Goal: Task Accomplishment & Management: Manage account settings

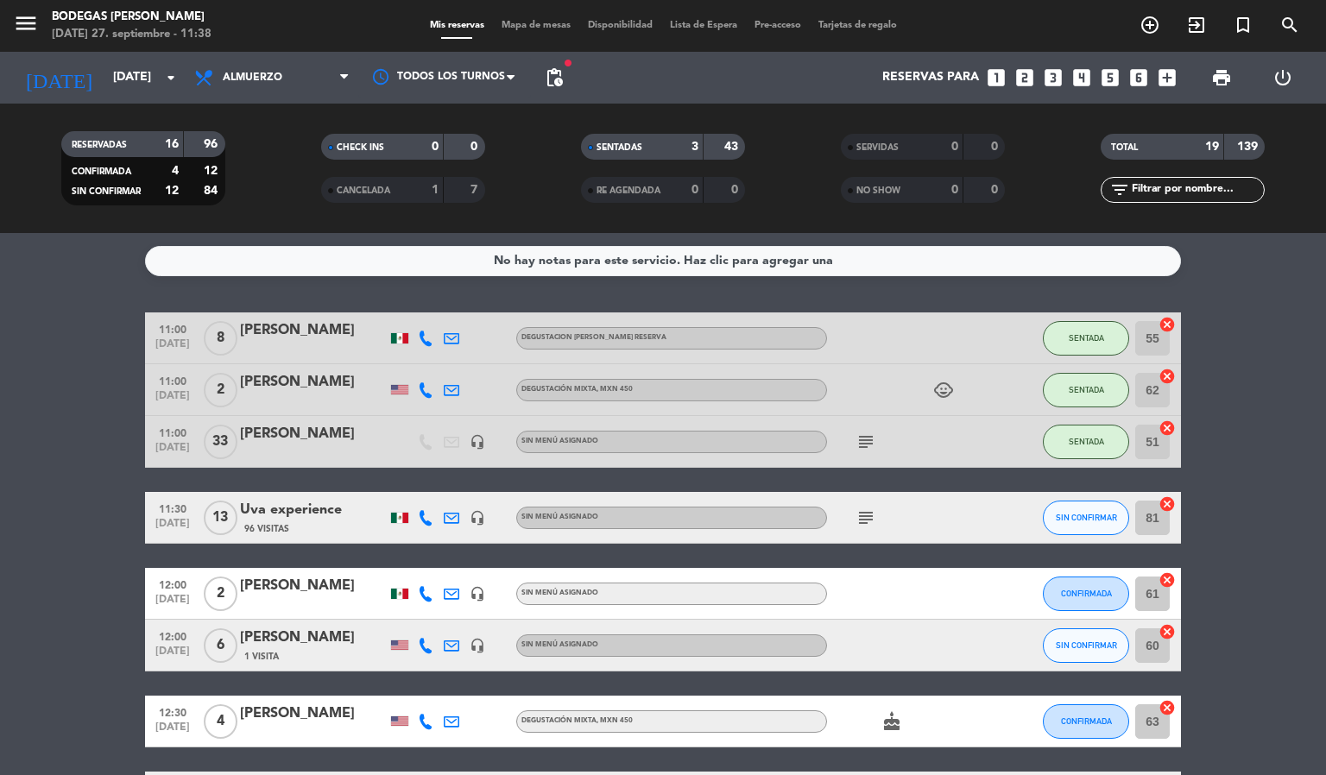
click at [550, 21] on span "Mapa de mesas" at bounding box center [536, 25] width 86 height 9
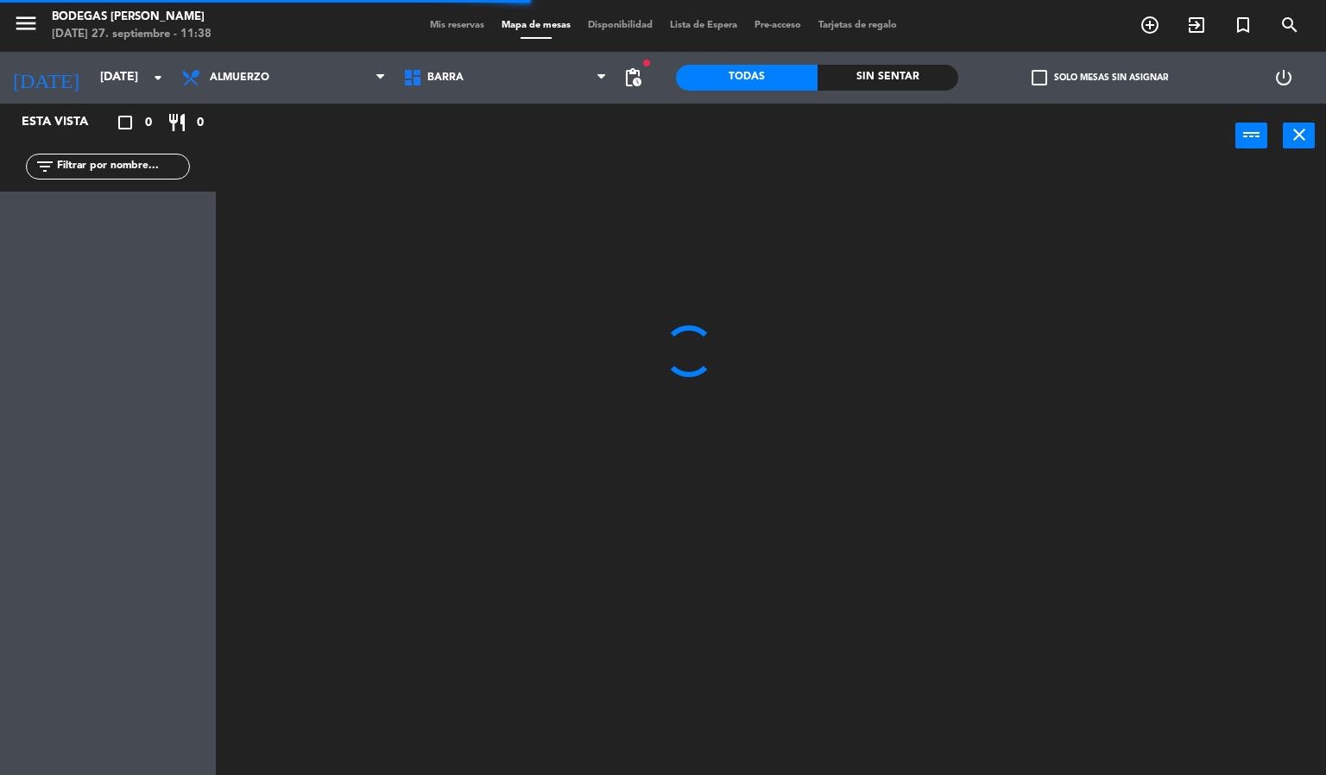
click at [516, 80] on span "Barra" at bounding box center [506, 78] width 222 height 38
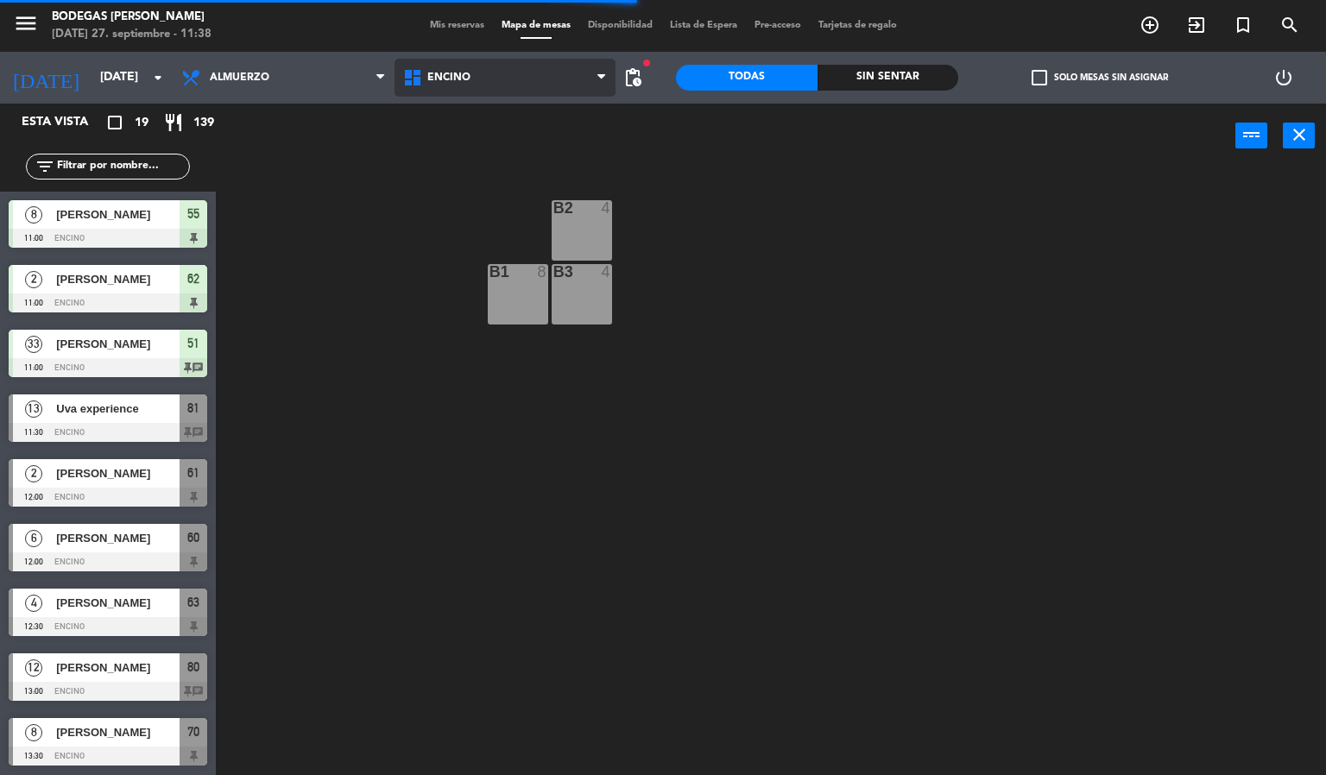
click at [485, 150] on ng-component "menu Bodegas [PERSON_NAME] [DATE] 27. septiembre - 11:38 Mis reservas Mapa de m…" at bounding box center [663, 388] width 1326 height 776
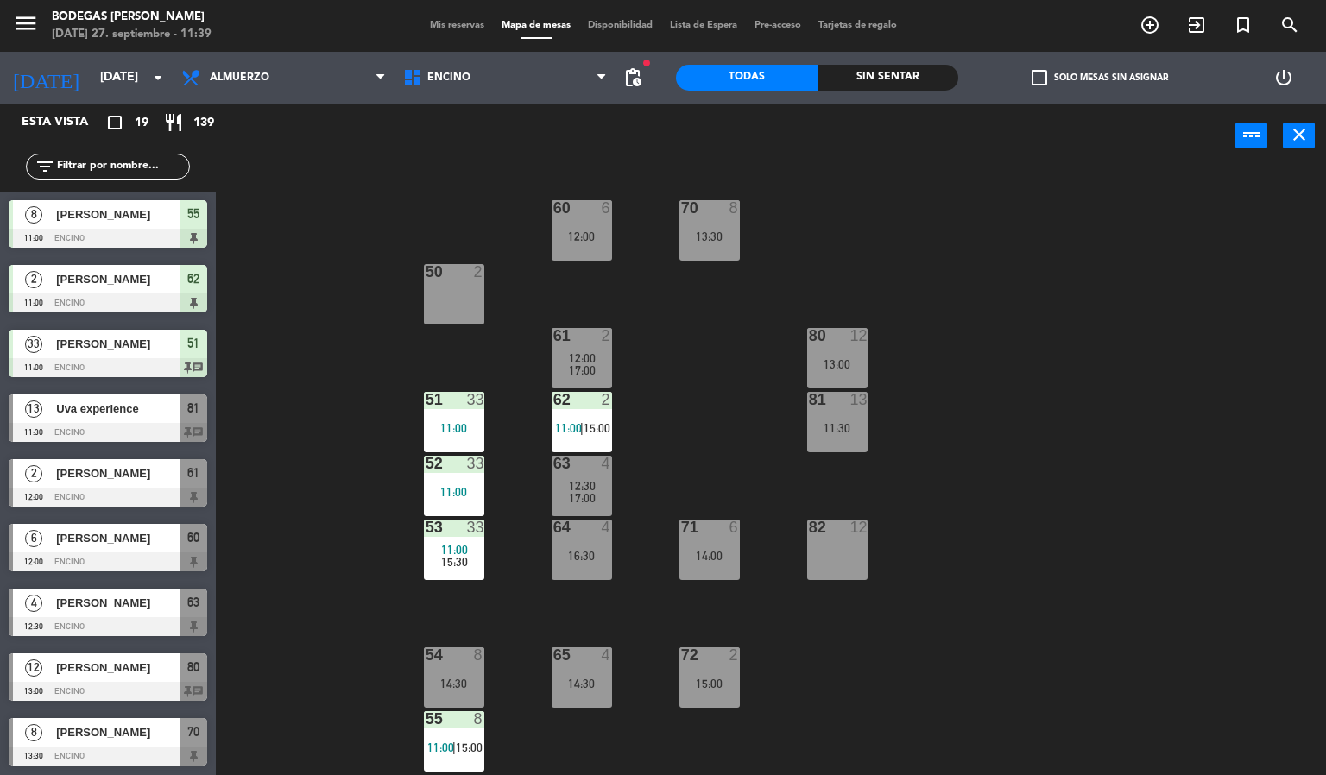
click at [275, 347] on div "60 6 12:00 70 8 13:30 50 2 61 2 12:00 17:00 80 12 13:00 51 33 11:00 62 2 11:00 …" at bounding box center [778, 472] width 1098 height 607
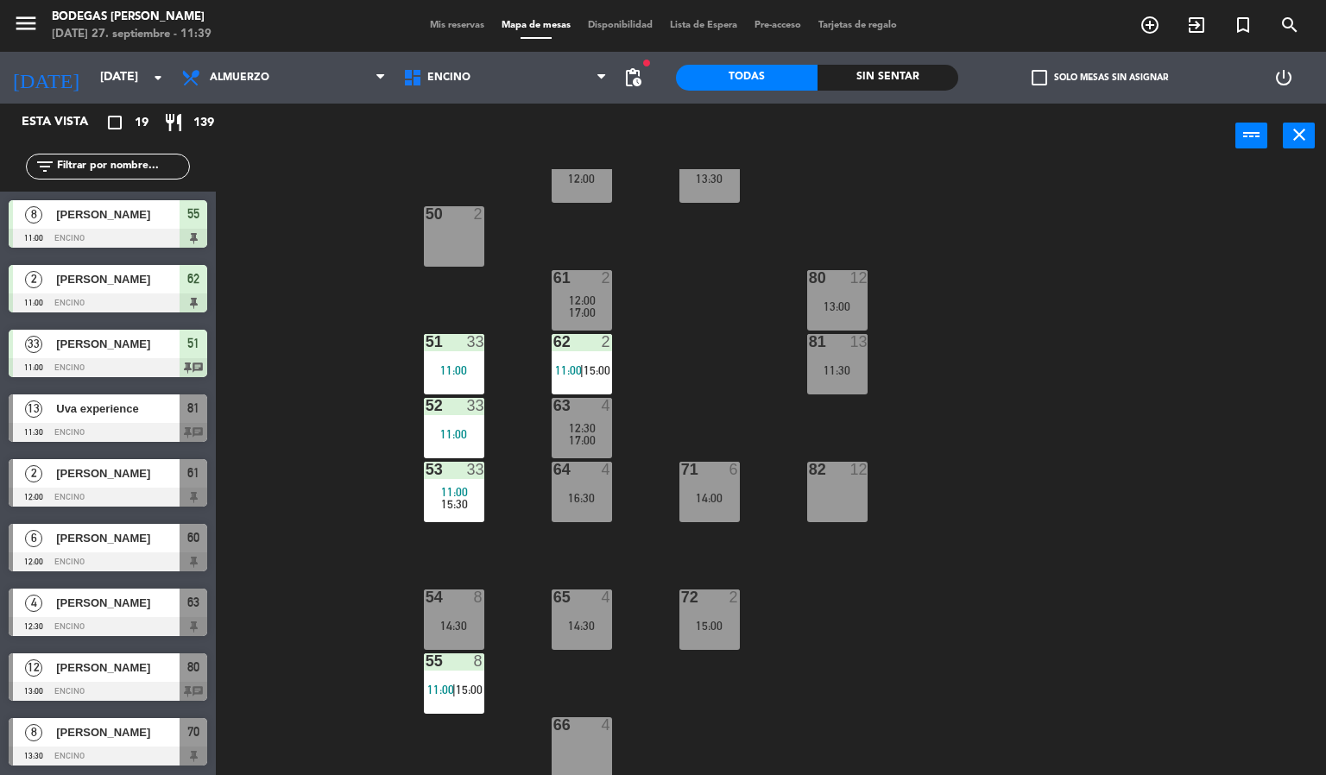
click at [262, 280] on div "60 6 12:00 70 8 13:30 50 2 61 2 12:00 17:00 80 12 13:00 51 33 11:00 62 2 11:00 …" at bounding box center [778, 472] width 1098 height 607
click at [218, 259] on main "60 6 12:00 70 8 13:30 50 2 61 2 12:00 17:00 80 12 13:00 51 33 11:00 62 2 11:00 …" at bounding box center [771, 466] width 1111 height 620
click at [295, 220] on div "60 6 12:00 70 8 13:30 50 2 61 2 12:00 17:00 80 12 13:00 51 33 11:00 62 2 11:00 …" at bounding box center [778, 472] width 1098 height 607
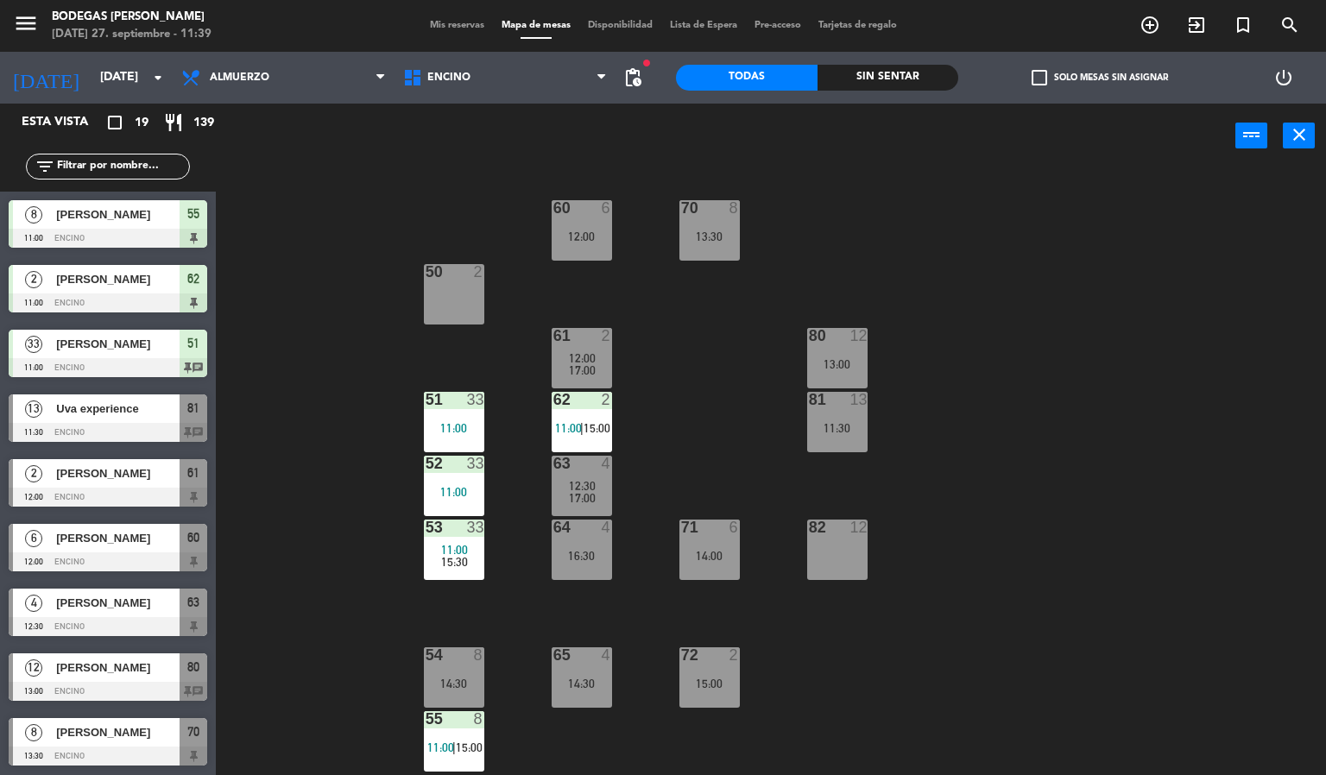
click at [345, 263] on div "60 6 12:00 70 8 13:30 50 2 61 2 12:00 17:00 80 12 13:00 51 33 11:00 62 2 11:00 …" at bounding box center [778, 472] width 1098 height 607
click at [110, 534] on span "[PERSON_NAME]" at bounding box center [117, 538] width 123 height 18
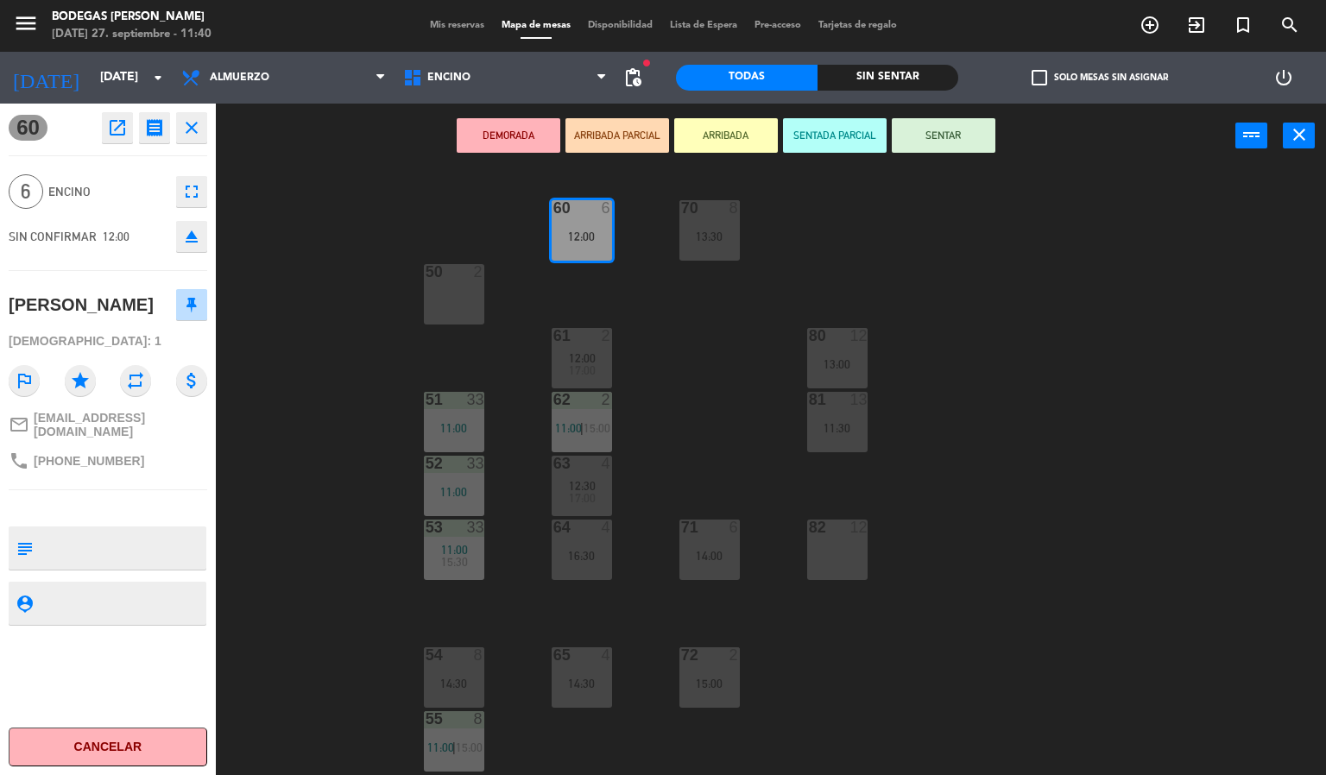
click at [594, 237] on div "12:00" at bounding box center [582, 237] width 60 height 12
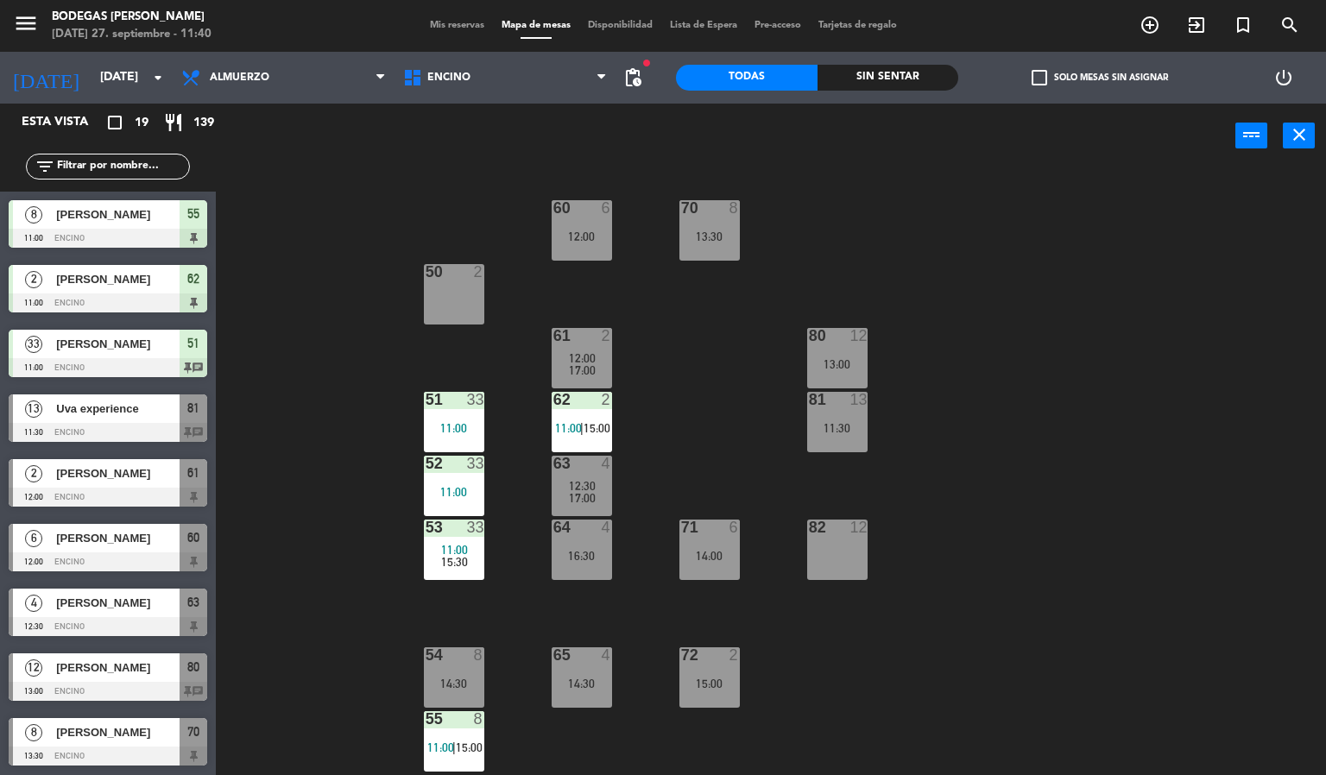
click at [579, 236] on div "12:00" at bounding box center [582, 237] width 60 height 12
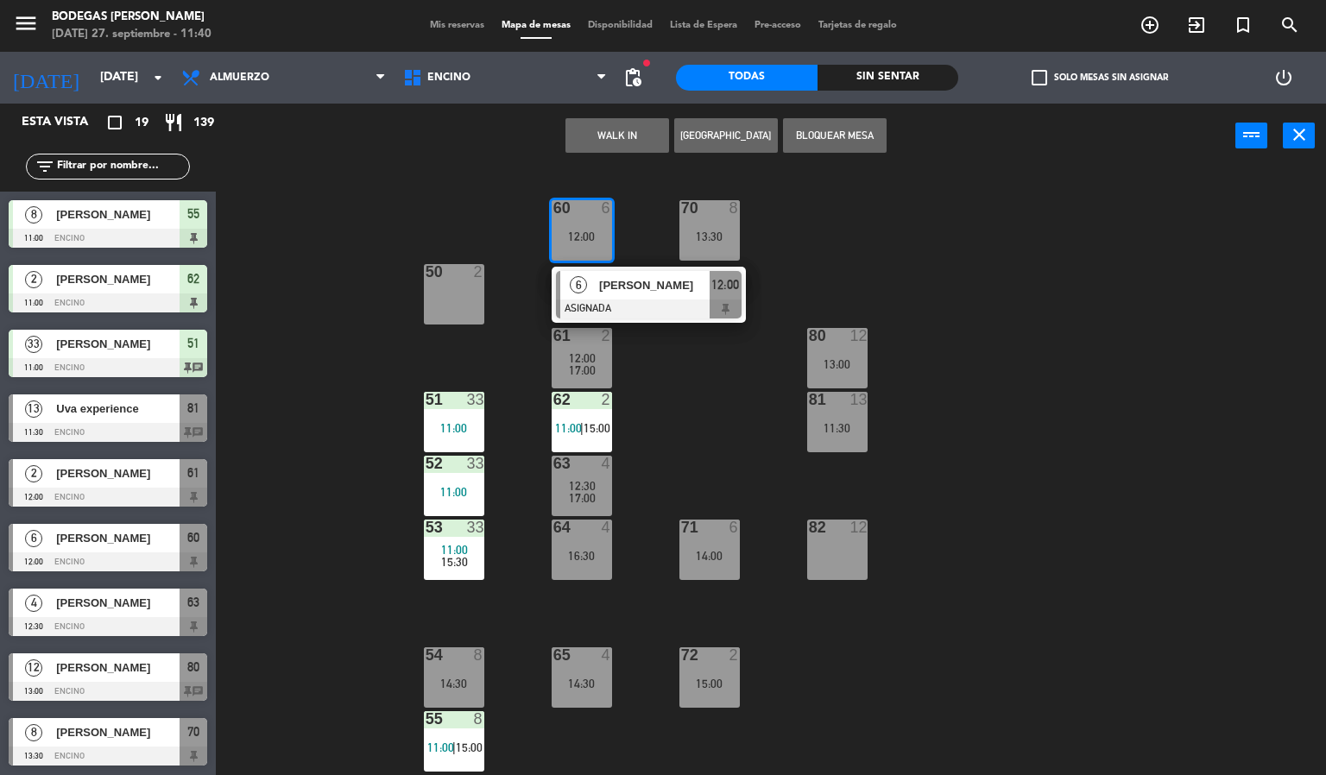
click at [637, 301] on div at bounding box center [649, 309] width 186 height 19
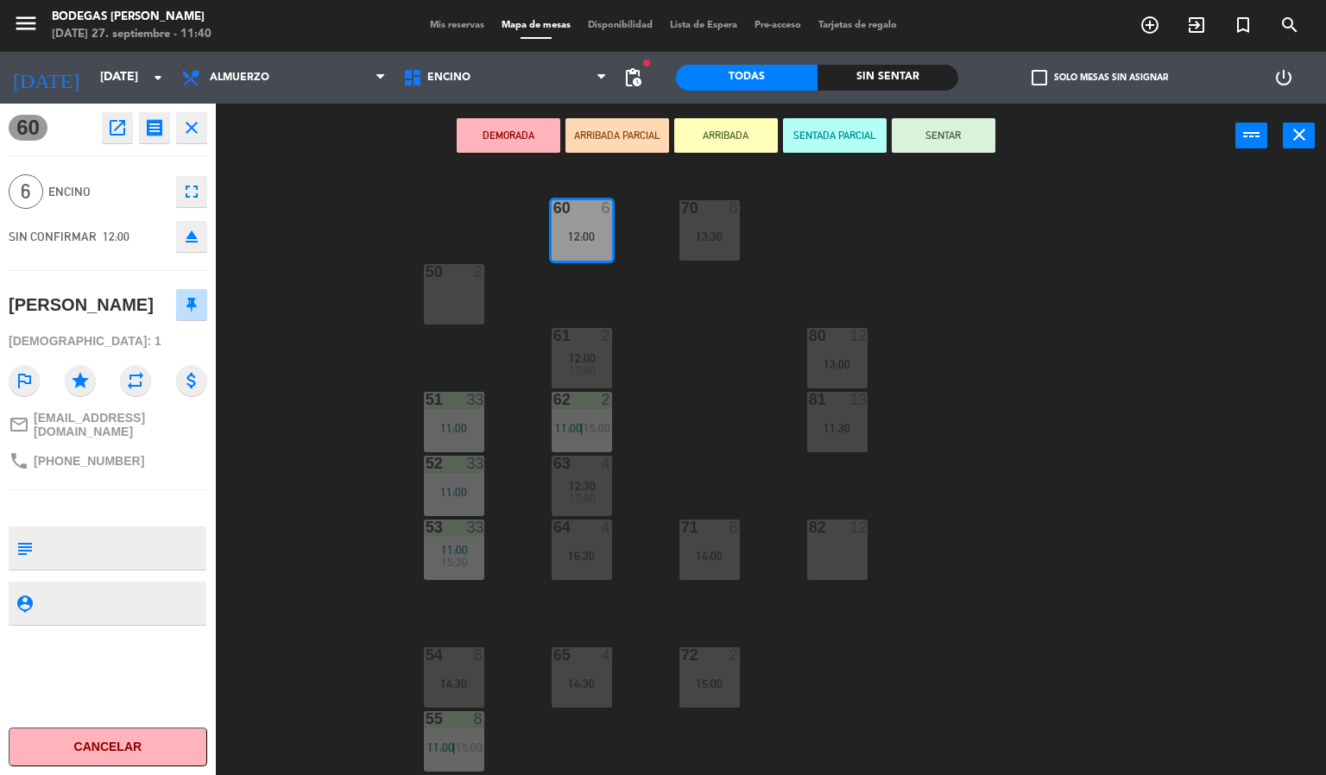
click at [288, 404] on div "60 6 12:00 70 8 13:30 50 2 61 2 12:00 17:00 80 12 13:00 51 33 11:00 62 2 11:00 …" at bounding box center [778, 472] width 1098 height 607
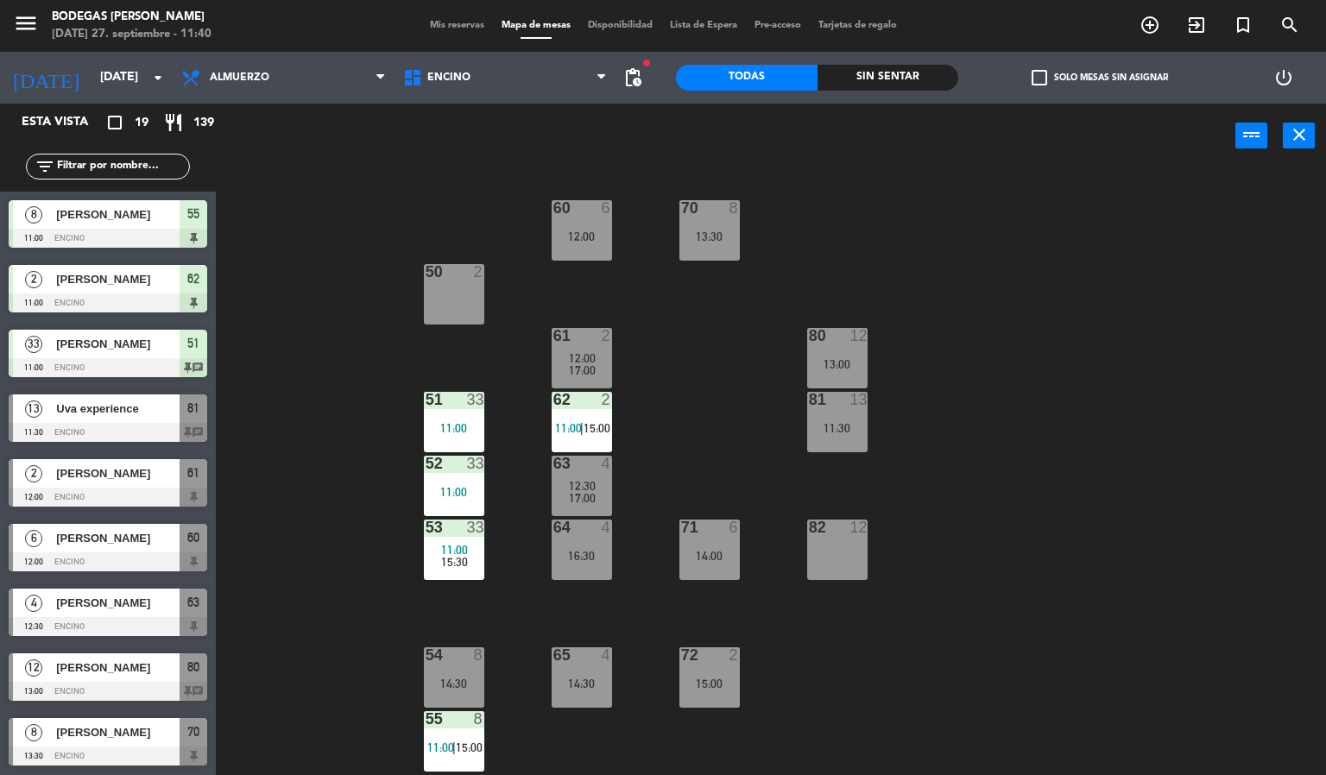
click at [159, 547] on span "[PERSON_NAME]" at bounding box center [117, 538] width 123 height 18
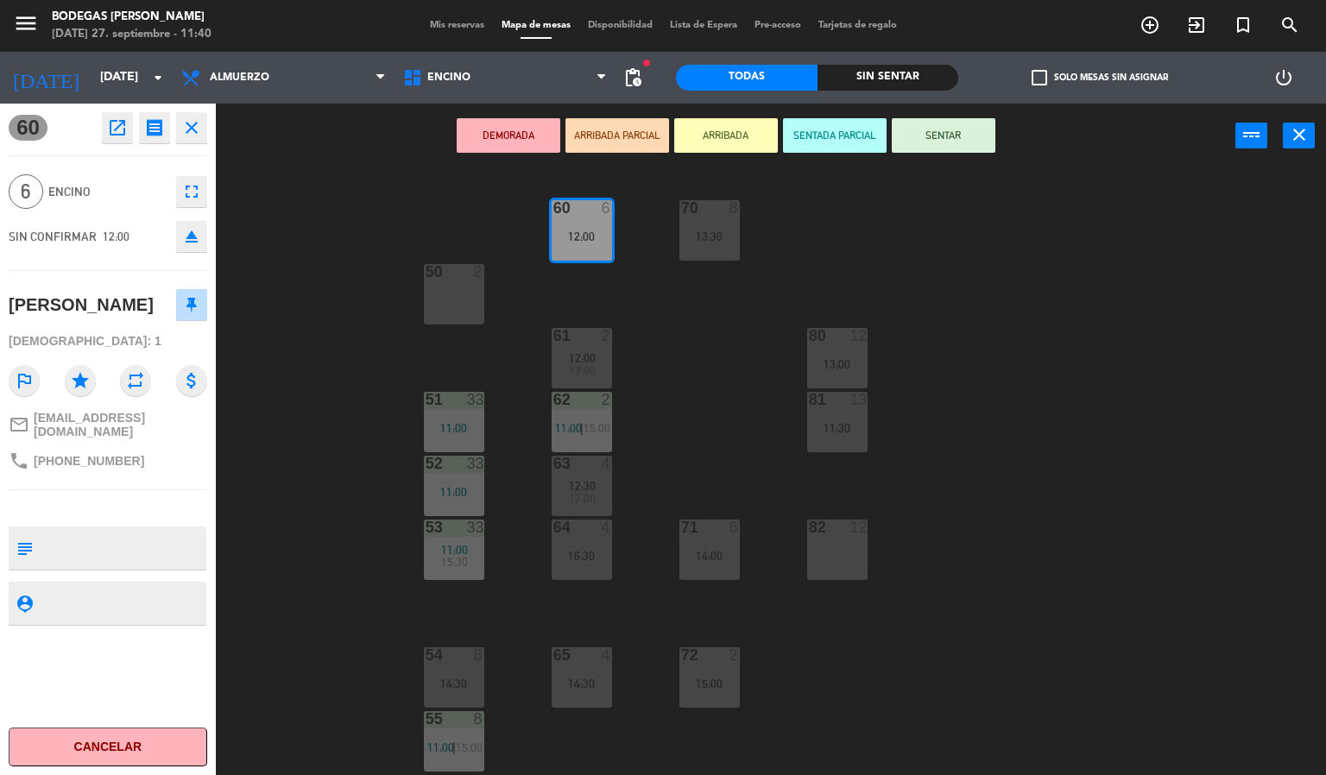
click at [281, 459] on div "60 6 12:00 70 8 13:30 50 2 61 2 12:00 17:00 80 12 13:00 51 33 11:00 62 2 11:00 …" at bounding box center [778, 472] width 1098 height 607
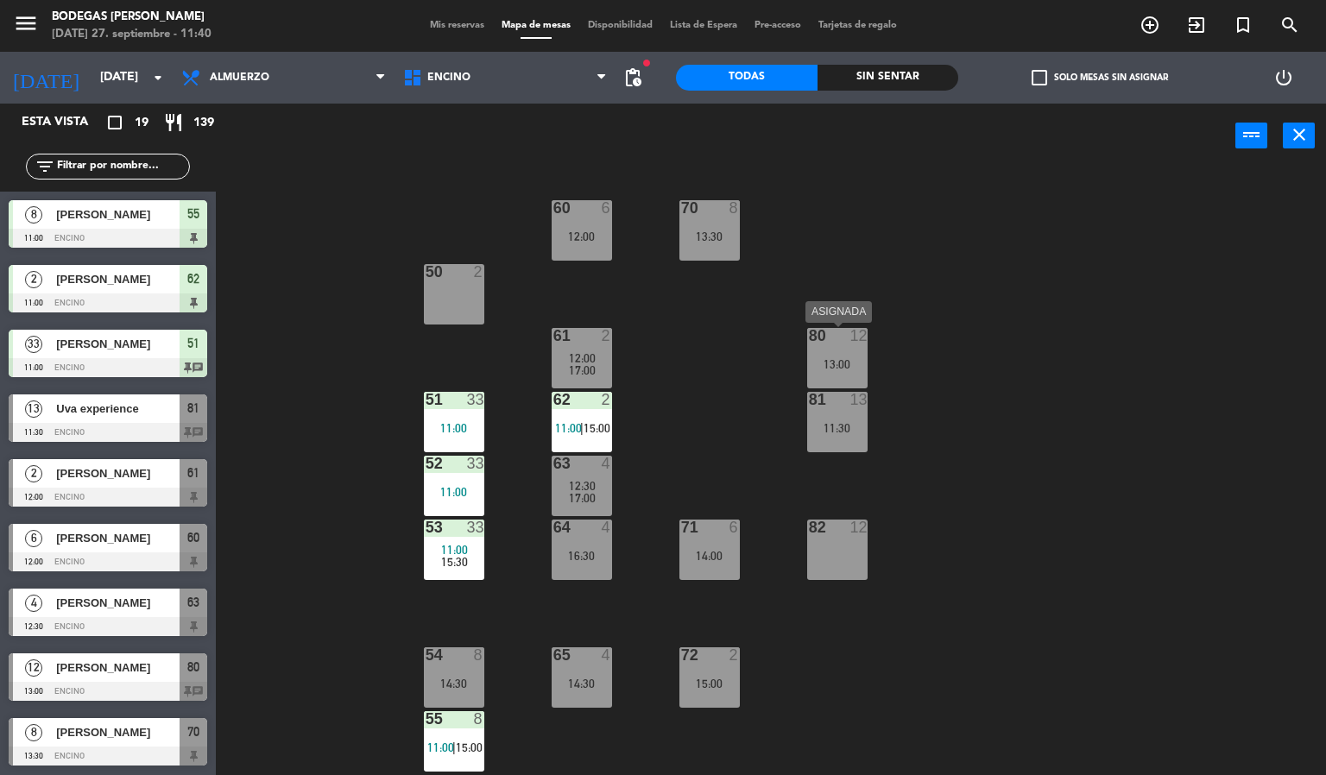
click at [835, 365] on div "13:00" at bounding box center [837, 364] width 60 height 12
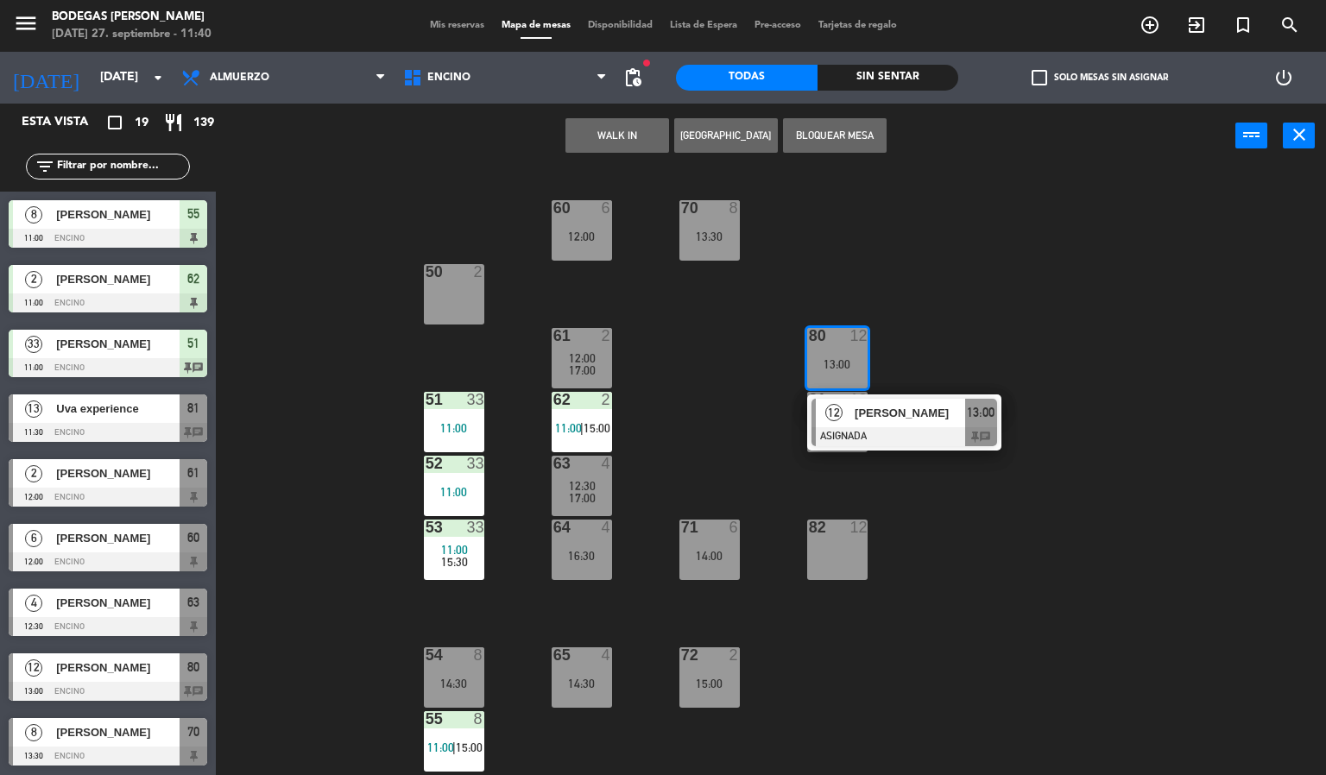
click at [1026, 332] on div "60 6 12:00 70 8 13:30 50 2 61 2 12:00 17:00 80 12 13:00 12 [PERSON_NAME] ASIGNA…" at bounding box center [778, 472] width 1098 height 607
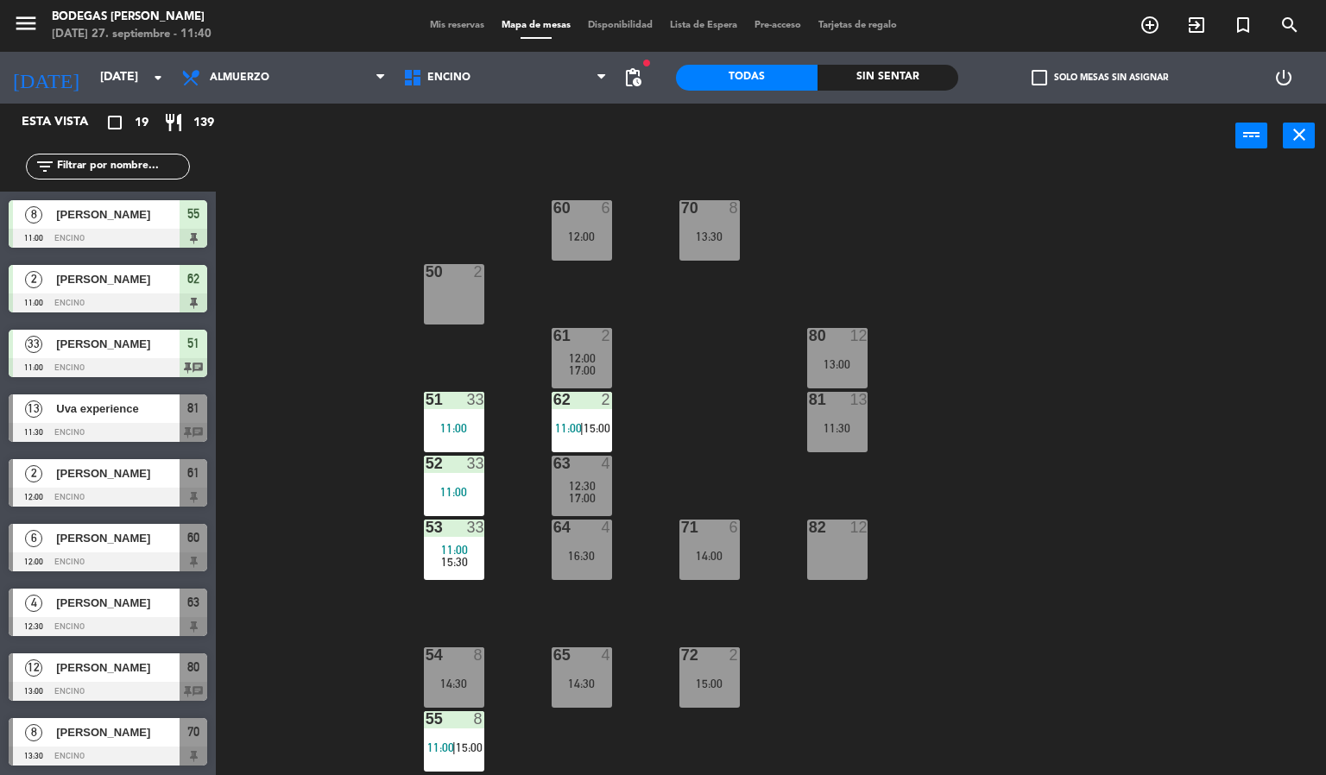
click at [848, 422] on div "11:30" at bounding box center [837, 428] width 60 height 12
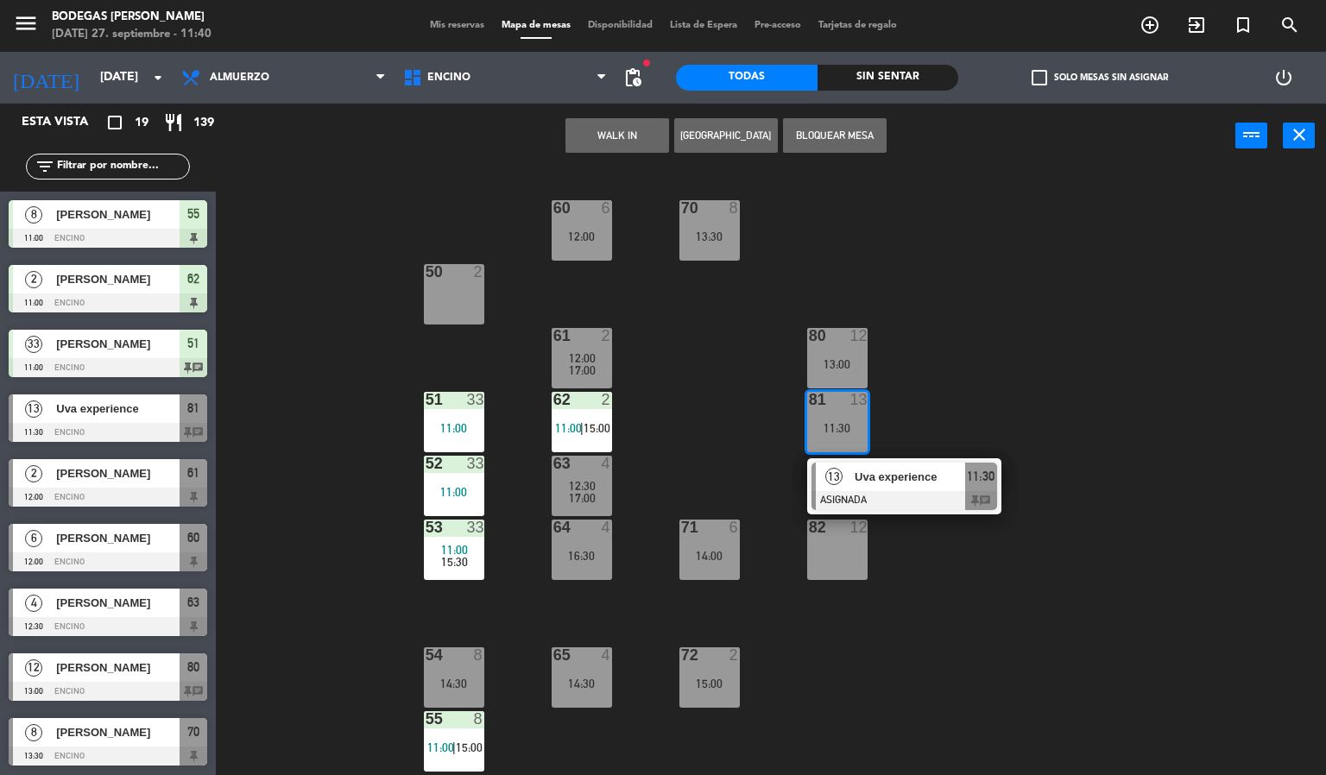
click at [1027, 294] on div "60 6 12:00 70 8 13:30 50 2 61 2 12:00 17:00 80 12 13:00 51 33 11:00 62 2 11:00 …" at bounding box center [778, 472] width 1098 height 607
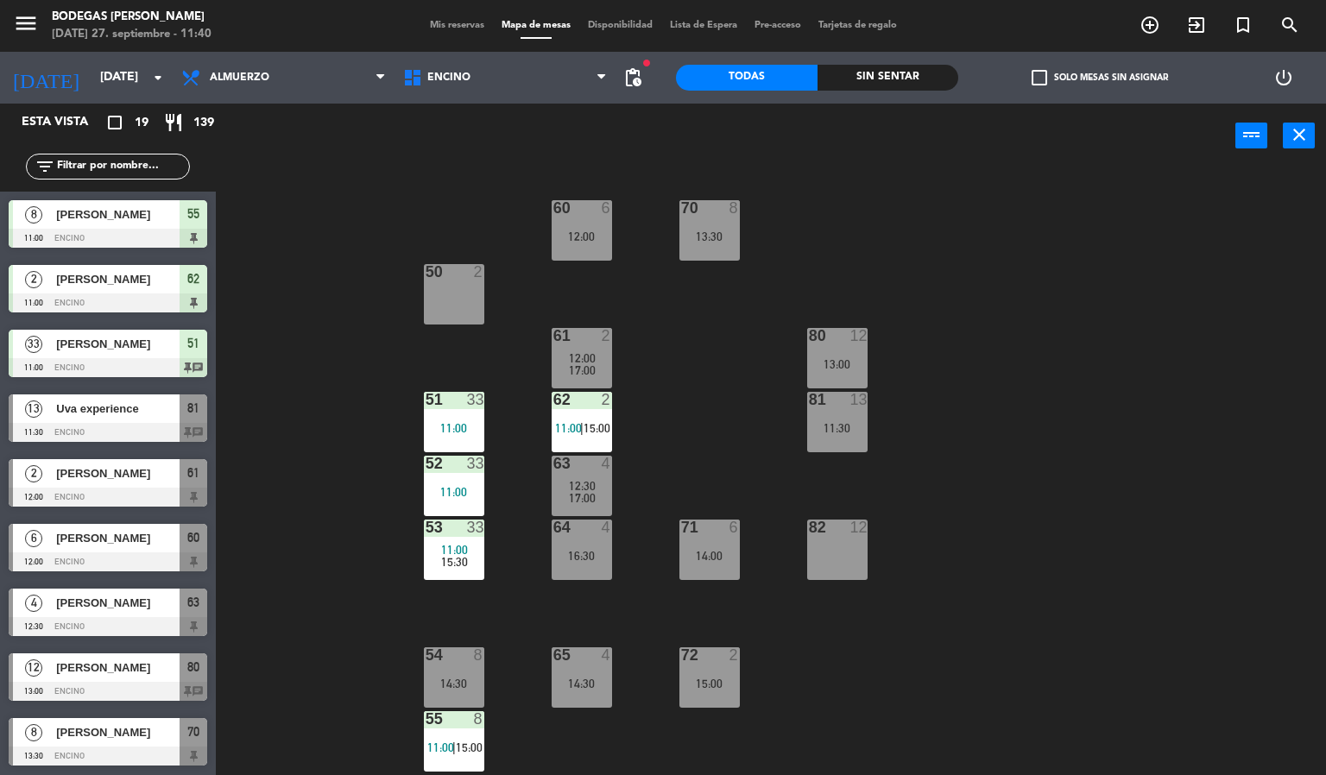
click at [700, 202] on div at bounding box center [709, 208] width 28 height 16
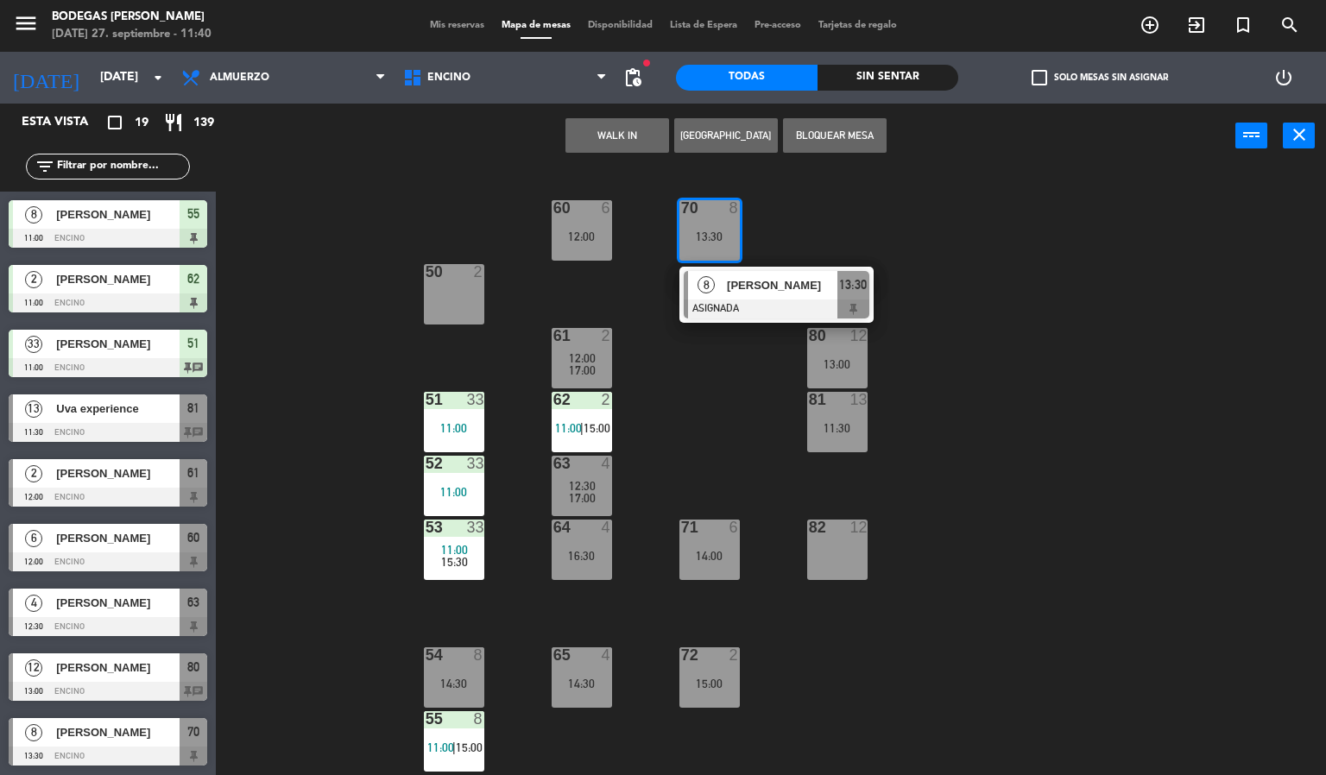
click at [1049, 237] on div "60 6 12:00 70 8 13:30 8 [PERSON_NAME] ASIGNADA 13:30 50 2 61 2 12:00 17:00 80 1…" at bounding box center [778, 472] width 1098 height 607
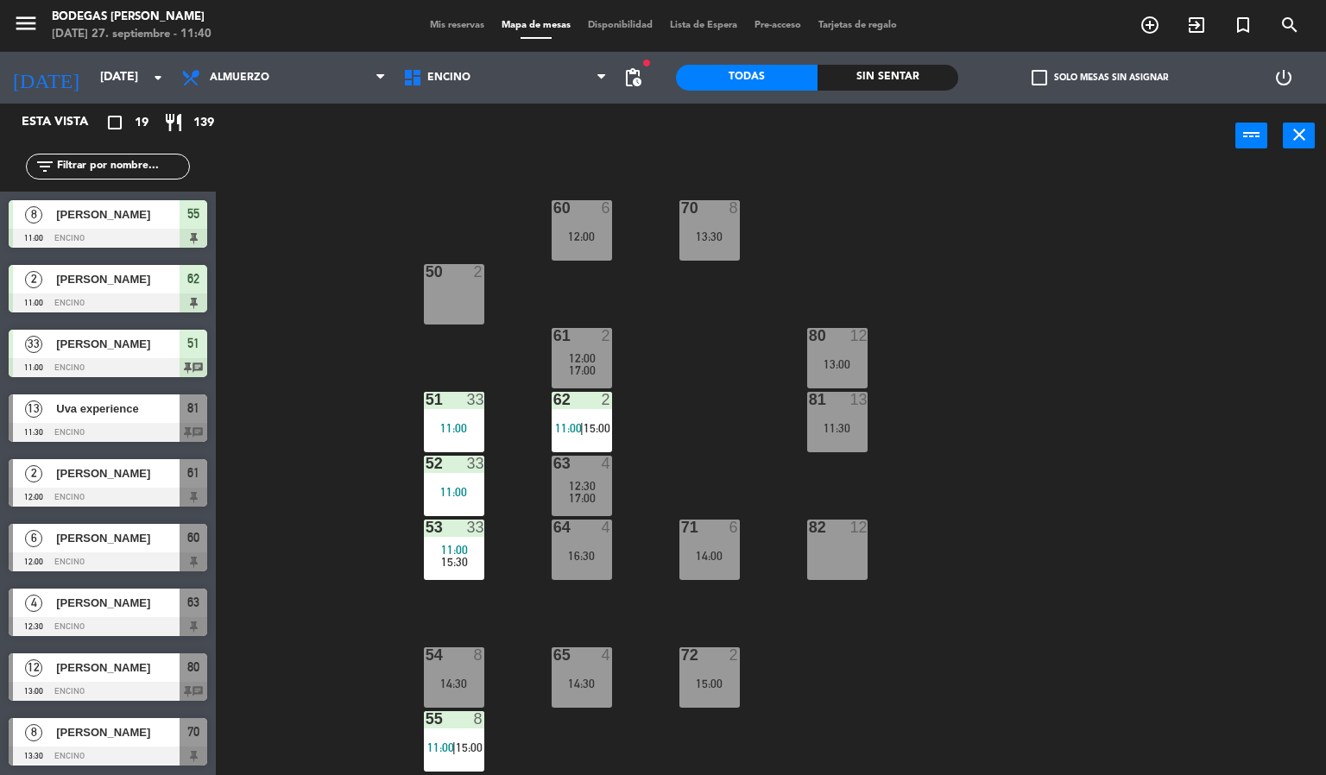
click at [715, 541] on div "71 6 14:00" at bounding box center [710, 550] width 60 height 60
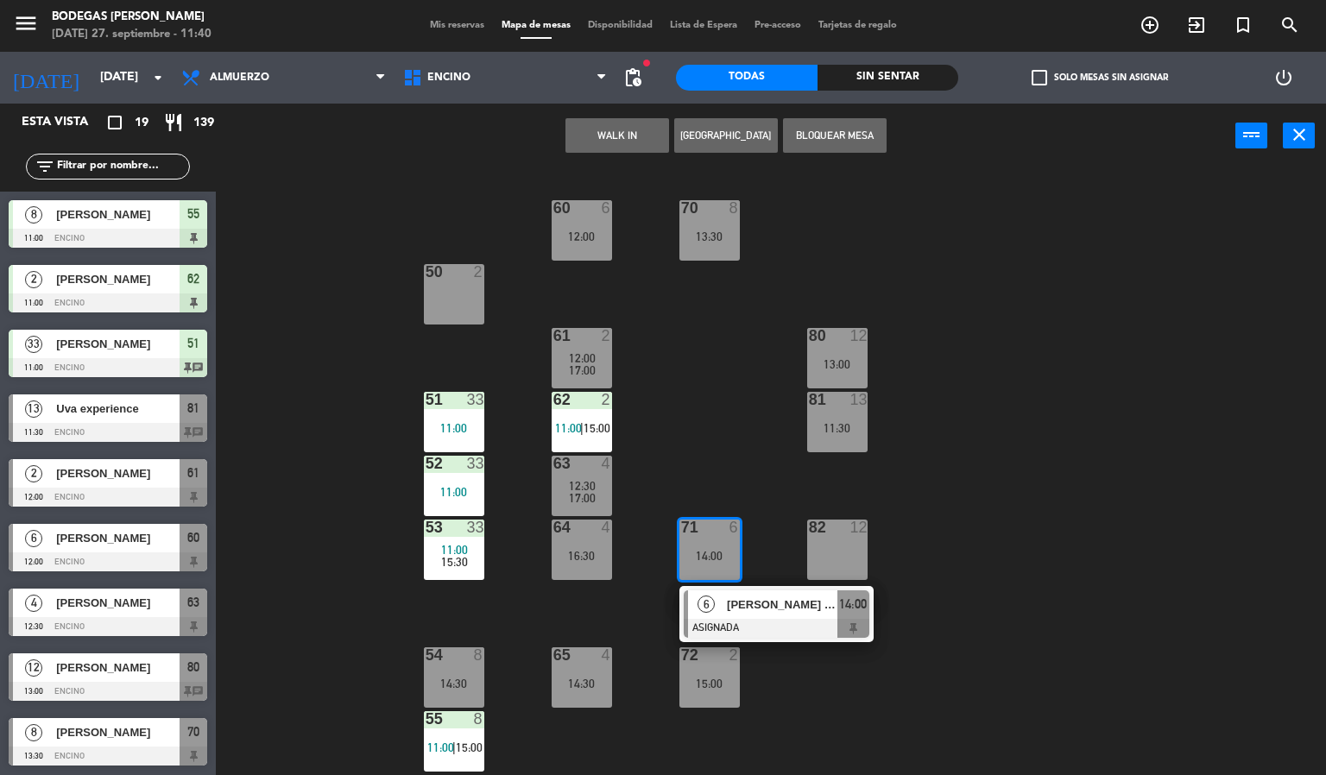
click at [992, 554] on div "60 6 12:00 70 8 13:30 50 2 61 2 12:00 17:00 80 12 13:00 51 33 11:00 62 2 11:00 …" at bounding box center [778, 472] width 1098 height 607
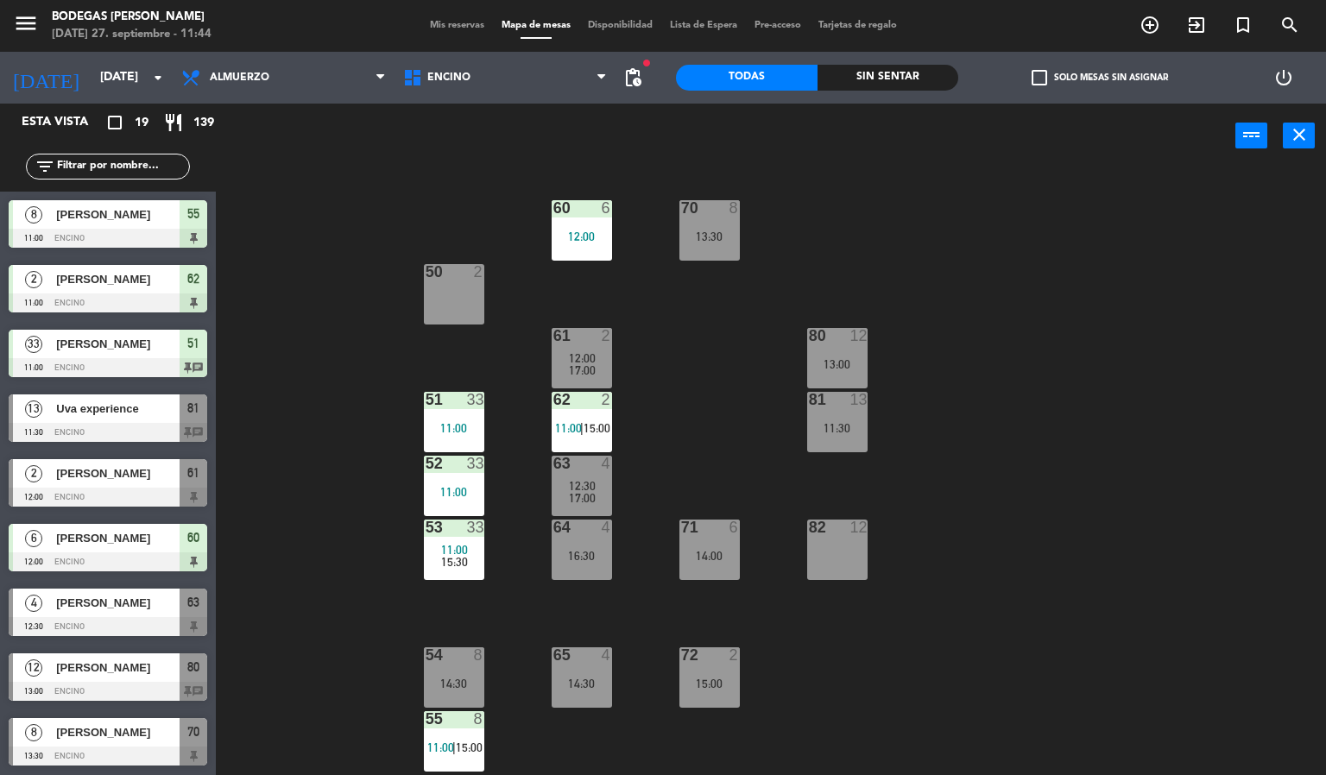
click at [151, 482] on div "2 [PERSON_NAME] 12:00 Encino 61" at bounding box center [108, 483] width 216 height 65
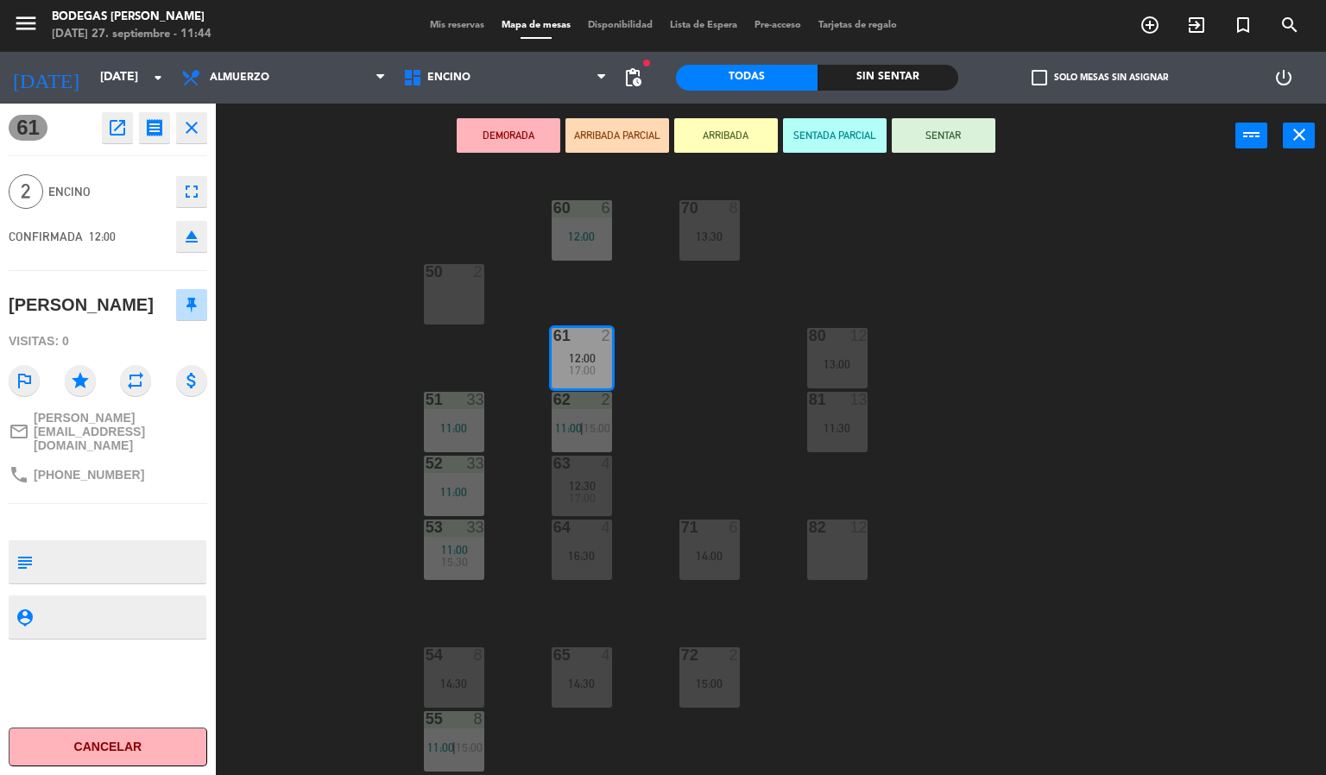
click at [352, 409] on div "60 6 12:00 70 8 13:30 50 2 61 2 12:00 17:00 80 12 13:00 51 33 11:00 62 2 11:00 …" at bounding box center [778, 472] width 1098 height 607
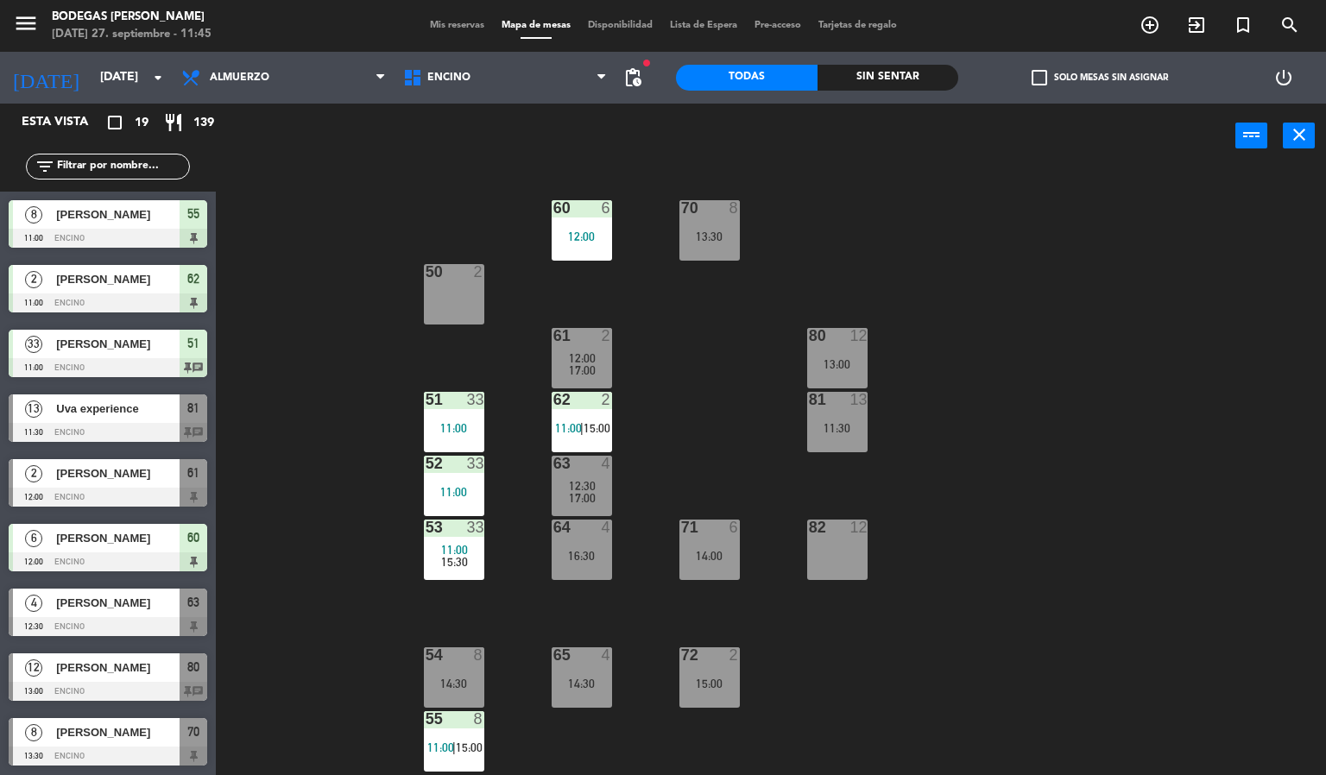
click at [312, 431] on div "60 6 12:00 70 8 13:30 50 2 61 2 12:00 17:00 80 12 13:00 51 33 11:00 62 2 11:00 …" at bounding box center [778, 472] width 1098 height 607
click at [158, 553] on div at bounding box center [108, 562] width 199 height 19
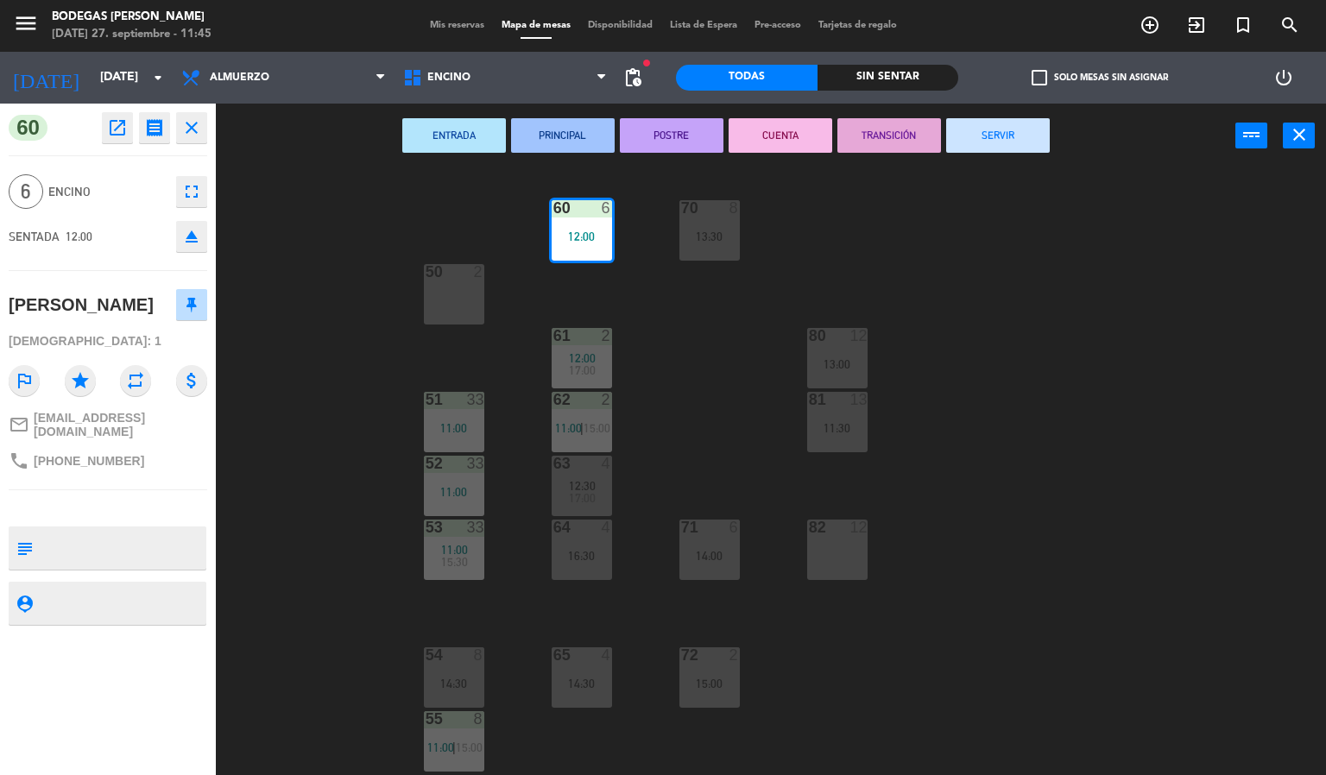
click at [319, 470] on div "60 6 12:00 70 8 13:30 50 2 61 2 12:00 17:00 80 12 13:00 51 33 11:00 62 2 11:00 …" at bounding box center [778, 472] width 1098 height 607
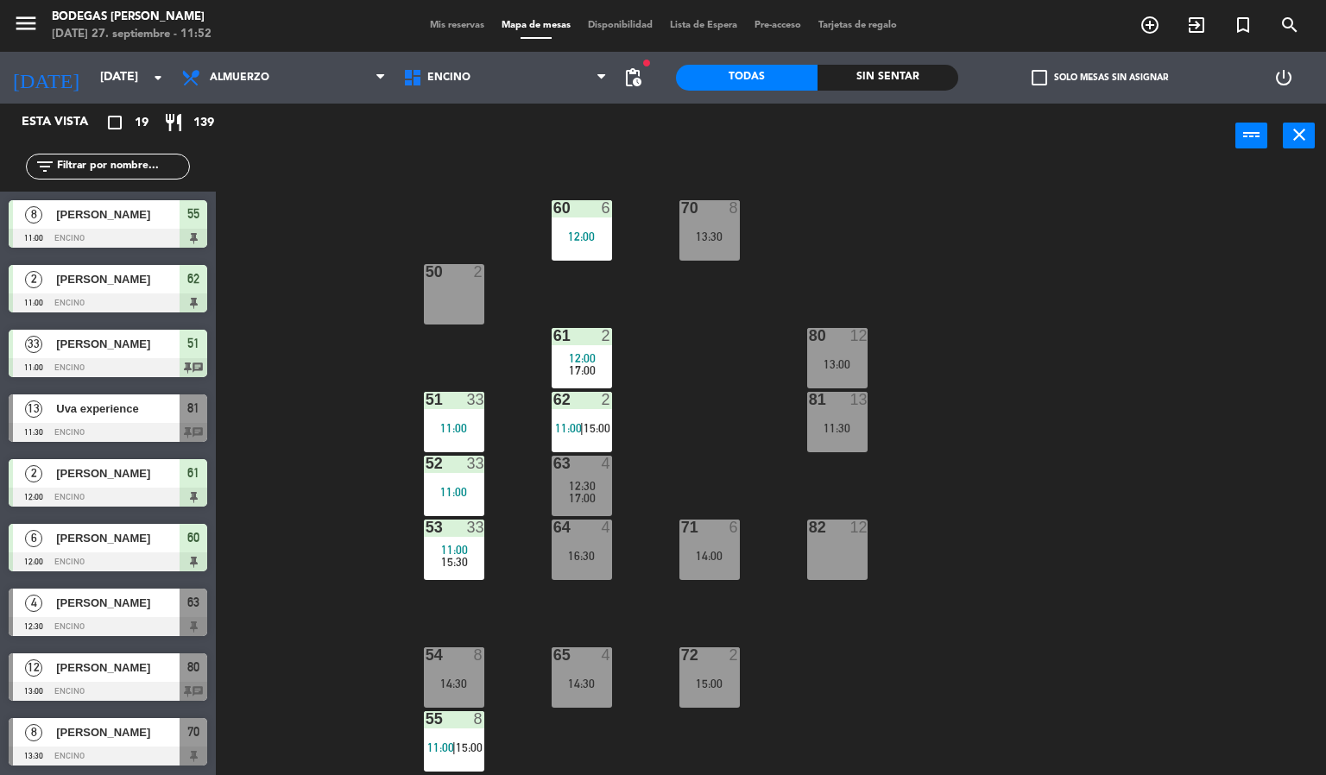
click at [286, 487] on div "60 6 12:00 70 8 13:30 50 2 61 2 12:00 17:00 80 12 13:00 51 33 11:00 62 2 11:00 …" at bounding box center [778, 472] width 1098 height 607
click at [155, 422] on div "13 Uva experience 11:30 Encino 81 chat" at bounding box center [108, 418] width 216 height 65
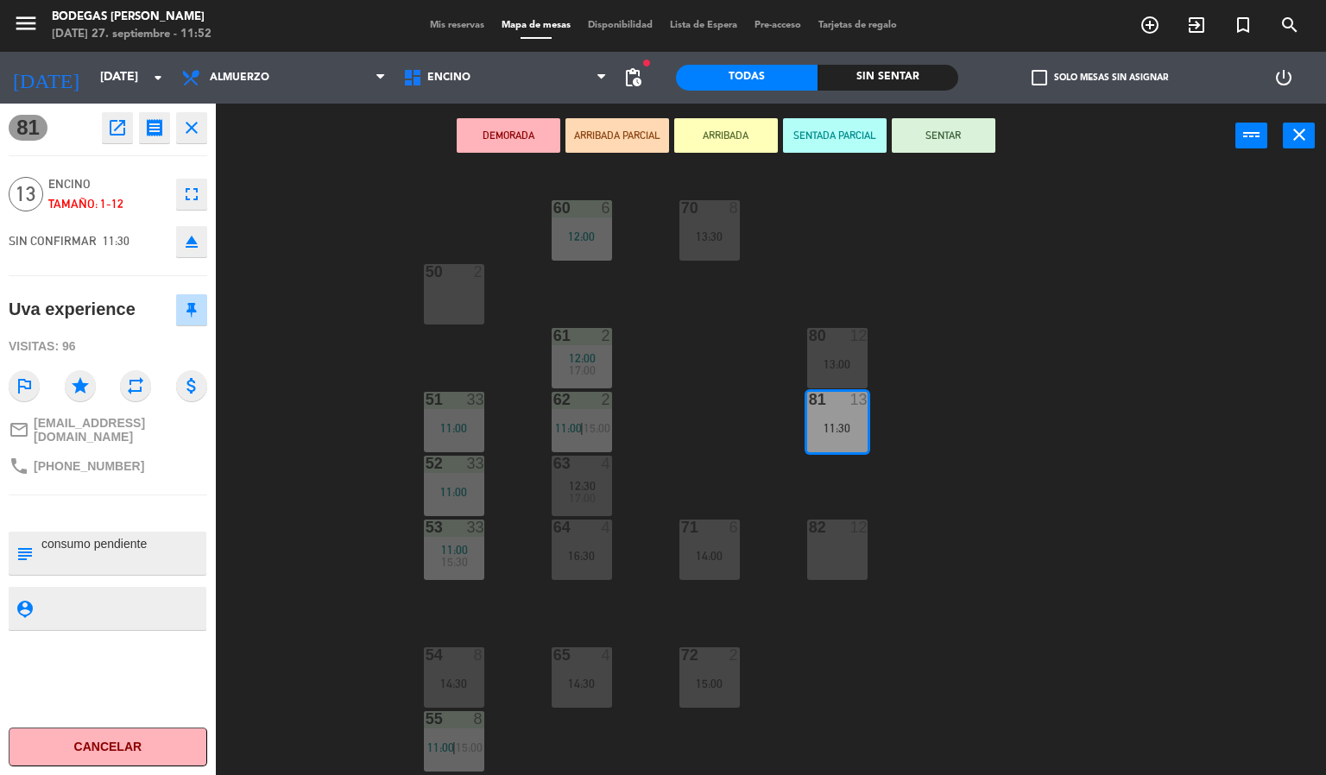
click at [267, 440] on div "60 6 12:00 70 8 13:30 50 2 61 2 12:00 17:00 80 12 13:00 51 33 11:00 62 2 11:00 …" at bounding box center [778, 472] width 1098 height 607
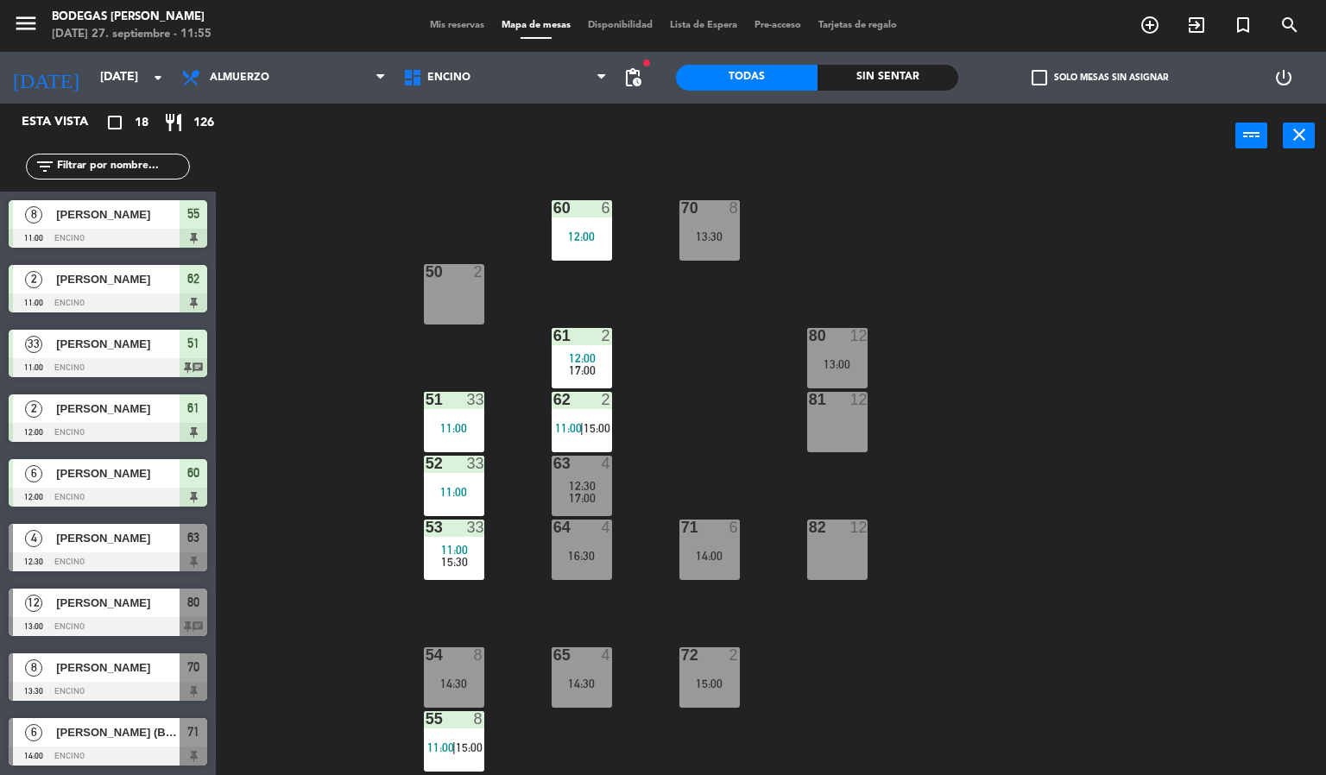
click at [443, 27] on span "Mis reservas" at bounding box center [457, 25] width 72 height 9
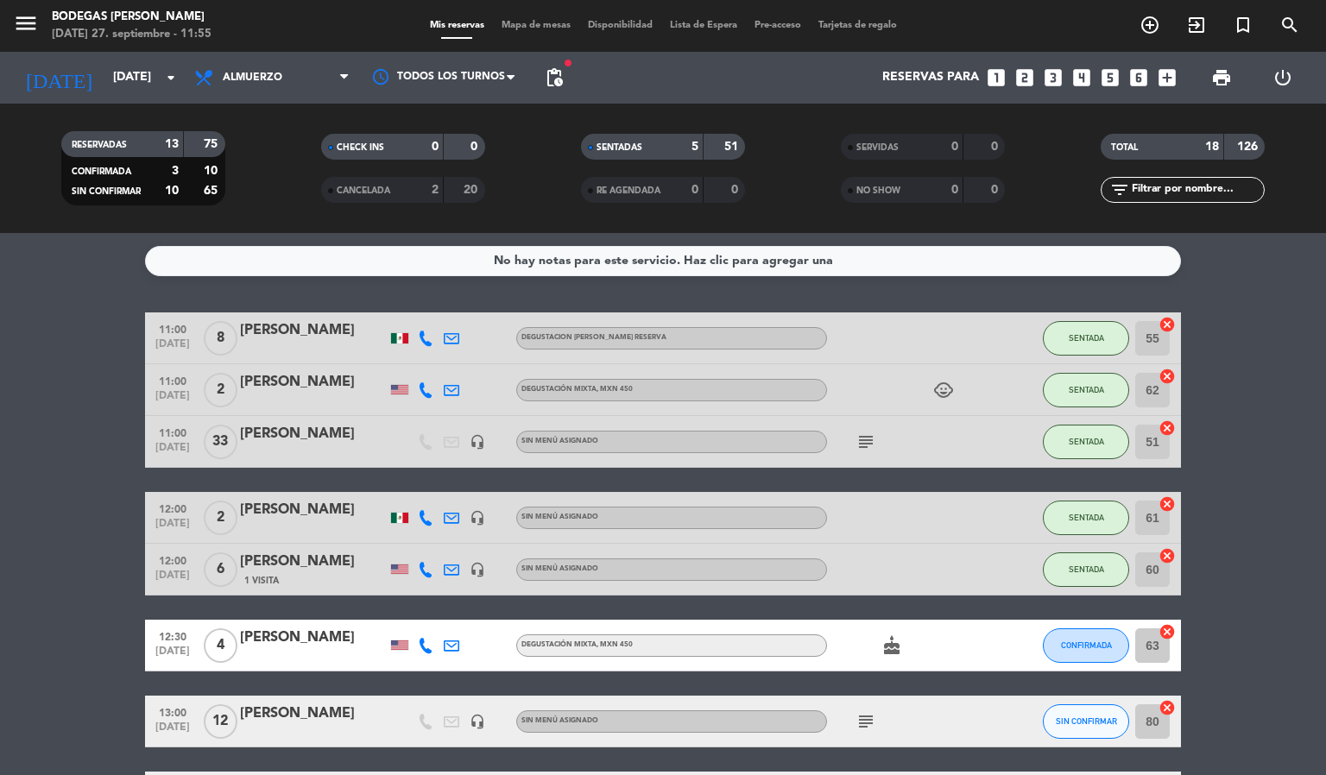
click at [390, 193] on span "CANCELADA" at bounding box center [364, 191] width 54 height 9
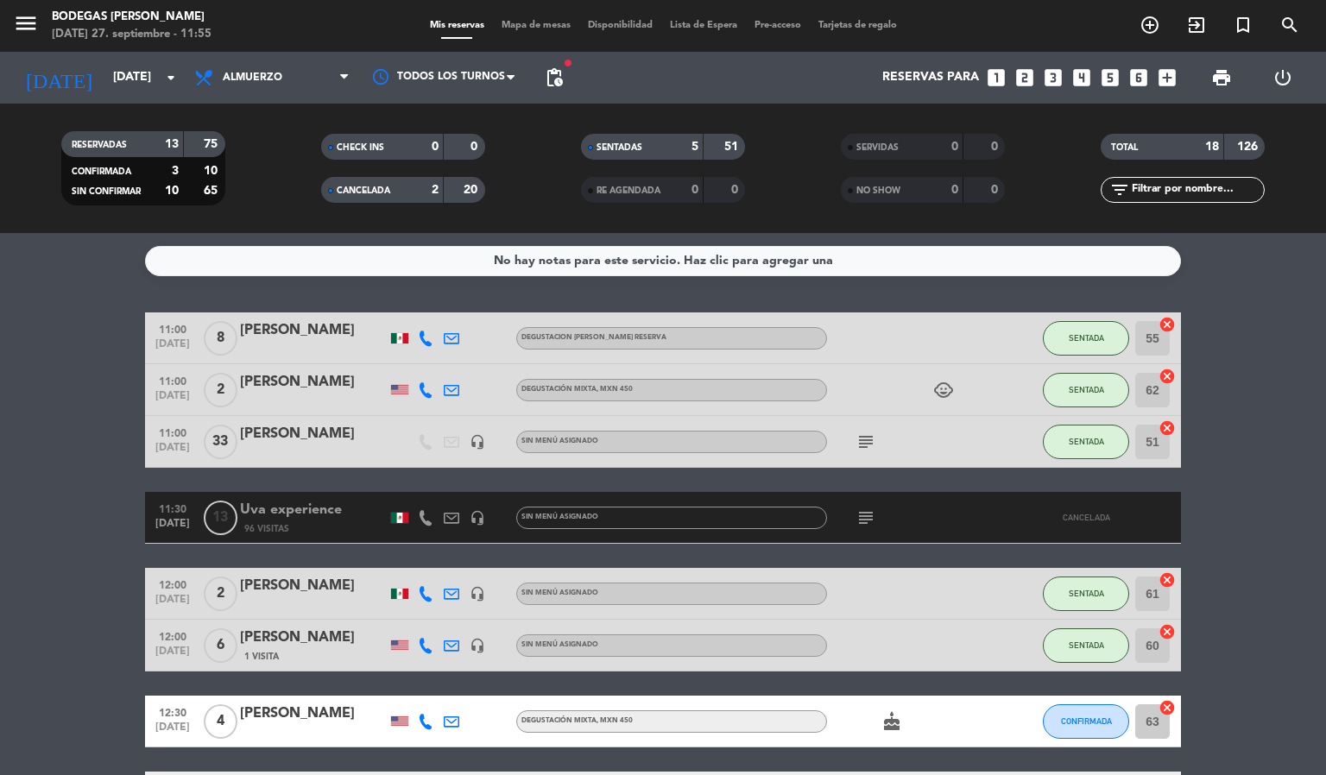
click at [319, 511] on div "Uva experience" at bounding box center [313, 510] width 147 height 22
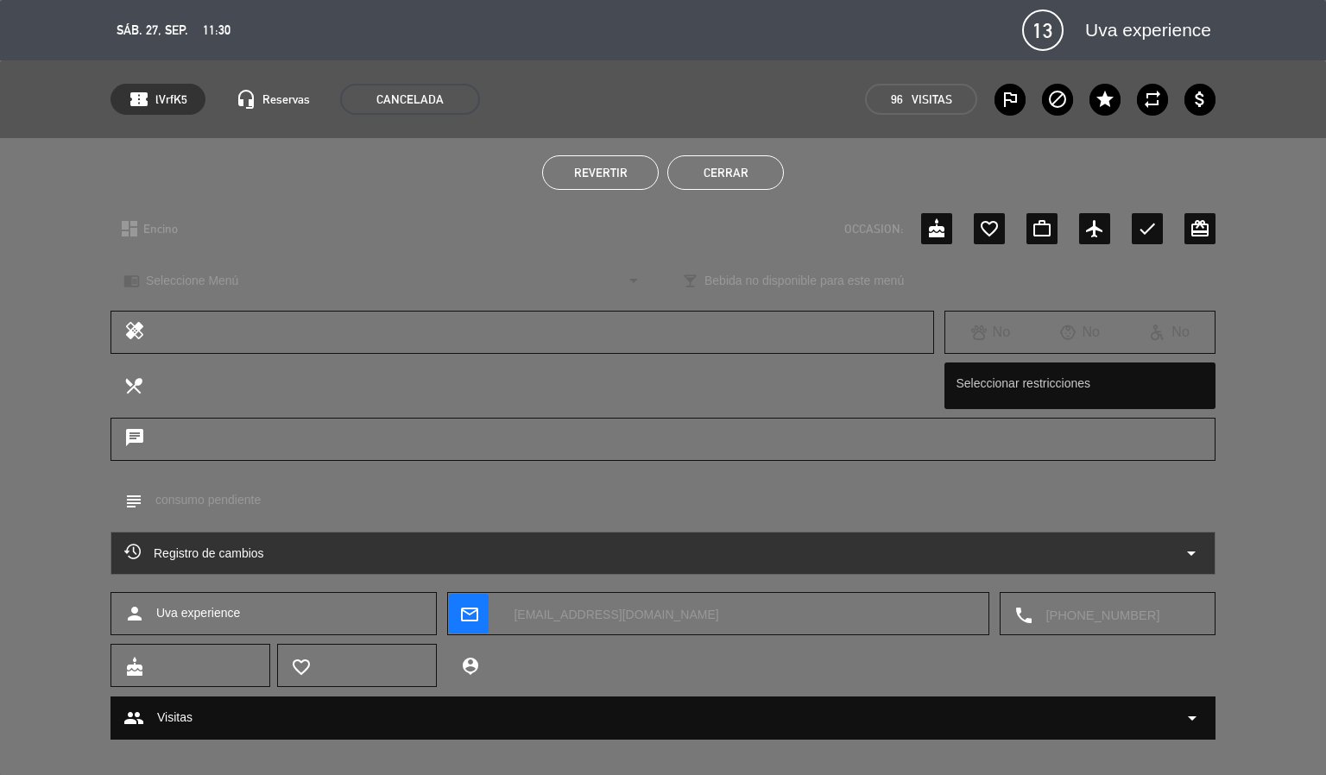
click at [601, 172] on span "Revertir" at bounding box center [601, 173] width 54 height 14
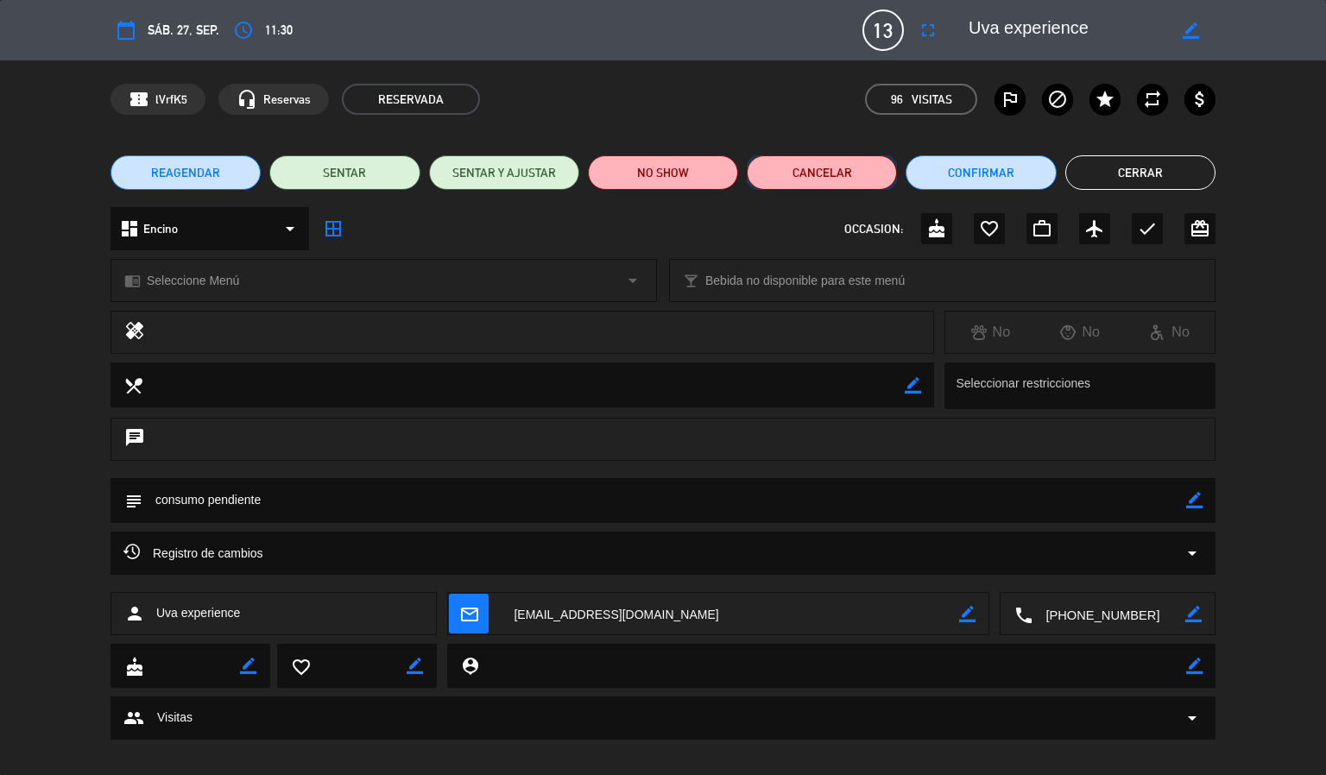
click at [813, 172] on button "Cancelar" at bounding box center [822, 172] width 150 height 35
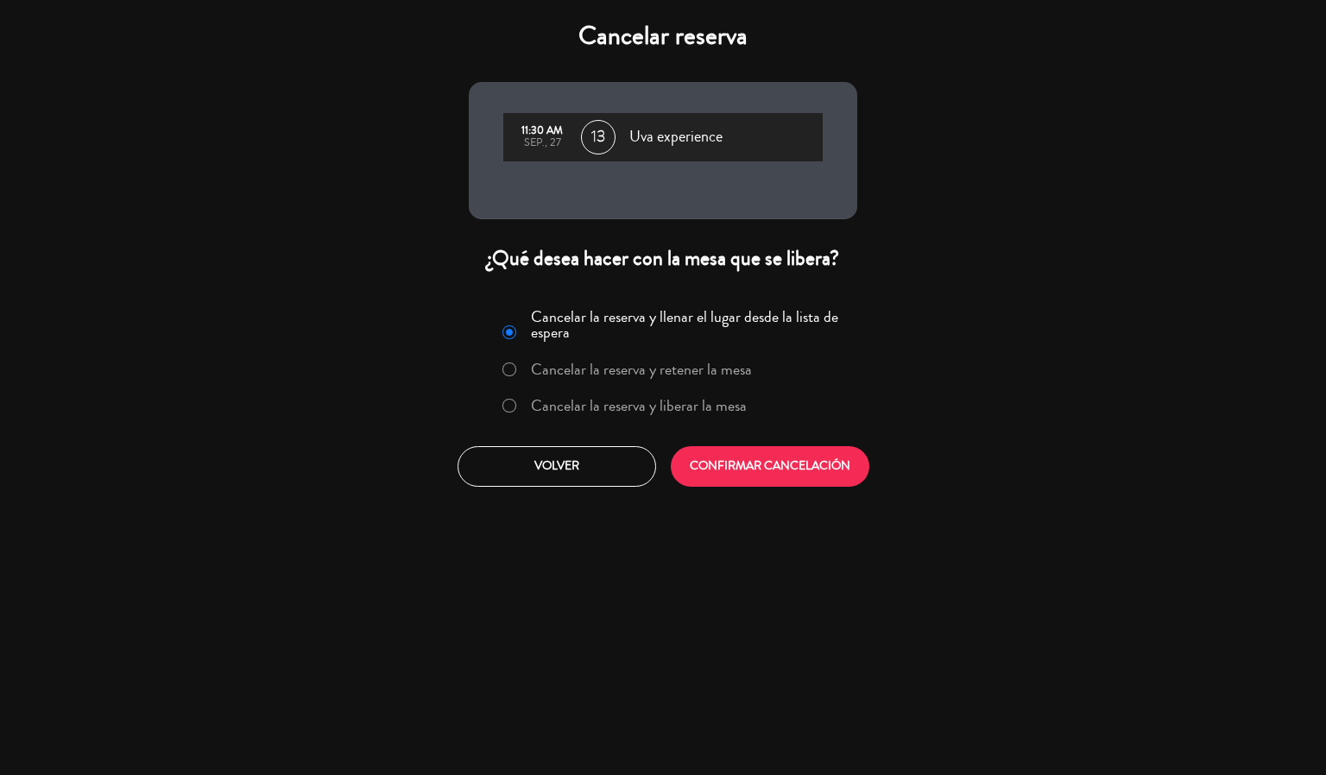
click at [503, 400] on input "Cancelar la reserva y liberar la mesa" at bounding box center [508, 404] width 11 height 11
radio input "true"
click at [772, 483] on button "CONFIRMAR CANCELACIÓN" at bounding box center [770, 466] width 199 height 41
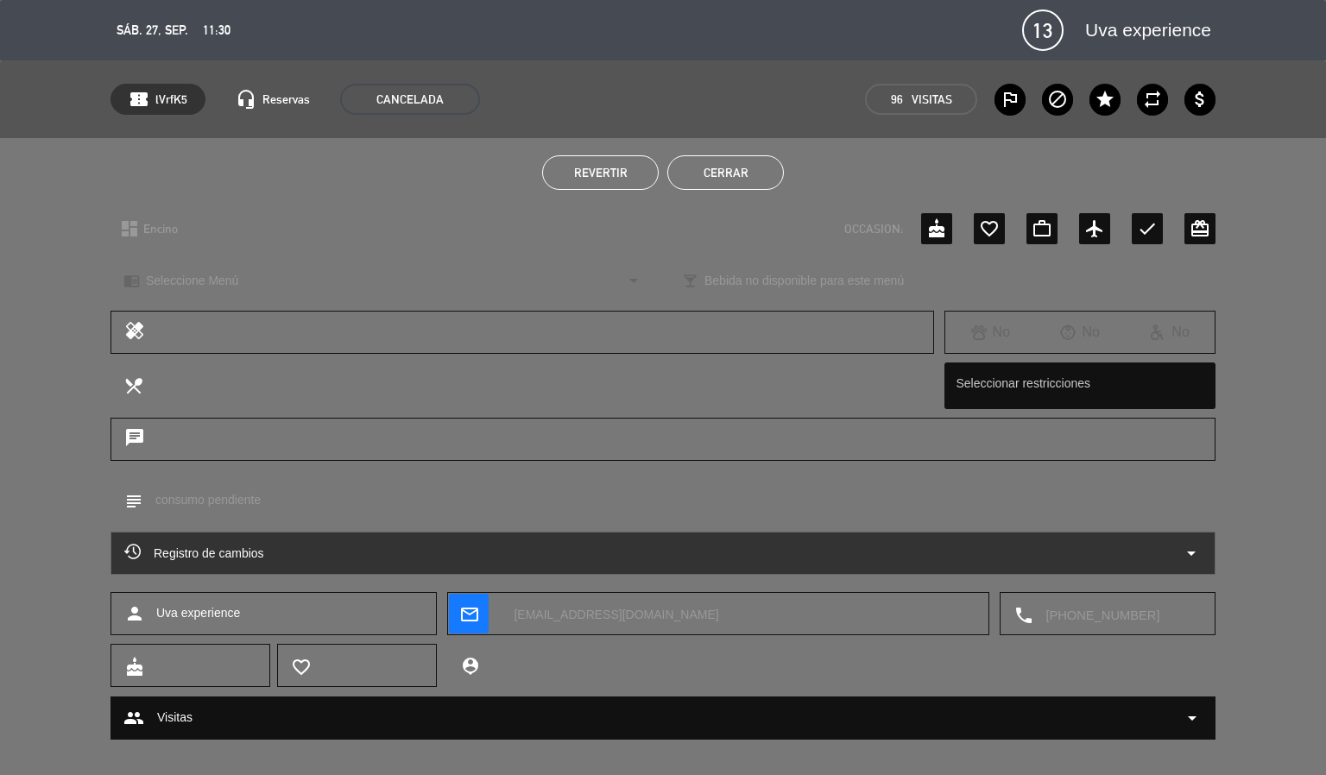
click at [762, 190] on div "Revertir Cerrar" at bounding box center [663, 172] width 1326 height 69
click at [739, 168] on button "Cerrar" at bounding box center [726, 172] width 117 height 35
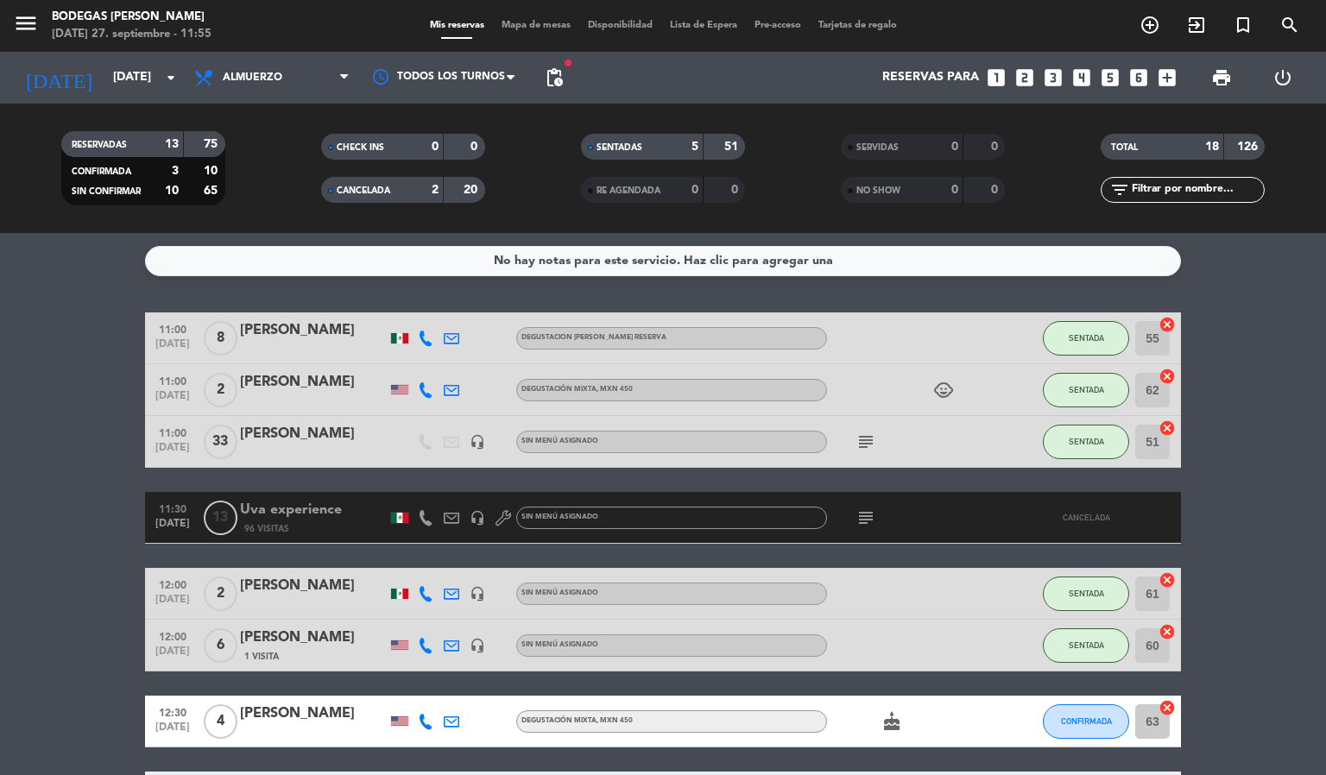
click at [412, 189] on div "2" at bounding box center [421, 190] width 35 height 20
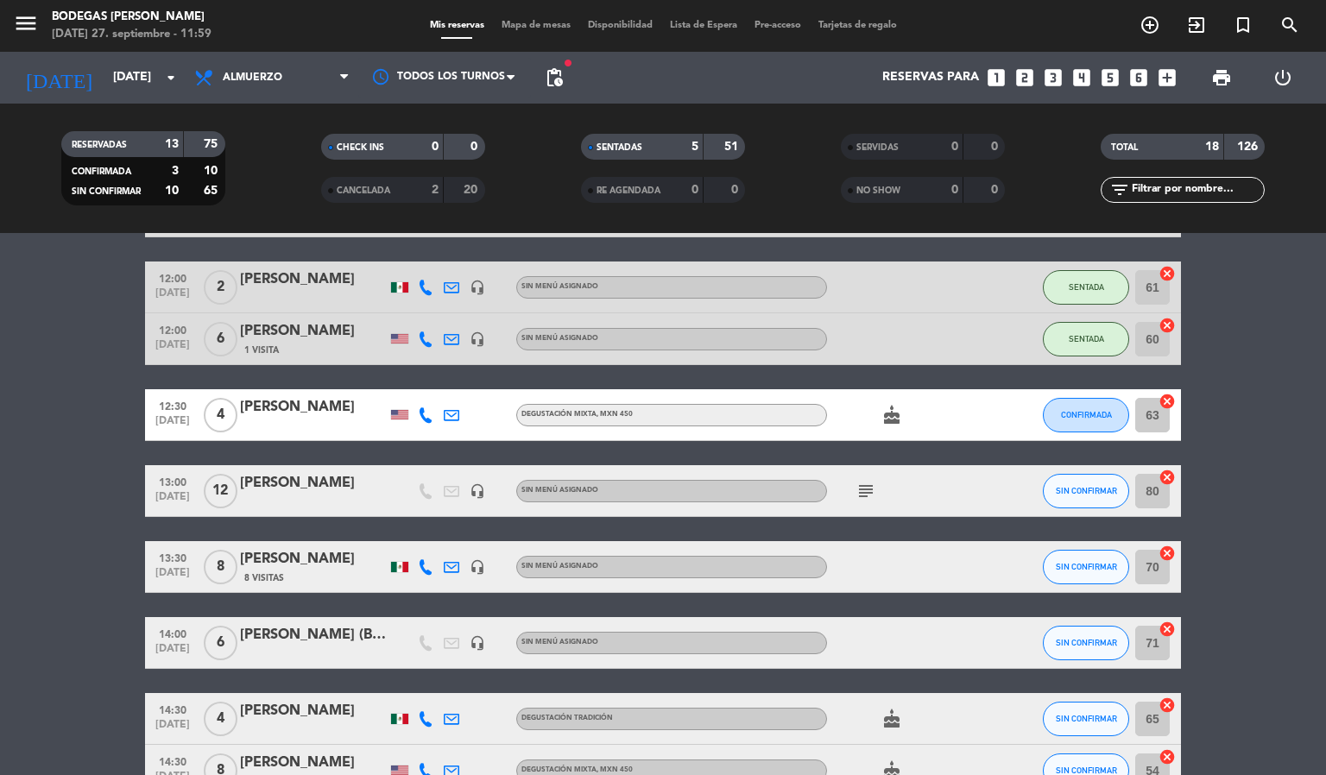
scroll to position [259, 0]
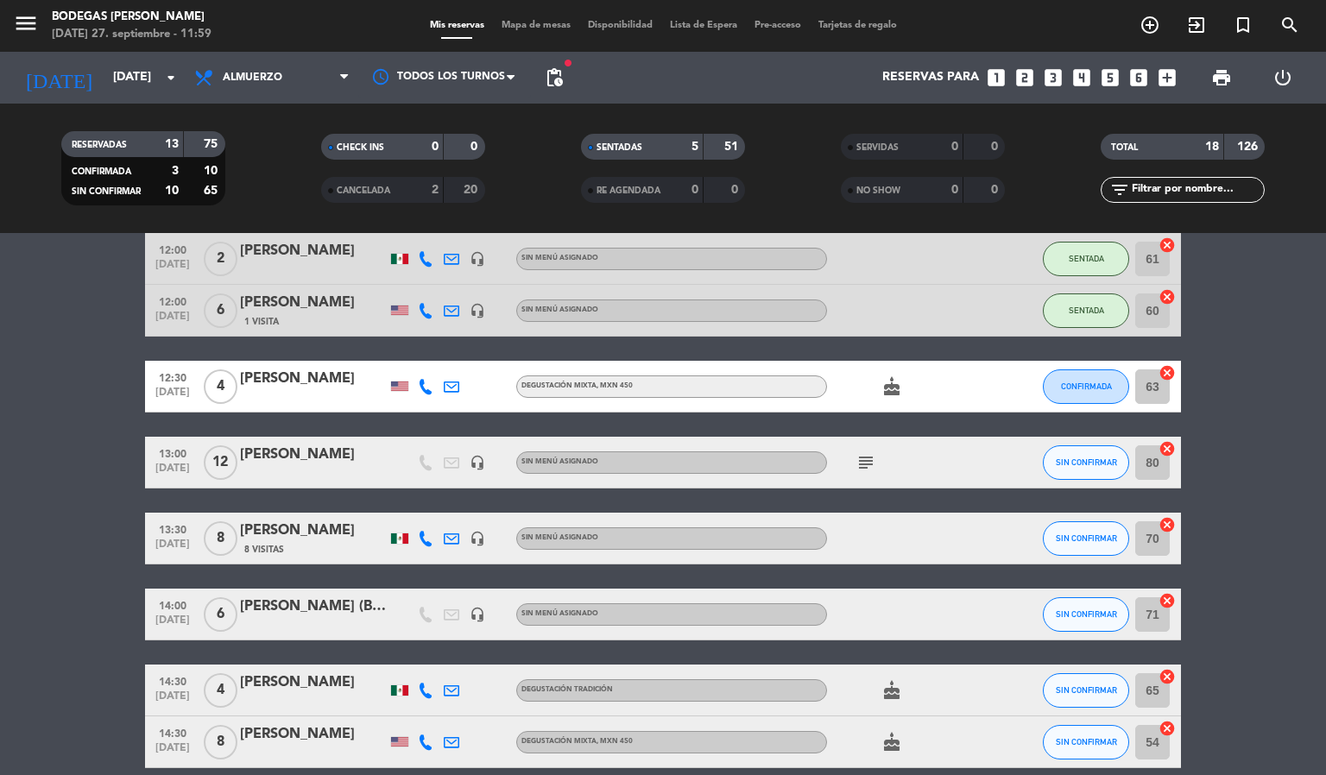
click at [860, 465] on icon "subject" at bounding box center [866, 462] width 21 height 21
click at [142, 490] on bookings-row "11:00 [DATE] 8 [PERSON_NAME] DEGUSTACION [PERSON_NAME] RESERVA SENTADA 55 cance…" at bounding box center [663, 641] width 1326 height 1174
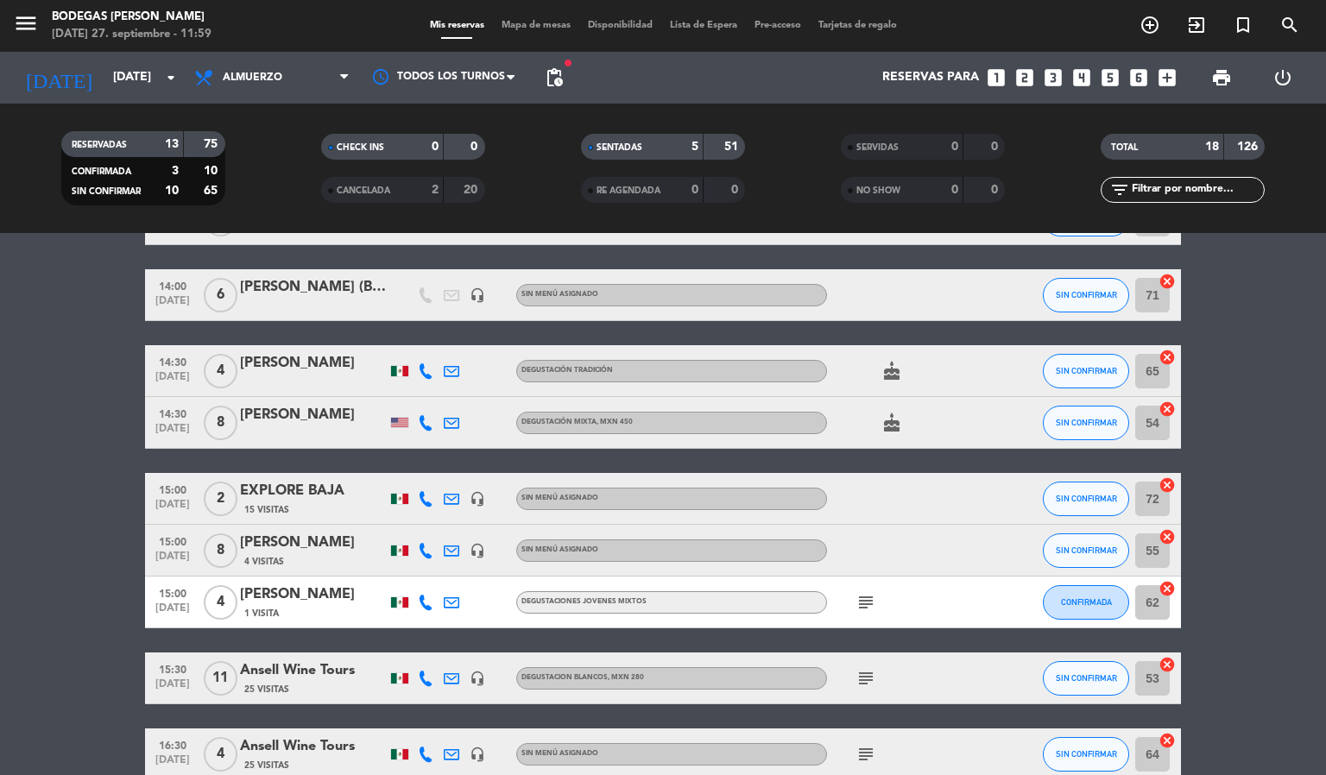
scroll to position [648, 0]
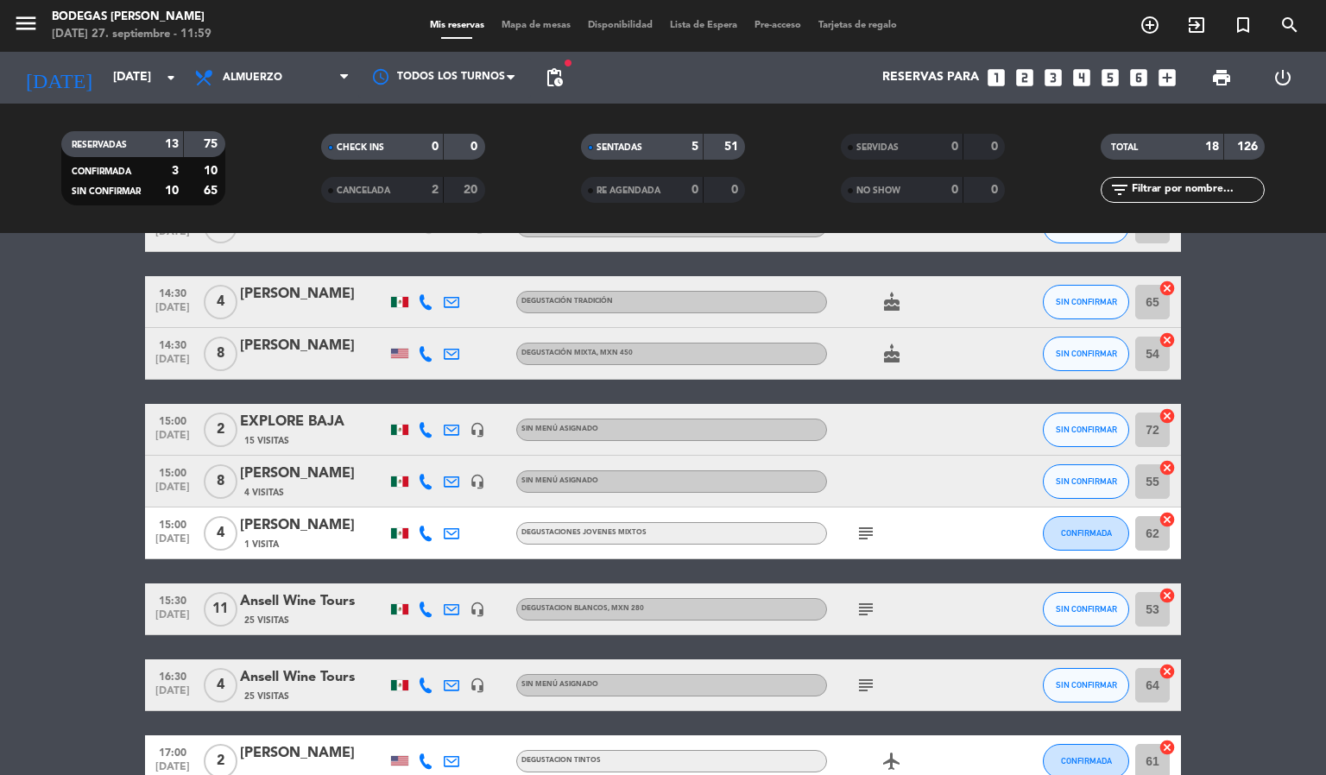
click at [871, 535] on icon "subject" at bounding box center [866, 533] width 21 height 21
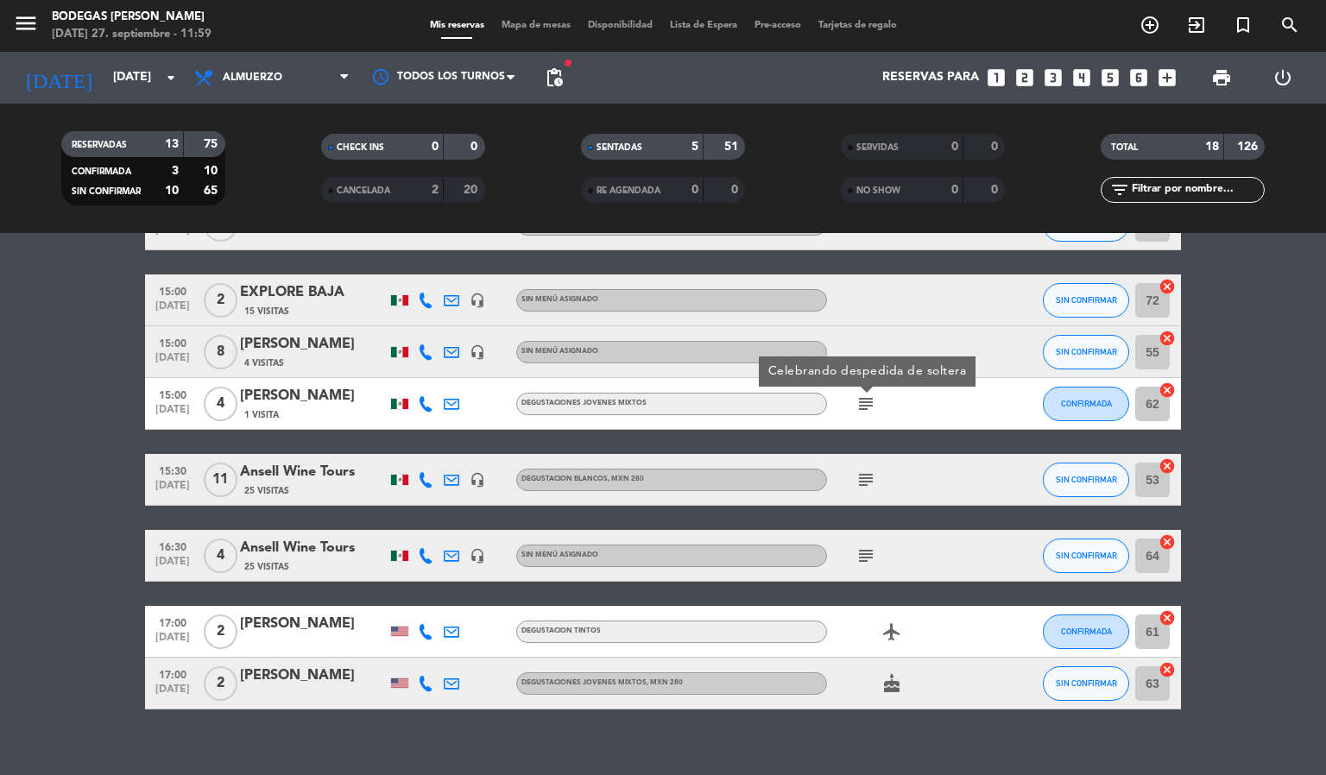
click at [856, 479] on icon "subject" at bounding box center [866, 480] width 21 height 21
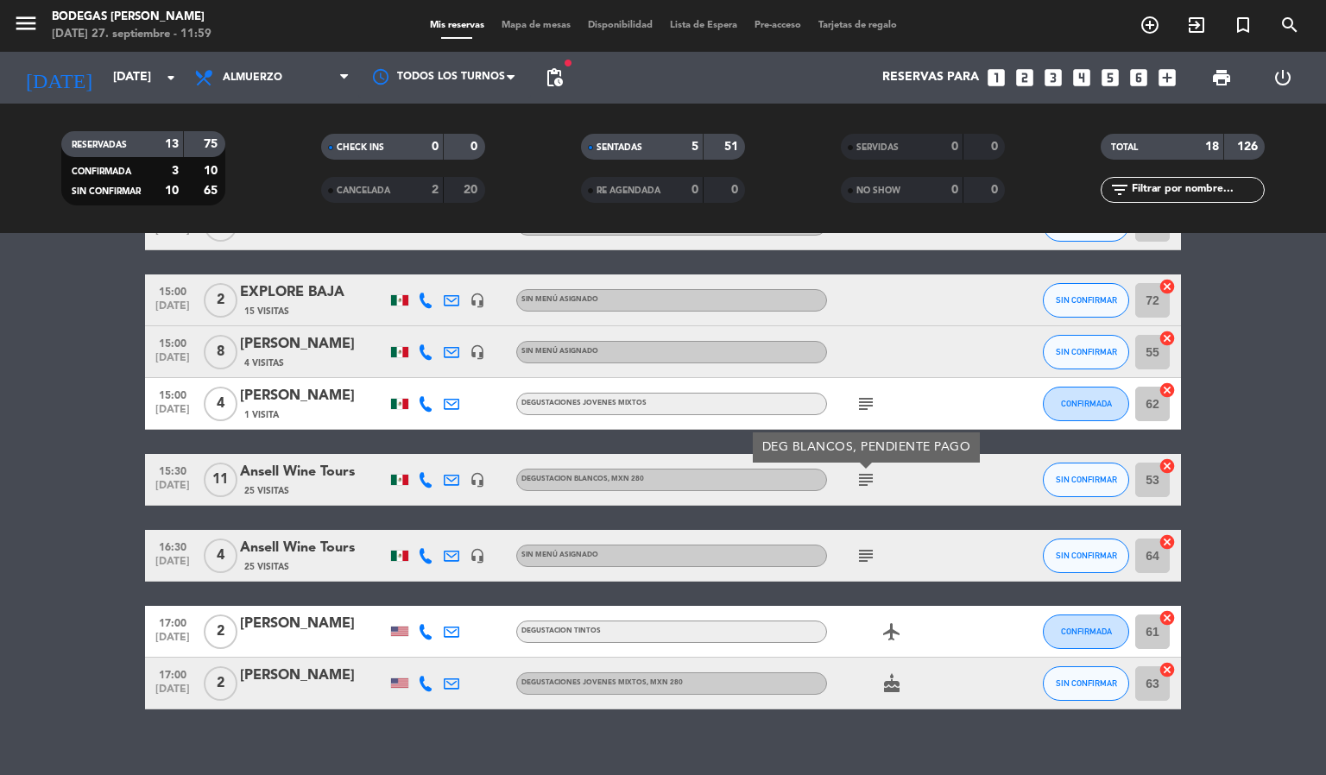
click at [856, 552] on icon "subject" at bounding box center [866, 556] width 21 height 21
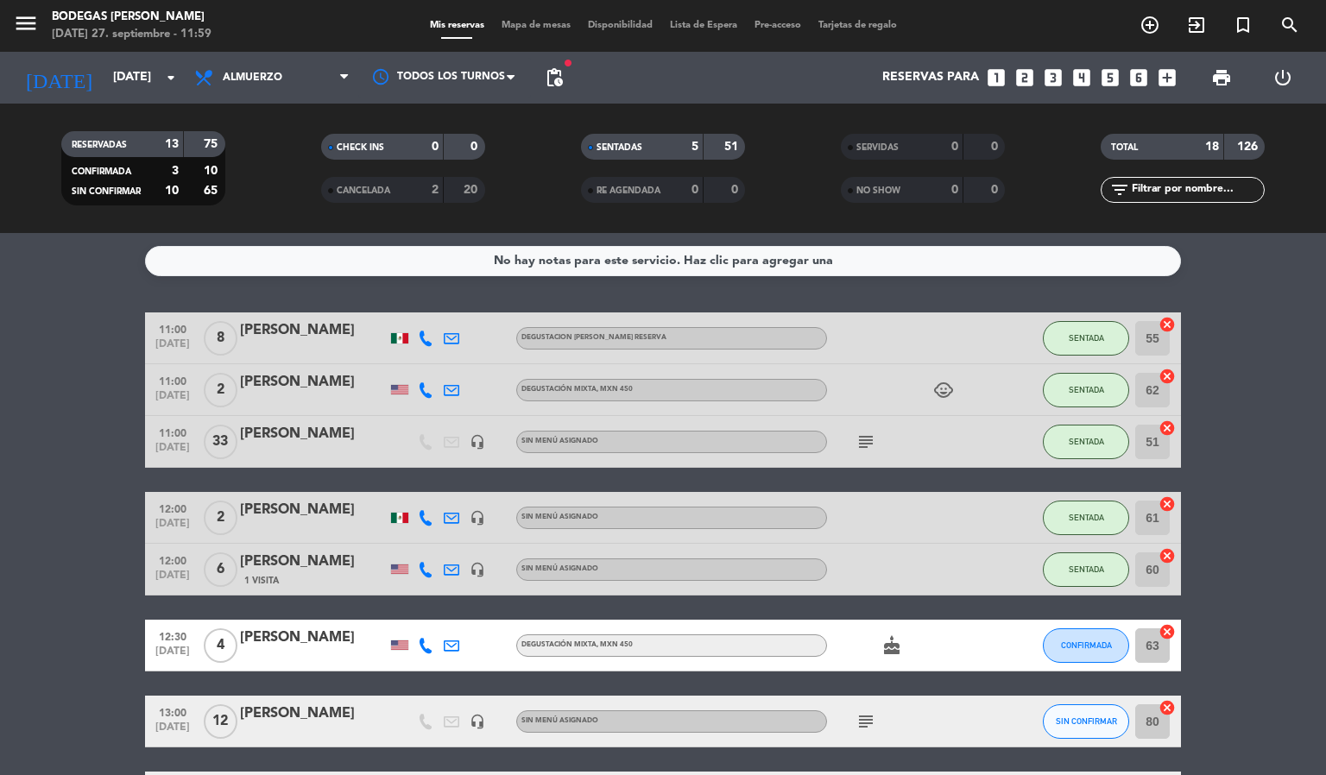
click at [97, 55] on div "[DATE] [DATE] arrow_drop_down" at bounding box center [99, 78] width 173 height 52
click at [104, 73] on input "[DATE]" at bounding box center [186, 77] width 164 height 31
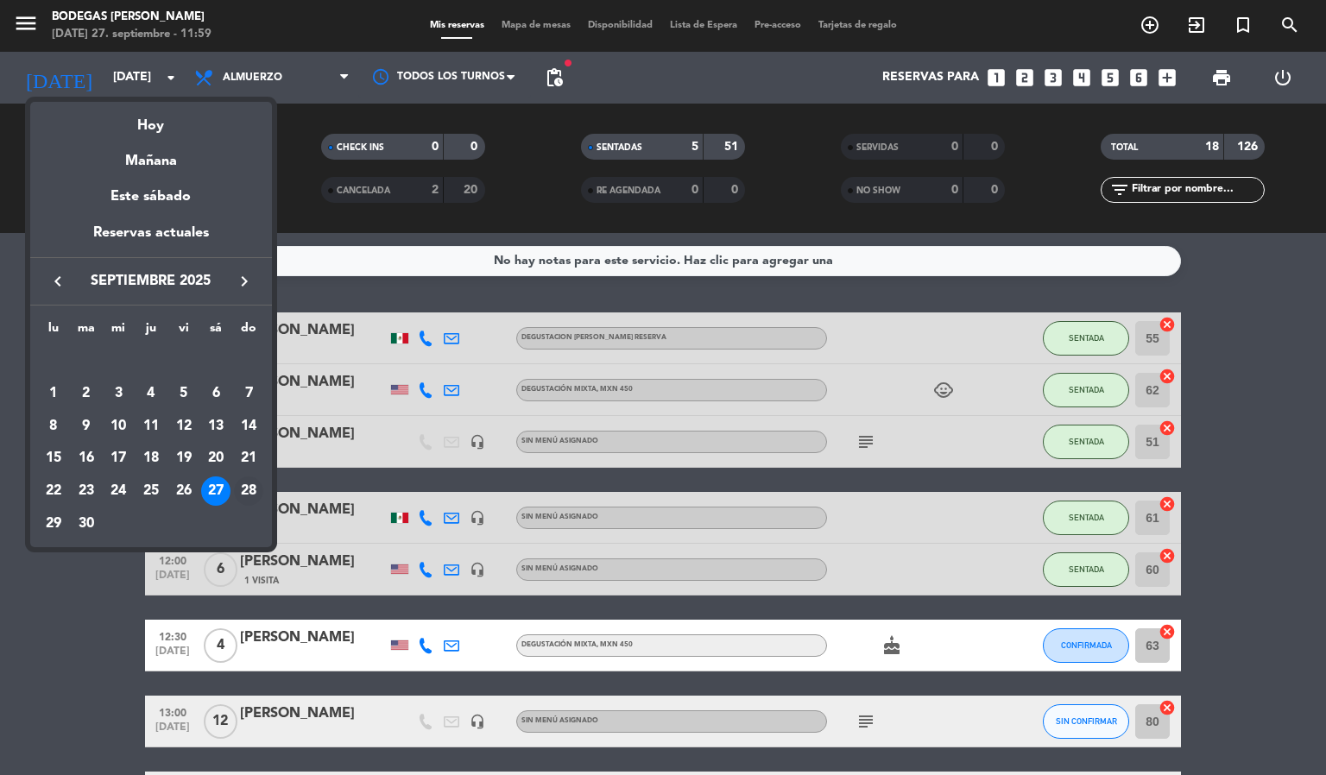
click at [251, 478] on div "28" at bounding box center [248, 491] width 29 height 29
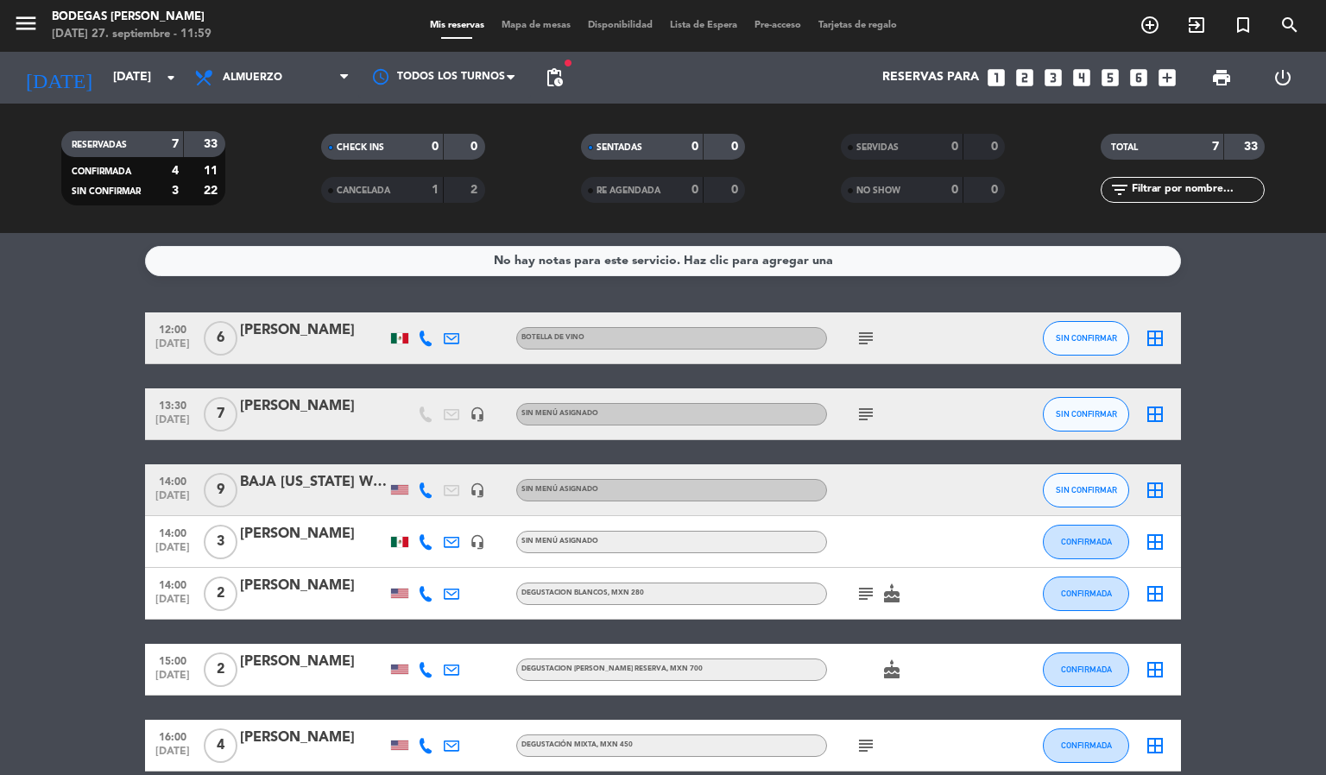
click at [879, 604] on span "cake" at bounding box center [892, 594] width 26 height 21
click at [868, 599] on icon "subject" at bounding box center [866, 594] width 21 height 21
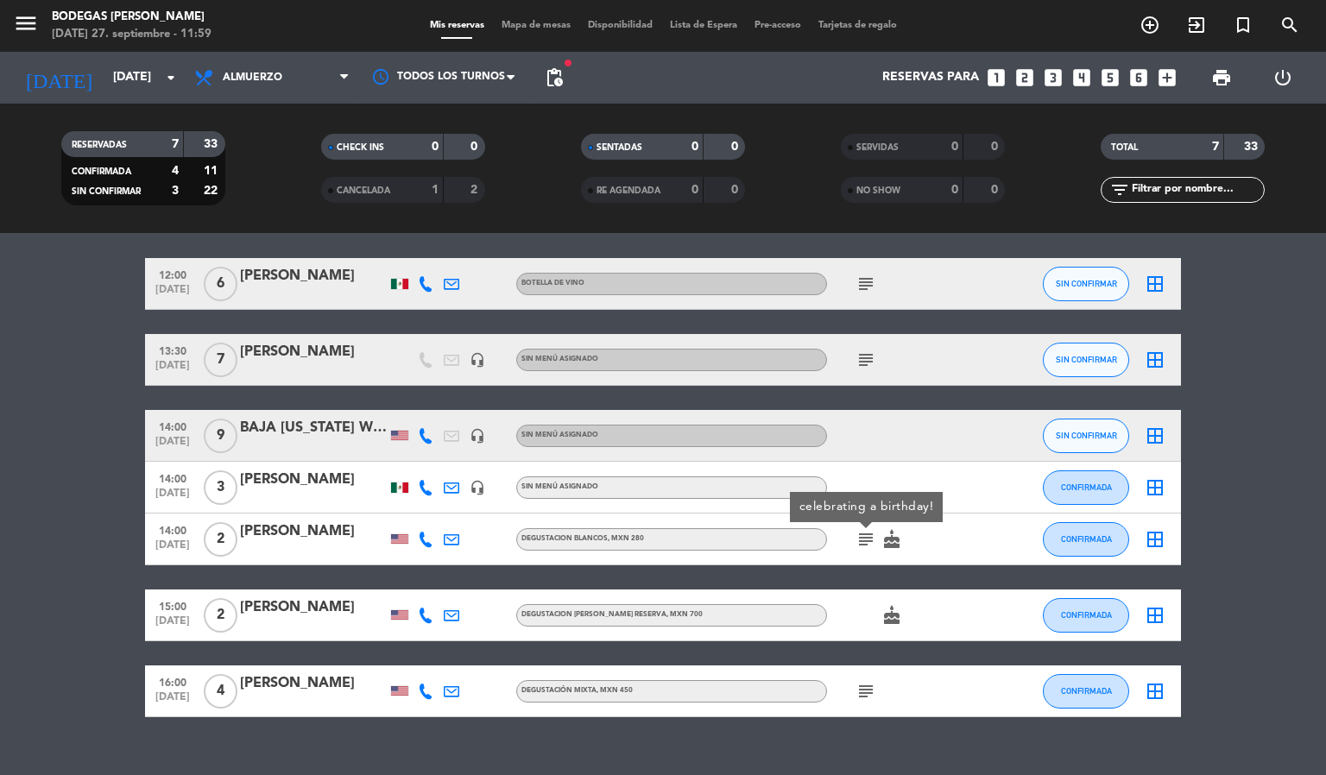
scroll to position [83, 0]
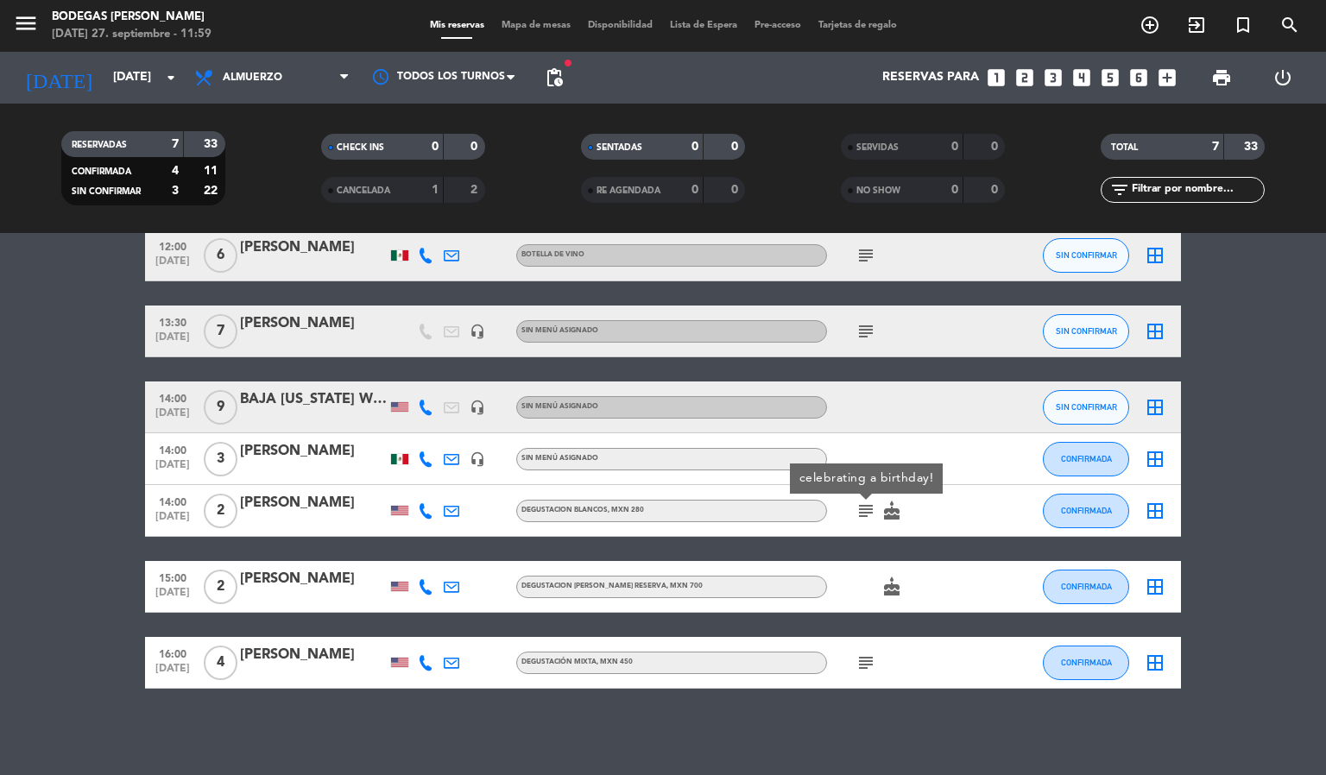
click at [864, 649] on div "subject" at bounding box center [904, 662] width 155 height 51
click at [864, 650] on div "subject" at bounding box center [904, 662] width 155 height 51
click at [864, 654] on icon "subject" at bounding box center [866, 663] width 21 height 21
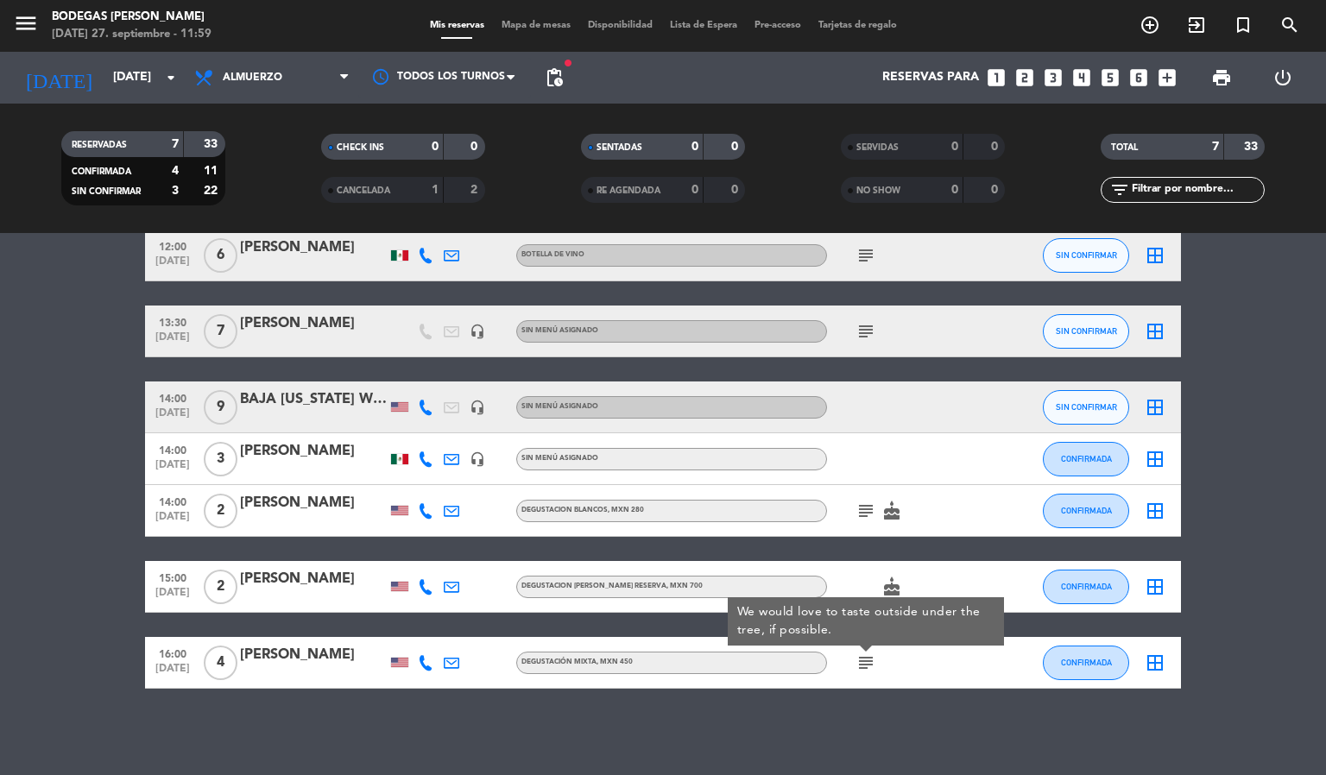
click at [0, 537] on bookings-row "12:00 [DATE] 6 [PERSON_NAME] DE VINO subject SIN CONFIRMAR border_all 13:30 [DA…" at bounding box center [663, 459] width 1326 height 459
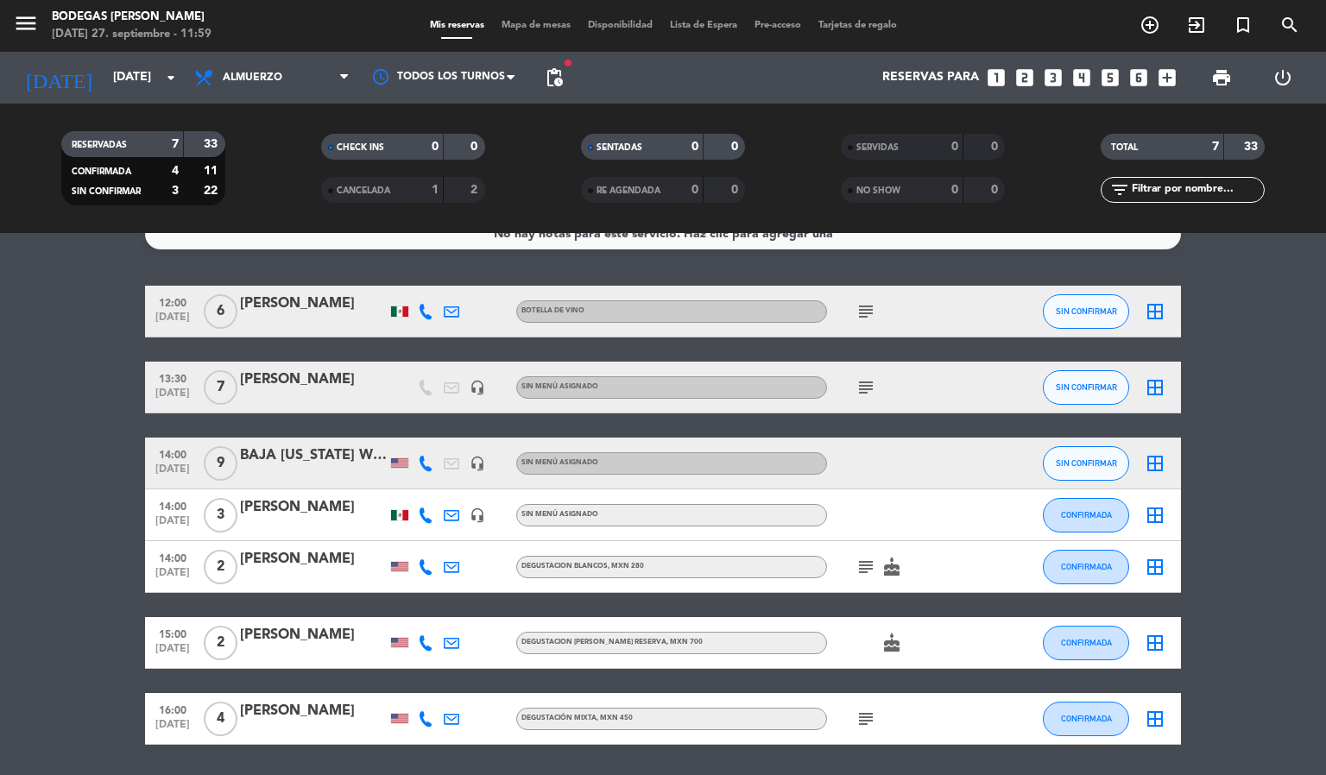
scroll to position [0, 0]
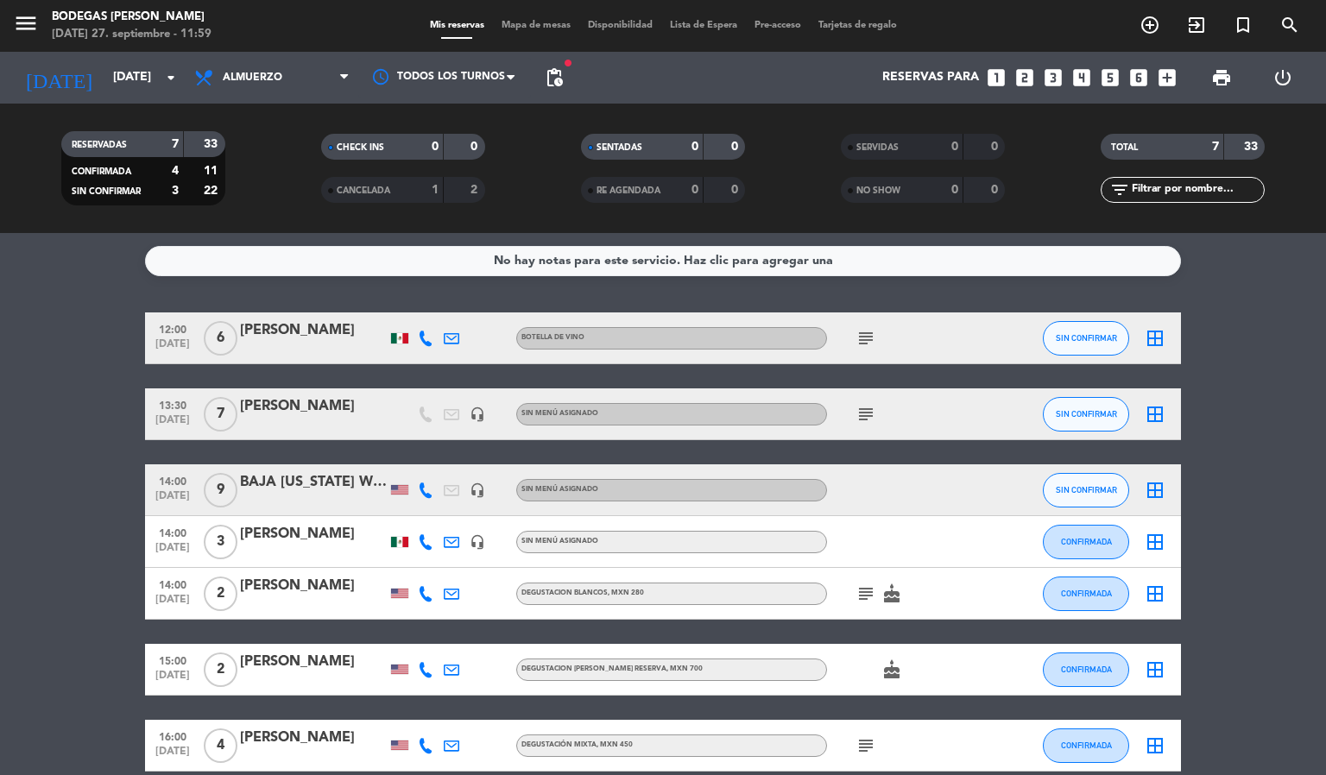
click at [871, 337] on icon "subject" at bounding box center [866, 338] width 21 height 21
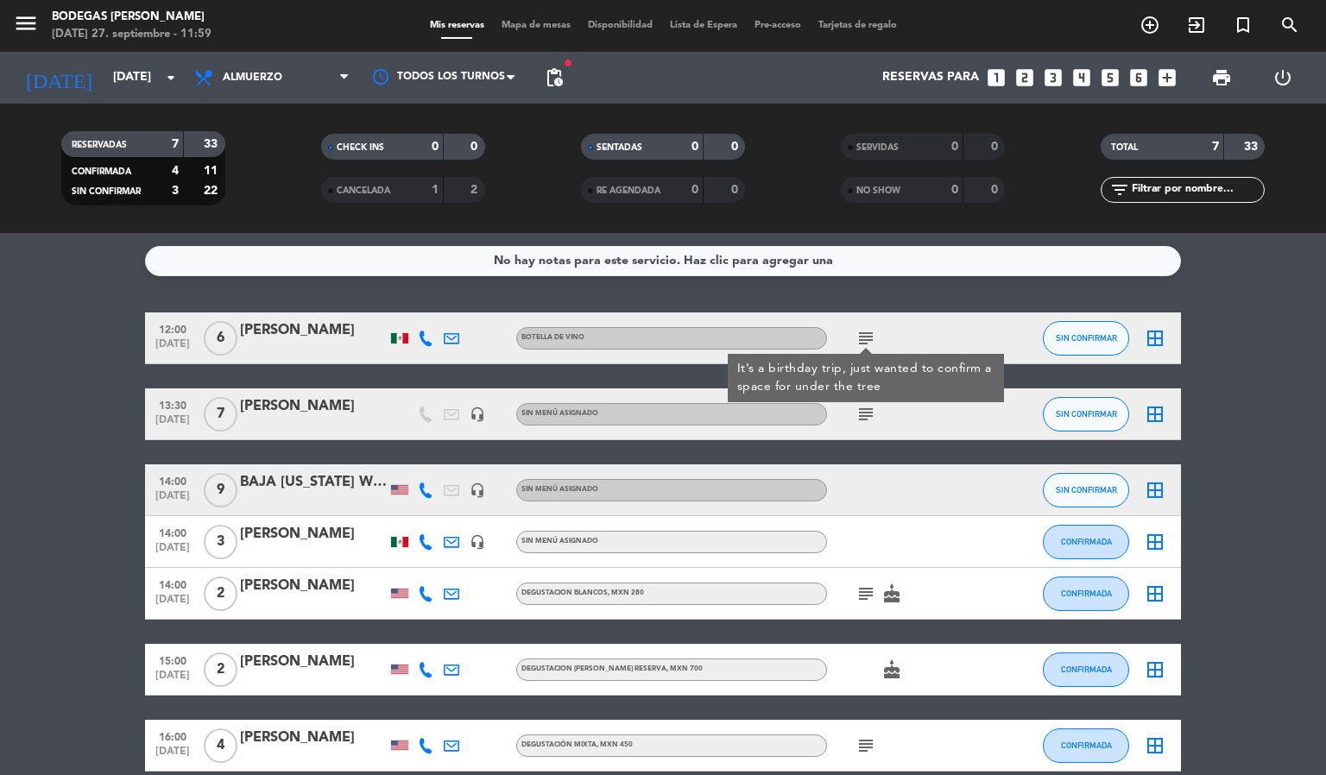
click at [871, 404] on icon "subject" at bounding box center [866, 414] width 21 height 21
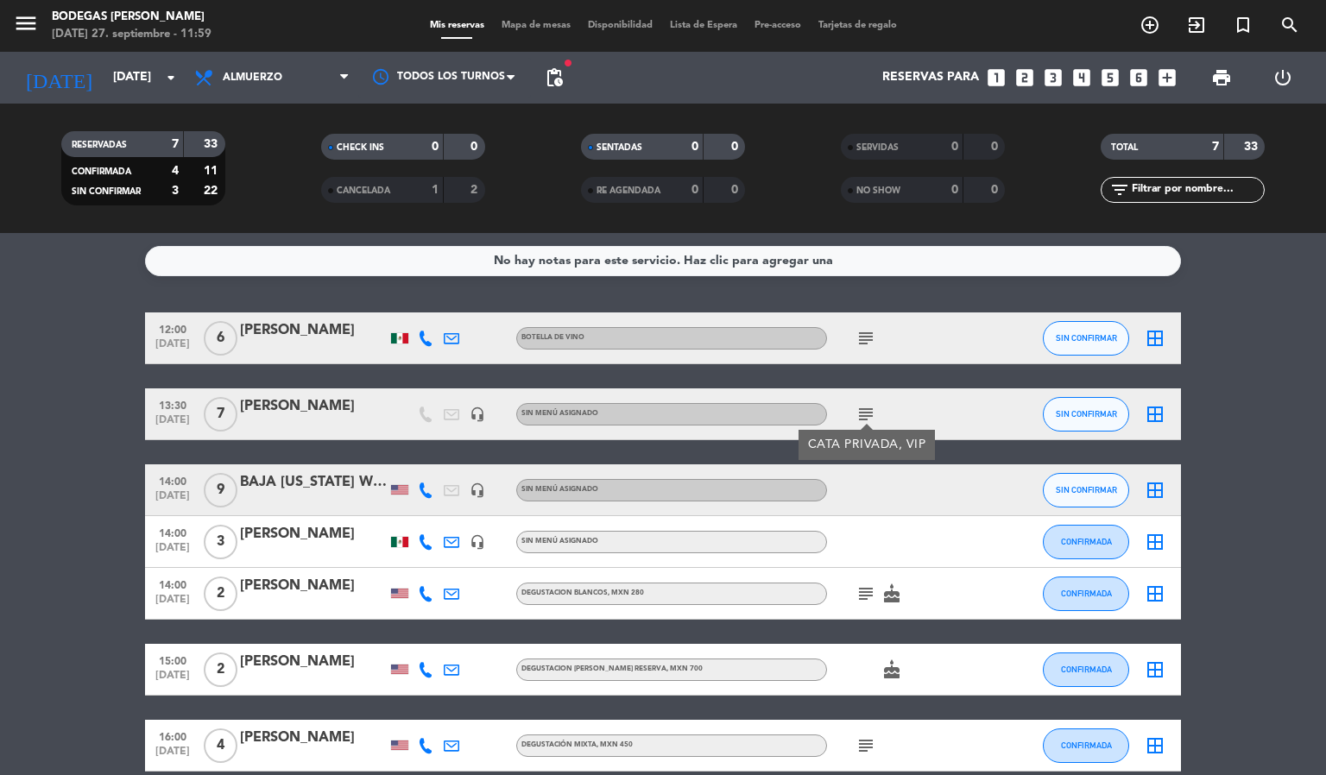
click at [0, 408] on bookings-row "12:00 [DATE] 6 [PERSON_NAME] DE VINO subject SIN CONFIRMAR border_all 13:30 [DA…" at bounding box center [663, 542] width 1326 height 459
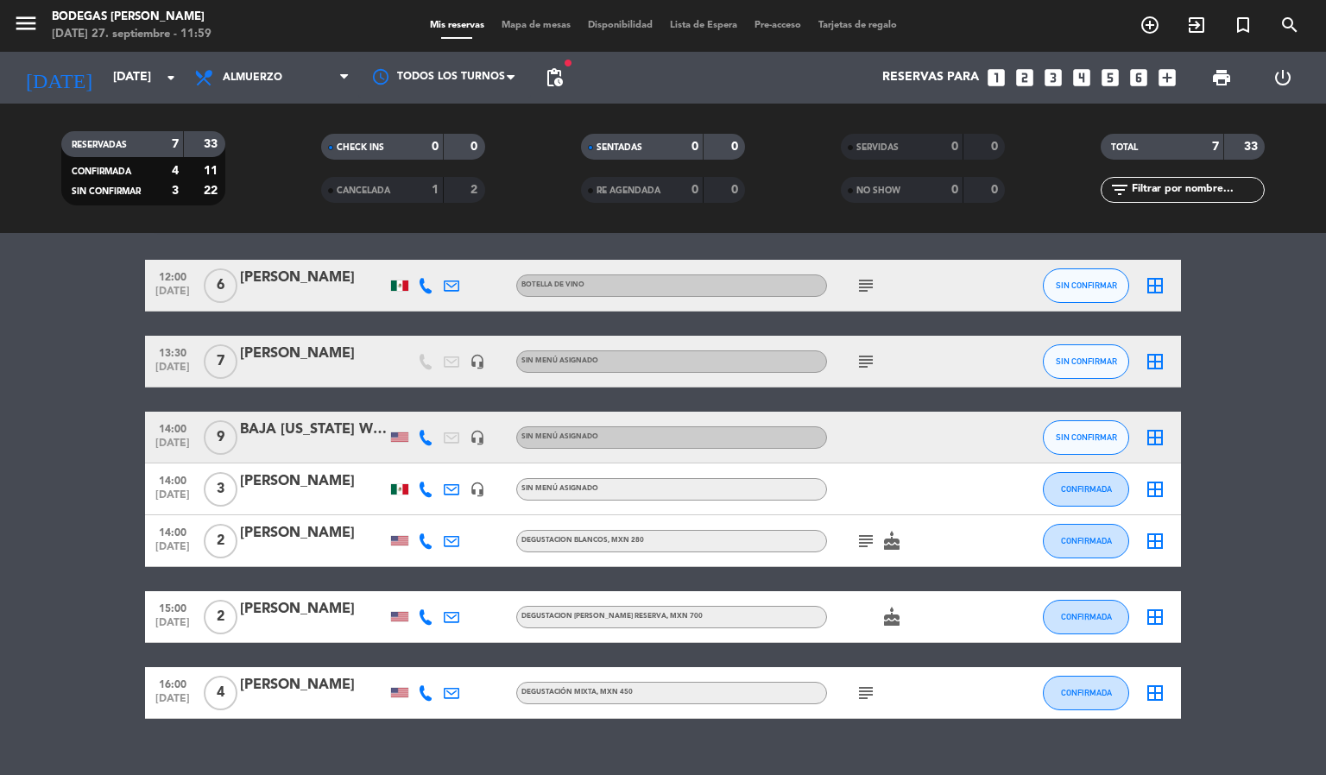
scroll to position [83, 0]
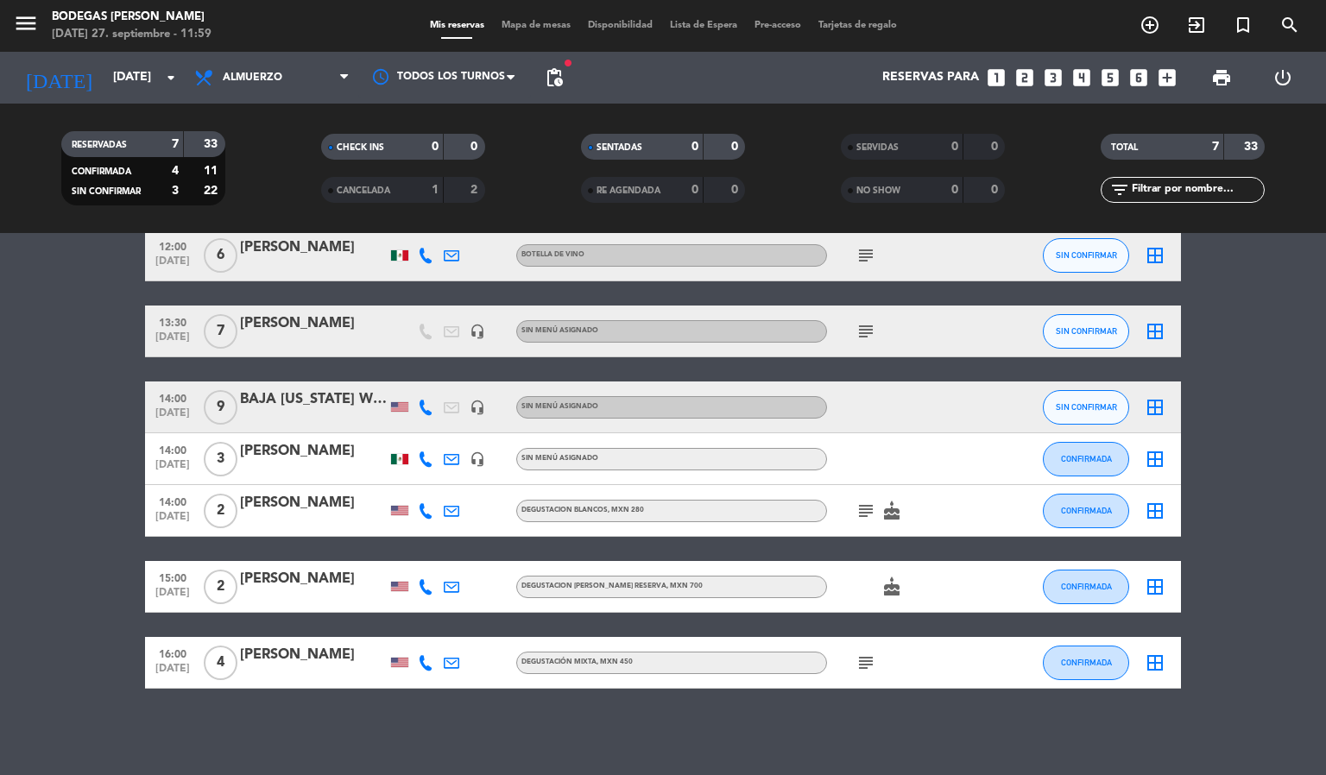
click at [865, 508] on icon "subject" at bounding box center [866, 511] width 21 height 21
click at [125, 482] on bookings-row "12:00 [DATE] 6 [PERSON_NAME] DE VINO subject SIN CONFIRMAR border_all 13:30 [DA…" at bounding box center [663, 459] width 1326 height 459
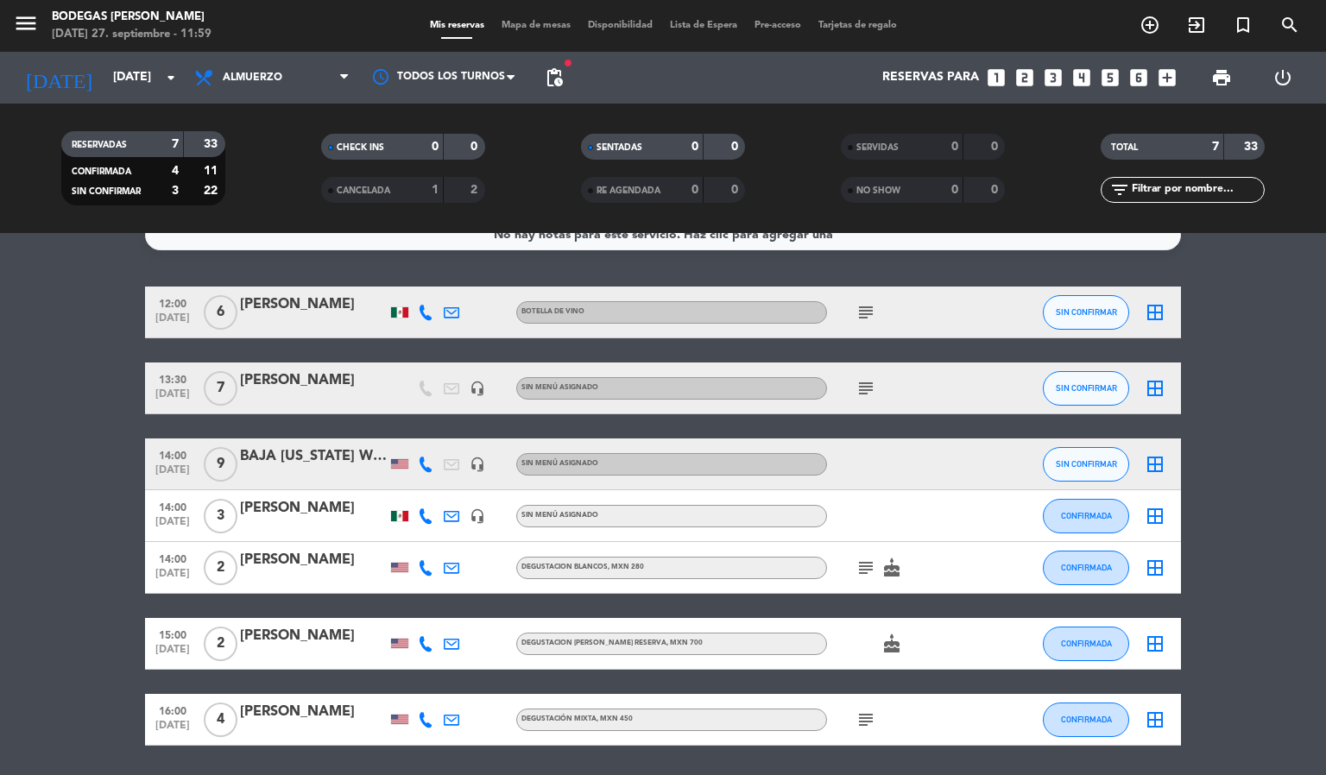
scroll to position [0, 0]
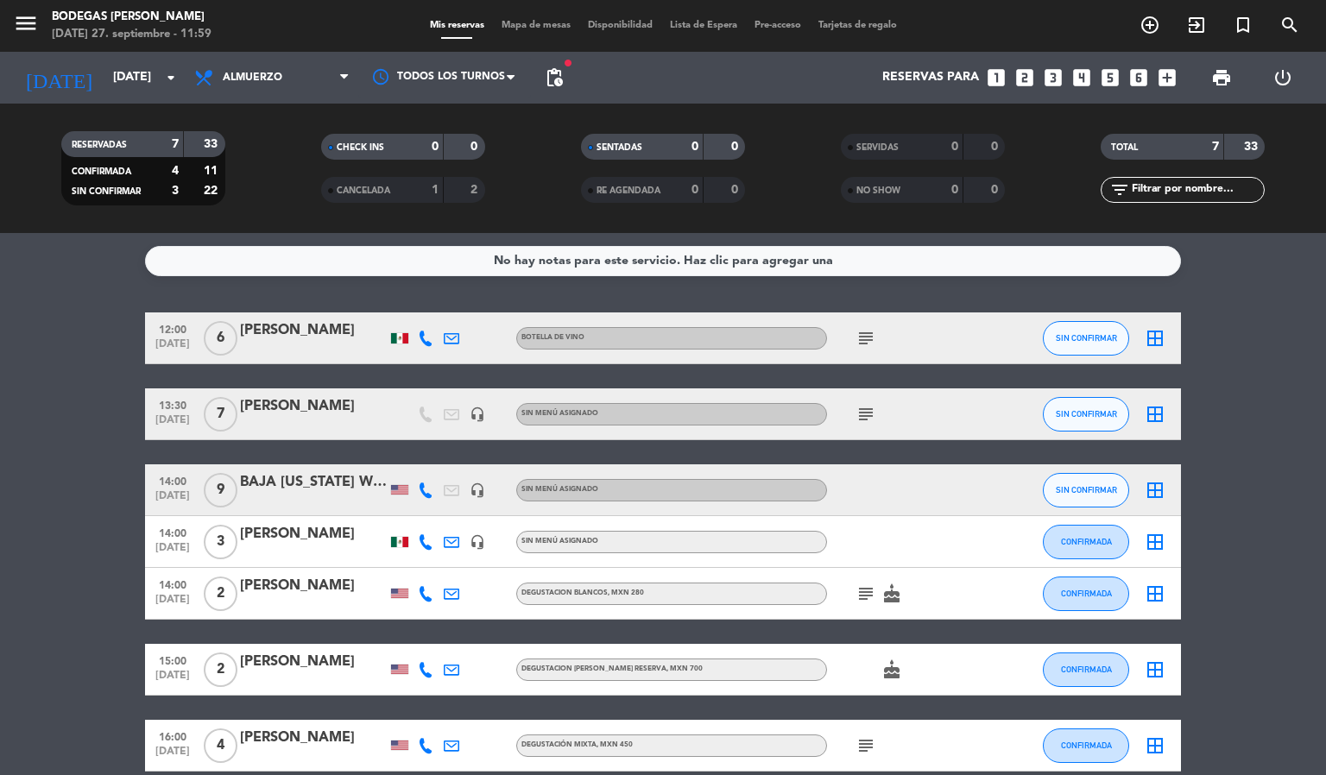
click at [340, 348] on div at bounding box center [313, 350] width 147 height 14
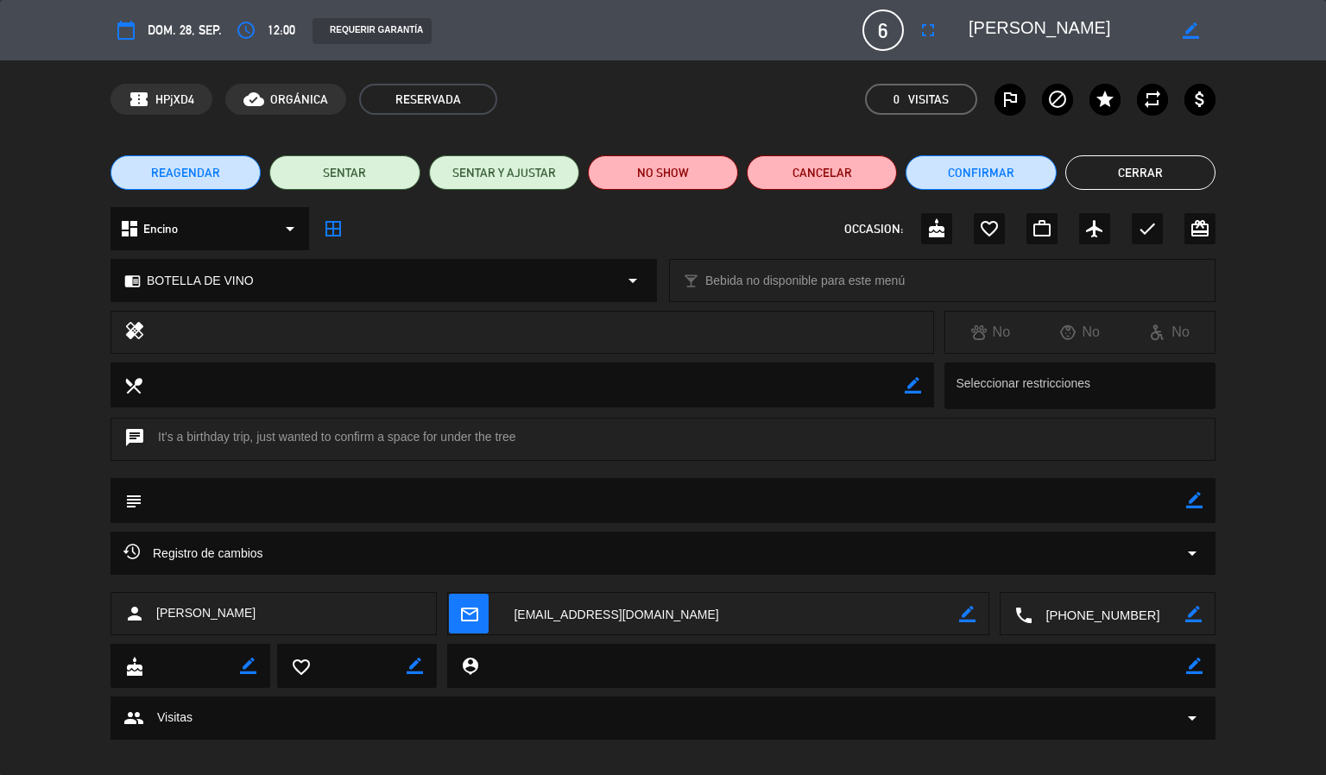
click at [1189, 180] on button "Cerrar" at bounding box center [1141, 172] width 150 height 35
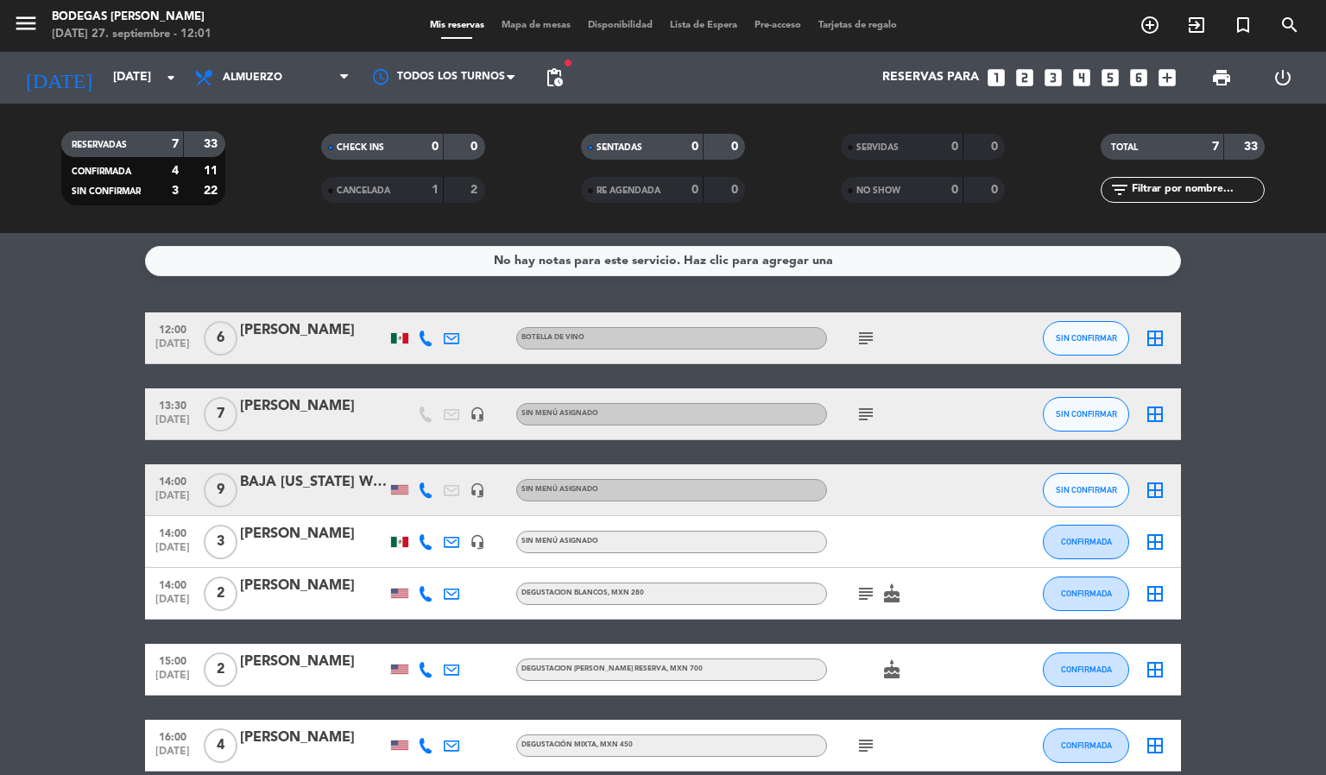
click at [860, 415] on icon "subject" at bounding box center [866, 414] width 21 height 21
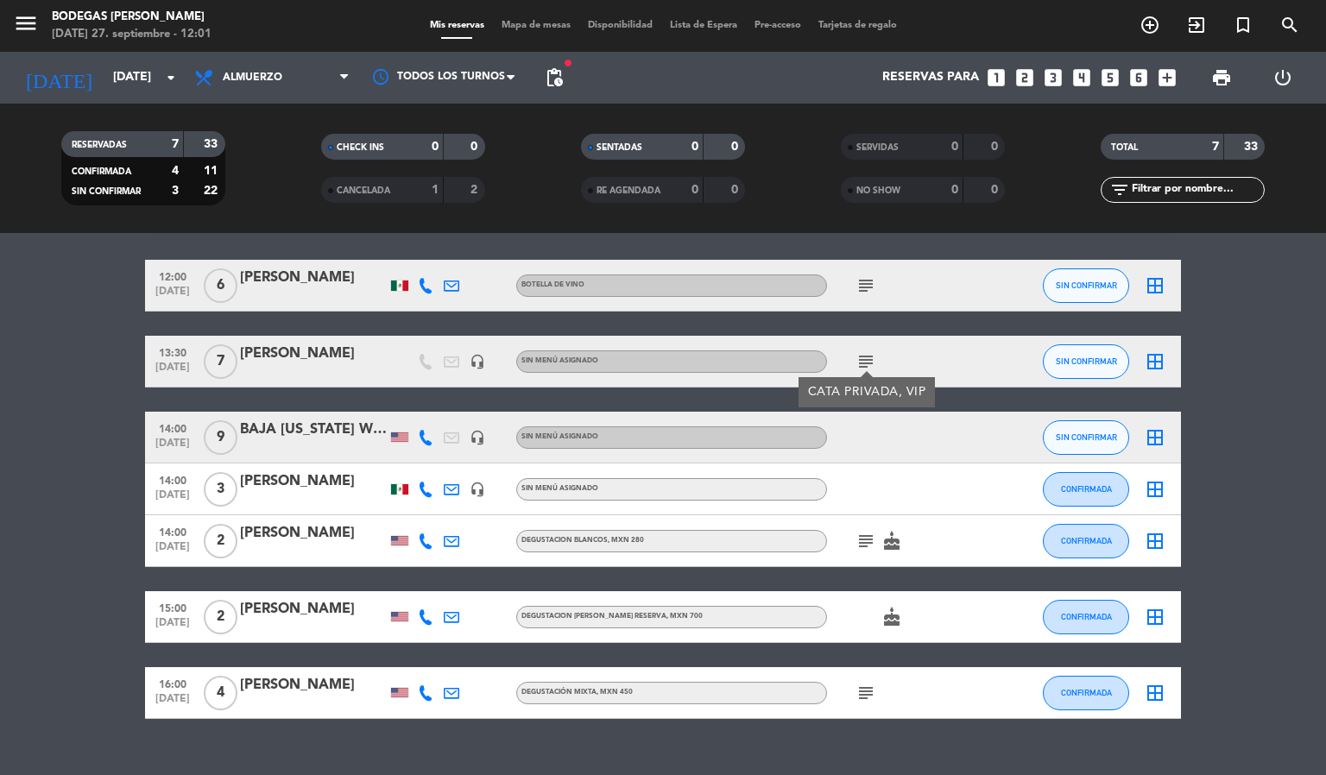
scroll to position [83, 0]
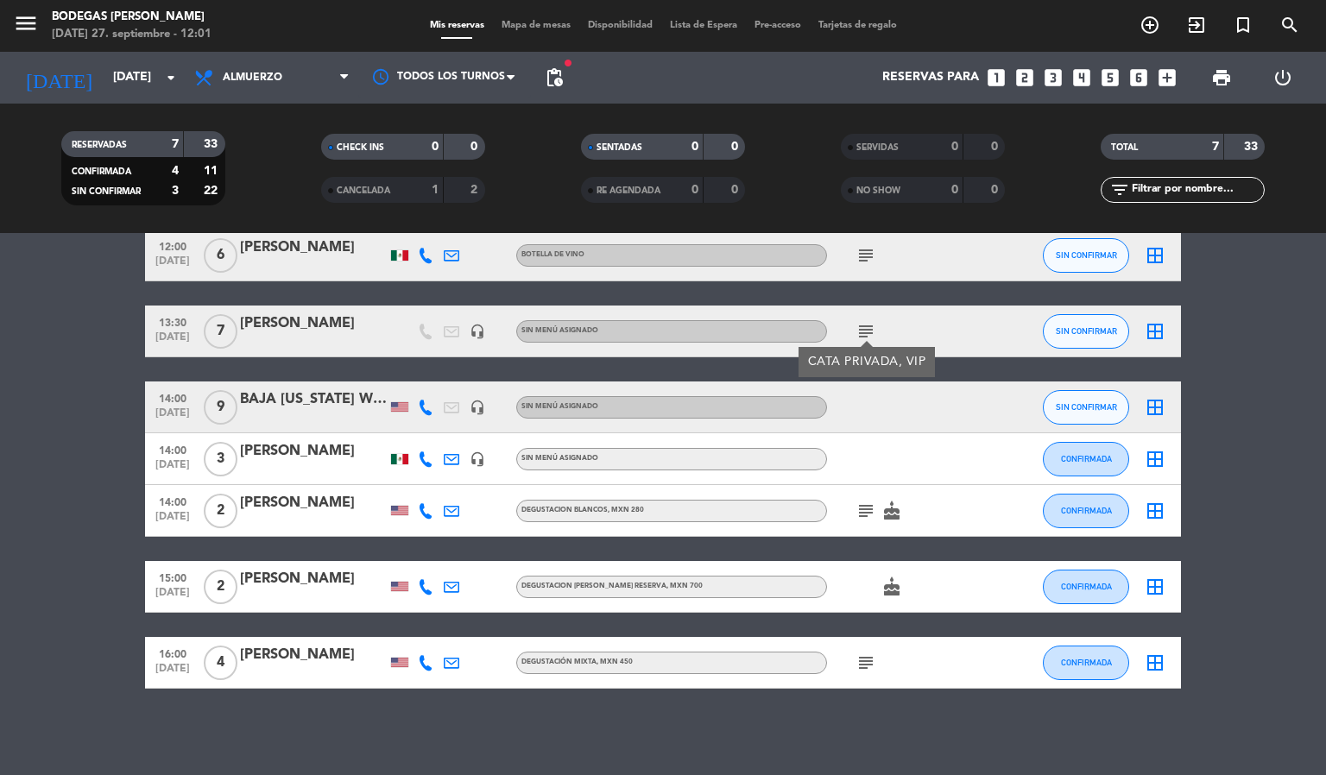
click at [858, 503] on icon "subject" at bounding box center [866, 511] width 21 height 21
click at [835, 697] on div "No hay notas para este servicio. Haz clic para agregar una 12:00 [DATE] 6 [PERS…" at bounding box center [663, 504] width 1326 height 542
click at [868, 642] on div "subject" at bounding box center [904, 662] width 155 height 51
click at [865, 680] on div "subject" at bounding box center [904, 662] width 155 height 51
click at [864, 672] on icon "subject" at bounding box center [866, 663] width 21 height 21
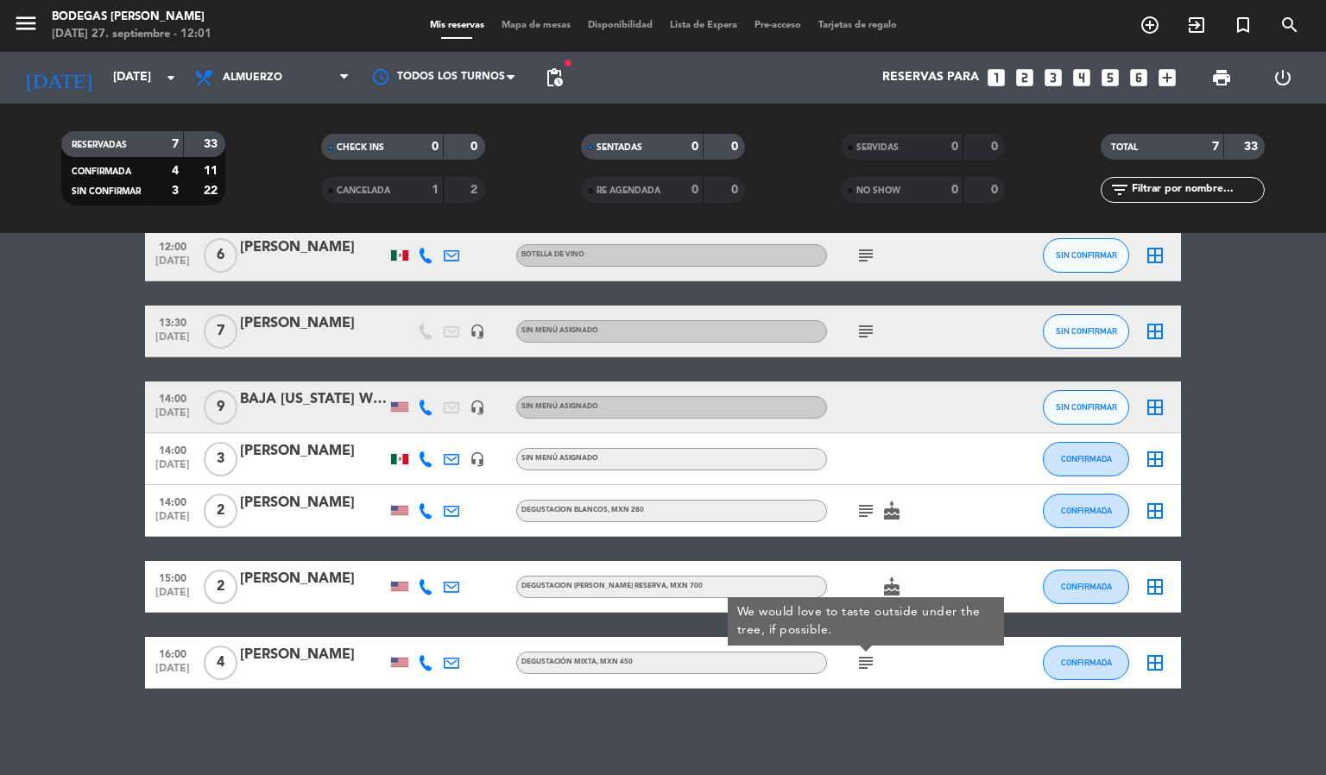
click at [461, 655] on div at bounding box center [452, 662] width 26 height 51
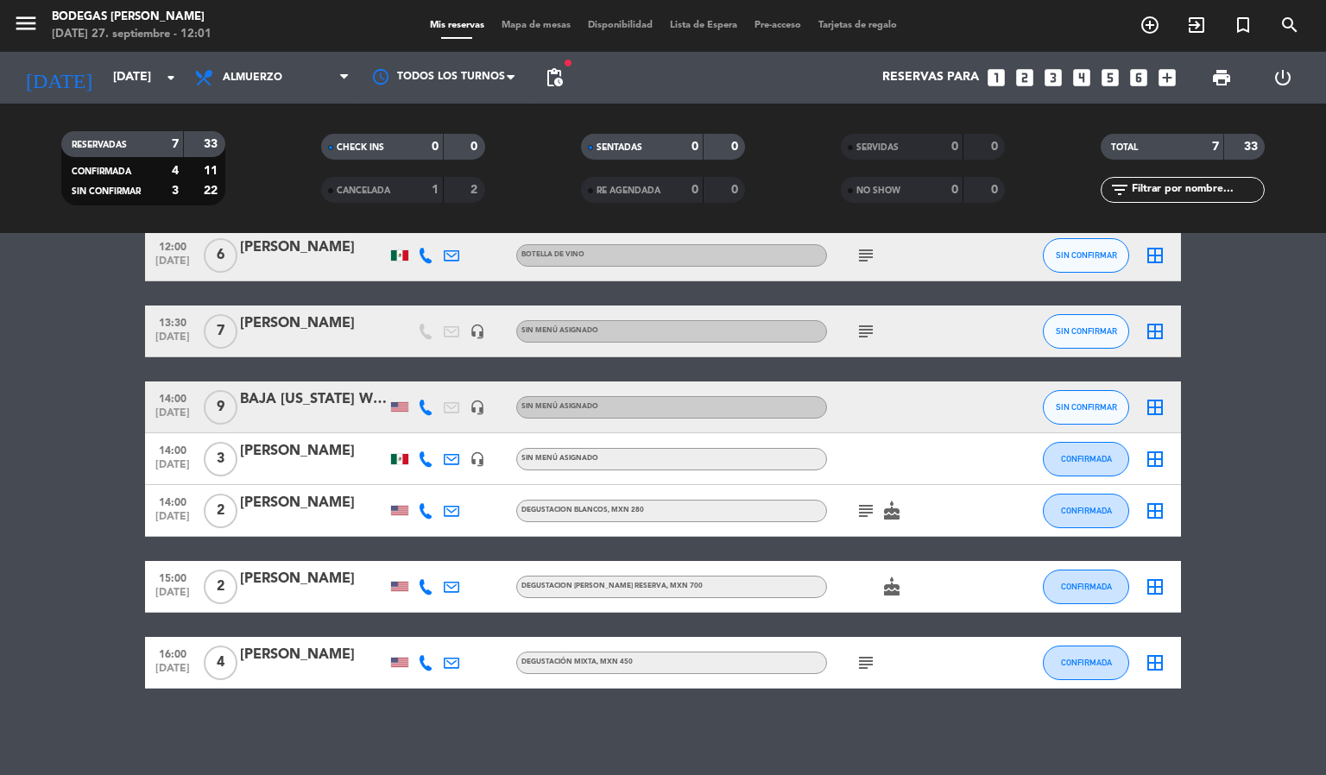
click at [448, 664] on icon at bounding box center [452, 663] width 16 height 16
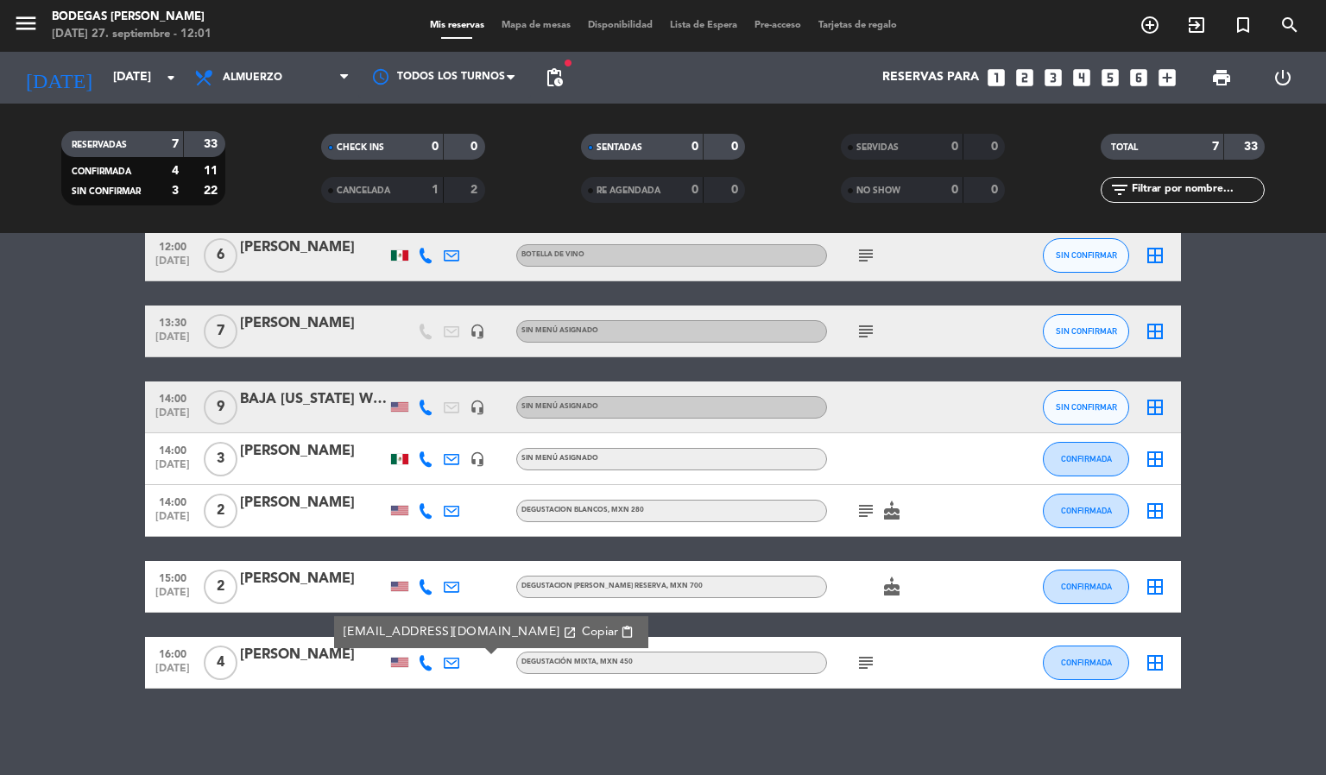
click at [582, 630] on span "Copiar" at bounding box center [600, 632] width 36 height 18
click at [225, 744] on div "No hay notas para este servicio. Haz clic para agregar una 12:00 [DATE] 6 [PERS…" at bounding box center [663, 504] width 1326 height 542
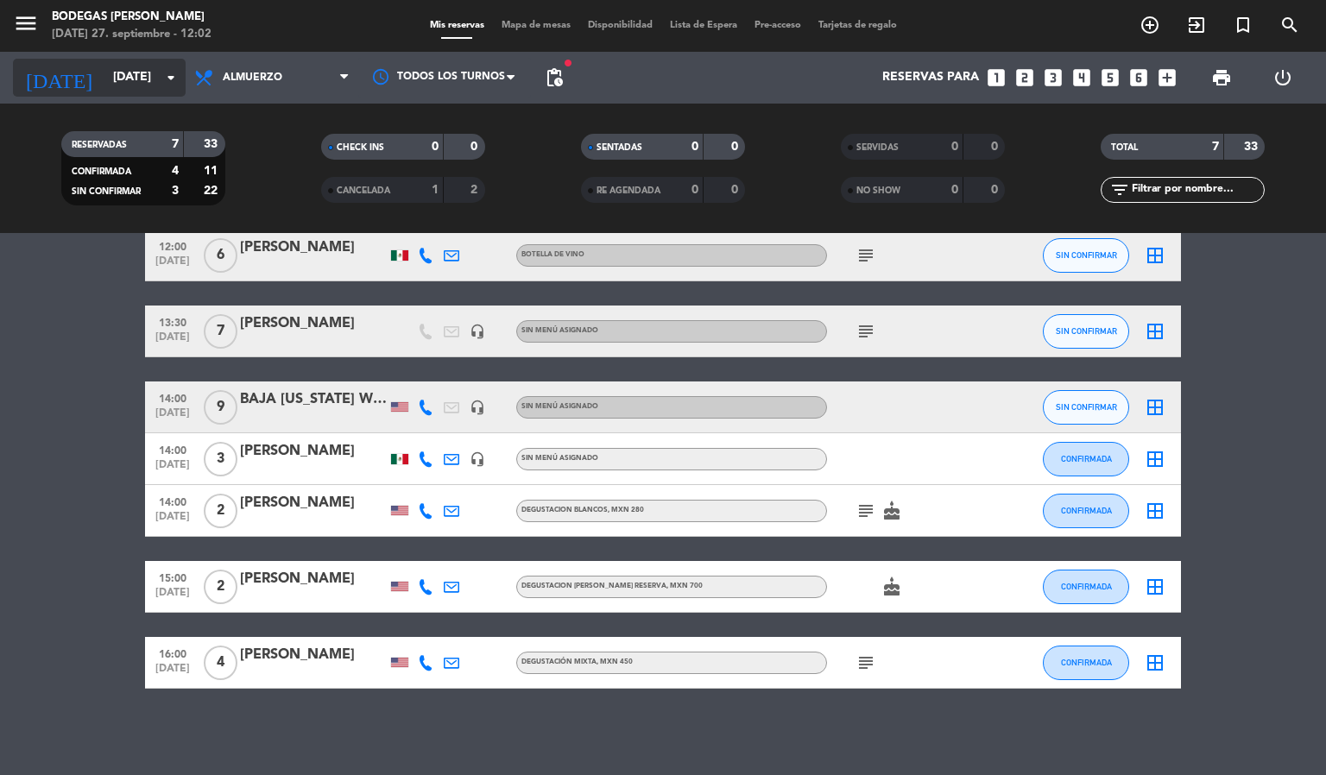
click at [106, 63] on input "[DATE]" at bounding box center [186, 77] width 164 height 31
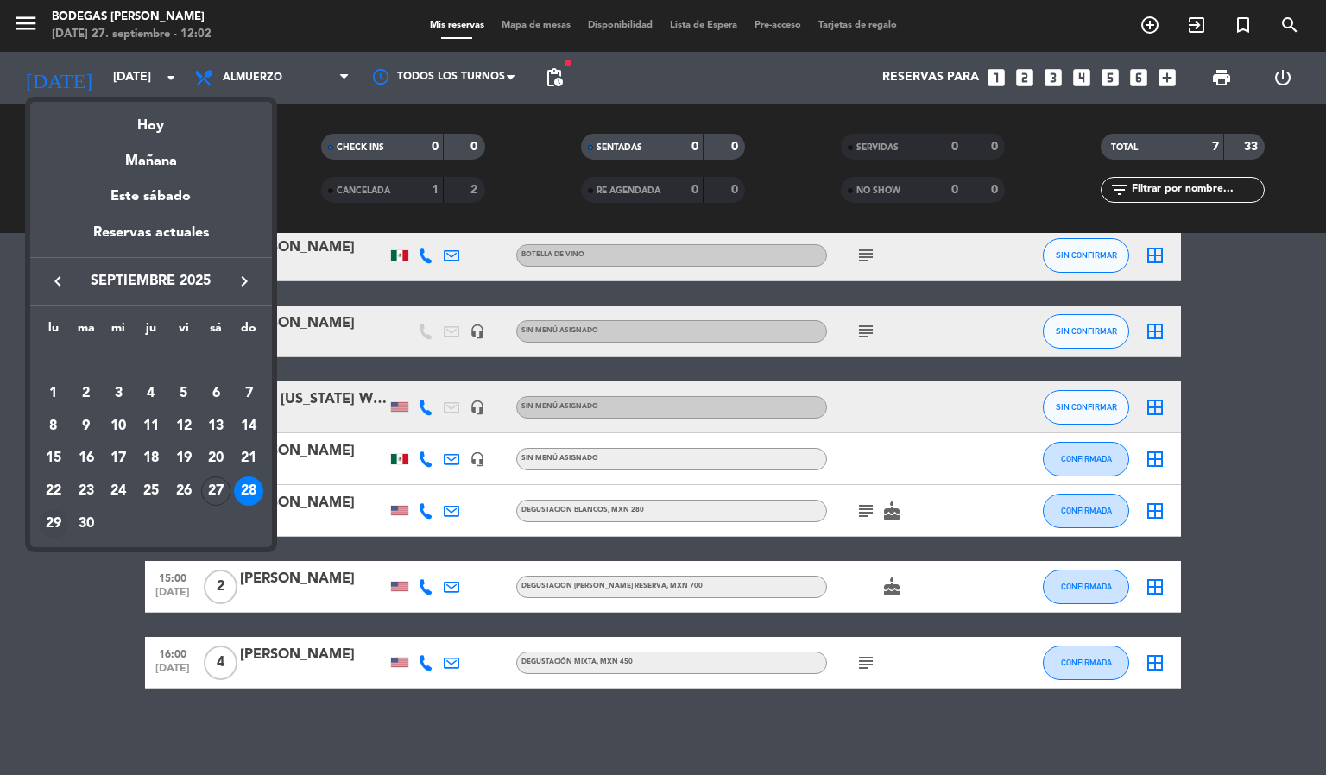
click at [49, 521] on div "29" at bounding box center [53, 523] width 29 height 29
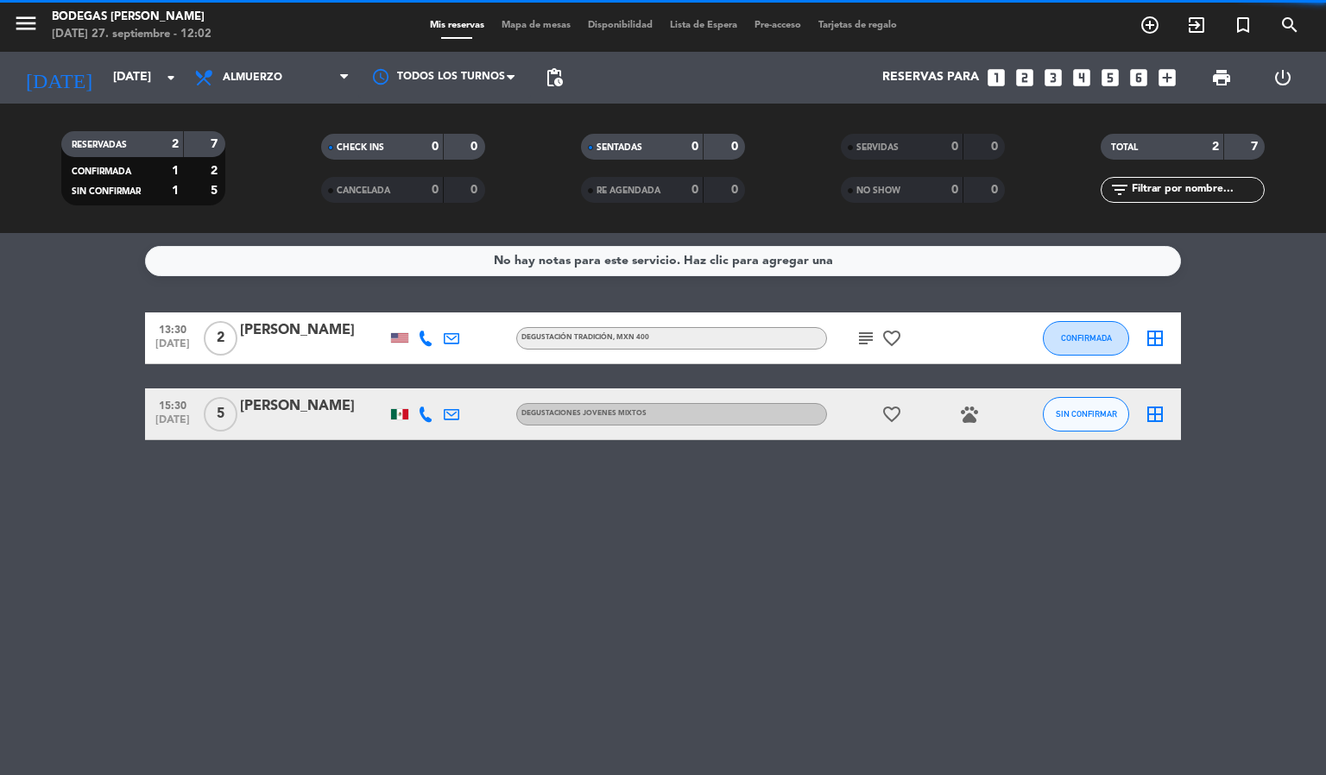
scroll to position [0, 0]
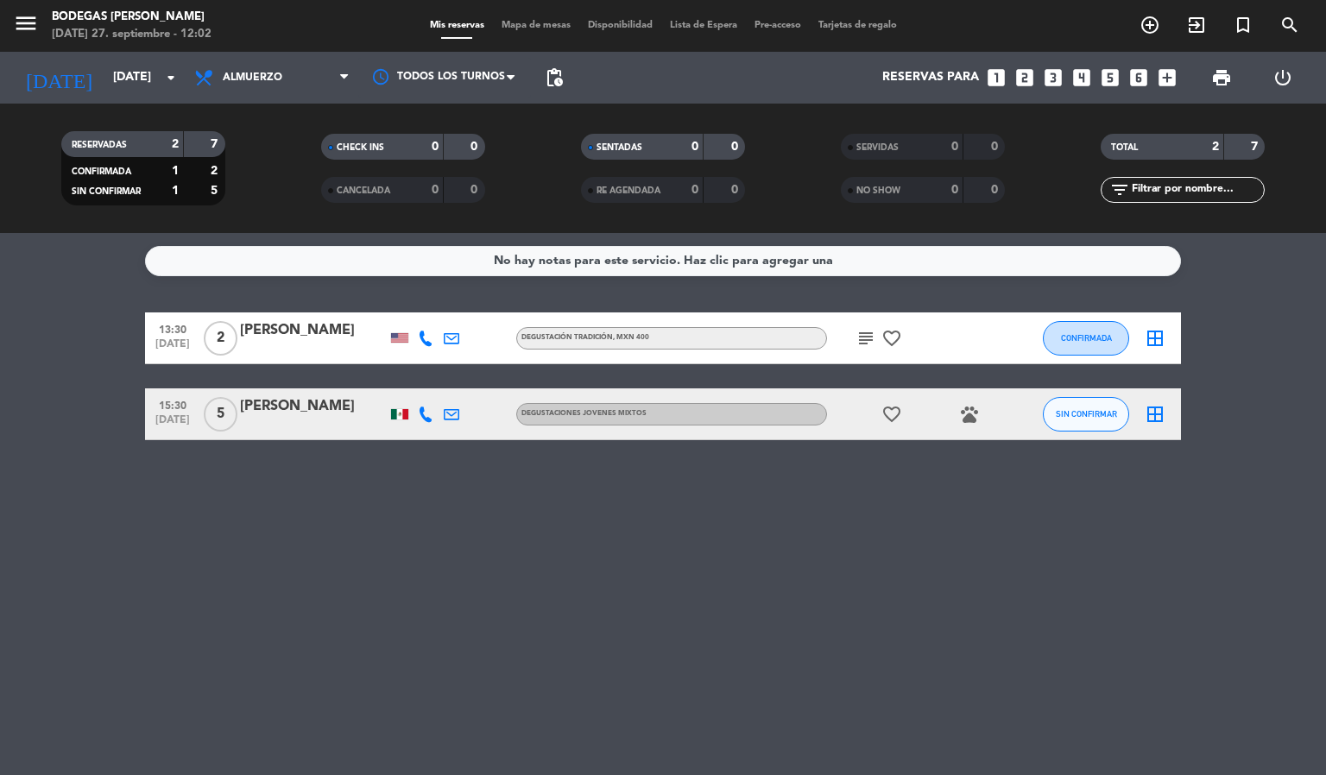
click at [866, 342] on icon "subject" at bounding box center [866, 338] width 21 height 21
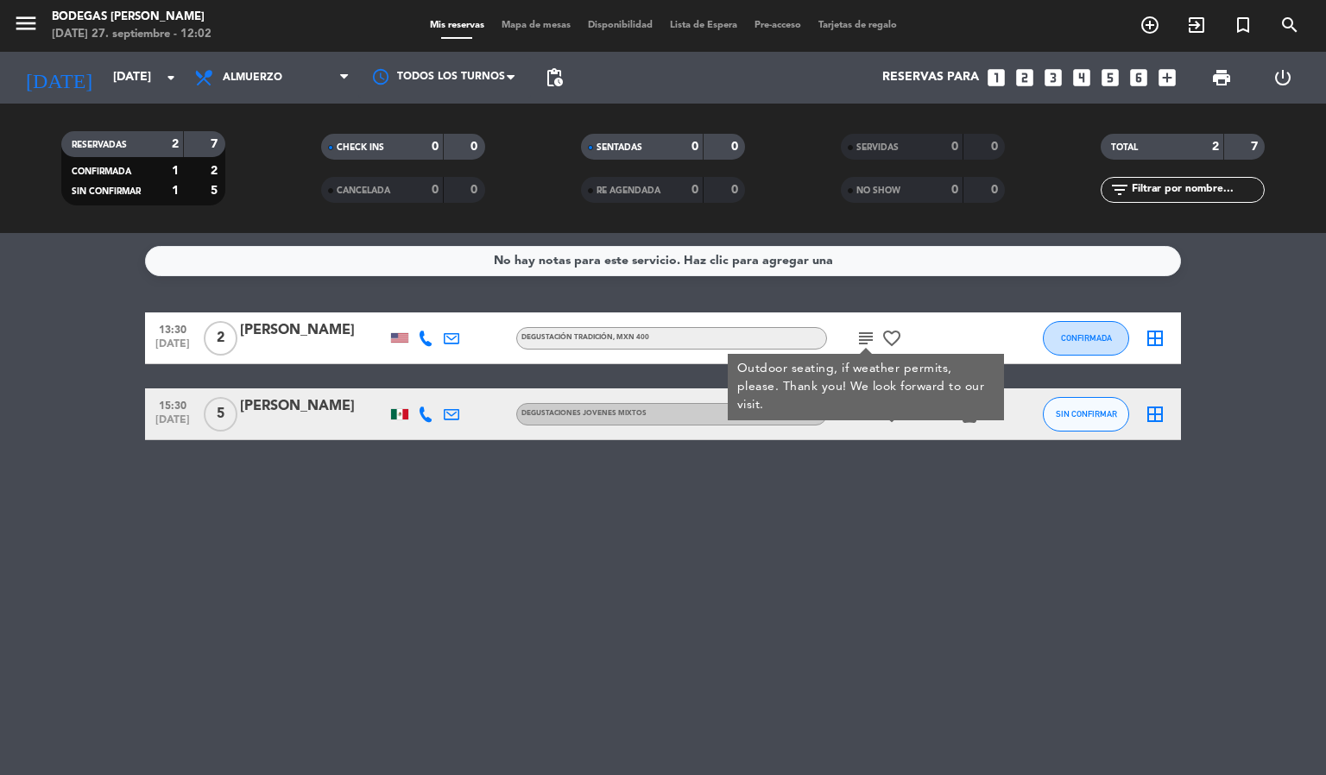
click at [790, 610] on div "No hay notas para este servicio. Haz clic para agregar una 13:30 [DATE] 2 [PERS…" at bounding box center [663, 504] width 1326 height 542
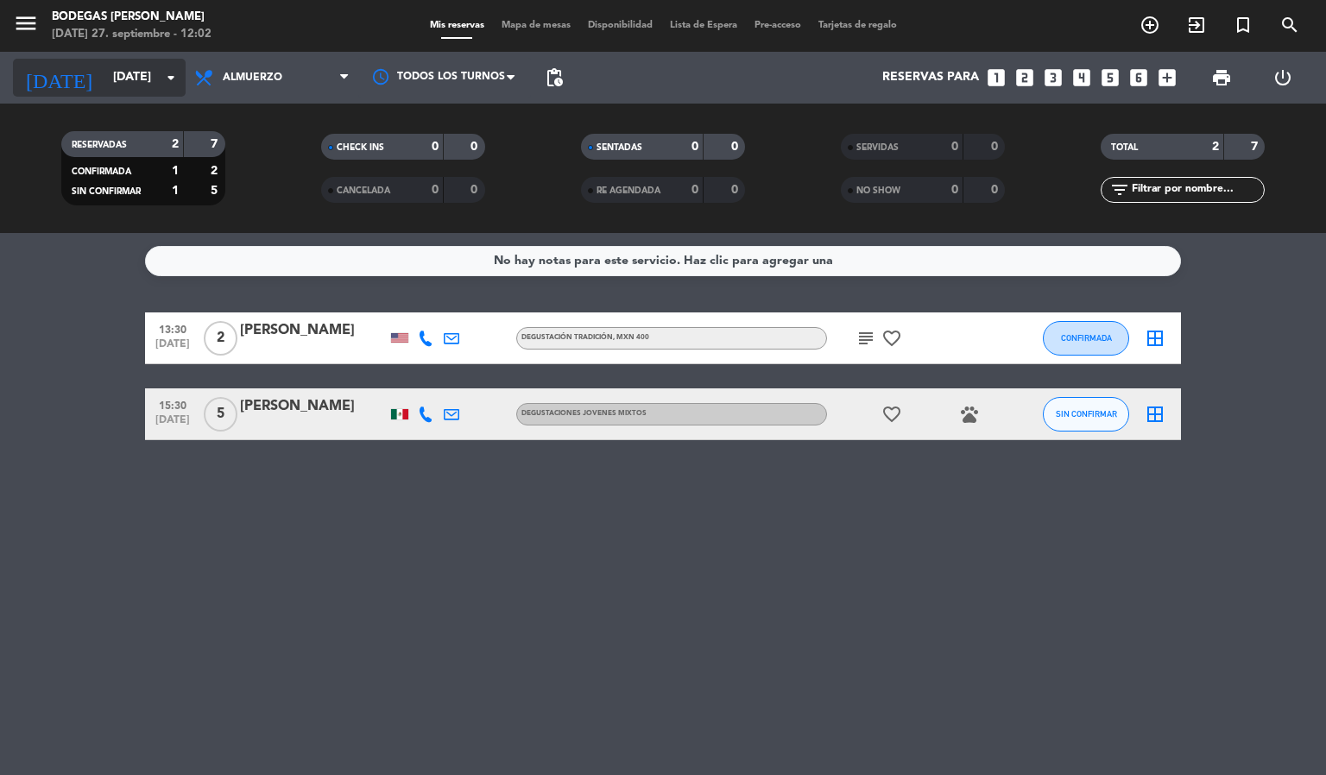
click at [104, 66] on input "[DATE]" at bounding box center [186, 77] width 164 height 31
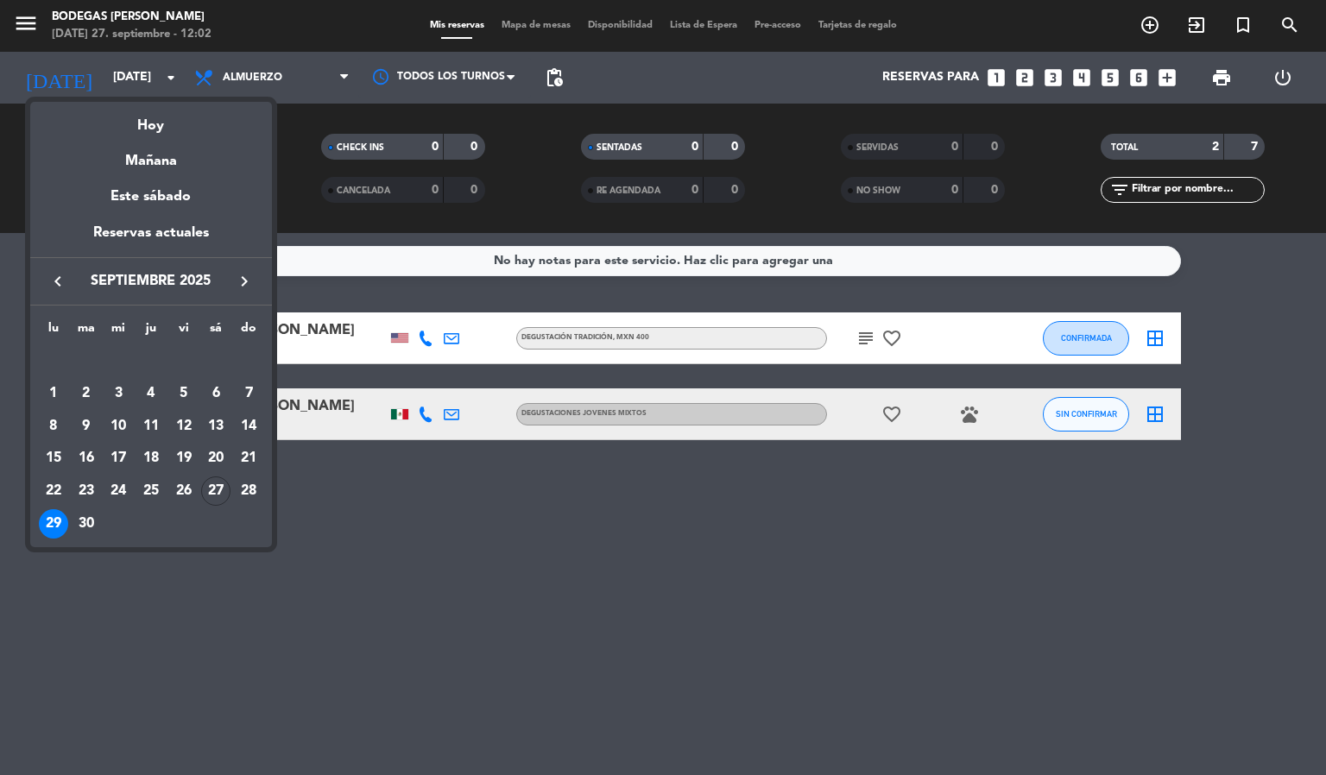
click at [91, 521] on div "30" at bounding box center [86, 523] width 29 height 29
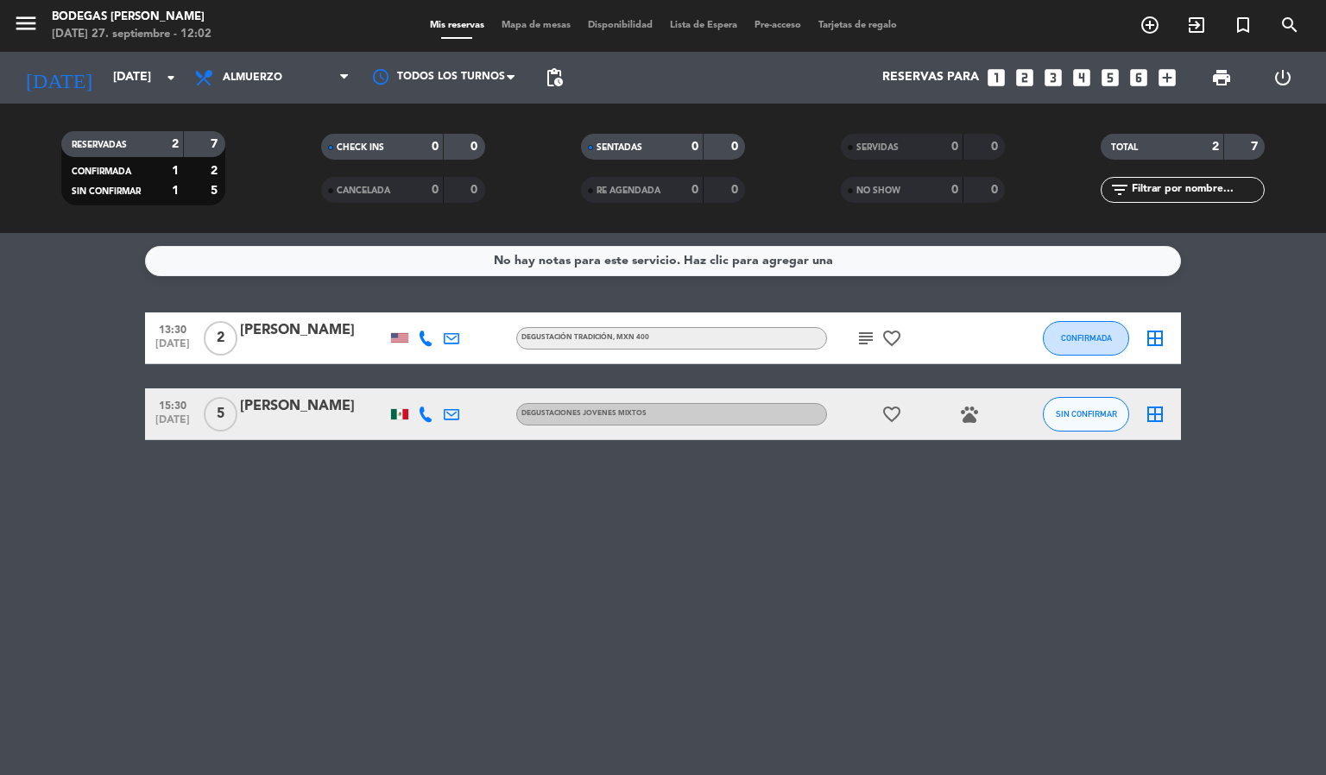
type input "[DATE]"
click at [864, 338] on icon "subject" at bounding box center [866, 338] width 21 height 21
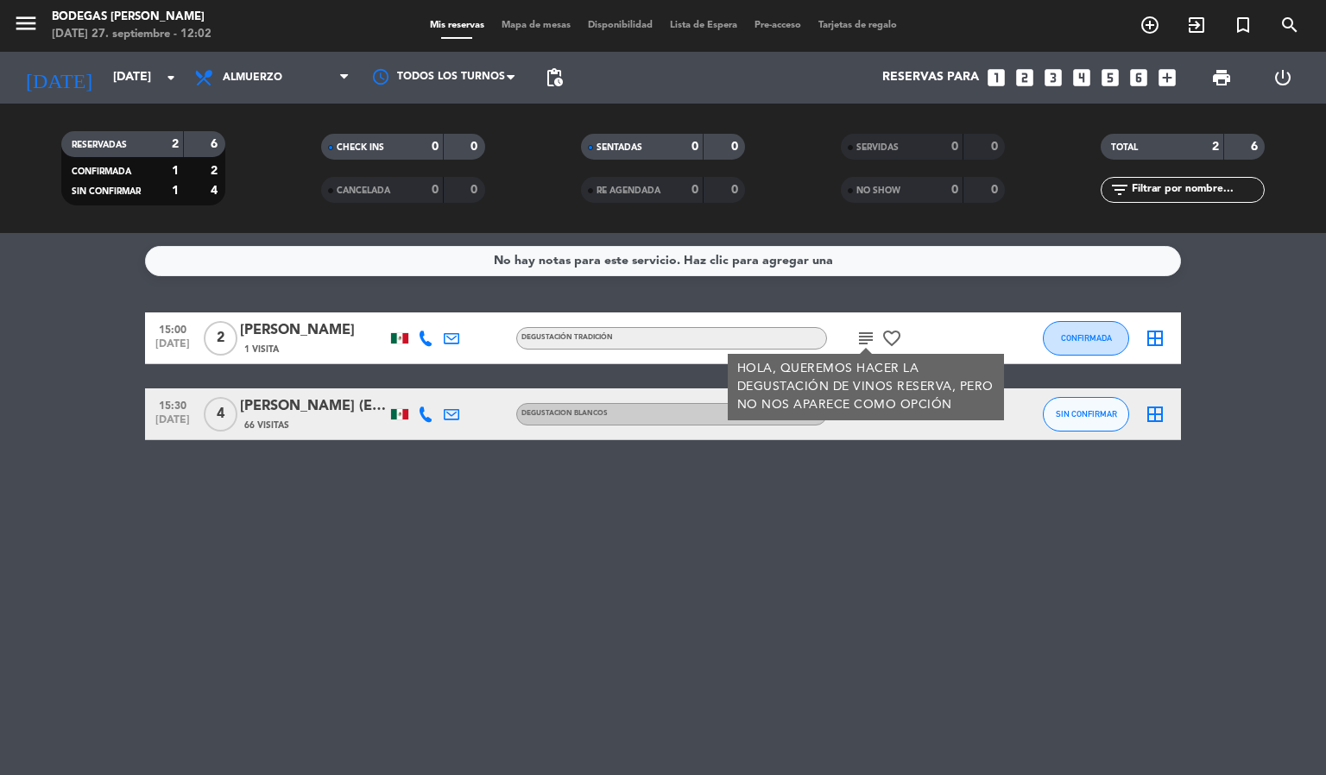
click at [702, 563] on div "No hay notas para este servicio. Haz clic para agregar una 15:00 [DATE] 2 [PERS…" at bounding box center [663, 504] width 1326 height 542
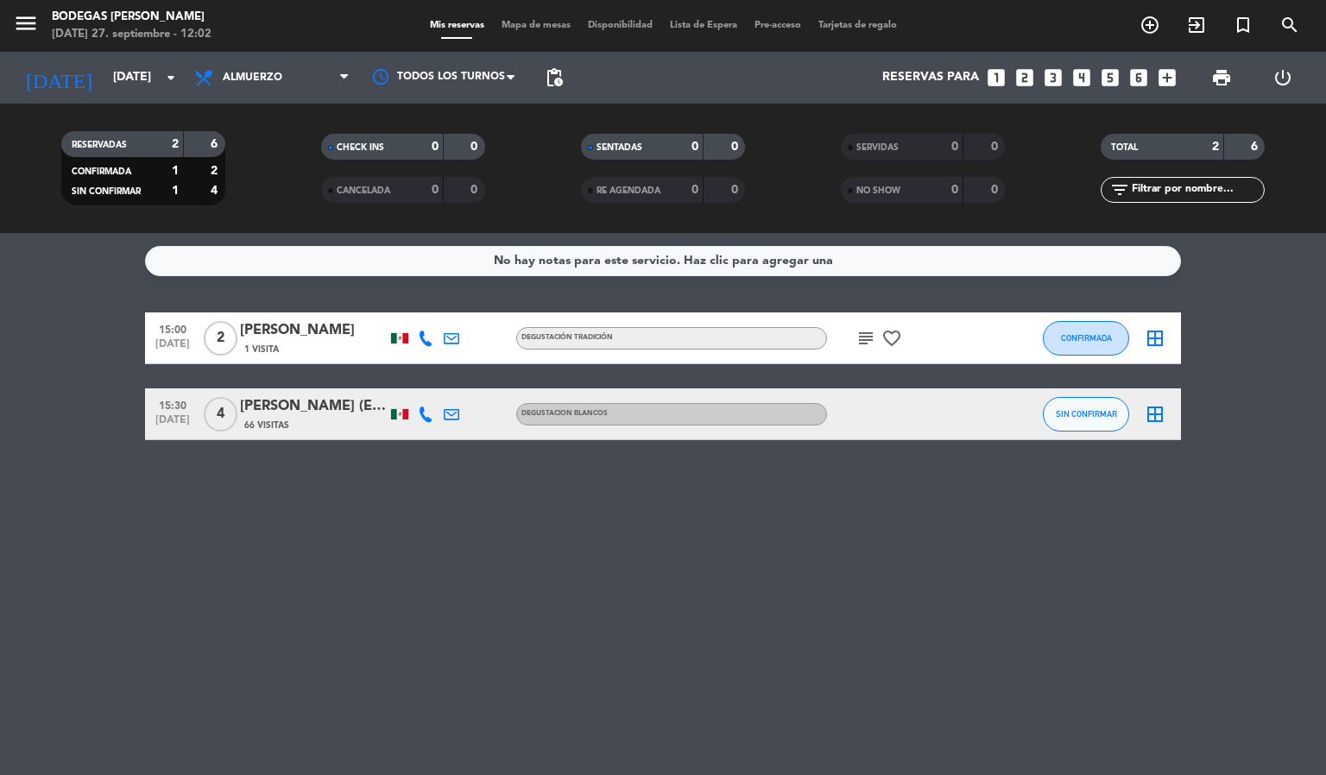
click at [449, 338] on icon at bounding box center [452, 339] width 16 height 16
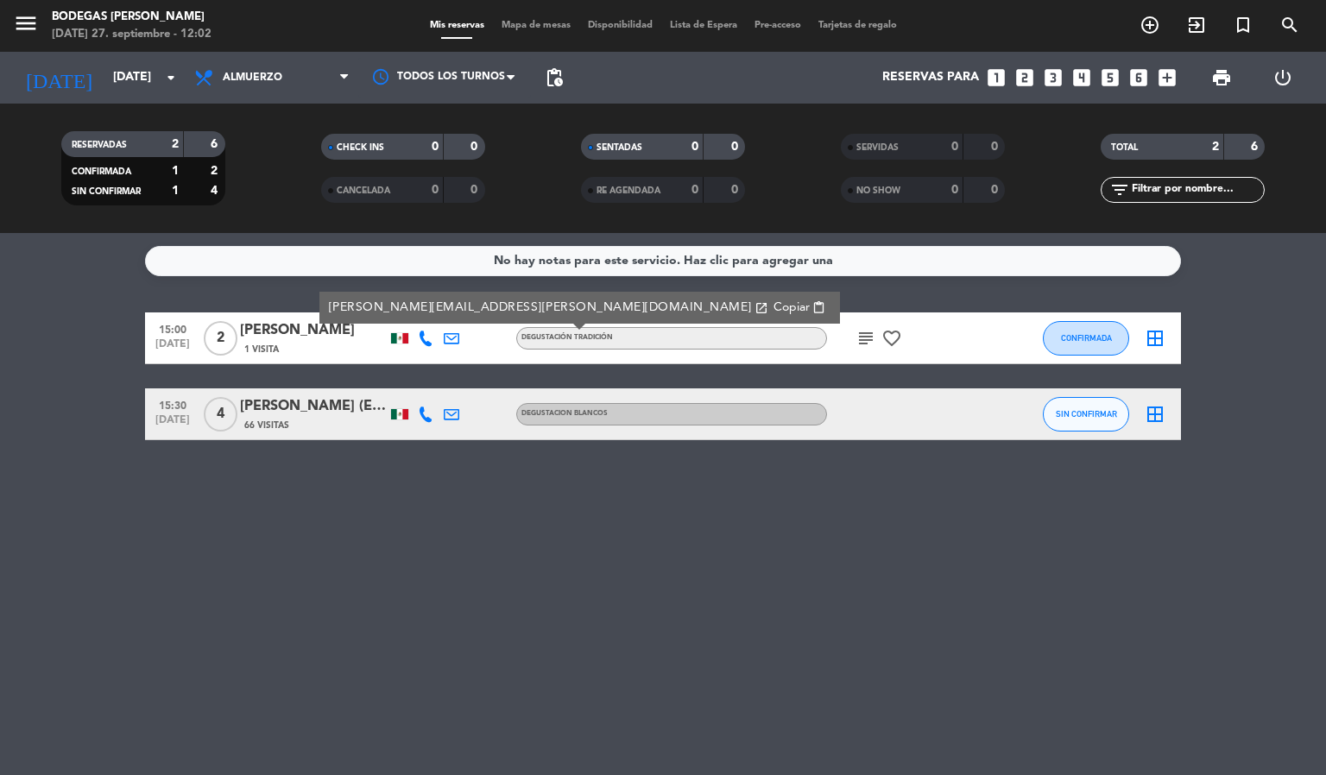
click at [774, 303] on span "Copiar" at bounding box center [792, 308] width 36 height 18
click at [0, 324] on bookings-row "15:00 [DATE] 2 [PERSON_NAME] 1 Visita [PERSON_NAME][EMAIL_ADDRESS][PERSON_NAME]…" at bounding box center [663, 377] width 1326 height 128
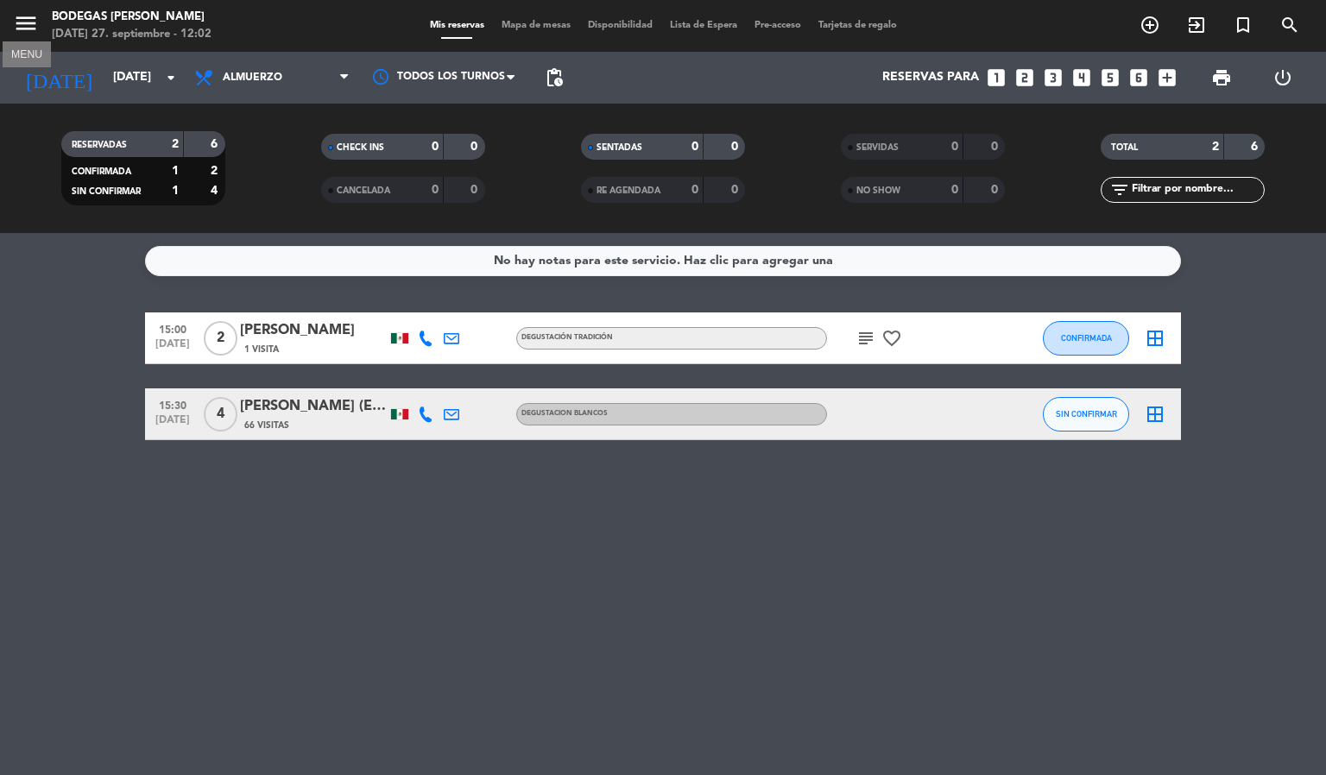
click at [34, 23] on icon "menu" at bounding box center [26, 23] width 26 height 26
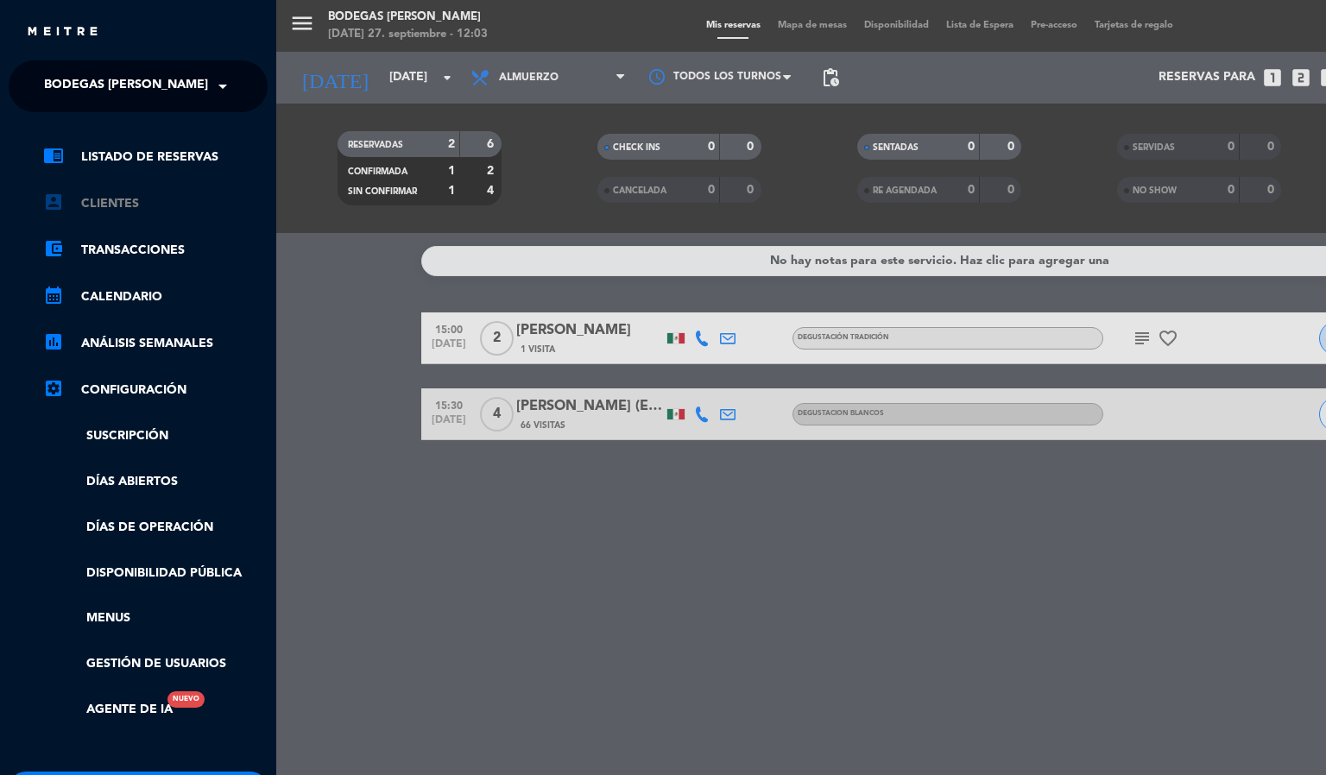
click at [117, 198] on link "account_box Clientes" at bounding box center [155, 203] width 225 height 21
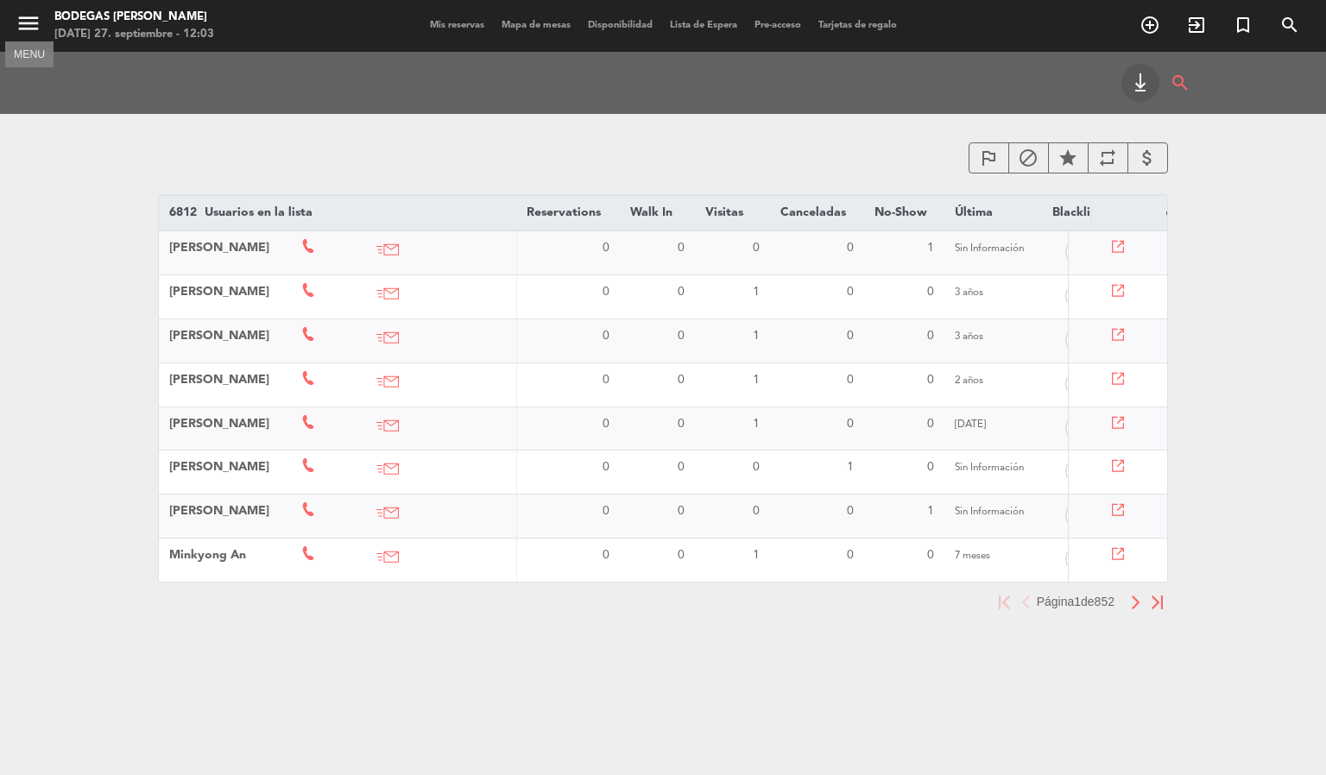
click at [26, 18] on icon "menu" at bounding box center [29, 23] width 26 height 26
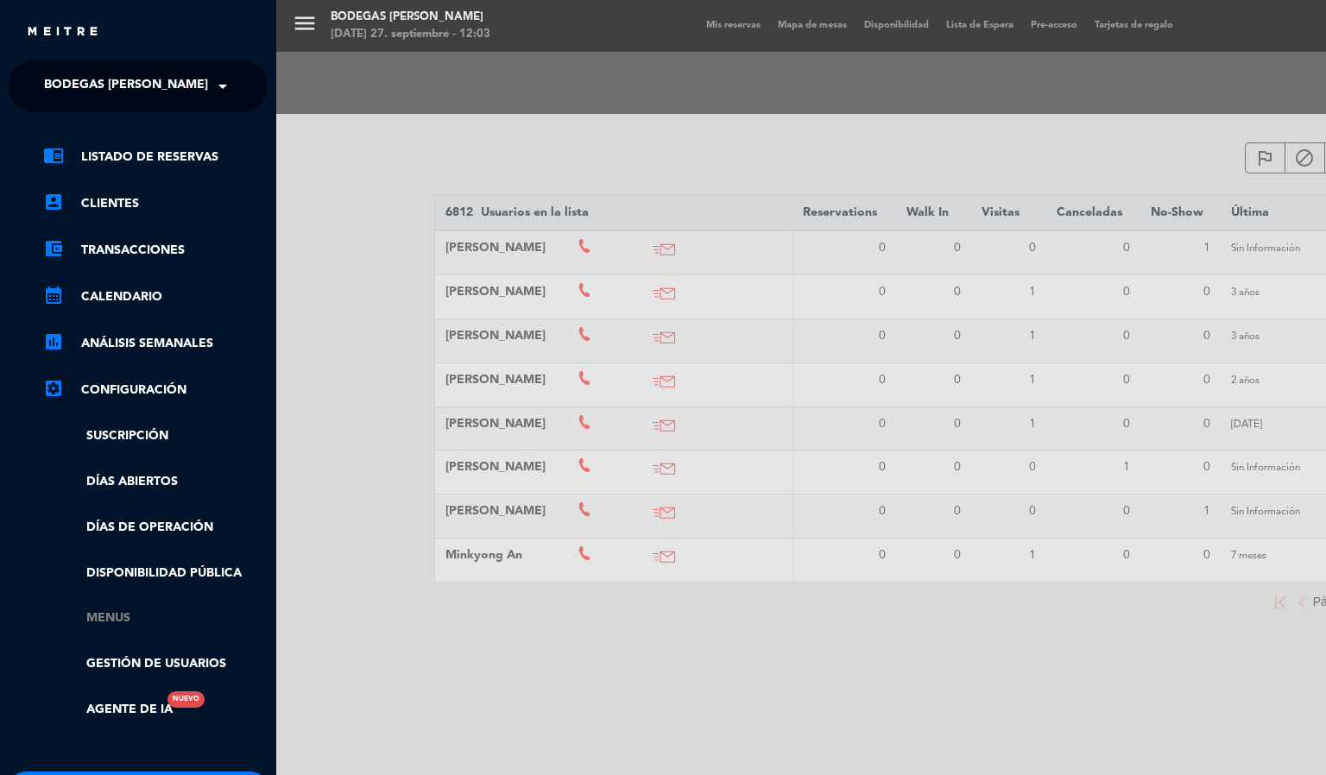
click at [119, 617] on link "Menus" at bounding box center [155, 619] width 225 height 20
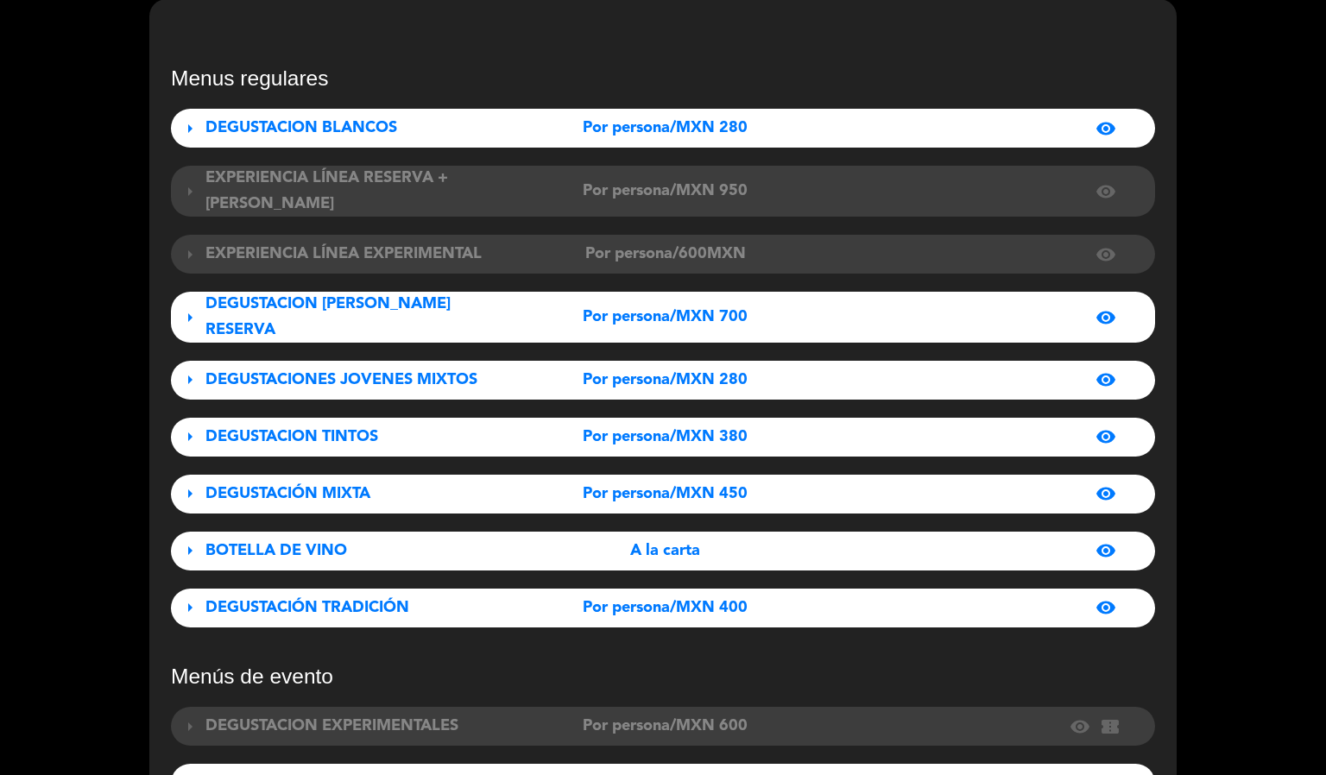
scroll to position [130, 0]
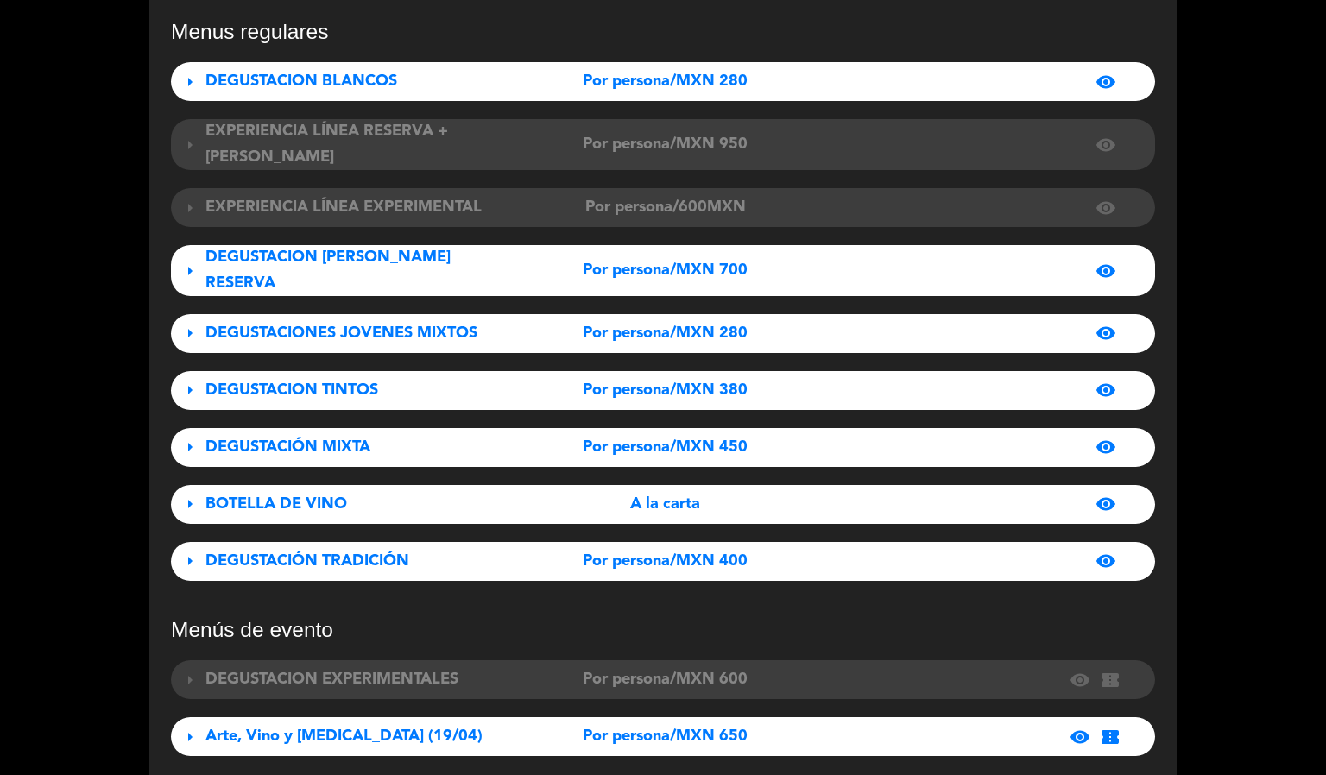
click at [843, 261] on div "visibility" at bounding box center [972, 271] width 307 height 21
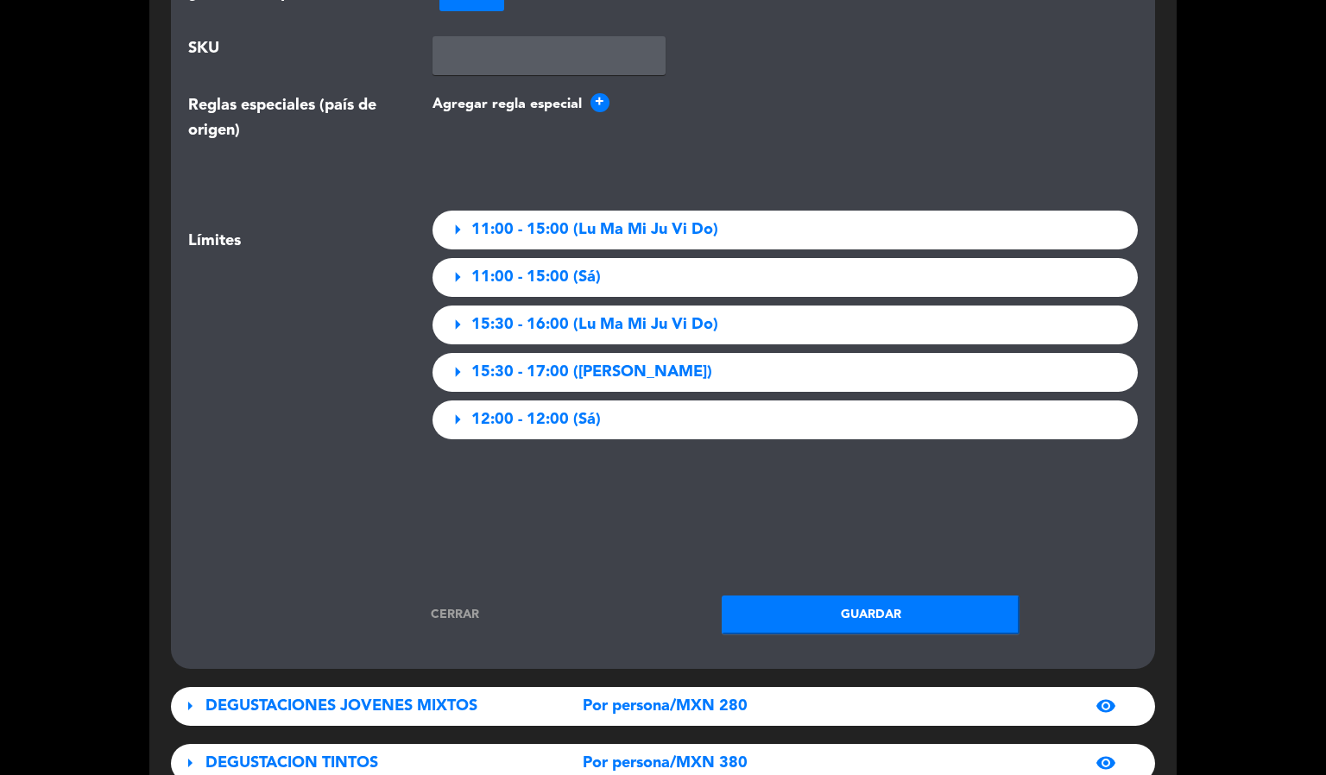
scroll to position [2332, 0]
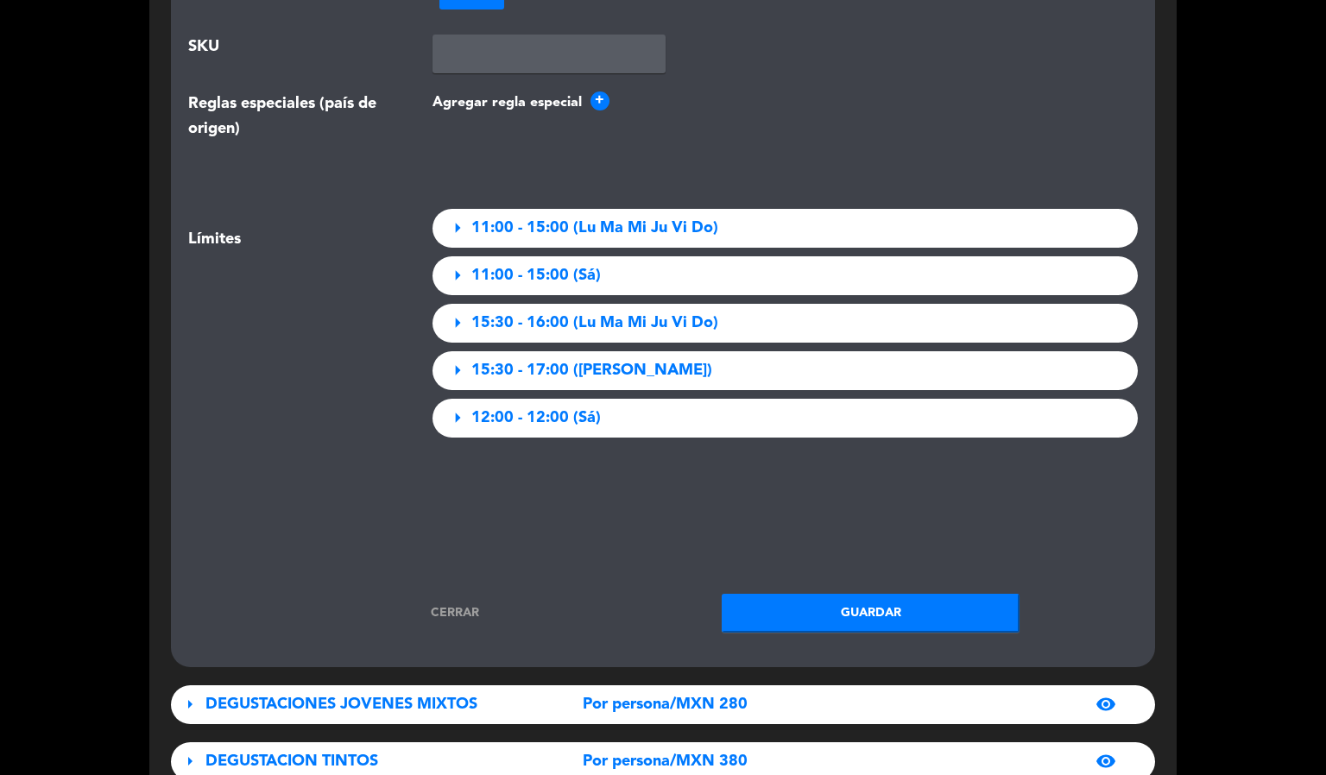
click at [747, 215] on div "arrow_right 11:00 - 15:00 (Lu Ma Mi Ju Vi Do)" at bounding box center [786, 228] width 706 height 39
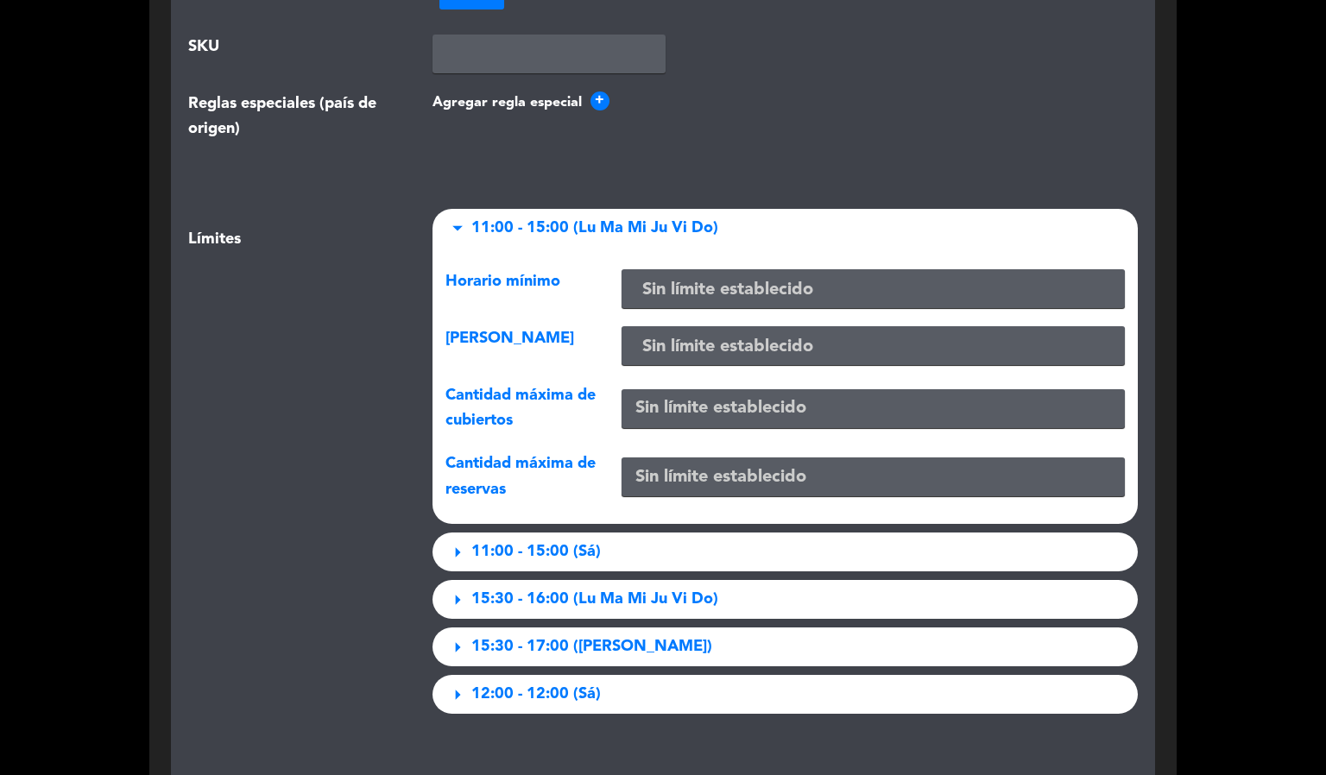
click at [747, 215] on div "arrow_drop_down 11:00 - 15:00 (Lu Ma Mi Ju Vi Do)" at bounding box center [786, 228] width 706 height 39
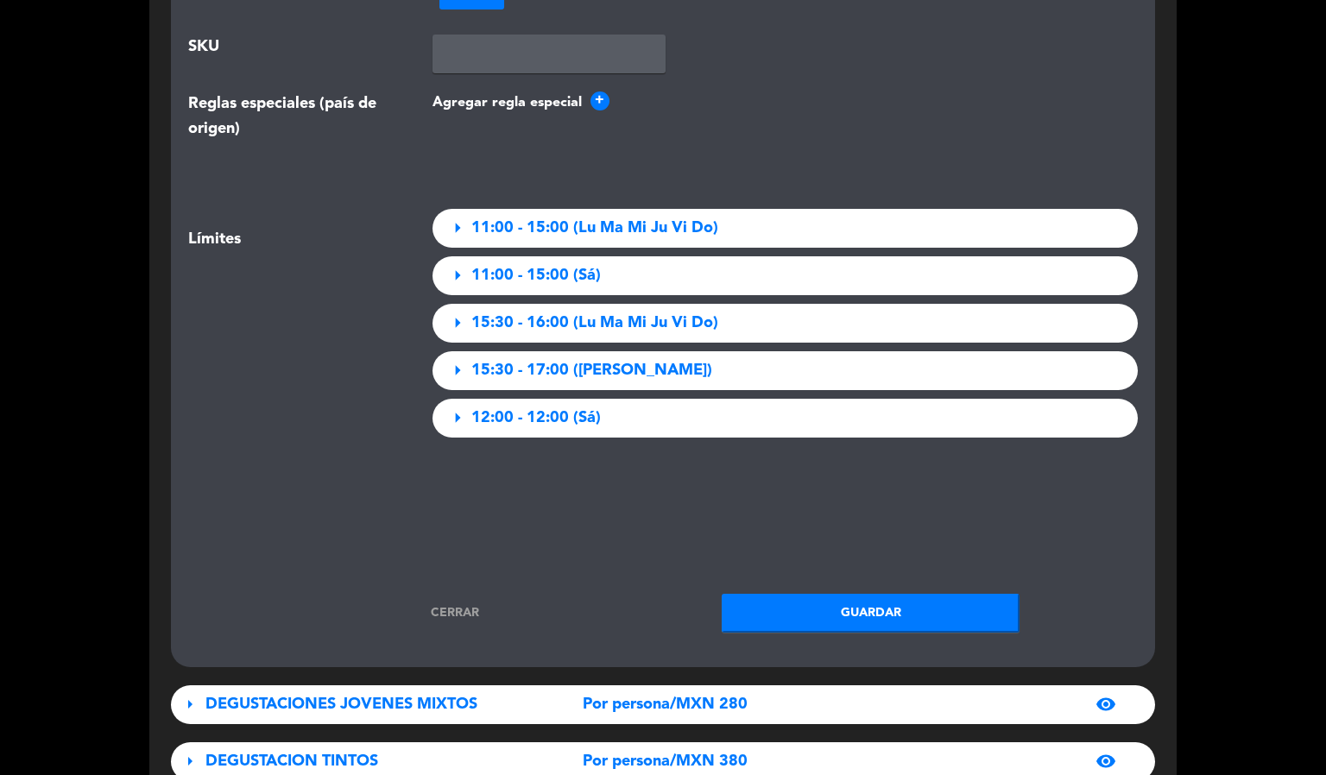
click at [731, 264] on div "arrow_right 11:00 - 15:00 (Sá)" at bounding box center [786, 275] width 706 height 39
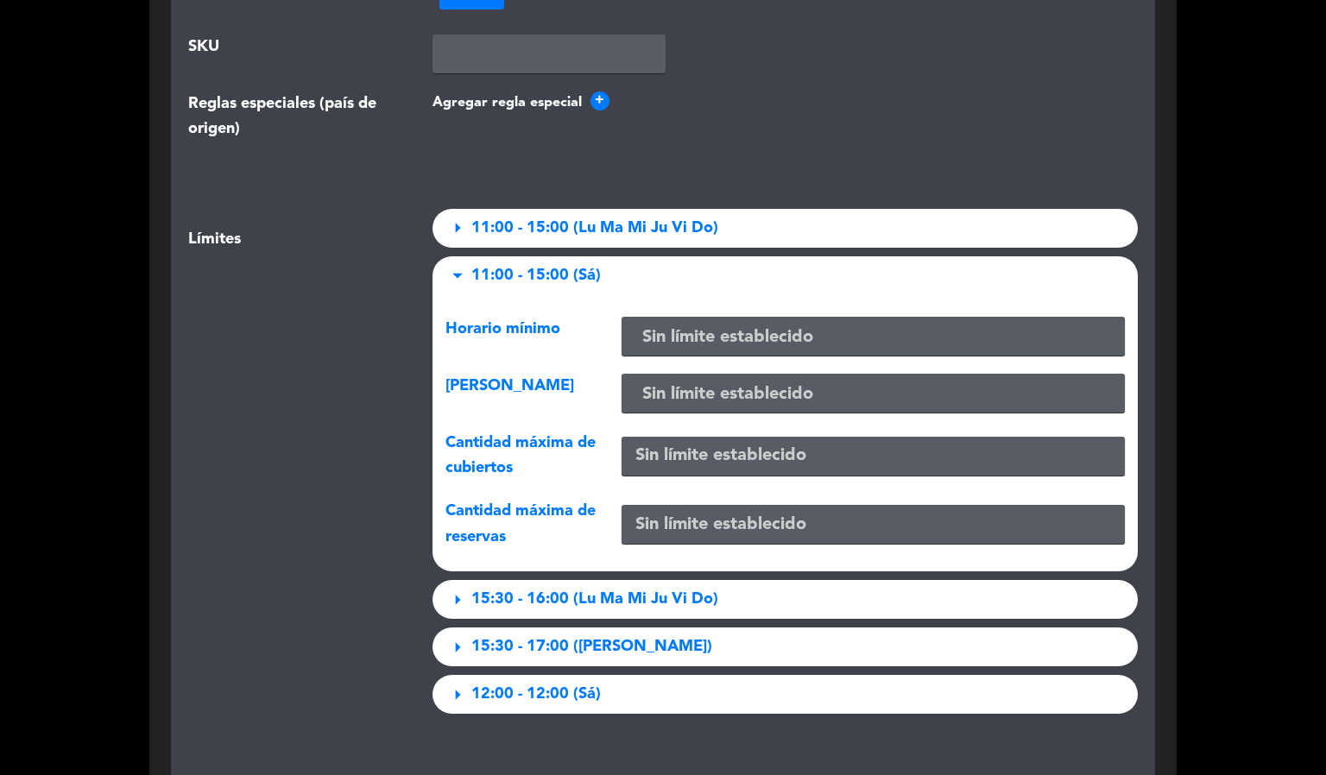
click at [731, 264] on div "arrow_drop_down 11:00 - 15:00 ([PERSON_NAME])" at bounding box center [786, 275] width 706 height 39
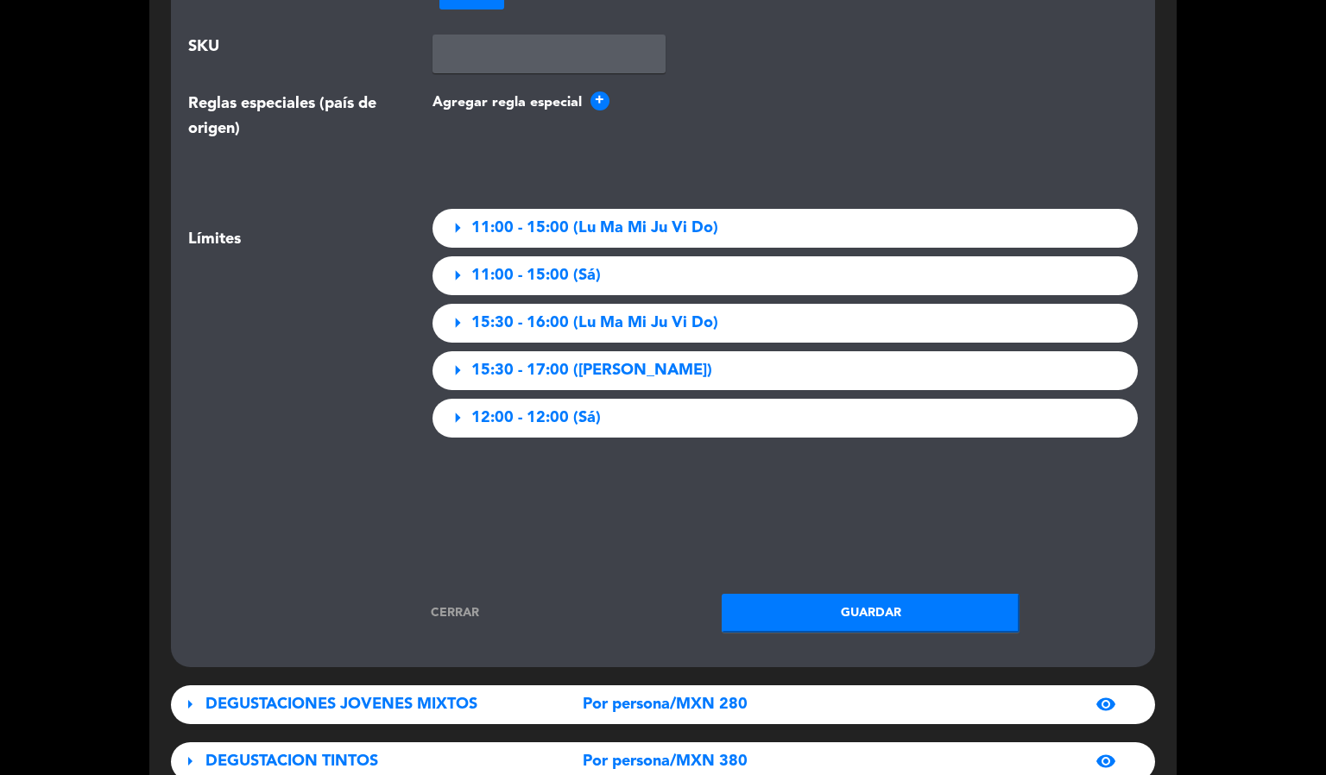
click at [738, 311] on div "arrow_right 15:30 - 16:00 (Lu Ma Mi Ju Vi Do)" at bounding box center [786, 323] width 706 height 39
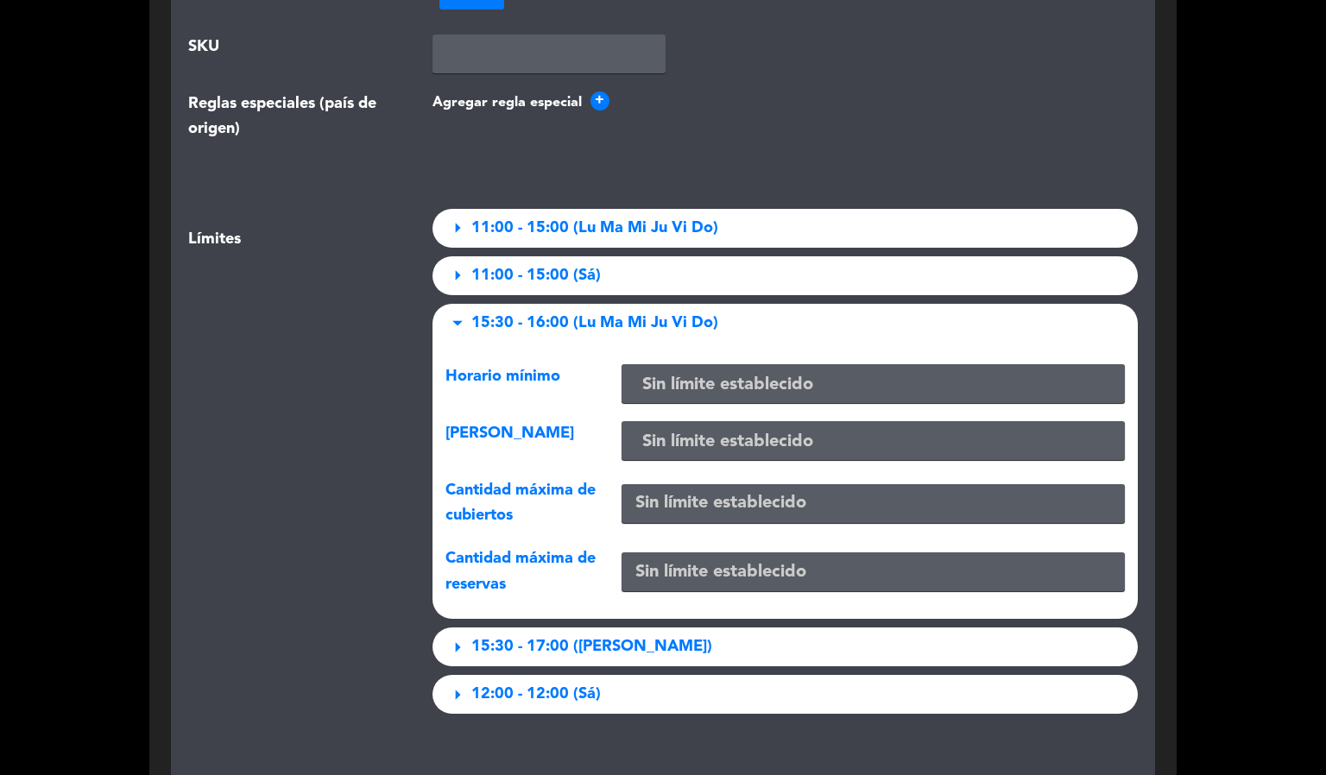
click at [738, 311] on div "arrow_drop_down 15:30 - 16:00 (Lu Ma Mi Ju Vi Do)" at bounding box center [786, 323] width 706 height 39
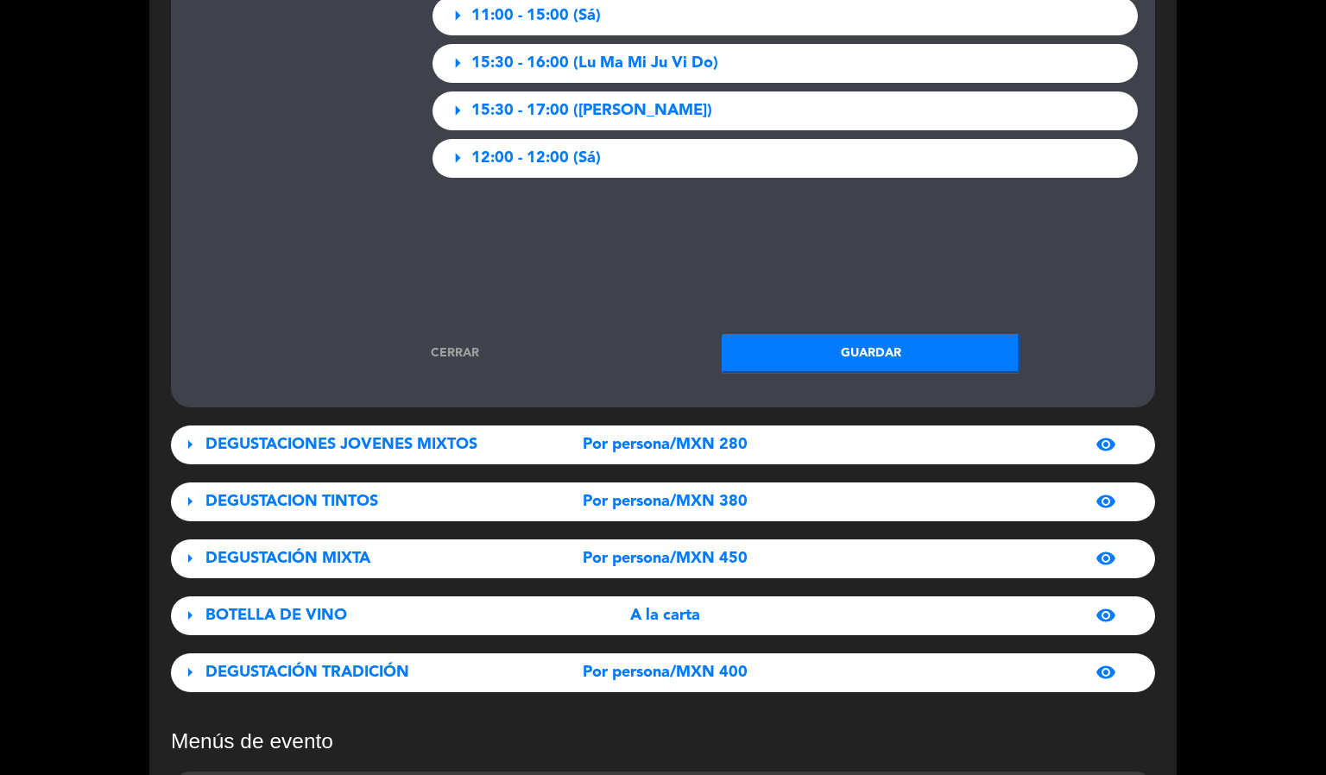
scroll to position [2850, 0]
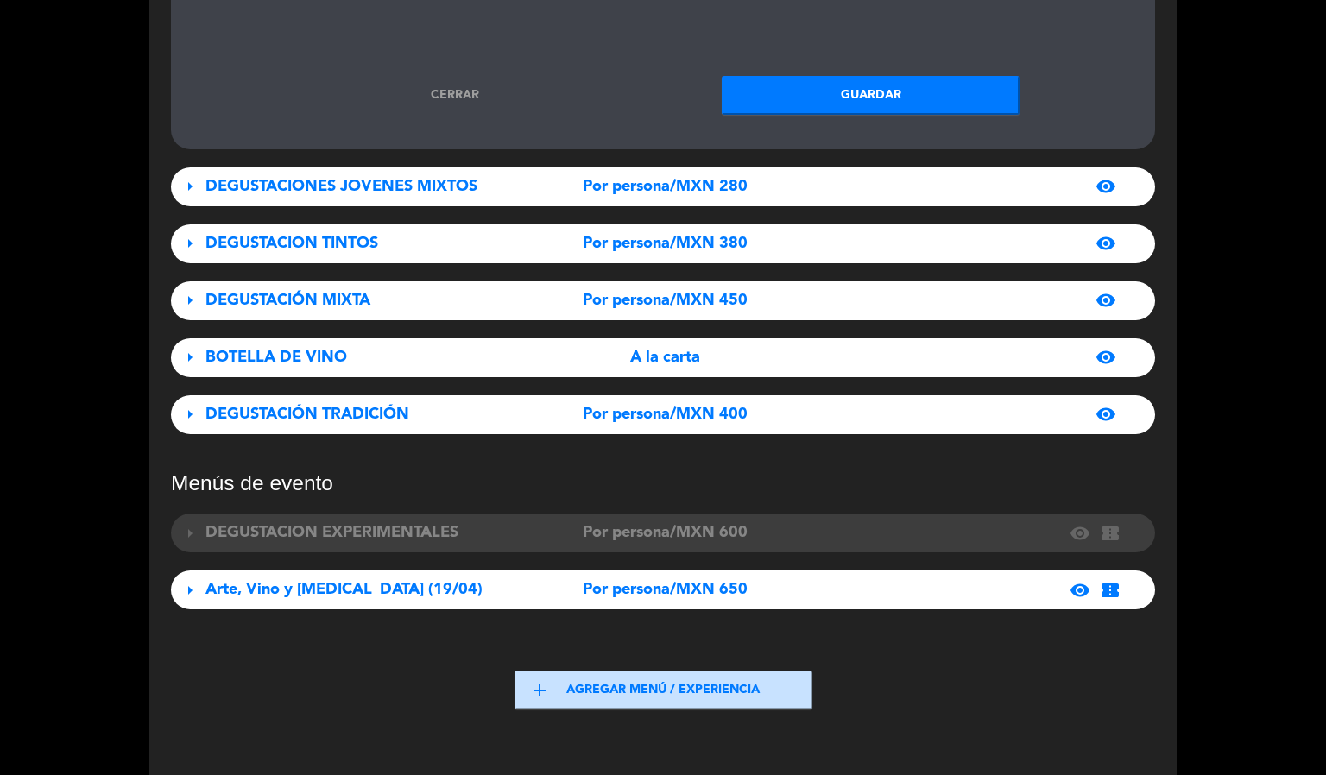
click at [399, 407] on span "DEGUSTACIÓN TRADICIÓN" at bounding box center [308, 415] width 204 height 16
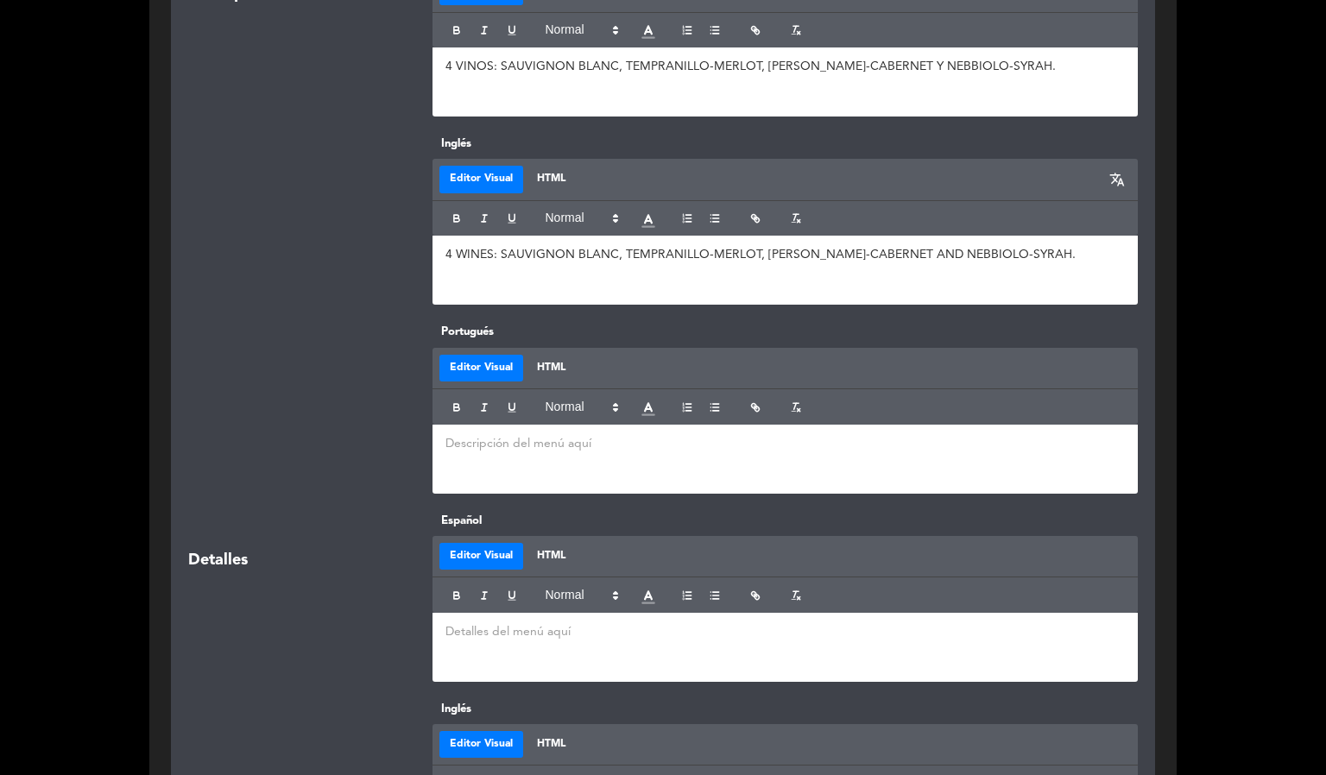
scroll to position [4534, 0]
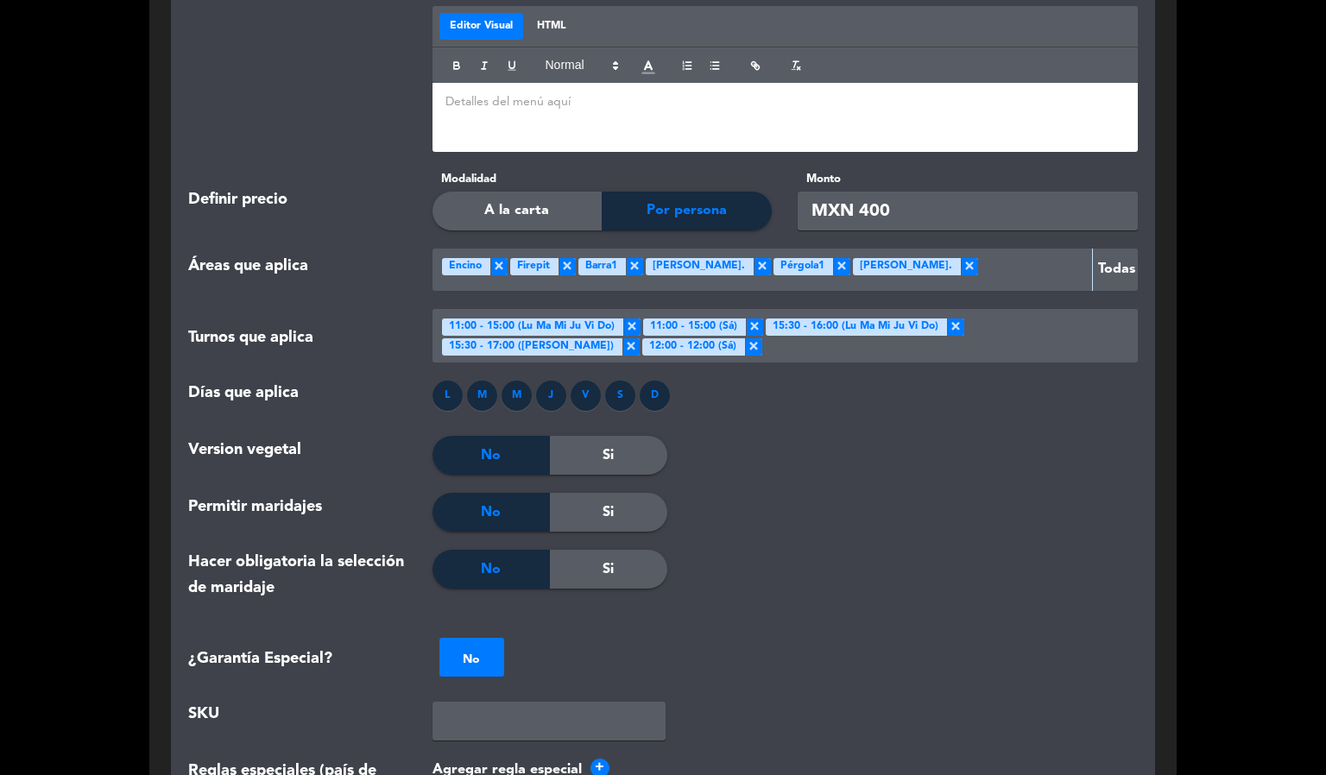
click at [961, 258] on span "×" at bounding box center [969, 266] width 17 height 17
click at [833, 258] on span "×" at bounding box center [841, 266] width 17 height 17
click at [754, 259] on span "×" at bounding box center [762, 266] width 17 height 17
click at [635, 258] on span "×" at bounding box center [634, 266] width 17 height 17
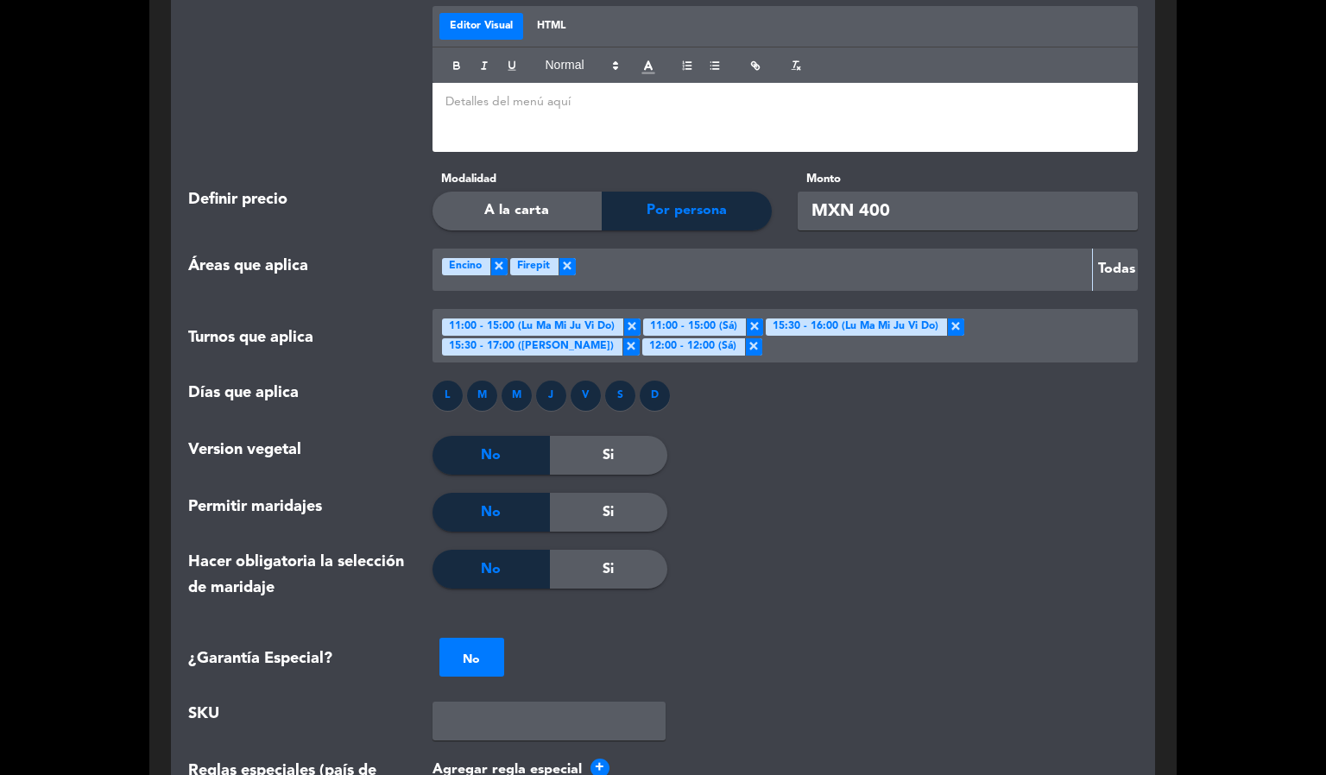
click at [563, 258] on span "×" at bounding box center [567, 266] width 17 height 17
click at [794, 479] on div "Version vegetal No Si" at bounding box center [663, 464] width 976 height 57
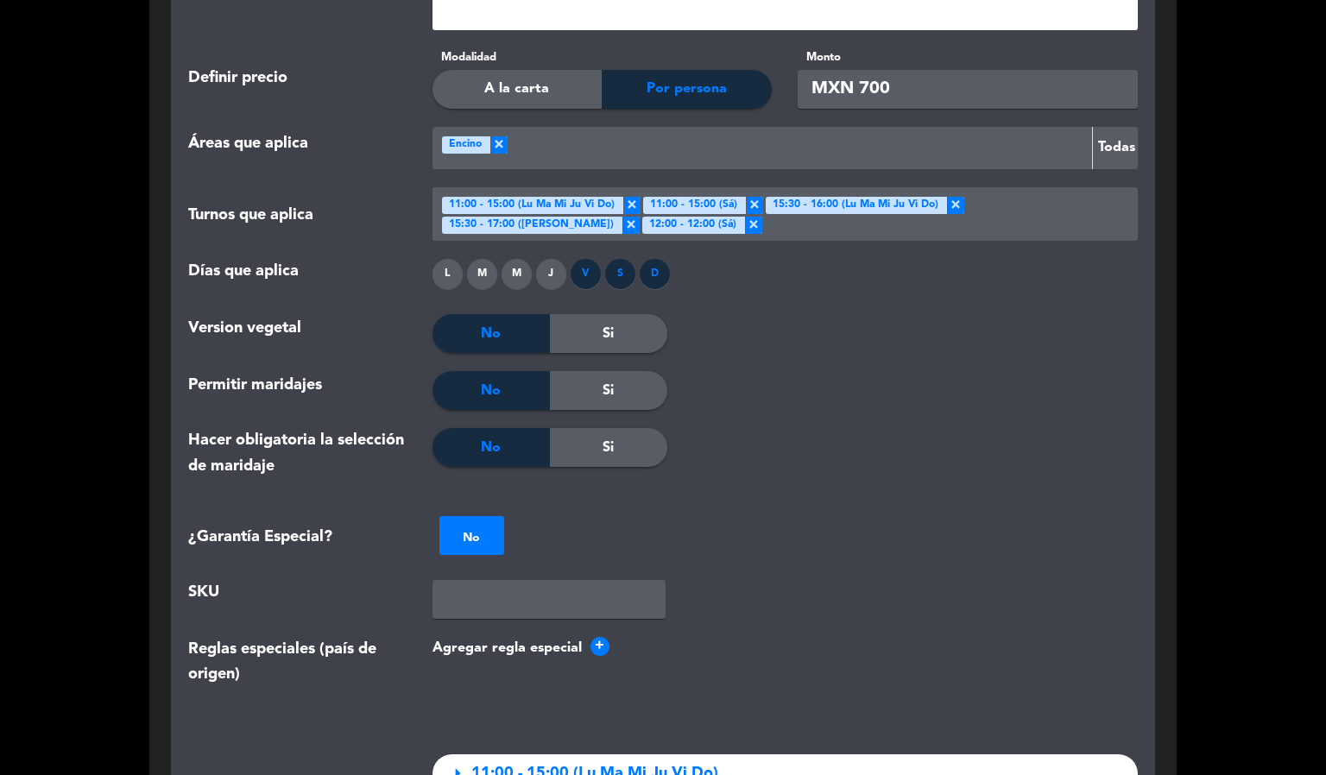
scroll to position [1813, 0]
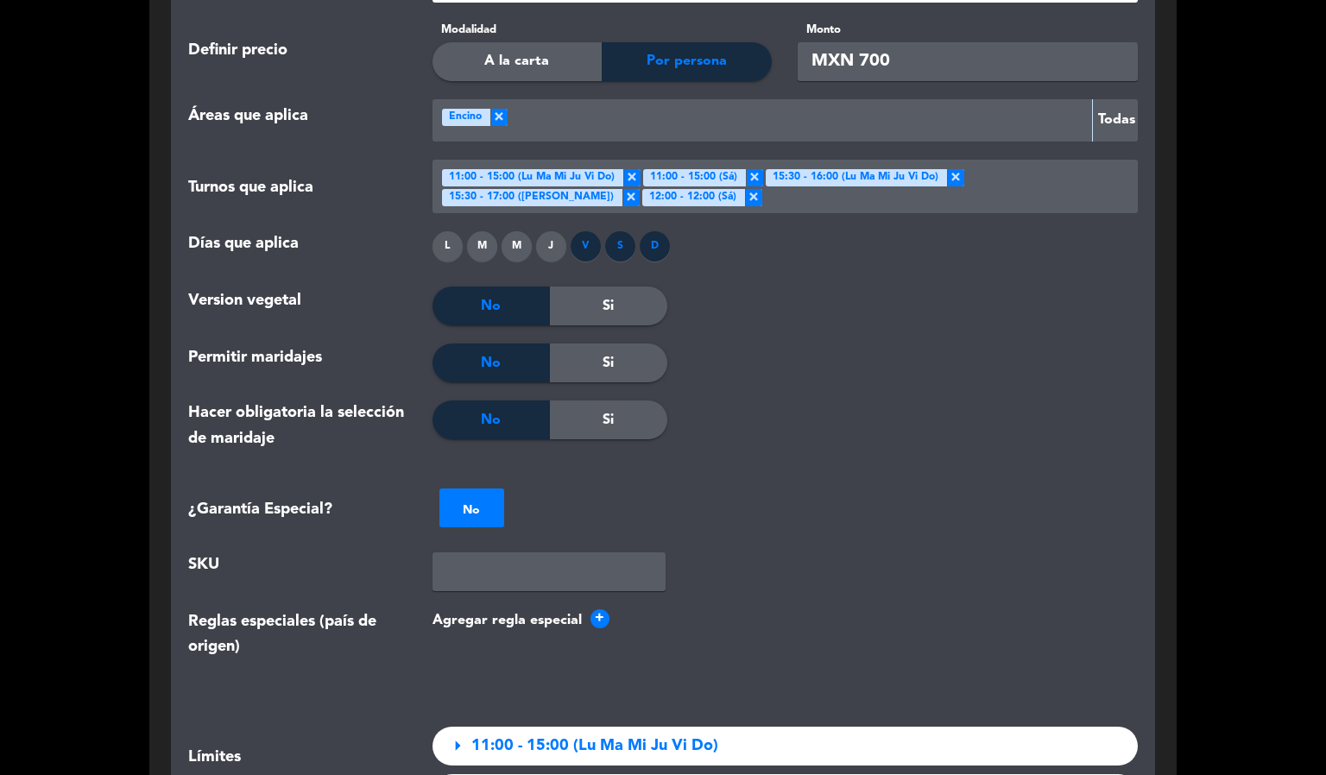
click at [443, 244] on div "L" at bounding box center [448, 246] width 30 height 30
click at [475, 241] on div "M" at bounding box center [482, 246] width 30 height 30
click at [508, 241] on div "M" at bounding box center [517, 246] width 30 height 30
click at [553, 236] on div "J" at bounding box center [551, 246] width 30 height 30
click at [853, 287] on div at bounding box center [786, 306] width 236 height 39
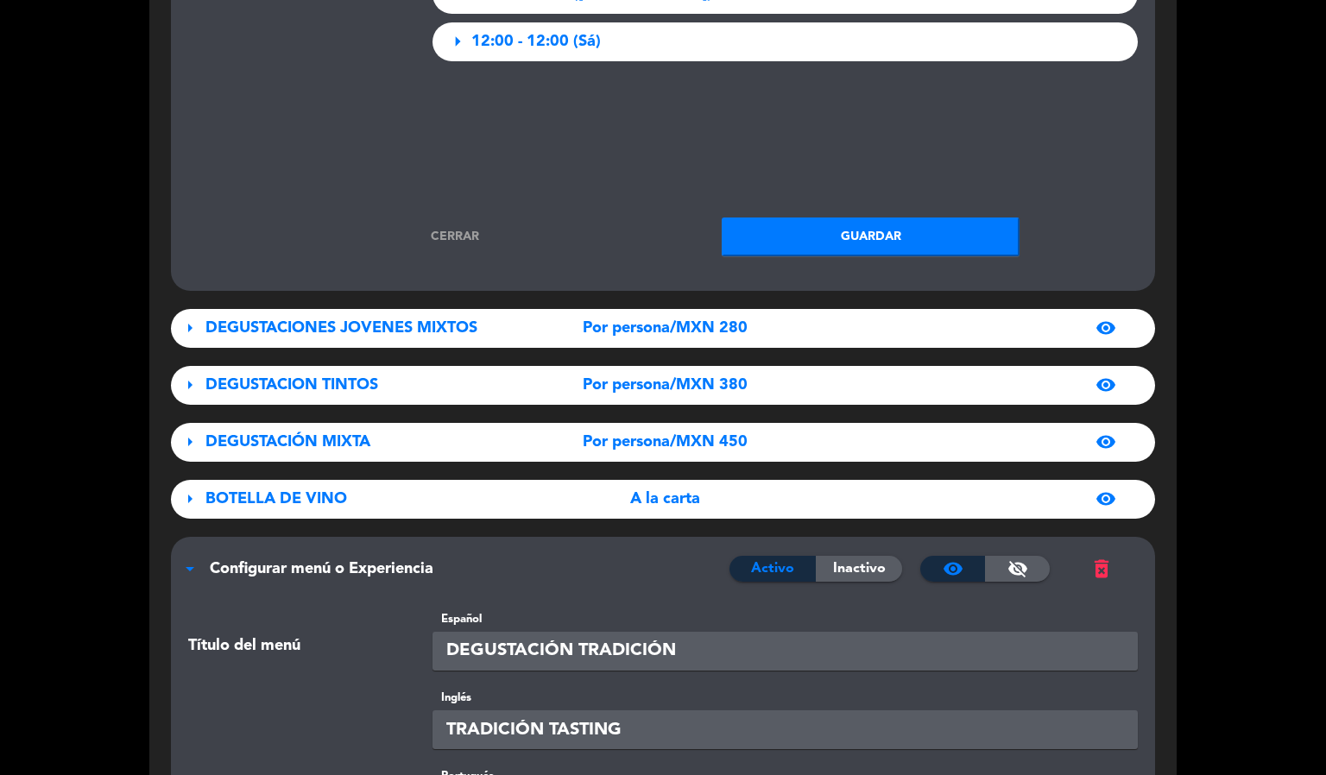
scroll to position [2720, 0]
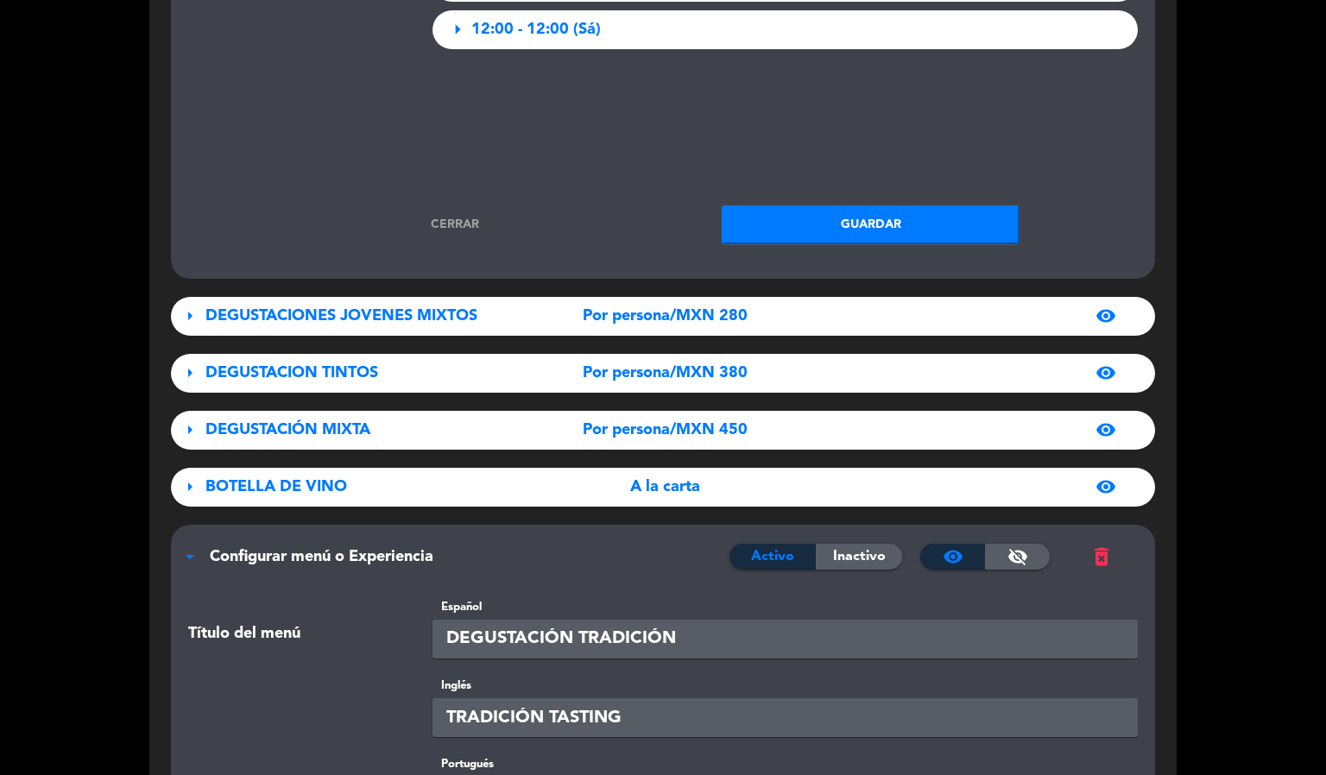
click at [811, 223] on button "Guardar" at bounding box center [871, 225] width 298 height 39
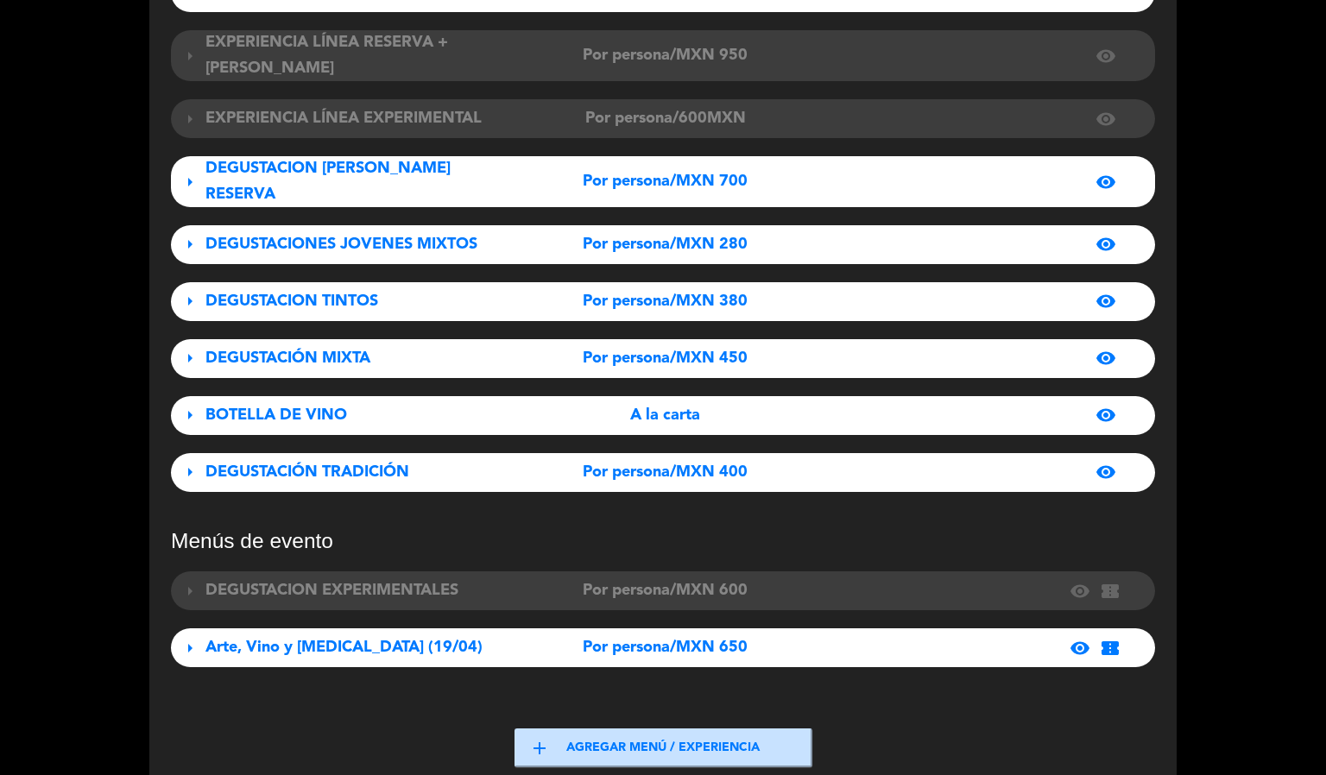
scroll to position [384, 0]
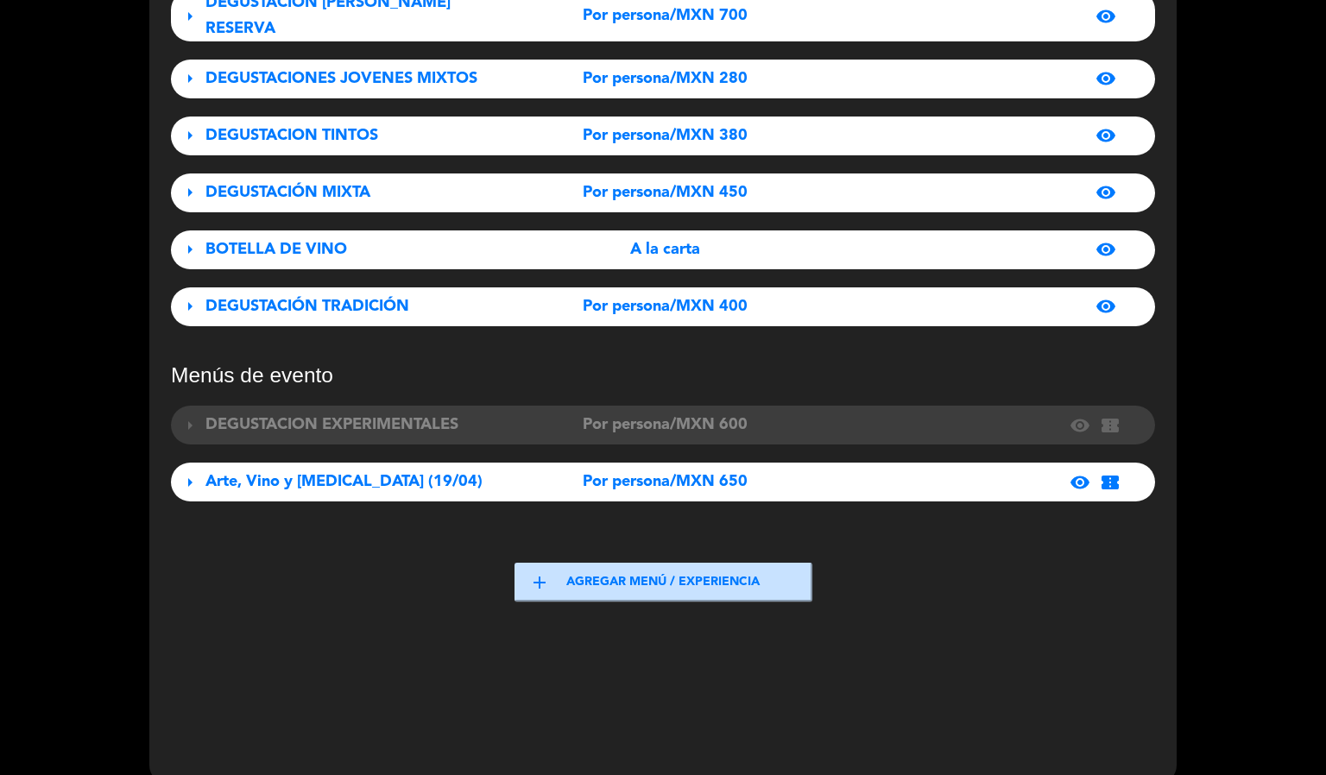
click at [389, 299] on span "DEGUSTACIÓN TRADICIÓN" at bounding box center [308, 307] width 204 height 16
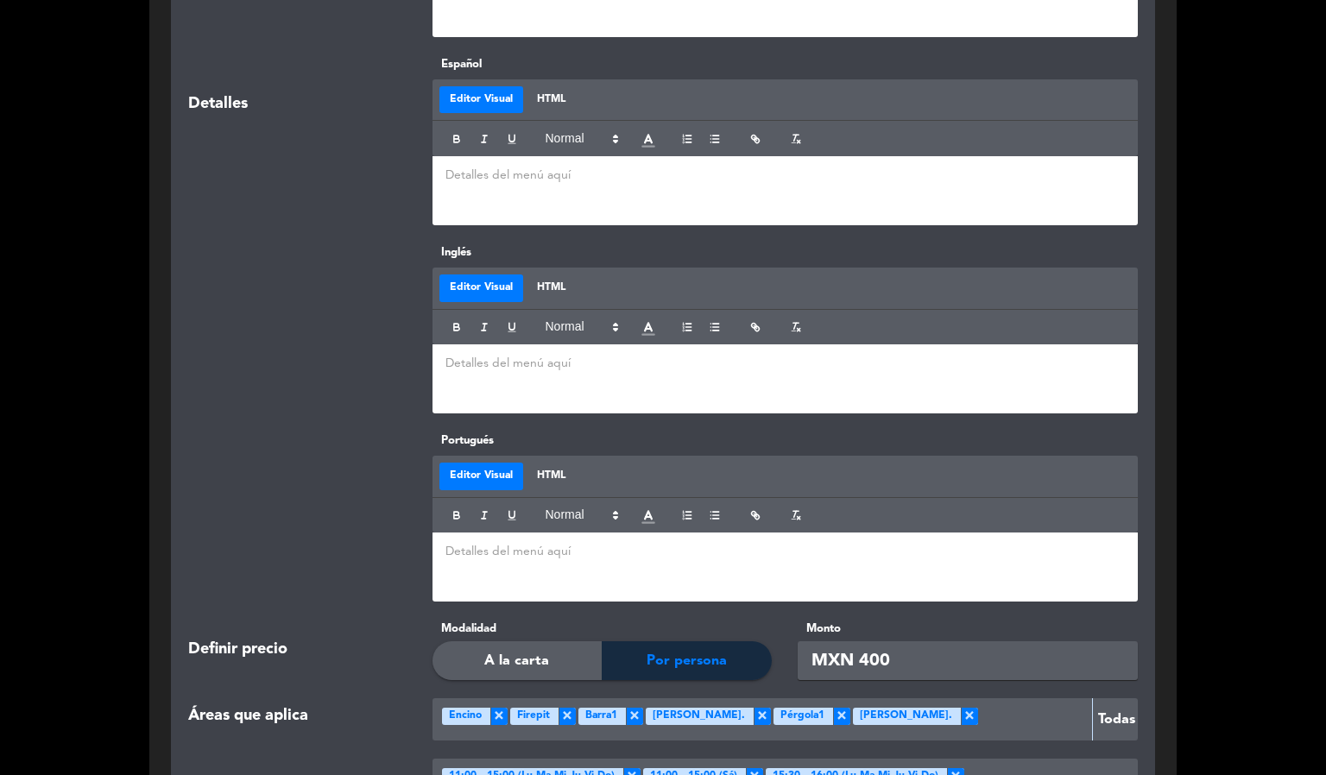
scroll to position [1939, 0]
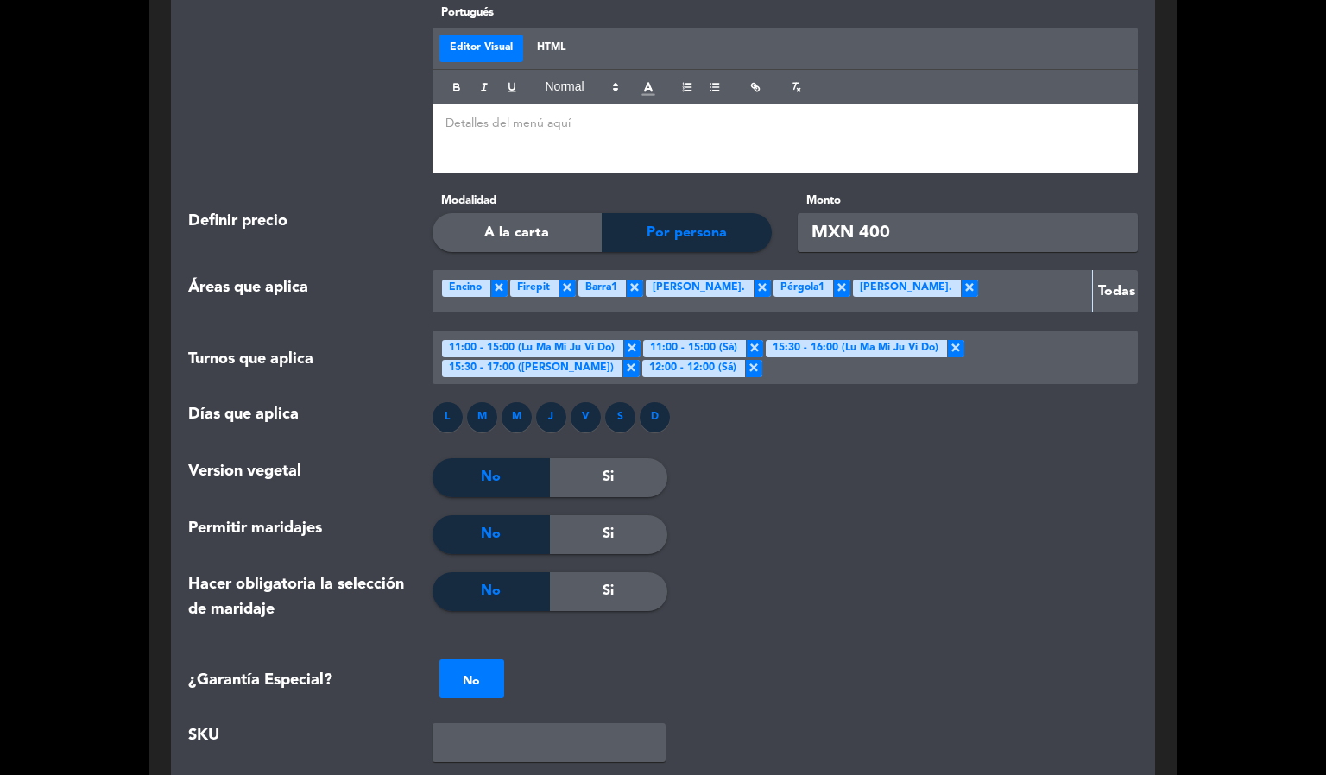
click at [961, 280] on span "×" at bounding box center [969, 288] width 17 height 17
click at [833, 280] on span "×" at bounding box center [841, 288] width 17 height 17
click at [754, 280] on span "×" at bounding box center [762, 288] width 17 height 17
click at [630, 280] on span "×" at bounding box center [634, 288] width 17 height 17
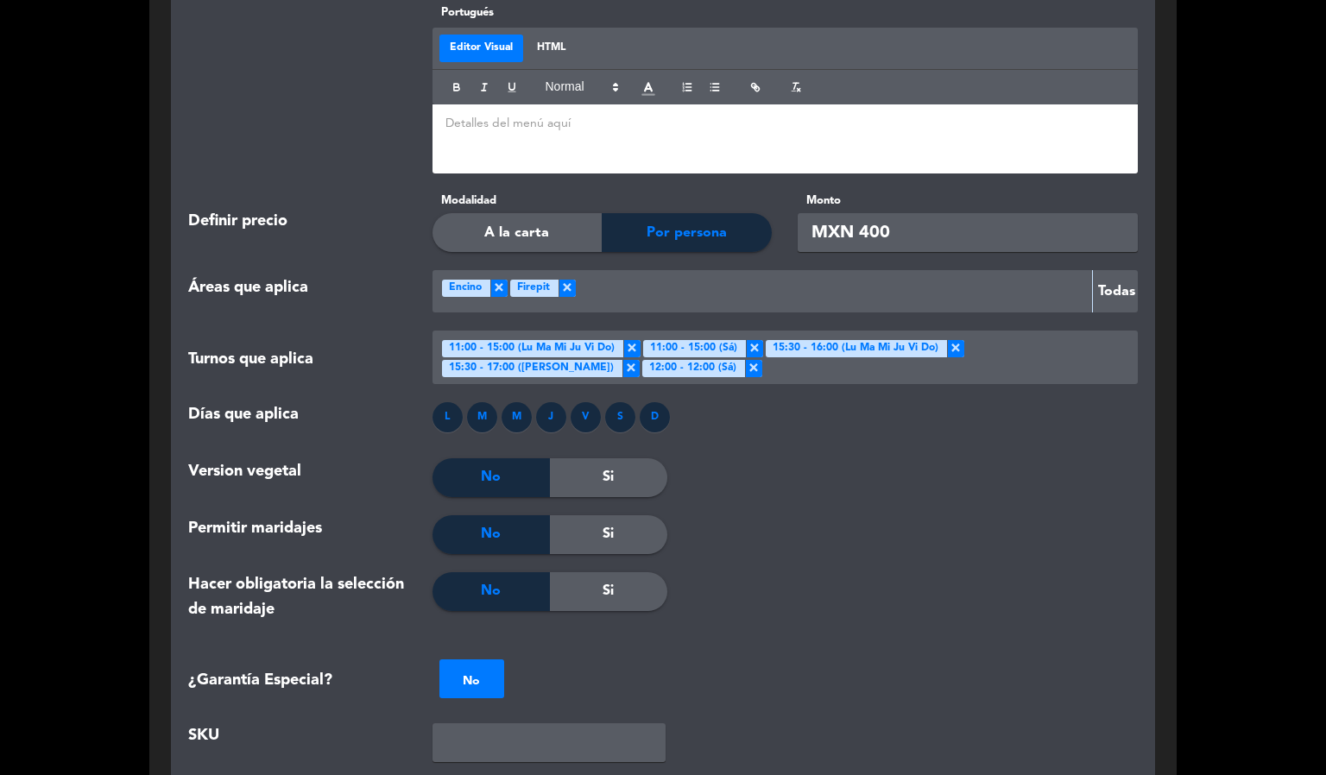
click at [570, 280] on span "×" at bounding box center [567, 288] width 17 height 17
click at [764, 490] on div "Version vegetal No Si" at bounding box center [663, 487] width 976 height 57
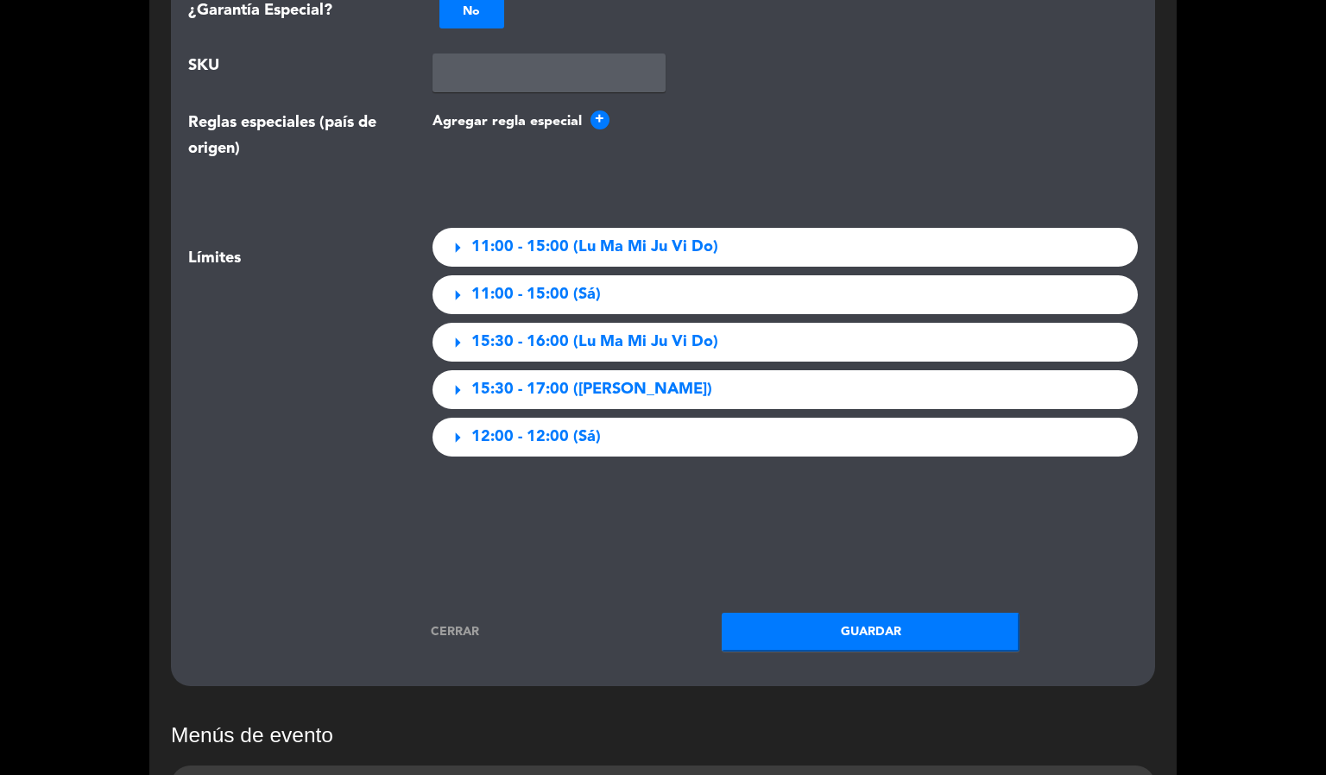
scroll to position [2716, 0]
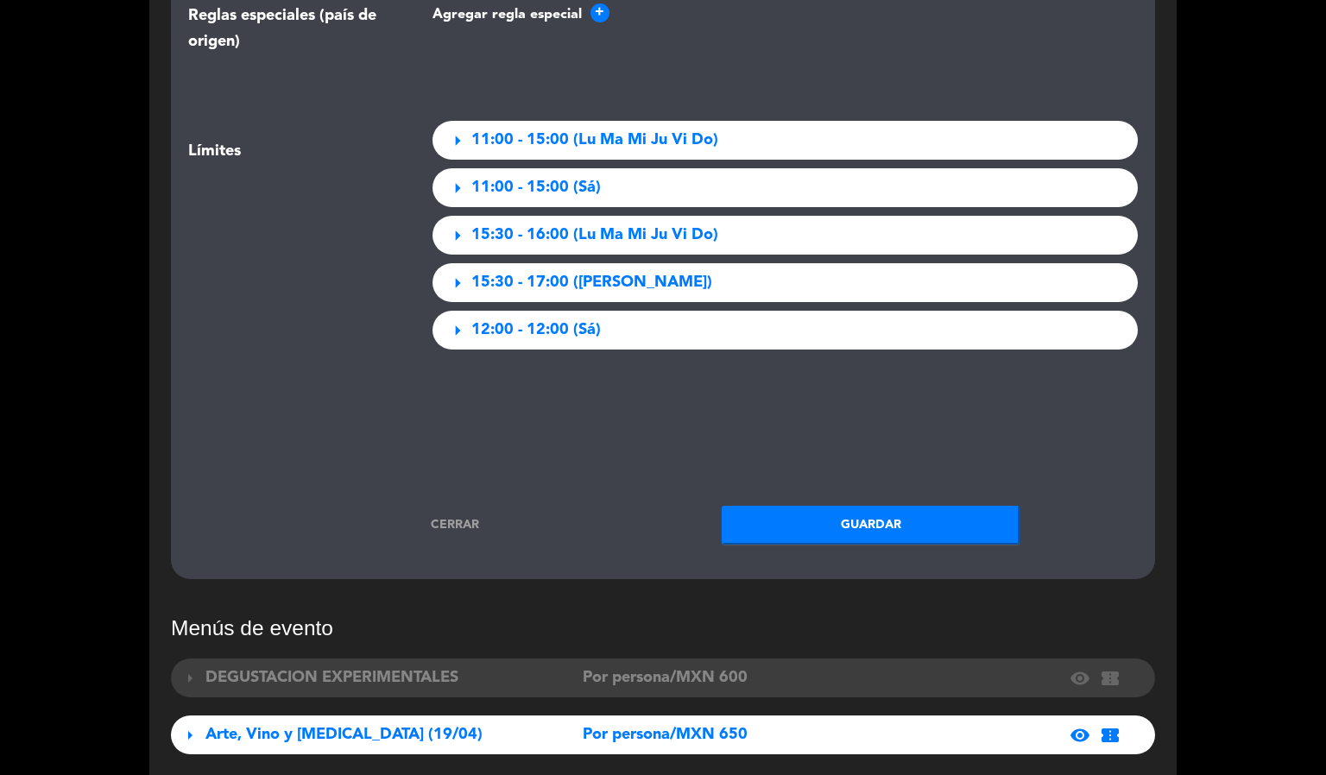
click at [795, 506] on button "Guardar" at bounding box center [871, 525] width 298 height 39
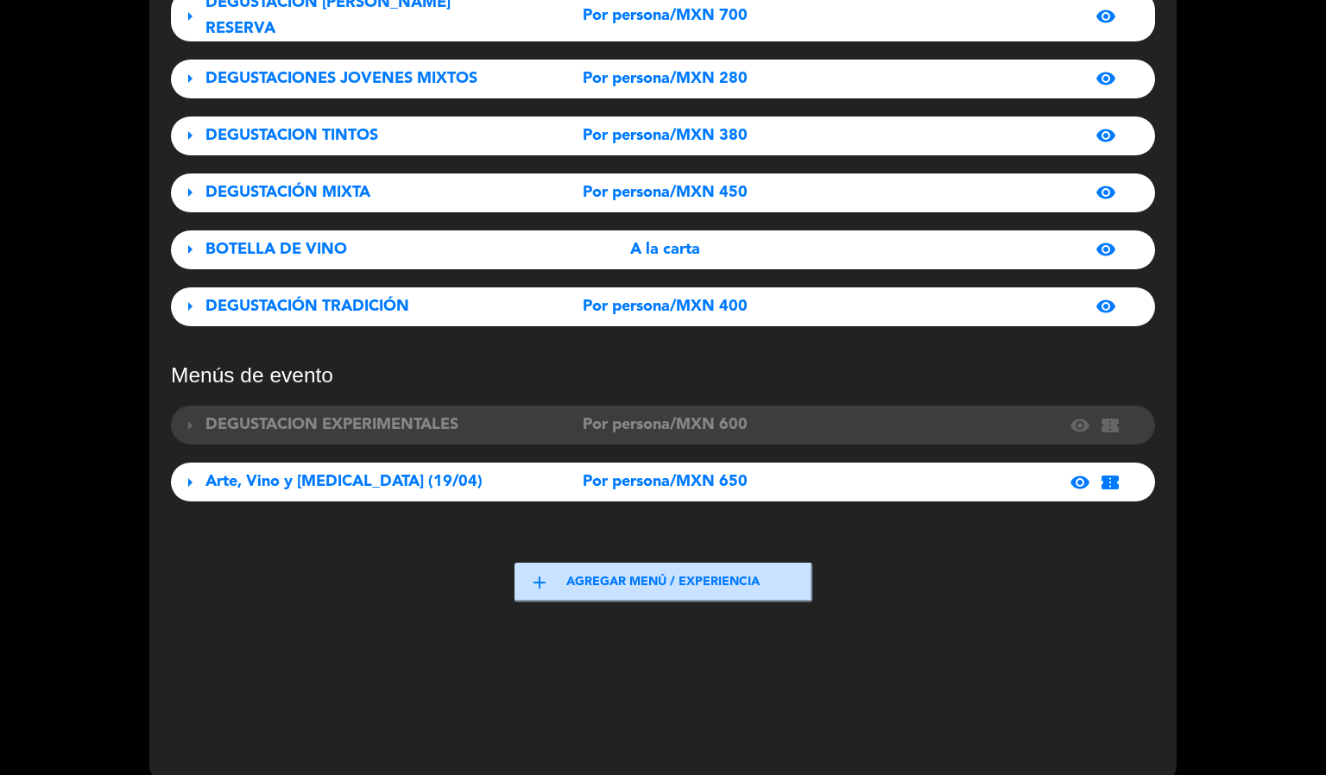
scroll to position [255, 0]
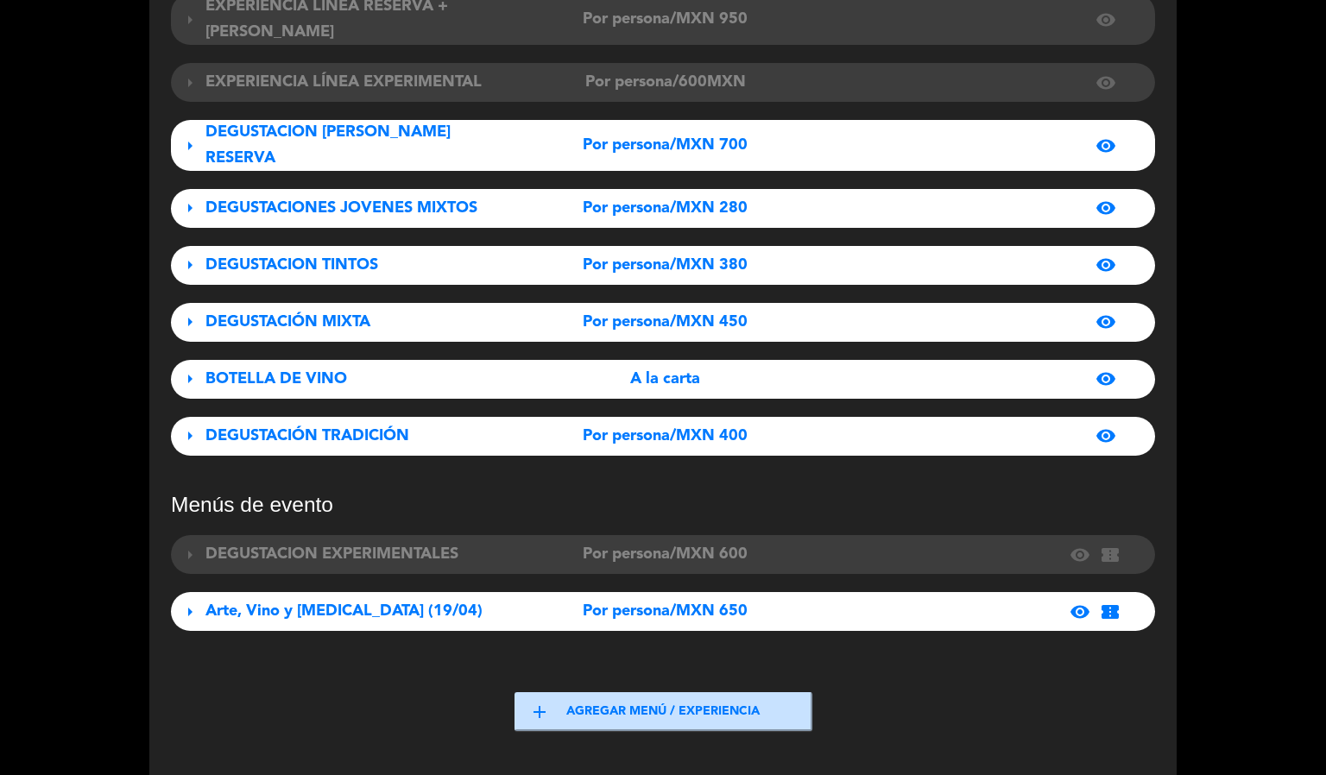
click at [420, 424] on div "DEGUSTACIÓN TRADICIÓN" at bounding box center [359, 436] width 307 height 25
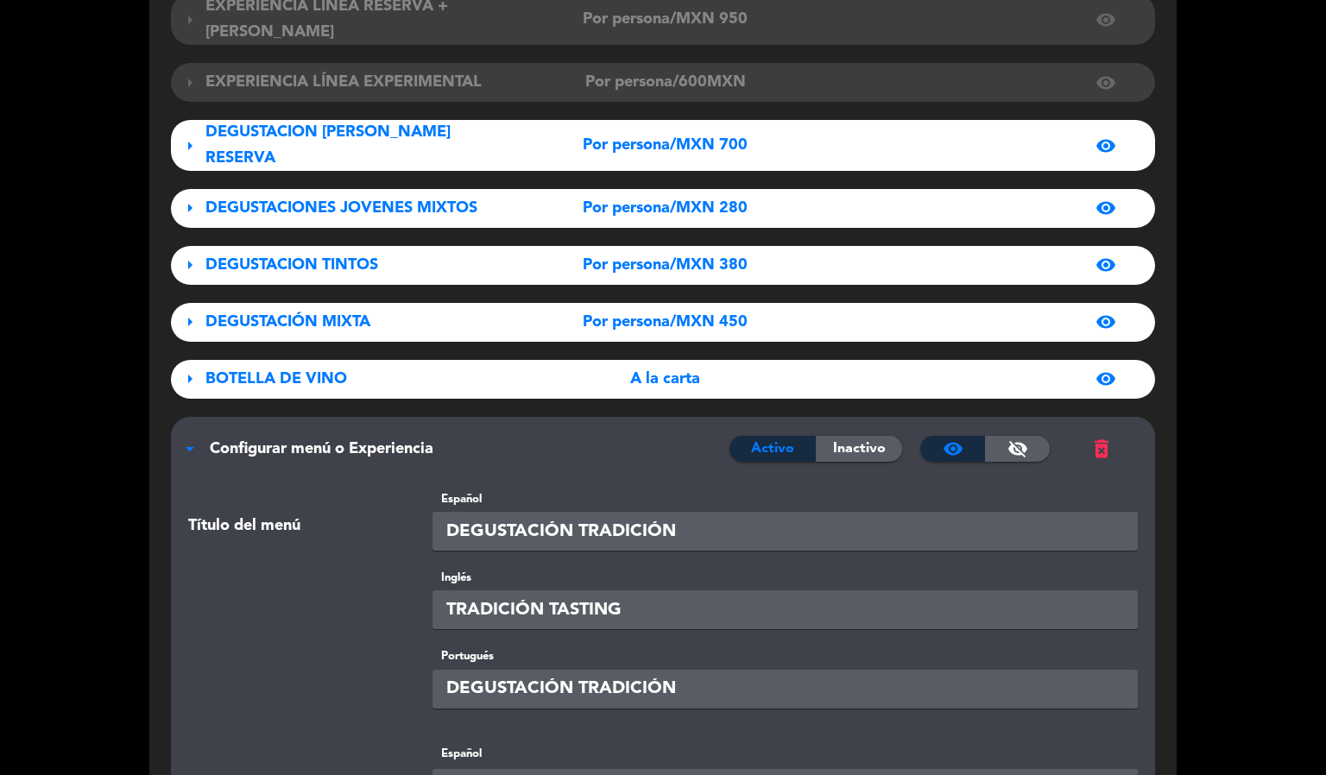
click at [210, 441] on span "Configurar menú o Experiencia" at bounding box center [322, 449] width 224 height 16
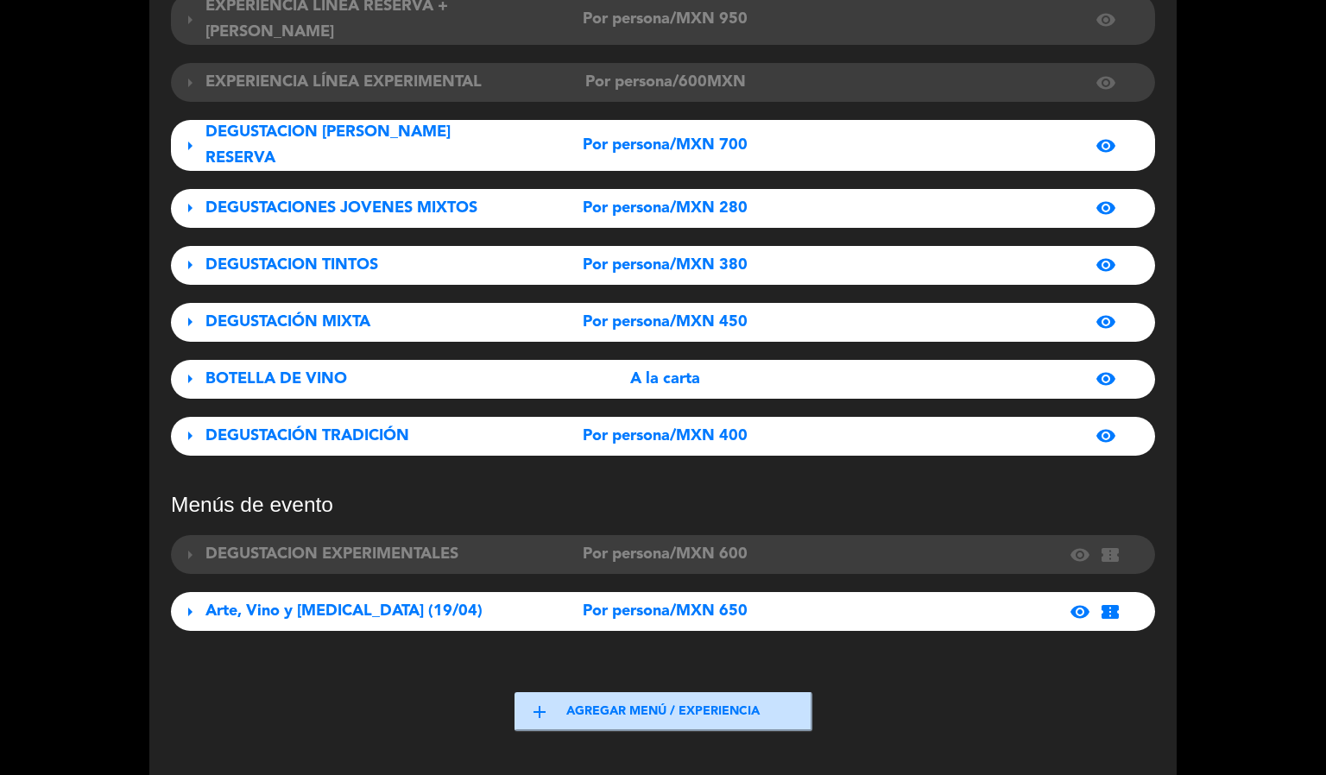
click at [168, 156] on div "Menus regulares arrow_right DEGUSTACION BLANCOS Por persona/MXN 280 visibility …" at bounding box center [663, 369] width 1028 height 1085
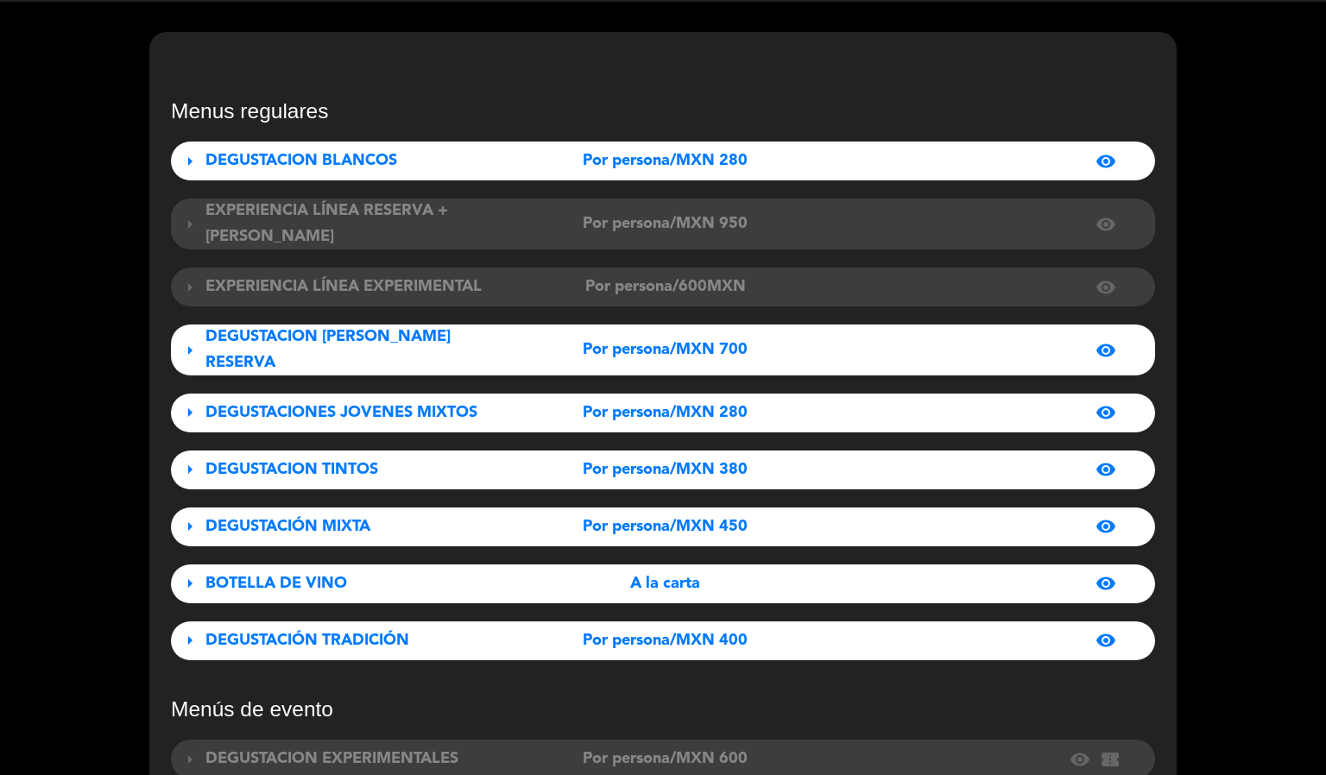
scroll to position [0, 0]
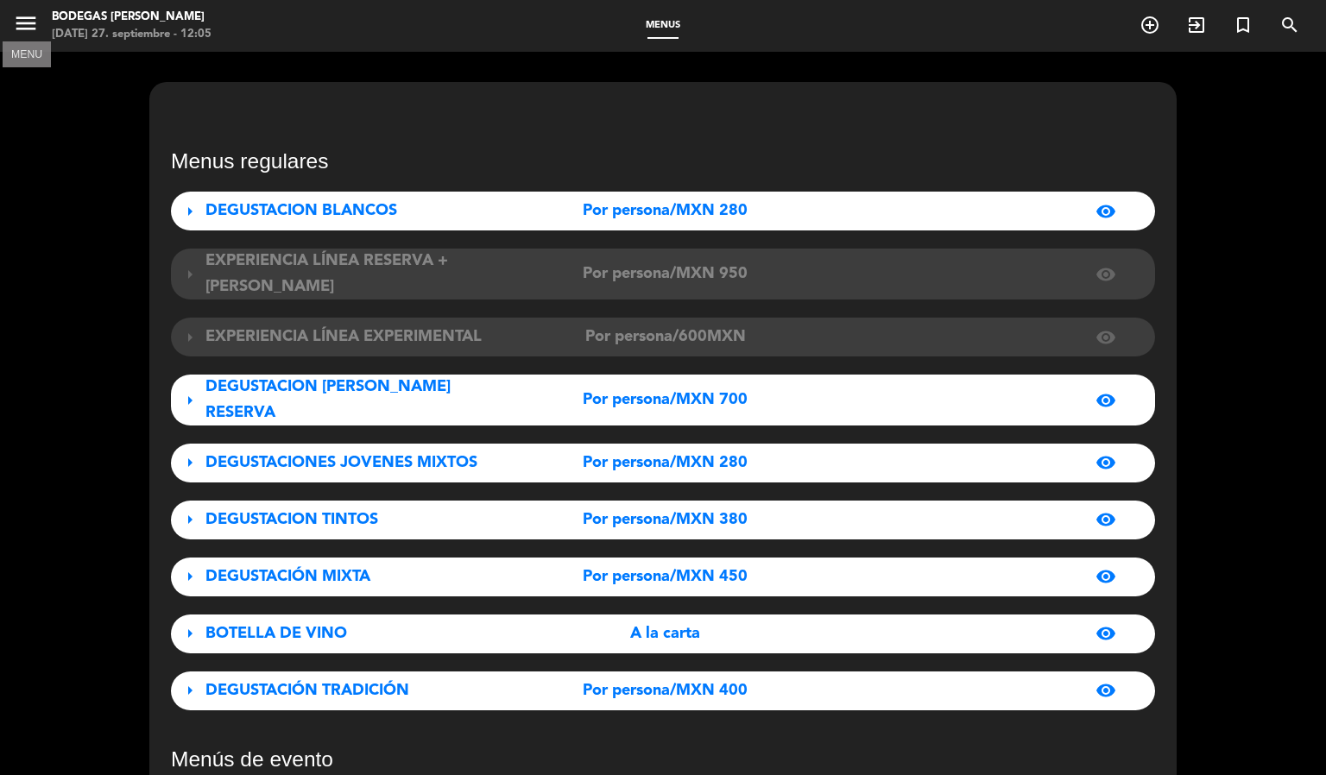
click at [14, 27] on icon "menu" at bounding box center [26, 23] width 26 height 26
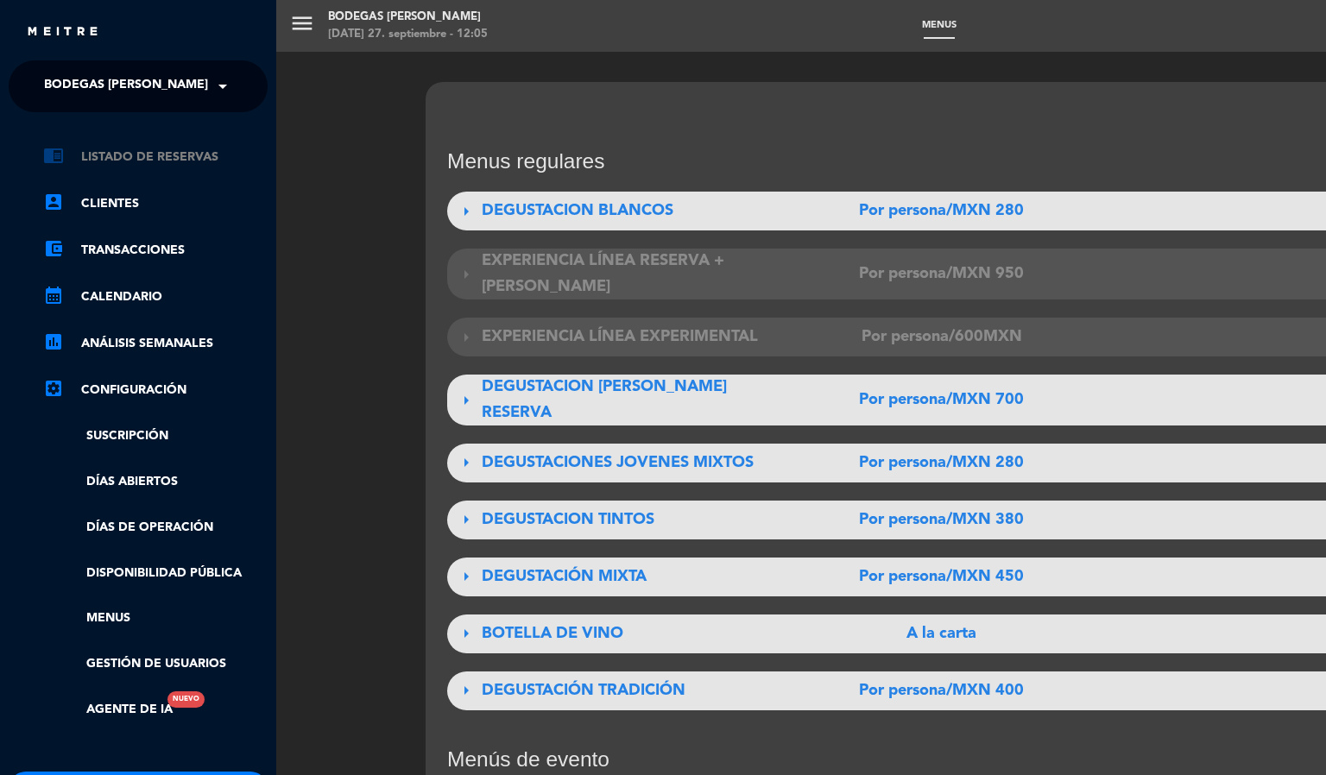
click at [153, 164] on link "chrome_reader_mode Listado de Reservas" at bounding box center [155, 157] width 225 height 21
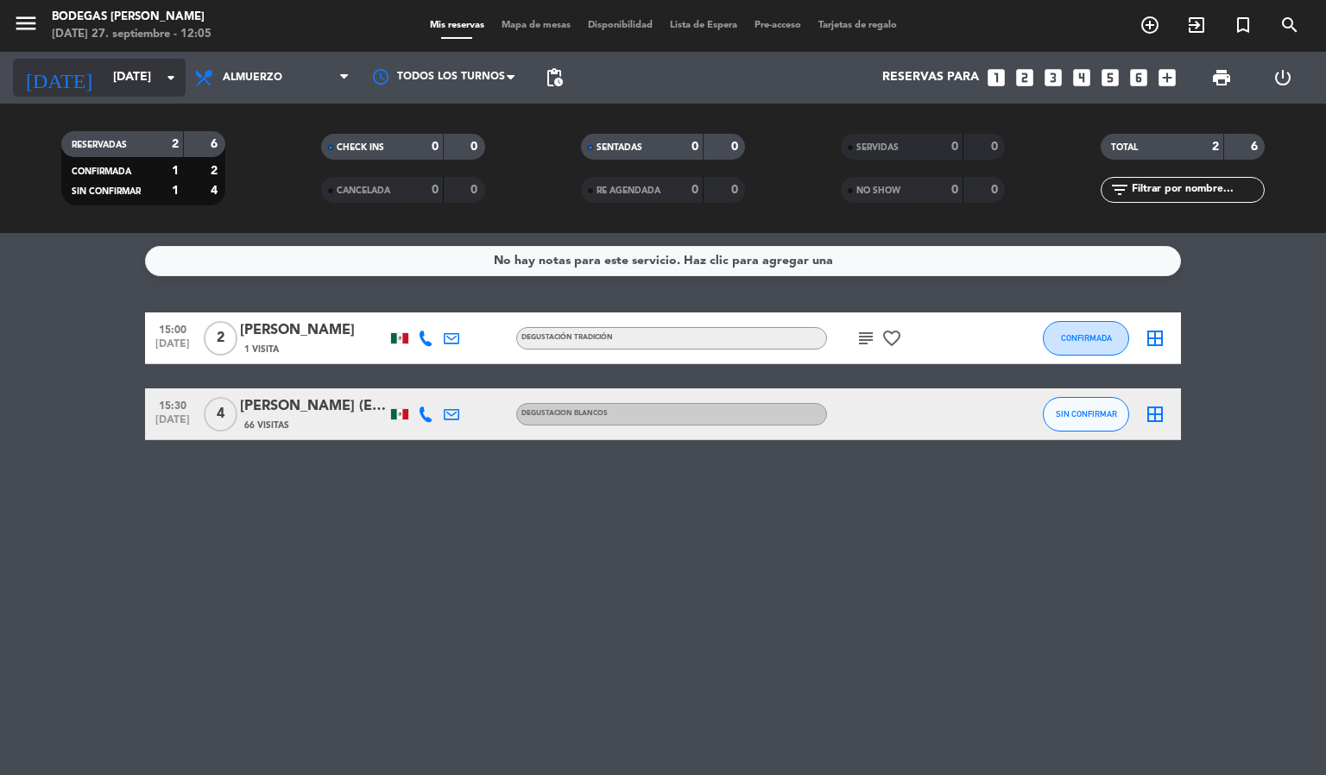
click at [132, 75] on input "[DATE]" at bounding box center [186, 77] width 164 height 31
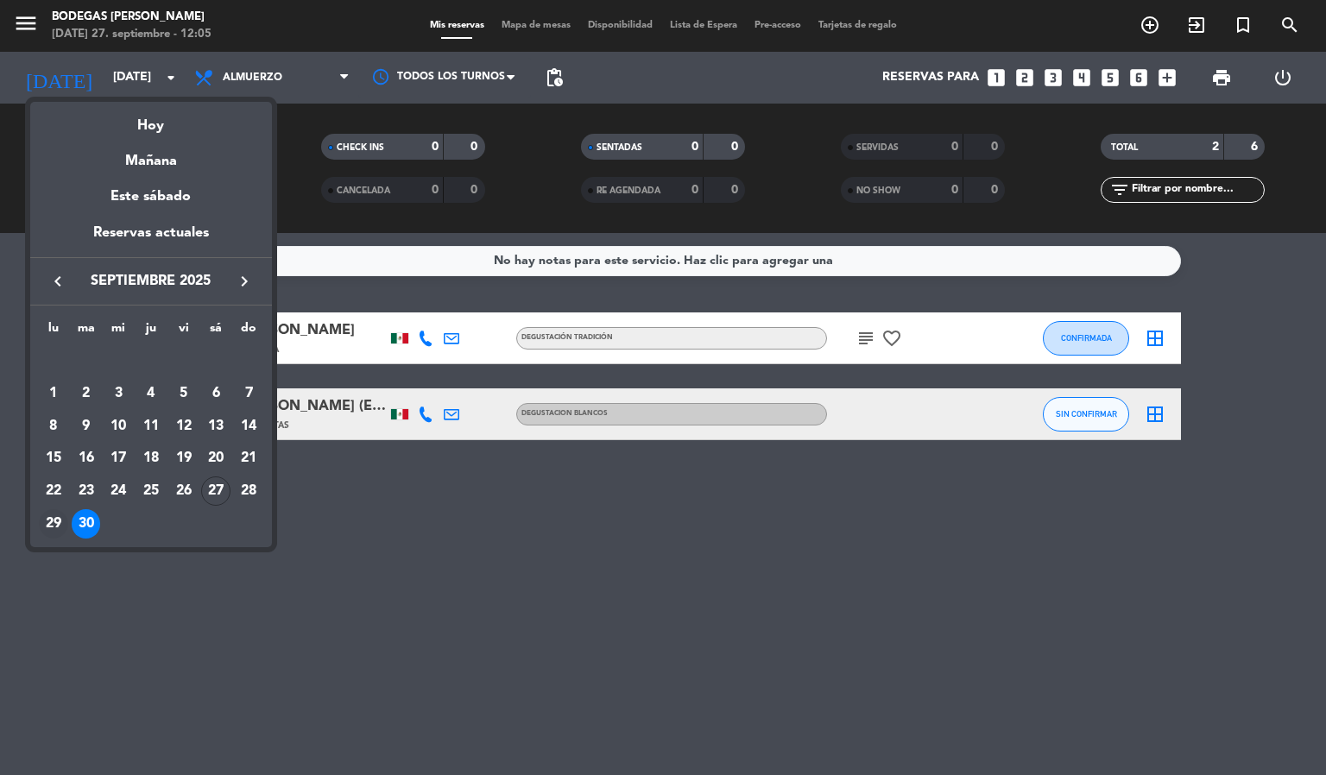
click at [50, 522] on div "29" at bounding box center [53, 523] width 29 height 29
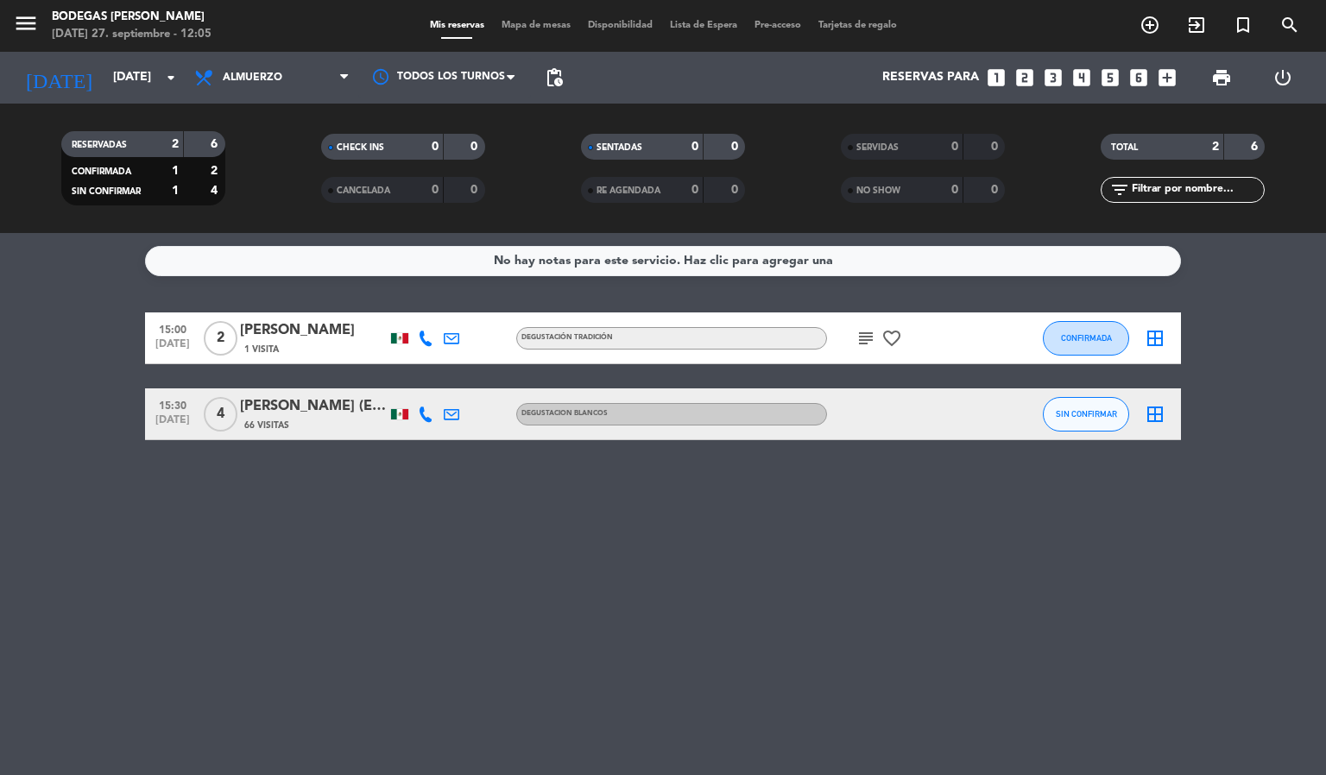
type input "[DATE]"
click at [549, 70] on span "pending_actions" at bounding box center [554, 77] width 21 height 21
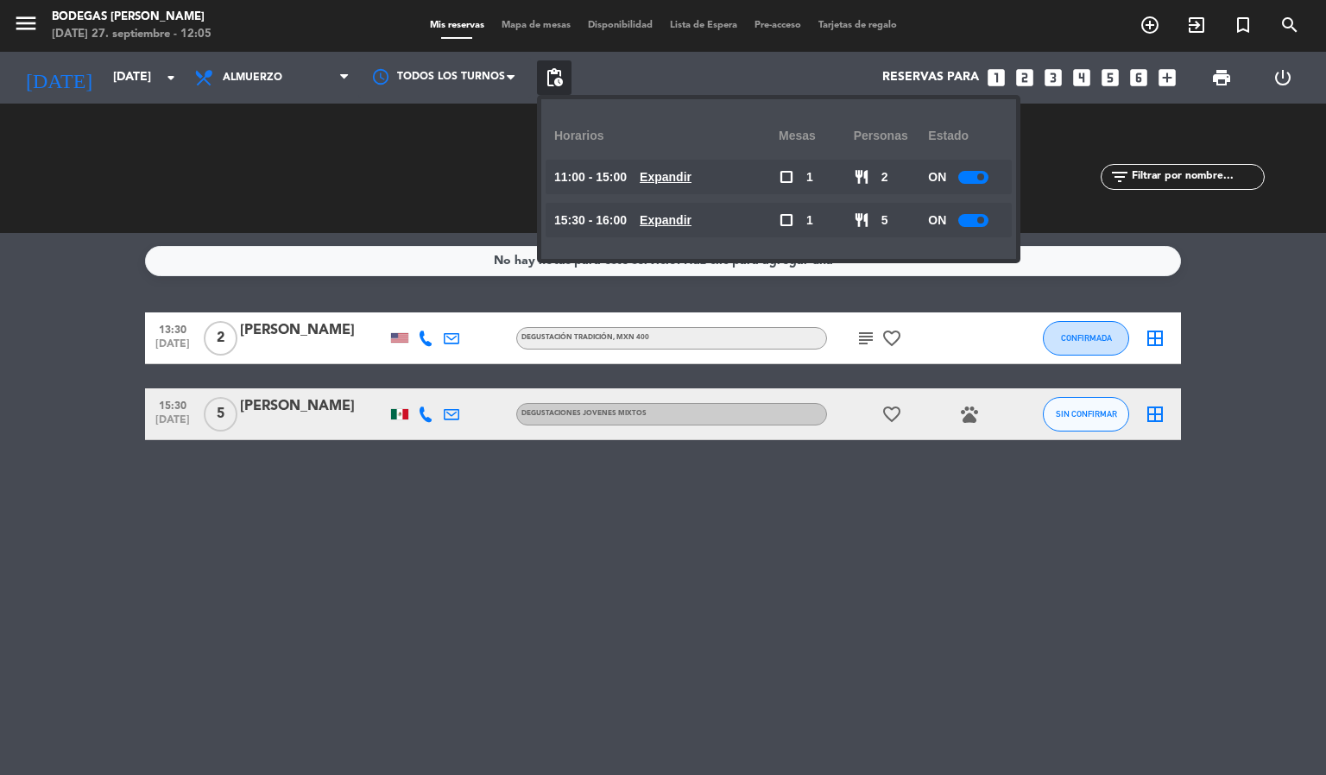
click at [668, 170] on u "Expandir" at bounding box center [666, 177] width 52 height 14
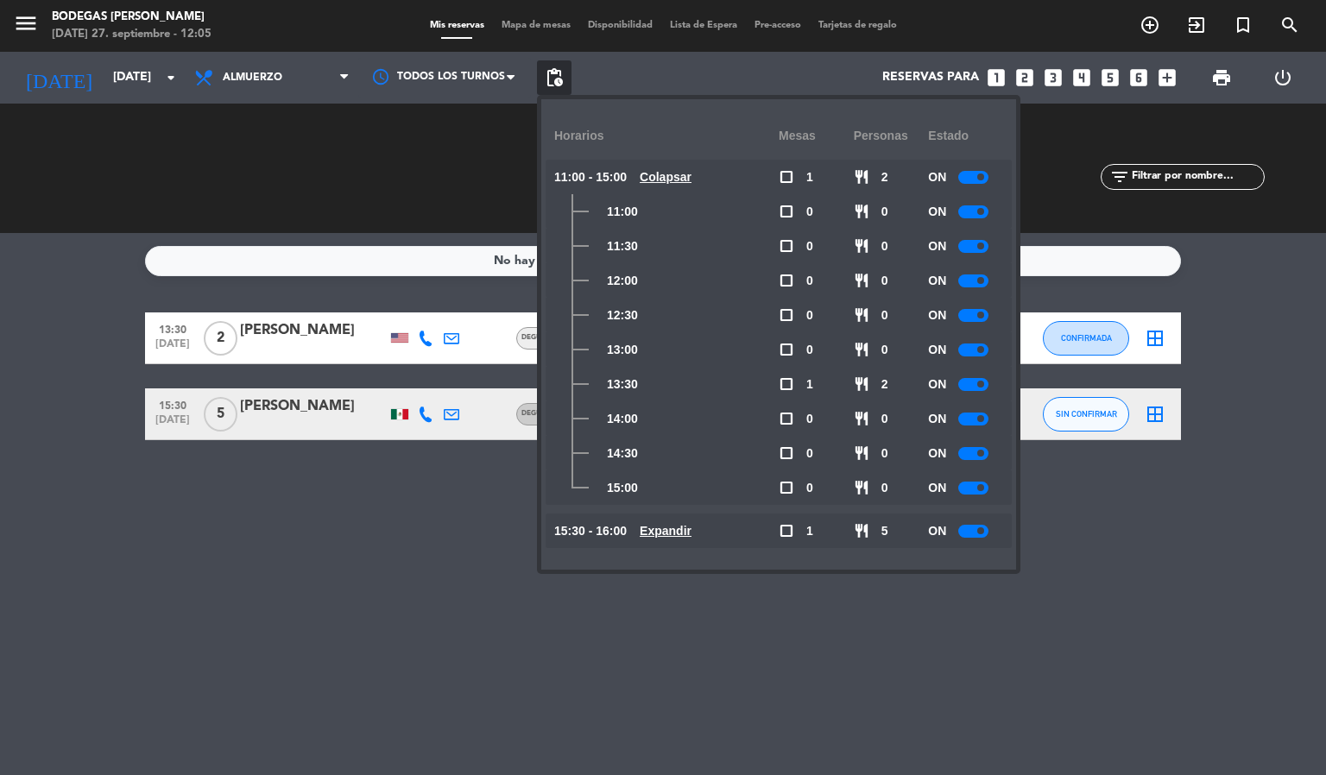
click at [978, 182] on div at bounding box center [974, 177] width 30 height 13
click at [553, 66] on span "pending_actions" at bounding box center [554, 77] width 35 height 35
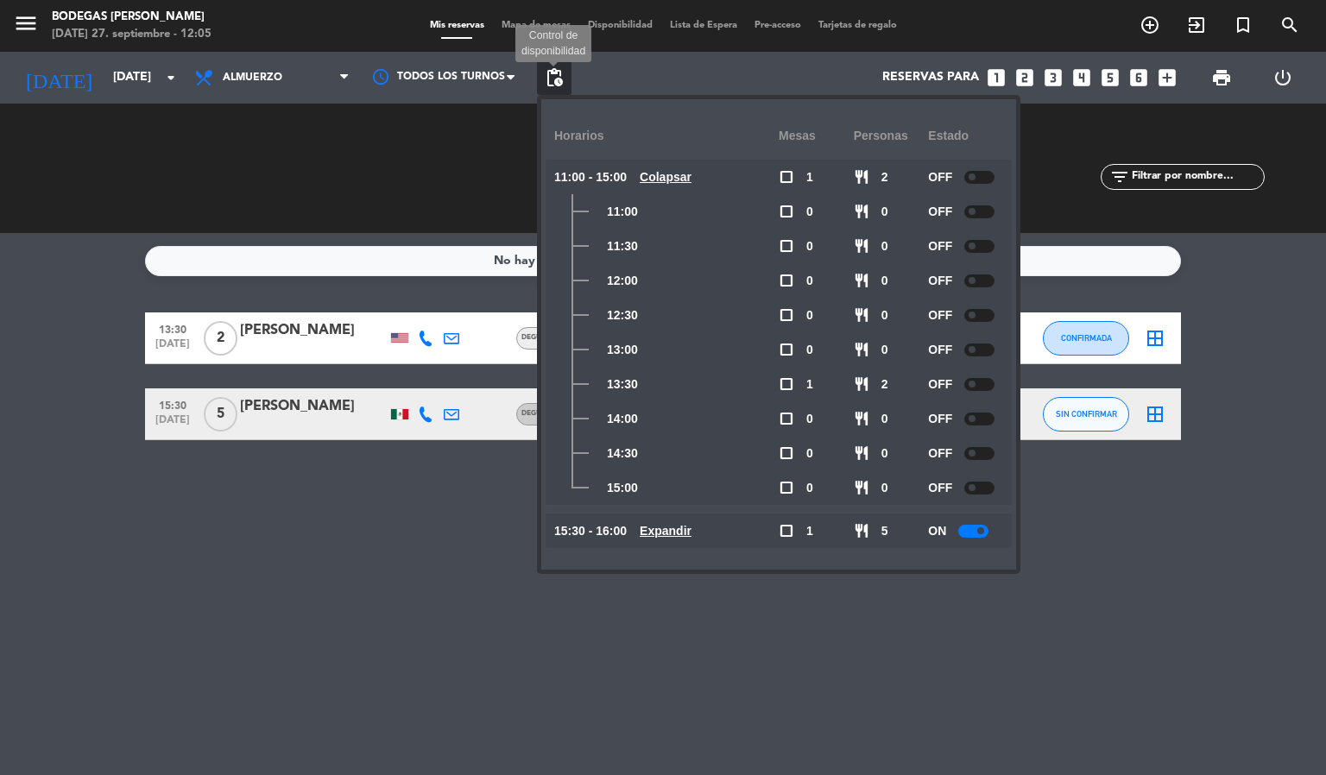
click at [552, 80] on span "pending_actions" at bounding box center [554, 77] width 21 height 21
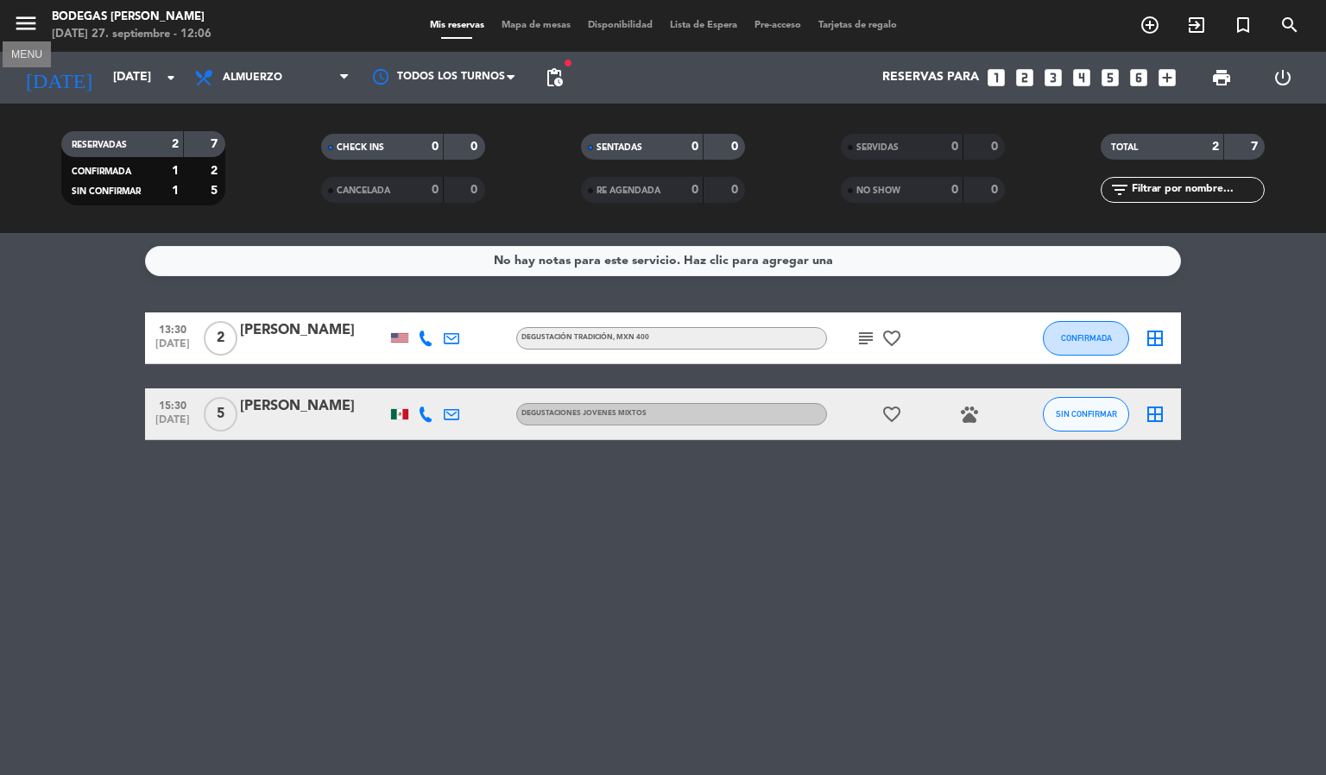
click at [32, 28] on icon "menu" at bounding box center [26, 23] width 26 height 26
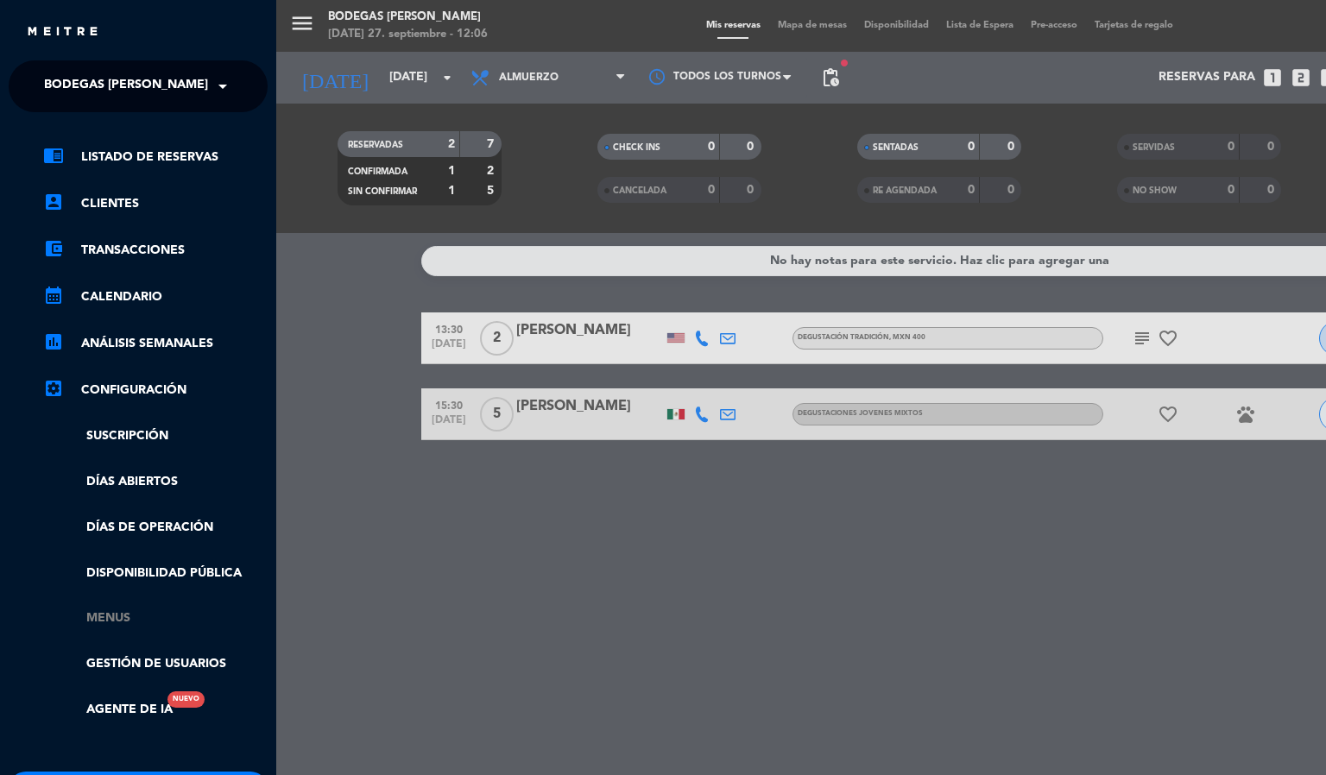
click at [119, 617] on link "Menus" at bounding box center [155, 619] width 225 height 20
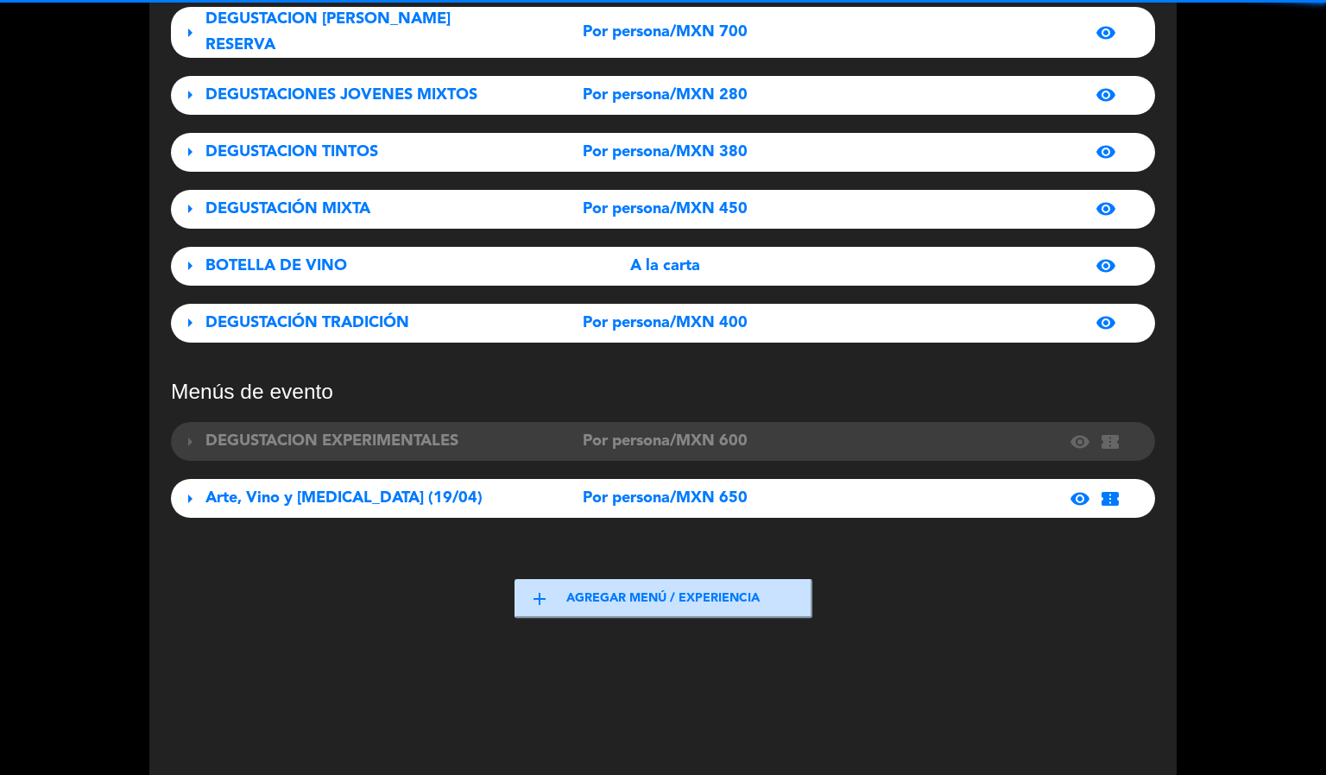
scroll to position [384, 0]
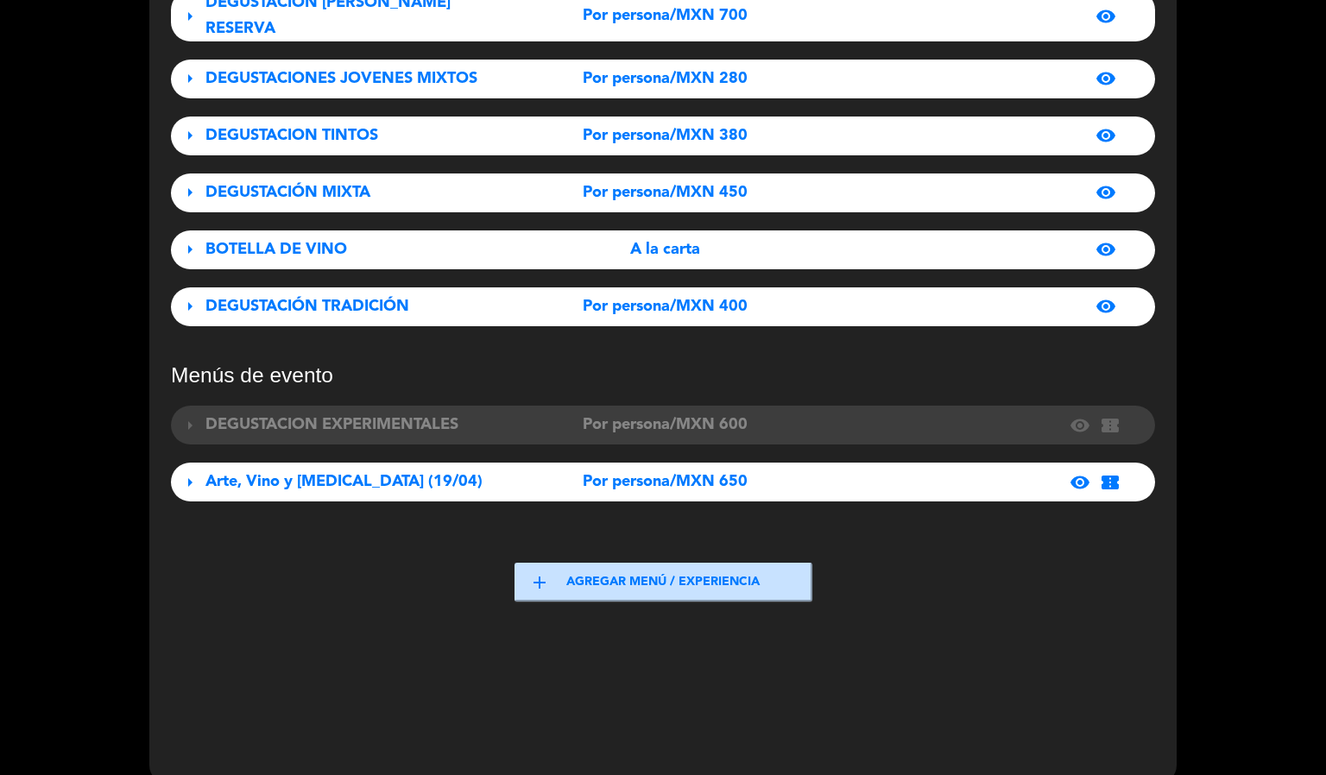
click at [206, 294] on div "DEGUSTACIÓN TRADICIÓN" at bounding box center [359, 306] width 307 height 25
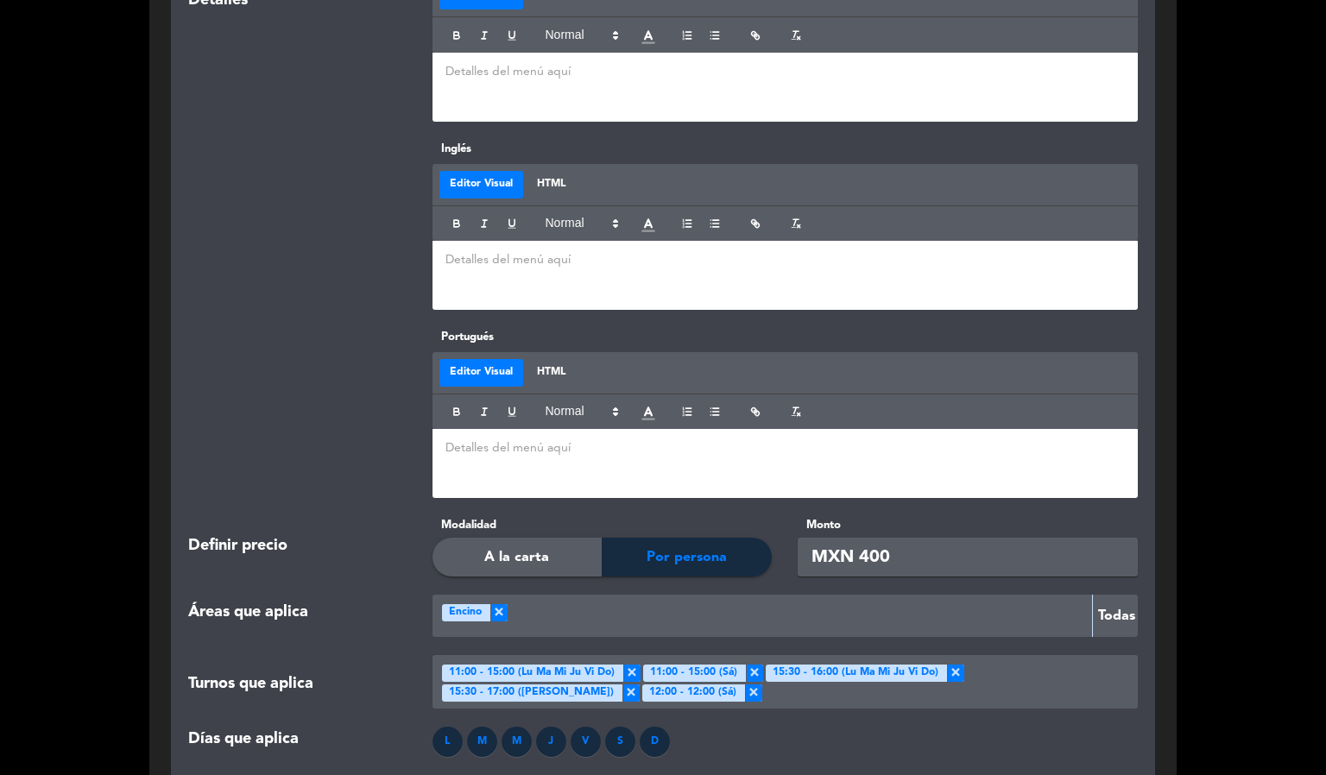
scroll to position [1809, 0]
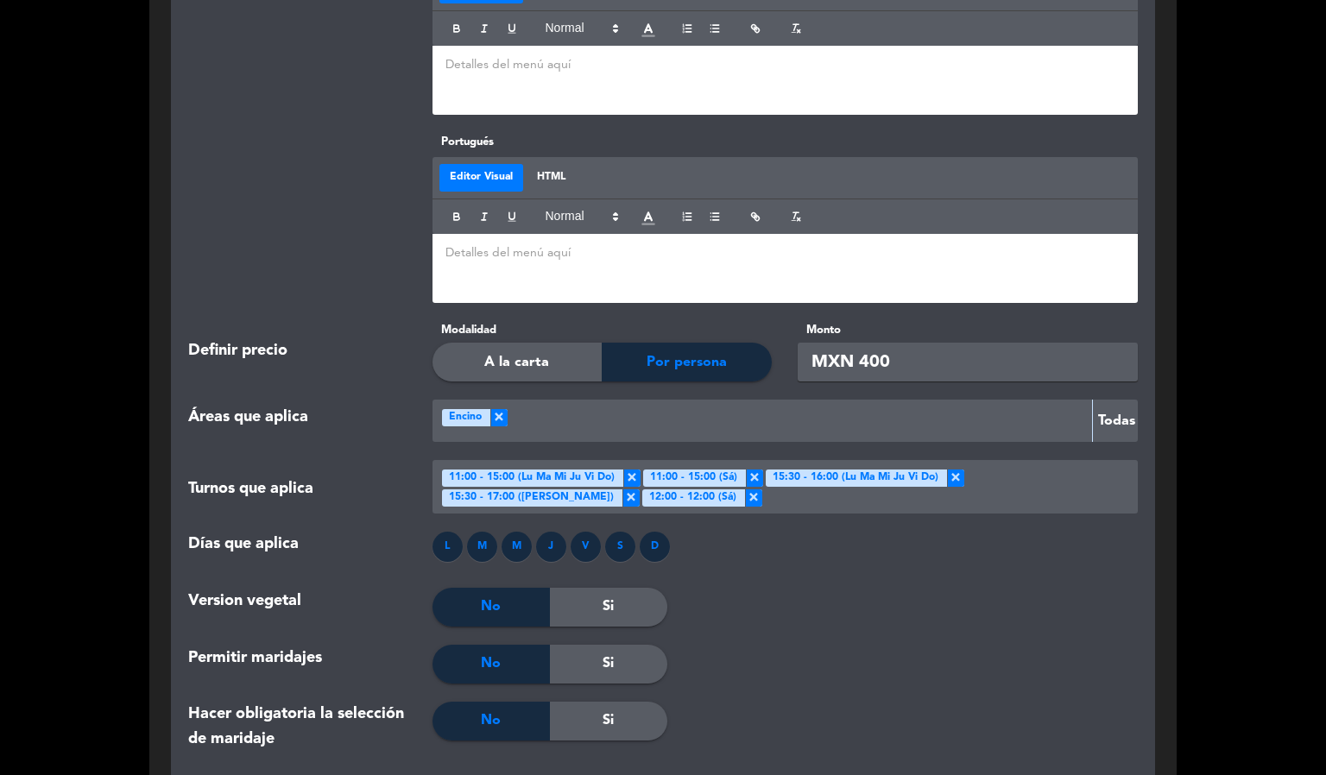
click at [606, 407] on div at bounding box center [797, 421] width 578 height 28
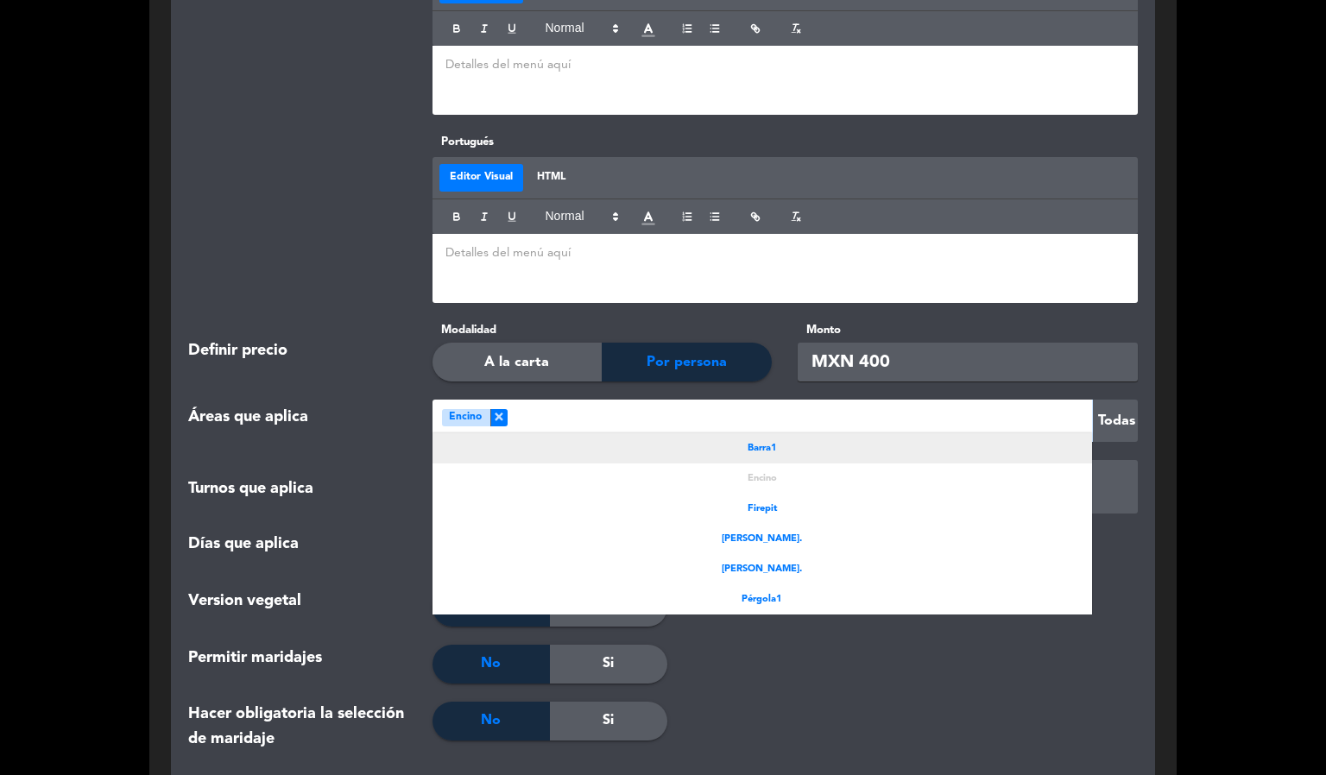
click at [754, 441] on span "Barra1" at bounding box center [762, 449] width 29 height 16
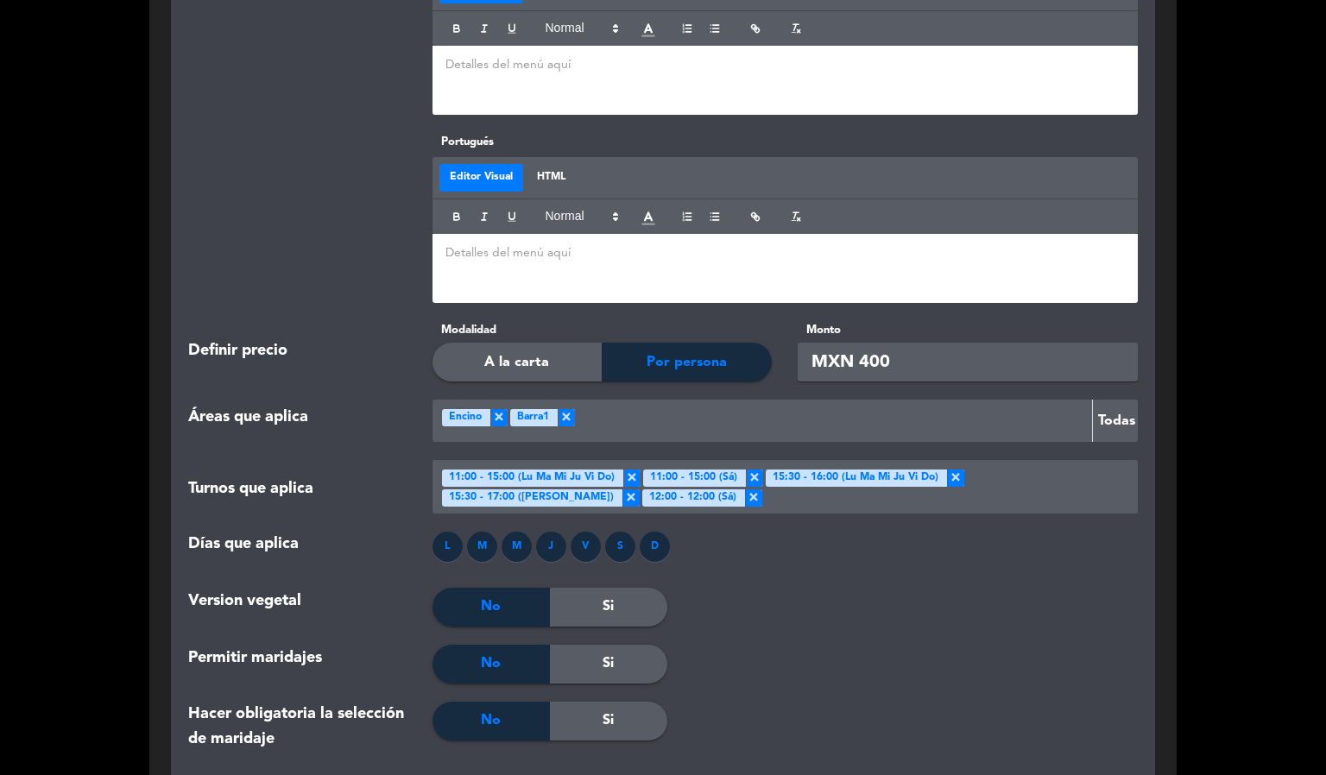
click at [736, 414] on ng-select "Seleccione Área × Encino × Barra1 ×" at bounding box center [763, 421] width 660 height 42
click at [734, 407] on div at bounding box center [830, 421] width 510 height 28
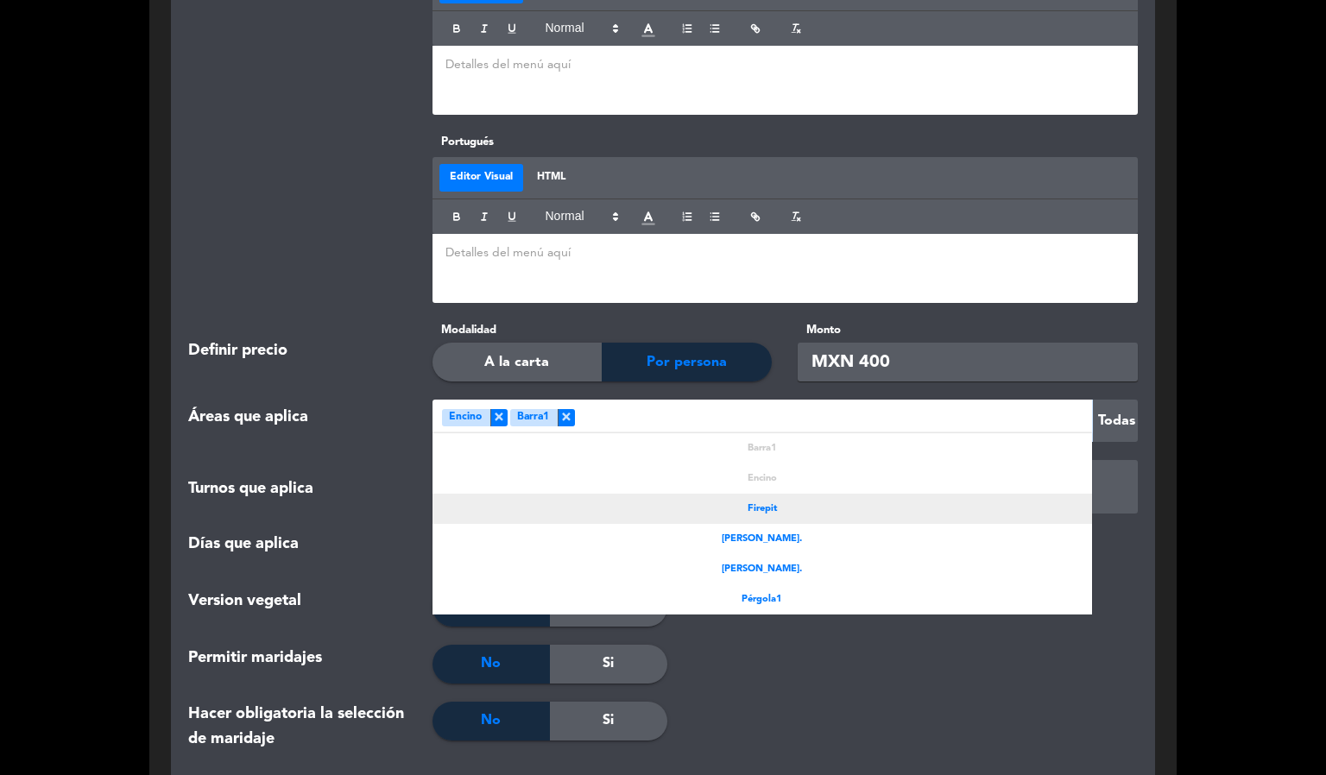
click at [756, 502] on span "Firepit" at bounding box center [762, 510] width 29 height 16
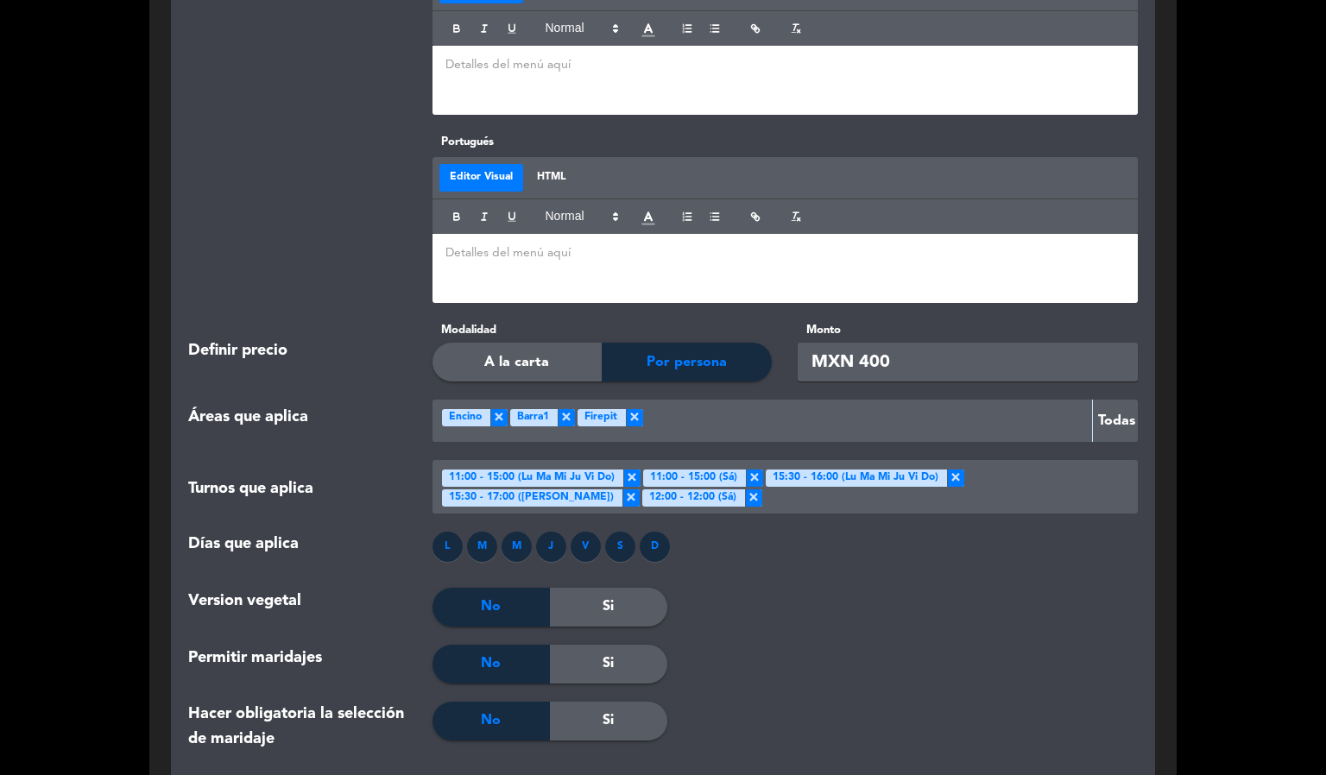
click at [746, 407] on div at bounding box center [864, 421] width 442 height 28
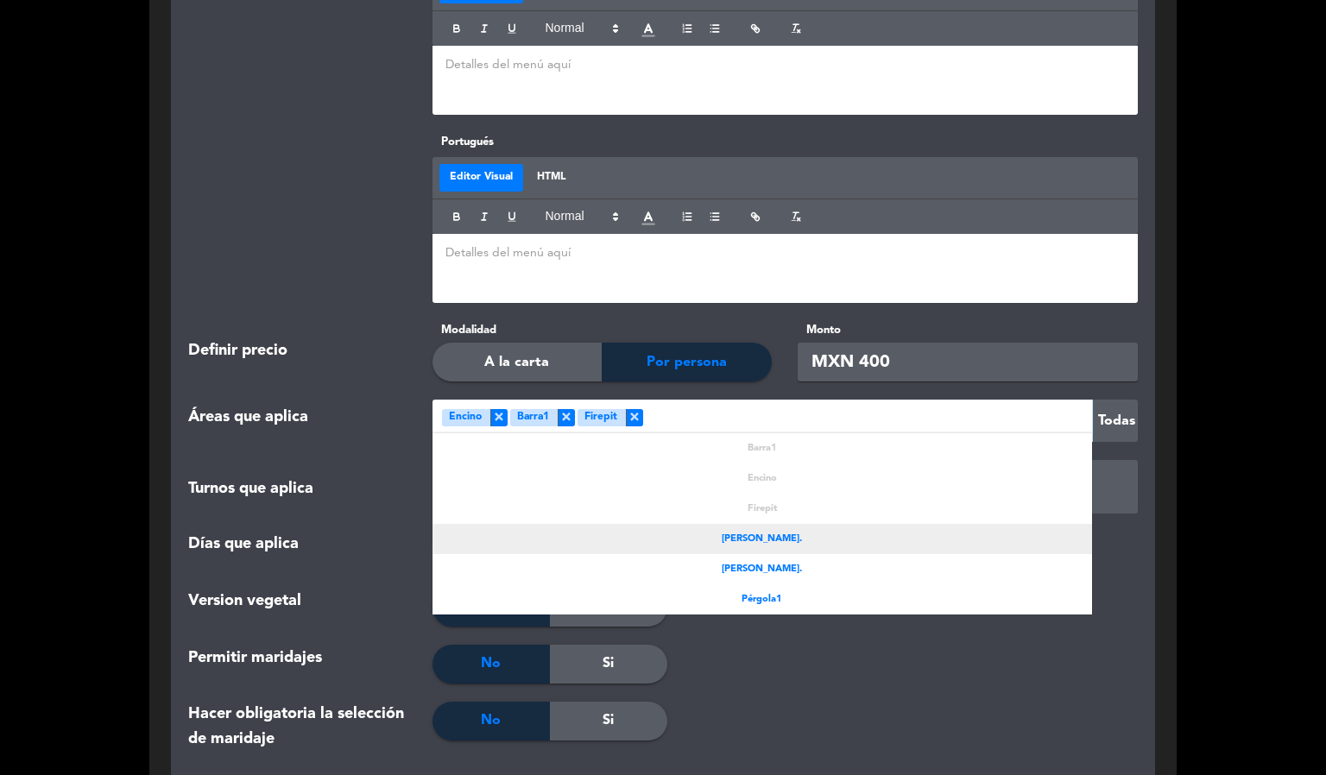
click at [788, 524] on div "[PERSON_NAME]." at bounding box center [763, 539] width 660 height 30
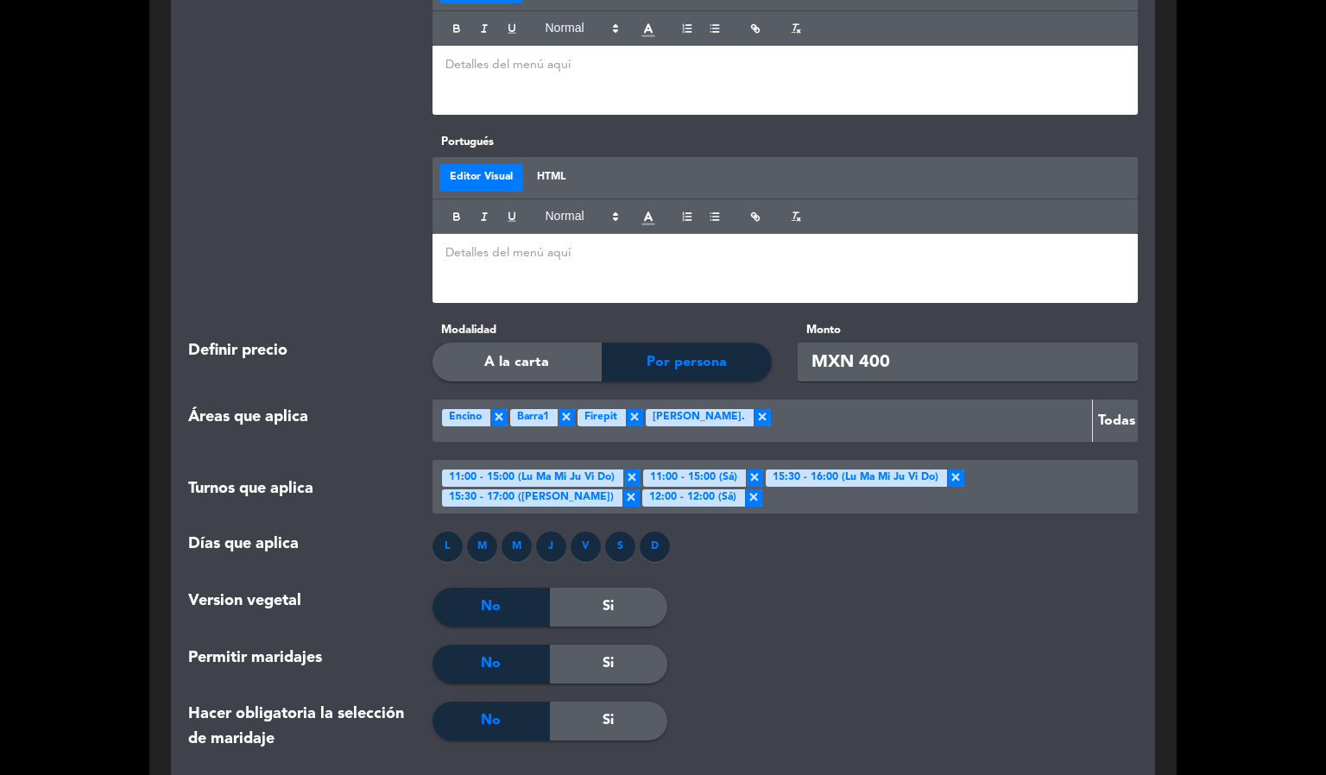
click at [771, 407] on div at bounding box center [928, 421] width 314 height 28
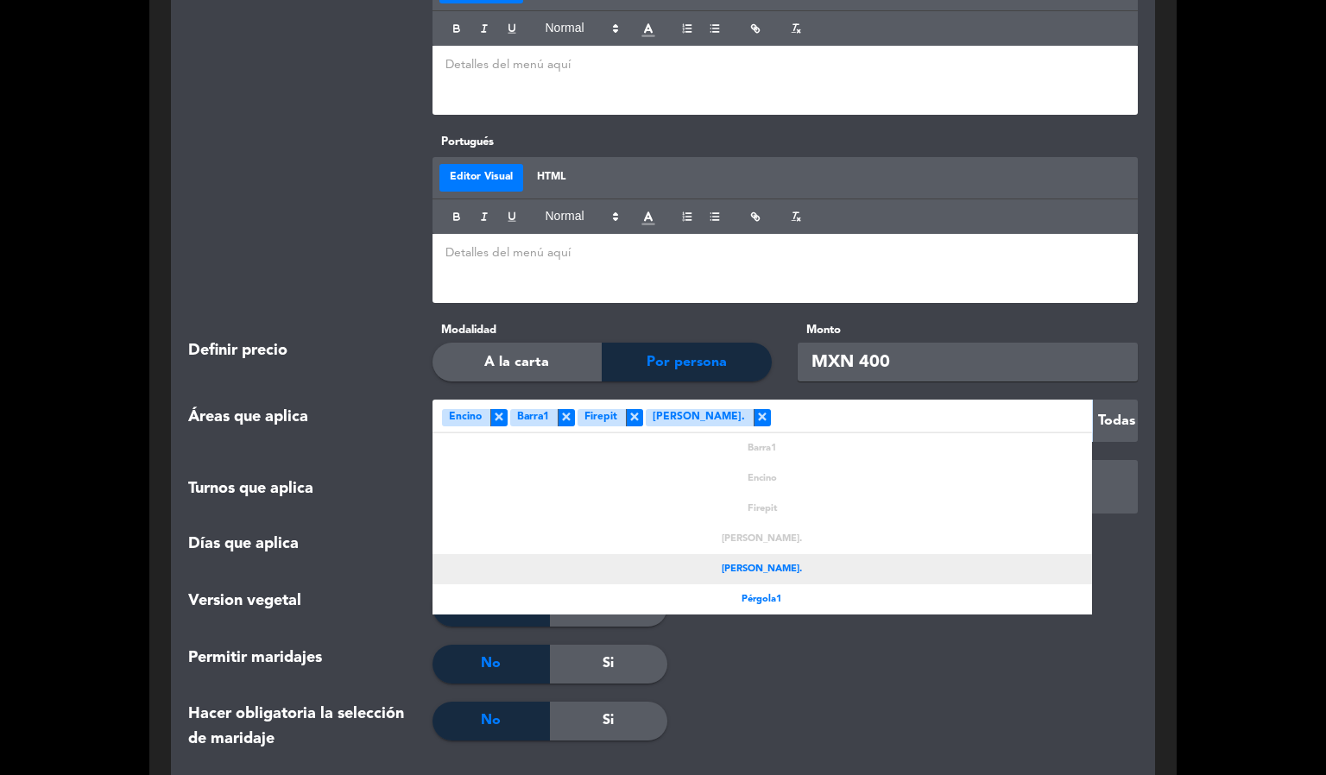
click at [824, 554] on div "[PERSON_NAME]." at bounding box center [763, 569] width 660 height 30
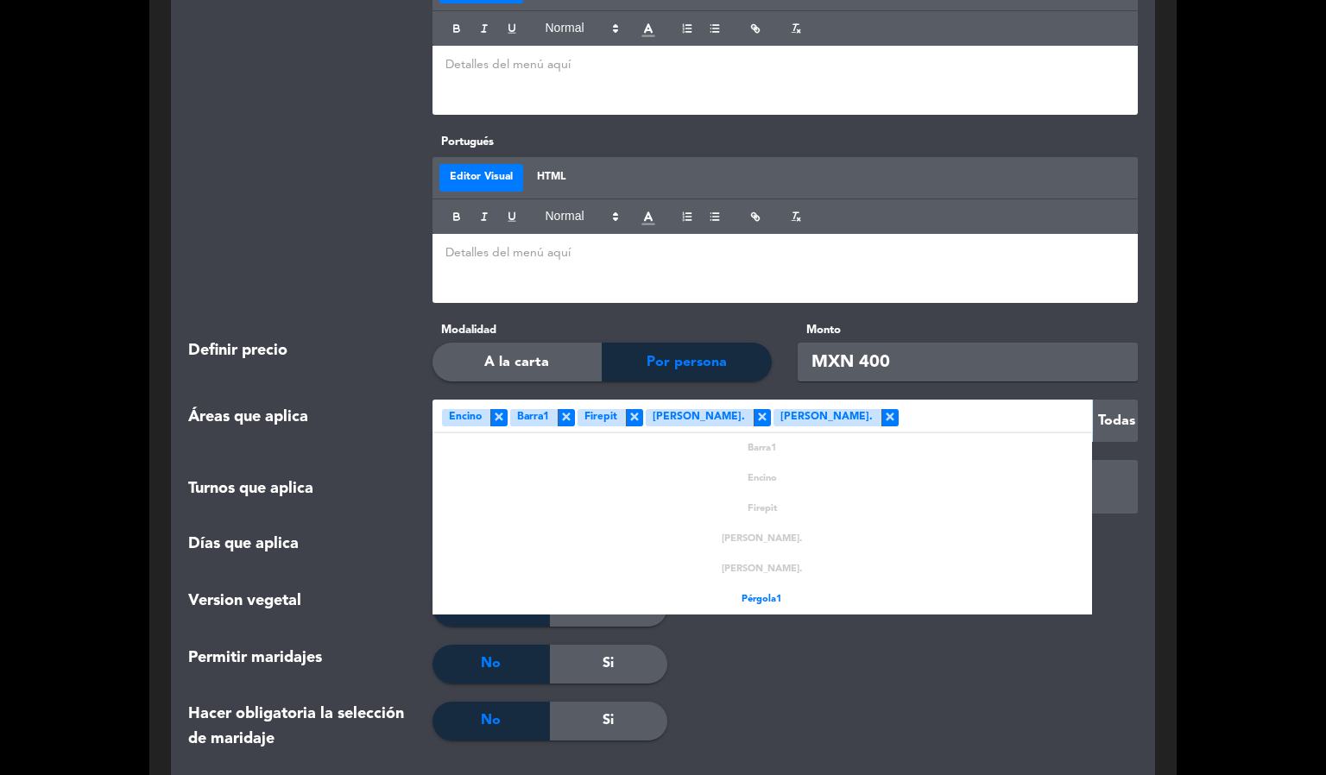
click at [899, 407] on div at bounding box center [992, 421] width 187 height 28
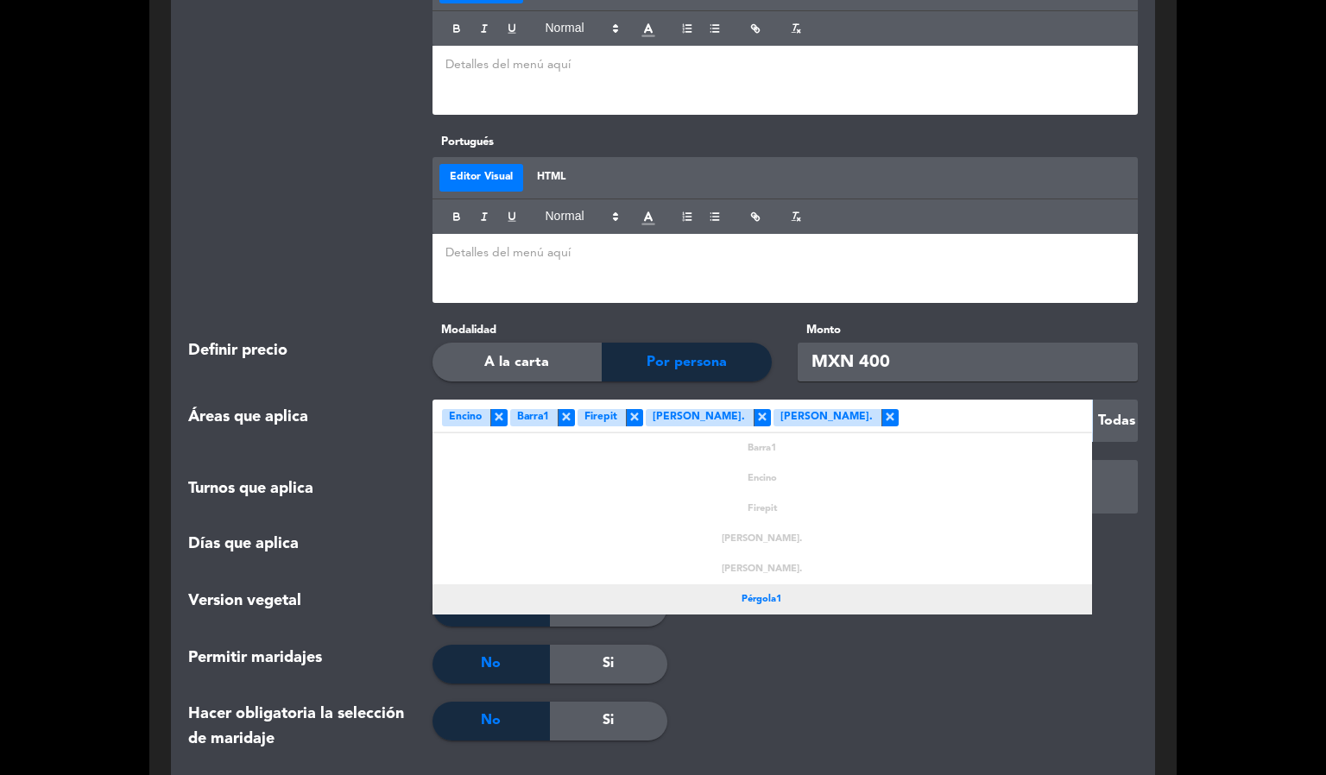
click at [799, 585] on div "Pérgola1" at bounding box center [763, 600] width 660 height 30
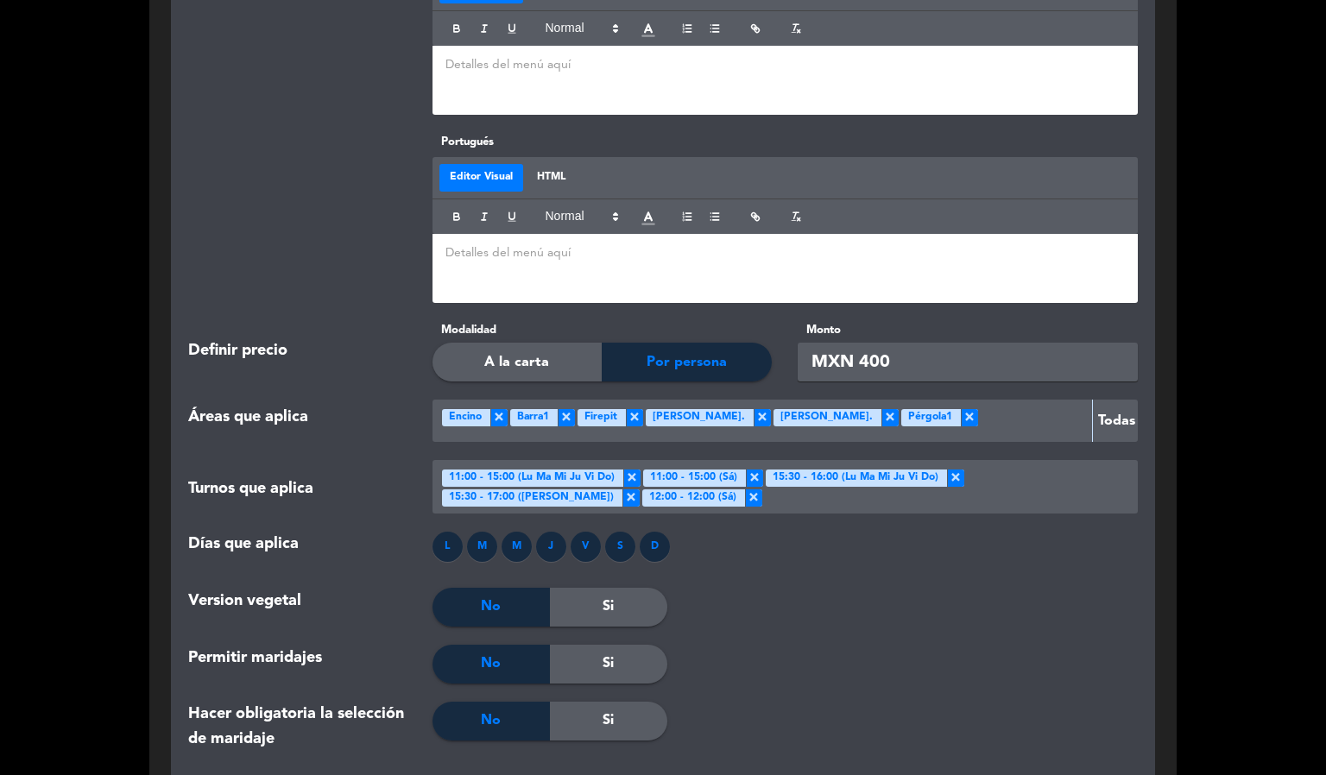
click at [990, 645] on div at bounding box center [1021, 664] width 236 height 39
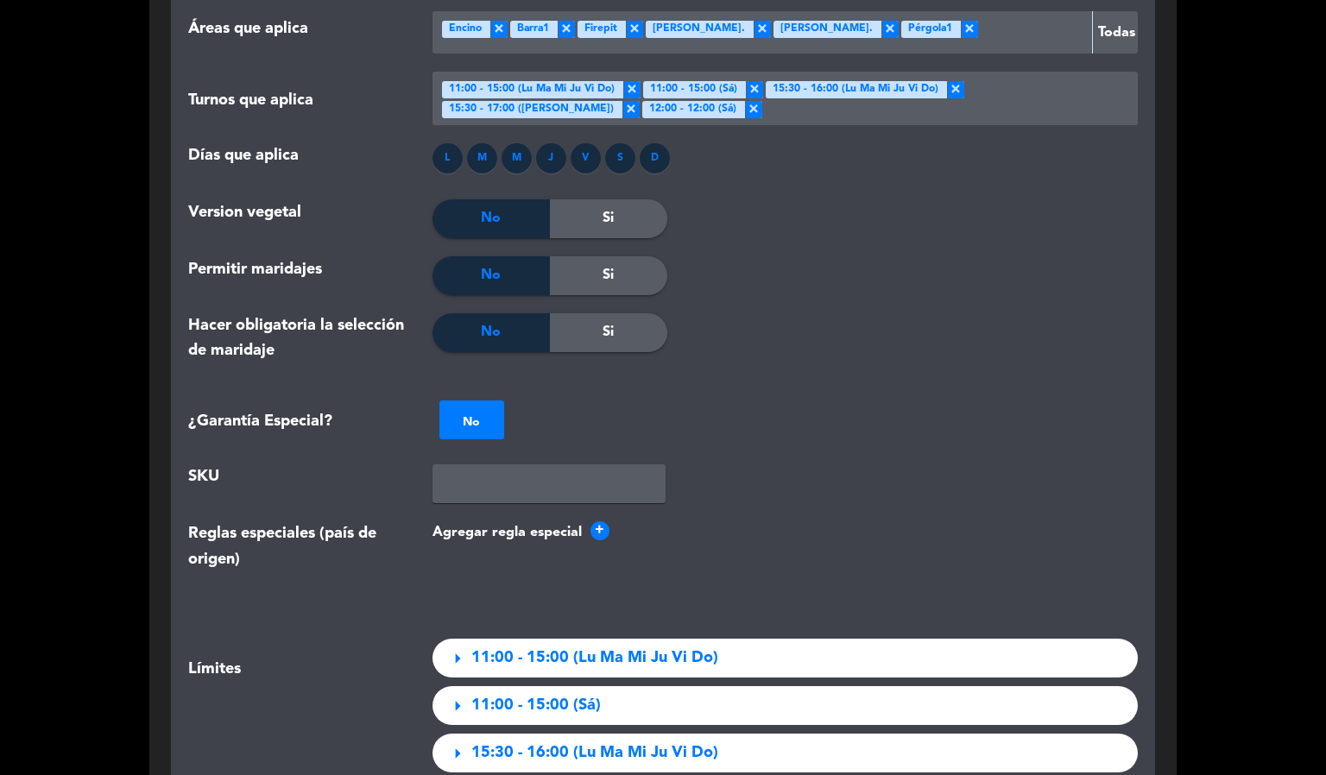
scroll to position [2716, 0]
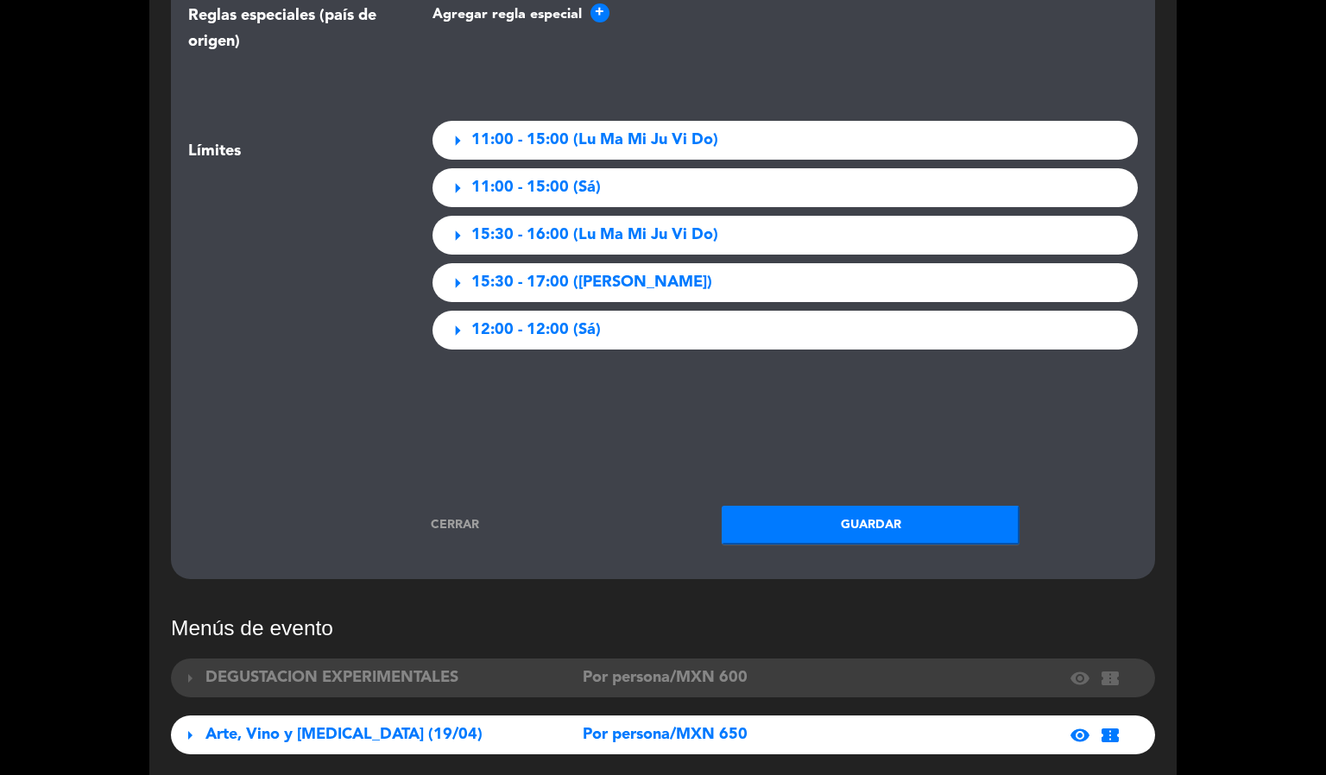
click at [847, 506] on button "Guardar" at bounding box center [871, 525] width 298 height 39
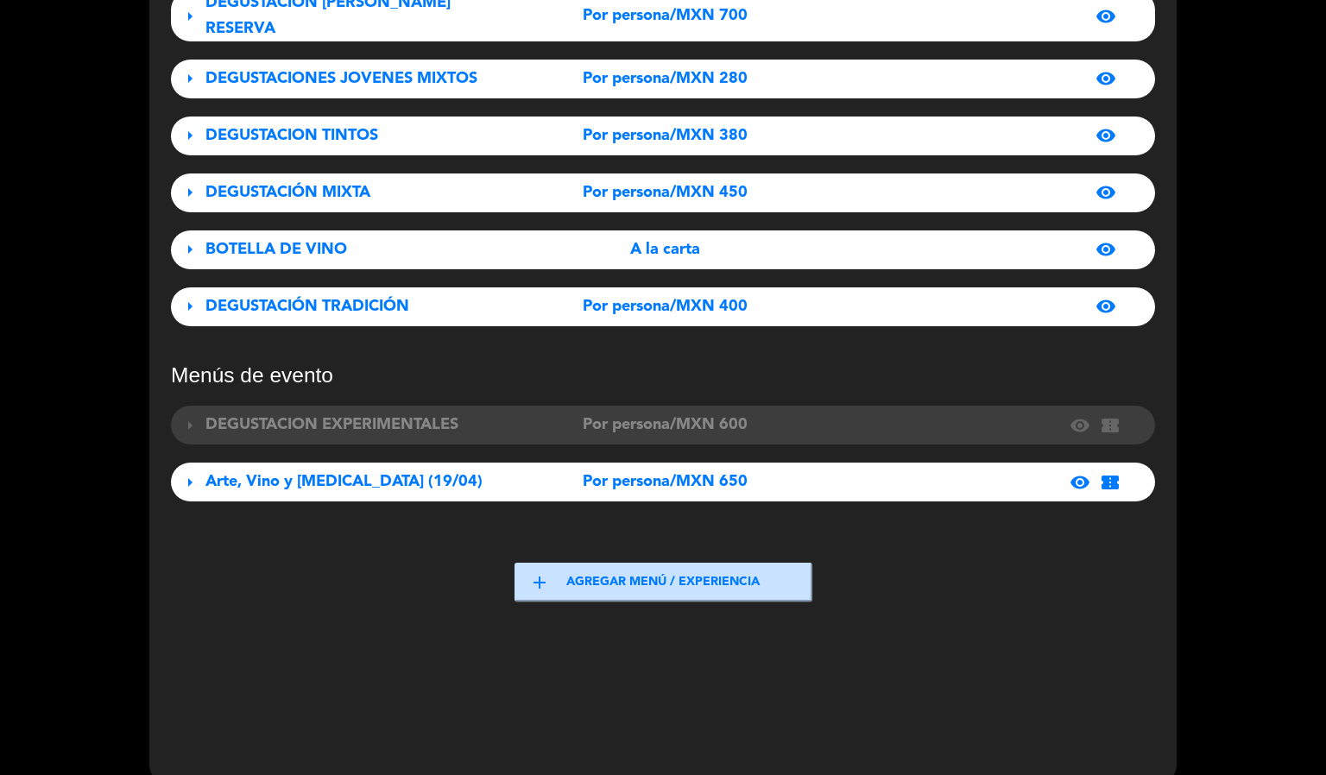
scroll to position [0, 0]
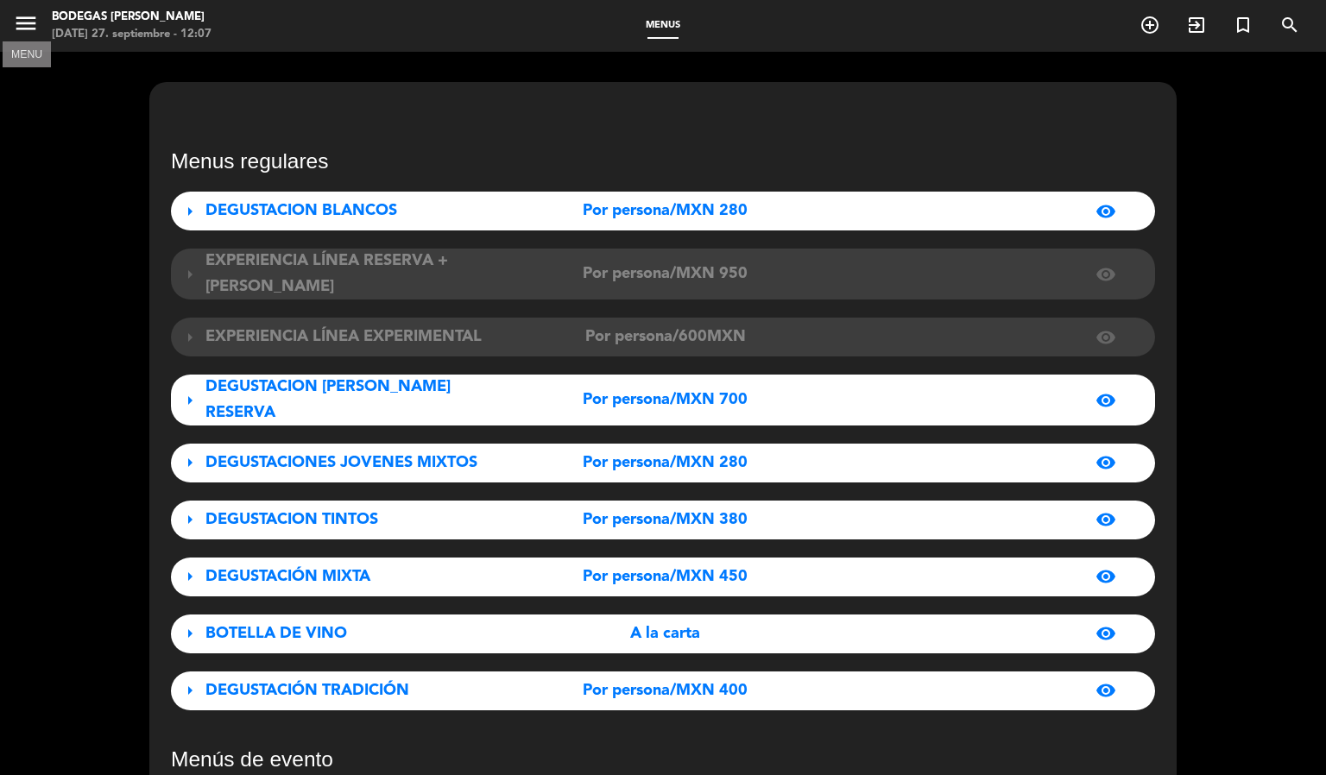
click at [27, 28] on icon "menu" at bounding box center [26, 23] width 26 height 26
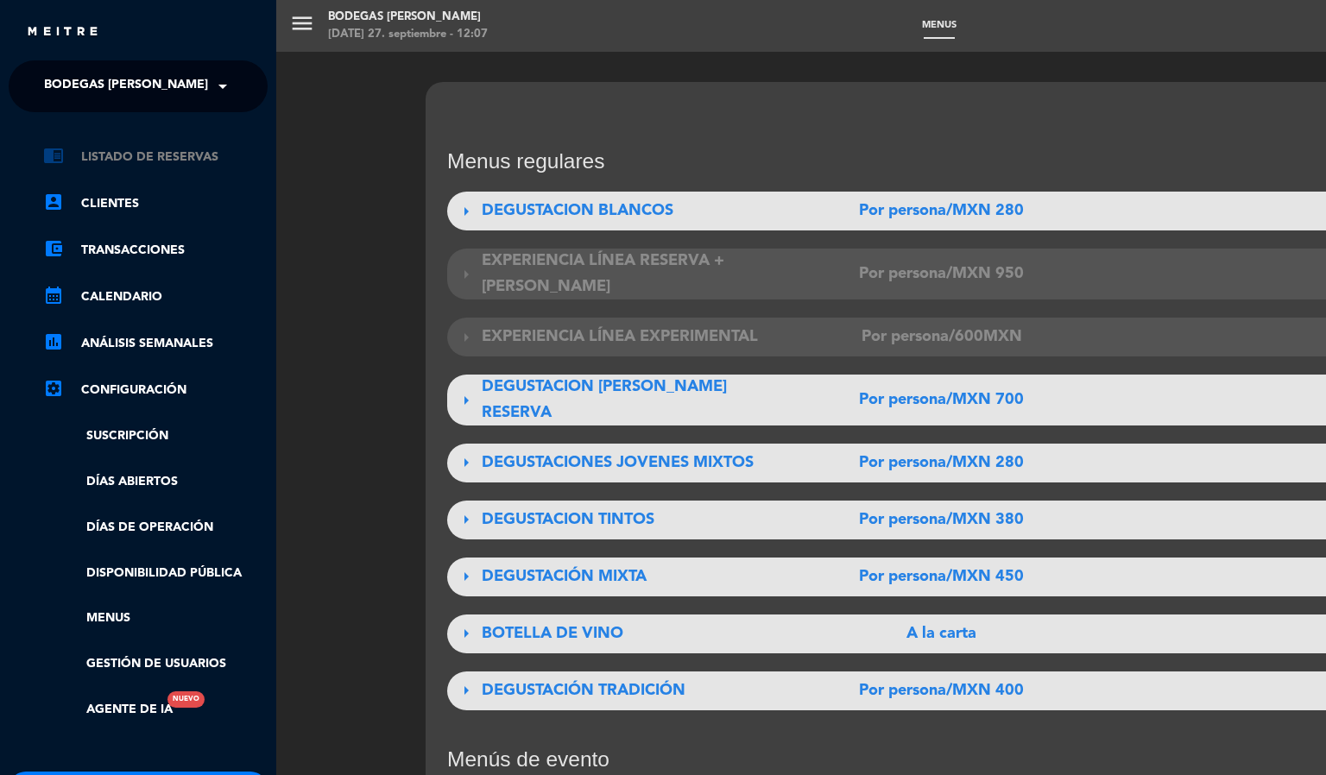
click at [98, 164] on link "chrome_reader_mode Listado de Reservas" at bounding box center [155, 157] width 225 height 21
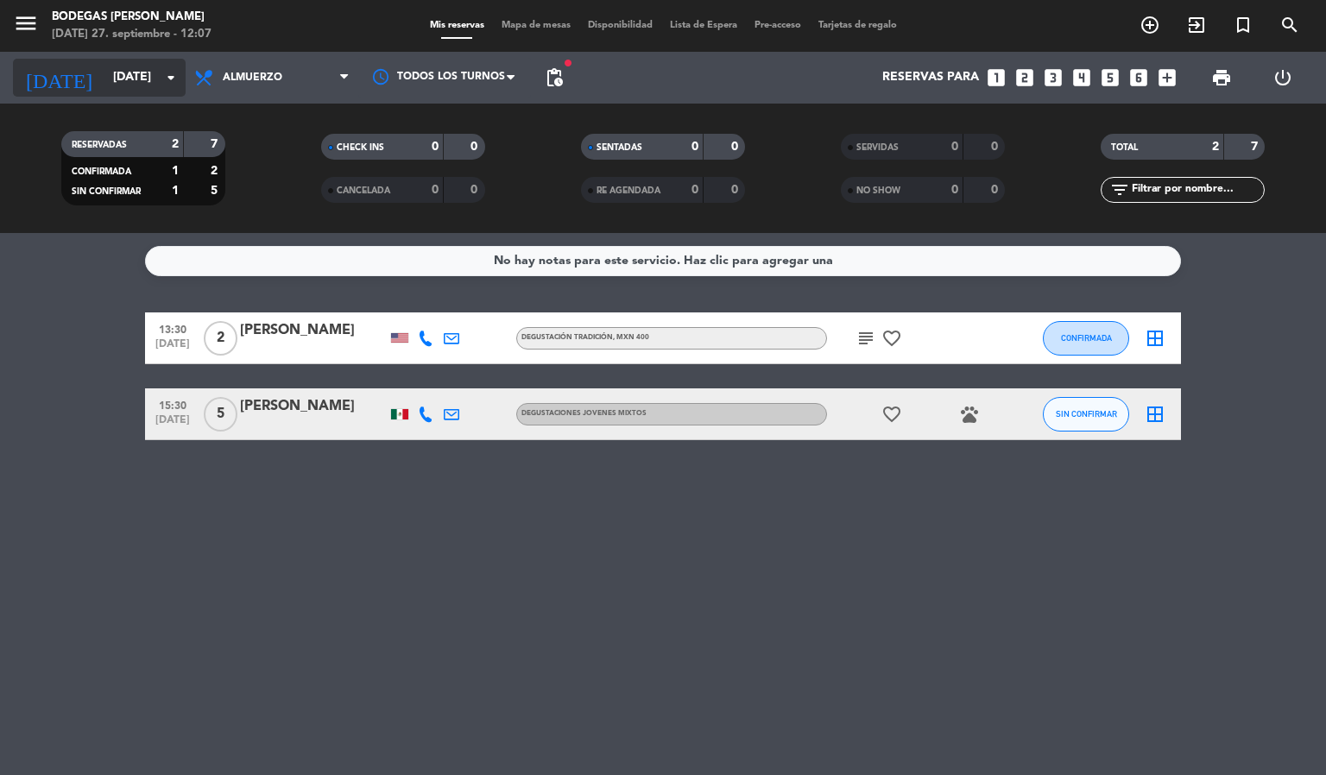
click at [135, 76] on input "[DATE]" at bounding box center [186, 77] width 164 height 31
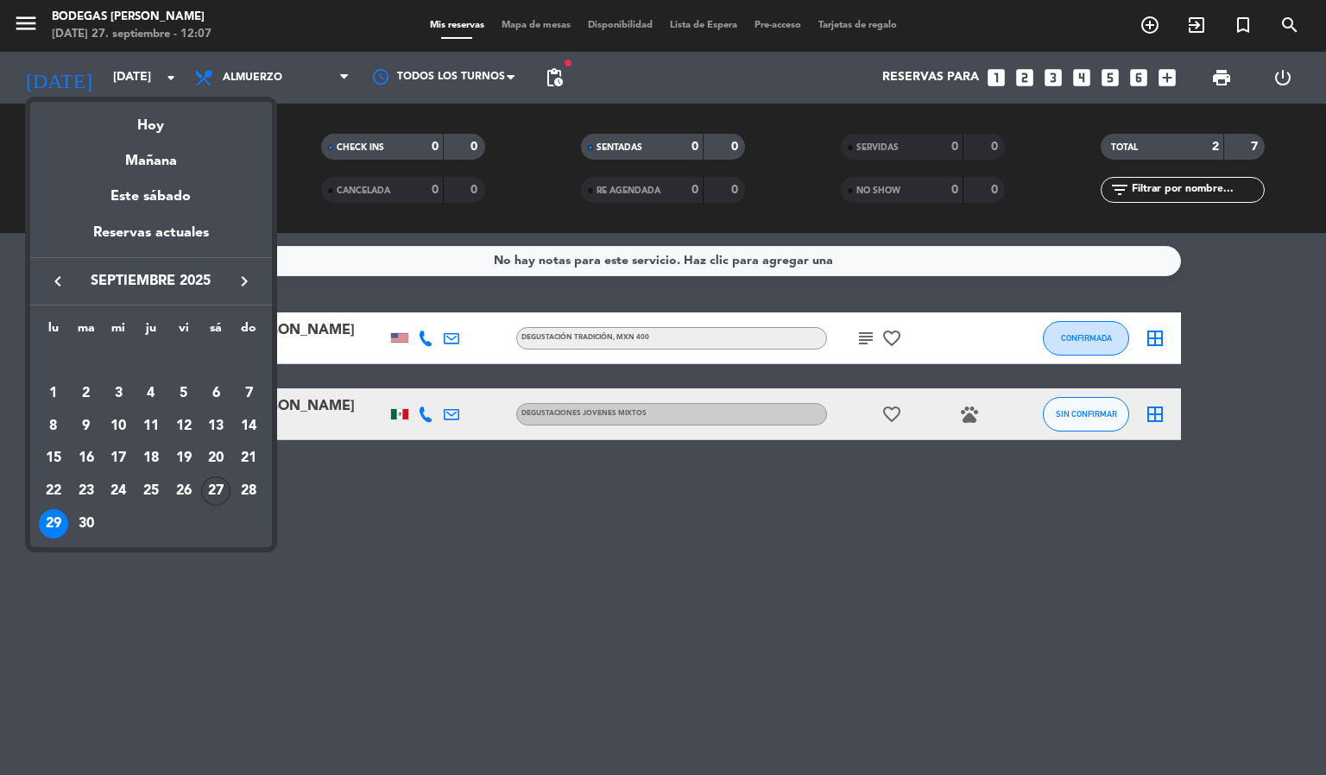
click at [213, 501] on div "27" at bounding box center [215, 491] width 29 height 29
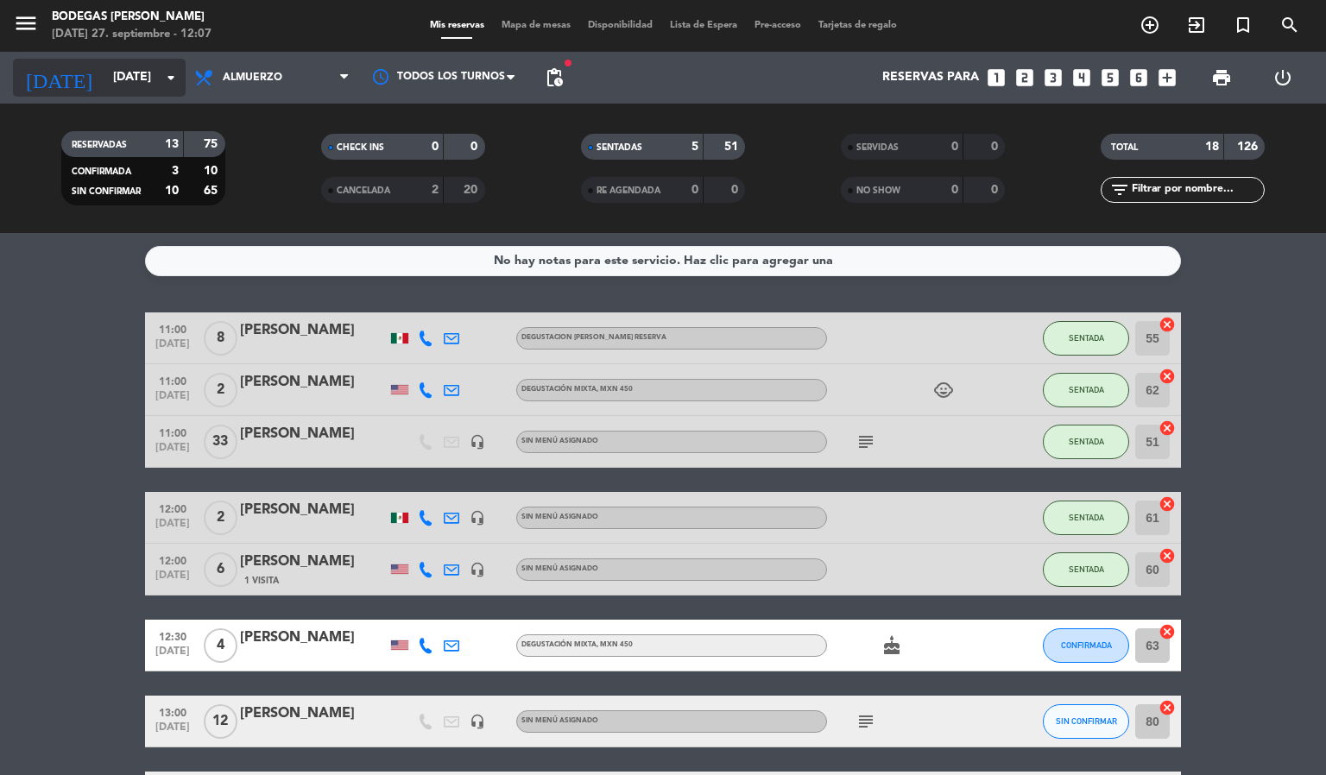
click at [166, 84] on icon "arrow_drop_down" at bounding box center [171, 77] width 21 height 21
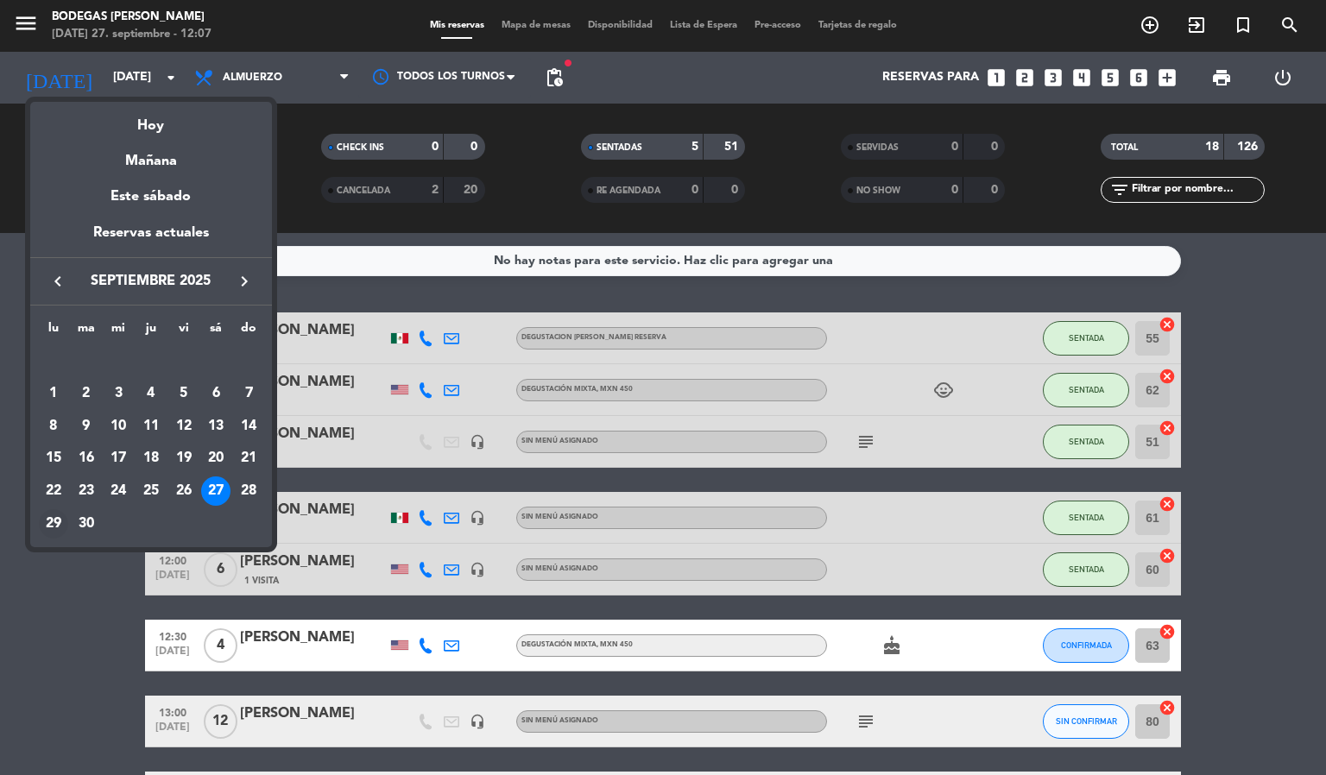
click at [52, 513] on div "29" at bounding box center [53, 523] width 29 height 29
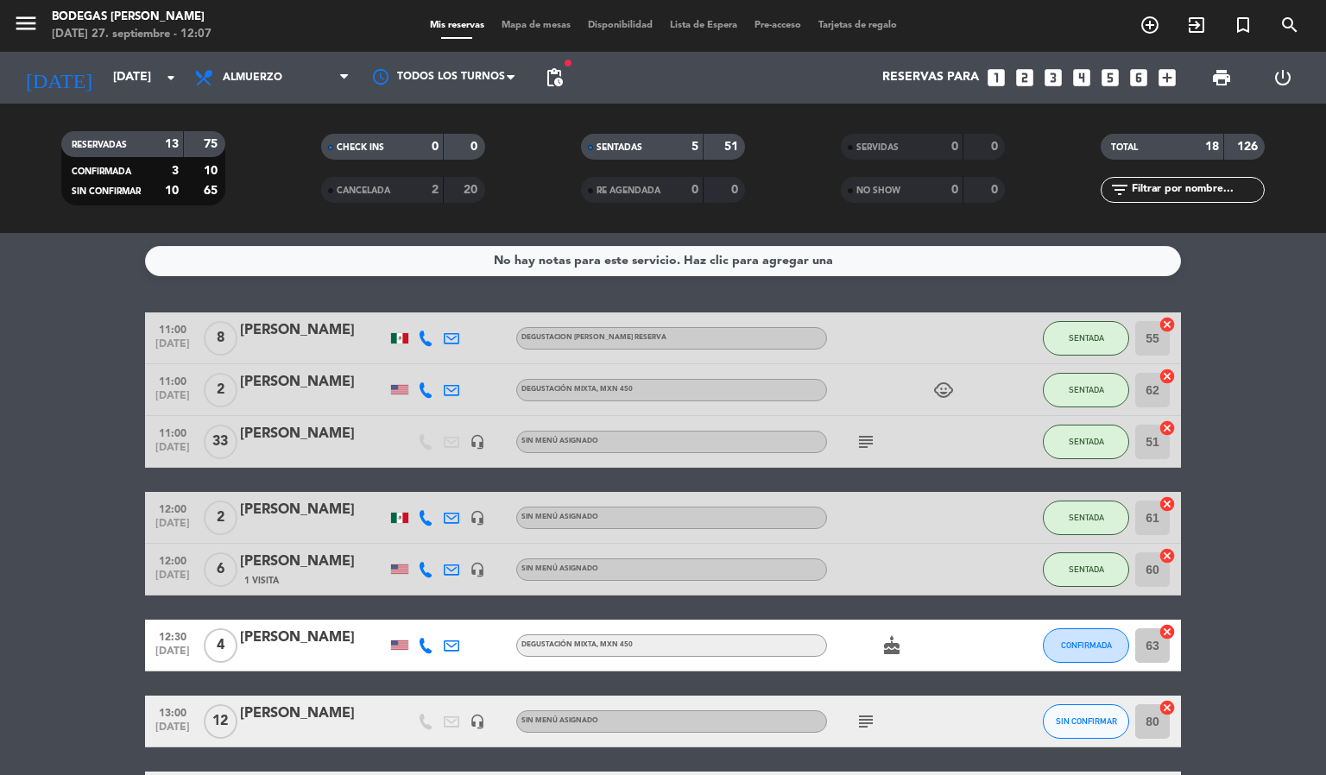
type input "[DATE]"
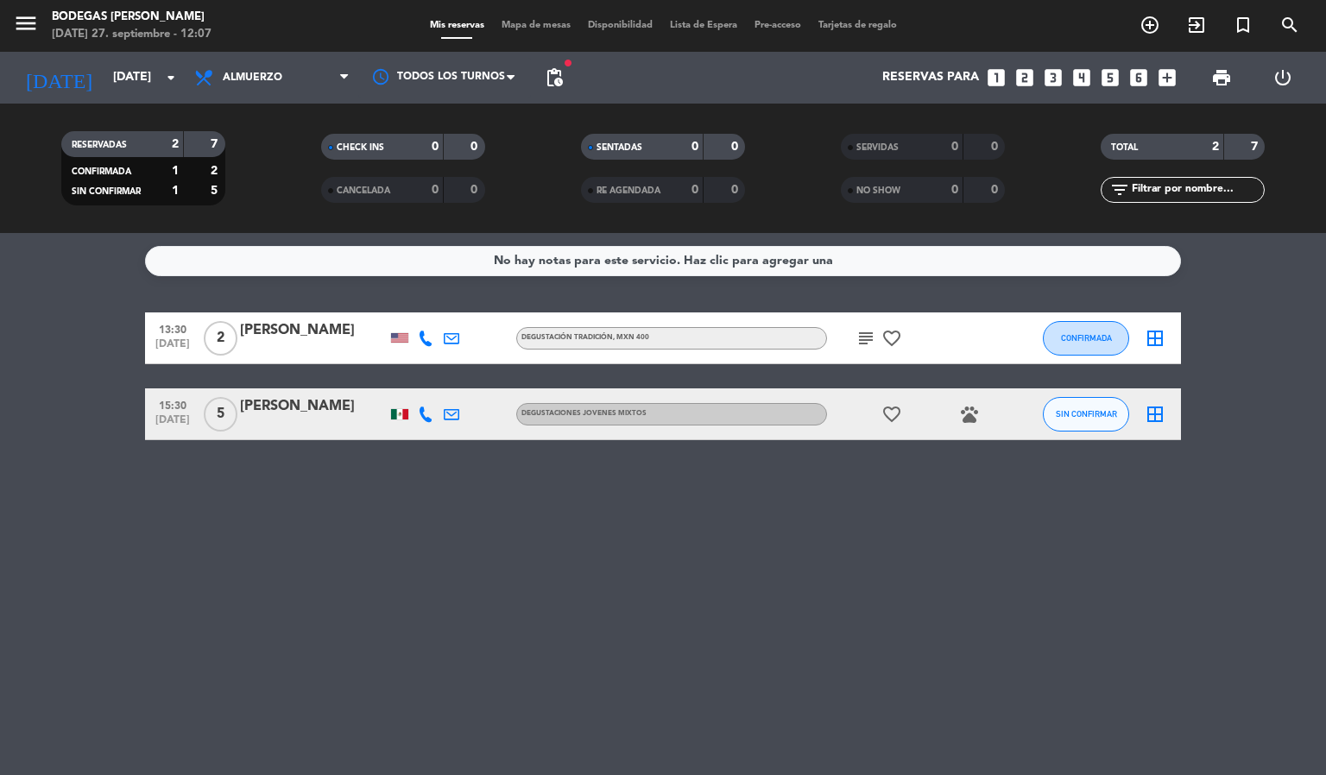
click at [307, 332] on div "[PERSON_NAME]" at bounding box center [313, 331] width 147 height 22
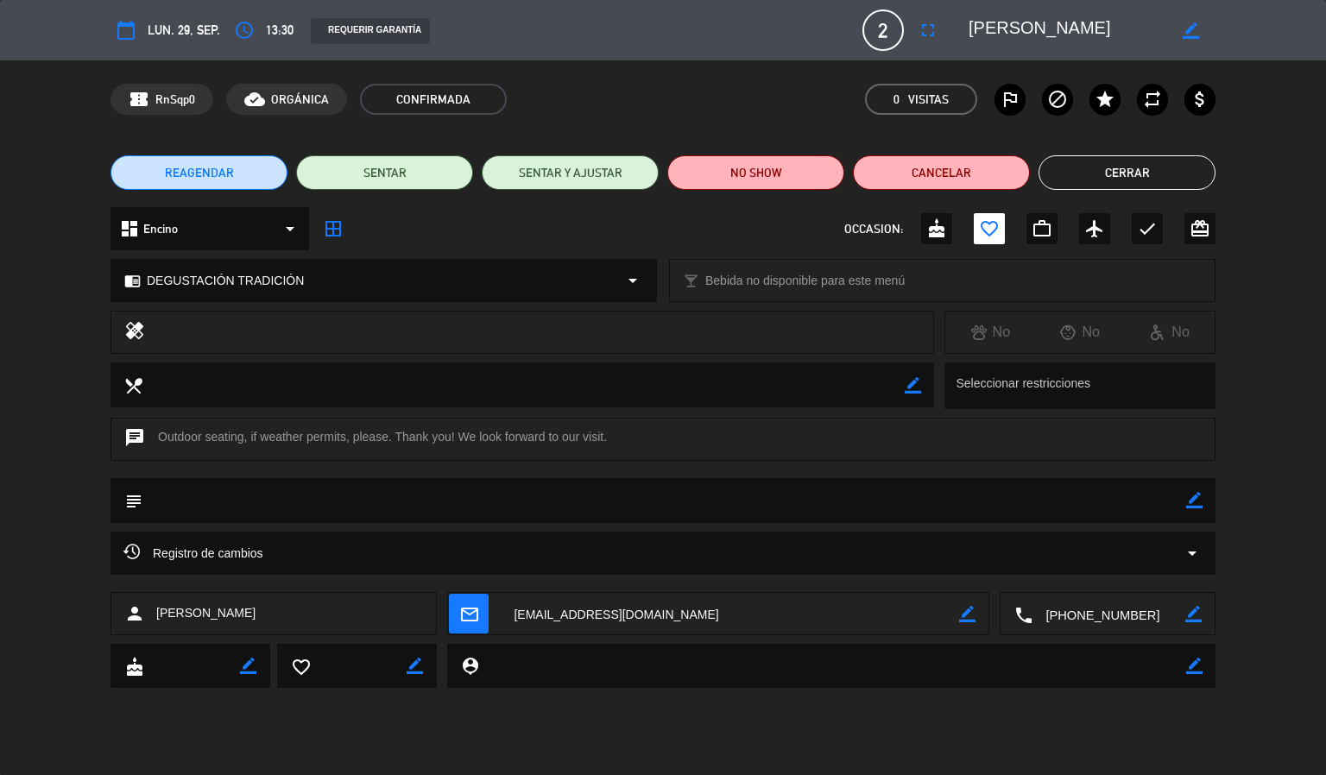
click at [1081, 176] on button "Cerrar" at bounding box center [1127, 172] width 177 height 35
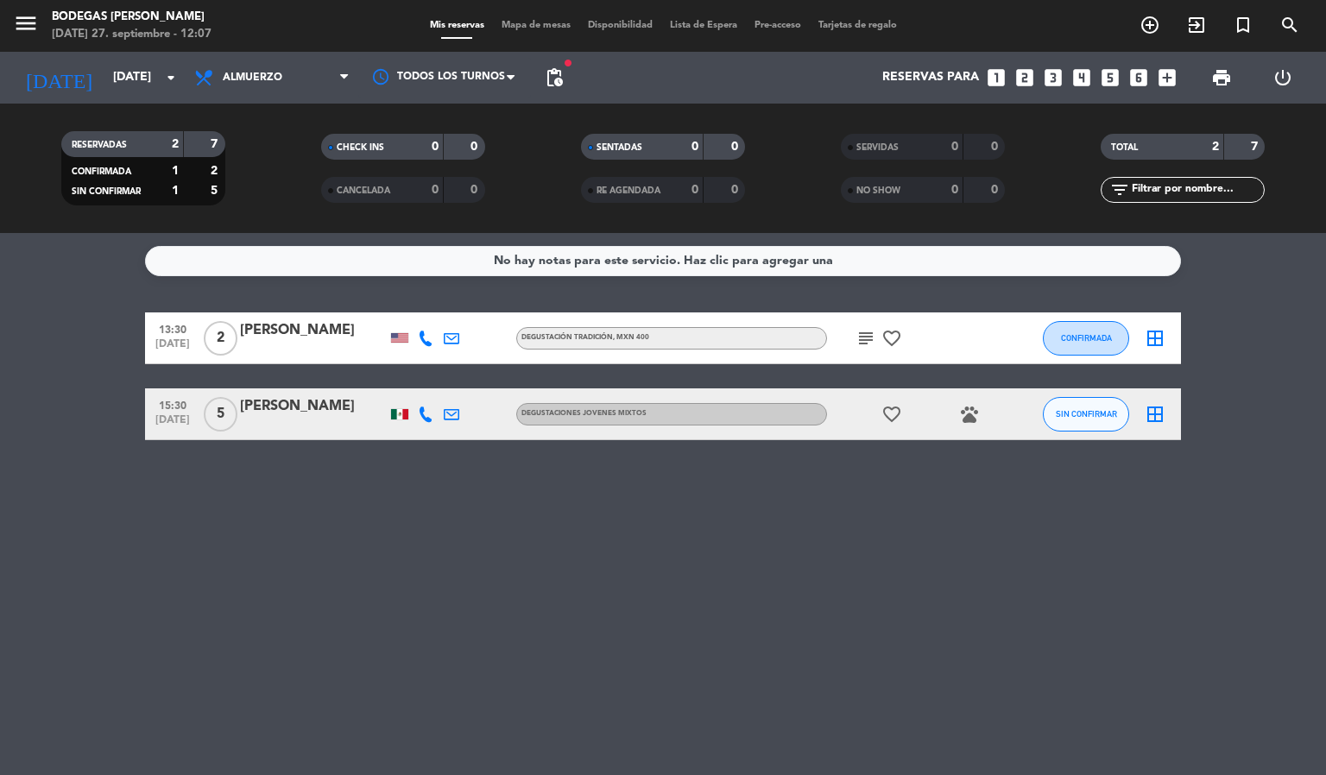
click at [566, 78] on span "pending_actions" at bounding box center [554, 77] width 35 height 35
click at [552, 81] on span "pending_actions" at bounding box center [554, 77] width 21 height 21
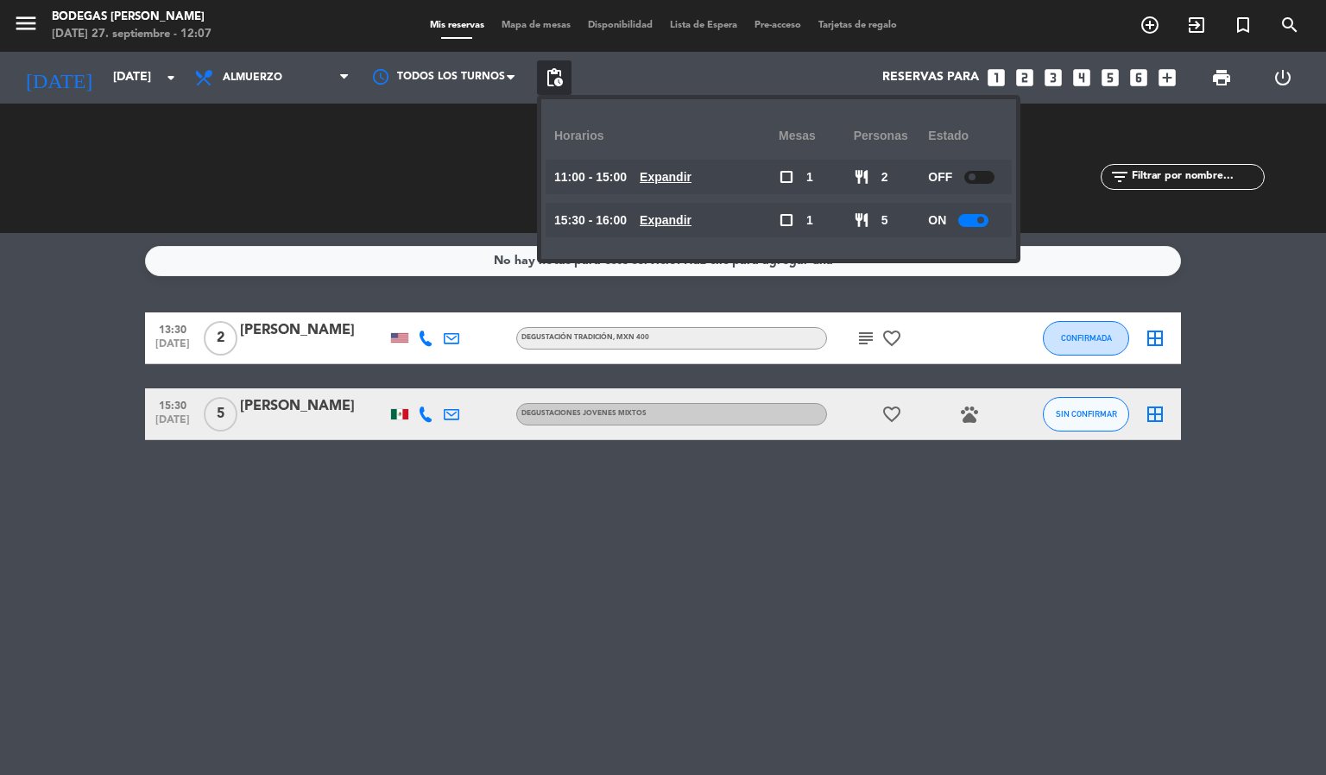
click at [550, 81] on span "pending_actions" at bounding box center [554, 77] width 21 height 21
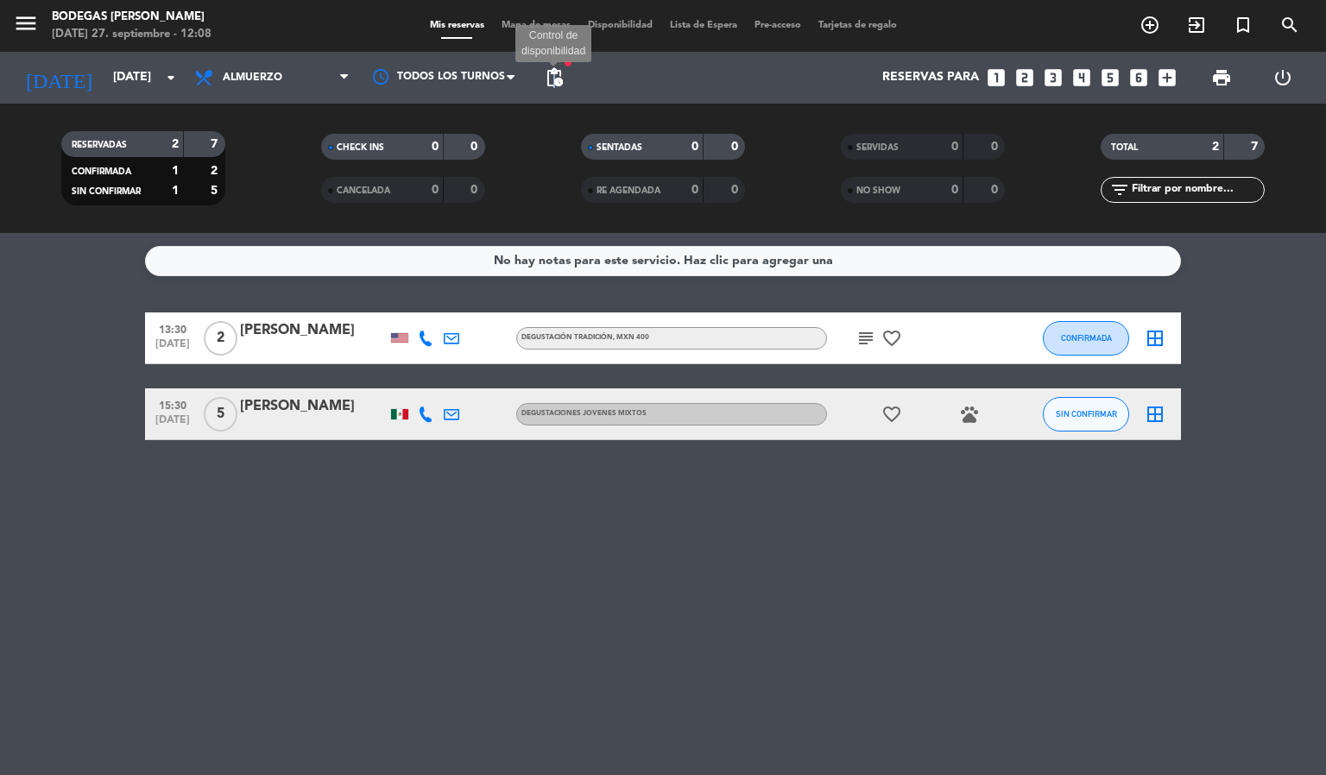
click at [554, 83] on span "pending_actions" at bounding box center [554, 77] width 21 height 21
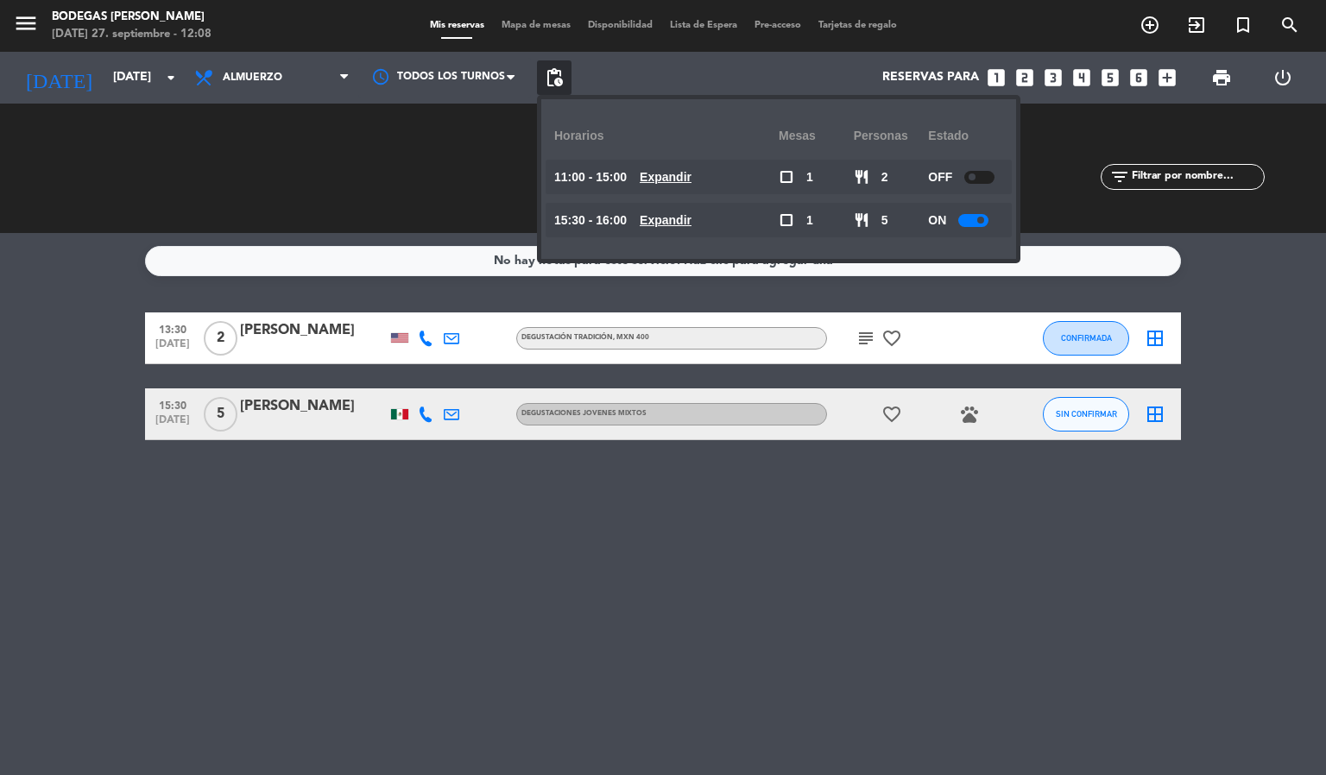
click at [990, 180] on div at bounding box center [980, 177] width 30 height 13
click at [34, 199] on div "RESERVADAS 2 7 CONFIRMADA 1 2 SIN CONFIRMAR 1 5" at bounding box center [143, 168] width 260 height 95
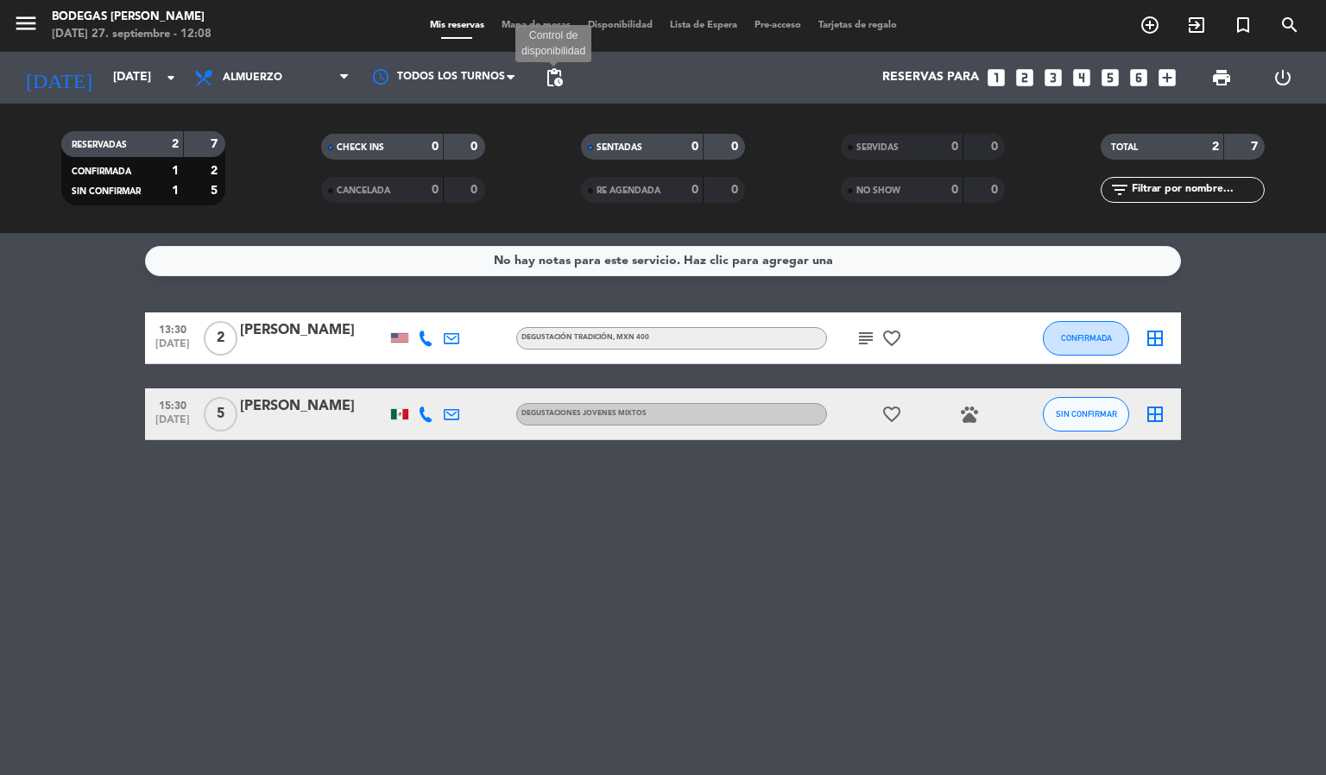
click at [558, 70] on span "pending_actions" at bounding box center [554, 77] width 21 height 21
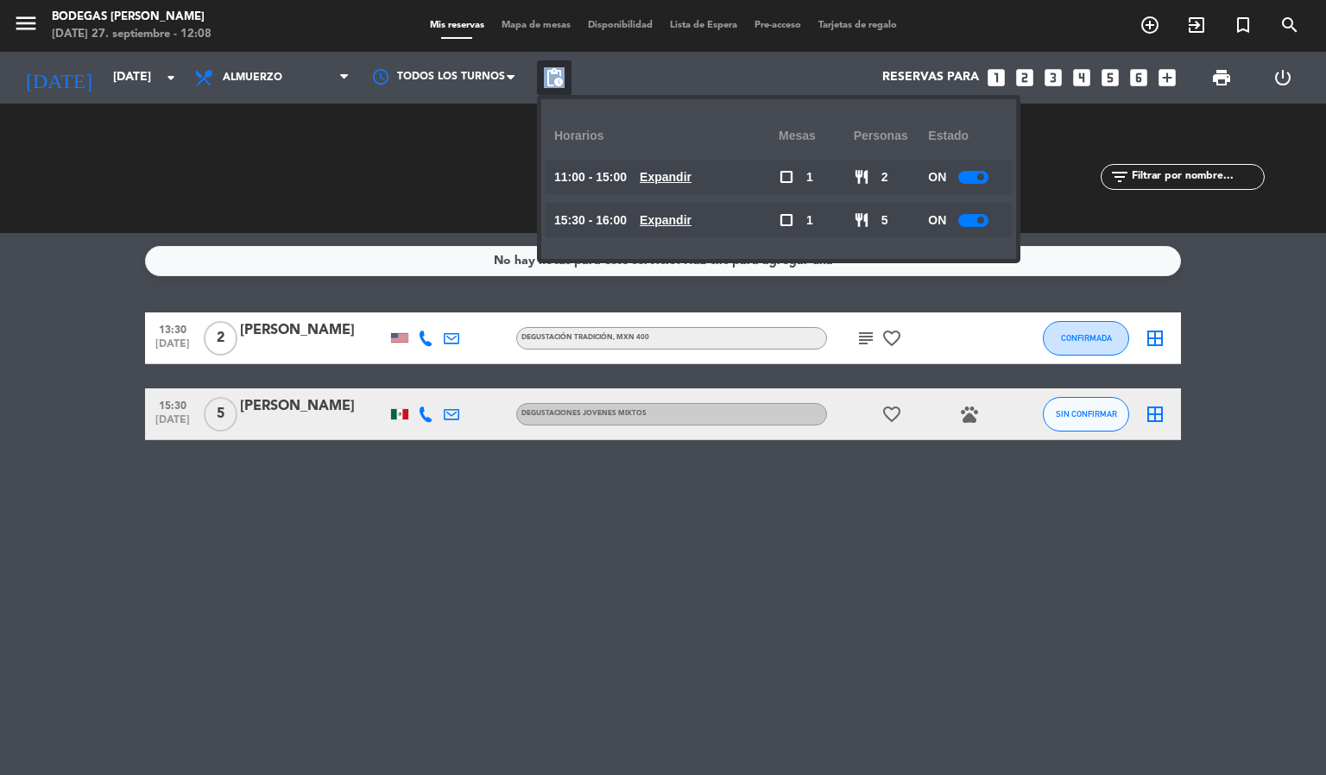
click at [558, 70] on span "pending_actions" at bounding box center [554, 77] width 21 height 21
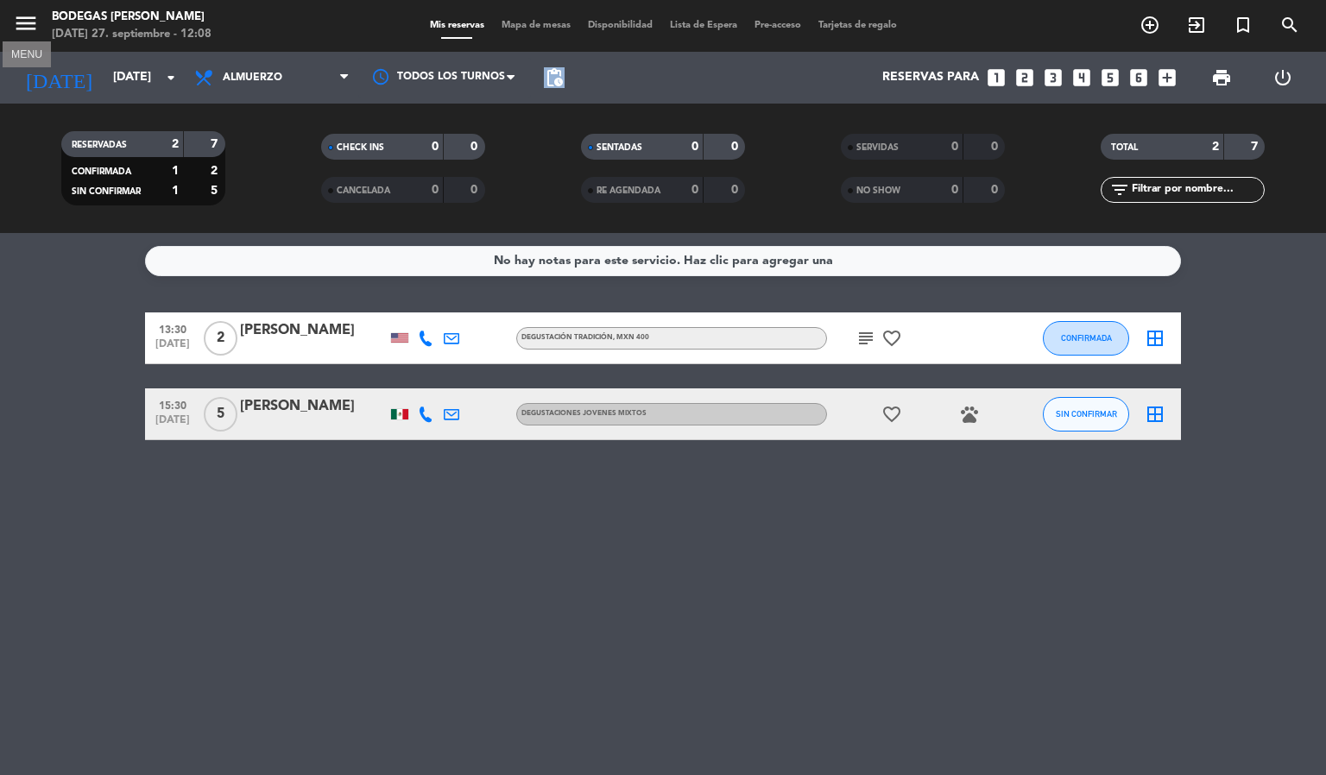
click at [26, 21] on icon "menu" at bounding box center [26, 23] width 26 height 26
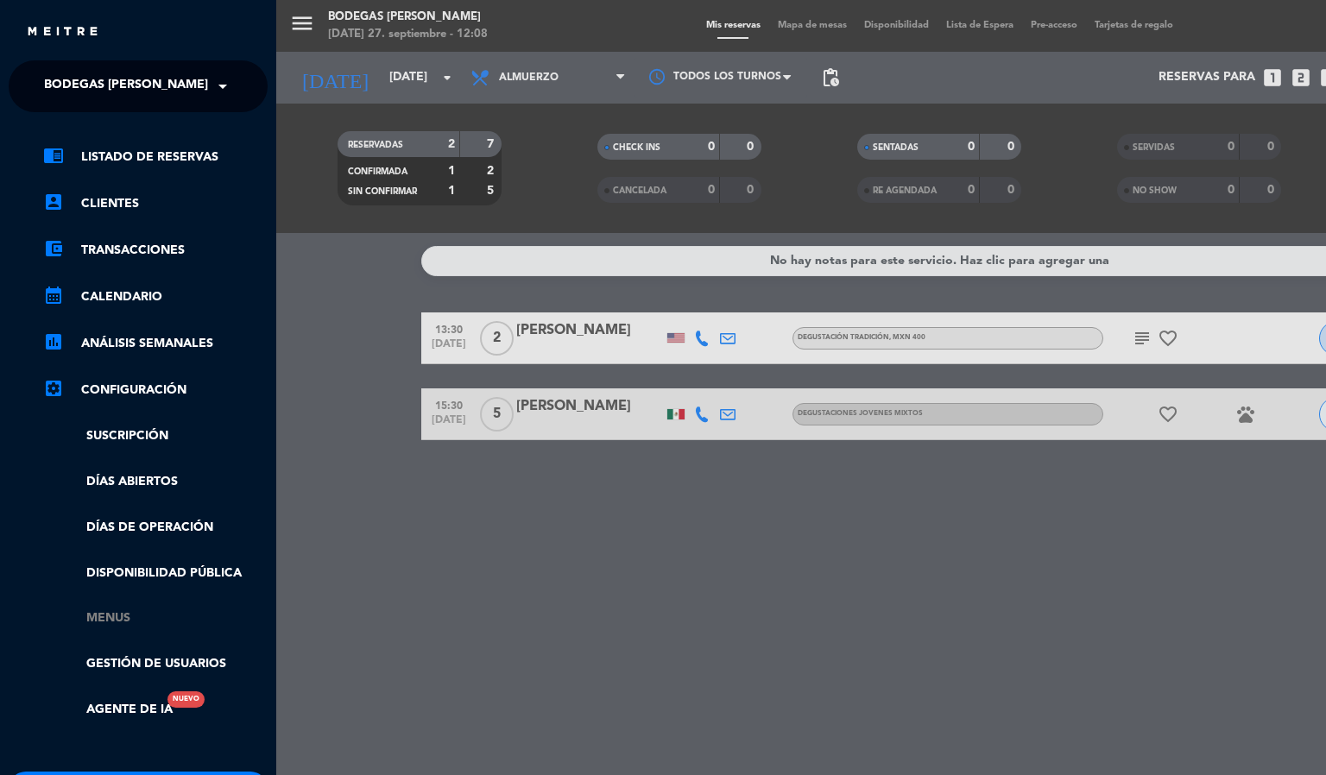
click at [120, 622] on link "Menus" at bounding box center [155, 619] width 225 height 20
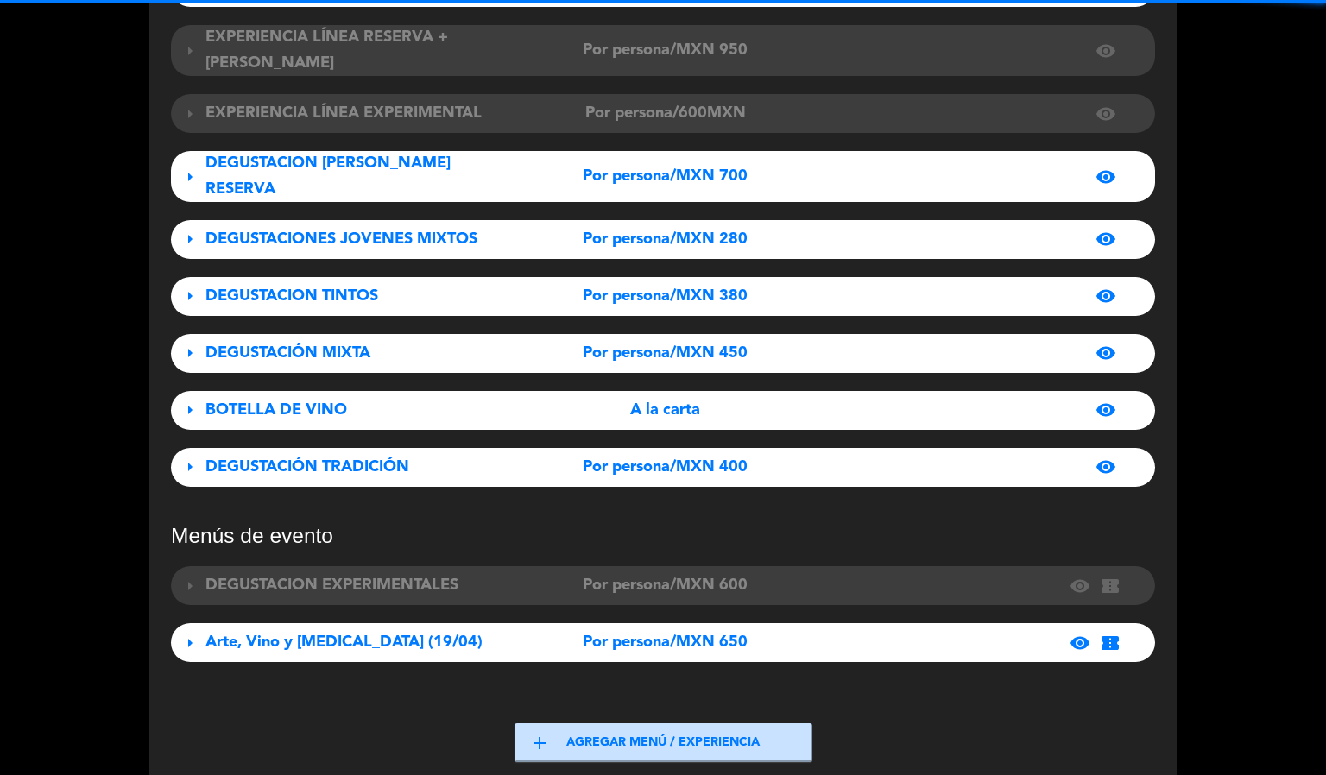
scroll to position [384, 0]
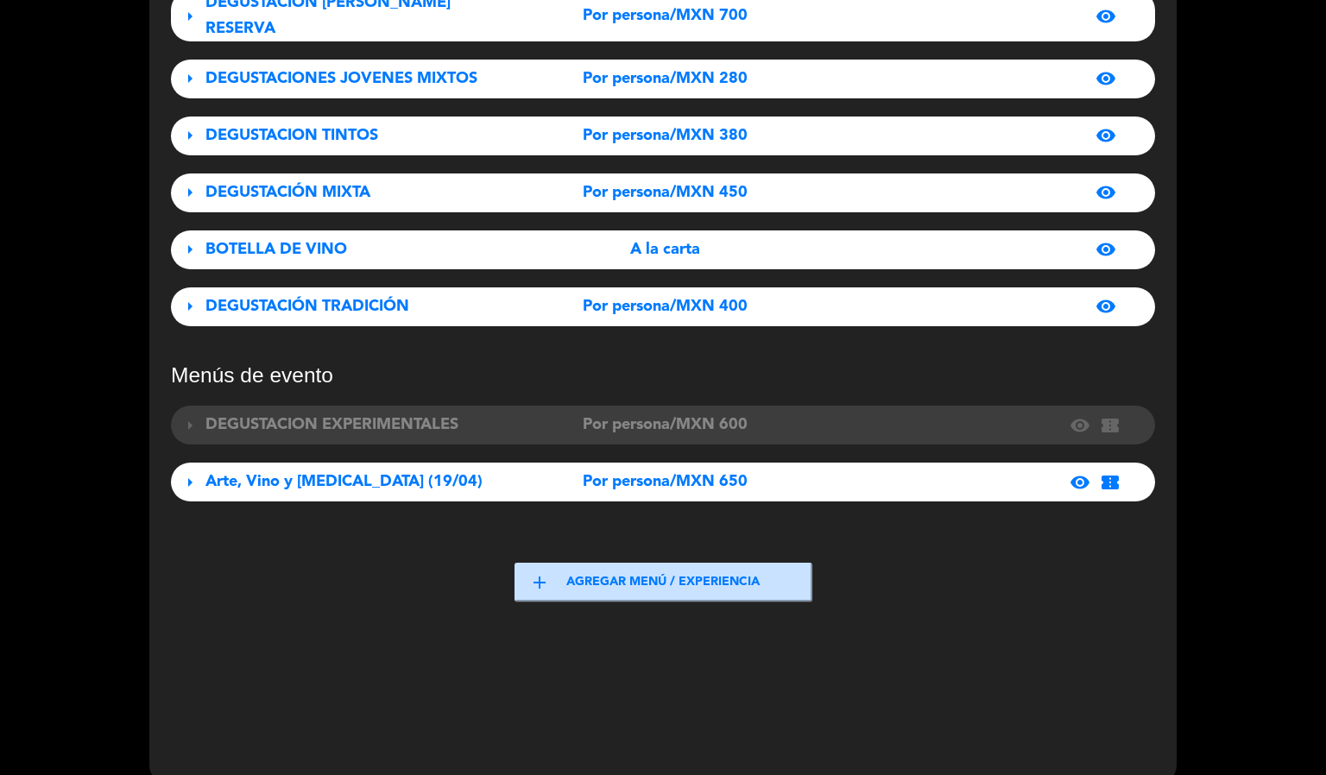
click at [373, 299] on span "DEGUSTACIÓN TRADICIÓN" at bounding box center [308, 307] width 204 height 16
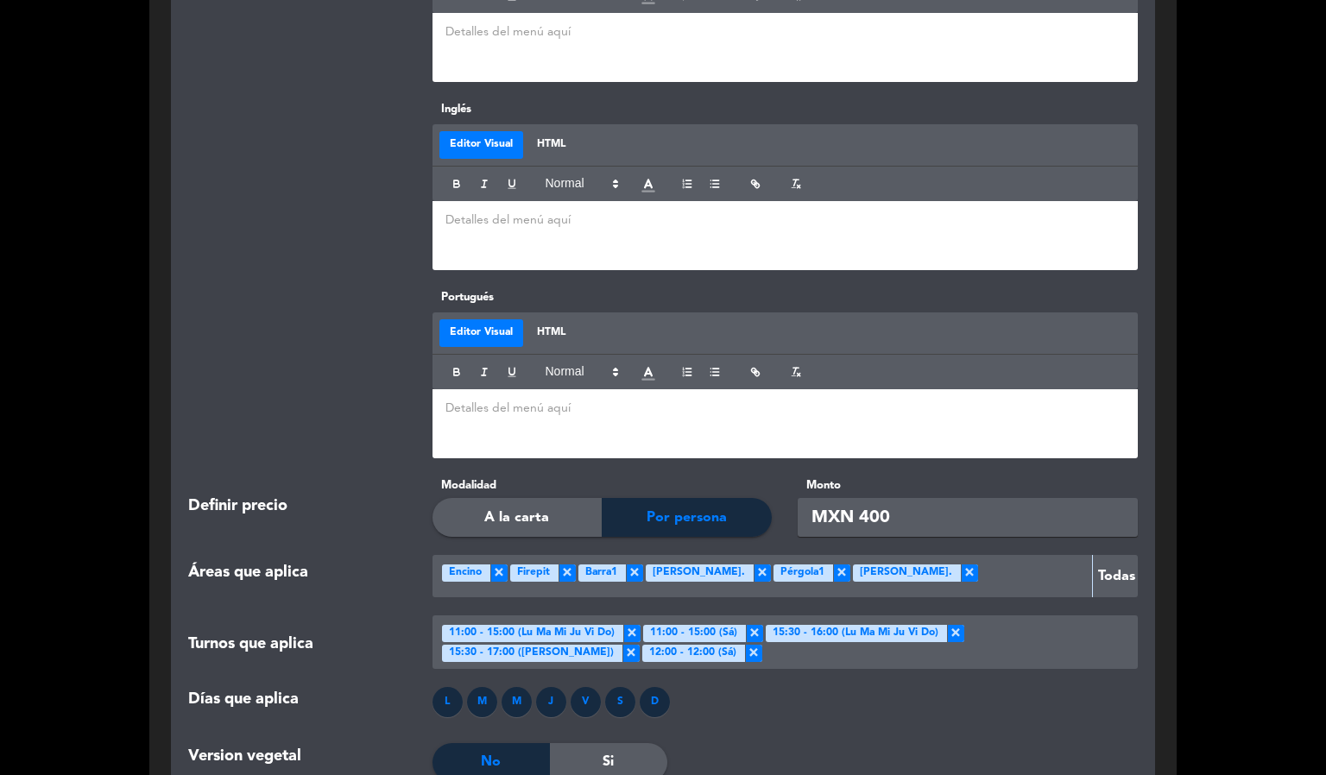
scroll to position [1809, 0]
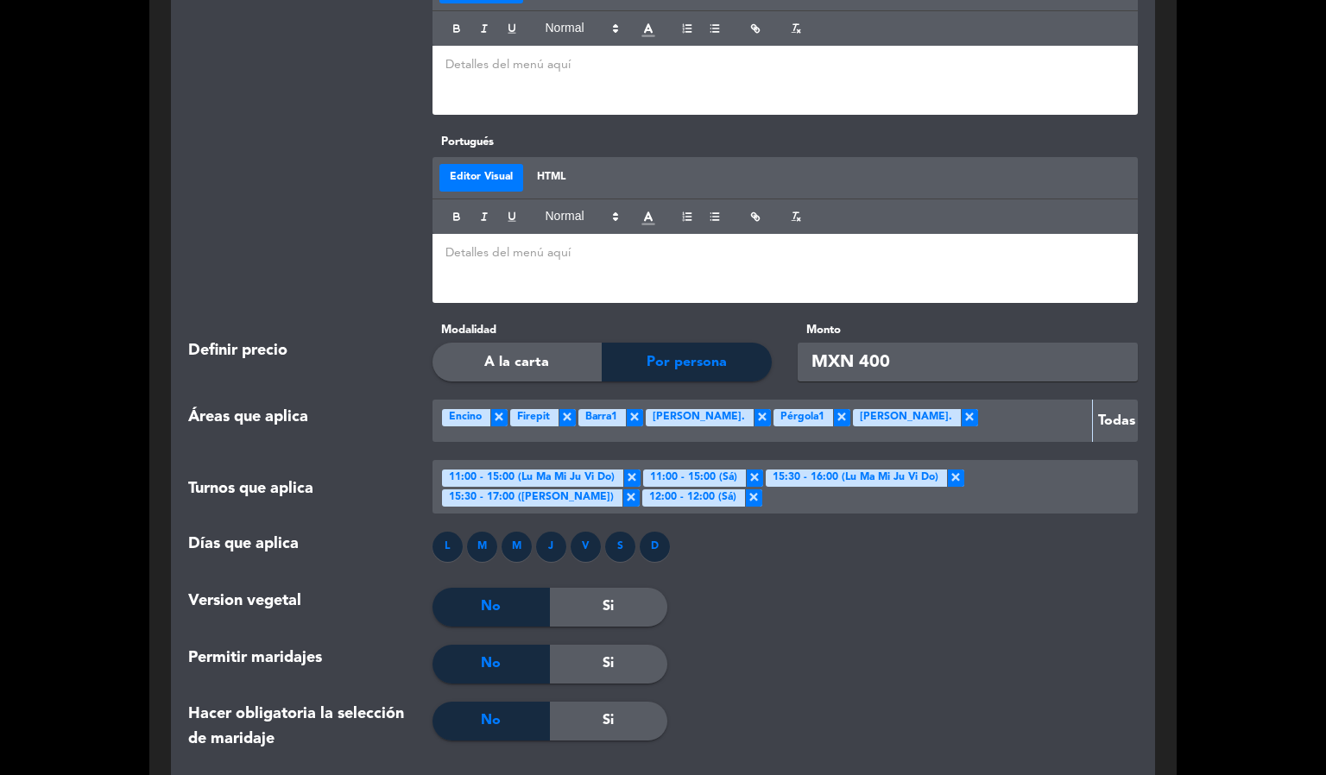
click at [961, 409] on span "×" at bounding box center [969, 417] width 17 height 17
click at [833, 409] on span "×" at bounding box center [841, 417] width 17 height 17
click at [754, 409] on span "×" at bounding box center [762, 417] width 17 height 17
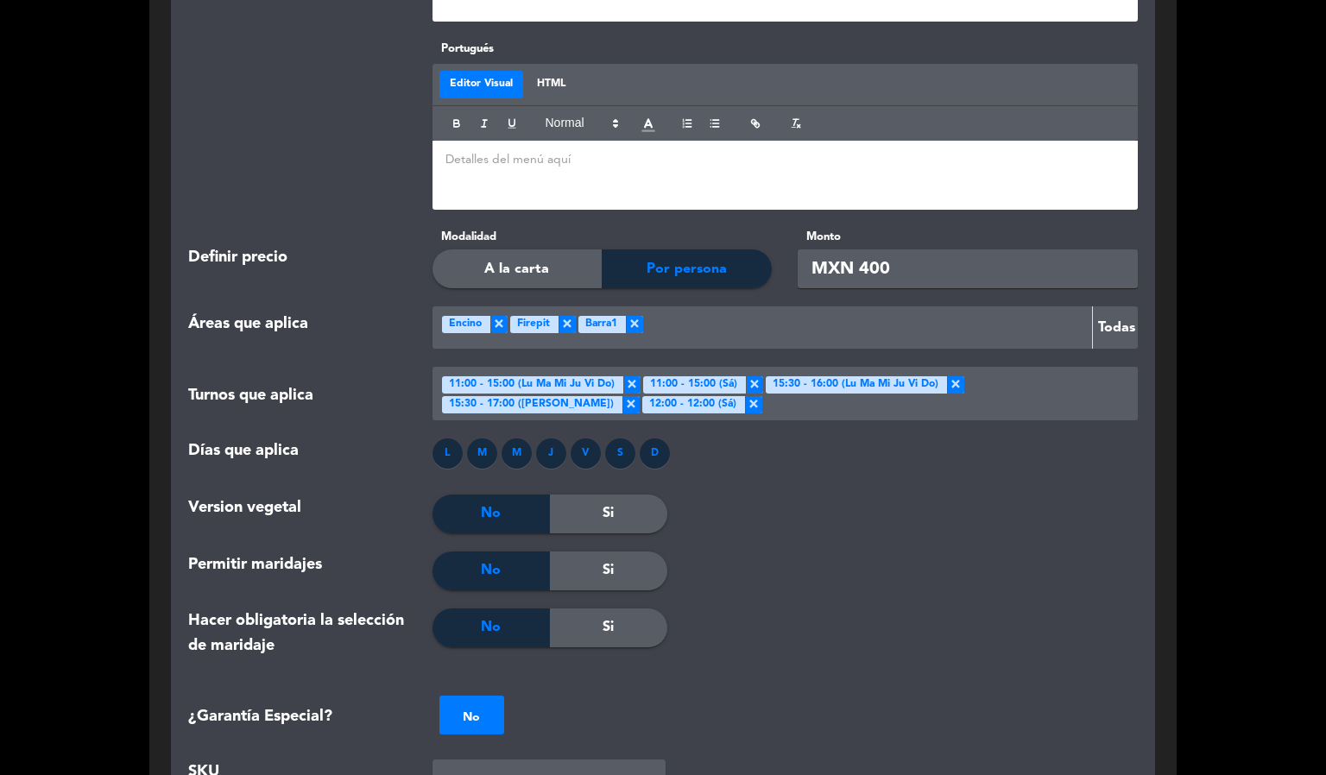
scroll to position [1550, 0]
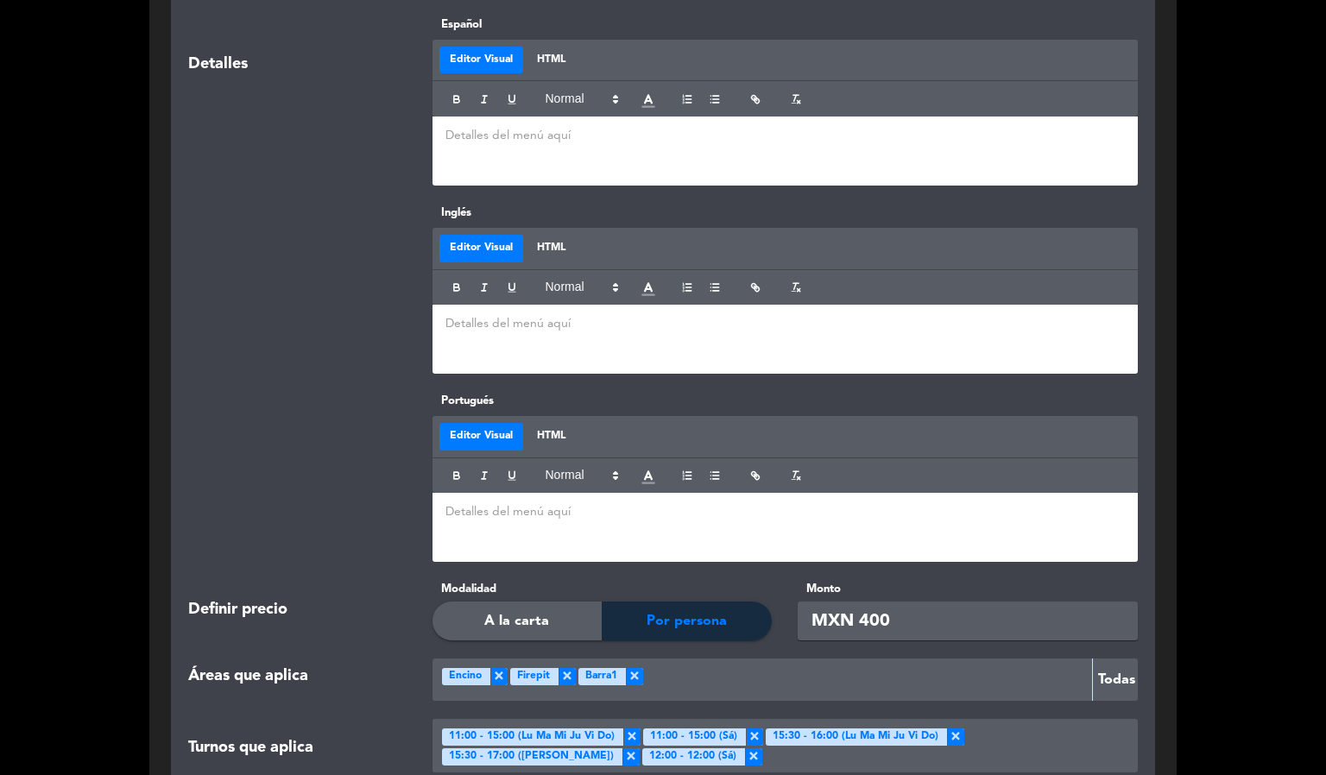
click at [685, 666] on div at bounding box center [864, 680] width 442 height 28
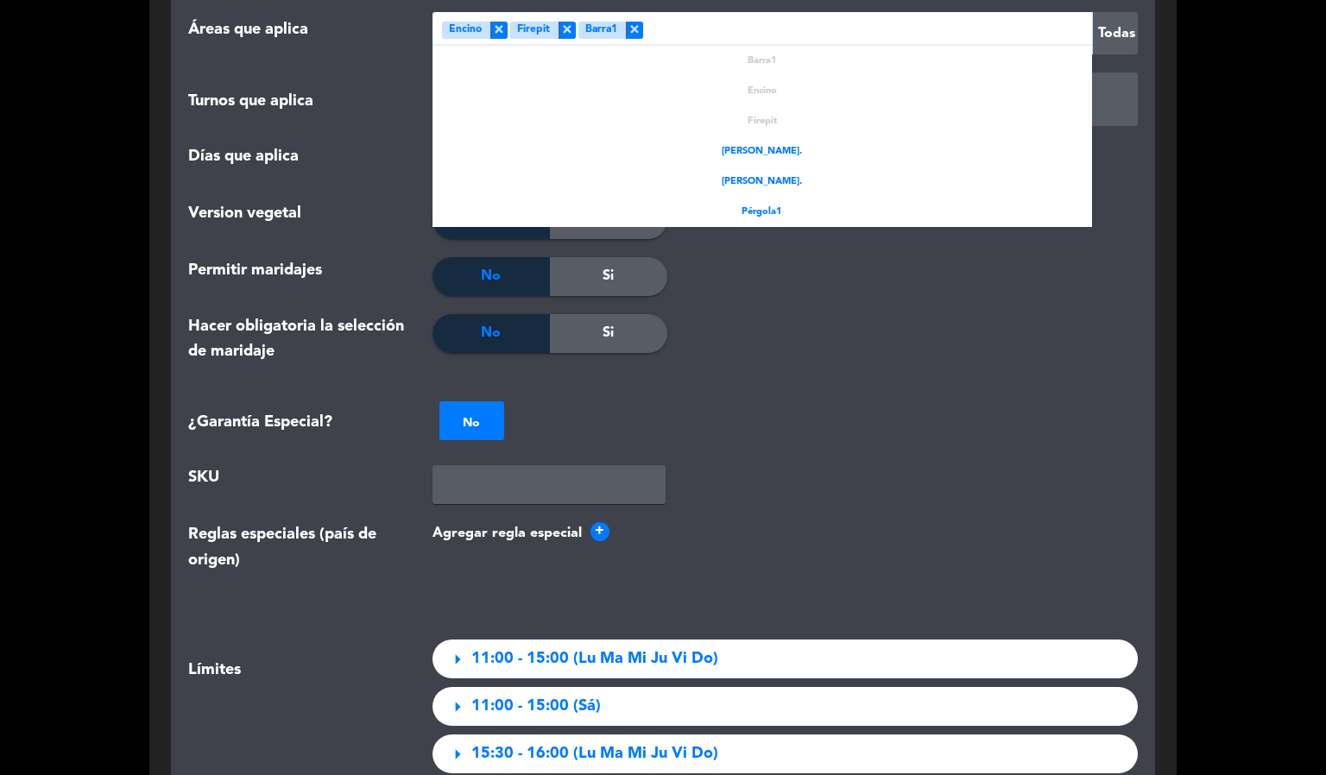
scroll to position [2198, 0]
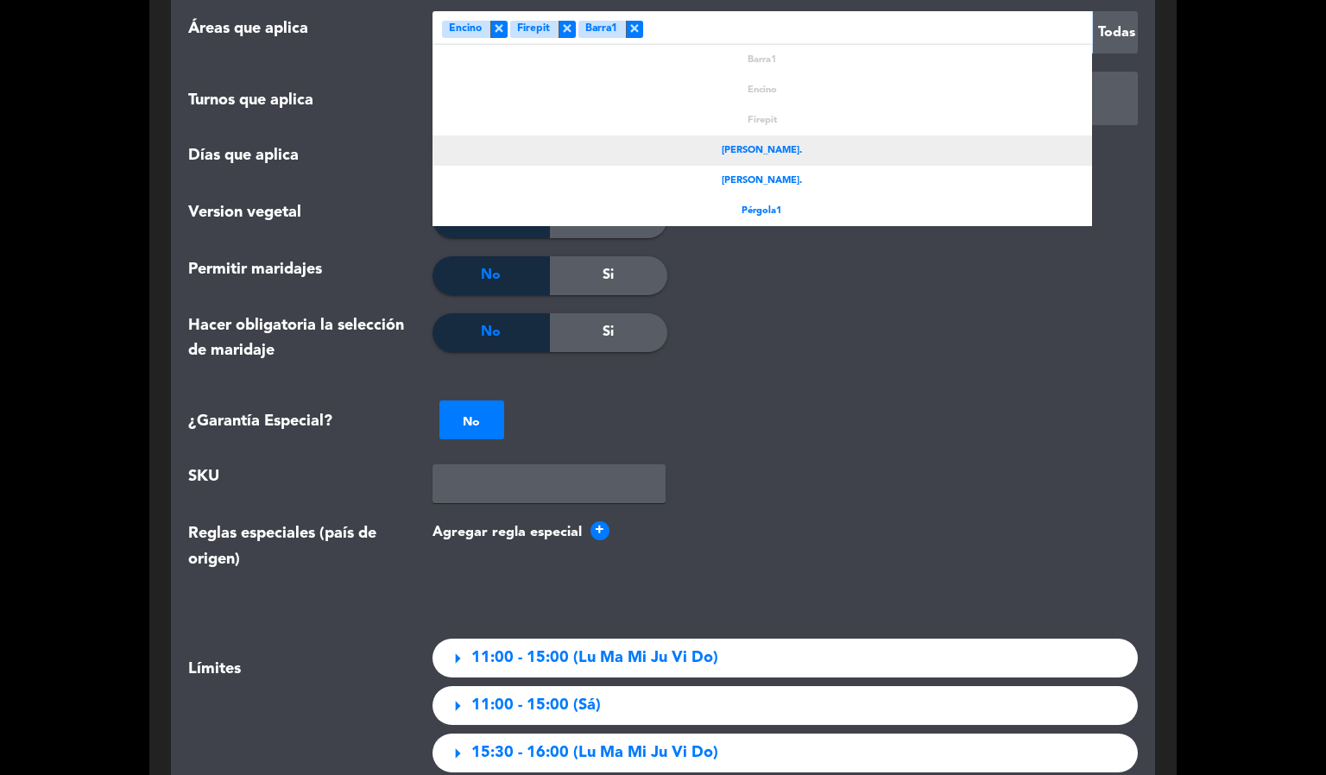
click at [764, 143] on span "[PERSON_NAME]." at bounding box center [762, 151] width 80 height 16
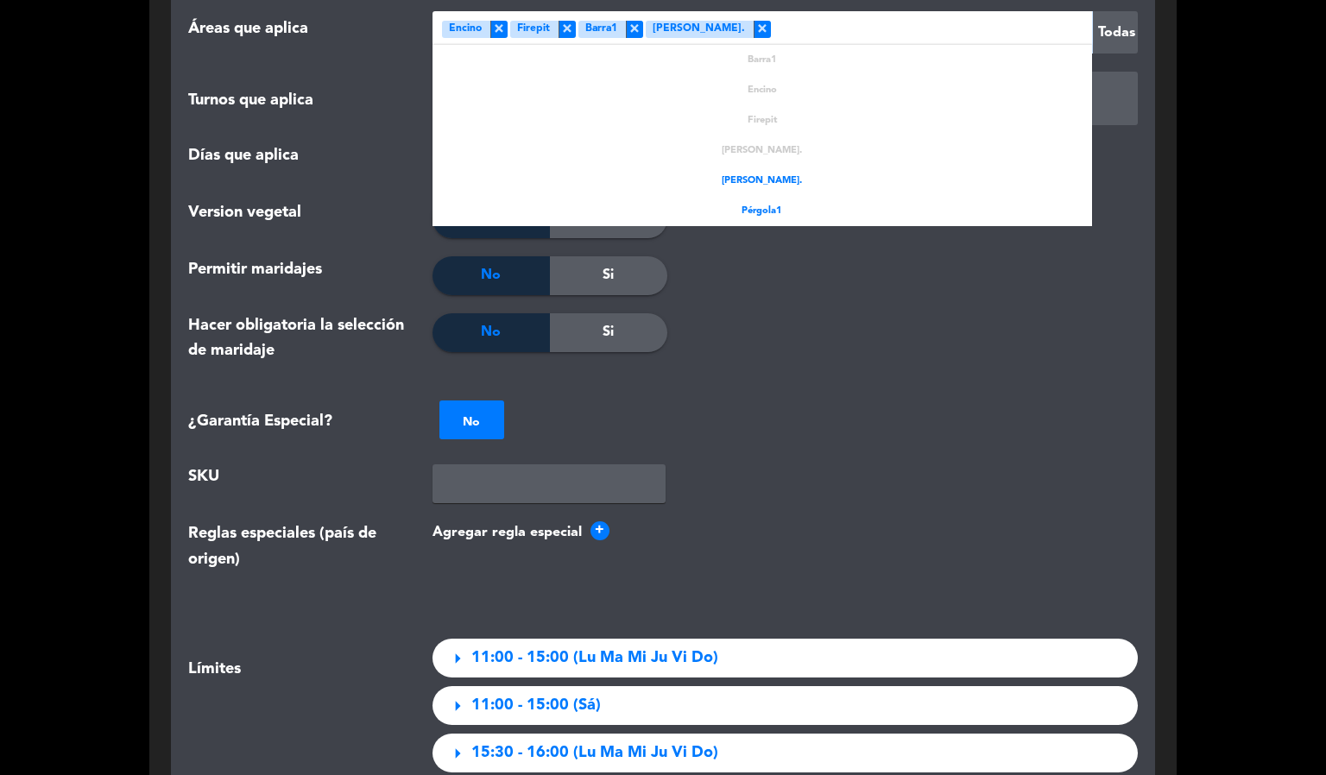
click at [771, 18] on div at bounding box center [928, 32] width 314 height 28
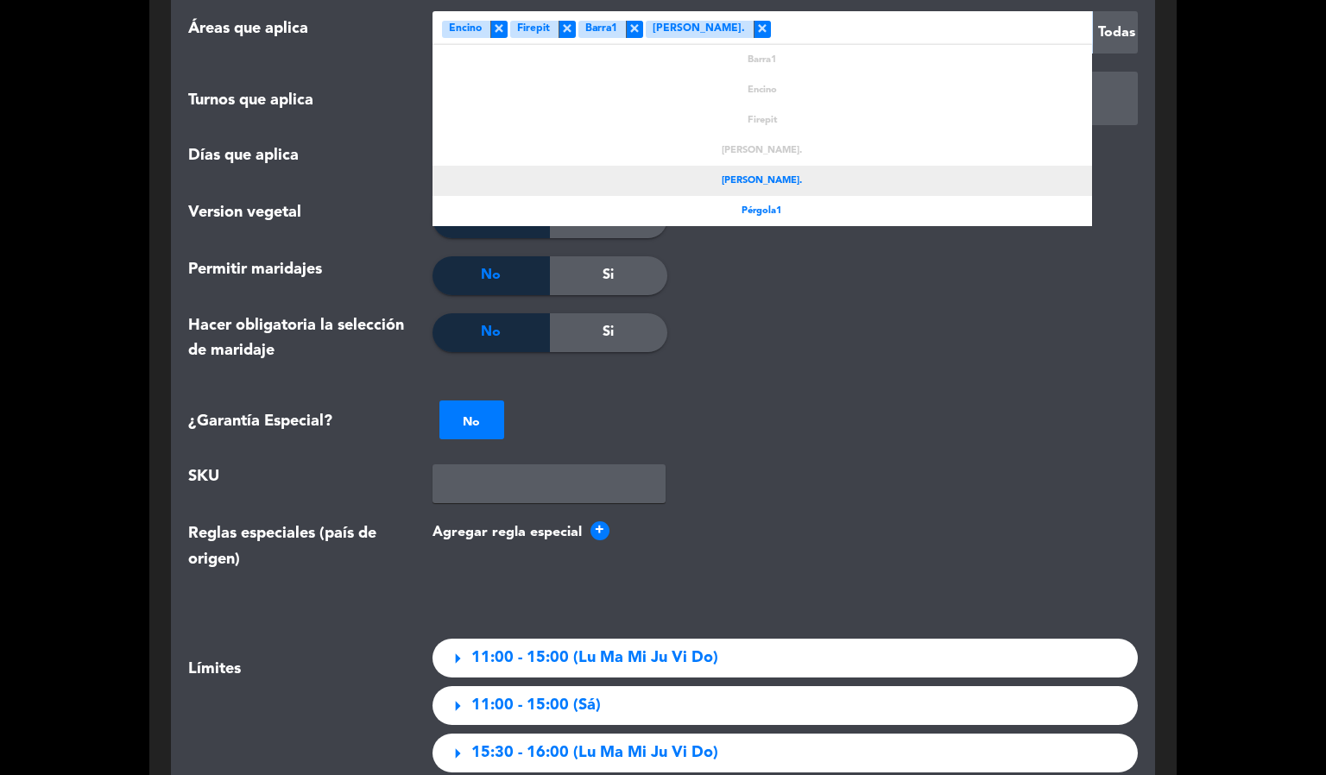
click at [772, 174] on span "[PERSON_NAME]." at bounding box center [762, 182] width 80 height 16
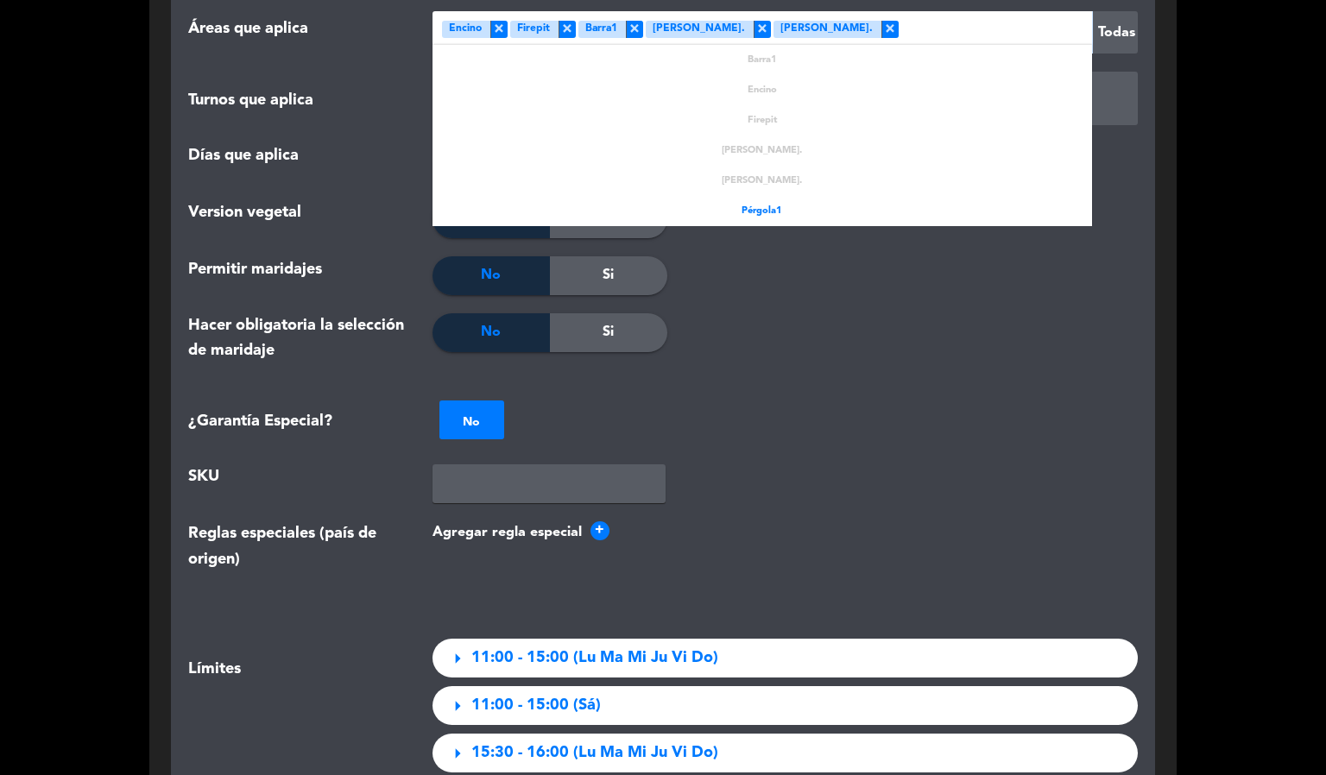
click at [899, 18] on div at bounding box center [992, 32] width 187 height 28
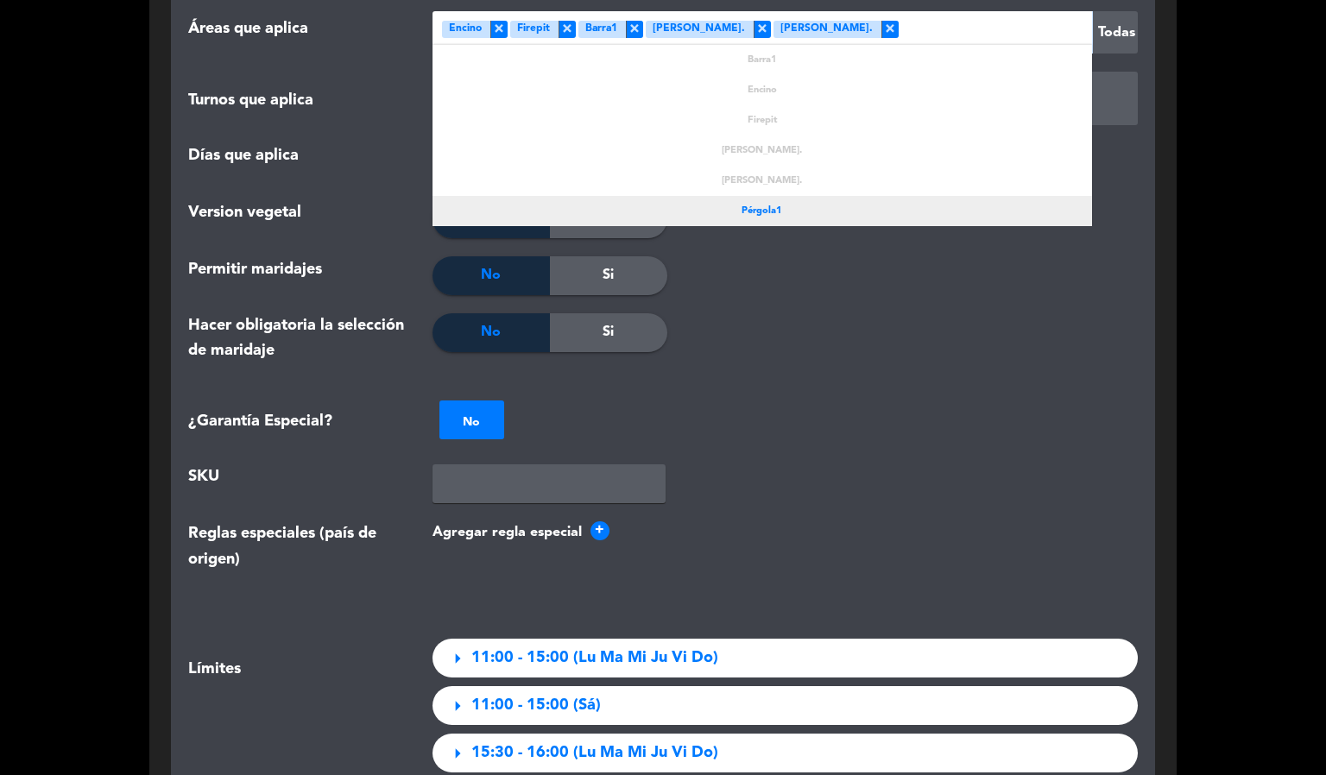
click at [764, 204] on span "Pérgola1" at bounding box center [762, 212] width 41 height 16
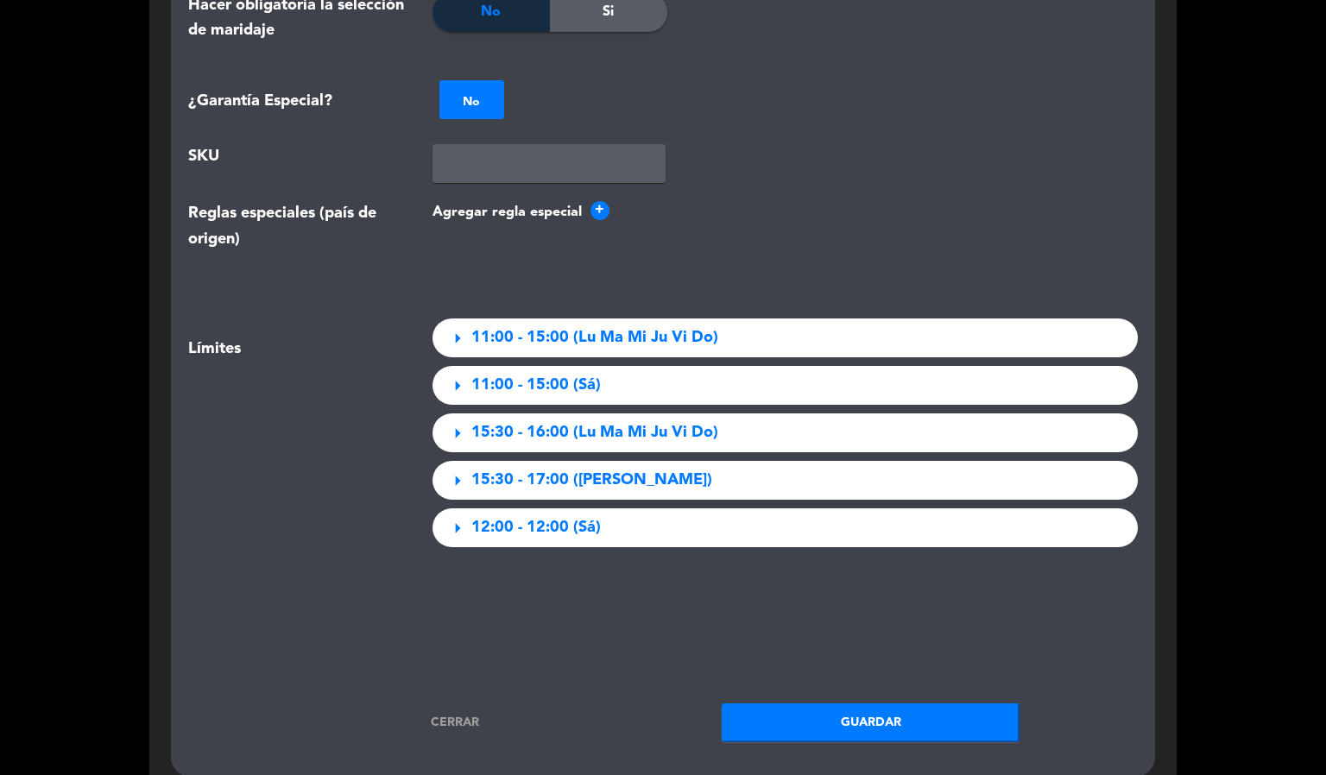
scroll to position [2845, 0]
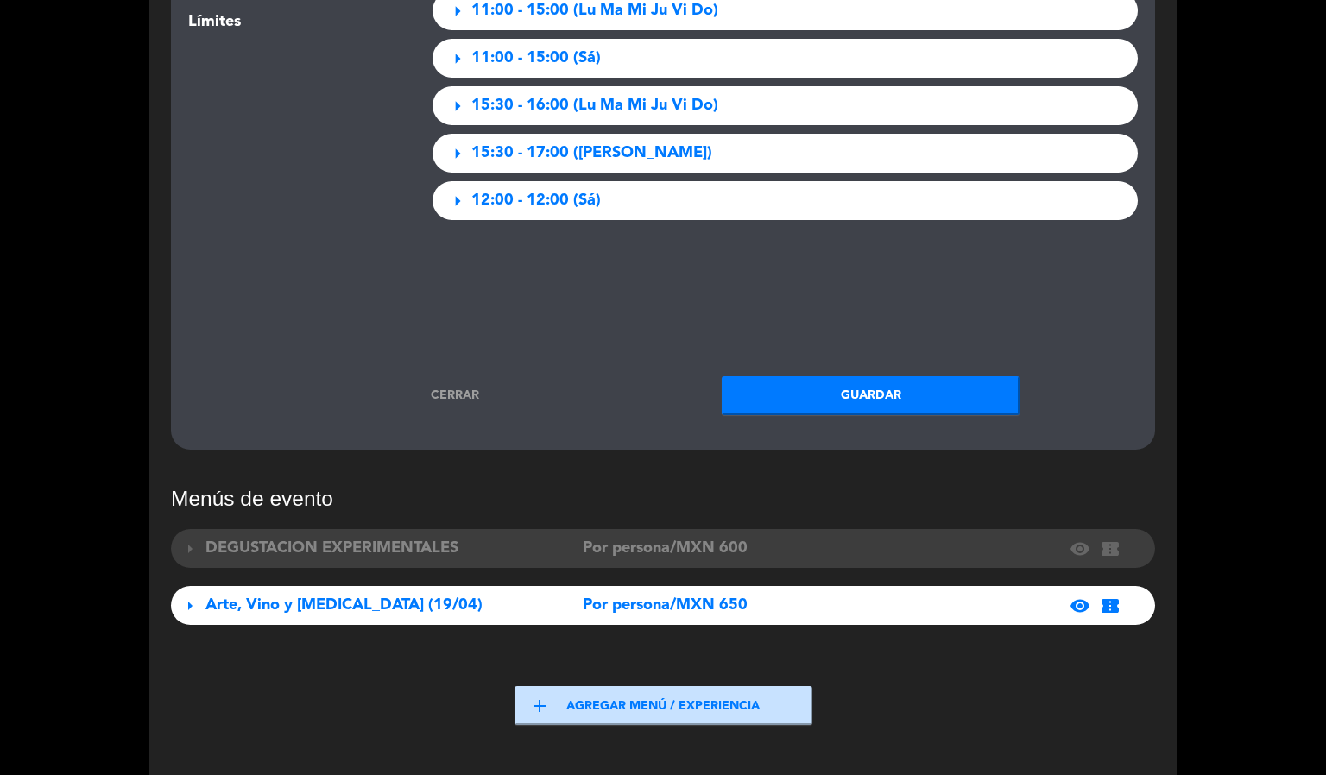
click at [824, 376] on button "Guardar" at bounding box center [871, 395] width 298 height 39
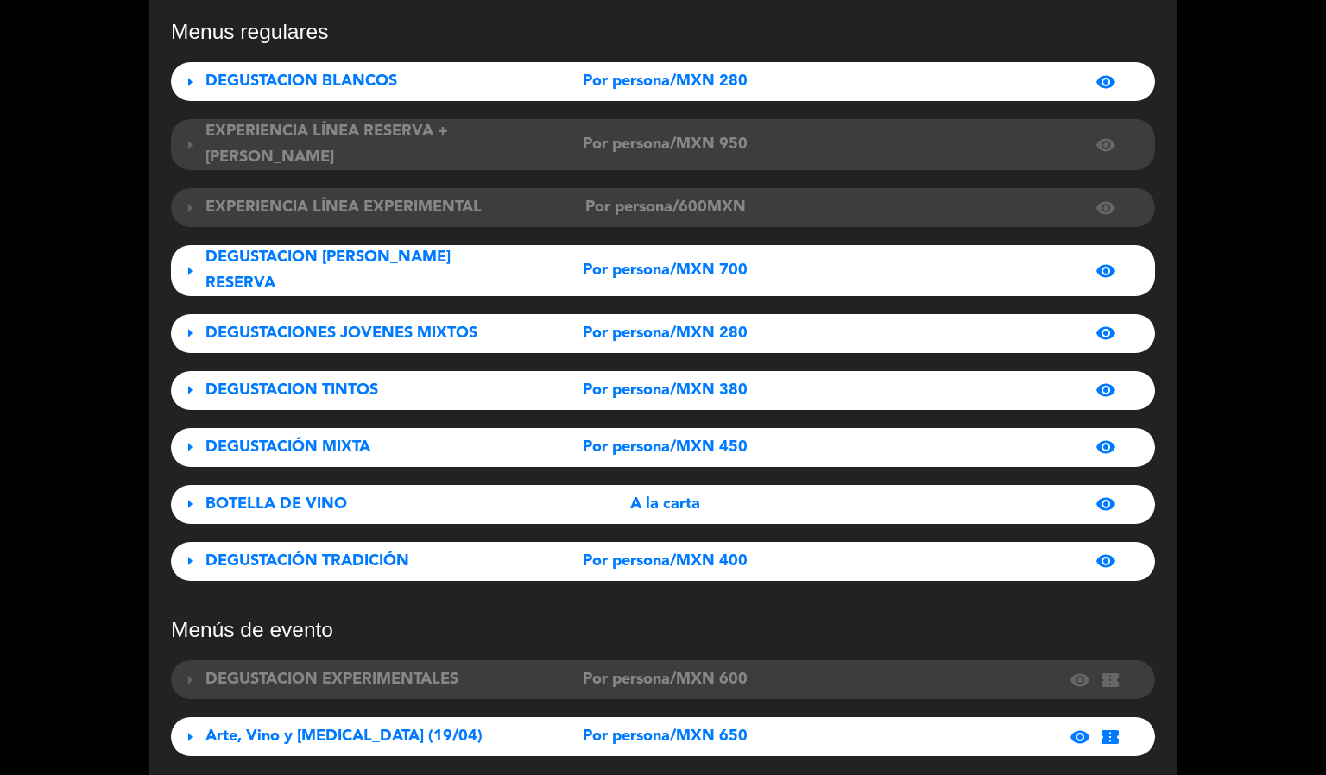
scroll to position [0, 0]
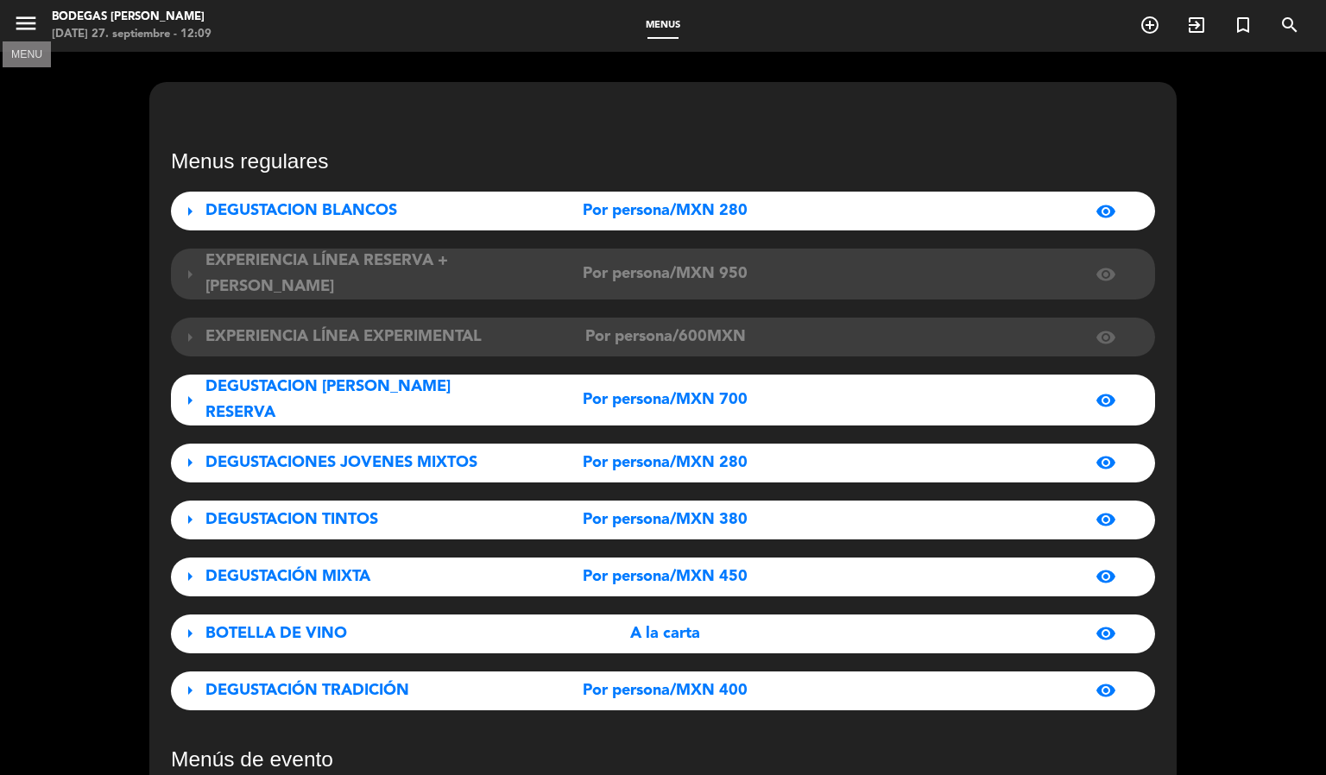
click at [19, 22] on icon "menu" at bounding box center [26, 23] width 26 height 26
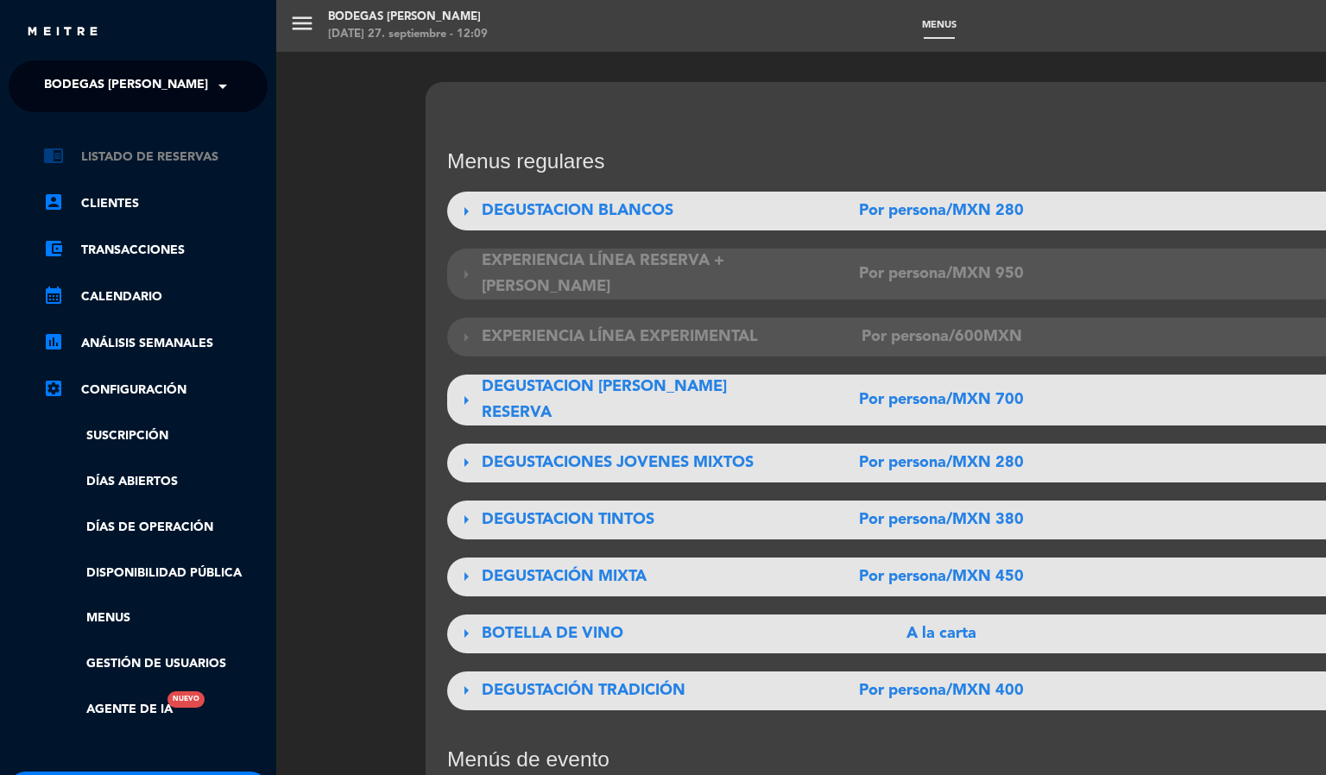
click at [107, 156] on link "chrome_reader_mode Listado de Reservas" at bounding box center [155, 157] width 225 height 21
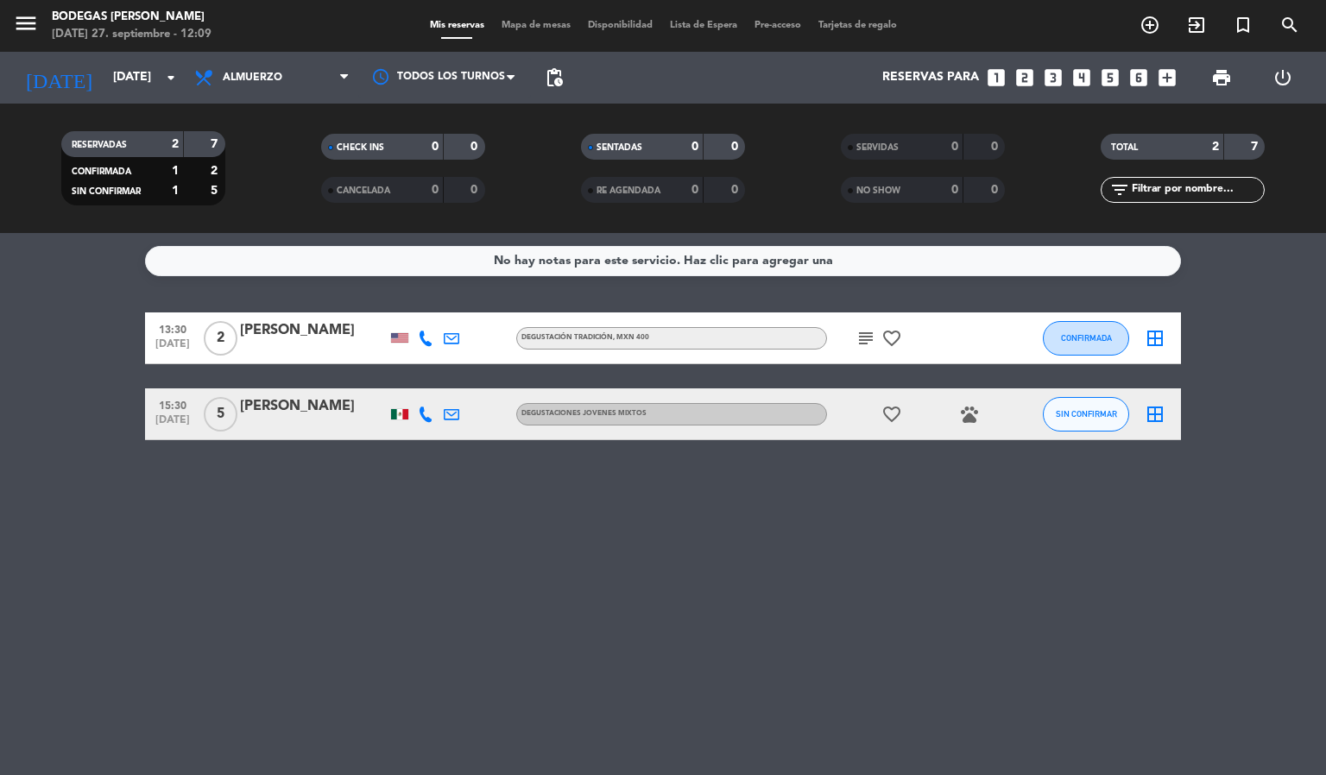
click at [567, 67] on span "pending_actions" at bounding box center [554, 77] width 35 height 35
click at [560, 79] on span "pending_actions" at bounding box center [554, 77] width 21 height 21
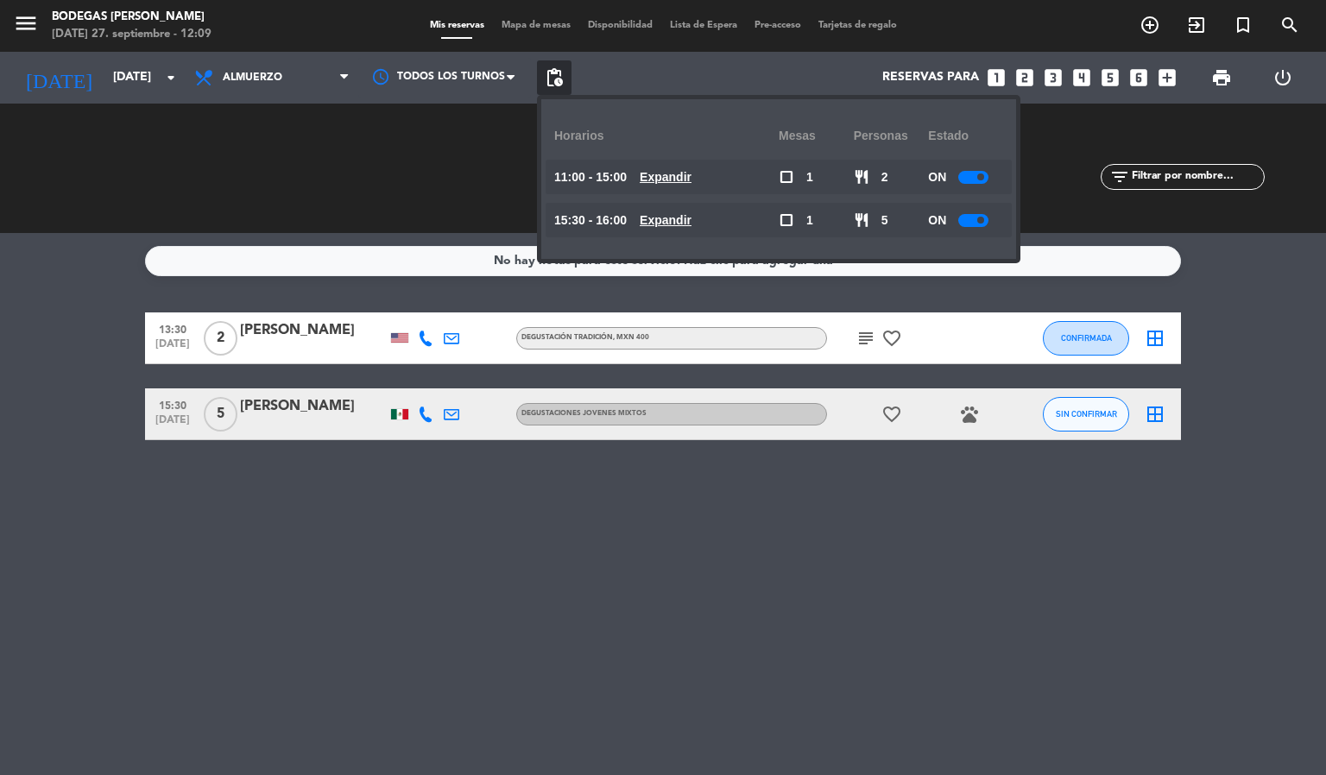
click at [975, 177] on div at bounding box center [974, 177] width 30 height 13
click at [555, 80] on span "pending_actions" at bounding box center [554, 77] width 21 height 21
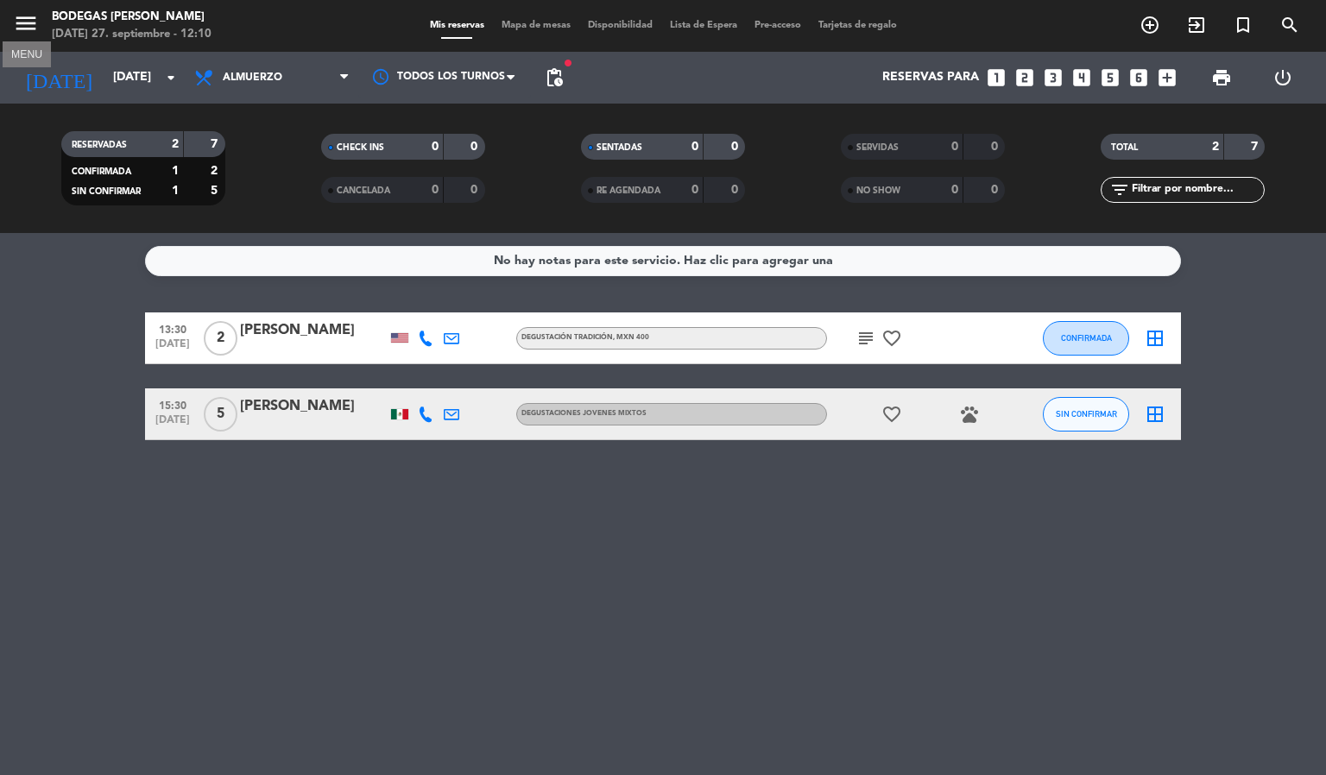
click at [23, 24] on icon "menu" at bounding box center [26, 23] width 26 height 26
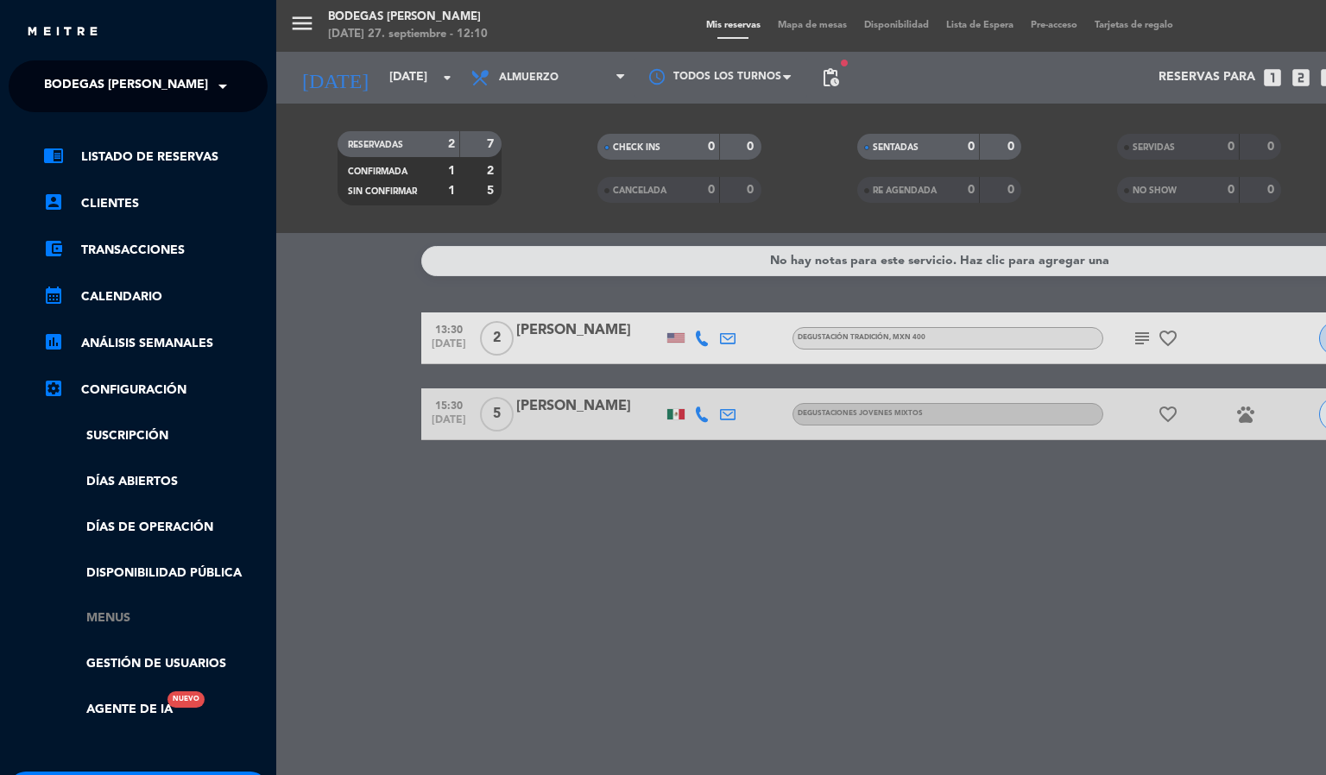
click at [110, 617] on link "Menus" at bounding box center [155, 619] width 225 height 20
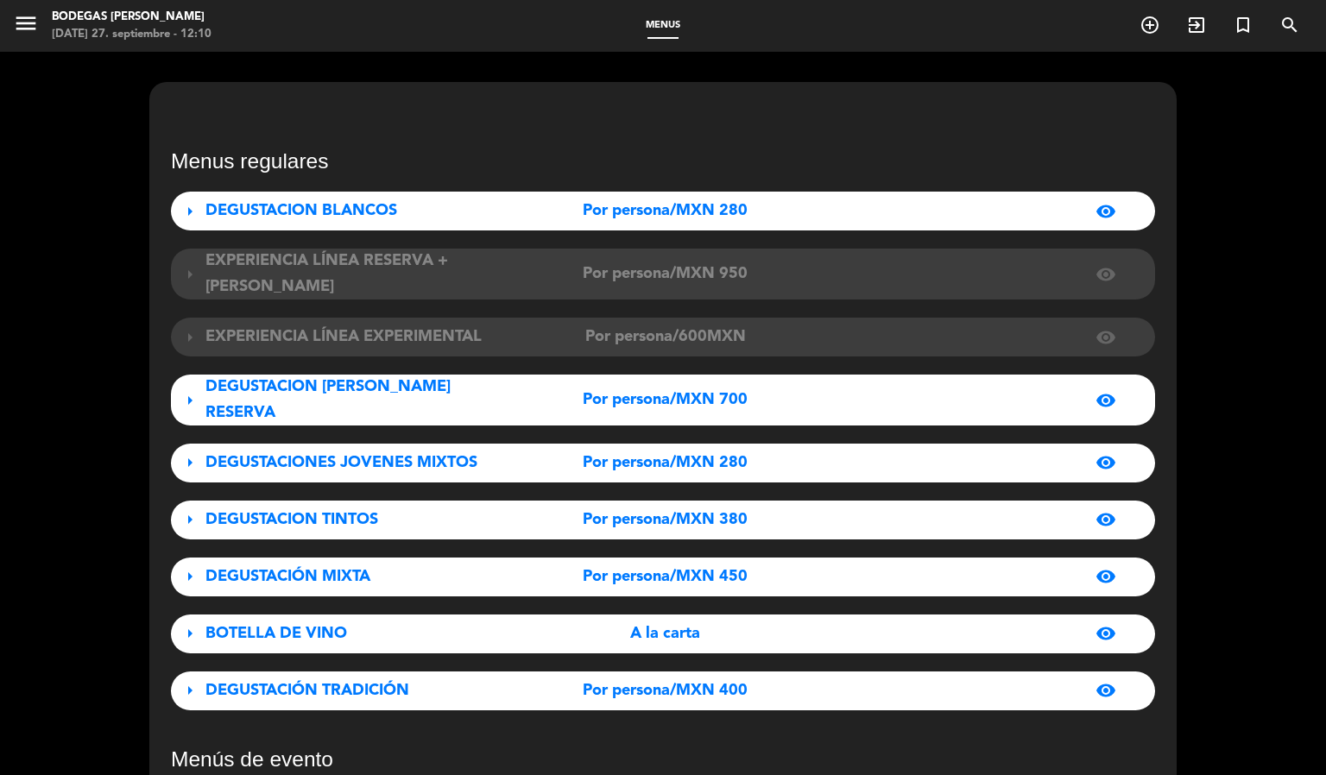
scroll to position [384, 0]
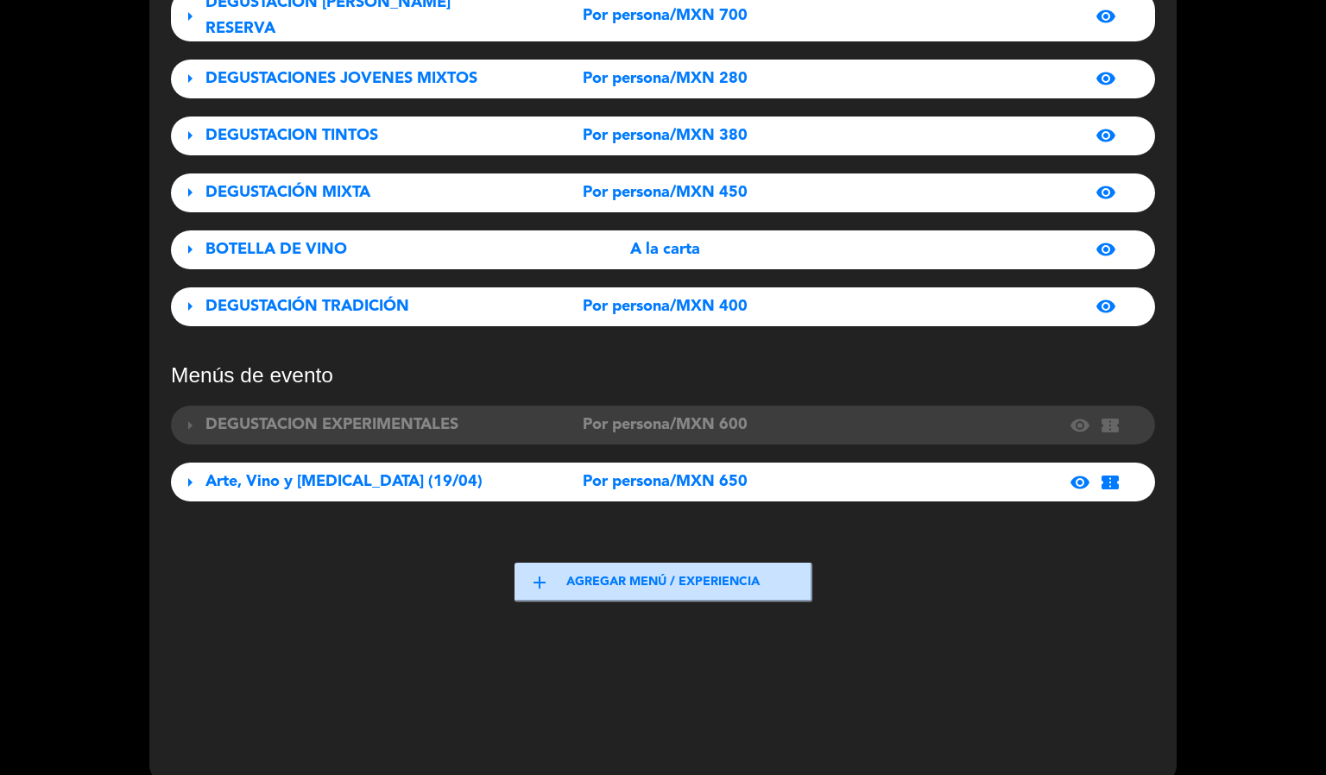
click at [190, 296] on span "arrow_right" at bounding box center [190, 306] width 21 height 21
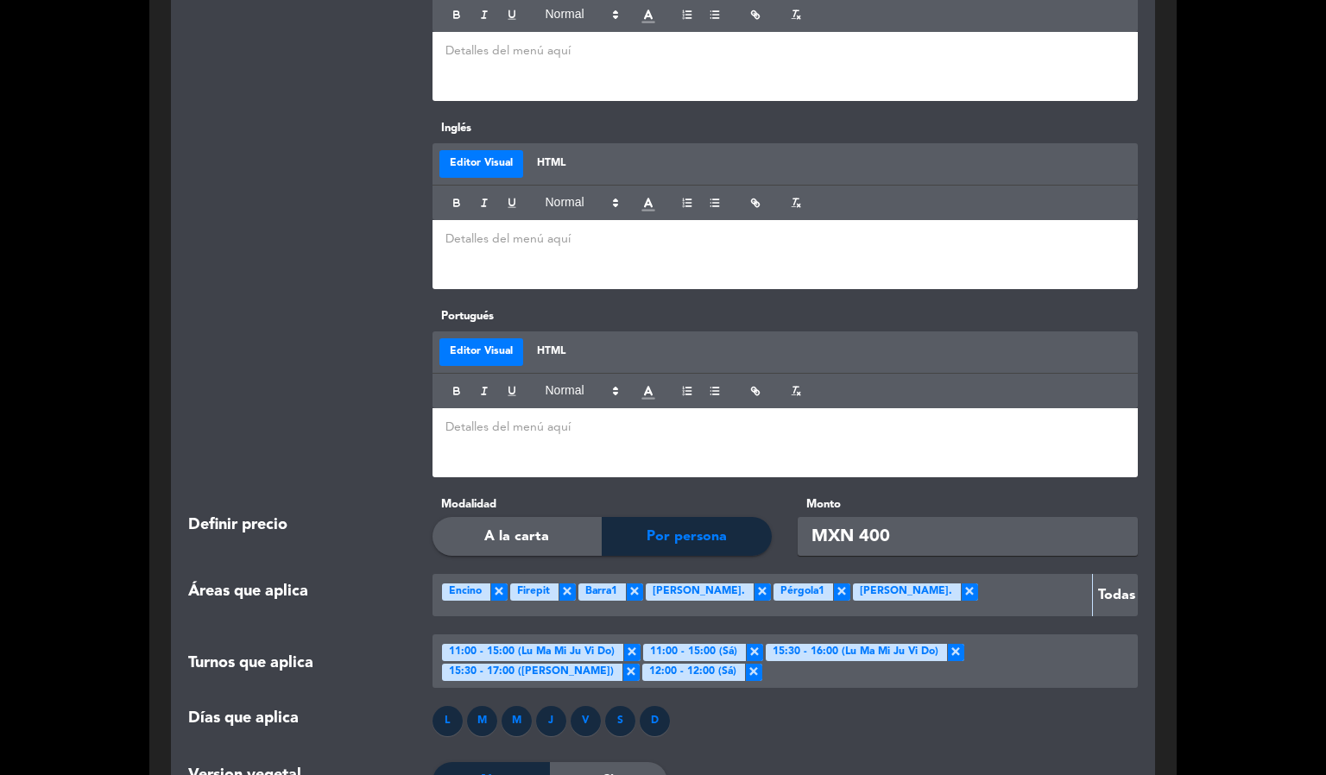
scroll to position [1680, 0]
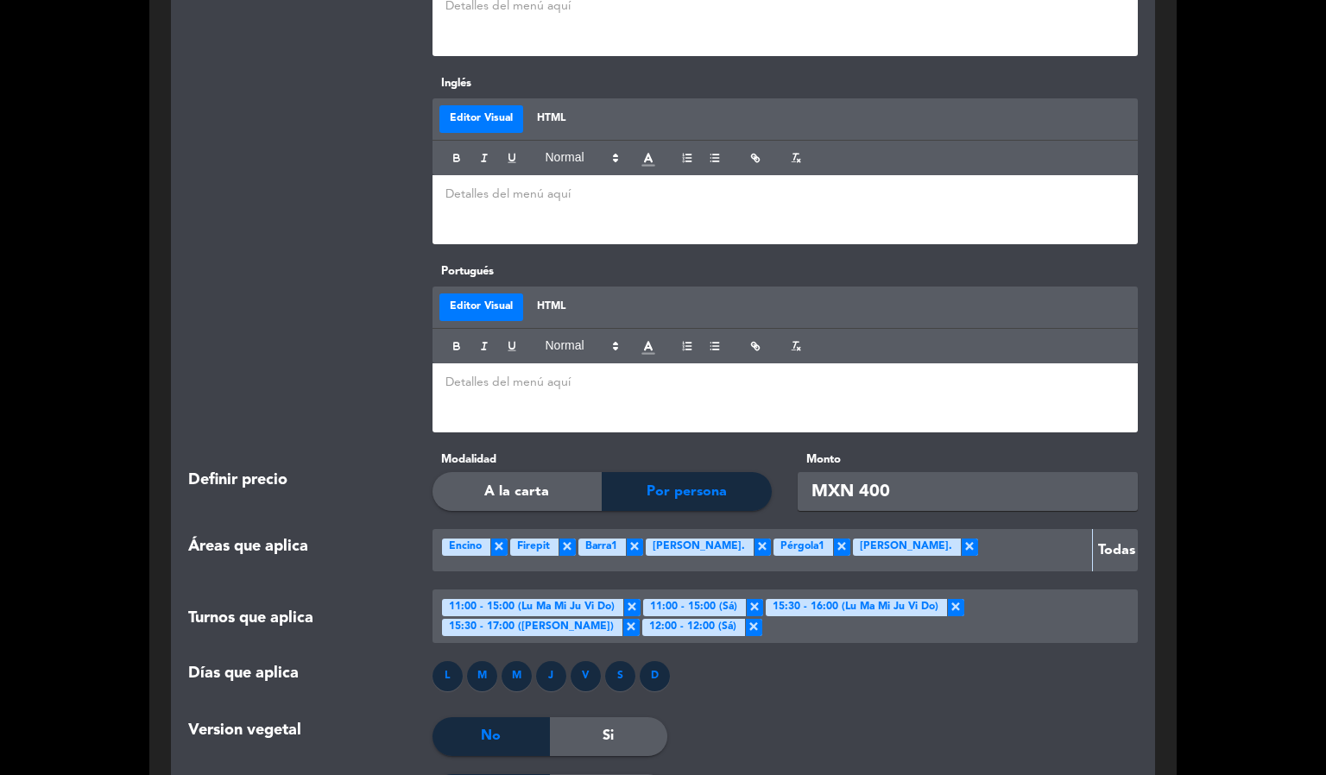
click at [961, 539] on span "×" at bounding box center [969, 547] width 17 height 17
click at [833, 539] on span "×" at bounding box center [841, 547] width 17 height 17
click at [754, 539] on span "×" at bounding box center [762, 547] width 17 height 17
click at [630, 539] on span "×" at bounding box center [634, 547] width 17 height 17
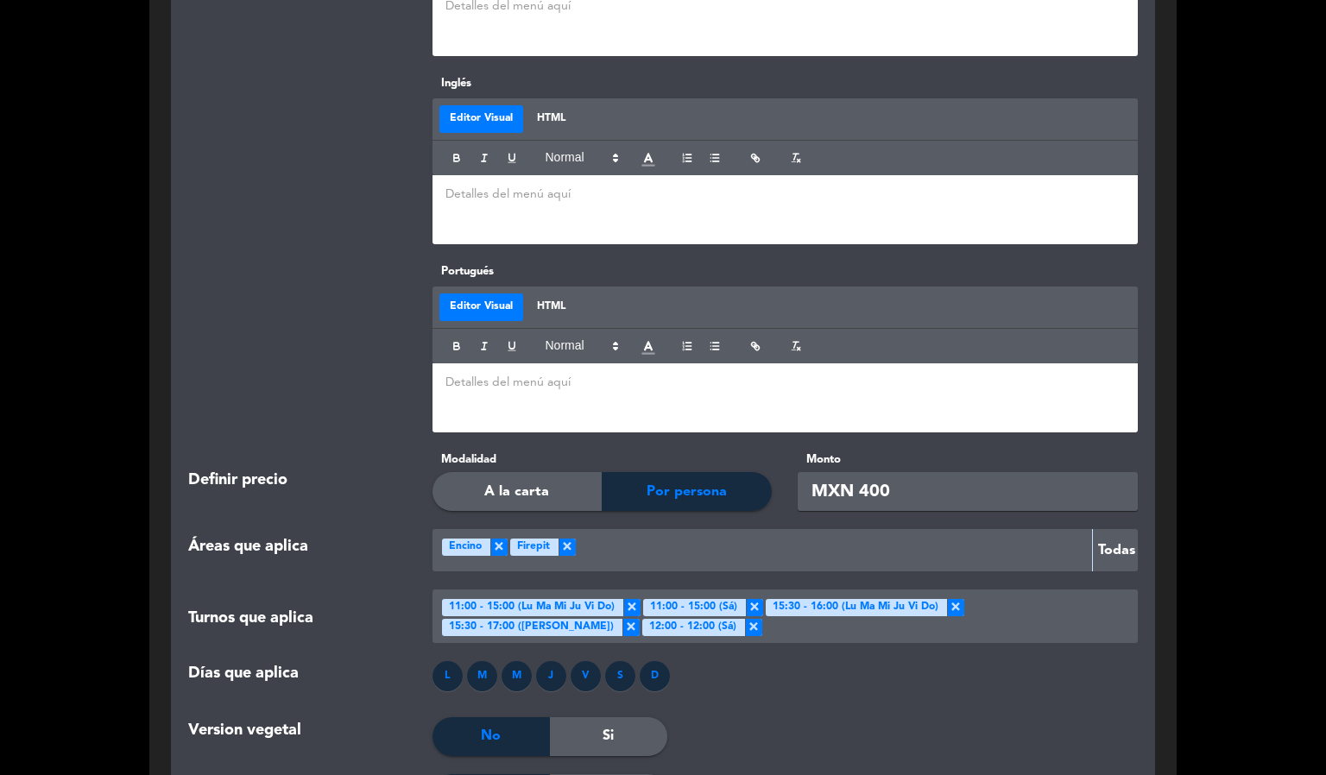
click at [553, 539] on div "× Firepit" at bounding box center [543, 547] width 66 height 17
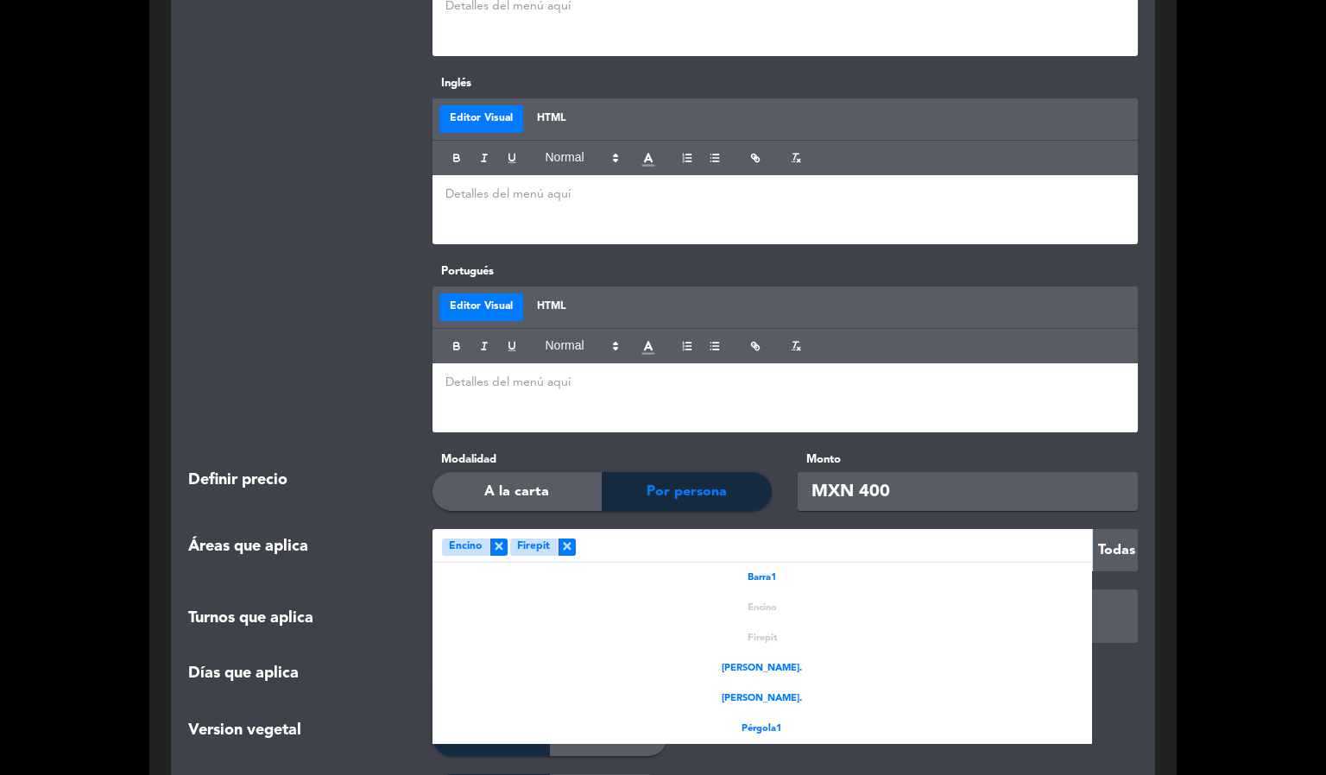
click at [567, 539] on span "×" at bounding box center [567, 547] width 17 height 17
click at [729, 503] on div "Definir precio Modalidad A la carta Por persona Monto MXN 400" at bounding box center [663, 490] width 976 height 79
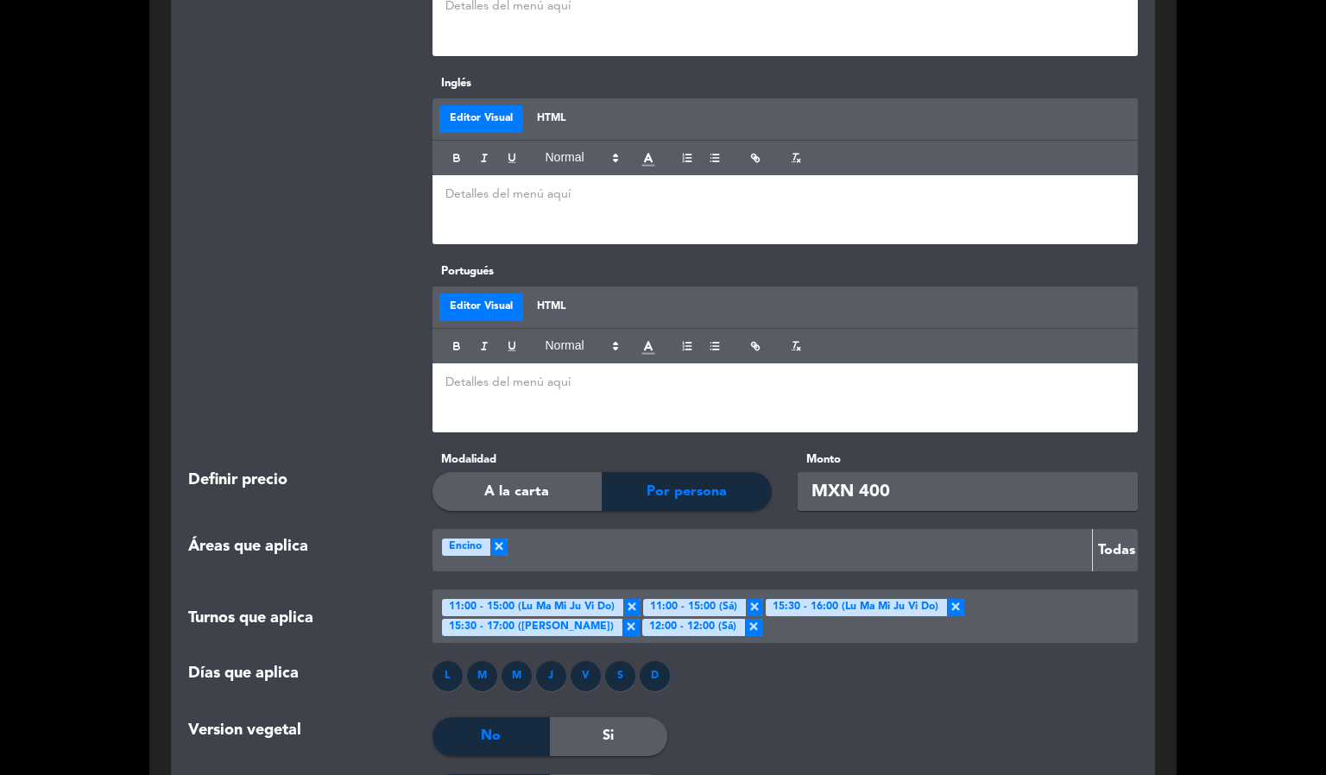
drag, startPoint x: 1106, startPoint y: 687, endPoint x: 1093, endPoint y: 689, distance: 13.2
click at [1099, 689] on div "Días que aplica L M M J V S D" at bounding box center [663, 688] width 976 height 55
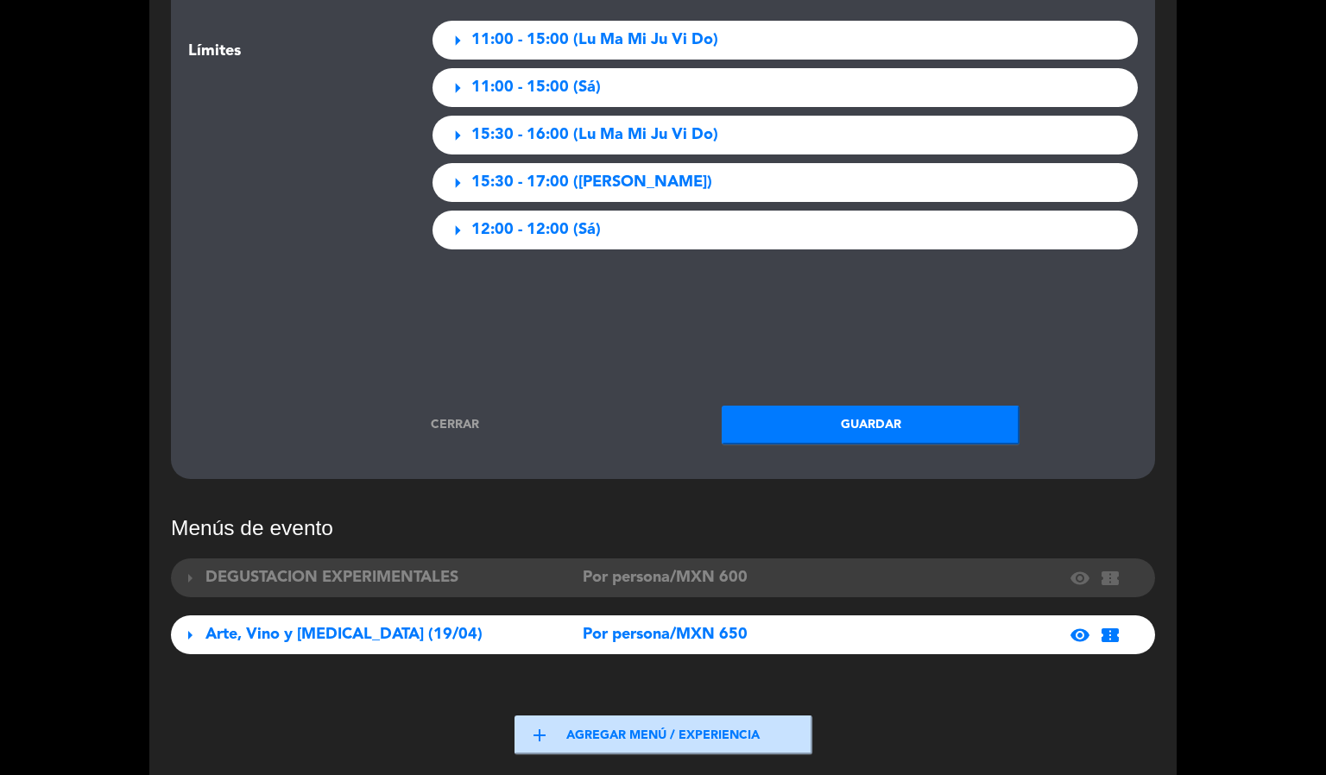
scroll to position [2970, 0]
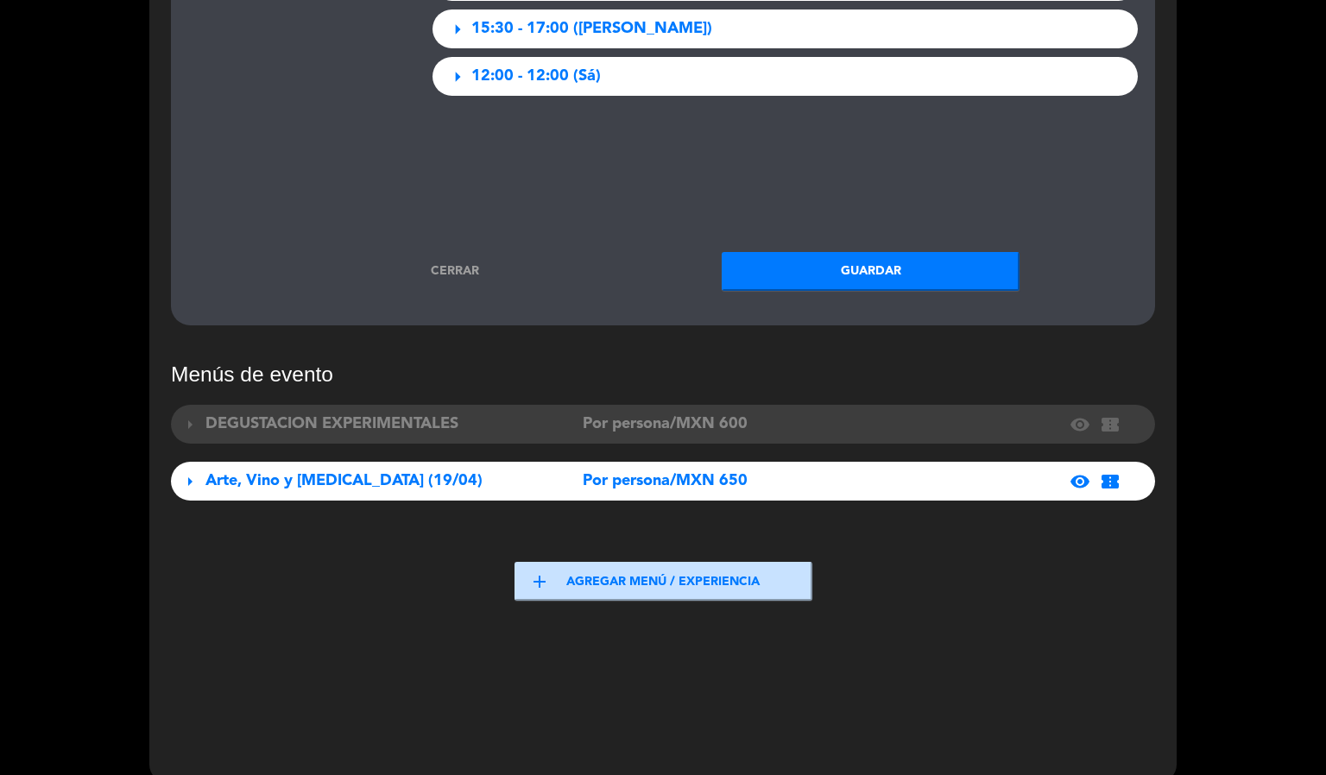
click at [869, 254] on button "Guardar" at bounding box center [871, 271] width 298 height 39
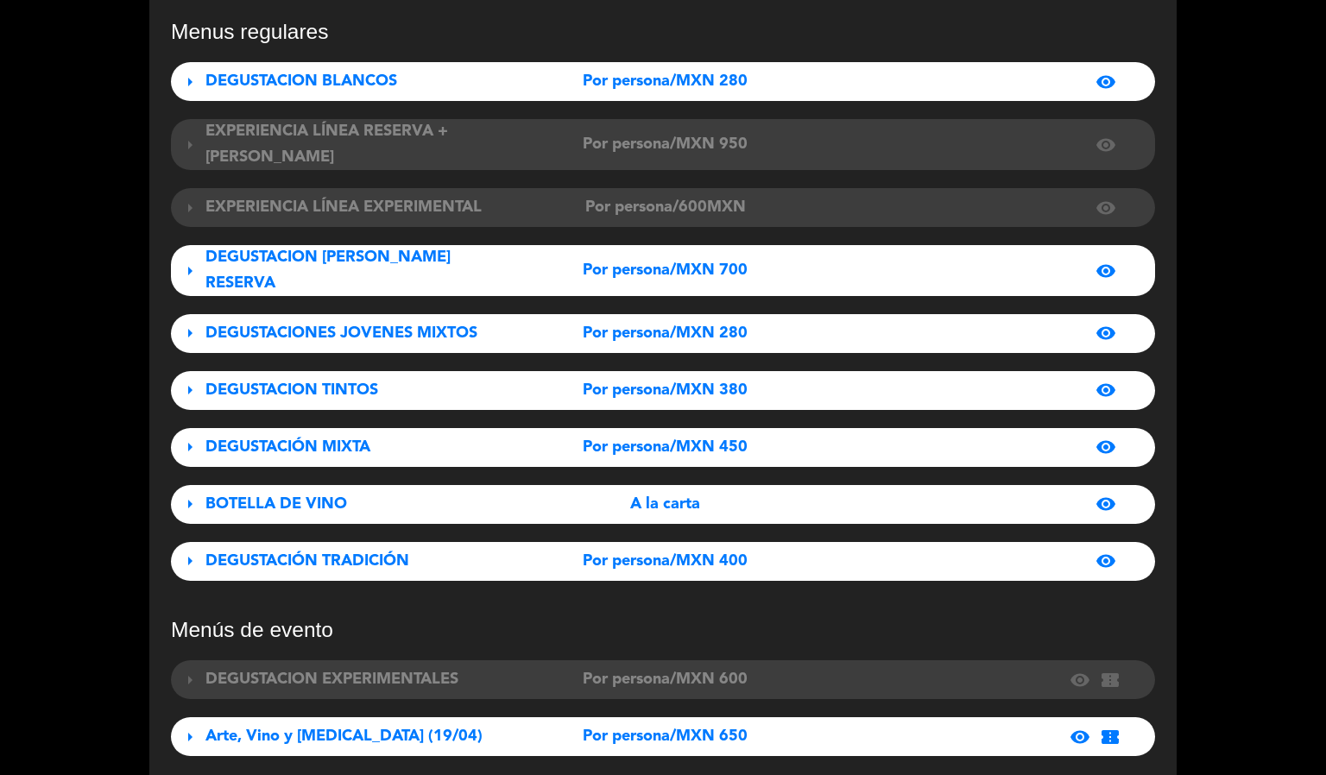
scroll to position [0, 0]
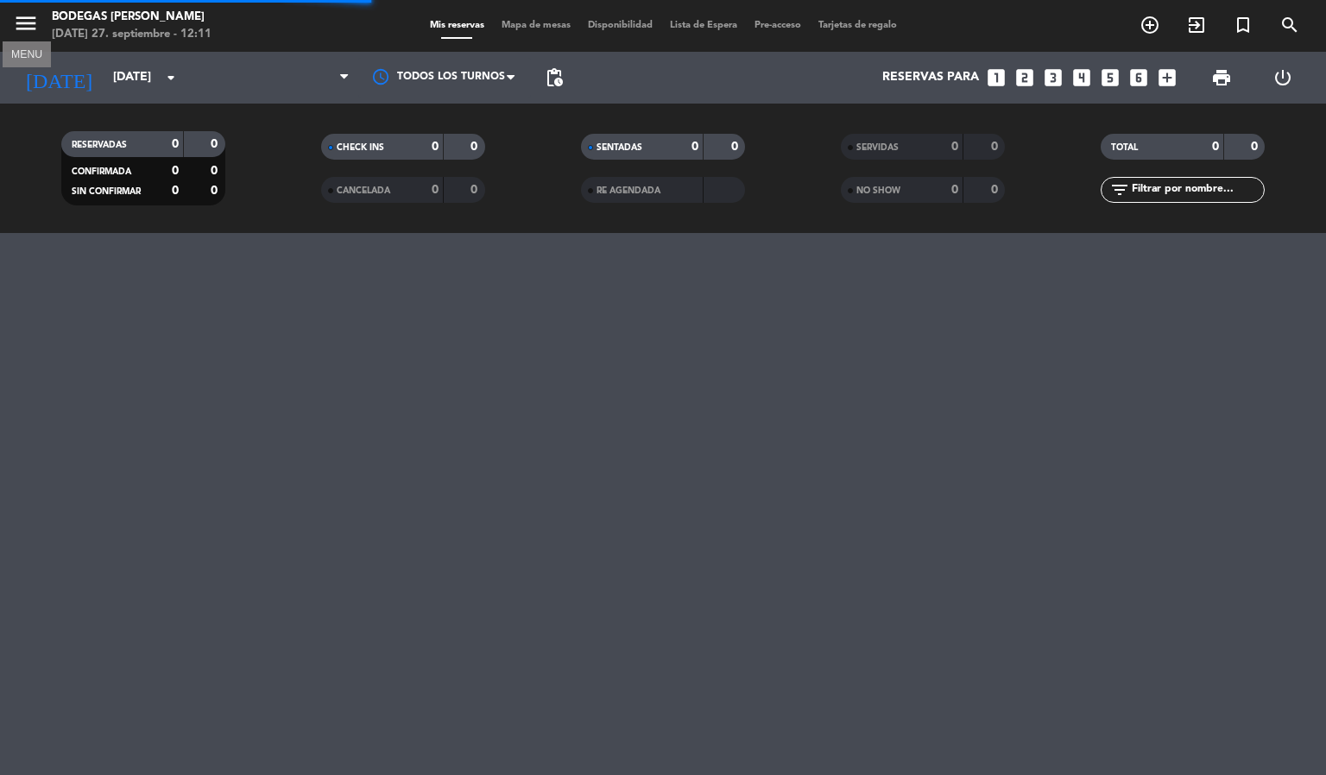
click at [29, 22] on icon "menu" at bounding box center [26, 23] width 26 height 26
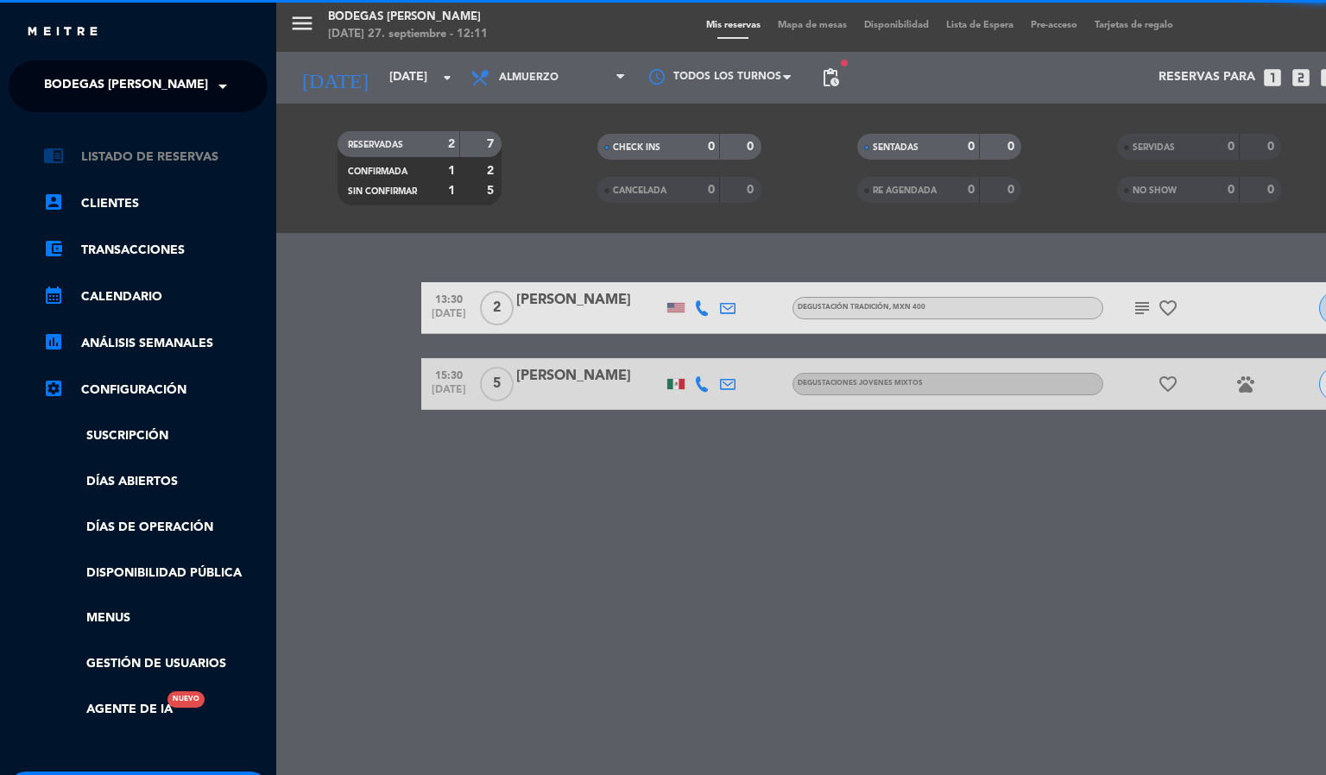
click at [137, 156] on link "chrome_reader_mode Listado de Reservas" at bounding box center [155, 157] width 225 height 21
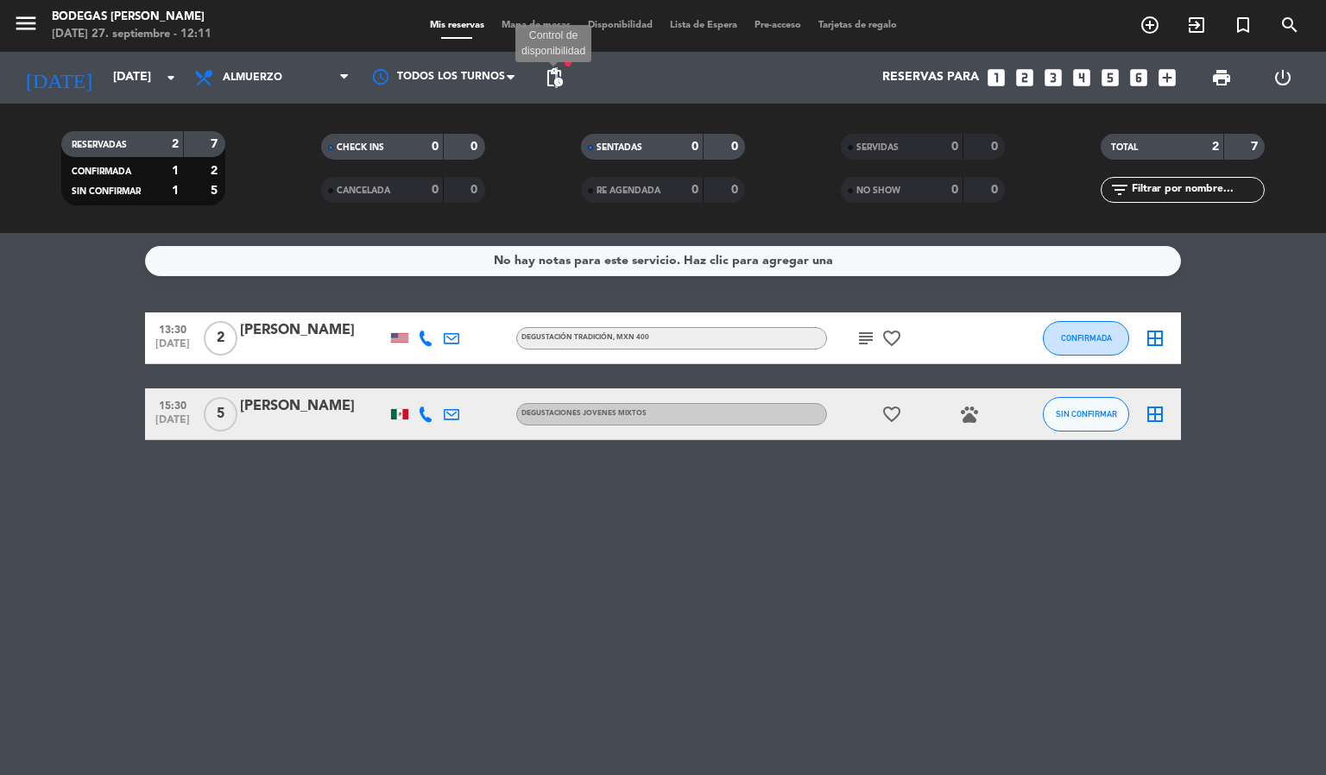
click at [558, 78] on span "pending_actions" at bounding box center [554, 77] width 21 height 21
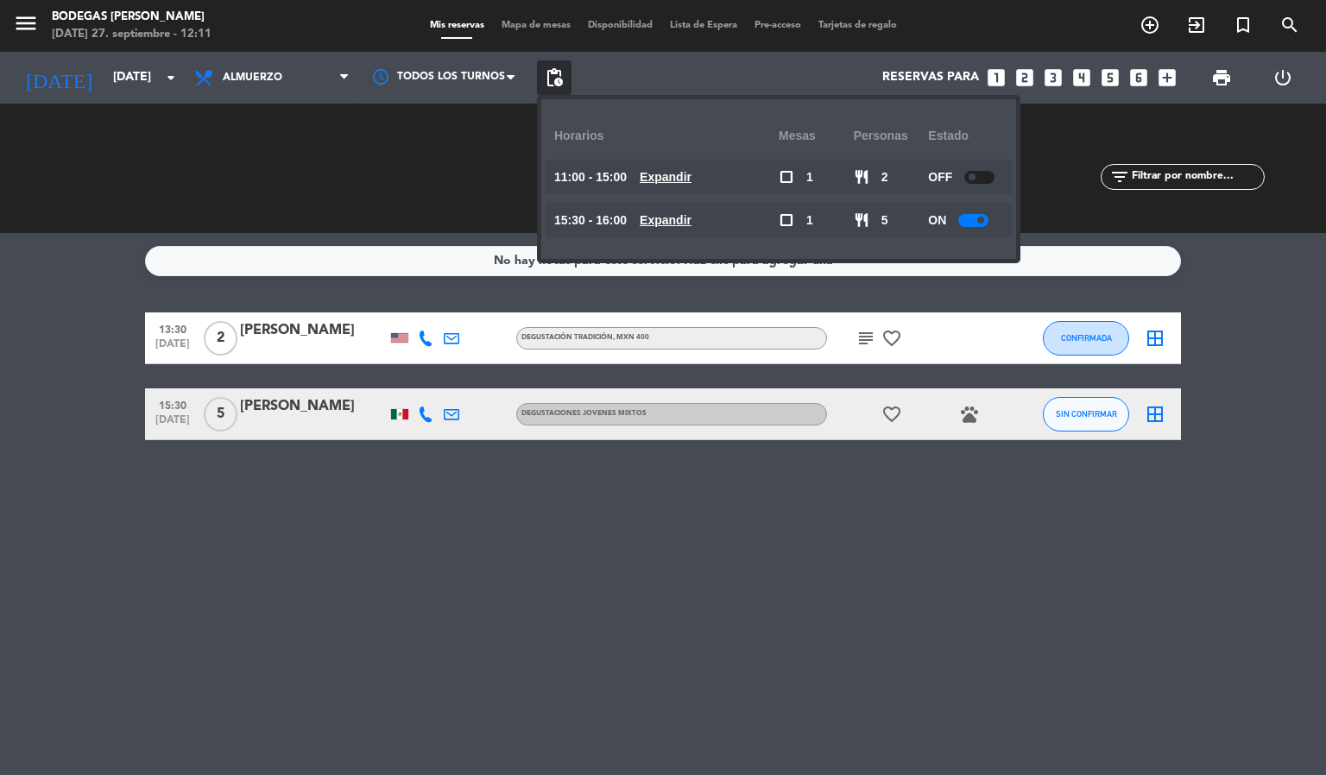
click at [964, 168] on div "OFF" at bounding box center [965, 177] width 75 height 35
click at [970, 171] on small-switch at bounding box center [980, 177] width 30 height 13
click at [980, 181] on div at bounding box center [980, 177] width 30 height 13
click at [550, 79] on span "pending_actions" at bounding box center [554, 77] width 21 height 21
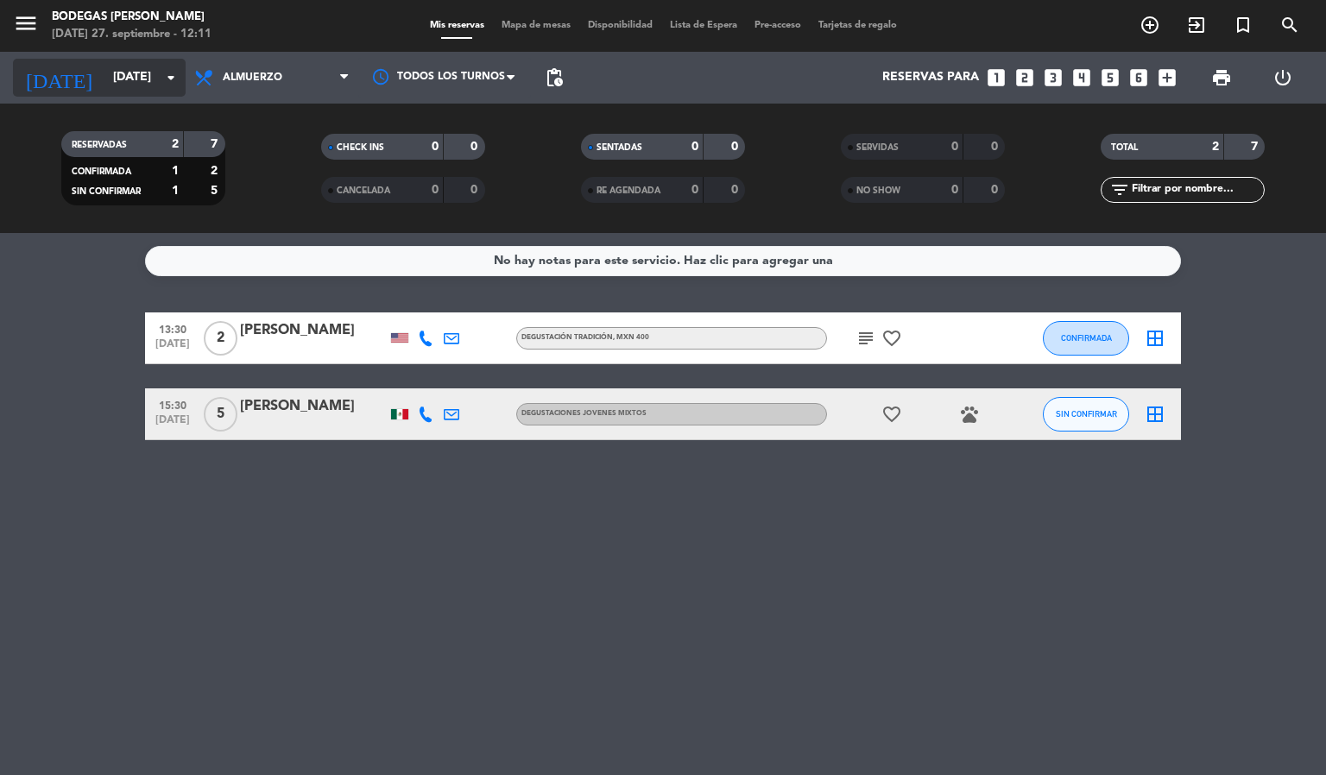
click at [151, 68] on input "[DATE]" at bounding box center [186, 77] width 164 height 31
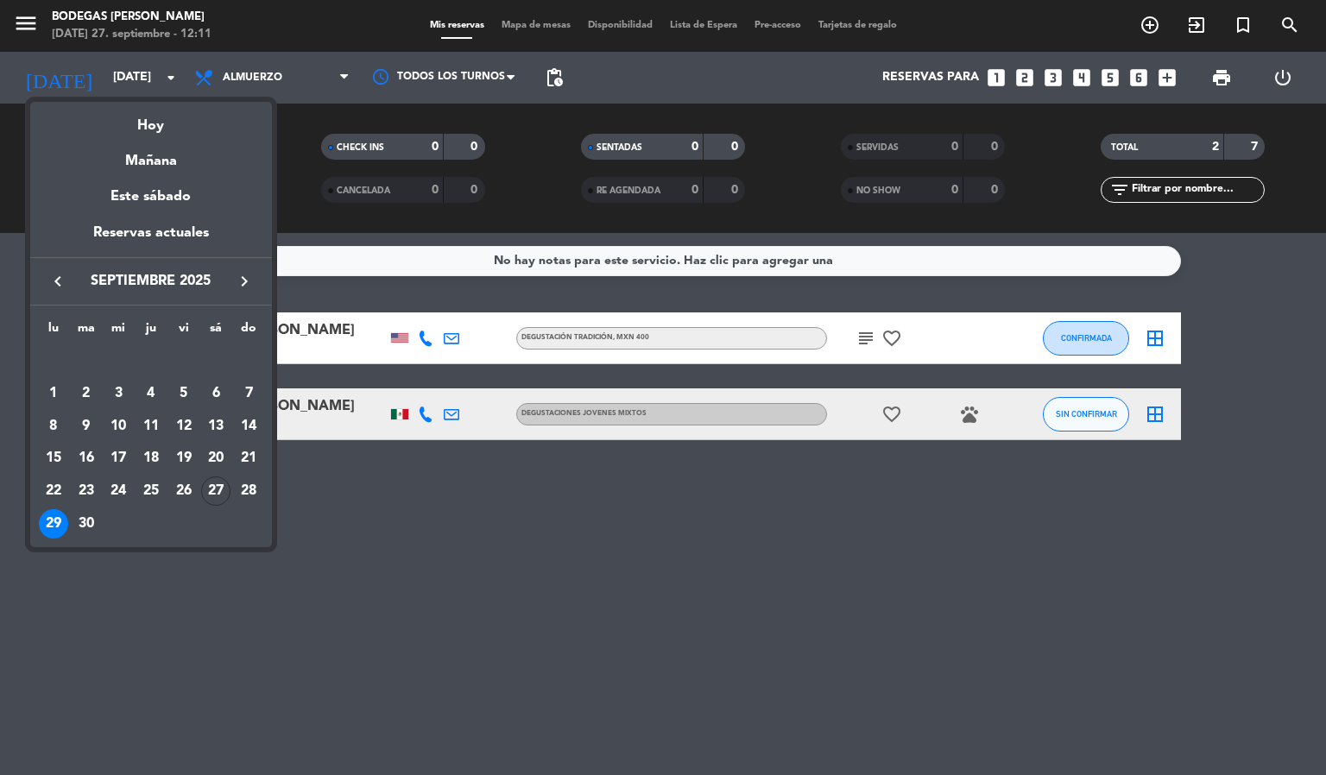
click at [206, 495] on div "27" at bounding box center [215, 491] width 29 height 29
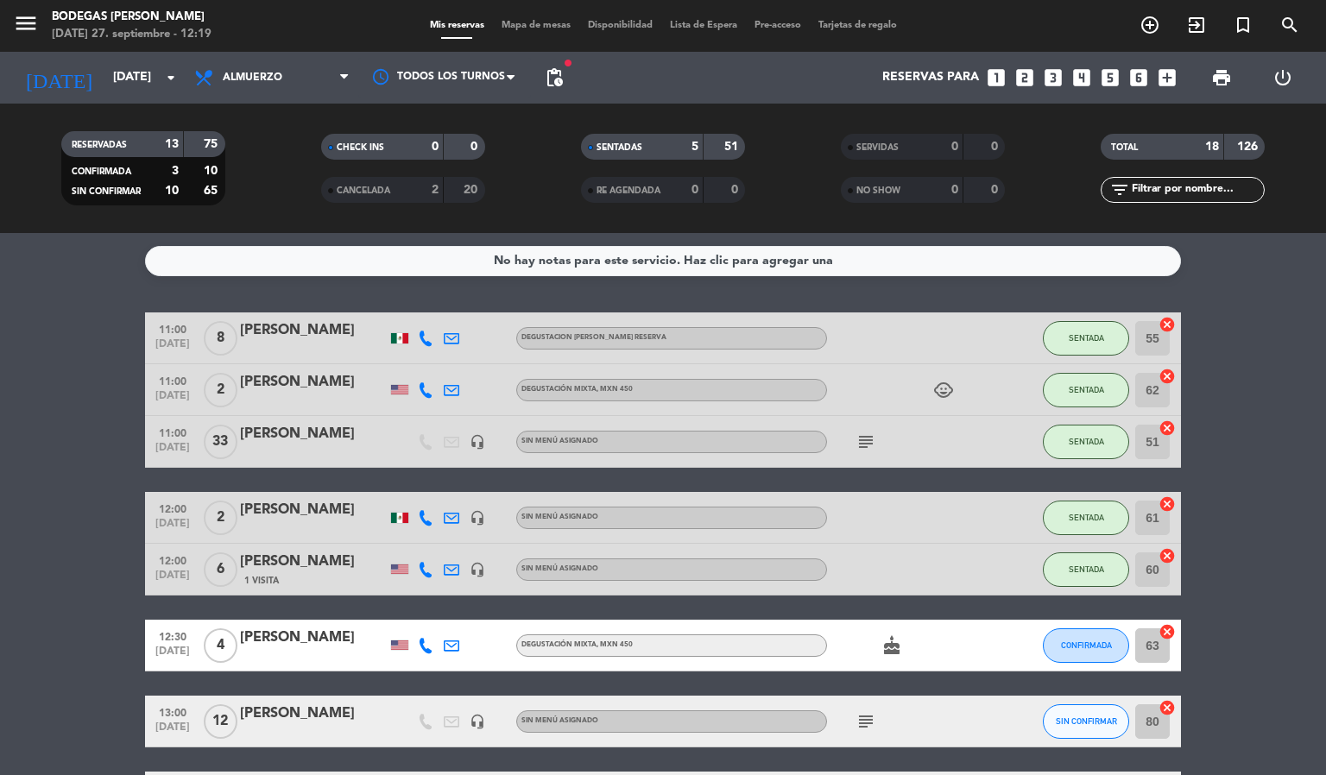
drag, startPoint x: 0, startPoint y: 459, endPoint x: 10, endPoint y: 457, distance: 10.7
click at [136, 71] on input "[DATE]" at bounding box center [186, 77] width 164 height 31
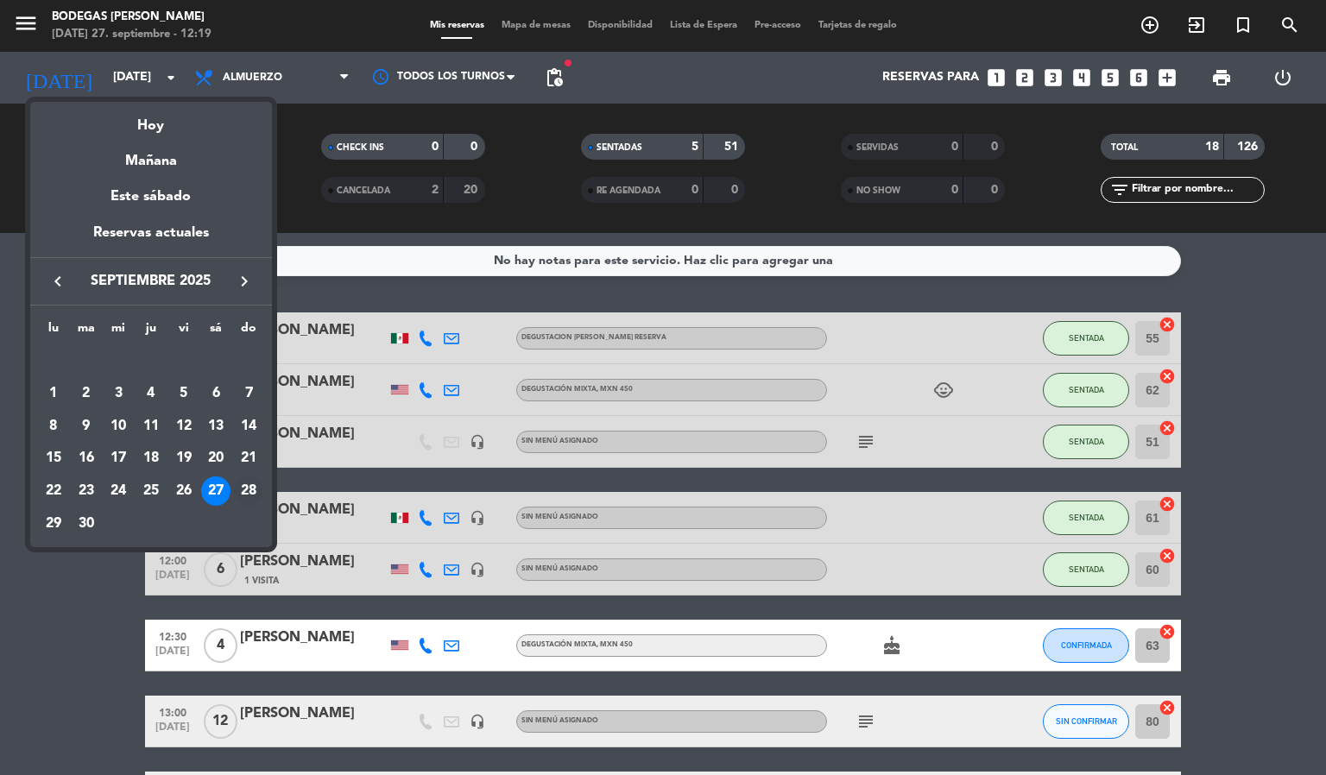
click at [241, 497] on div "28" at bounding box center [248, 491] width 29 height 29
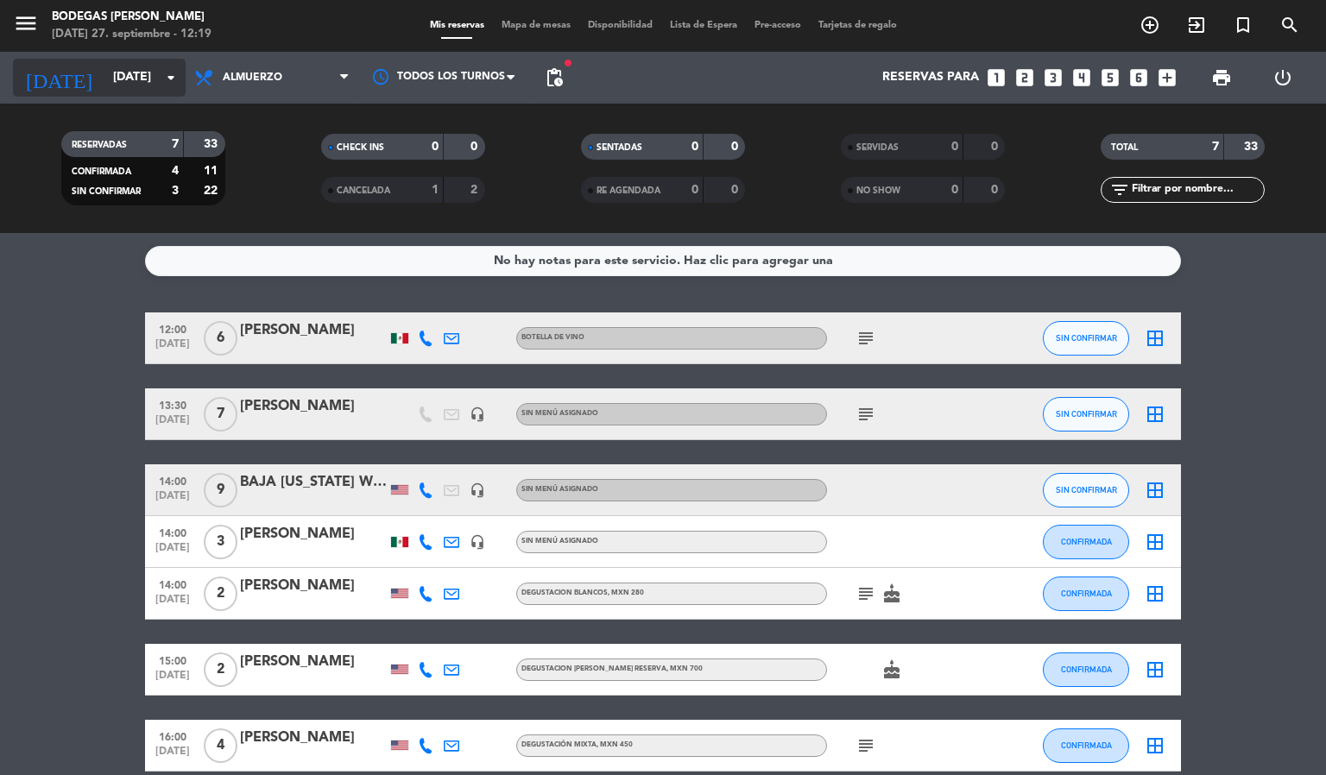
click at [137, 62] on input "[DATE]" at bounding box center [186, 77] width 164 height 31
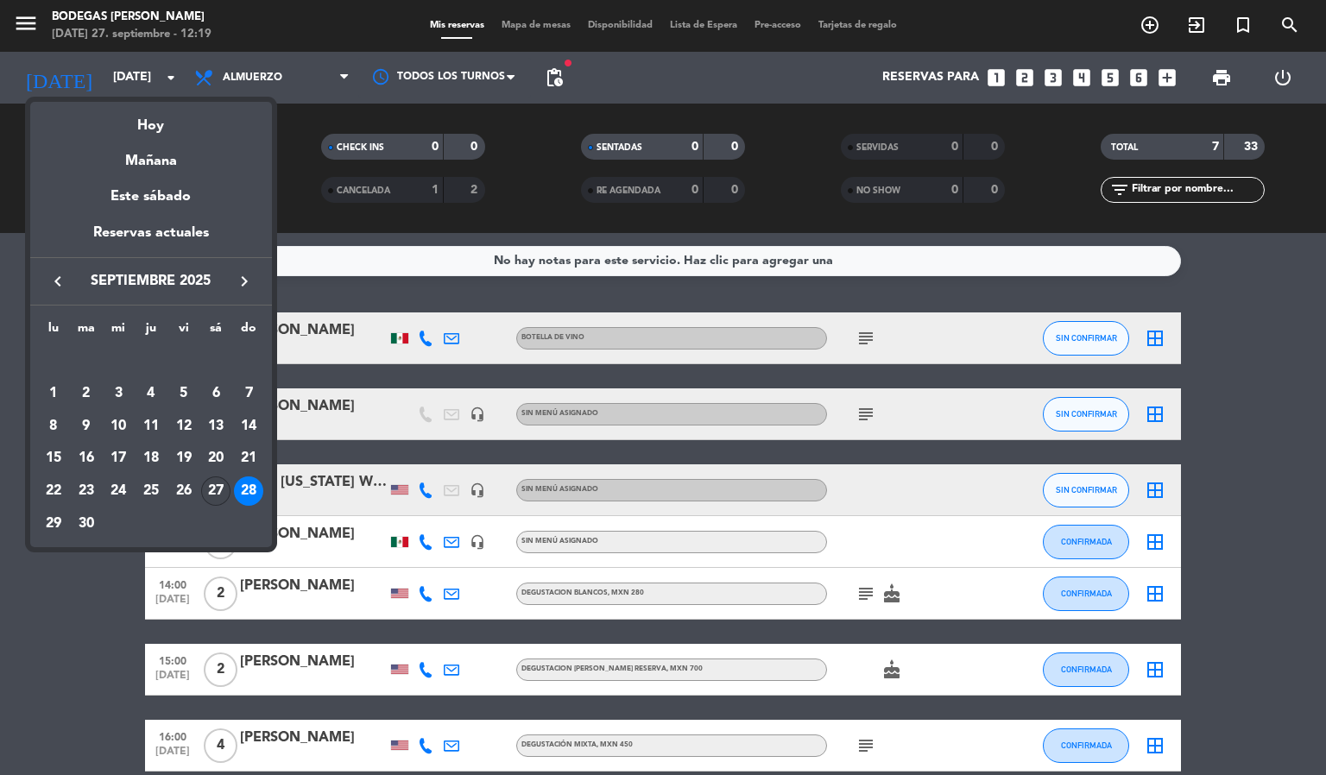
click at [215, 487] on div "27" at bounding box center [215, 491] width 29 height 29
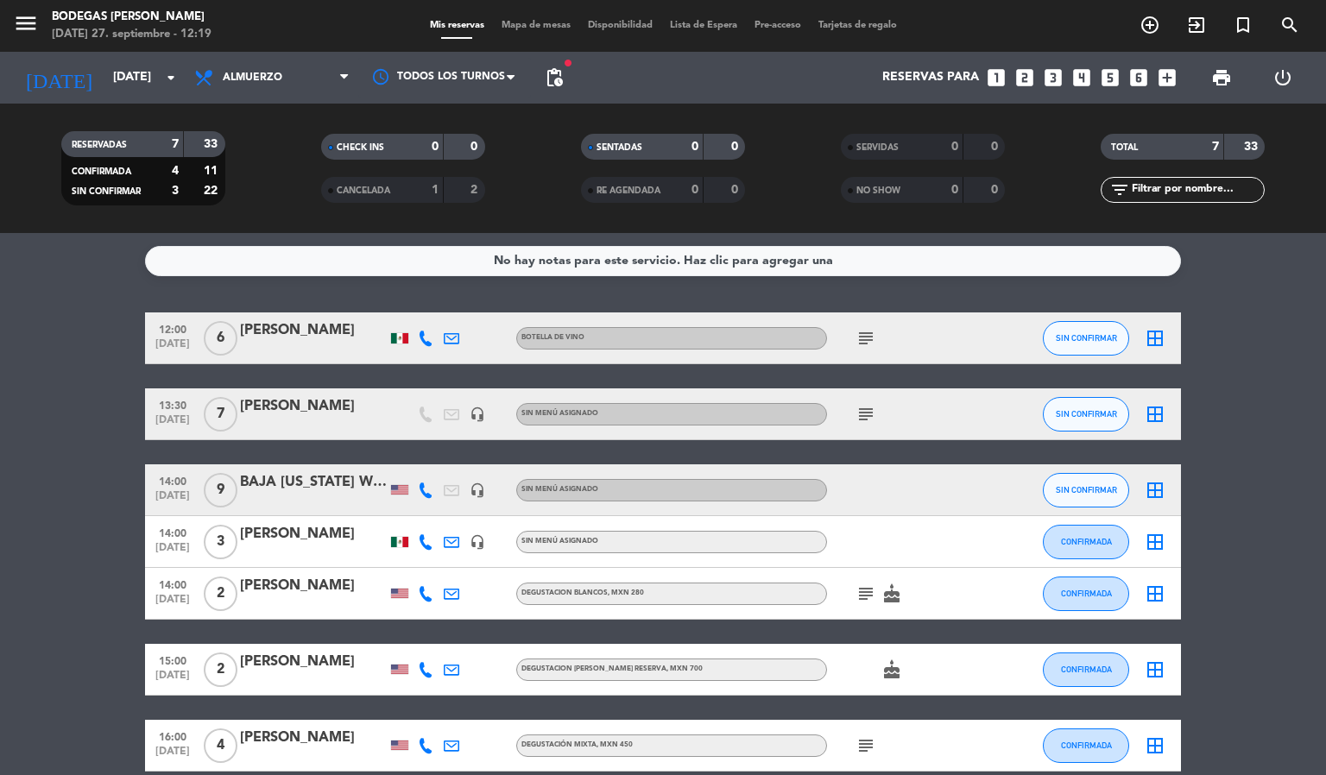
type input "[DATE]"
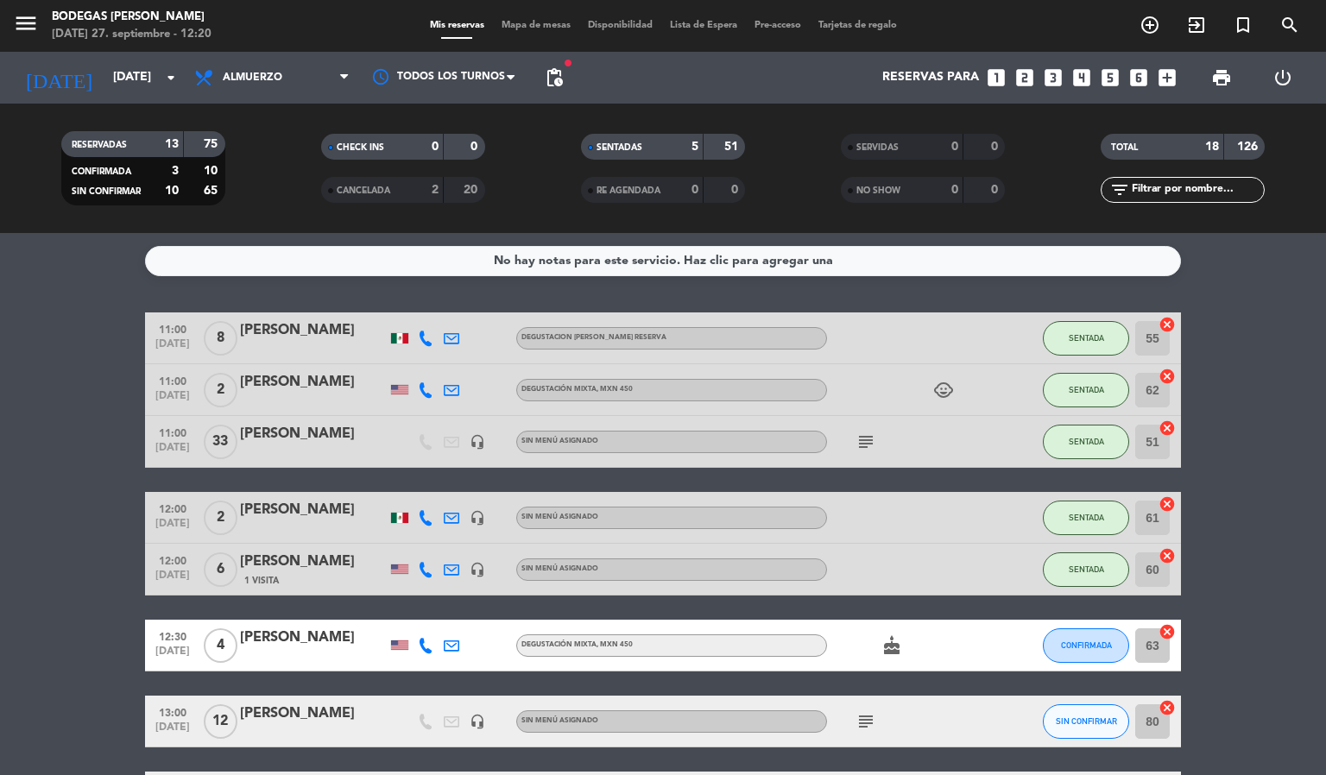
click at [521, 21] on span "Mapa de mesas" at bounding box center [536, 25] width 86 height 9
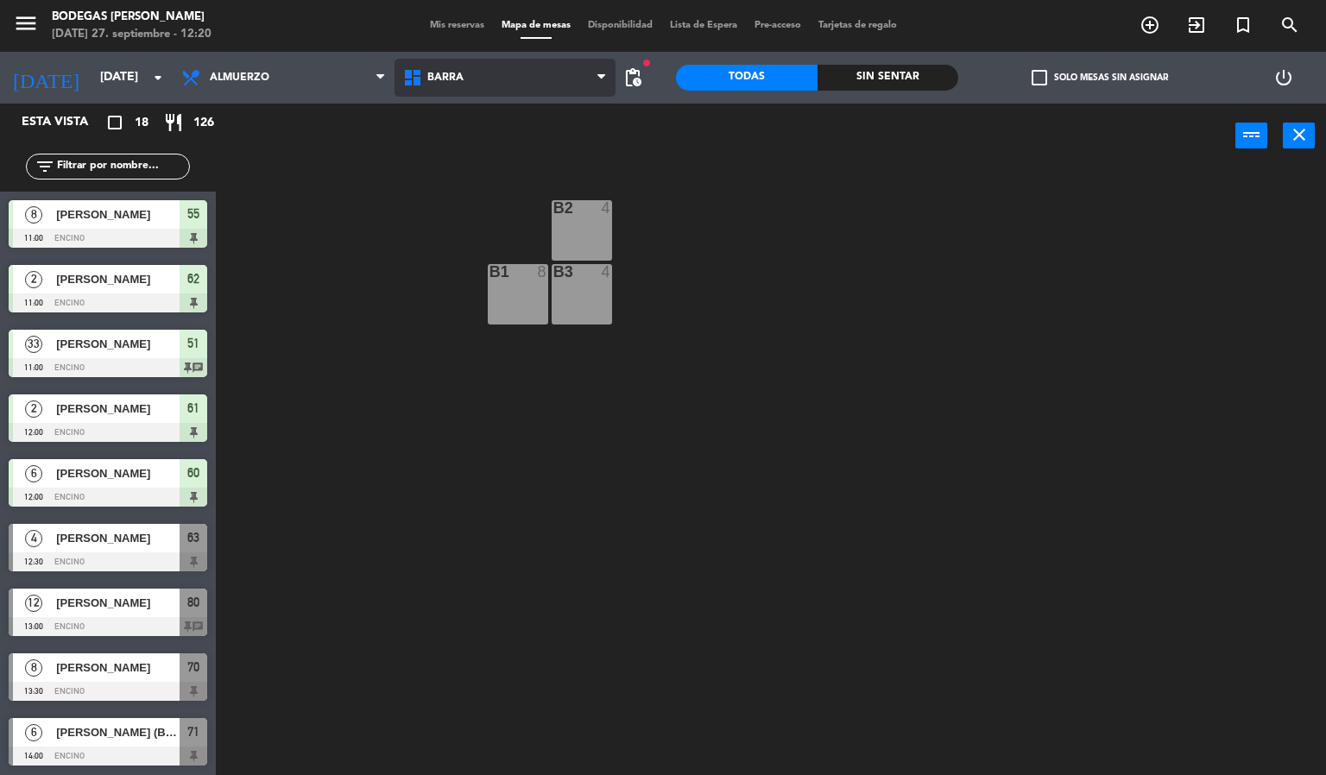
click at [484, 65] on span "Barra" at bounding box center [506, 78] width 222 height 38
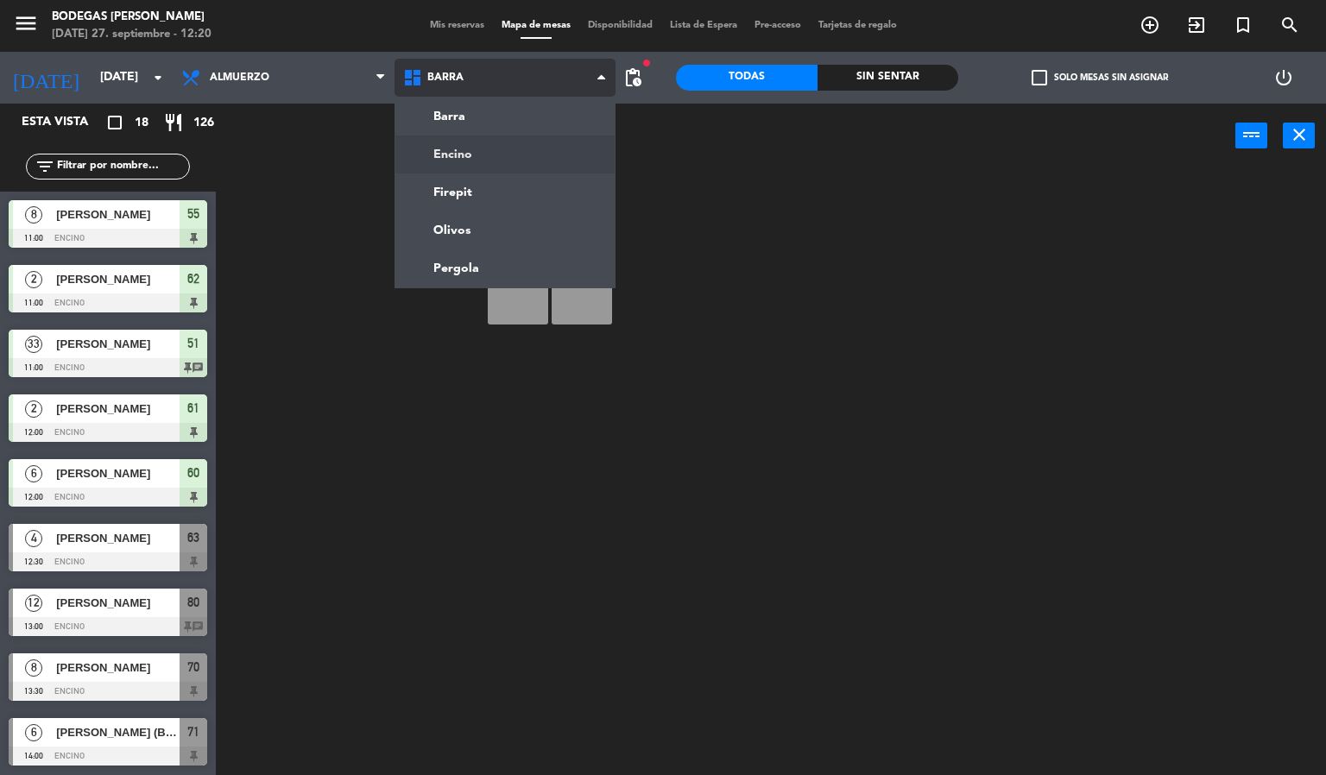
click at [480, 153] on ng-component "menu Bodegas [PERSON_NAME] [DATE] 27. septiembre - 12:20 Mis reservas Mapa de m…" at bounding box center [663, 388] width 1326 height 776
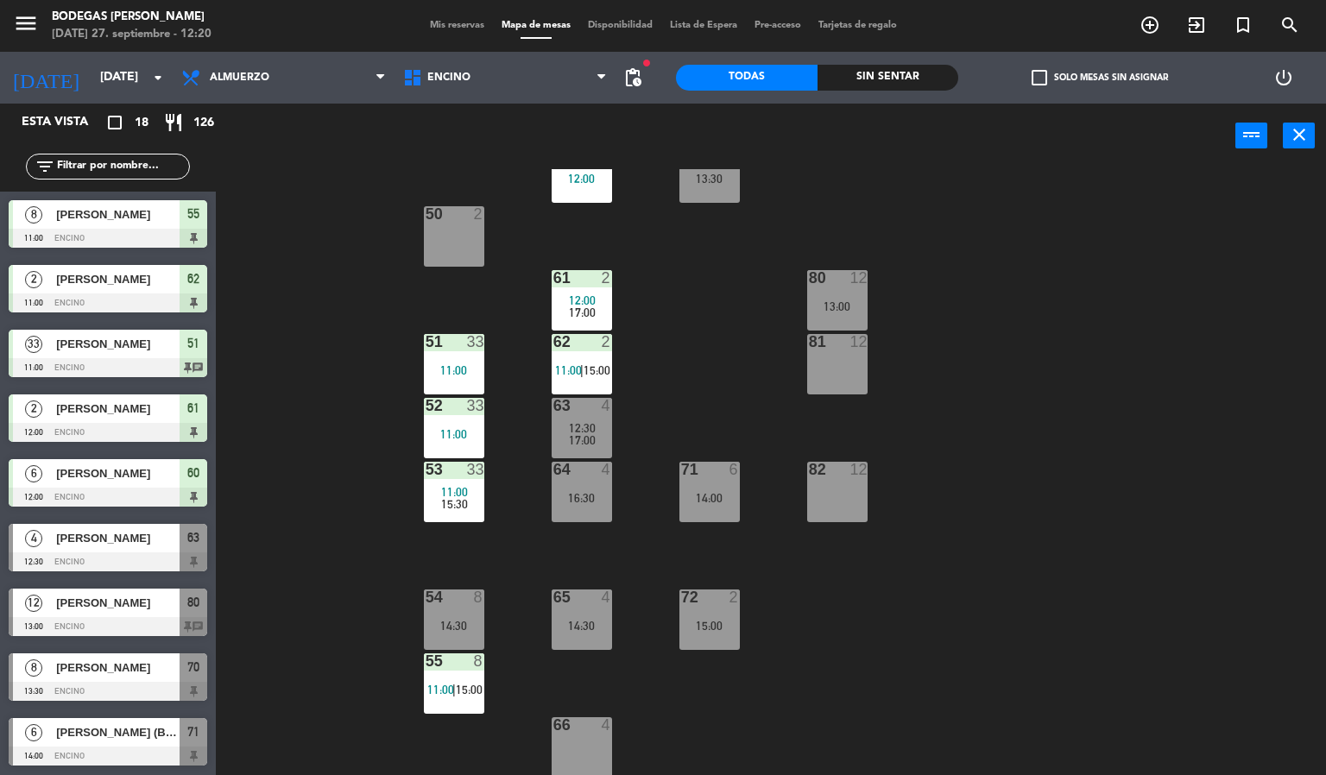
click at [233, 312] on div "60 6 12:00 70 8 13:30 50 2 61 2 12:00 17:00 80 12 13:00 51 33 11:00 62 2 11:00 …" at bounding box center [778, 472] width 1098 height 607
click at [104, 94] on div "[DATE] [DATE] arrow_drop_down" at bounding box center [86, 78] width 173 height 38
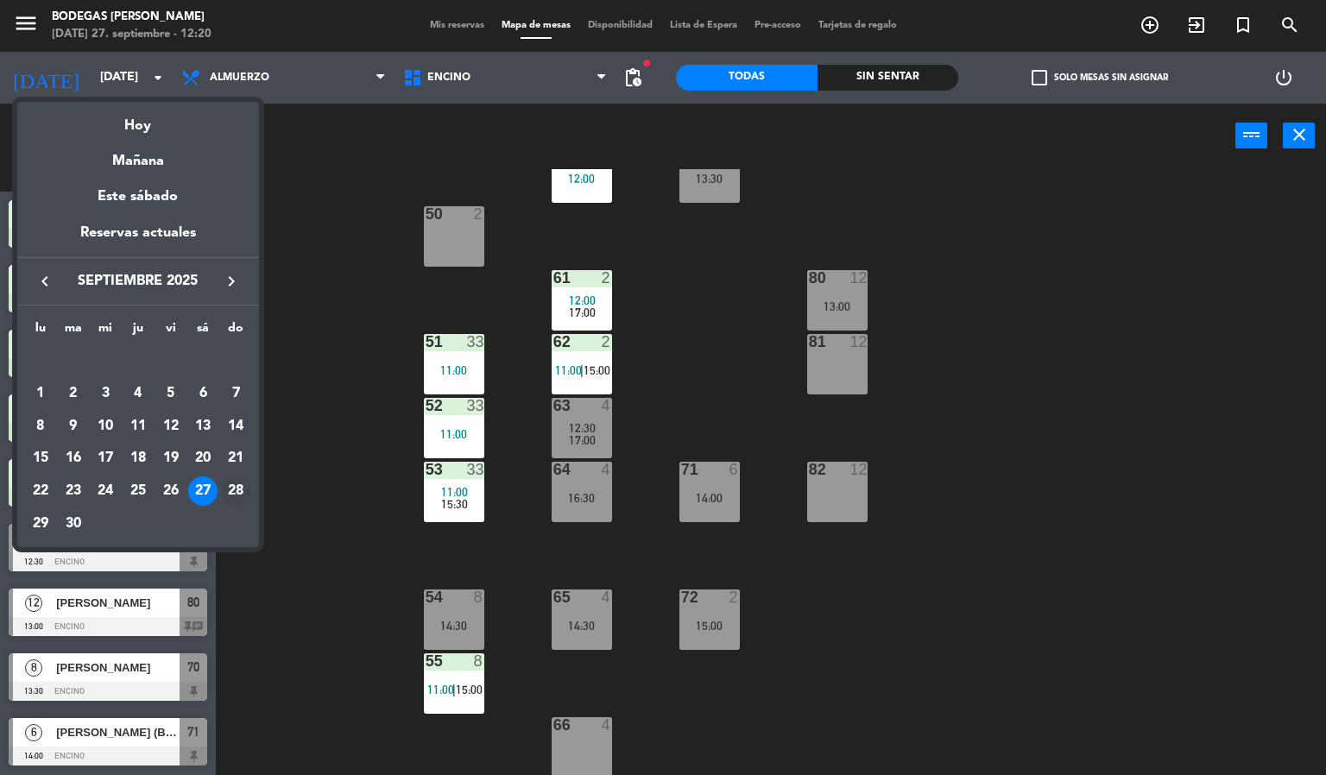
click at [228, 483] on div "28" at bounding box center [235, 491] width 29 height 29
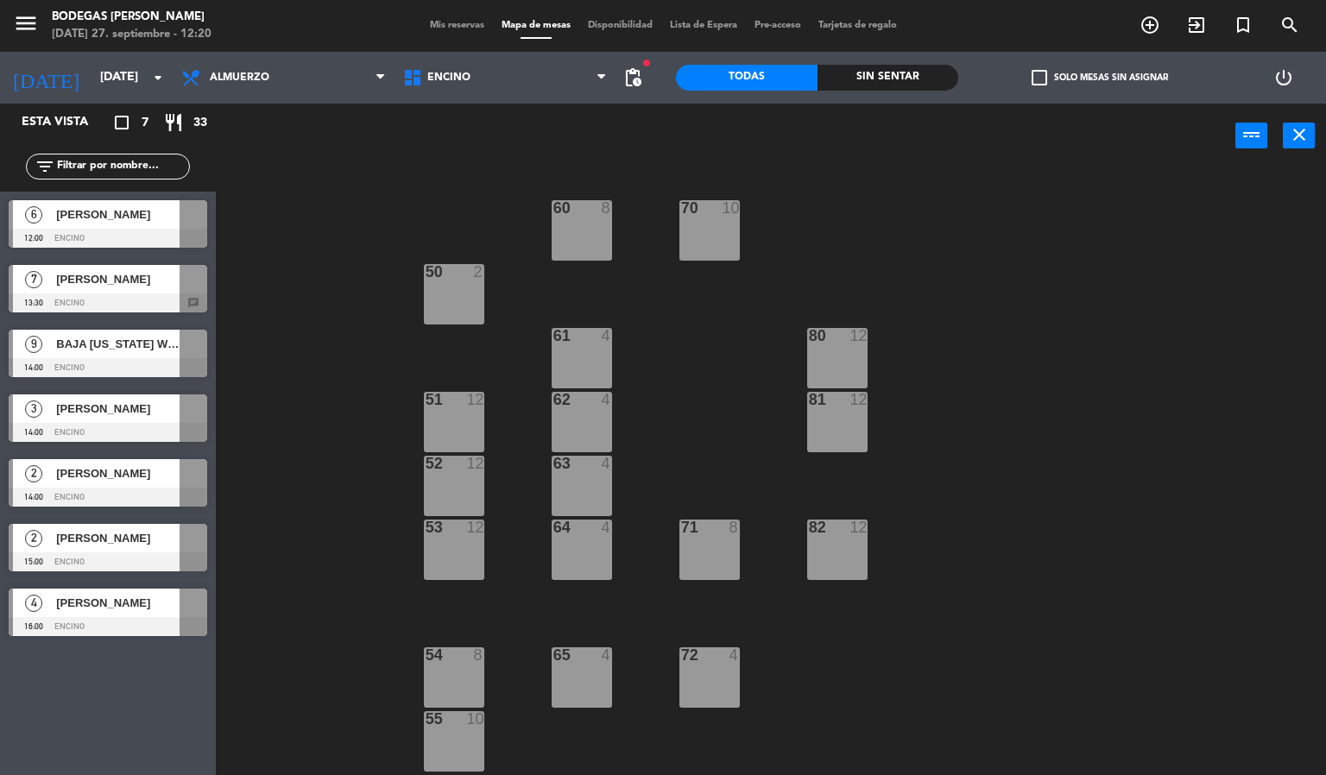
click at [138, 294] on div at bounding box center [108, 303] width 199 height 19
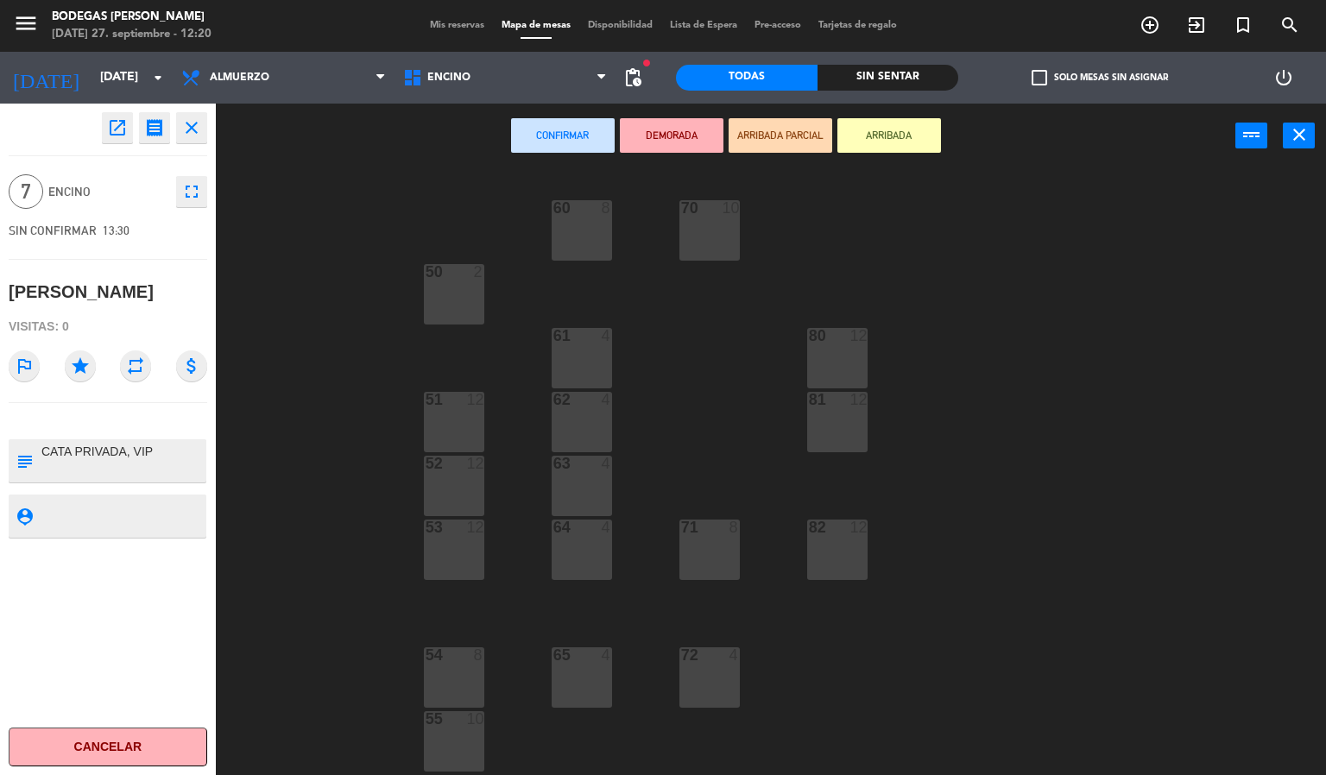
click at [123, 739] on button "Cancelar" at bounding box center [108, 747] width 199 height 39
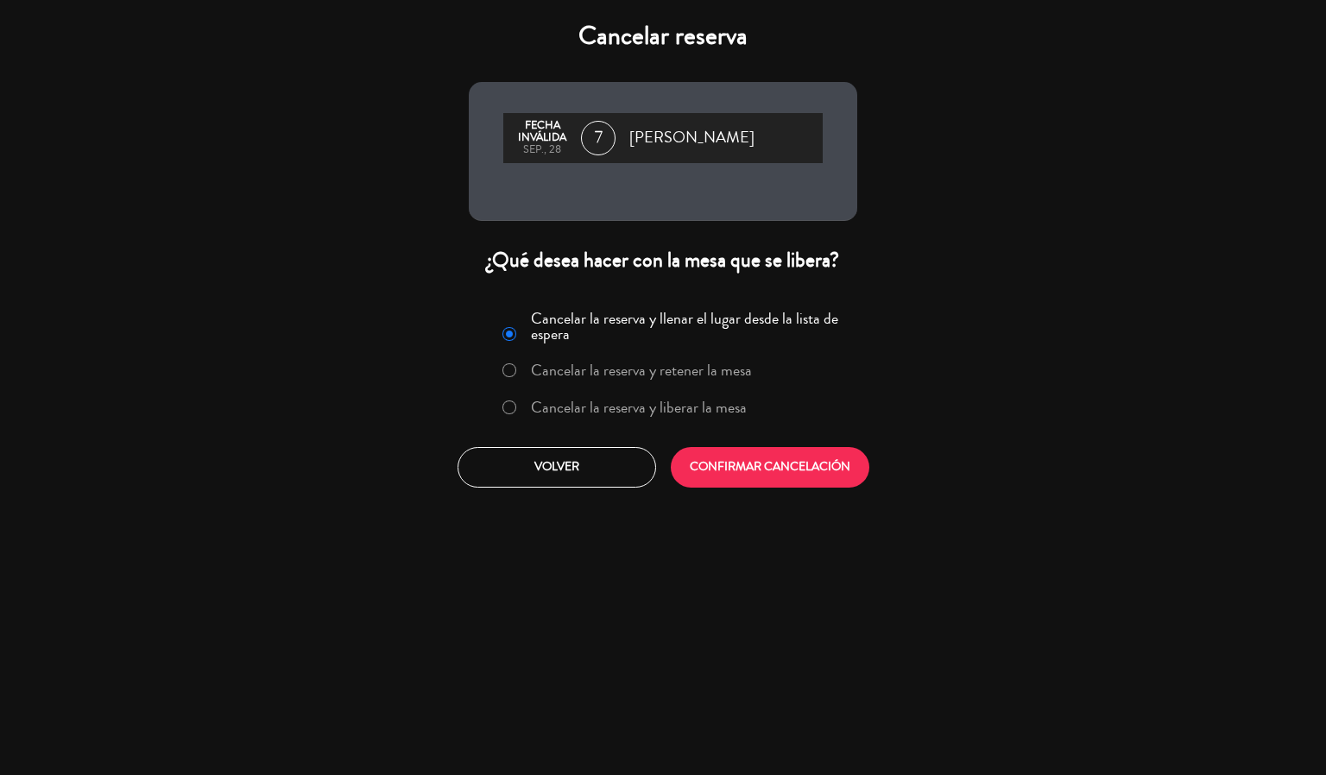
drag, startPoint x: 516, startPoint y: 407, endPoint x: 635, endPoint y: 430, distance: 121.4
click at [516, 409] on div at bounding box center [510, 408] width 14 height 15
click at [835, 467] on button "CONFIRMAR CANCELACIÓN" at bounding box center [770, 467] width 199 height 41
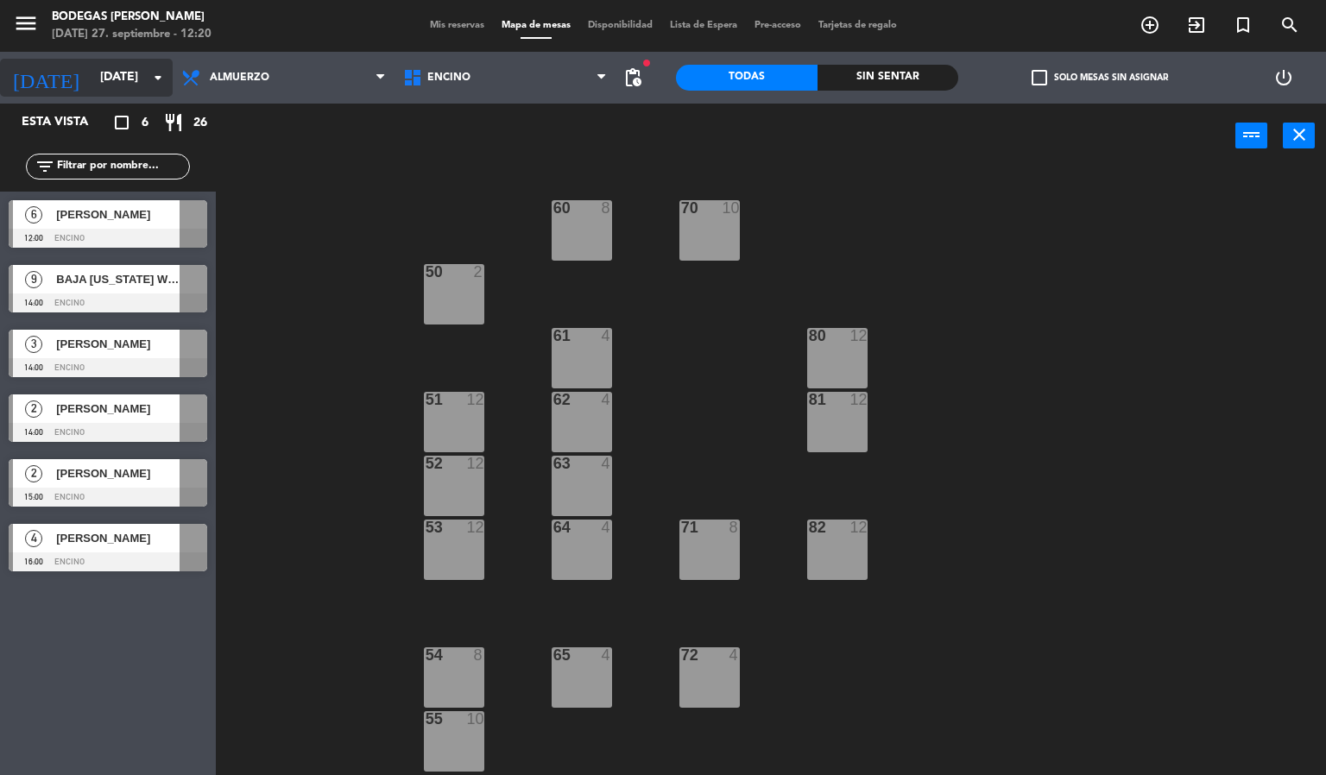
click at [92, 92] on input "[DATE]" at bounding box center [174, 77] width 164 height 31
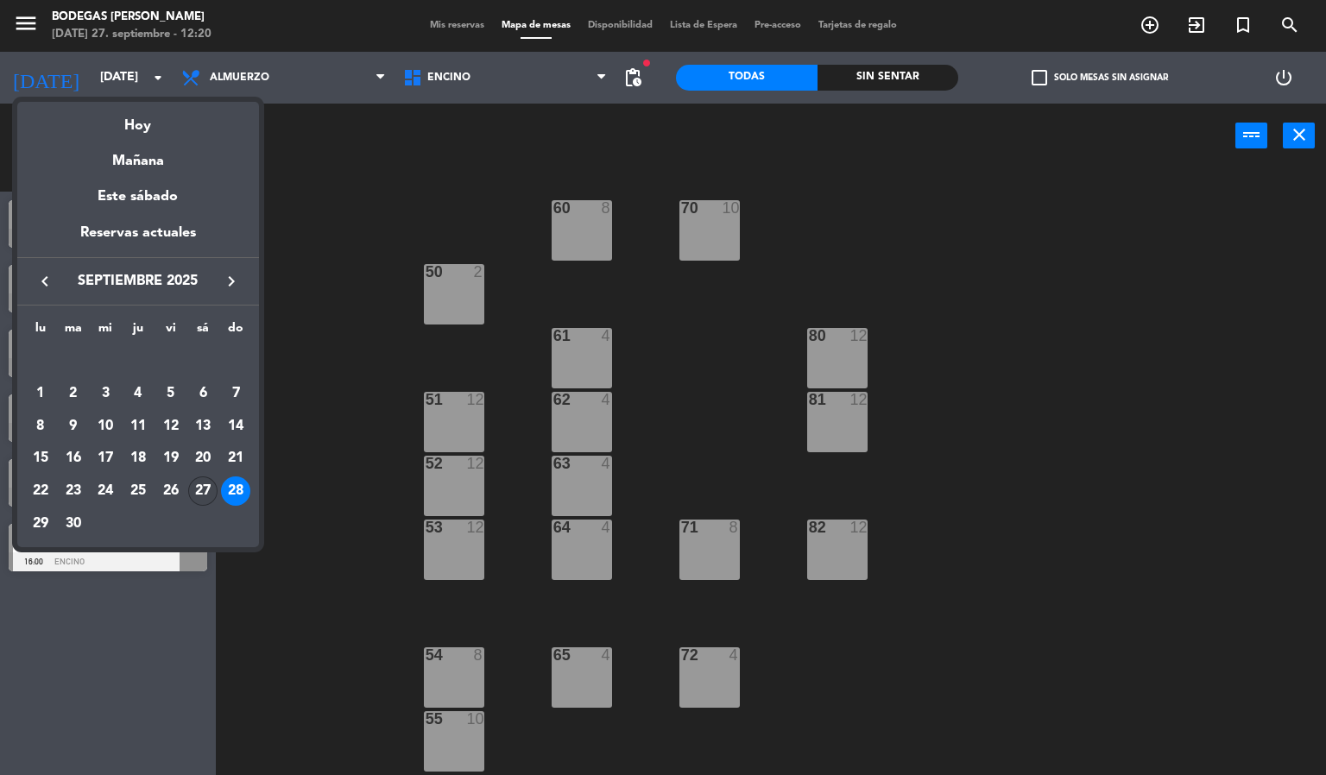
click at [207, 488] on div "27" at bounding box center [202, 491] width 29 height 29
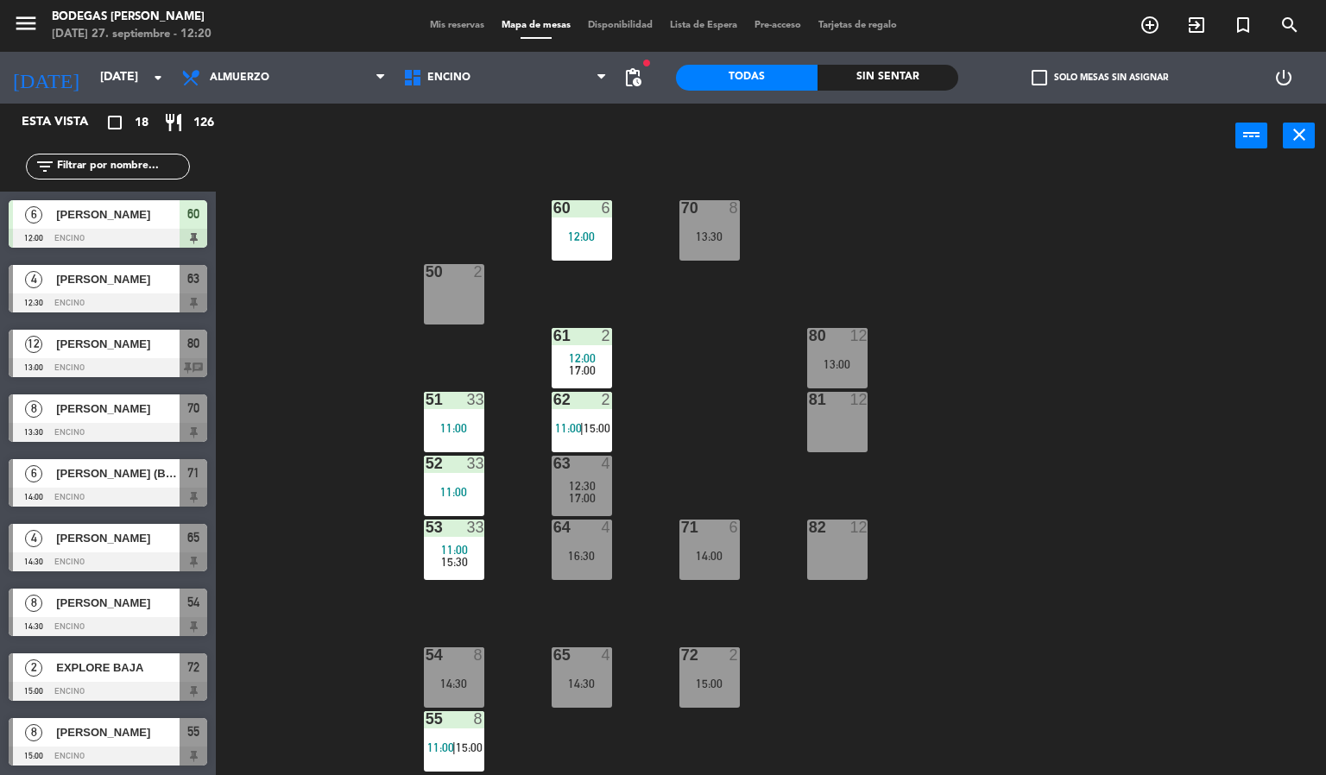
click at [277, 351] on div "60 6 12:00 70 8 13:30 50 2 61 2 12:00 17:00 80 12 13:00 51 33 11:00 62 2 11:00 …" at bounding box center [778, 472] width 1098 height 607
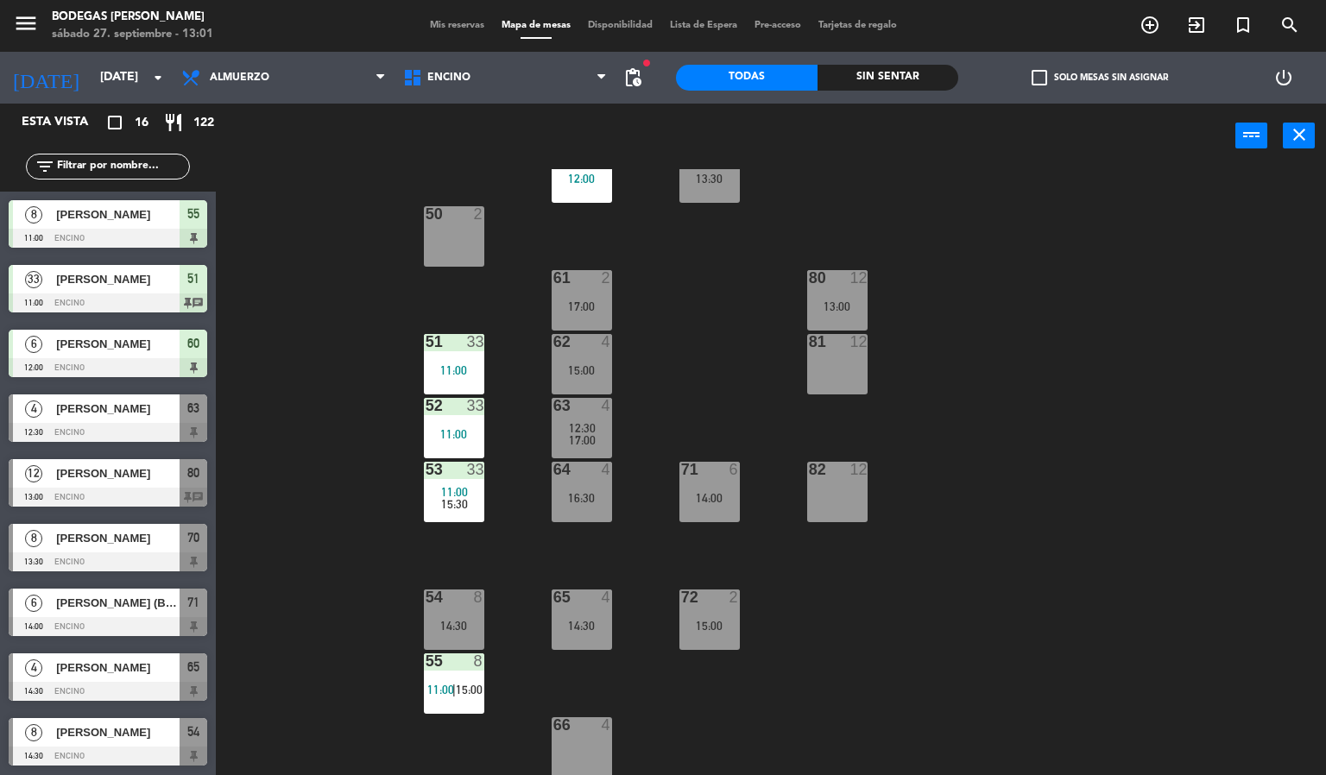
click at [301, 466] on div "60 6 12:00 70 8 13:30 50 2 61 2 17:00 80 12 13:00 51 33 11:00 62 4 15:00 81 12 …" at bounding box center [778, 472] width 1098 height 607
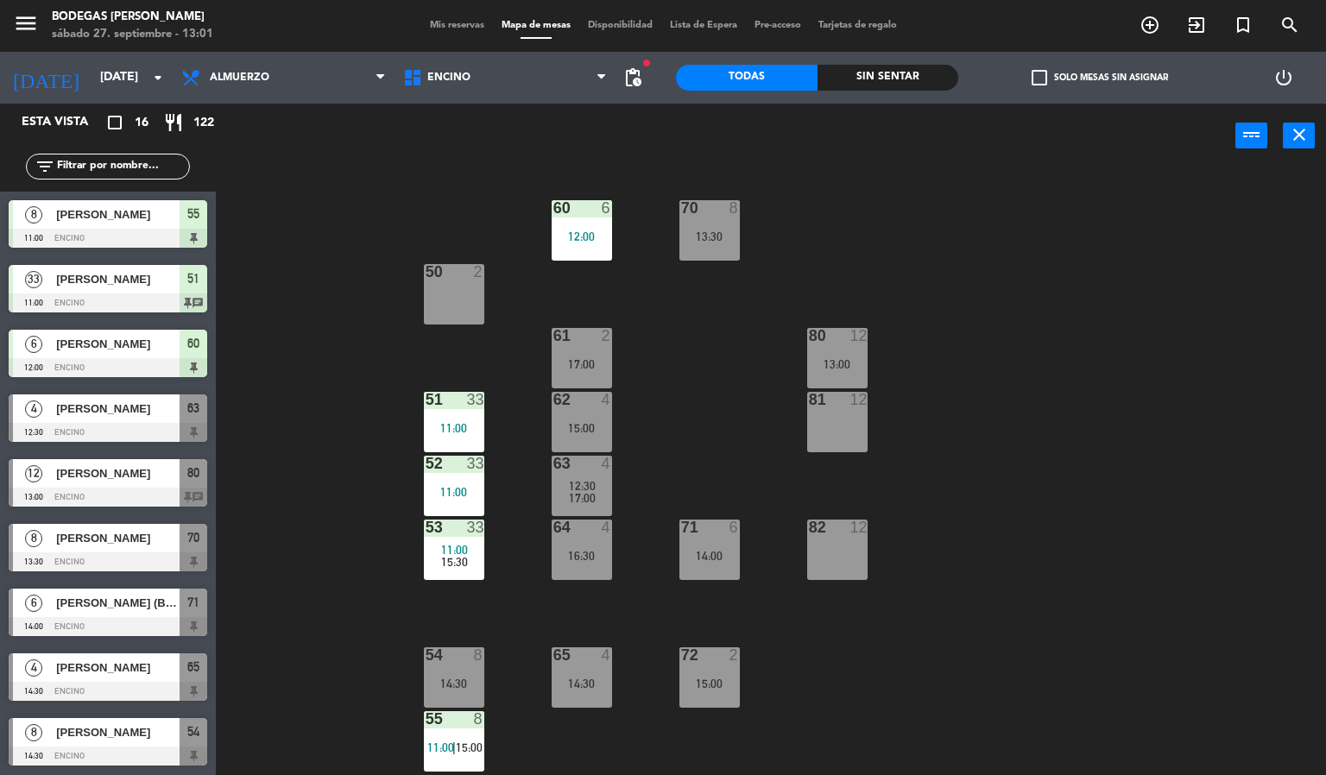
click at [355, 218] on div "60 6 12:00 70 8 13:30 50 2 61 2 17:00 80 12 13:00 51 33 11:00 62 4 15:00 81 12 …" at bounding box center [778, 472] width 1098 height 607
click at [303, 242] on div "60 6 12:00 70 8 13:30 50 2 61 2 17:00 80 12 13:00 51 33 11:00 62 4 15:00 81 12 …" at bounding box center [778, 472] width 1098 height 607
click at [92, 97] on div "[DATE] [DATE] arrow_drop_down" at bounding box center [86, 78] width 173 height 52
click at [97, 83] on input "[DATE]" at bounding box center [174, 77] width 164 height 31
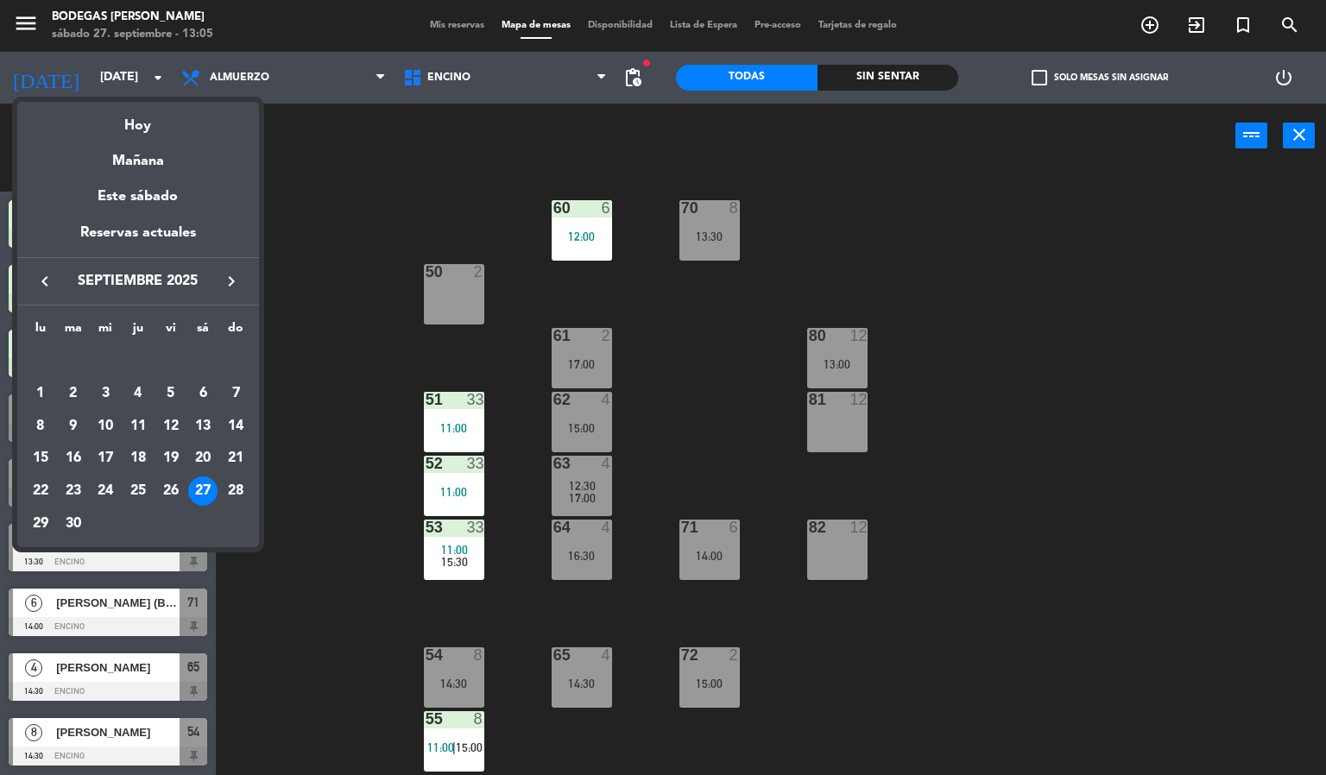
click at [228, 277] on icon "keyboard_arrow_right" at bounding box center [231, 281] width 21 height 21
click at [199, 453] on div "22" at bounding box center [202, 459] width 29 height 29
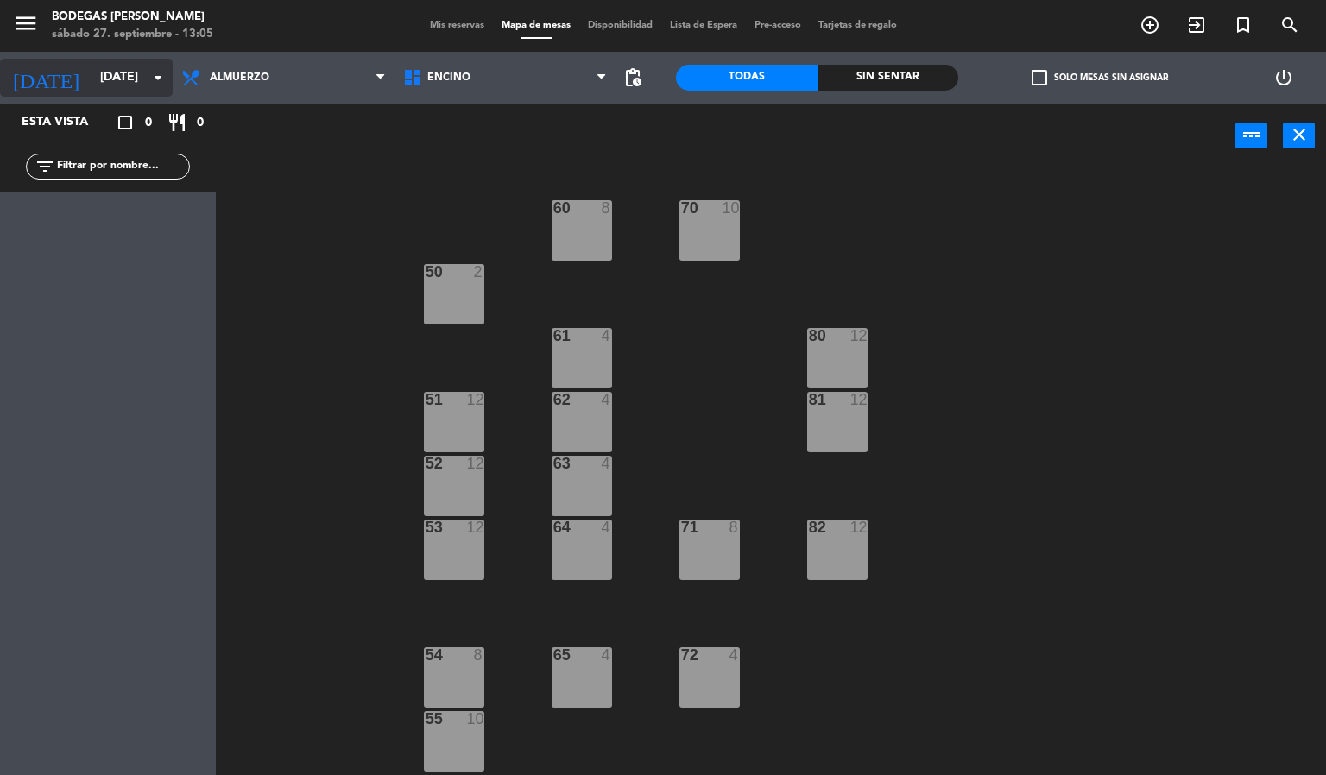
click at [133, 63] on input "[DATE]" at bounding box center [174, 77] width 164 height 31
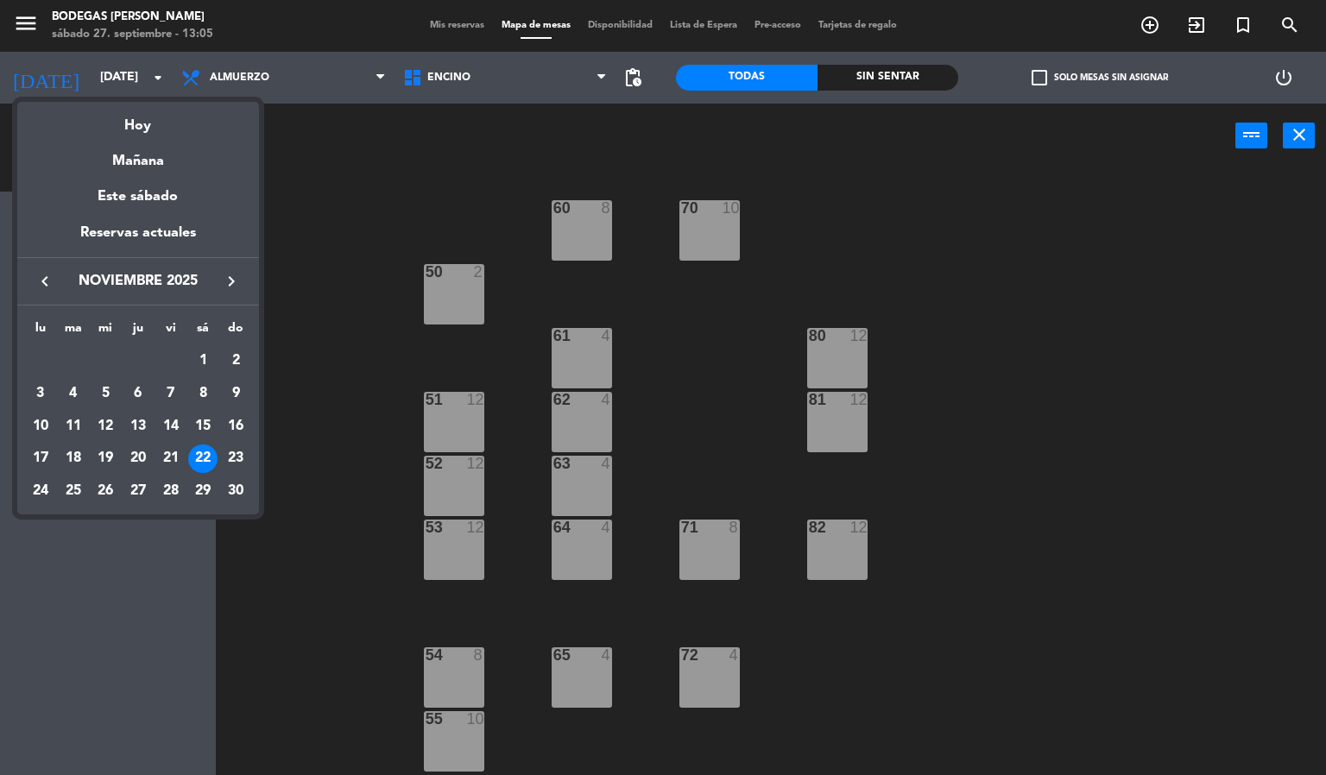
click at [45, 264] on div "keyboard_arrow_left [DATE] keyboard_arrow_right" at bounding box center [138, 281] width 242 height 48
click at [41, 277] on icon "keyboard_arrow_left" at bounding box center [45, 281] width 21 height 21
click at [202, 488] on div "27" at bounding box center [202, 491] width 29 height 29
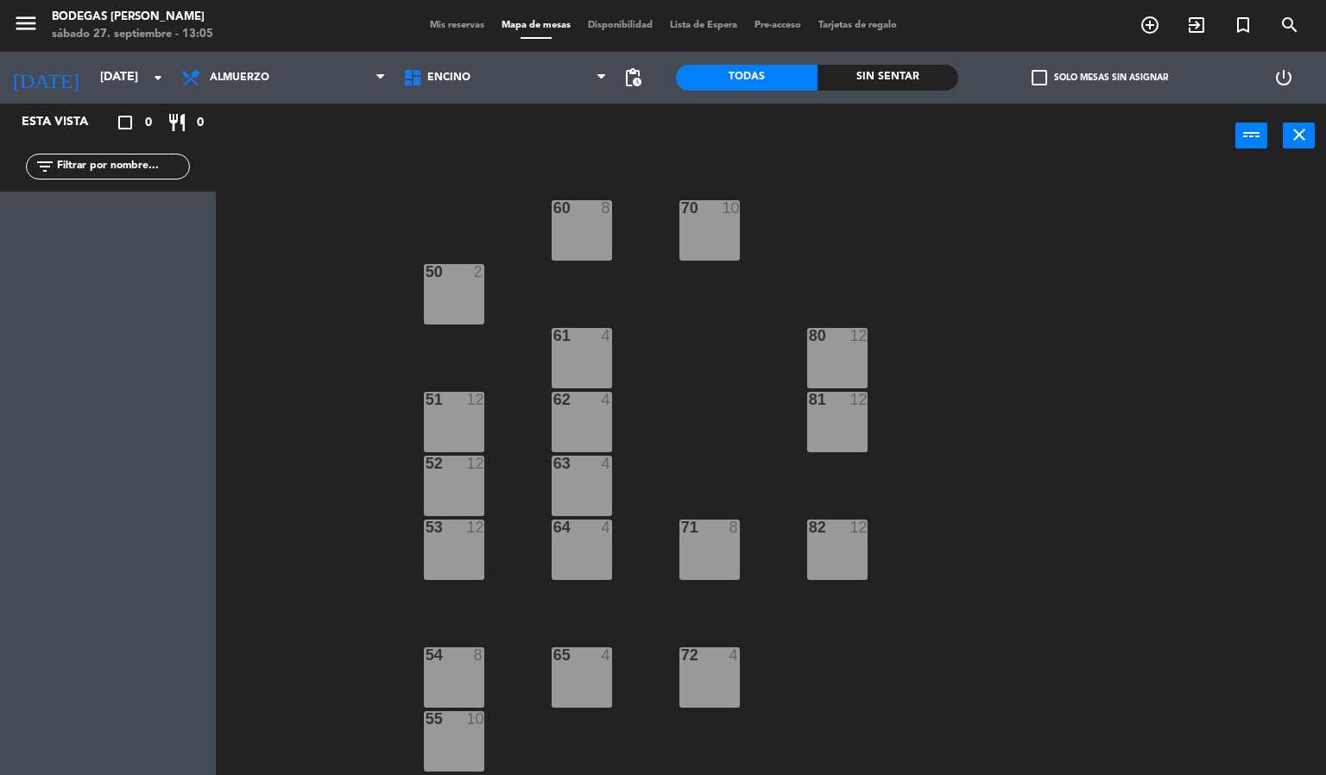
type input "[DATE]"
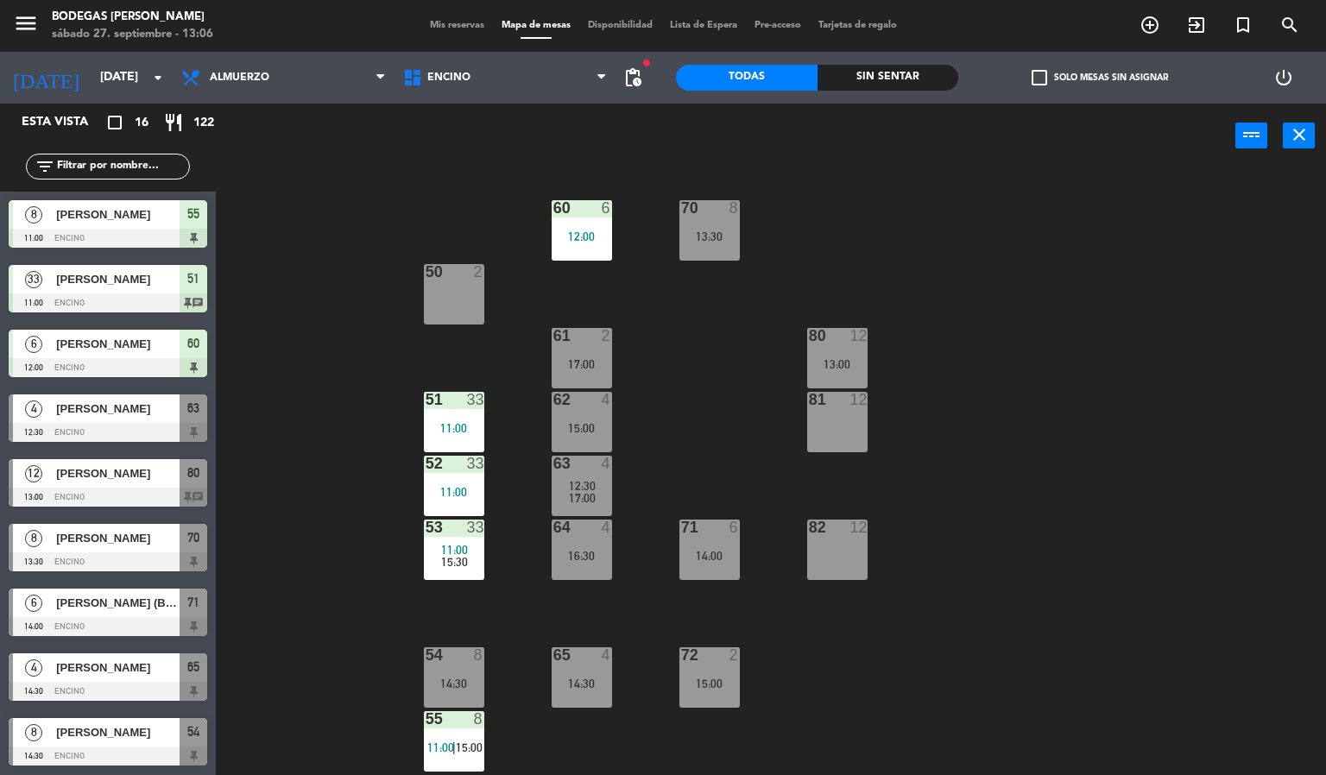
drag, startPoint x: 237, startPoint y: 252, endPoint x: 228, endPoint y: 255, distance: 9.0
click at [238, 252] on div "60 6 12:00 70 8 13:30 50 2 61 2 17:00 80 12 13:00 51 33 11:00 62 4 15:00 81 12 …" at bounding box center [778, 472] width 1098 height 607
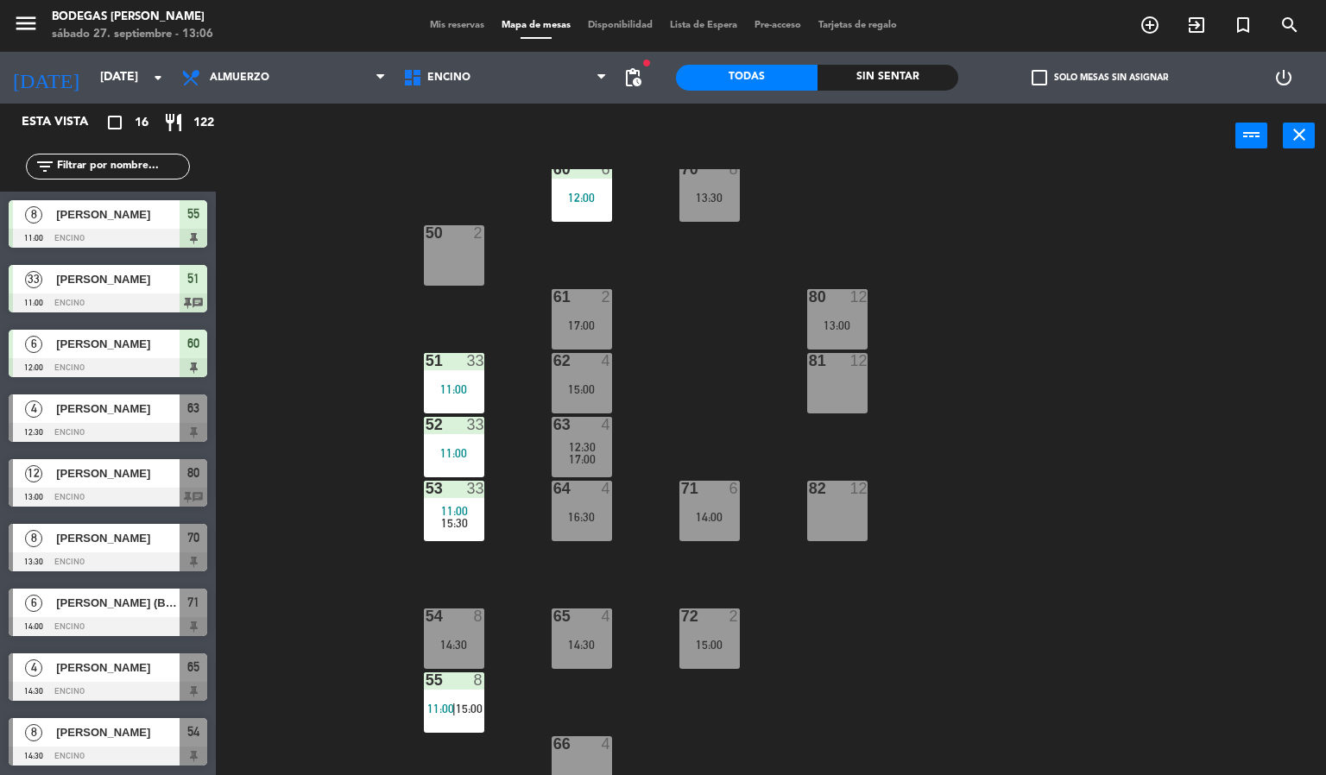
scroll to position [58, 0]
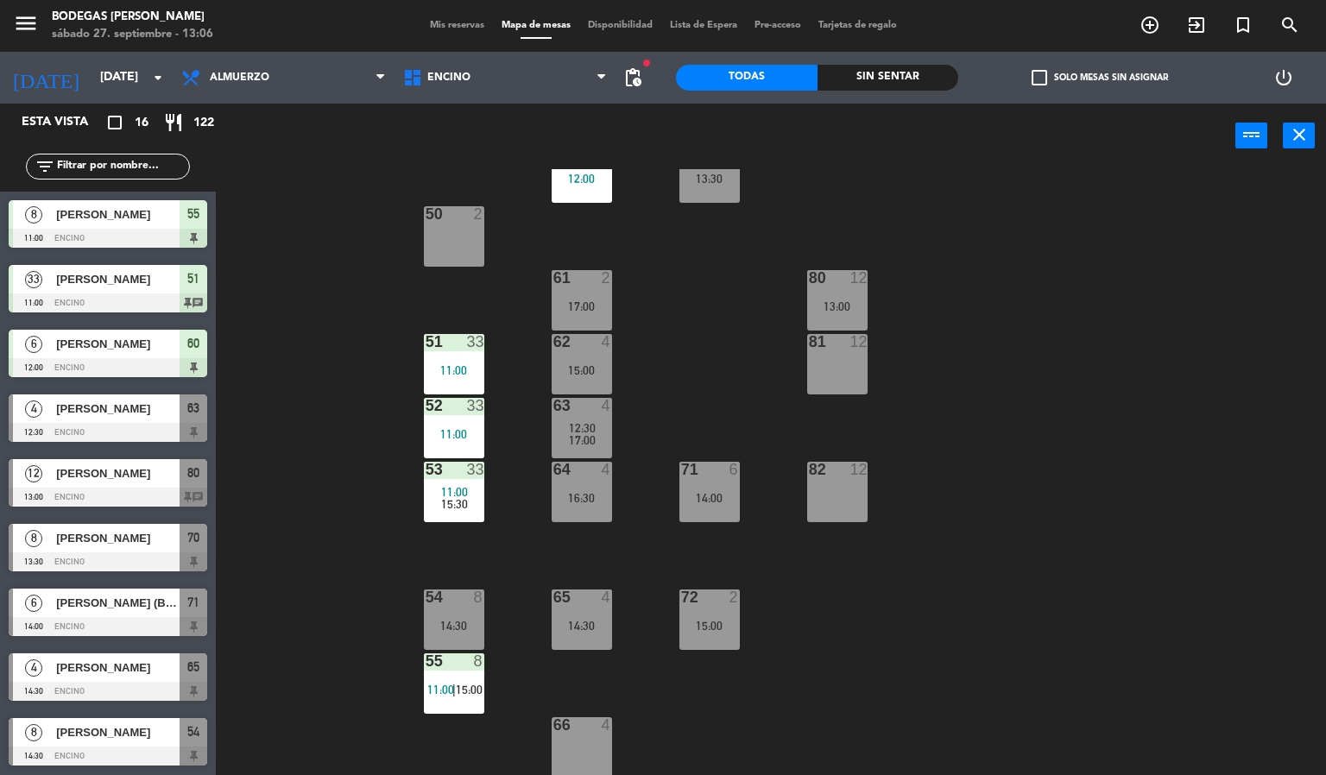
click at [351, 376] on div "60 6 12:00 70 8 13:30 50 2 61 2 17:00 80 12 13:00 51 33 11:00 62 4 15:00 81 12 …" at bounding box center [778, 472] width 1098 height 607
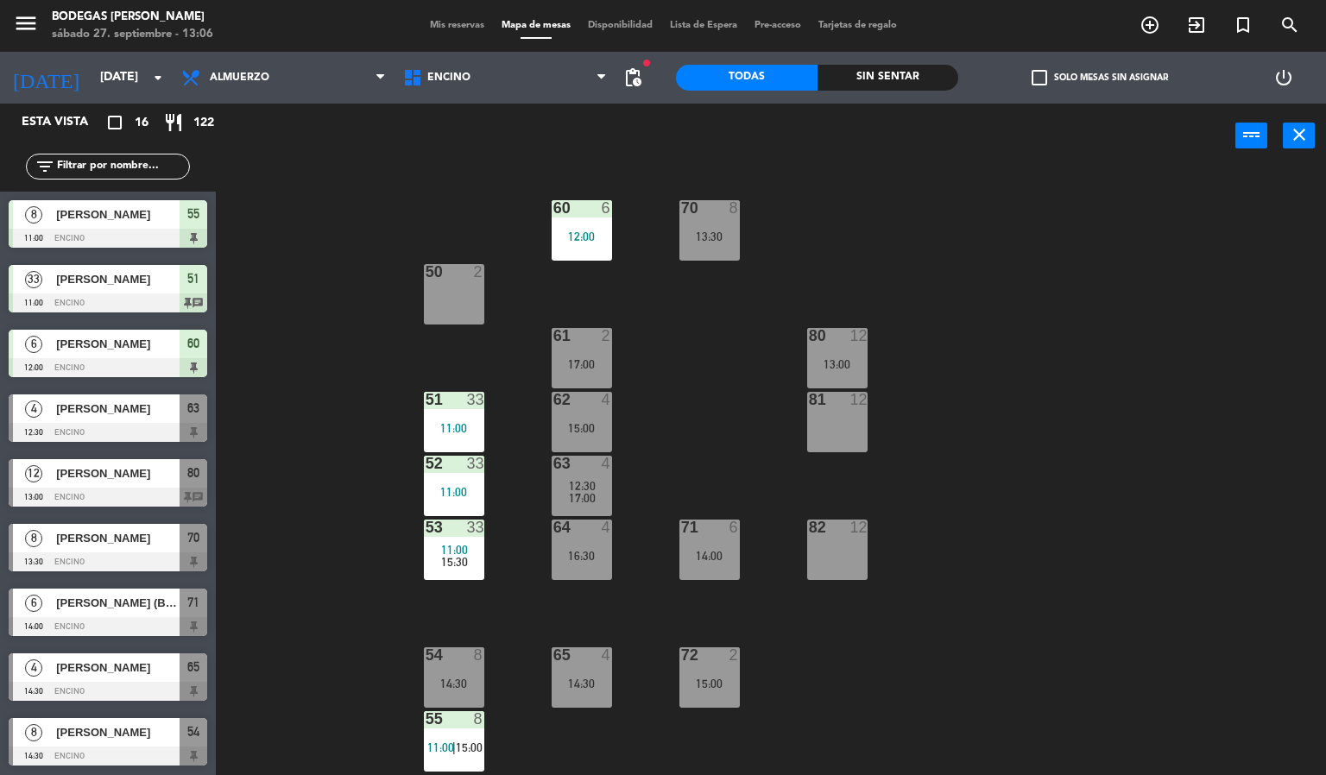
click at [694, 356] on div "60 6 12:00 70 8 13:30 50 2 61 2 17:00 80 12 13:00 51 33 11:00 62 4 15:00 81 12 …" at bounding box center [778, 472] width 1098 height 607
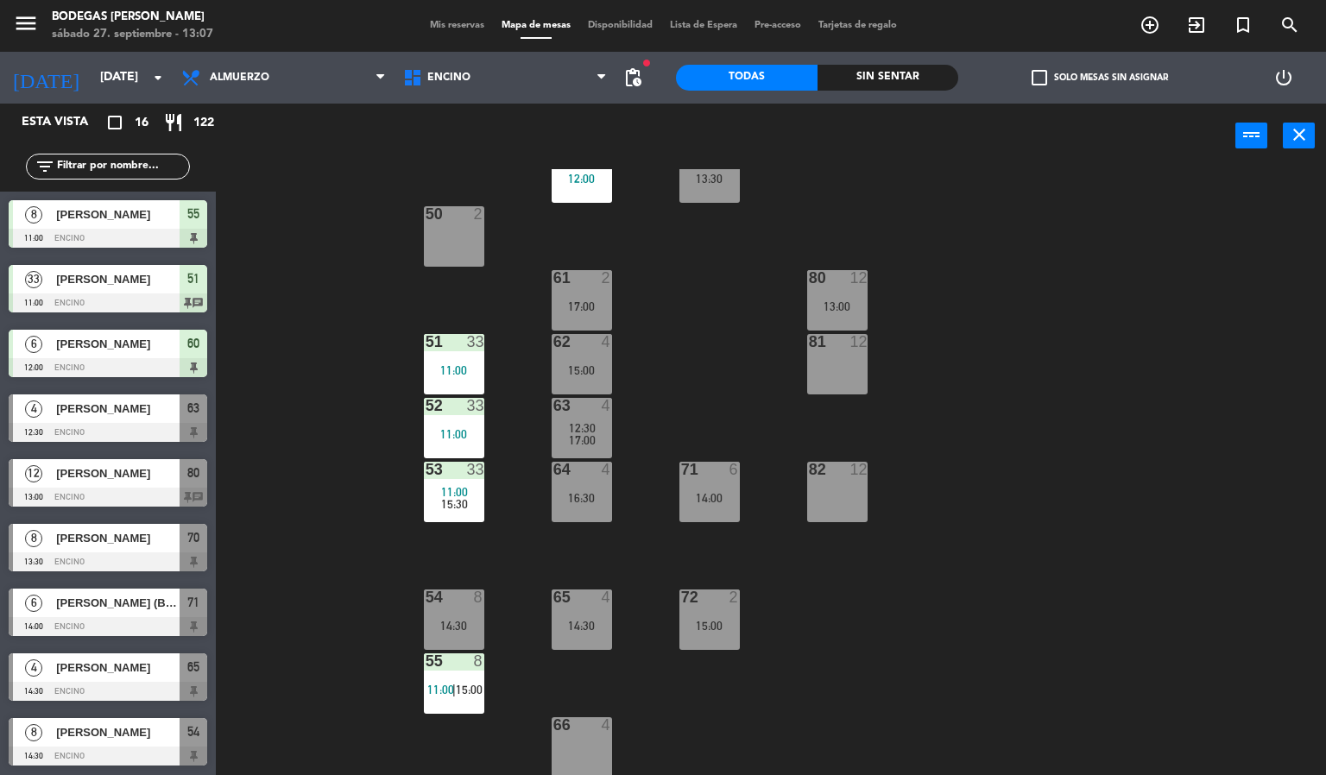
click at [345, 345] on div "60 6 12:00 70 8 13:30 50 2 61 2 17:00 80 12 13:00 51 33 11:00 62 4 15:00 81 12 …" at bounding box center [778, 472] width 1098 height 607
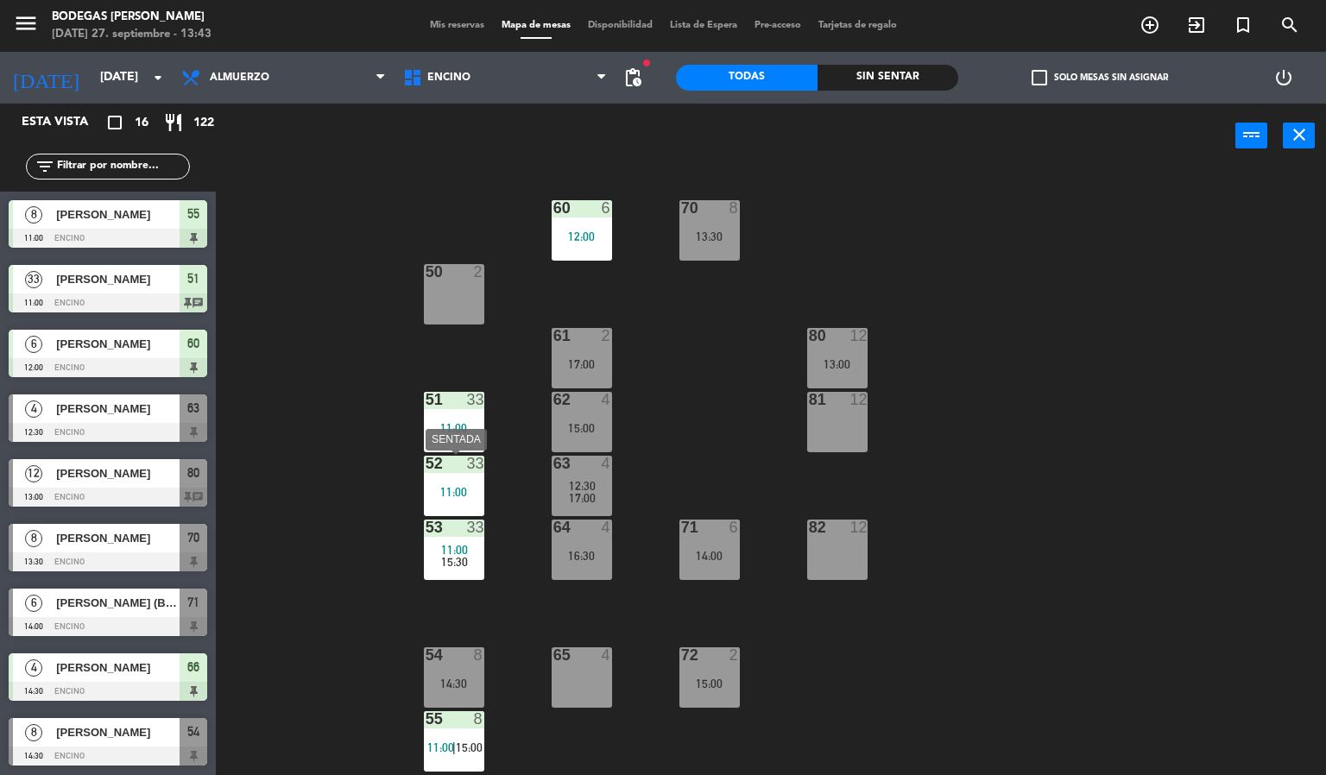
click at [474, 475] on div "52 33 11:00" at bounding box center [454, 486] width 60 height 60
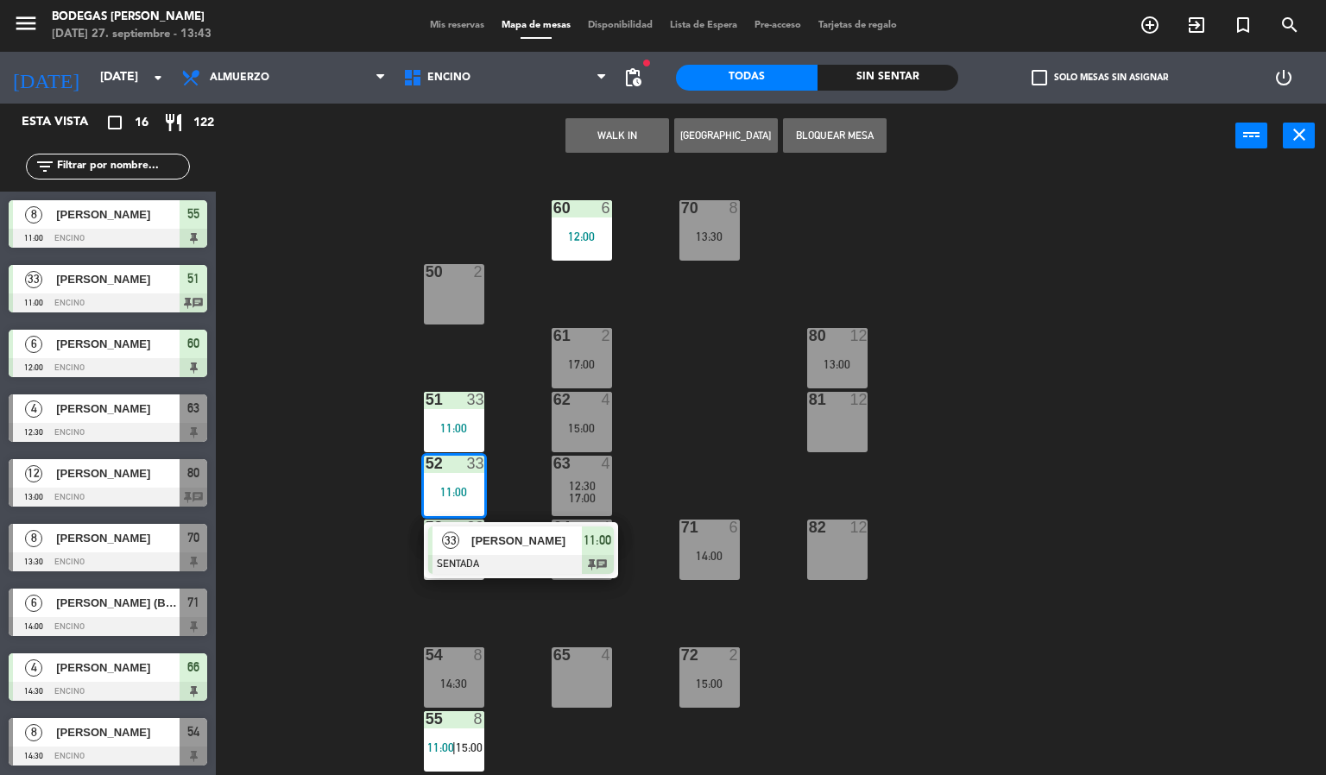
click at [303, 469] on div "60 6 12:00 70 8 13:30 50 2 61 2 17:00 80 12 13:00 51 33 11:00 62 4 15:00 81 12 …" at bounding box center [778, 472] width 1098 height 607
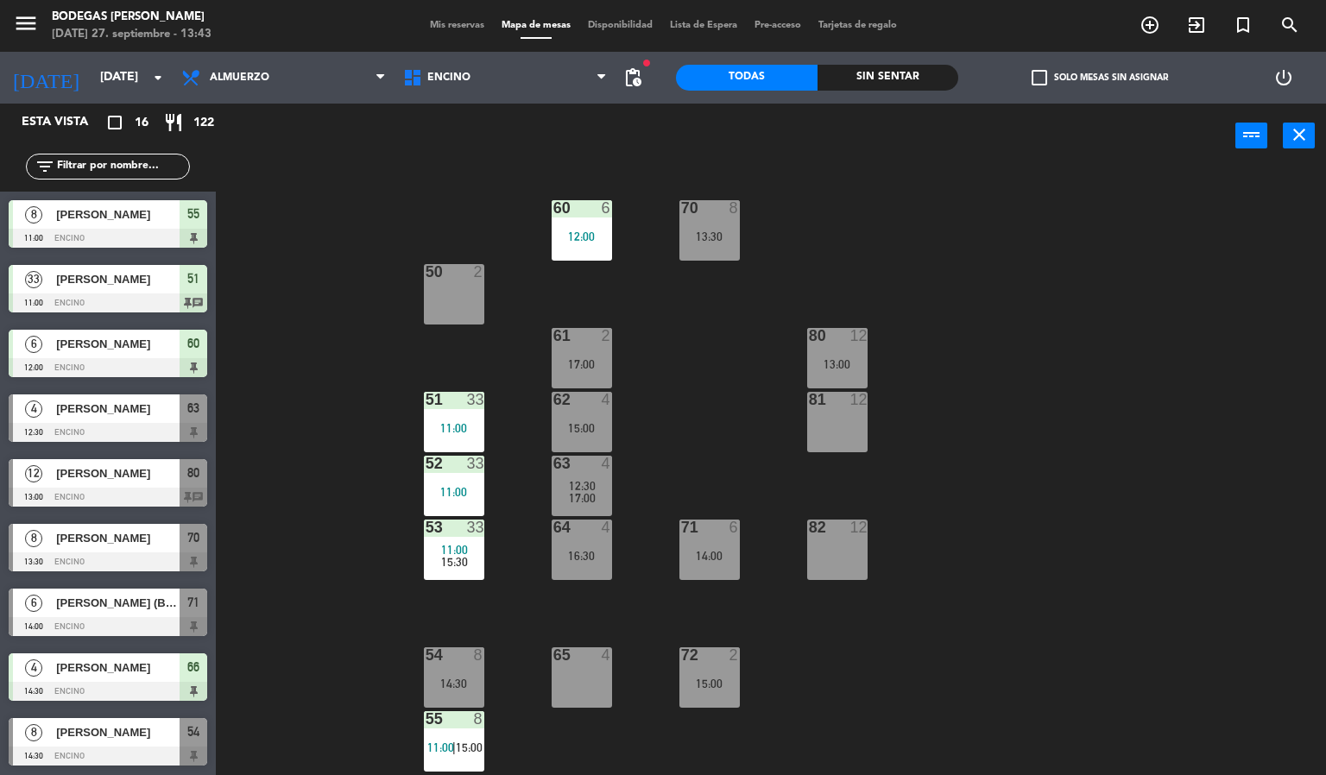
click at [303, 469] on div "60 6 12:00 70 8 13:30 50 2 61 2 17:00 80 12 13:00 51 33 11:00 62 4 15:00 81 12 …" at bounding box center [778, 472] width 1098 height 607
click at [654, 427] on div "60 6 12:00 70 8 13:30 50 2 61 2 17:00 80 12 13:00 51 33 11:00 62 4 15:00 81 12 …" at bounding box center [778, 472] width 1098 height 607
click at [268, 311] on div "60 6 12:00 70 8 13:30 50 2 61 2 17:00 80 12 13:00 51 33 11:00 62 4 15:00 81 12 …" at bounding box center [778, 472] width 1098 height 607
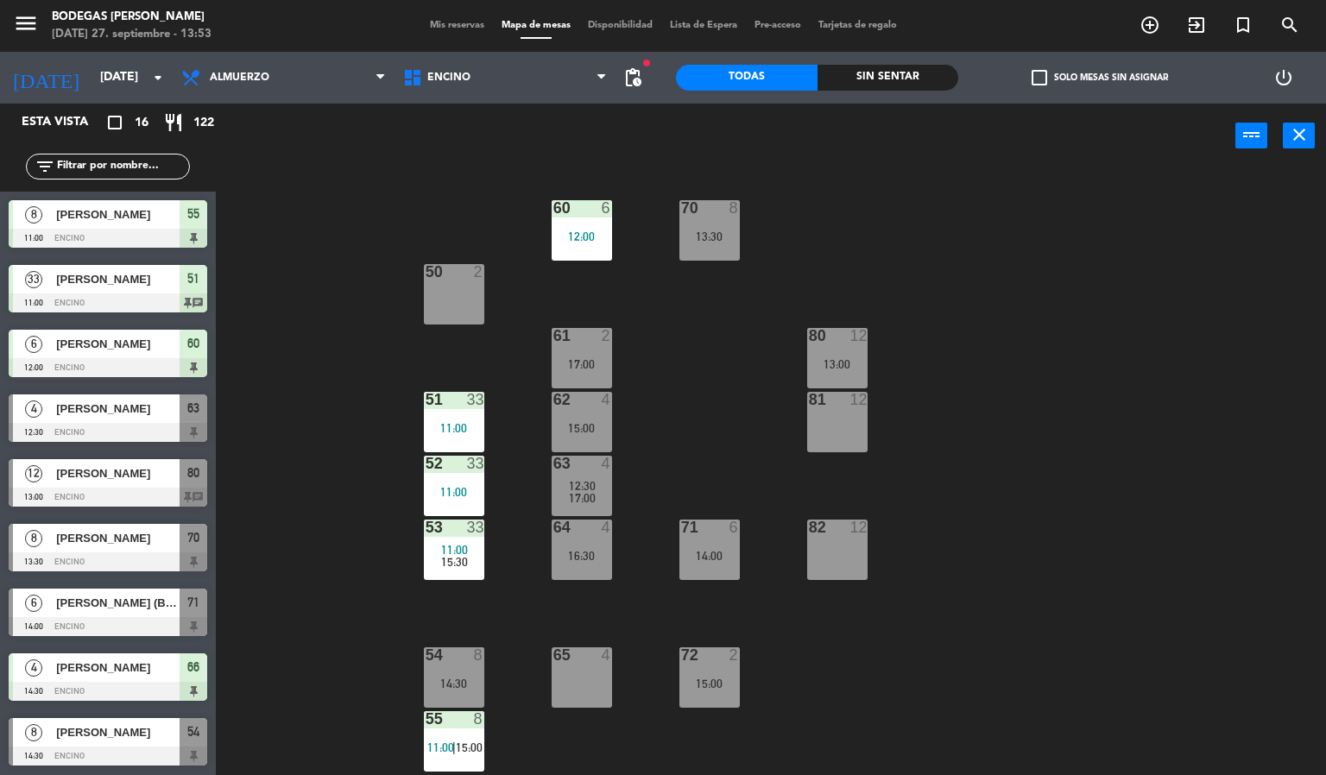
click at [345, 307] on div "60 6 12:00 70 8 13:30 50 2 61 2 17:00 80 12 13:00 51 33 11:00 62 4 15:00 81 12 …" at bounding box center [778, 472] width 1098 height 607
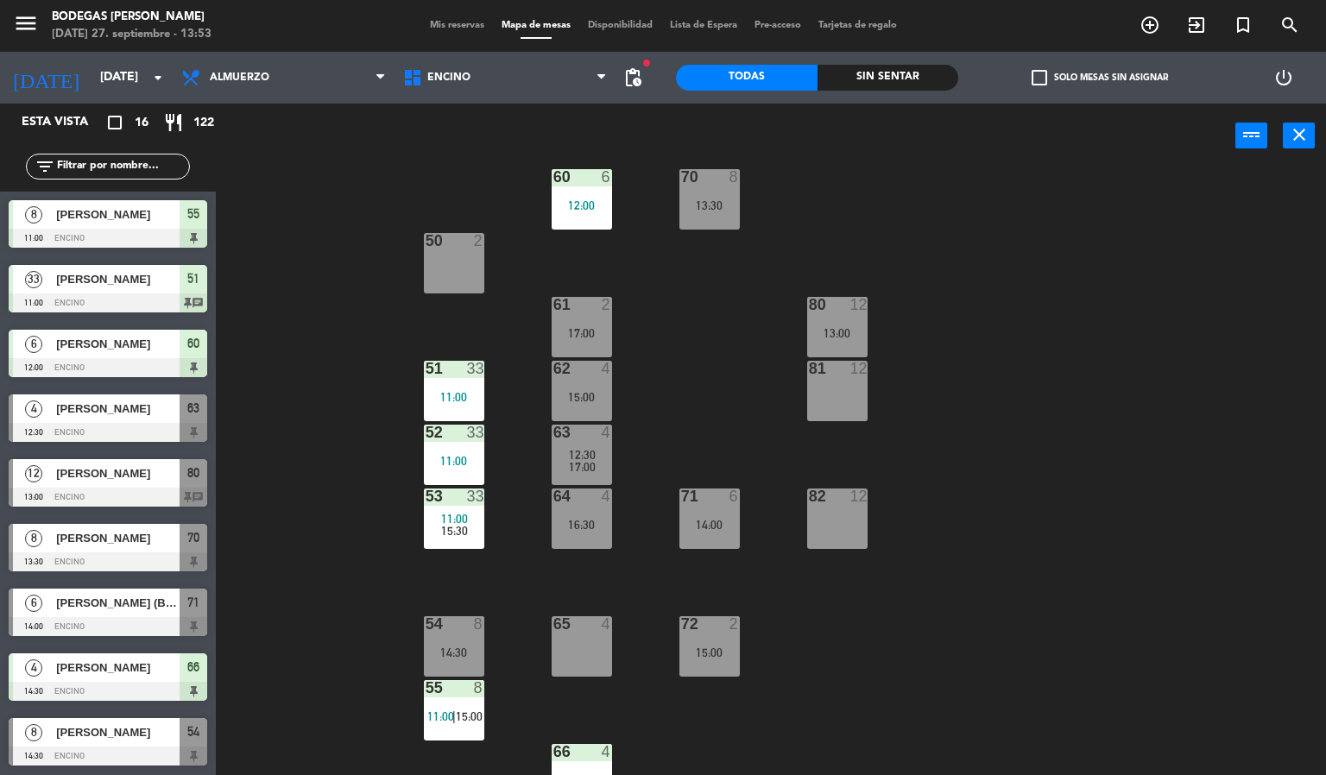
scroll to position [58, 0]
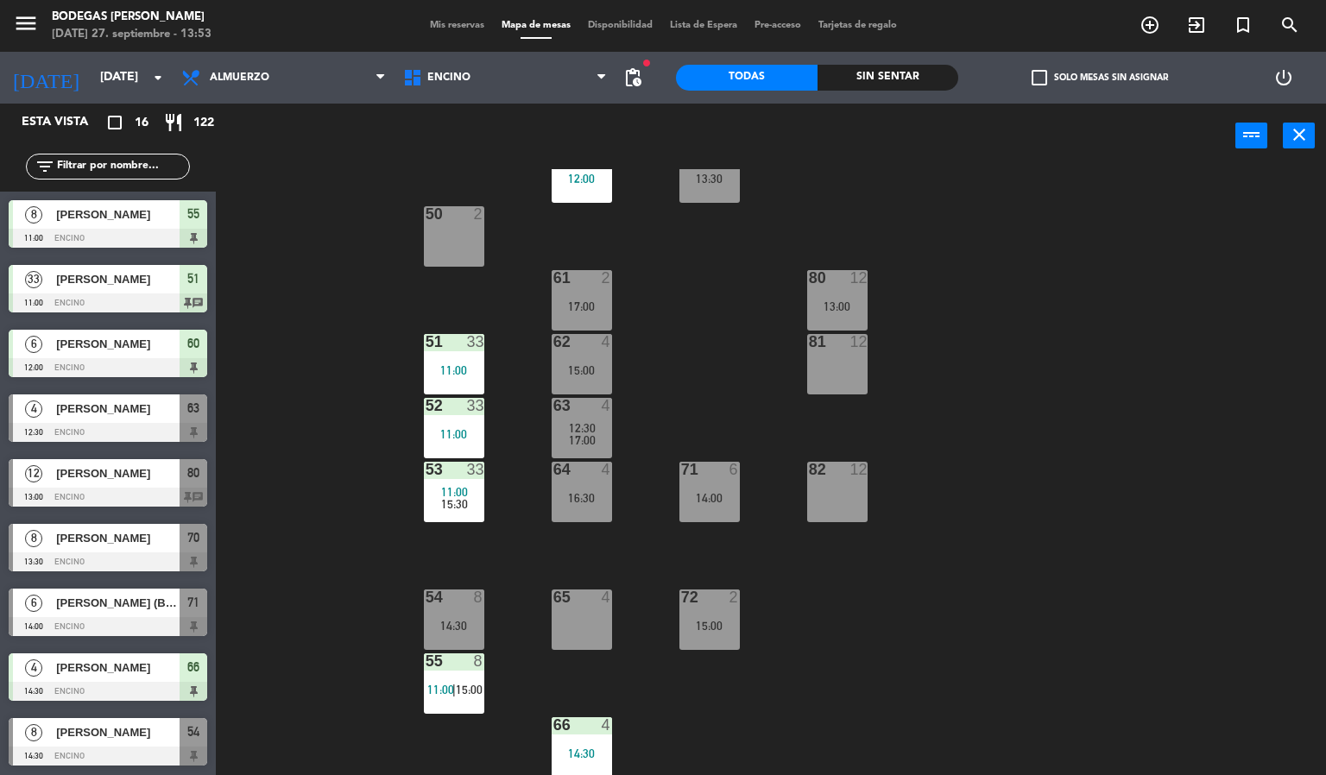
click at [454, 599] on div at bounding box center [454, 598] width 28 height 16
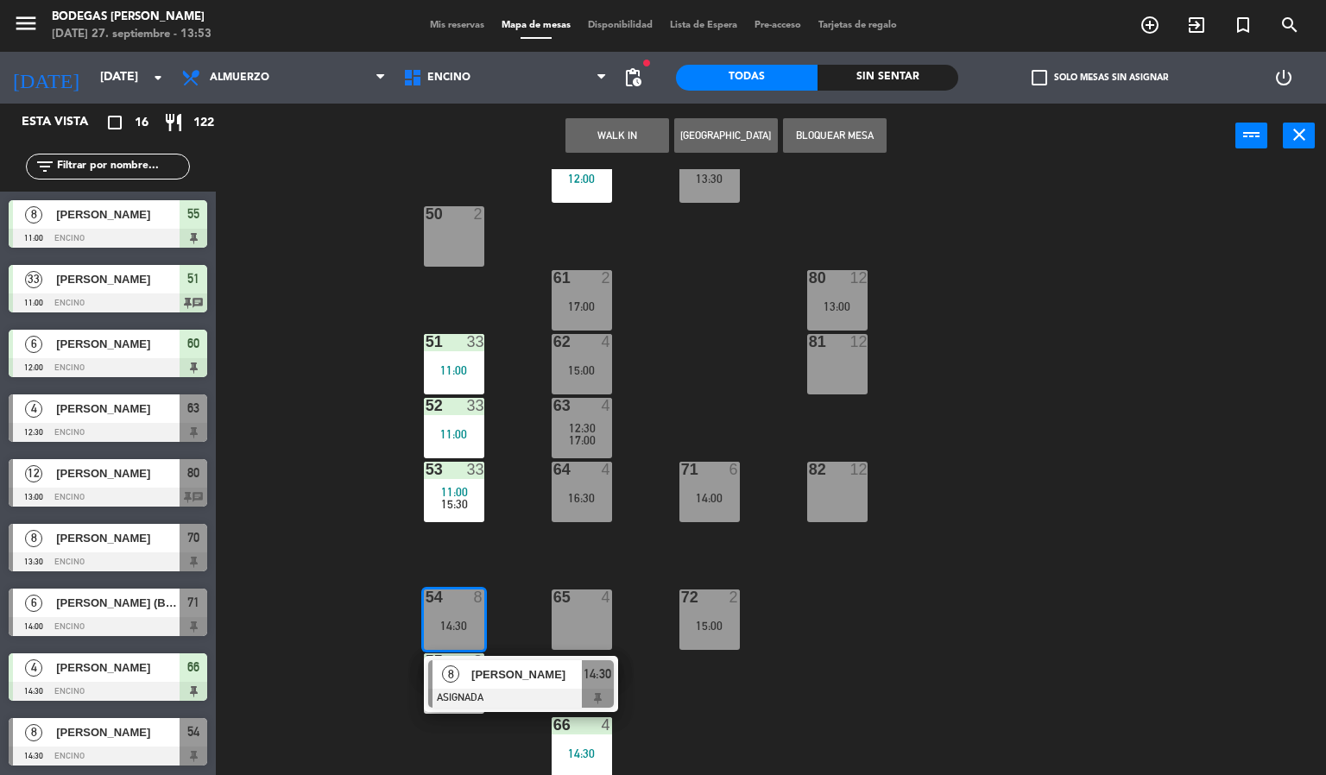
click at [970, 501] on div "60 6 12:00 70 8 13:30 50 2 61 2 17:00 80 12 13:00 51 33 11:00 62 4 15:00 81 12 …" at bounding box center [778, 472] width 1098 height 607
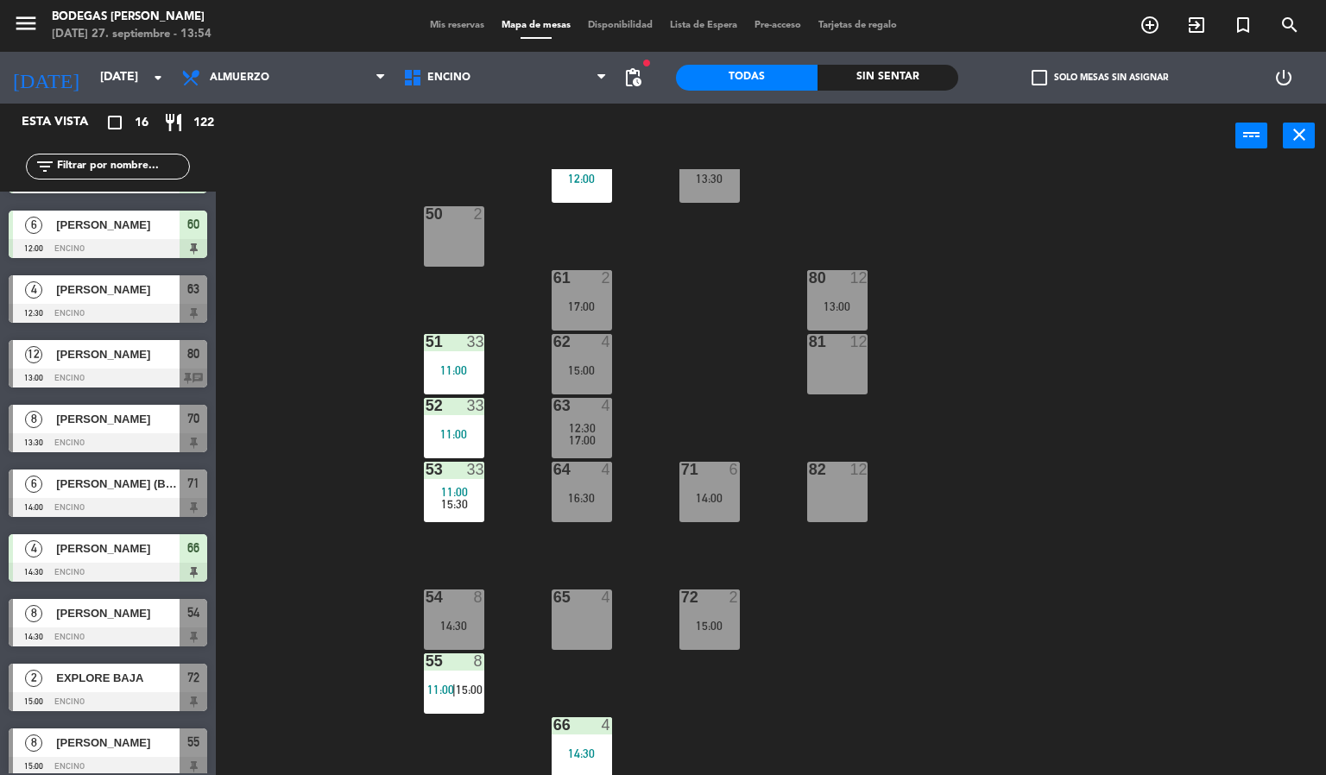
scroll to position [0, 0]
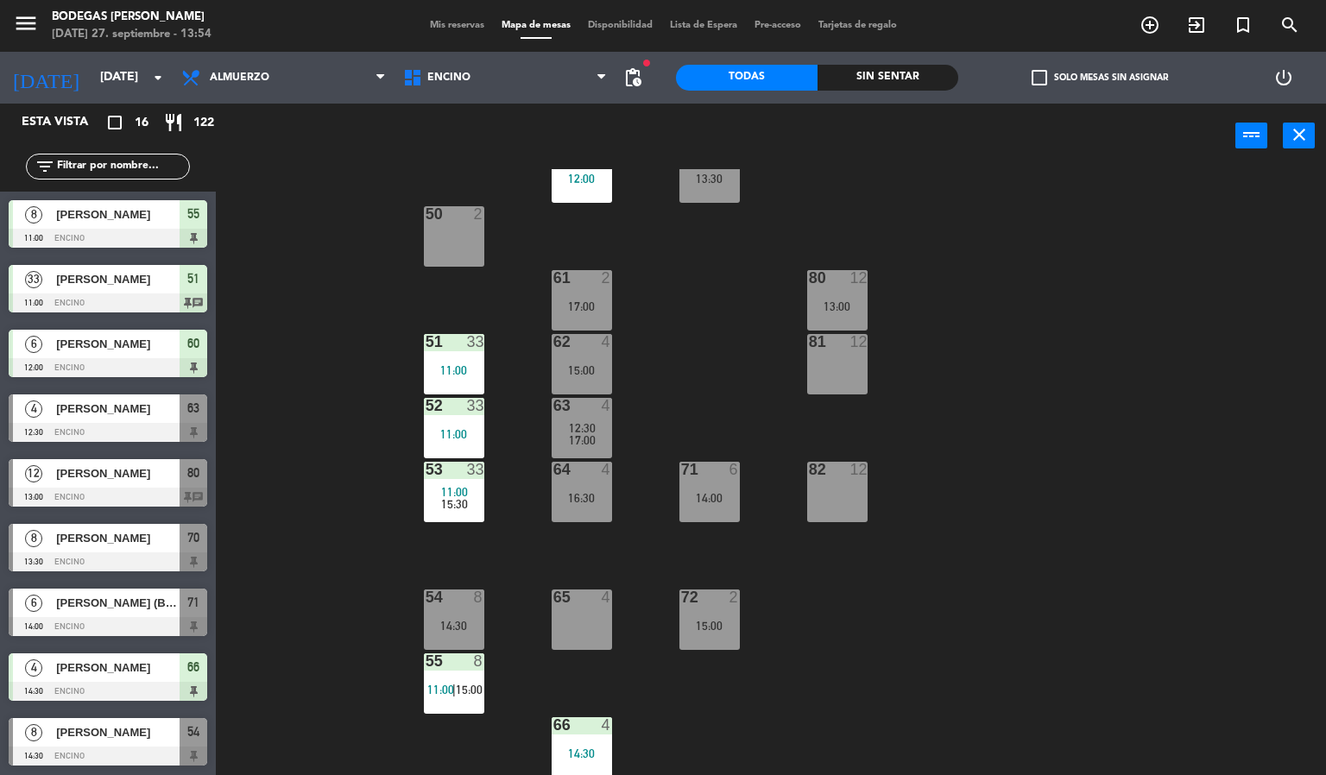
click at [396, 234] on div "60 6 12:00 70 8 13:30 50 2 61 2 17:00 80 12 13:00 51 33 11:00 62 4 15:00 81 12 …" at bounding box center [778, 472] width 1098 height 607
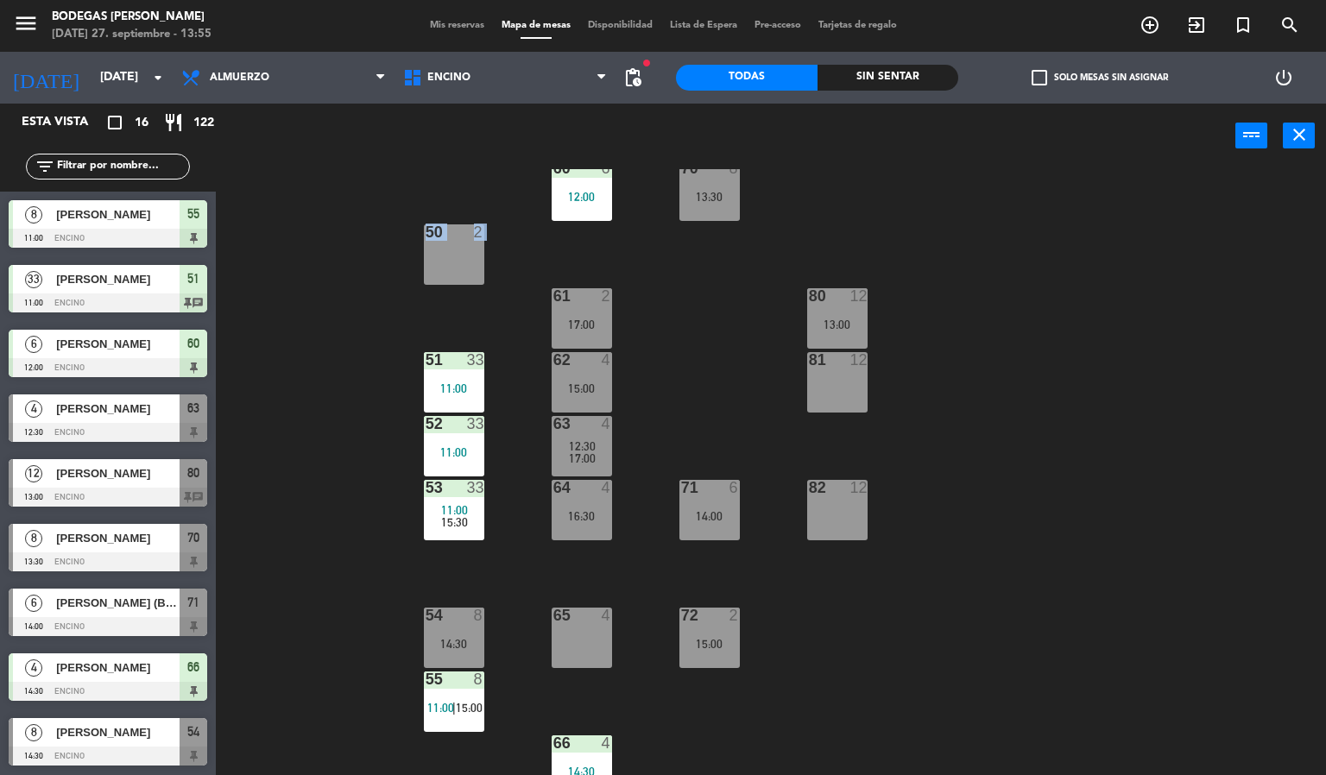
scroll to position [58, 0]
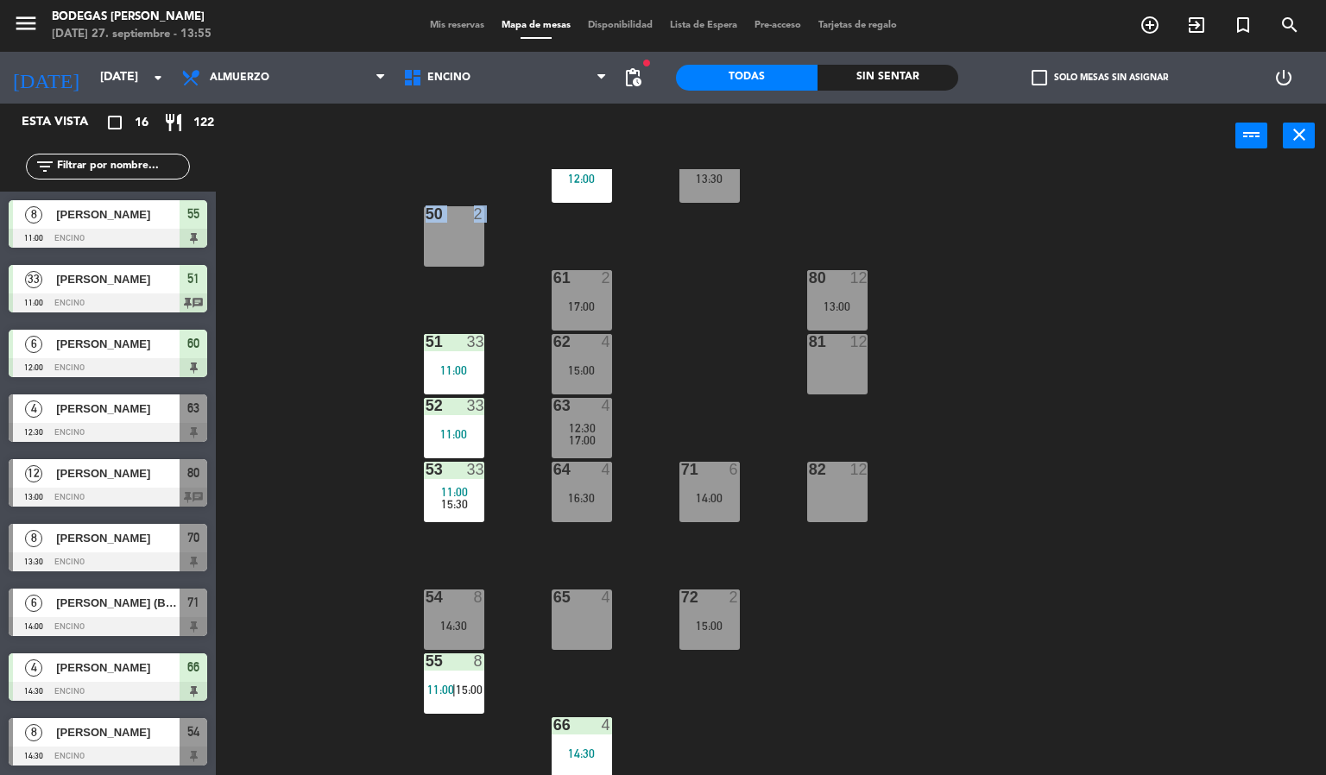
click at [345, 255] on div "60 6 12:00 70 8 13:30 50 2 61 2 17:00 80 12 13:00 51 33 11:00 62 4 15:00 81 12 …" at bounding box center [778, 472] width 1098 height 607
click at [345, 244] on div "60 6 12:00 70 8 13:30 50 2 61 2 17:00 80 12 13:00 51 33 11:00 62 4 15:00 81 12 …" at bounding box center [778, 472] width 1098 height 607
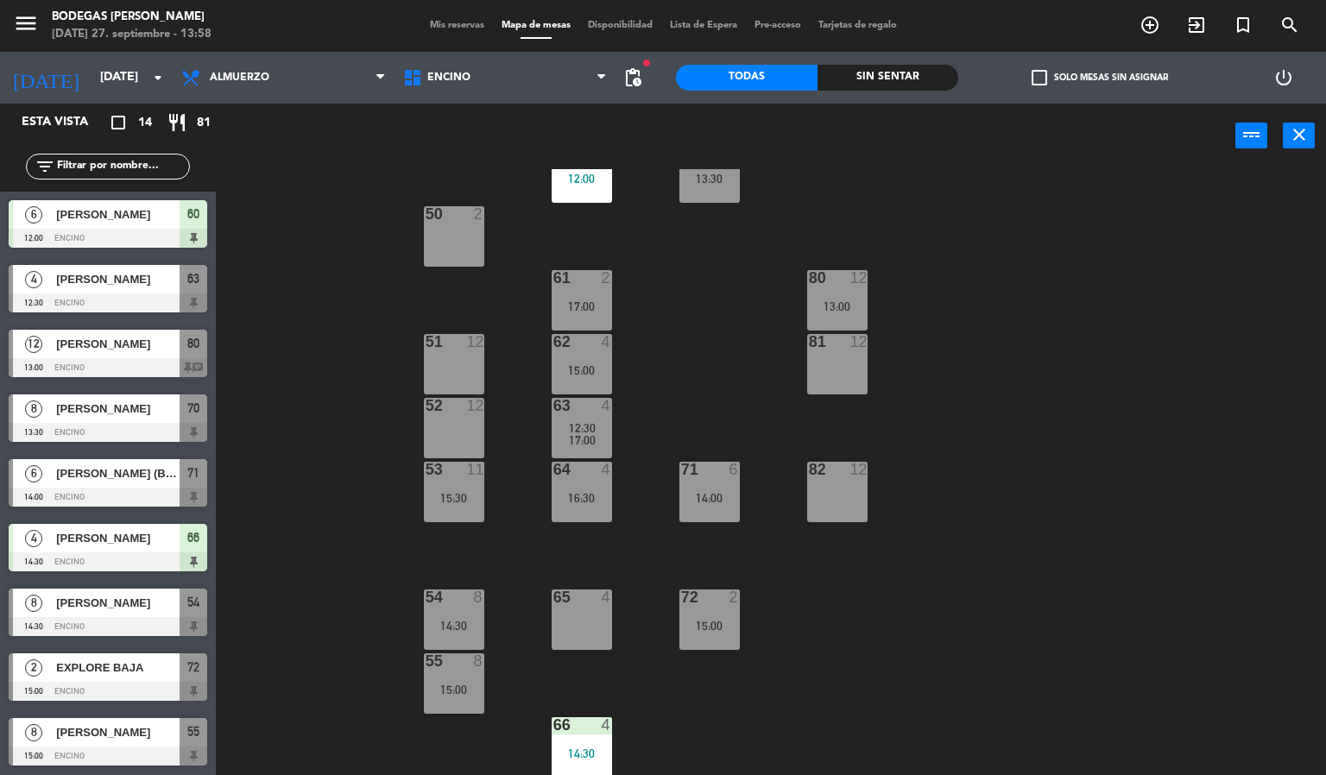
click at [427, 239] on div "50 2" at bounding box center [454, 236] width 60 height 60
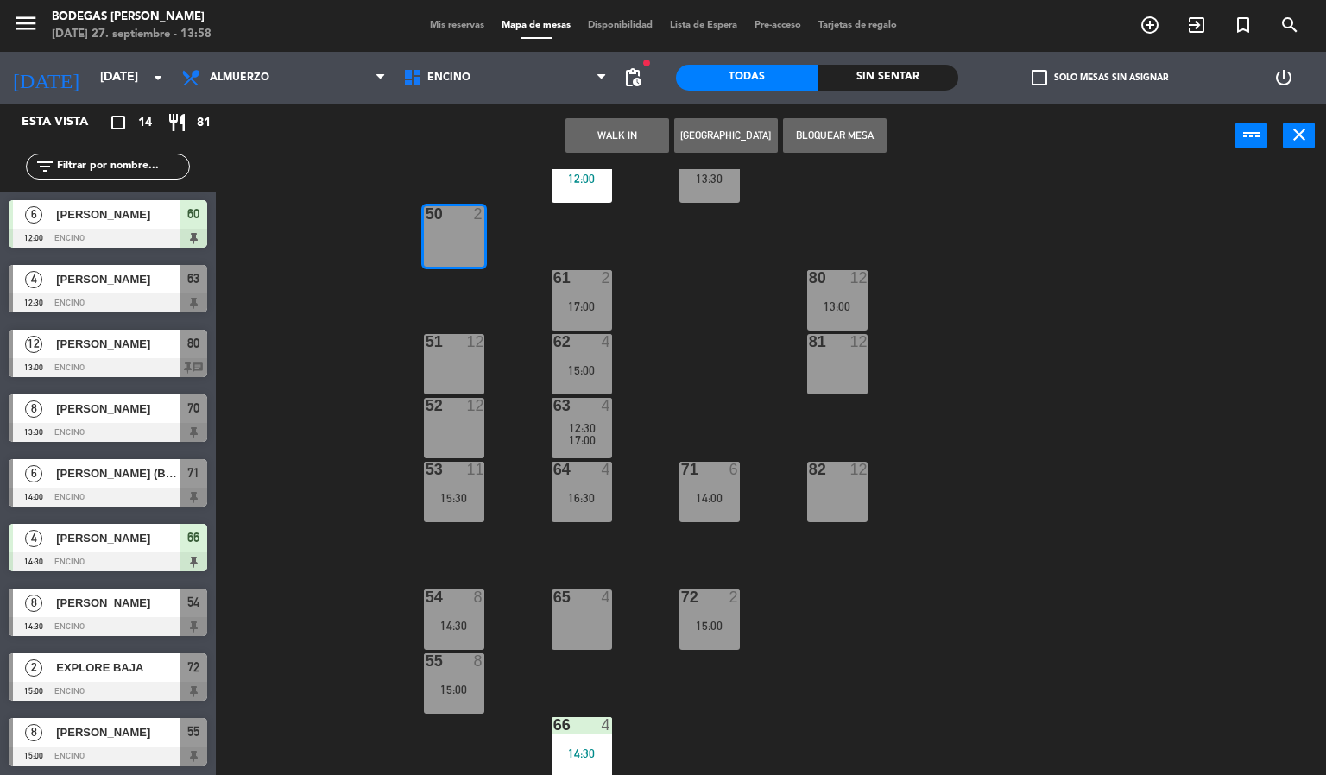
click at [705, 304] on div "60 6 12:00 70 8 13:30 50 2 61 2 17:00 80 12 13:00 51 12 62 4 15:00 81 12 52 12 …" at bounding box center [778, 472] width 1098 height 607
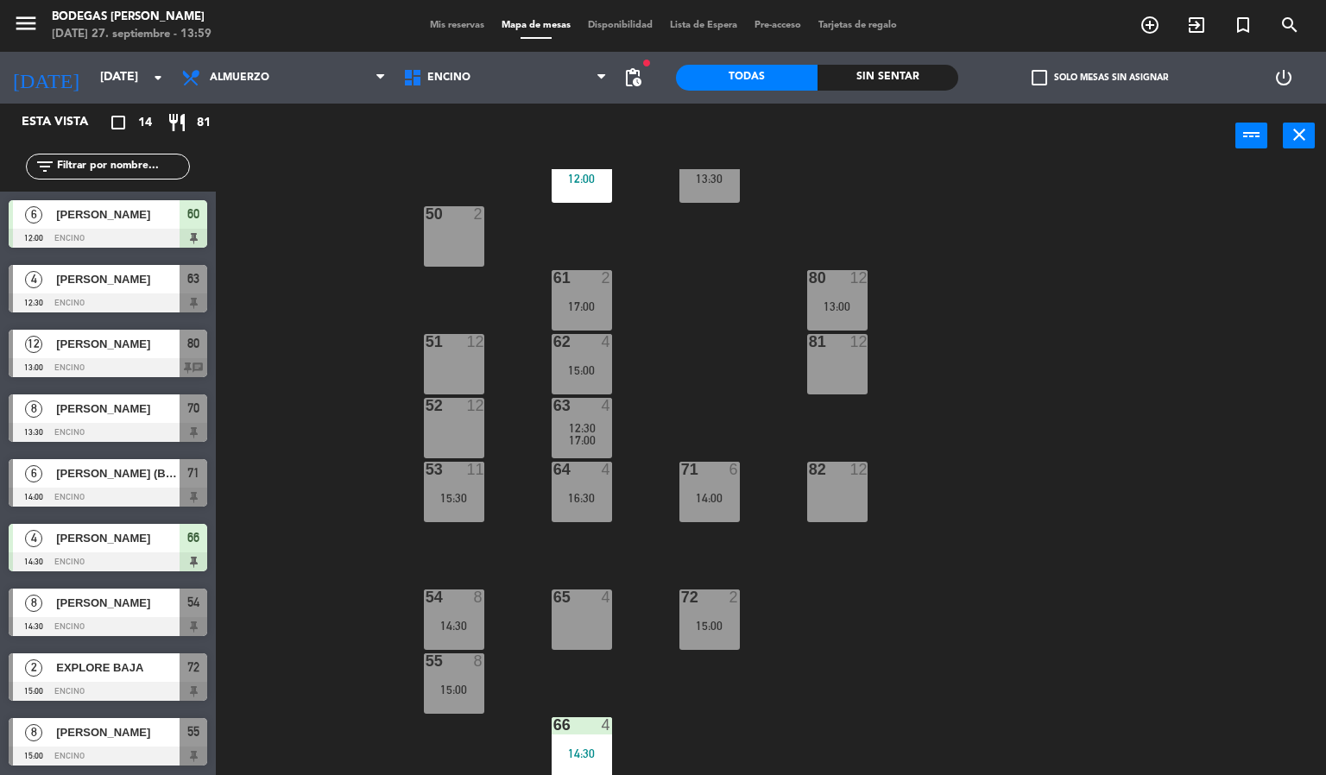
scroll to position [0, 0]
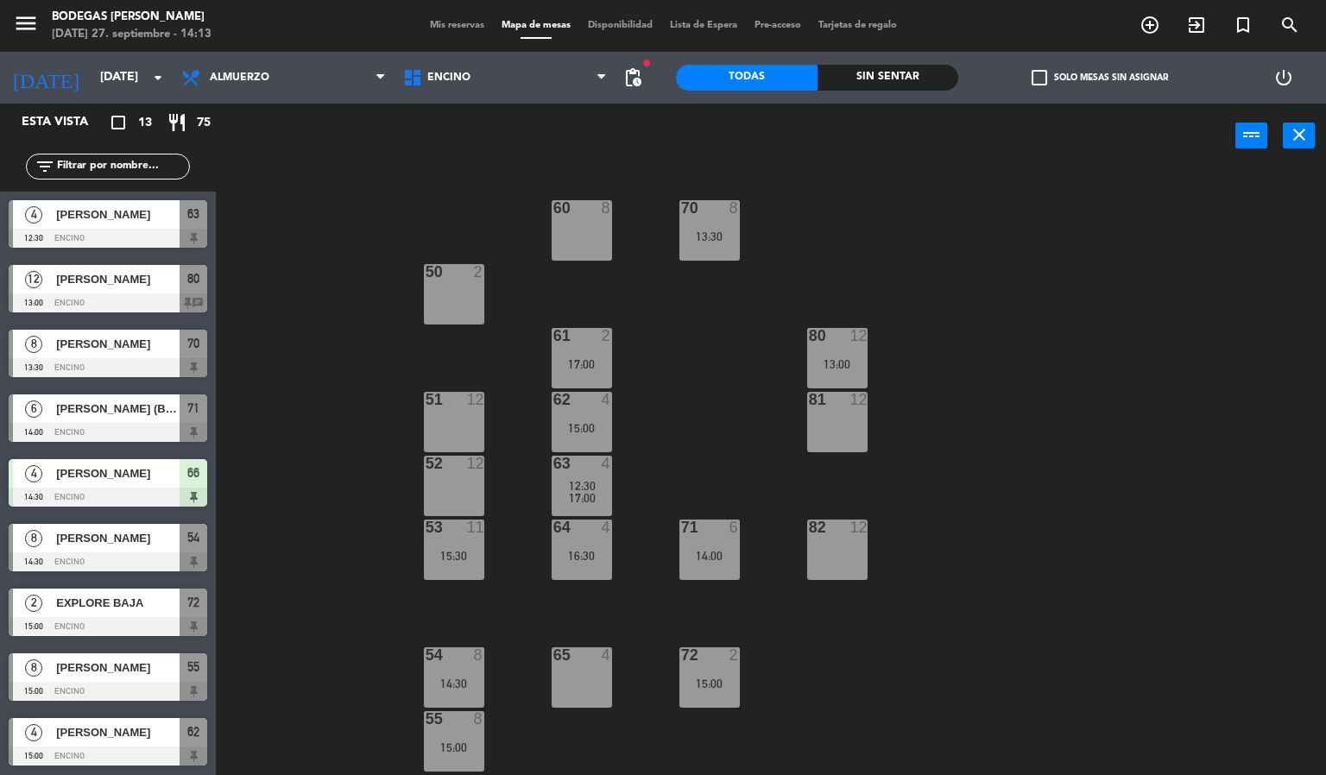
drag, startPoint x: 241, startPoint y: 309, endPoint x: 54, endPoint y: 381, distance: 199.8
click at [241, 311] on div "60 8 70 8 13:30 50 2 61 2 17:00 80 12 13:00 51 12 62 4 15:00 81 12 52 12 63 4 1…" at bounding box center [778, 472] width 1098 height 607
click at [244, 288] on div "60 8 70 8 13:30 50 2 61 2 17:00 80 12 13:00 51 12 62 4 15:00 81 12 52 12 63 4 1…" at bounding box center [778, 472] width 1098 height 607
click at [236, 339] on div "60 8 70 8 13:30 50 2 61 2 17:00 80 12 13:00 51 12 62 4 15:00 81 12 52 12 63 4 1…" at bounding box center [778, 472] width 1098 height 607
click at [335, 218] on div "60 8 70 8 13:30 50 2 61 2 17:00 80 12 13:00 51 12 62 4 15:00 81 12 52 12 63 4 1…" at bounding box center [778, 472] width 1098 height 607
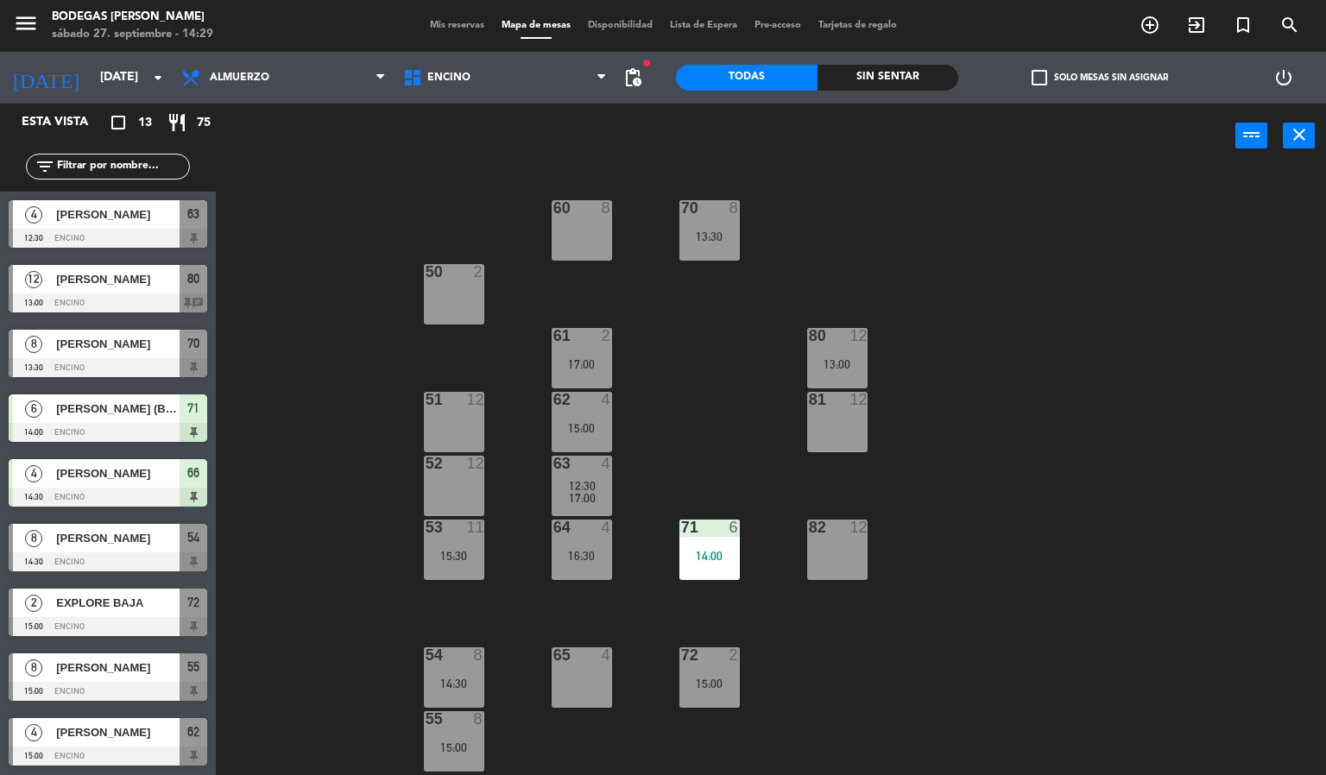
click at [125, 415] on span "[PERSON_NAME] (BODEGA)" at bounding box center [117, 409] width 123 height 18
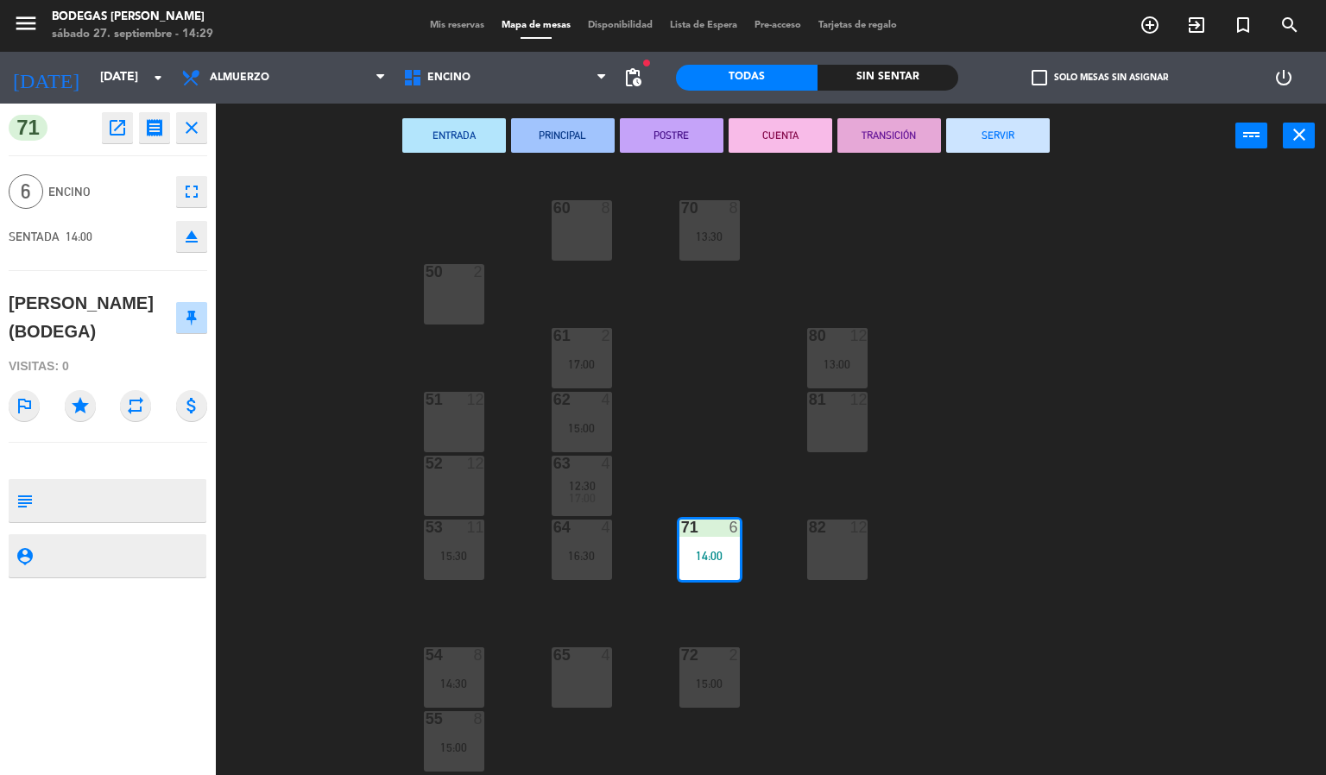
click at [387, 282] on div "60 8 70 8 13:30 50 2 61 2 17:00 80 12 13:00 51 12 62 4 15:00 81 12 52 12 63 4 1…" at bounding box center [778, 472] width 1098 height 607
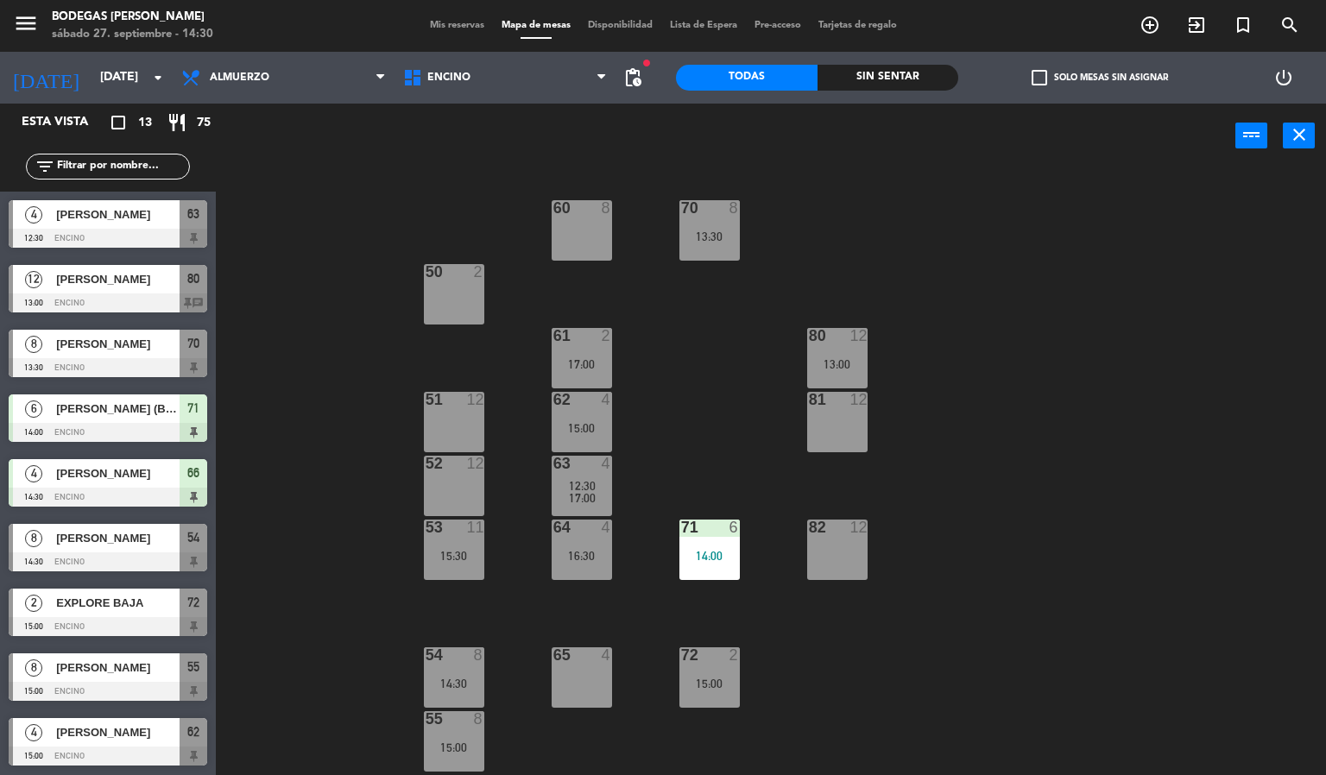
click at [288, 241] on div "60 8 70 8 13:30 50 2 61 2 17:00 80 12 13:00 51 12 62 4 15:00 81 12 52 12 63 4 1…" at bounding box center [778, 472] width 1098 height 607
click at [128, 223] on span "[PERSON_NAME]" at bounding box center [117, 215] width 123 height 18
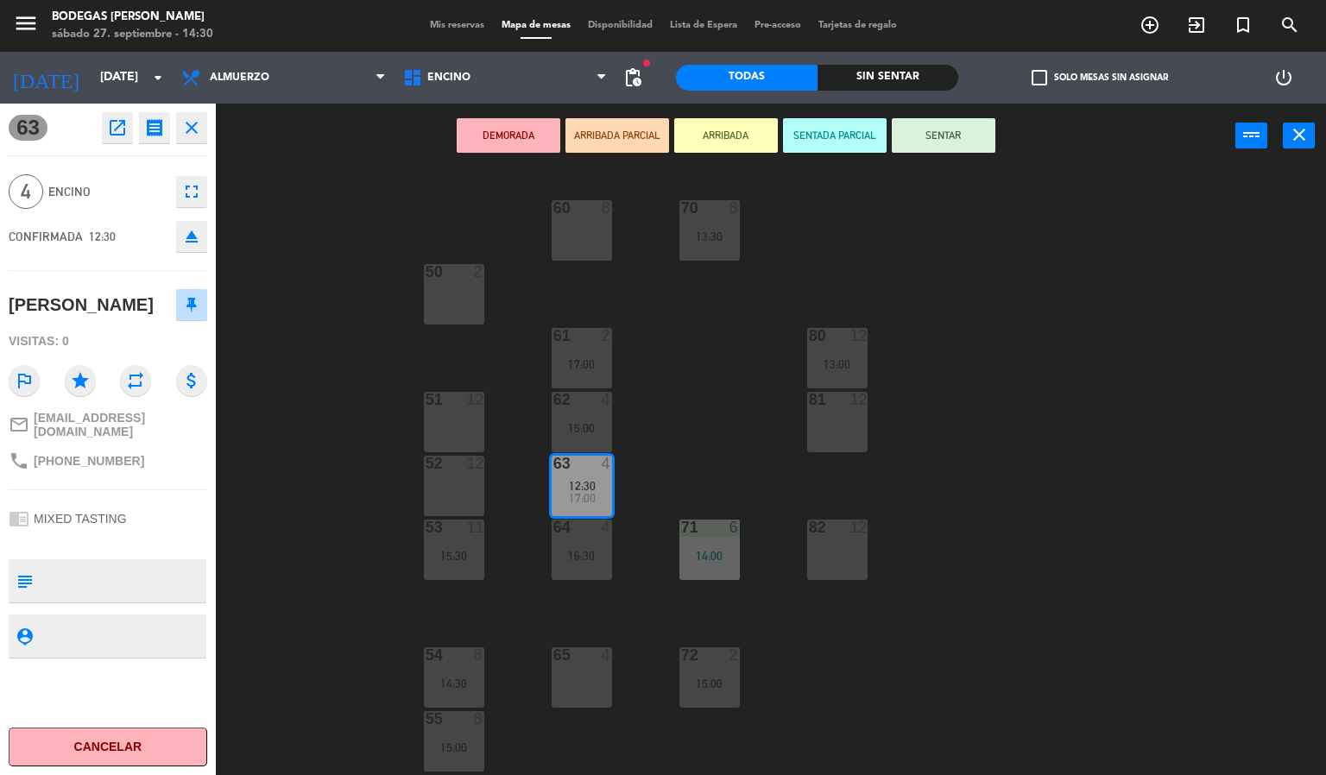
click at [308, 260] on div "60 8 70 8 13:30 50 2 61 2 17:00 80 12 13:00 51 12 62 4 15:00 81 12 52 12 63 4 1…" at bounding box center [778, 472] width 1098 height 607
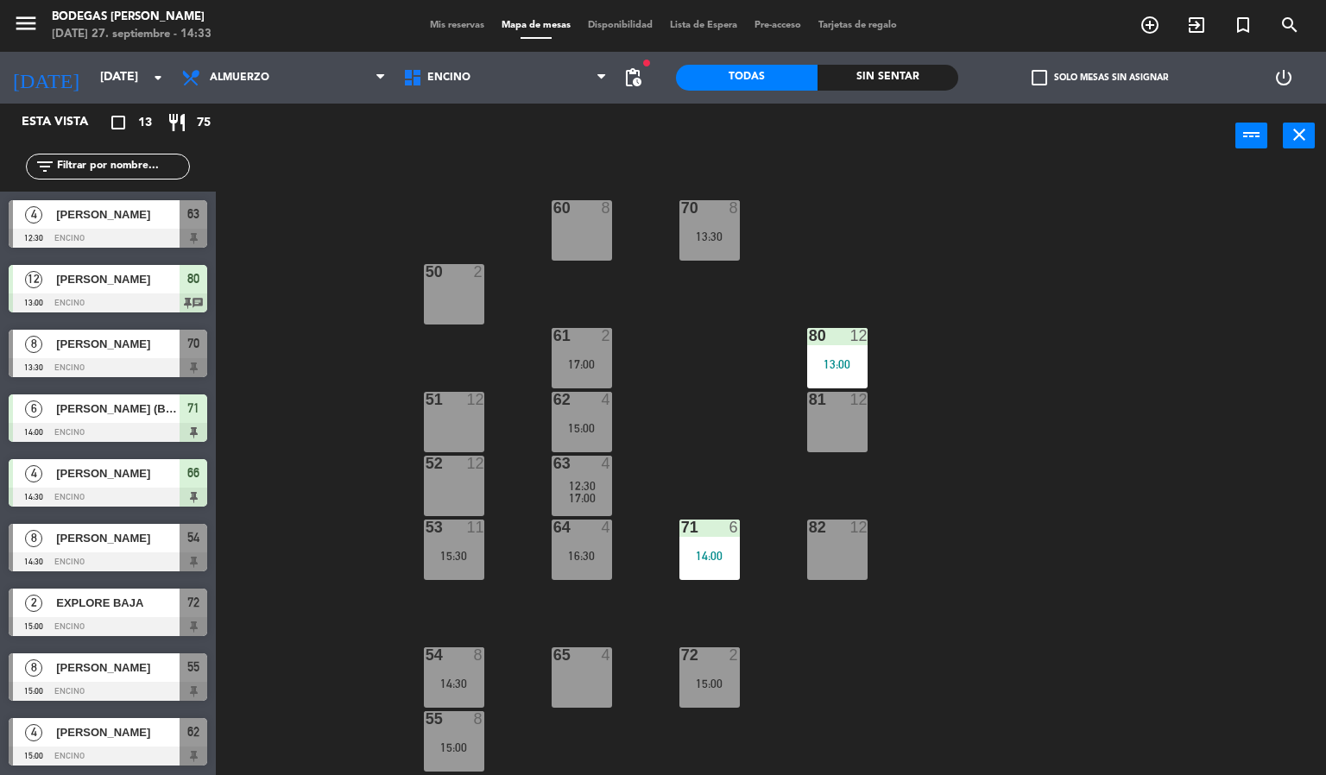
click at [275, 470] on div "60 8 70 8 13:30 50 2 61 2 17:00 80 12 13:00 51 12 62 4 15:00 81 12 52 12 63 4 1…" at bounding box center [778, 472] width 1098 height 607
click at [770, 408] on div "60 8 70 8 13:30 50 2 61 2 17:00 80 12 13:00 51 12 62 4 15:00 81 12 52 12 63 4 1…" at bounding box center [778, 472] width 1098 height 607
click at [352, 270] on div "60 8 70 8 13:30 50 2 61 2 17:00 80 12 13:00 51 12 62 4 15:00 81 12 52 12 63 4 1…" at bounding box center [778, 472] width 1098 height 607
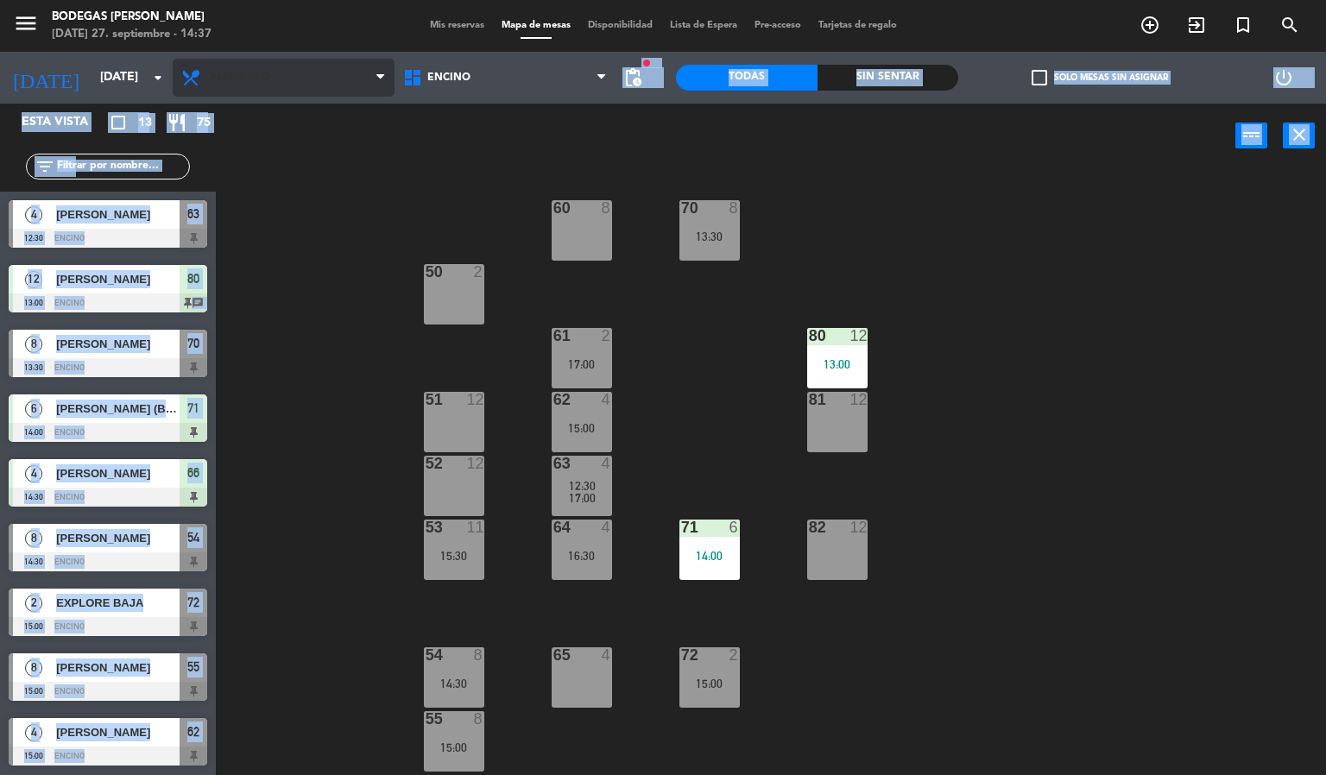
drag, startPoint x: 355, startPoint y: 192, endPoint x: 332, endPoint y: 96, distance: 98.4
click at [332, 96] on ng-component "menu Bodegas [PERSON_NAME] [DATE] 27. septiembre - 14:37 Mis reservas Mapa de m…" at bounding box center [663, 388] width 1326 height 776
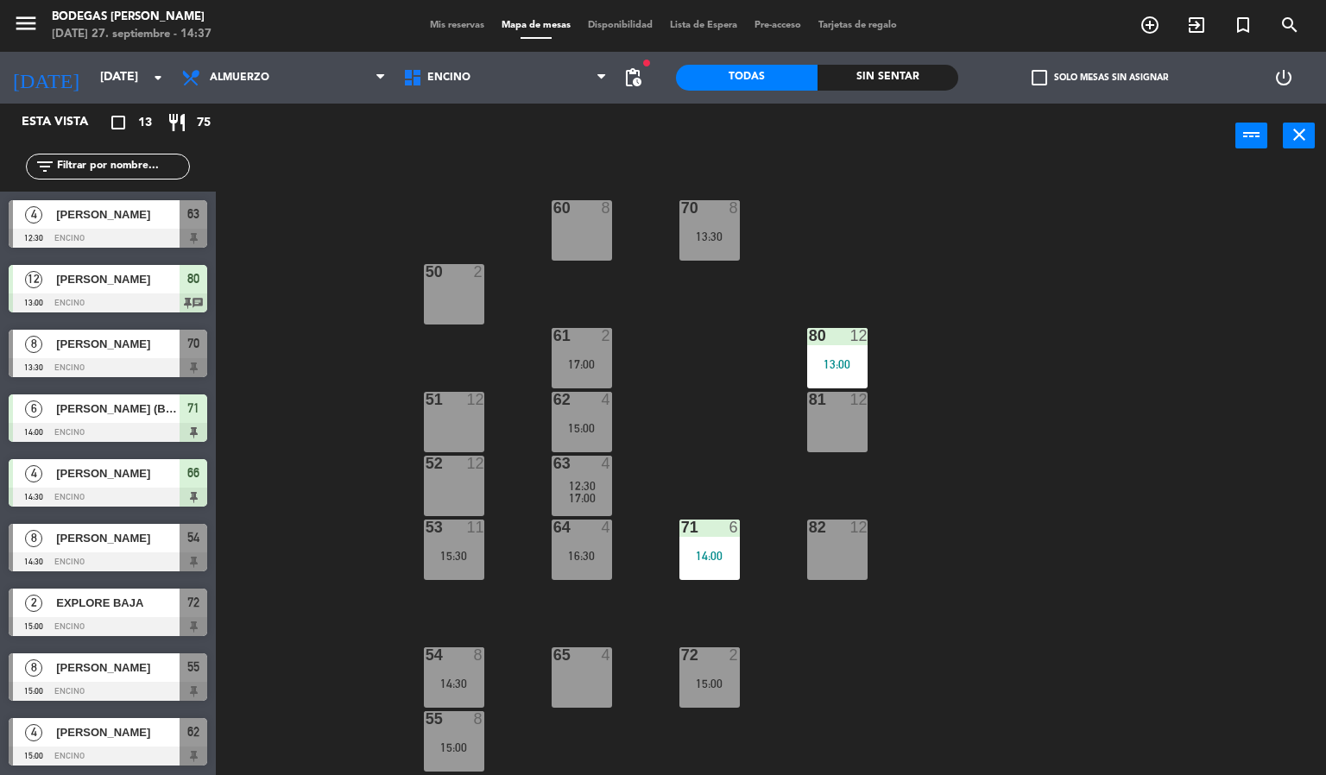
click at [397, 282] on div "60 8 70 8 13:30 50 2 61 2 17:00 80 12 13:00 51 12 62 4 15:00 81 12 52 12 63 4 1…" at bounding box center [778, 472] width 1098 height 607
click at [275, 264] on div "60 8 70 8 13:30 50 2 61 2 17:00 80 12 13:00 51 12 62 4 15:00 81 12 52 12 63 4 1…" at bounding box center [778, 472] width 1098 height 607
click at [104, 417] on div "6 [PERSON_NAME] (BODEGA) 14:00 Encino 71" at bounding box center [108, 418] width 216 height 65
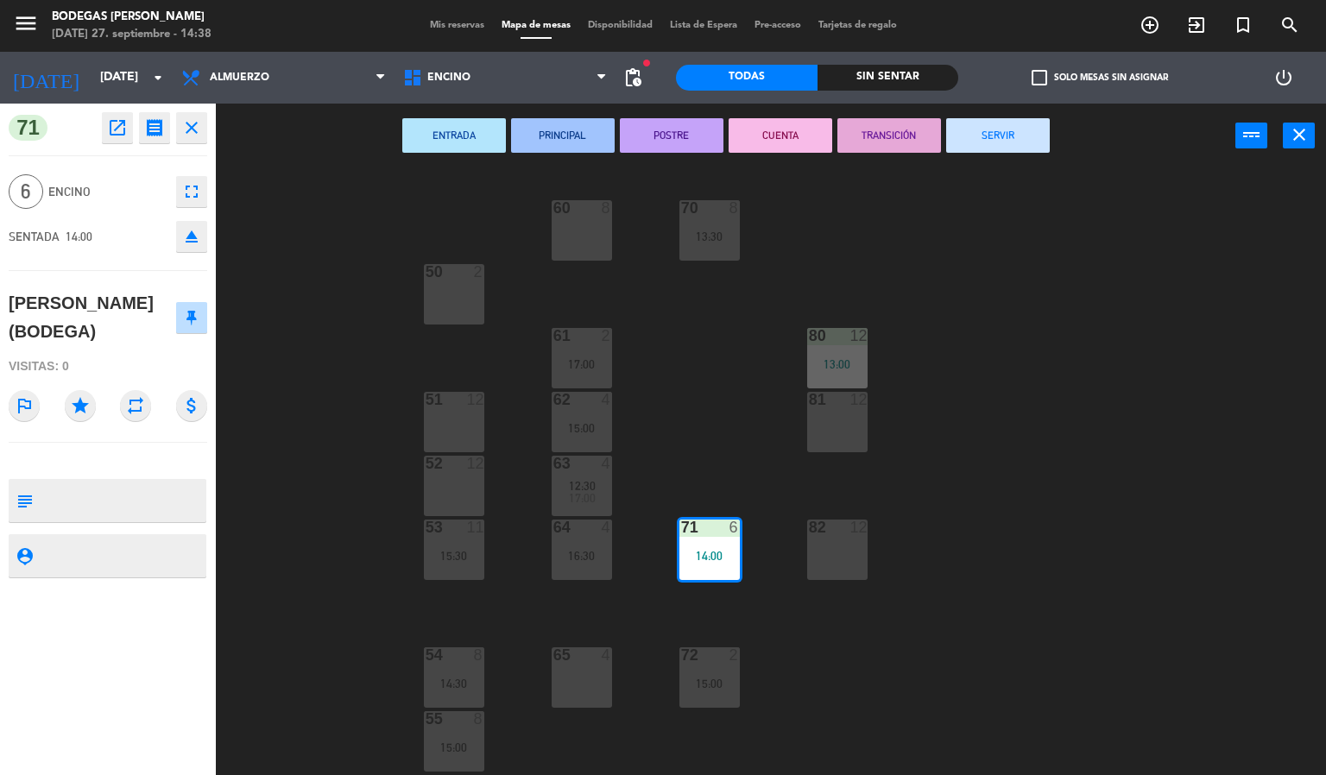
click at [396, 461] on div "60 8 70 8 13:30 50 2 61 2 17:00 80 12 13:00 51 12 62 4 15:00 81 12 52 12 63 4 1…" at bounding box center [778, 472] width 1098 height 607
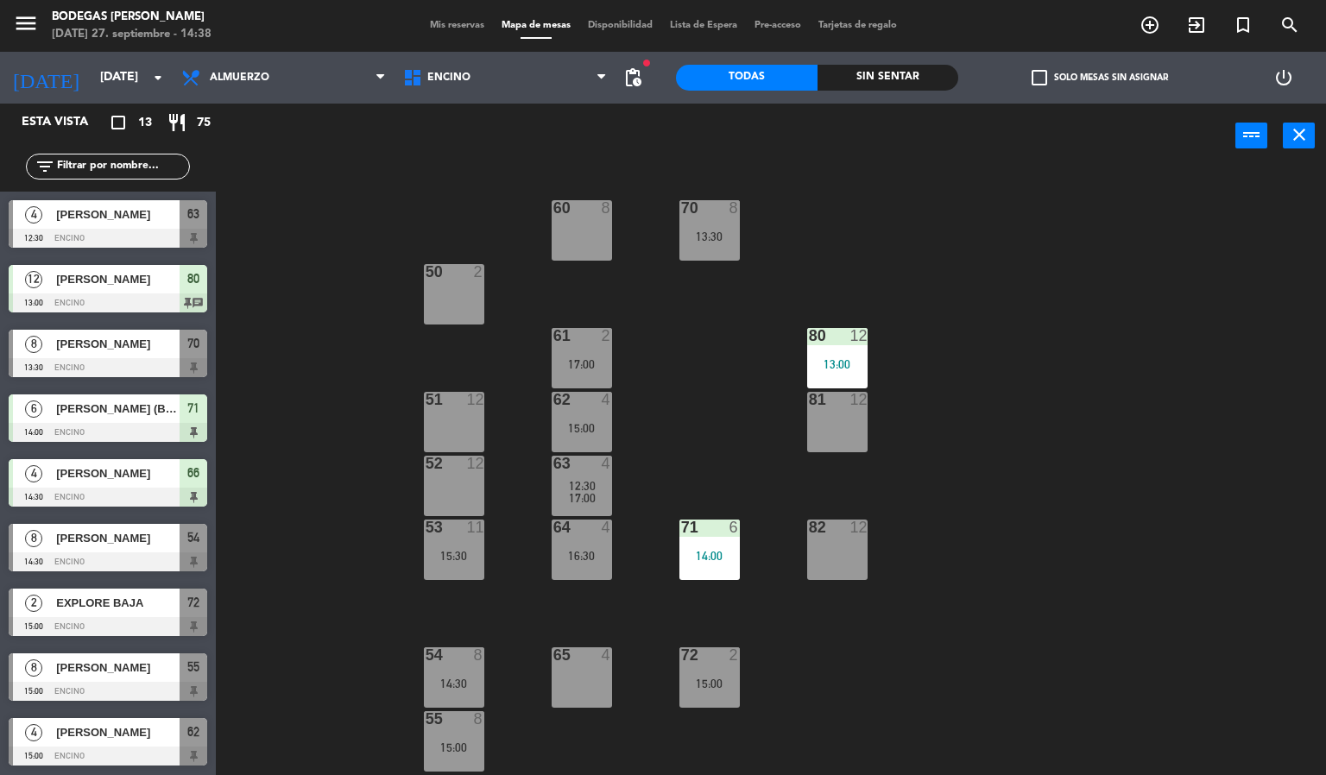
click at [125, 415] on span "[PERSON_NAME] (BODEGA)" at bounding box center [117, 409] width 123 height 18
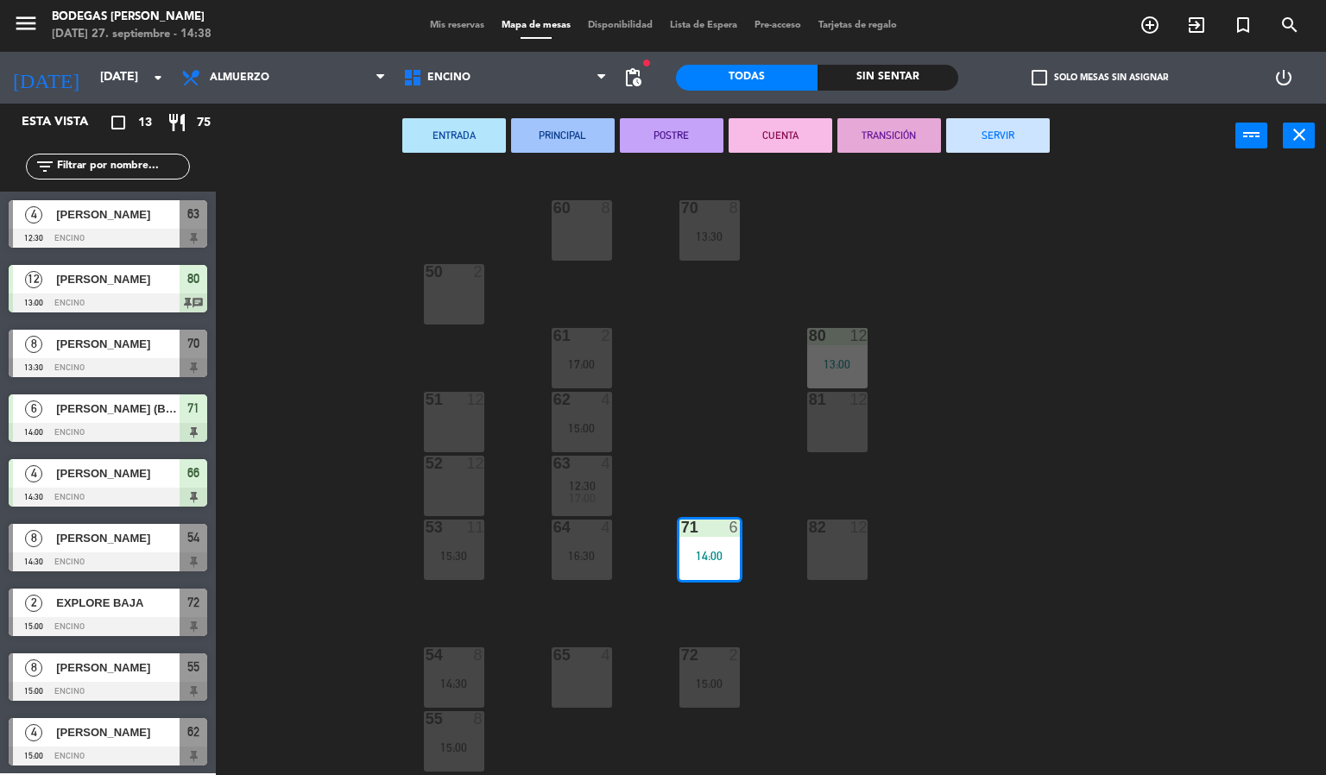
click at [270, 384] on div "60 8 70 8 13:30 50 2 61 2 17:00 80 12 13:00 51 12 62 4 15:00 81 12 52 12 63 4 1…" at bounding box center [778, 472] width 1098 height 607
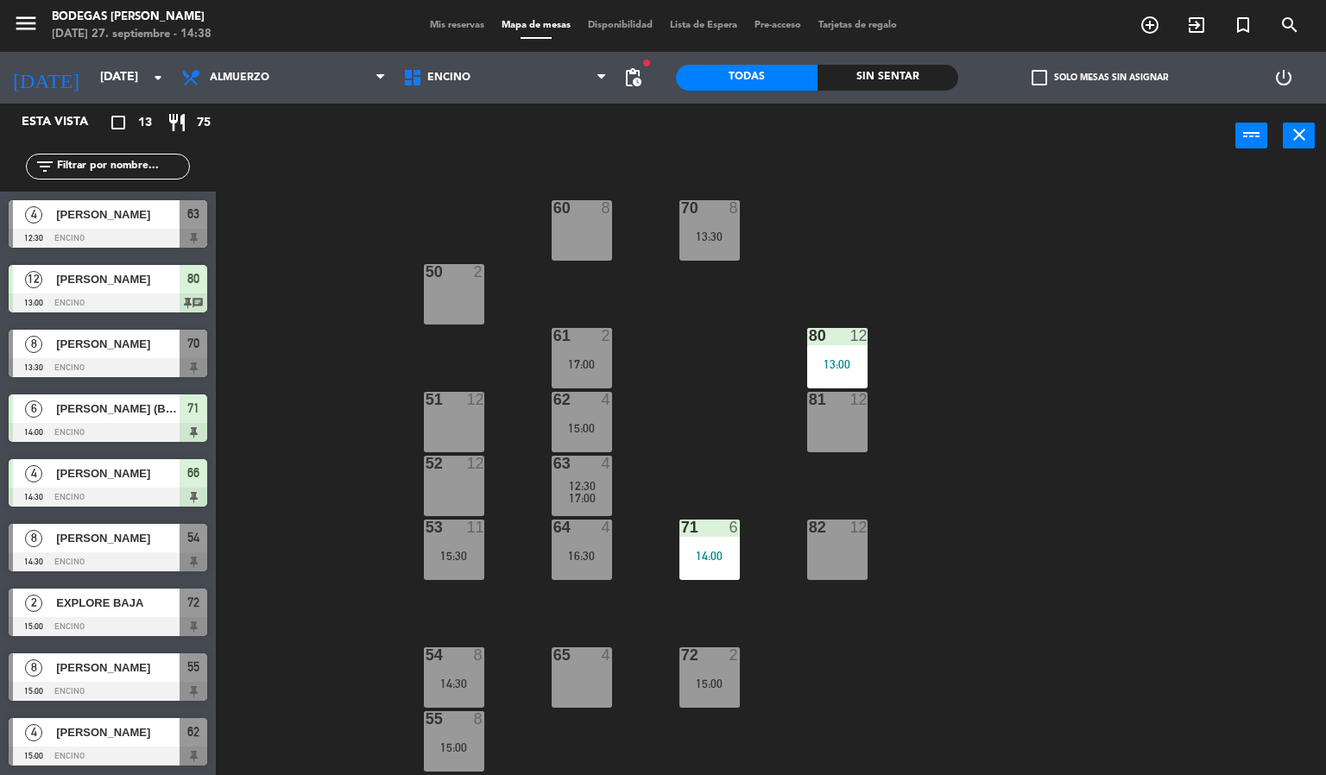
click at [353, 503] on div "60 8 70 8 13:30 50 2 61 2 17:00 80 12 13:00 51 12 62 4 15:00 81 12 52 12 63 4 1…" at bounding box center [778, 472] width 1098 height 607
click at [371, 208] on div "60 8 70 8 13:30 50 2 61 2 17:00 80 12 13:00 51 12 62 4 15:00 81 12 52 12 63 4 1…" at bounding box center [778, 472] width 1098 height 607
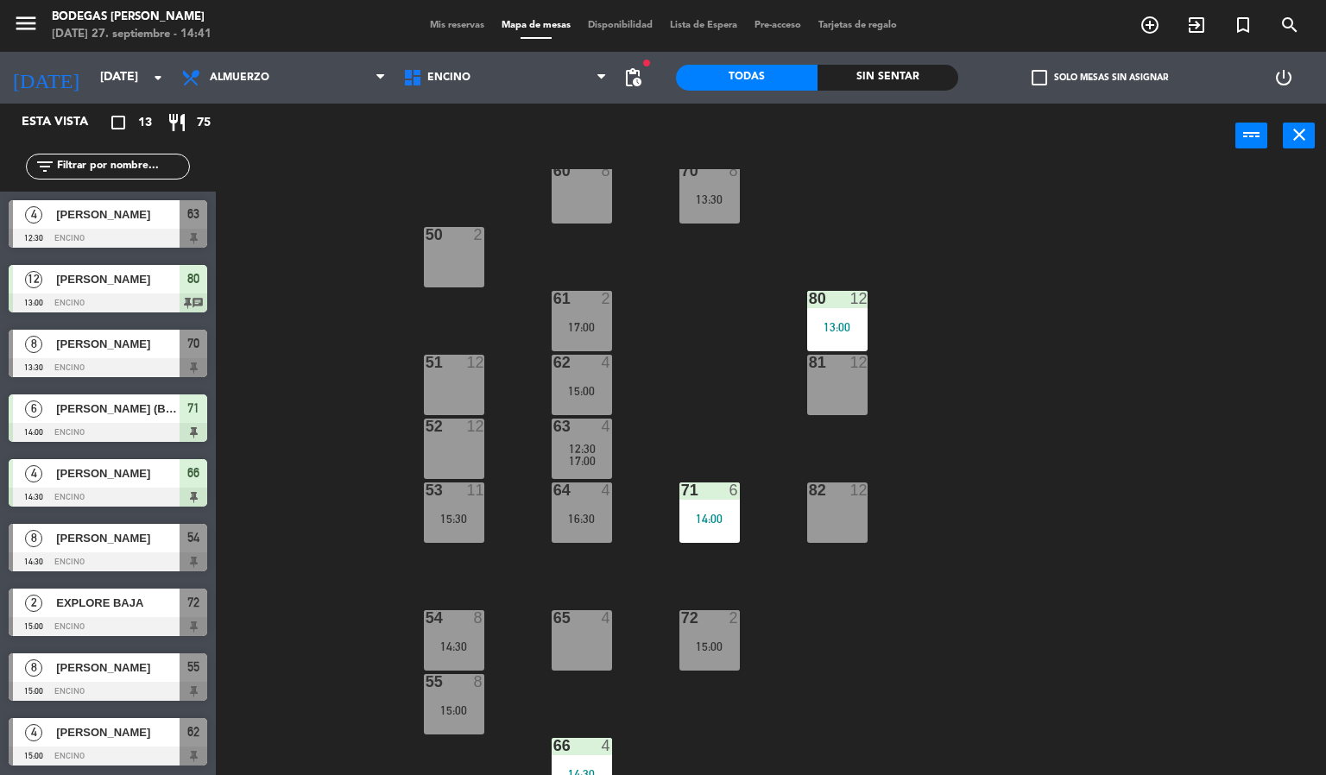
scroll to position [58, 0]
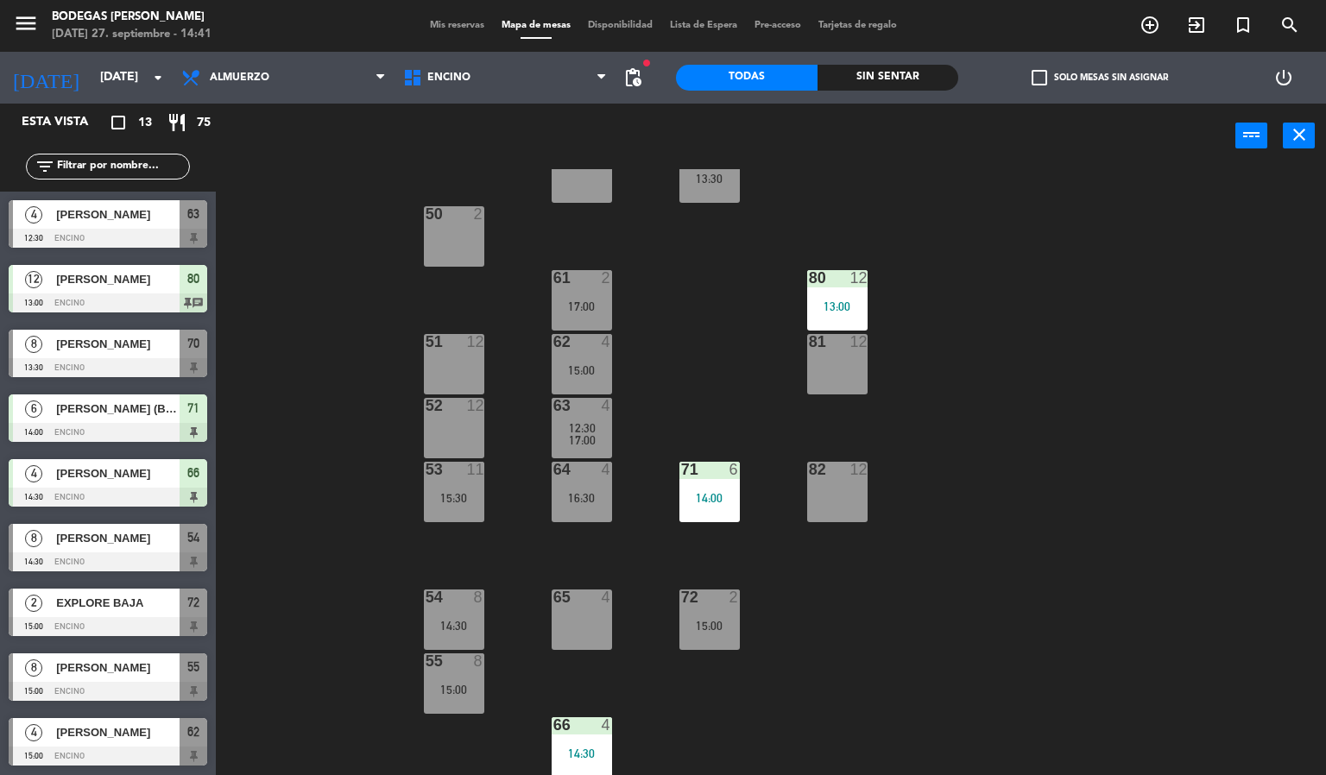
click at [239, 364] on div "60 8 70 8 13:30 50 2 61 2 17:00 80 12 13:00 51 12 62 4 15:00 81 12 52 12 63 4 1…" at bounding box center [778, 472] width 1098 height 607
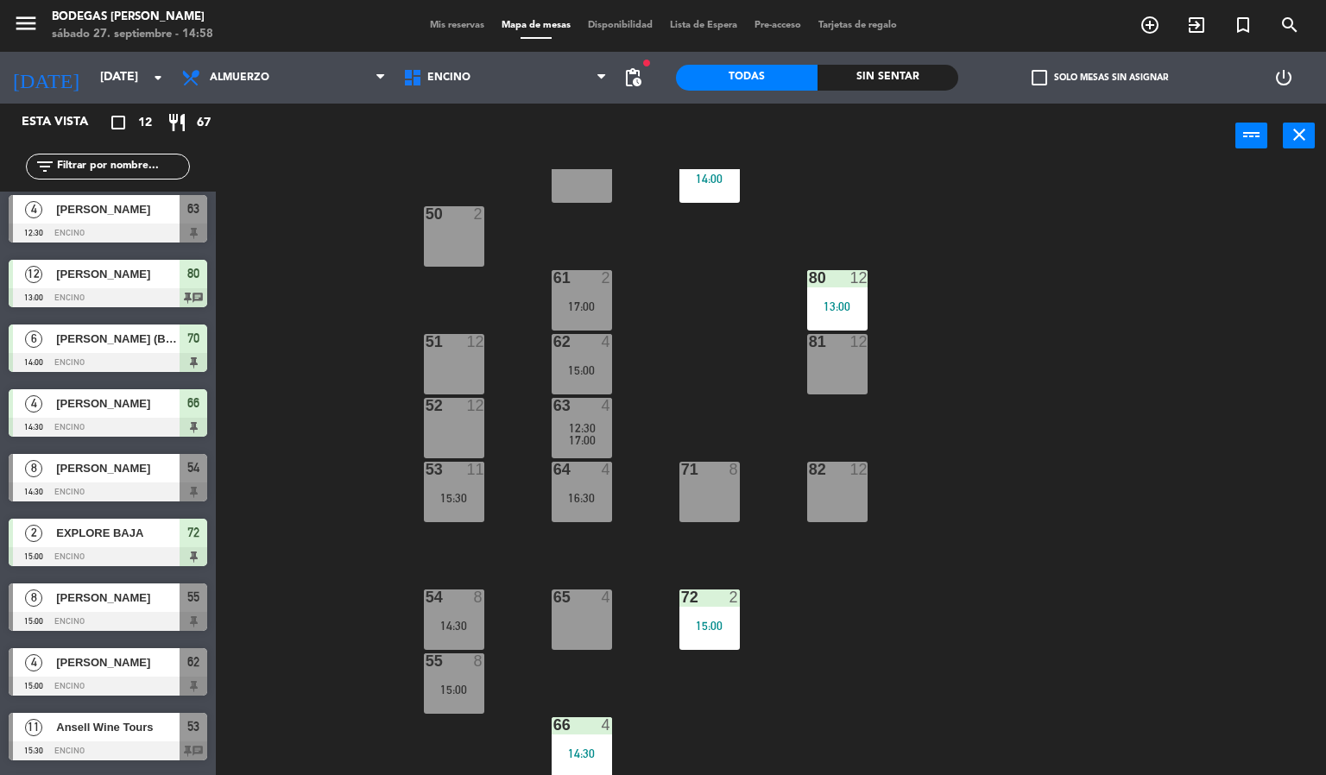
scroll to position [0, 0]
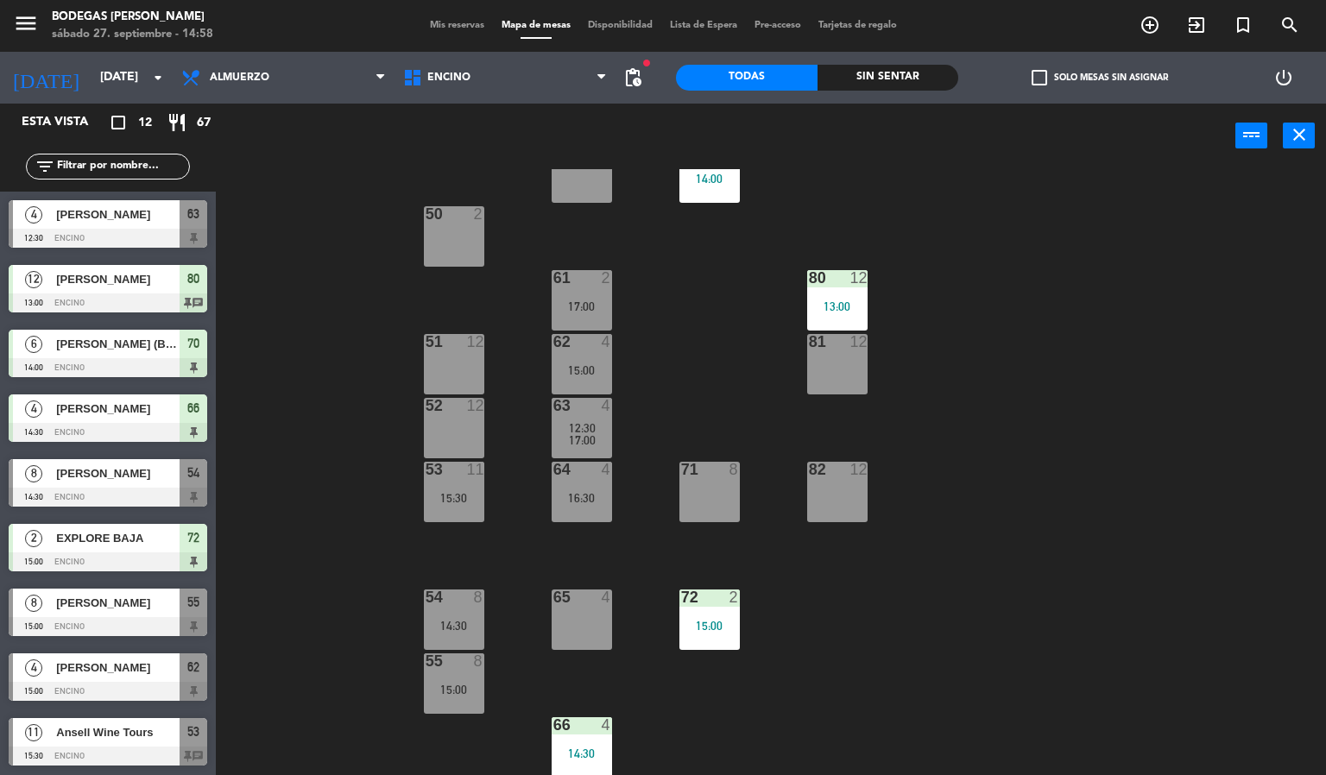
click at [155, 466] on div "8 [PERSON_NAME] 14:30 Encino 54" at bounding box center [108, 483] width 216 height 65
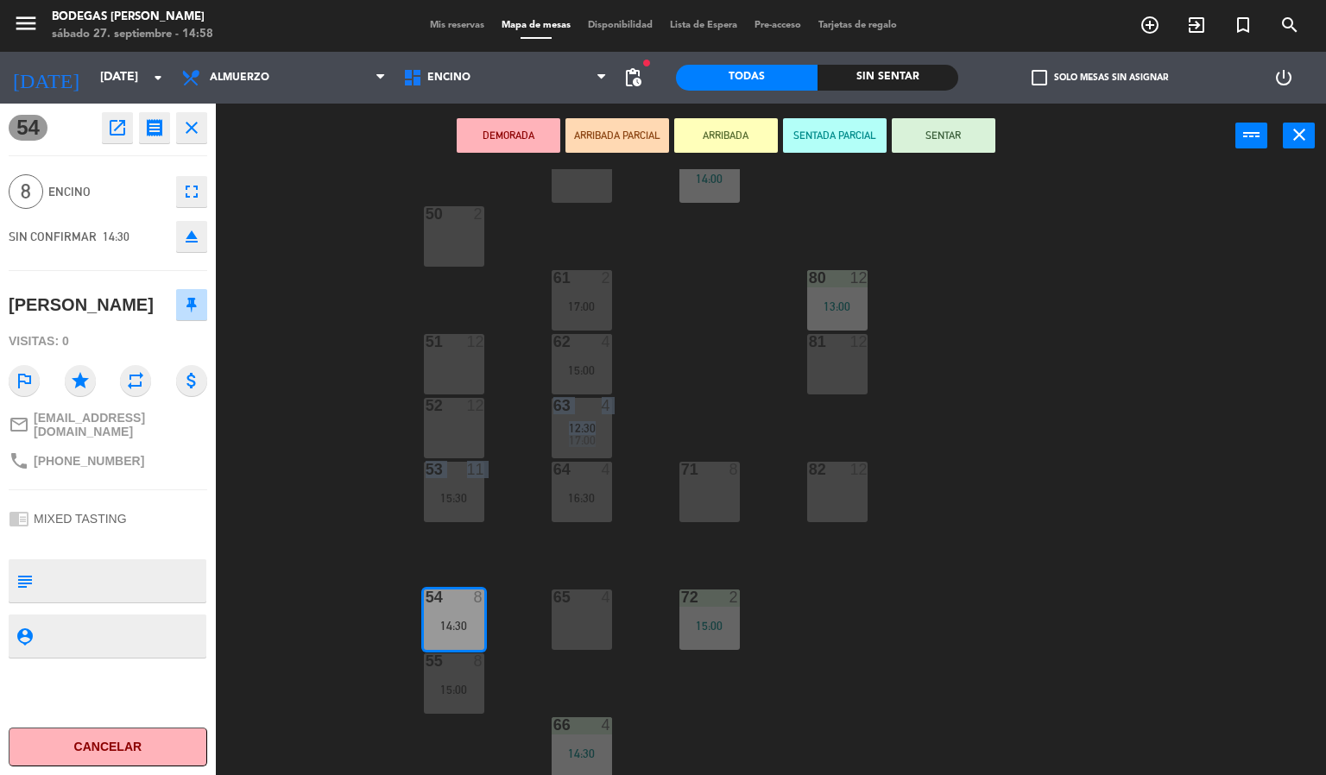
click at [275, 459] on div "60 8 70 6 14:00 50 2 61 2 17:00 80 12 13:00 51 12 62 4 15:00 81 12 52 12 63 4 1…" at bounding box center [778, 472] width 1098 height 607
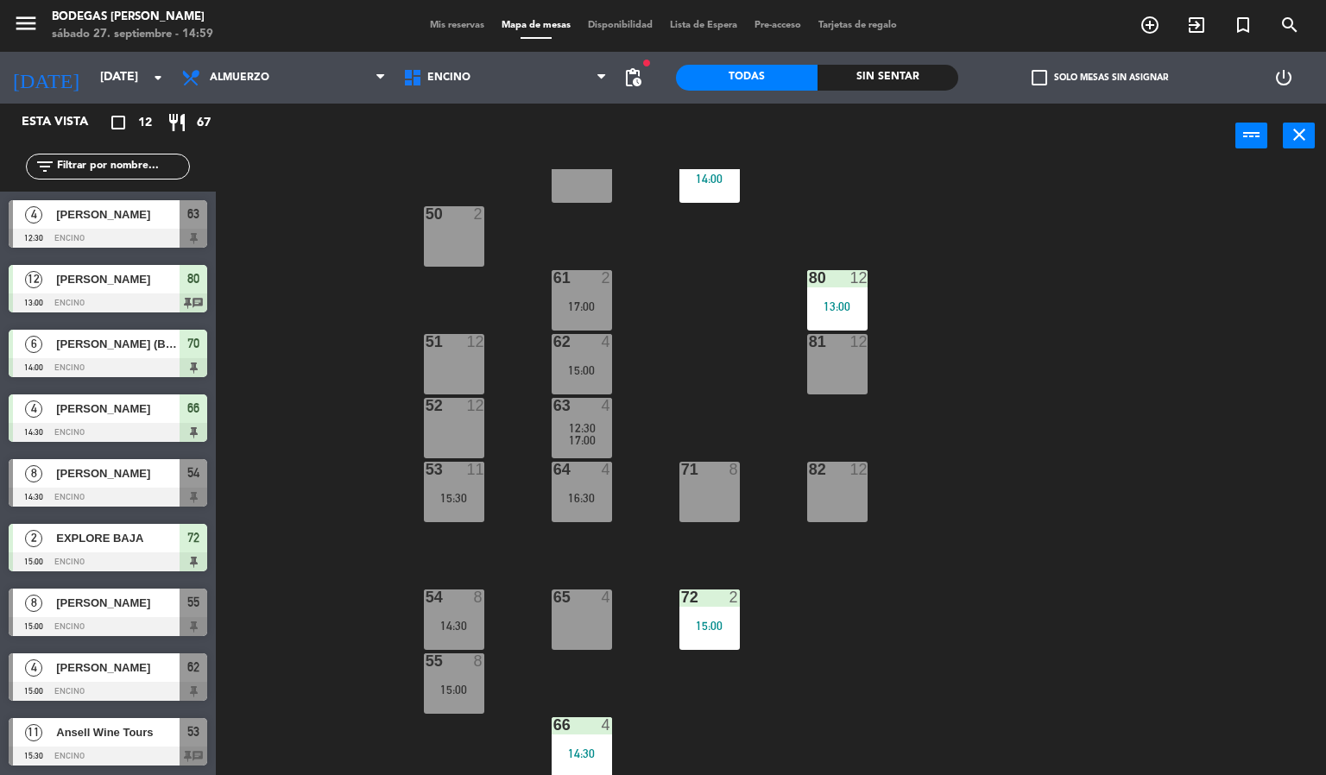
click at [376, 275] on div "60 8 70 6 14:00 50 2 61 2 17:00 80 12 13:00 51 12 62 4 15:00 81 12 52 12 63 4 1…" at bounding box center [778, 472] width 1098 height 607
click at [117, 619] on div "8 [PERSON_NAME] 15:00 Encino 55" at bounding box center [108, 612] width 216 height 65
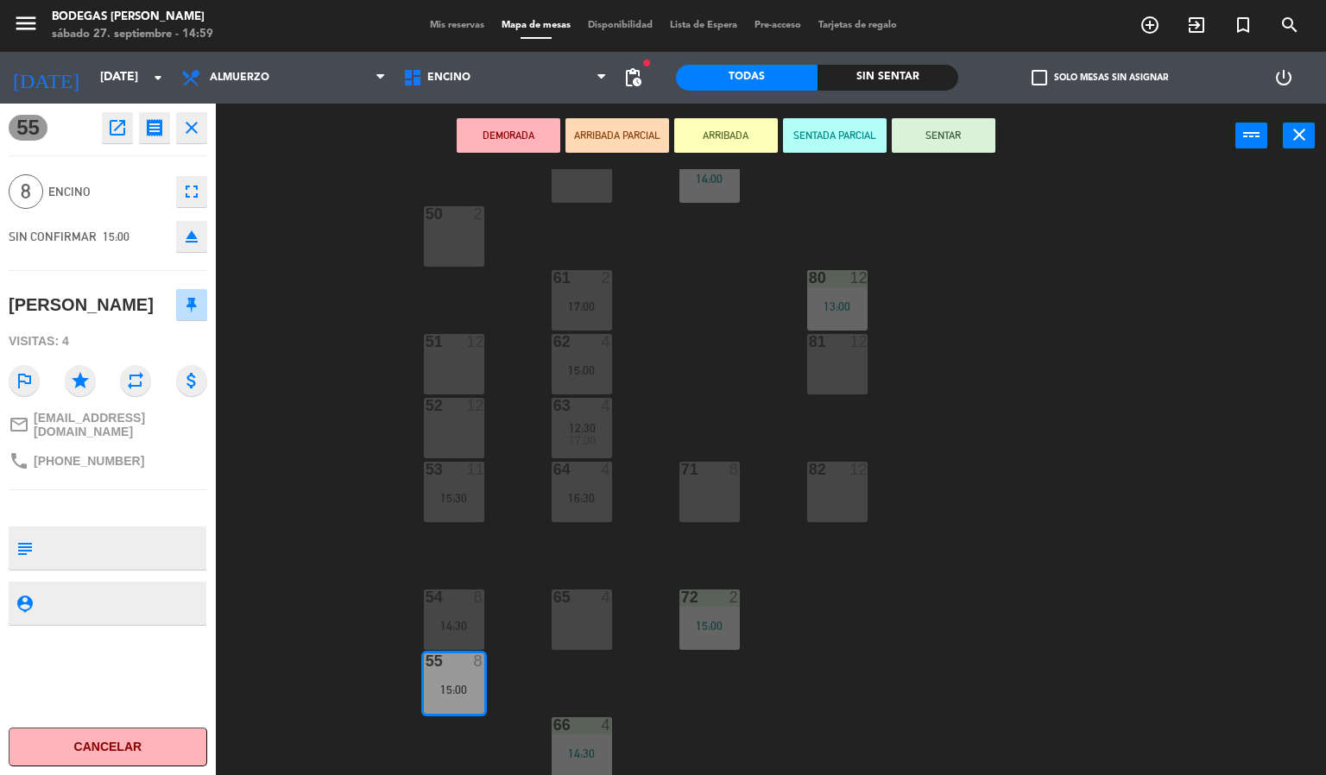
click at [301, 539] on div "60 8 70 6 14:00 50 2 61 2 17:00 80 12 13:00 51 12 62 4 15:00 81 12 52 12 63 4 1…" at bounding box center [778, 472] width 1098 height 607
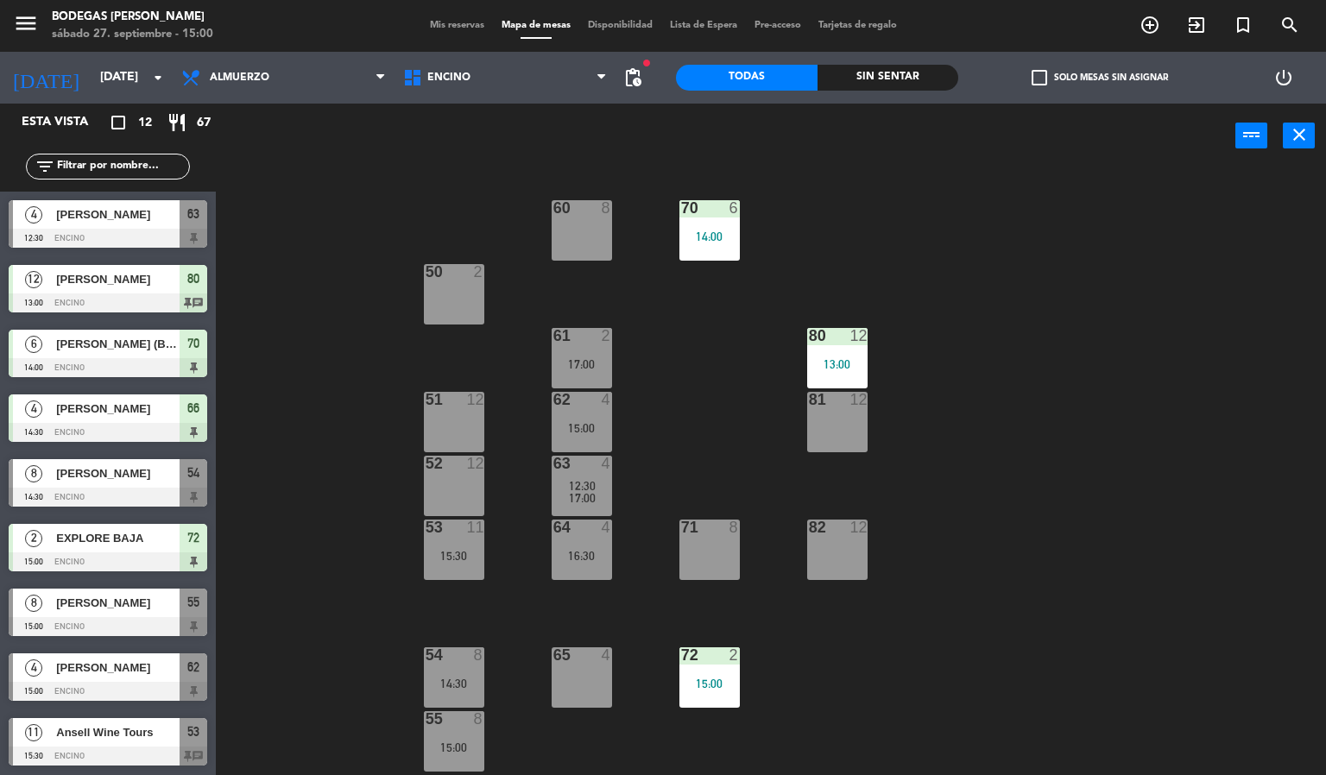
click at [148, 462] on div "[PERSON_NAME]" at bounding box center [116, 473] width 125 height 28
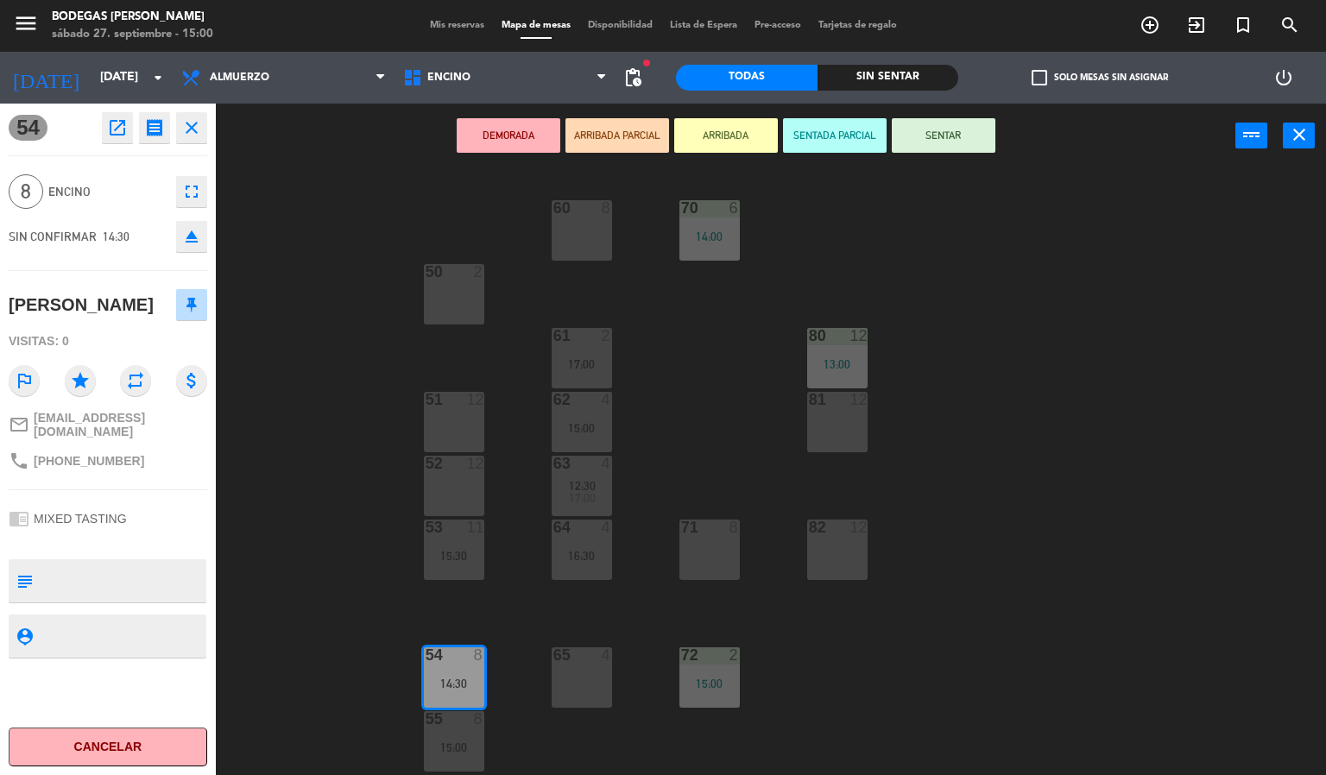
click at [327, 376] on div "60 8 70 6 14:00 50 2 61 2 17:00 80 12 13:00 51 12 62 4 15:00 81 12 52 12 63 4 1…" at bounding box center [778, 472] width 1098 height 607
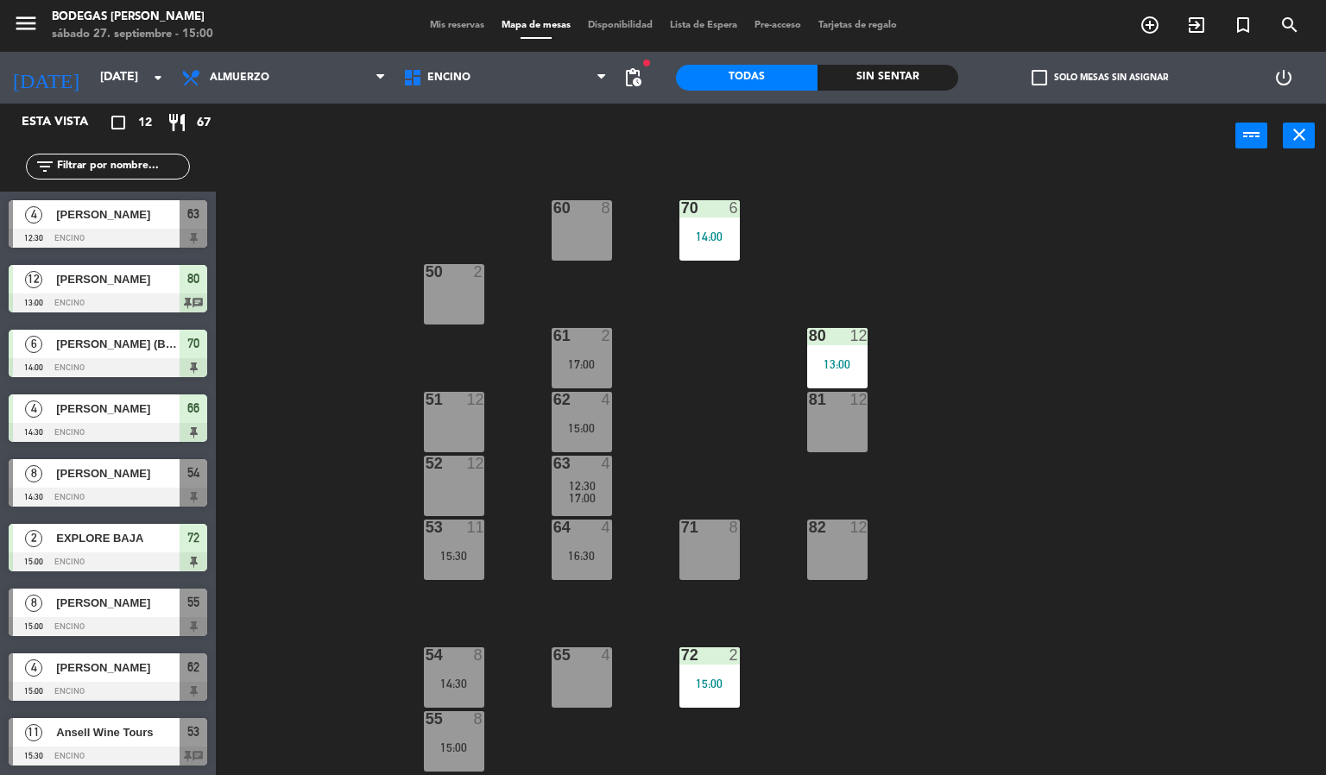
click at [327, 374] on div "60 8 70 6 14:00 50 2 61 2 17:00 80 12 13:00 51 12 62 4 15:00 81 12 52 12 63 4 1…" at bounding box center [778, 472] width 1098 height 607
click at [136, 659] on span "[PERSON_NAME]" at bounding box center [117, 668] width 123 height 18
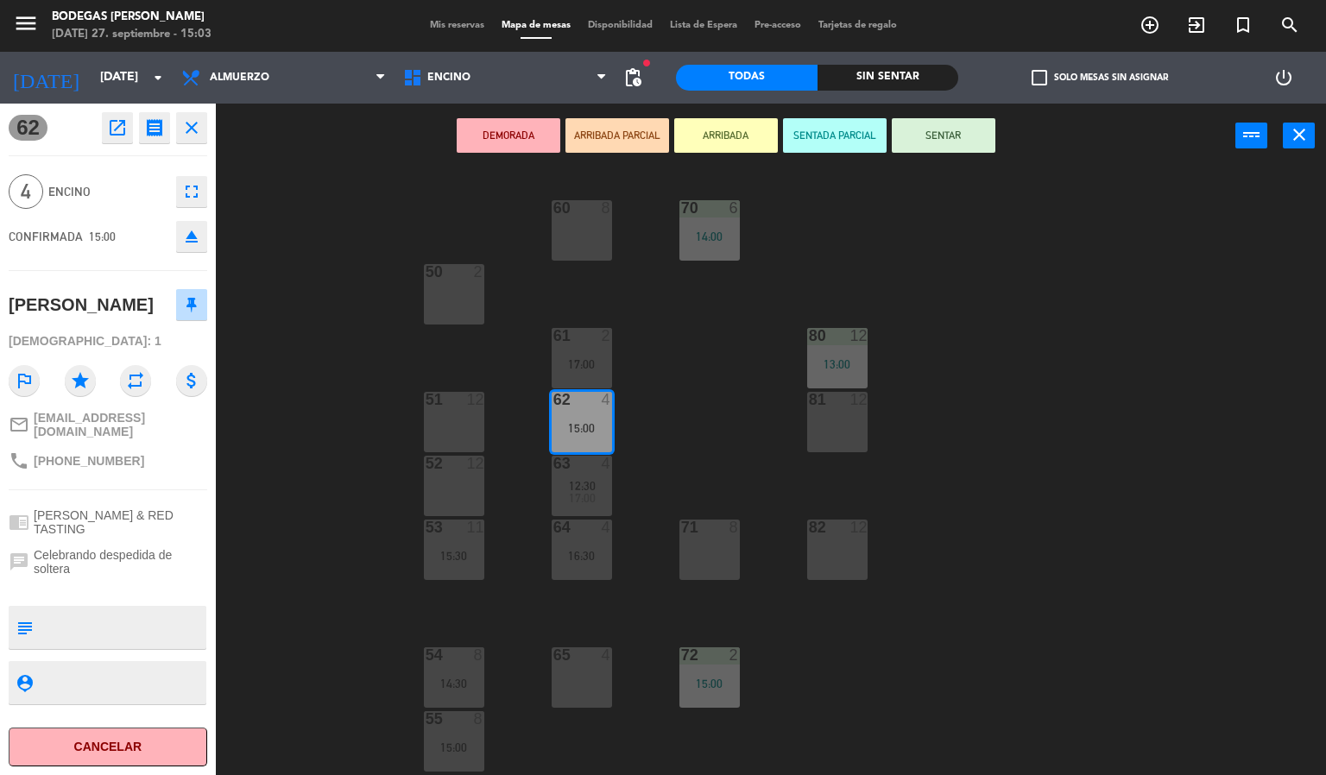
click at [272, 531] on div "60 8 70 6 14:00 50 2 61 2 17:00 80 12 13:00 51 12 62 4 15:00 81 12 52 12 63 4 1…" at bounding box center [778, 472] width 1098 height 607
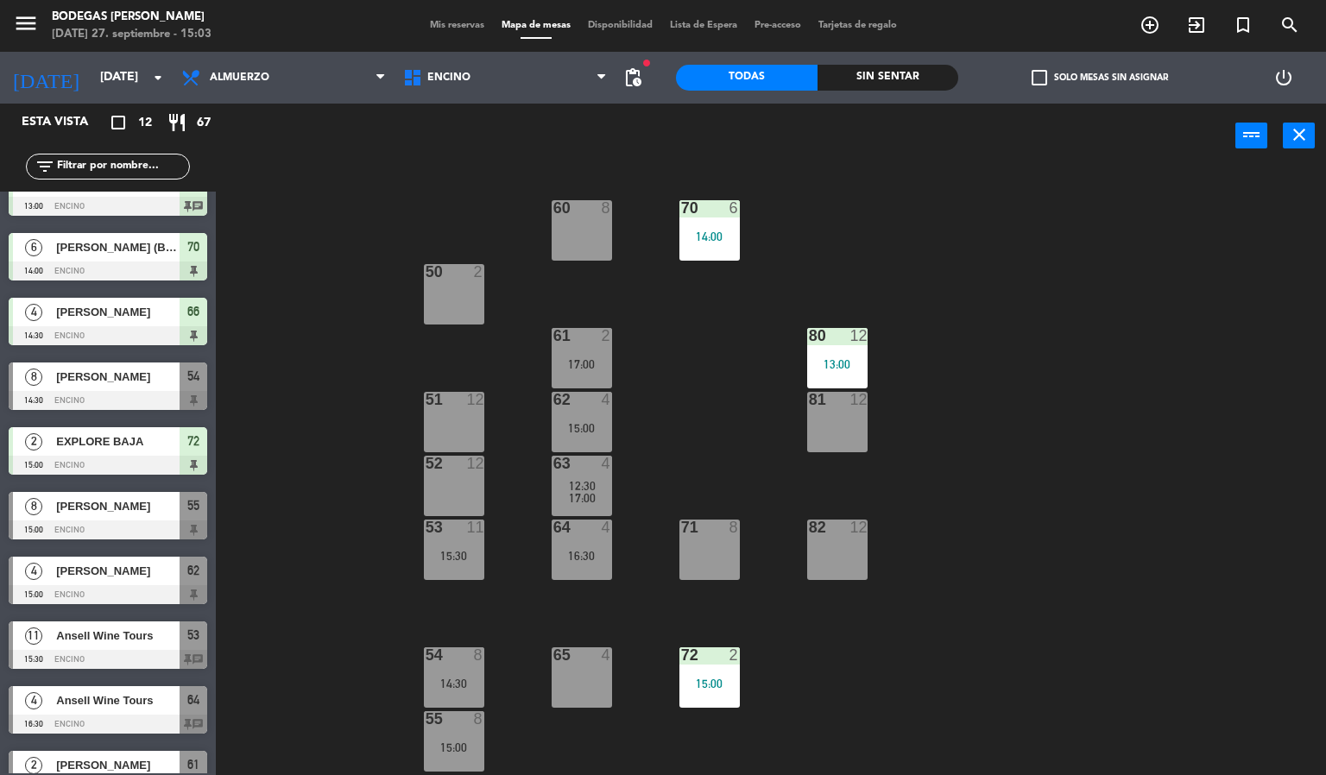
scroll to position [195, 0]
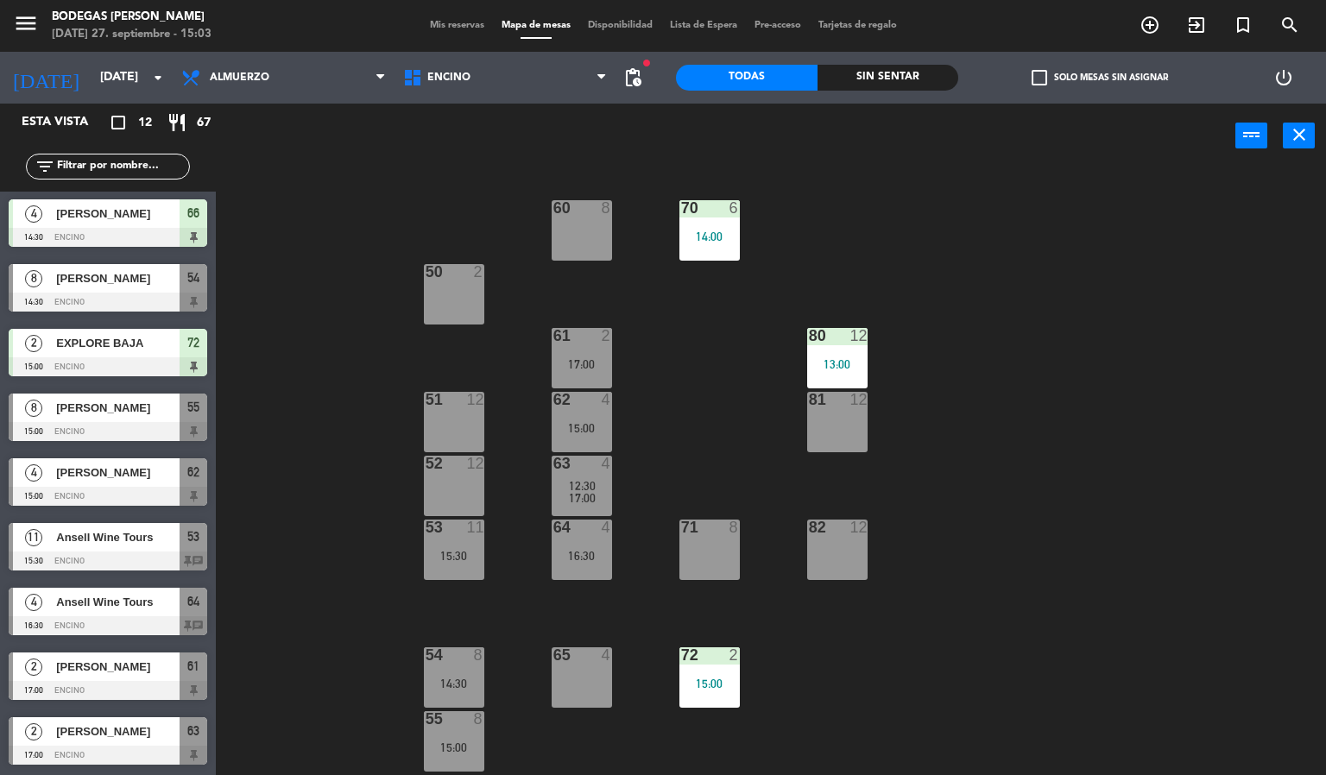
click at [293, 529] on div "60 8 70 6 14:00 50 2 61 2 17:00 80 12 13:00 51 12 62 4 15:00 81 12 52 12 63 4 1…" at bounding box center [778, 472] width 1098 height 607
click at [75, 450] on div "4 [PERSON_NAME] 15:00 Encino 62" at bounding box center [108, 482] width 216 height 65
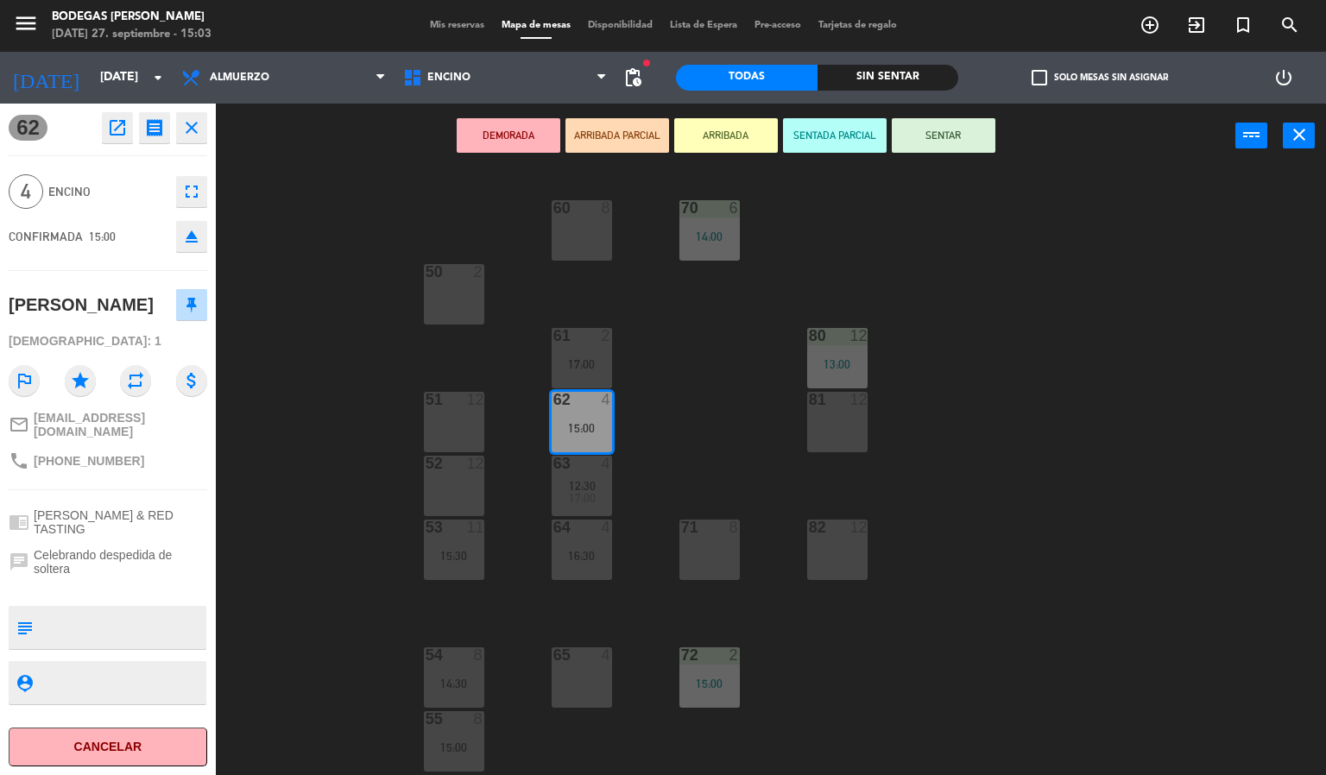
click at [273, 503] on div "60 8 70 6 14:00 50 2 61 2 17:00 80 12 13:00 51 12 62 4 15:00 81 12 52 12 63 4 1…" at bounding box center [778, 472] width 1098 height 607
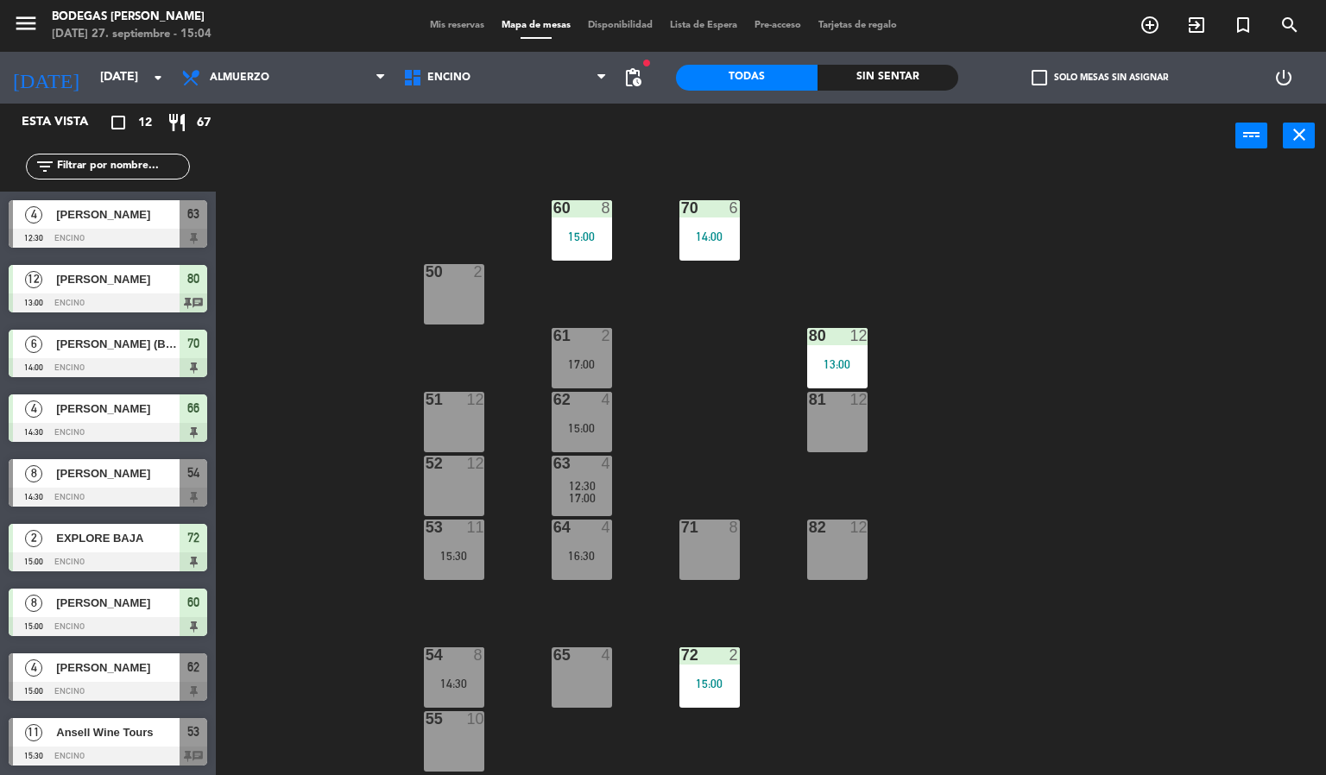
click at [127, 496] on div at bounding box center [108, 497] width 199 height 19
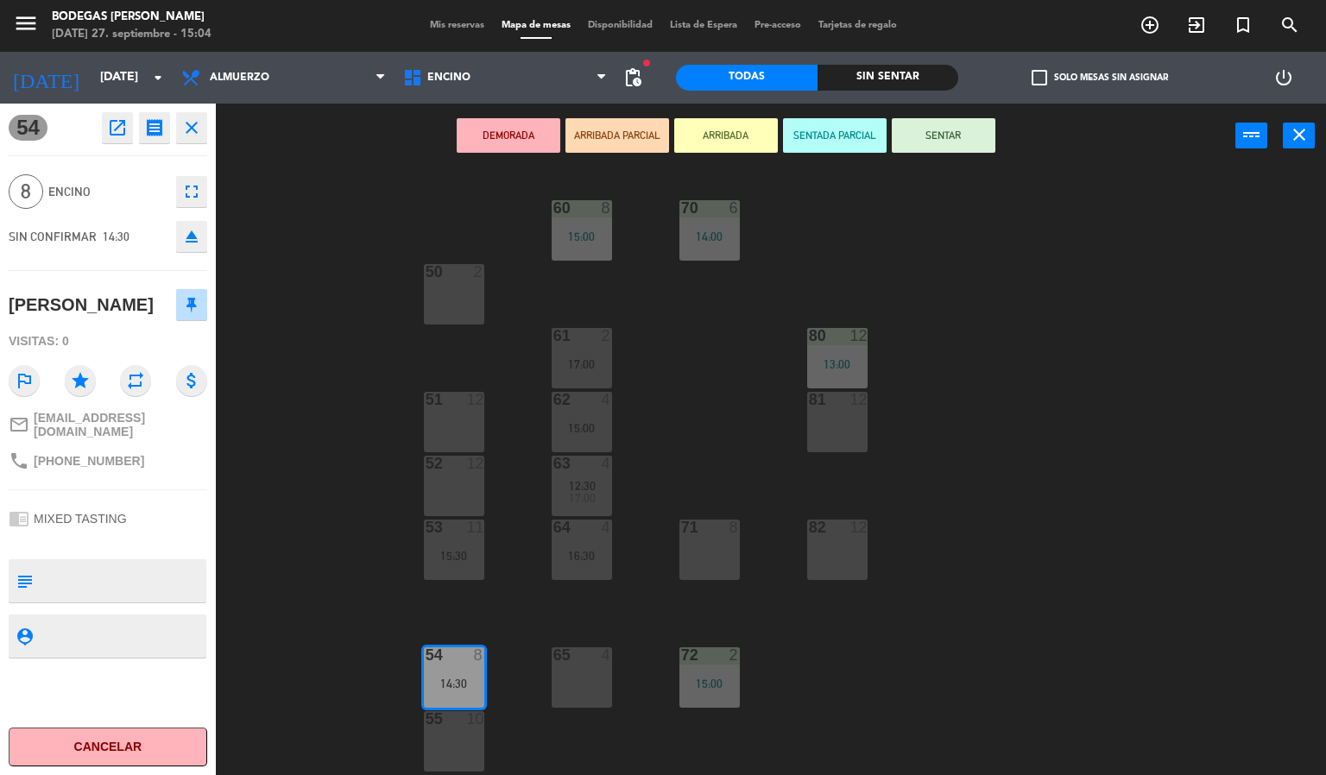
click at [290, 480] on div "60 8 15:00 70 6 14:00 50 2 61 2 17:00 80 12 13:00 51 12 62 4 15:00 81 12 52 12 …" at bounding box center [778, 472] width 1098 height 607
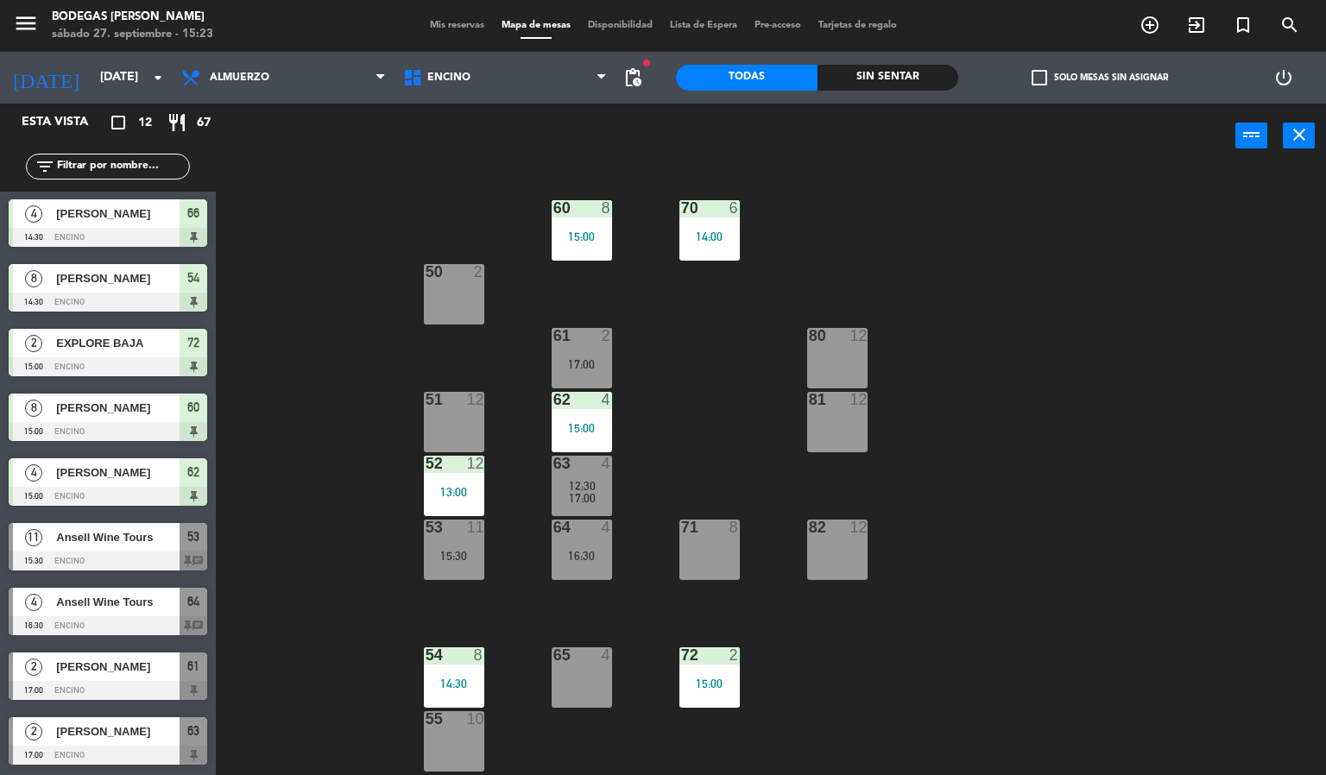
scroll to position [0, 0]
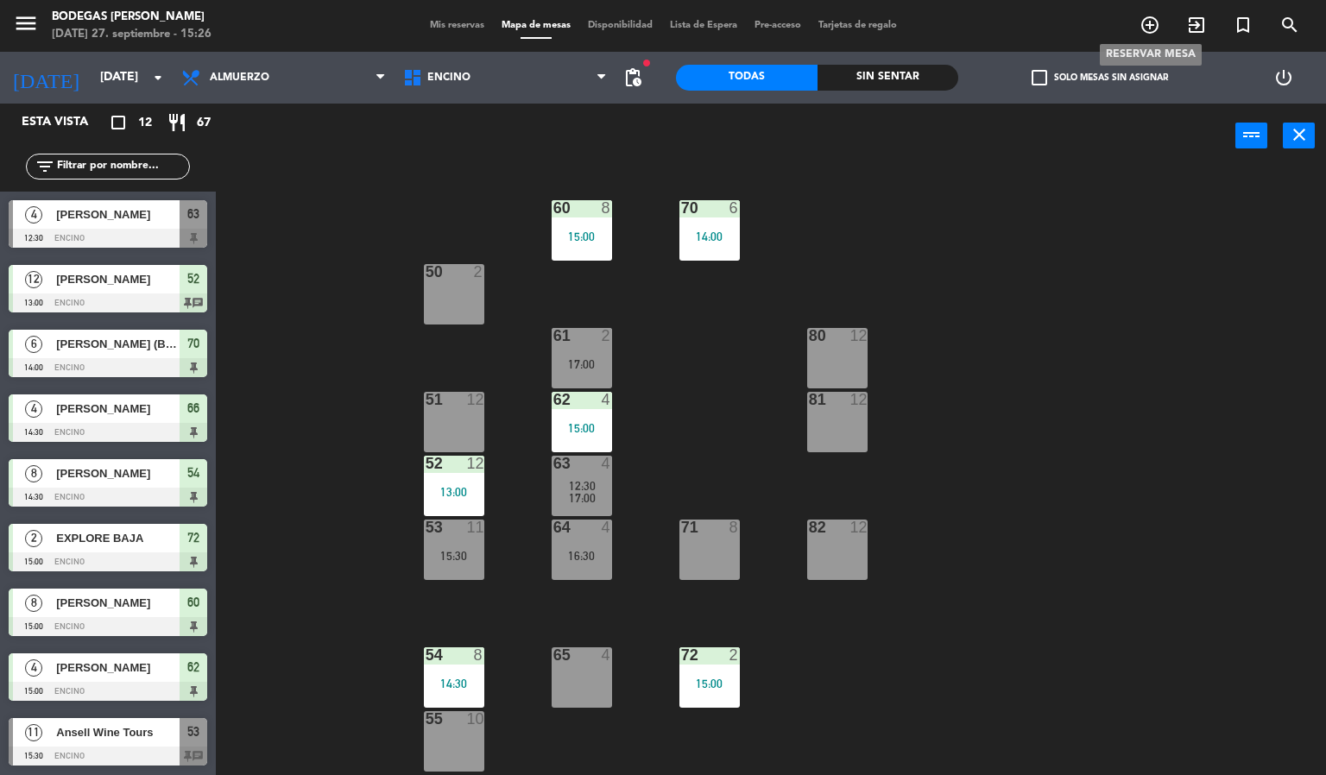
click at [1151, 21] on icon "add_circle_outline" at bounding box center [1150, 25] width 21 height 21
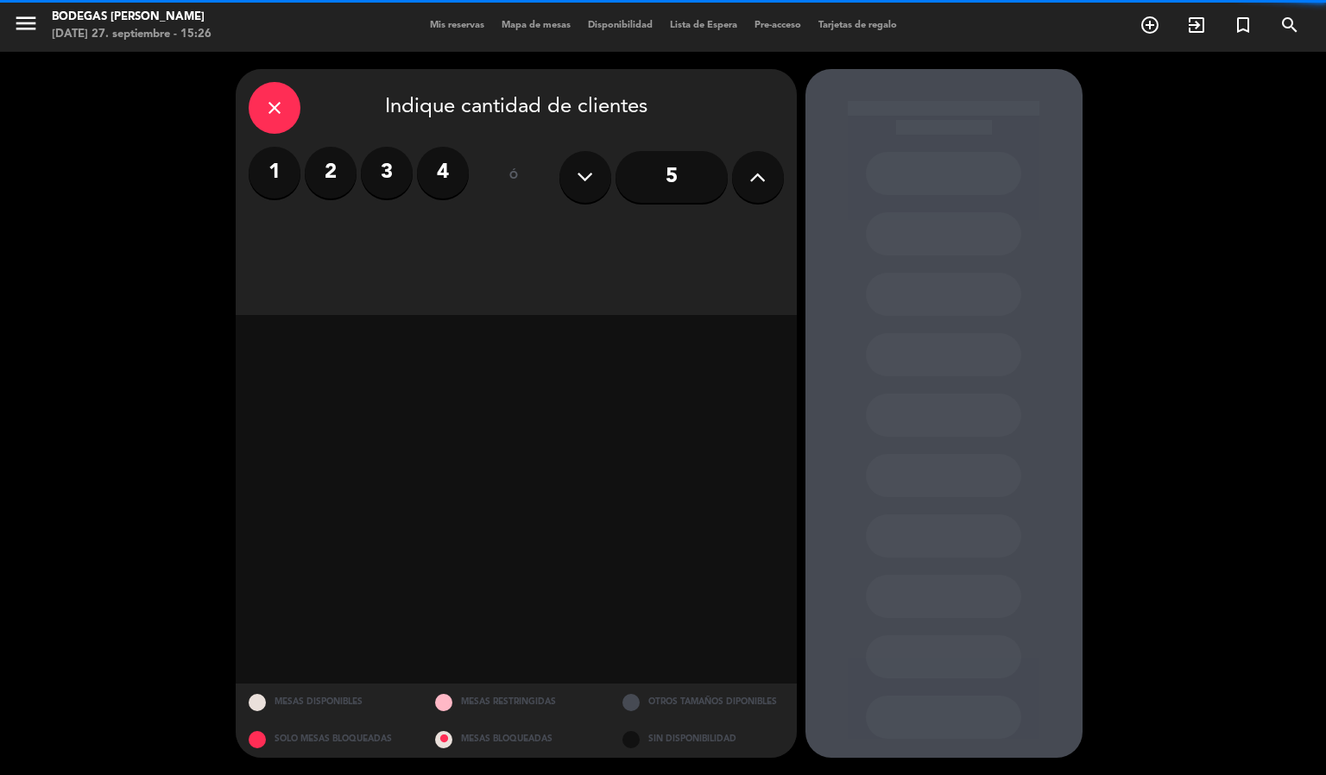
click at [308, 182] on label "2" at bounding box center [331, 173] width 52 height 52
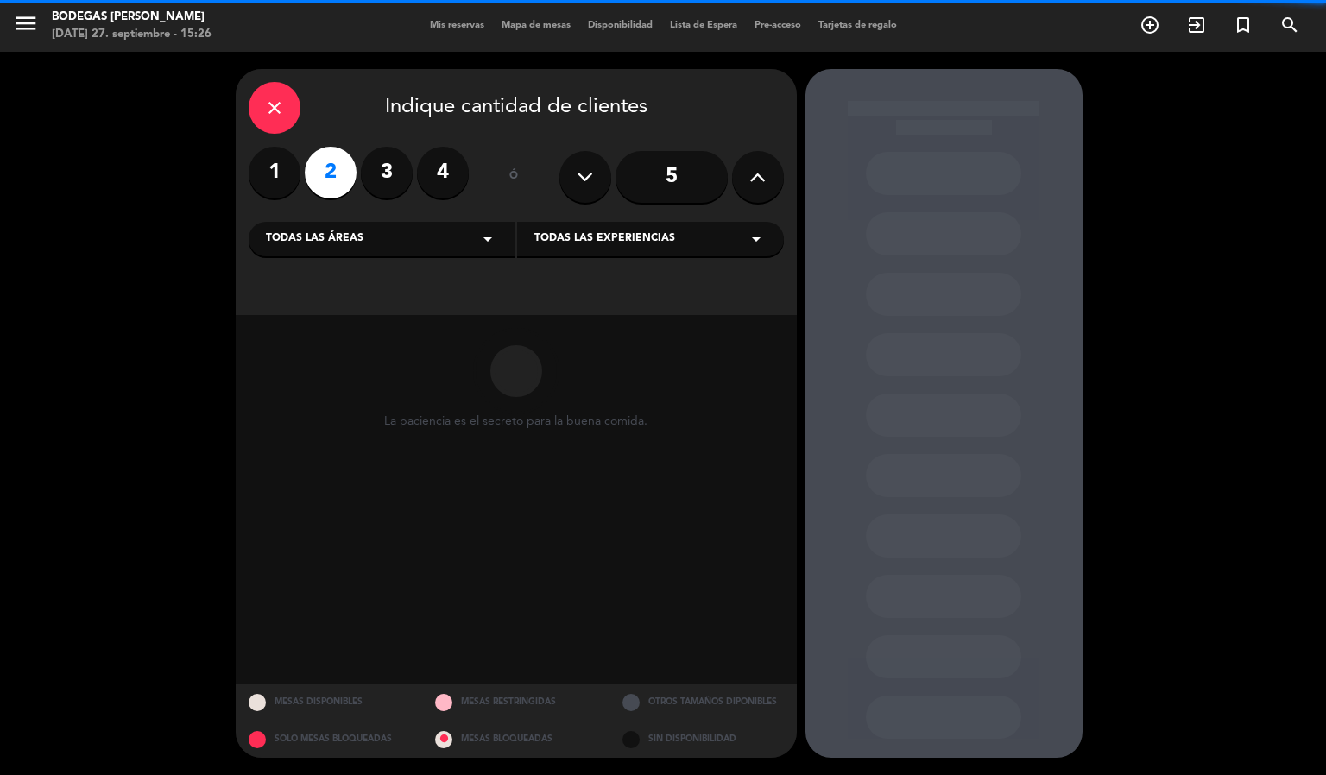
click at [645, 247] on span "Todas las experiencias" at bounding box center [605, 239] width 141 height 17
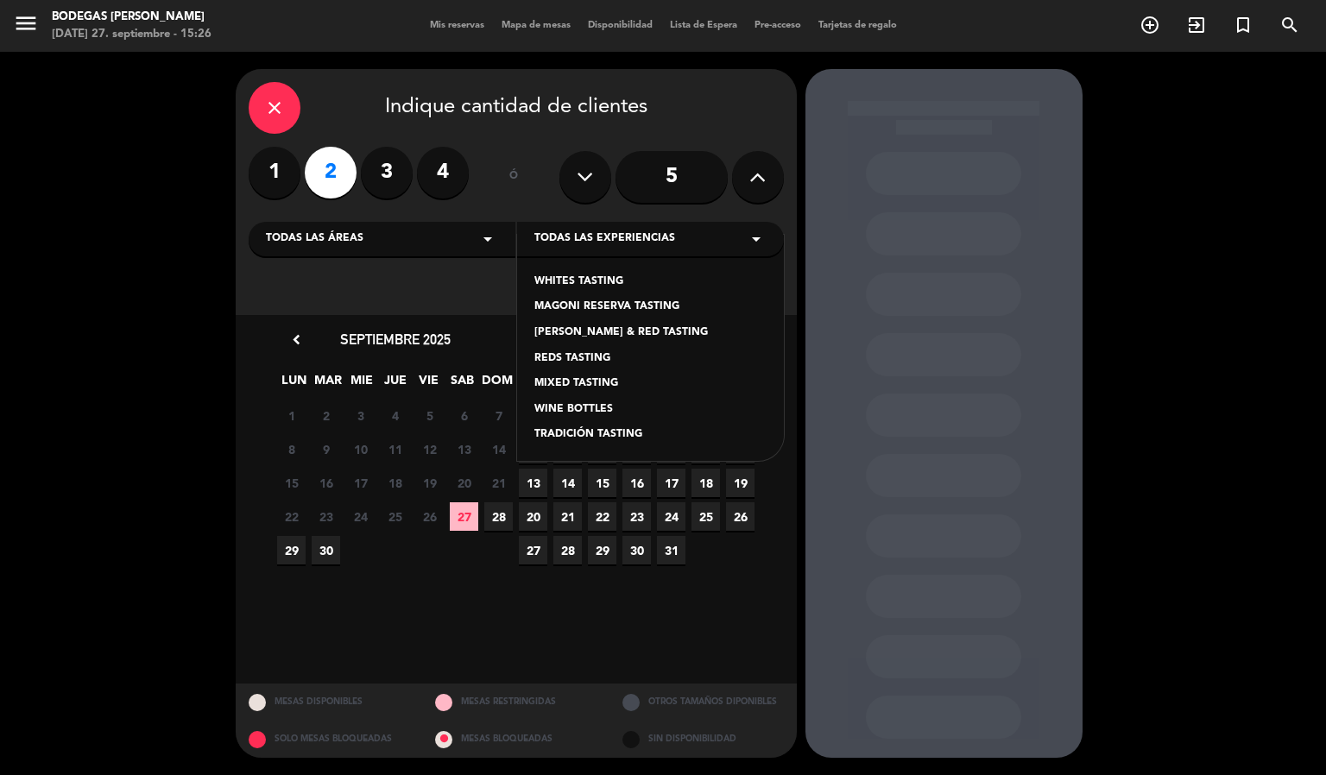
click at [583, 361] on div "REDS TASTING" at bounding box center [651, 359] width 232 height 17
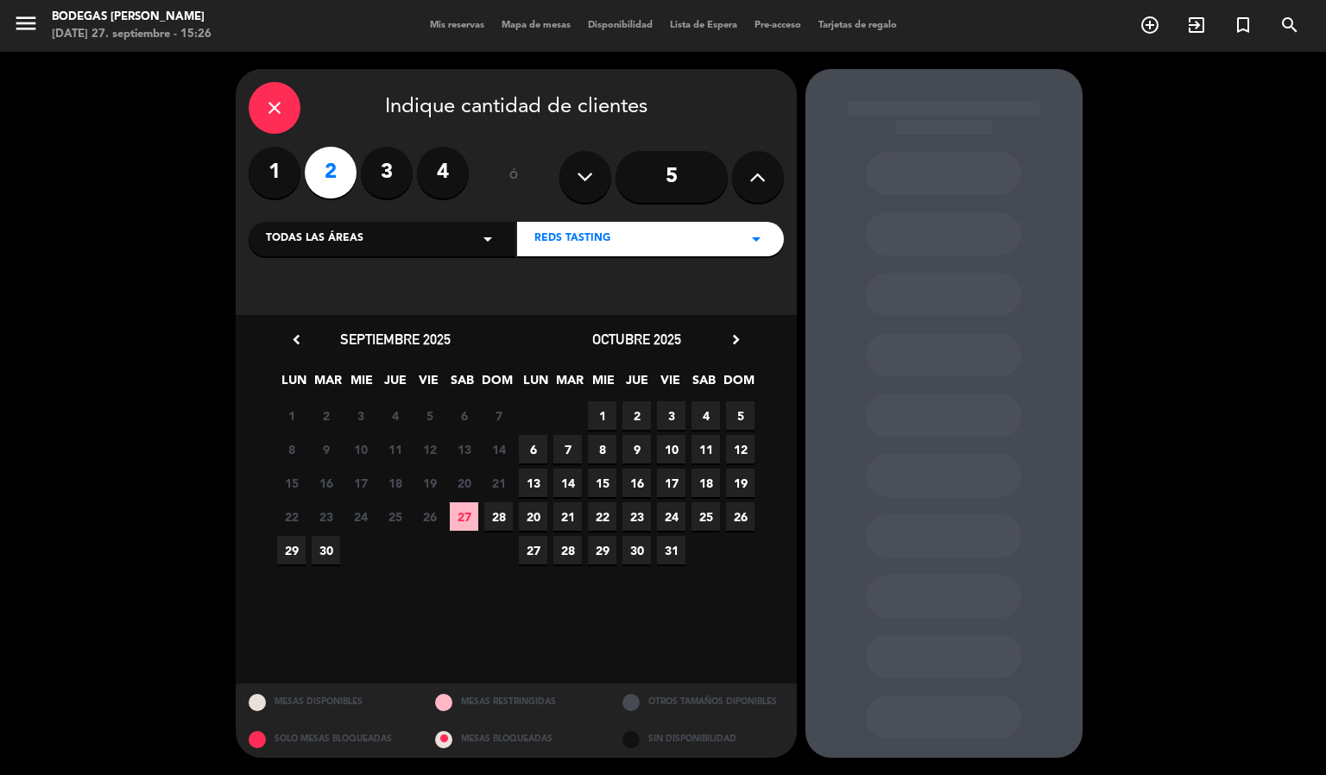
click at [702, 418] on span "4" at bounding box center [706, 416] width 28 height 28
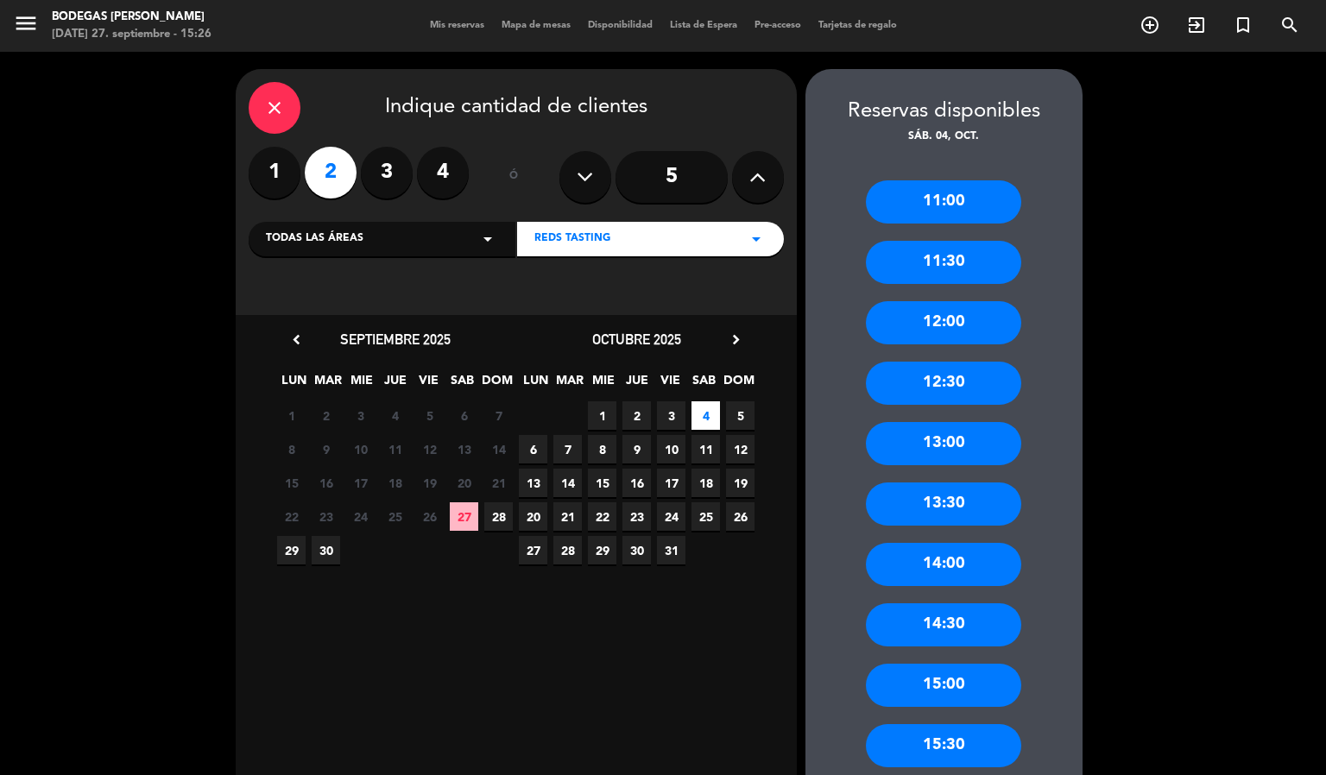
click at [985, 677] on div "15:00" at bounding box center [943, 685] width 155 height 43
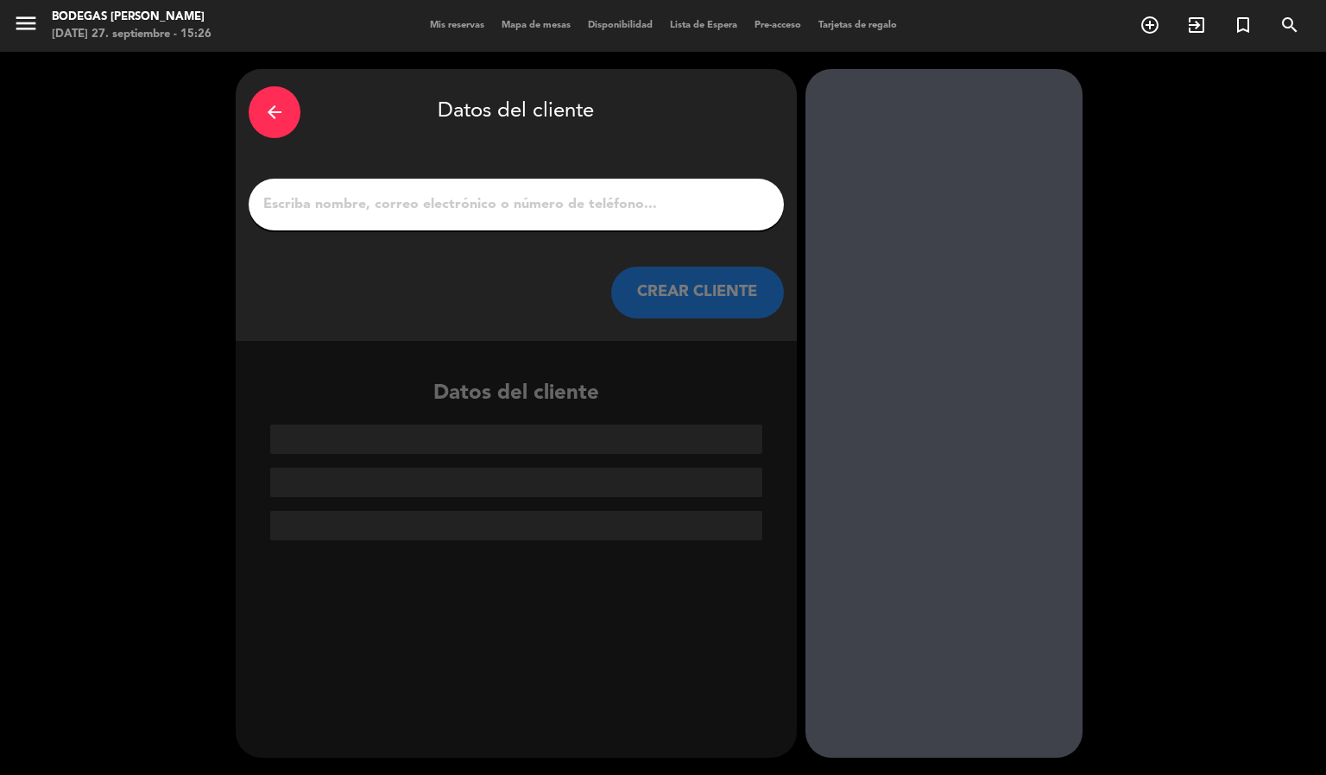
click at [541, 199] on input "1" at bounding box center [516, 205] width 509 height 24
paste input "[PERSON_NAME][EMAIL_ADDRESS][PERSON_NAME][DOMAIN_NAME]"
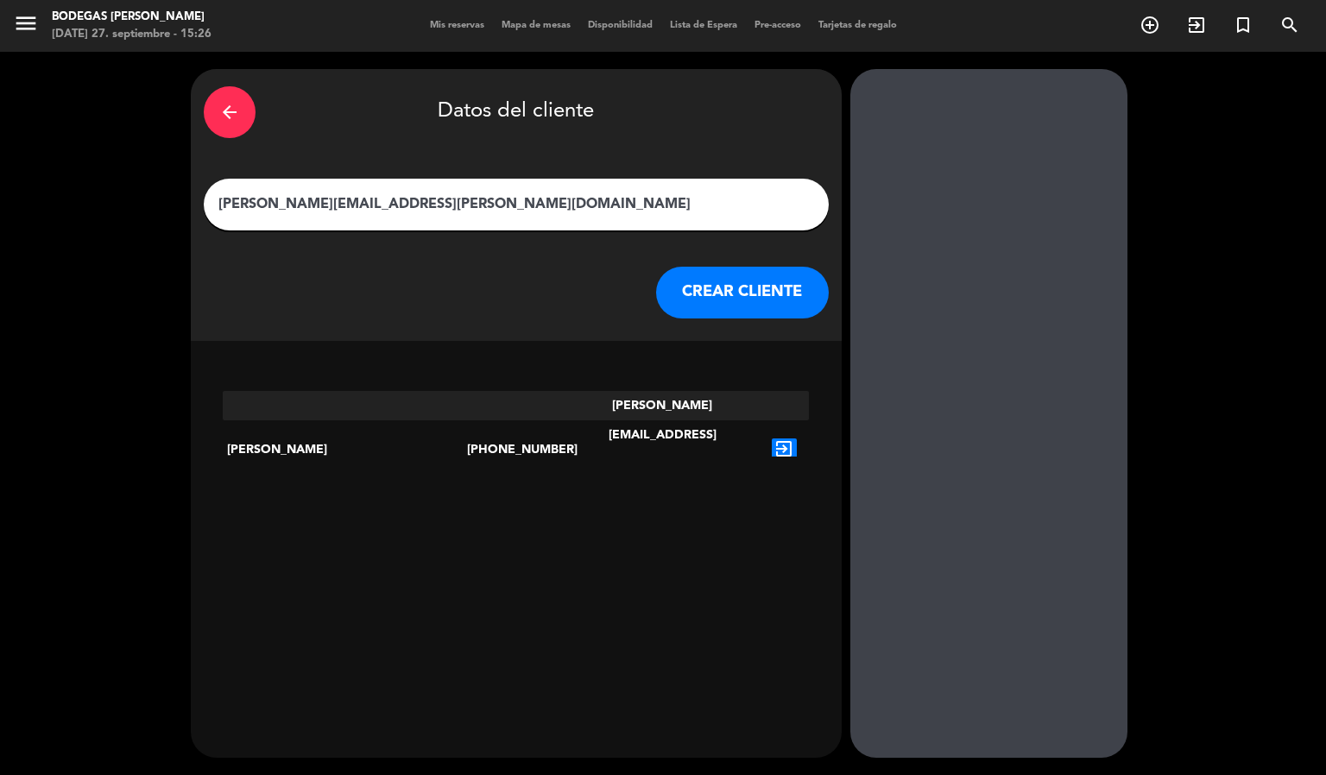
type input "[PERSON_NAME][EMAIL_ADDRESS][PERSON_NAME][DOMAIN_NAME]"
click at [772, 439] on icon "exit_to_app" at bounding box center [784, 450] width 25 height 22
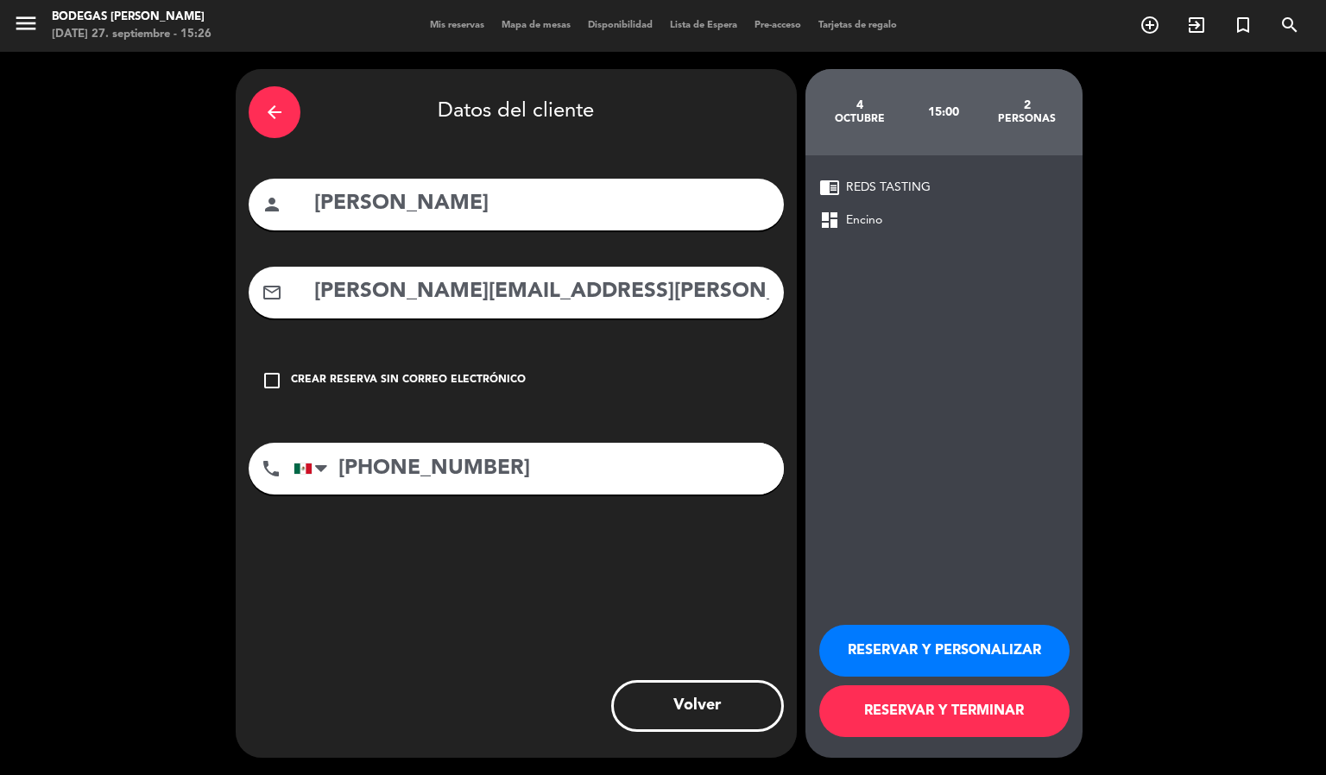
click at [676, 215] on input "[PERSON_NAME]" at bounding box center [542, 204] width 459 height 35
type input "[PERSON_NAME]"
click at [949, 723] on button "RESERVAR Y TERMINAR" at bounding box center [944, 712] width 250 height 52
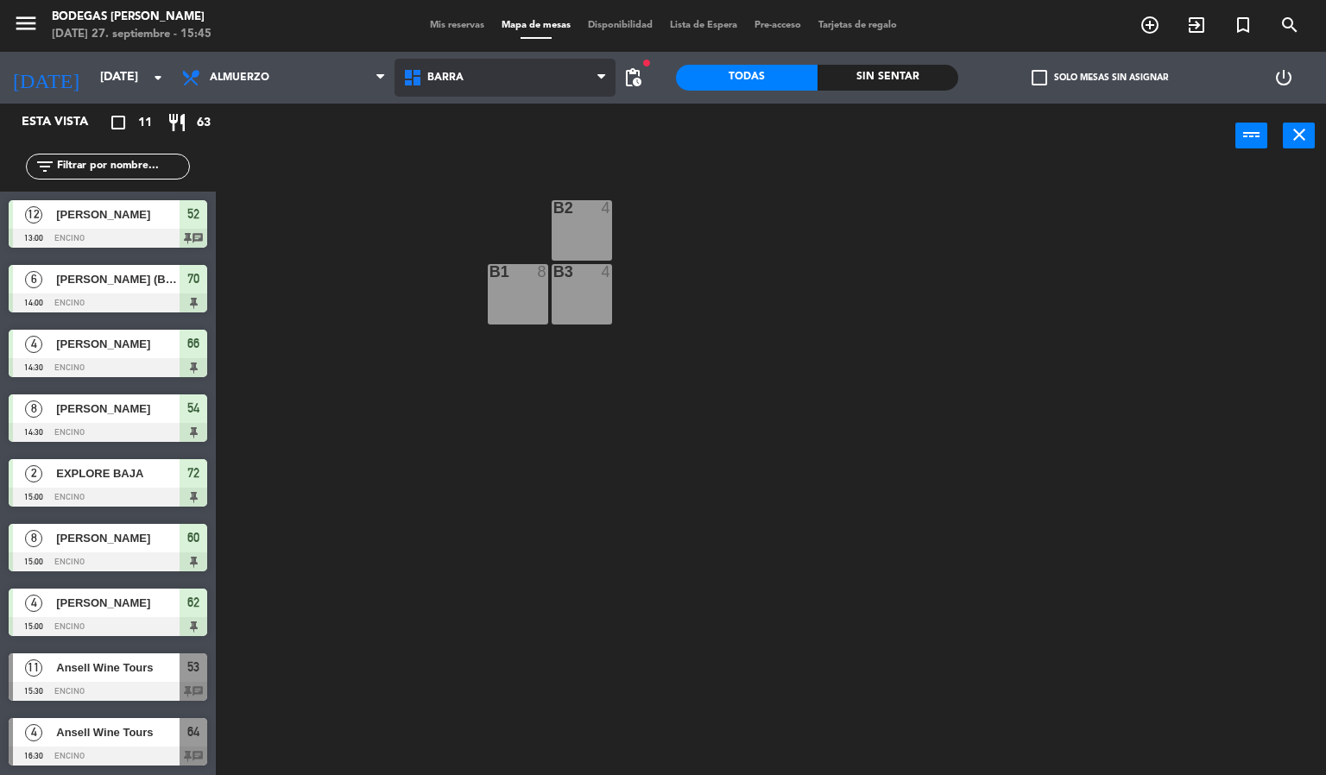
click at [483, 83] on span "Barra" at bounding box center [506, 78] width 222 height 38
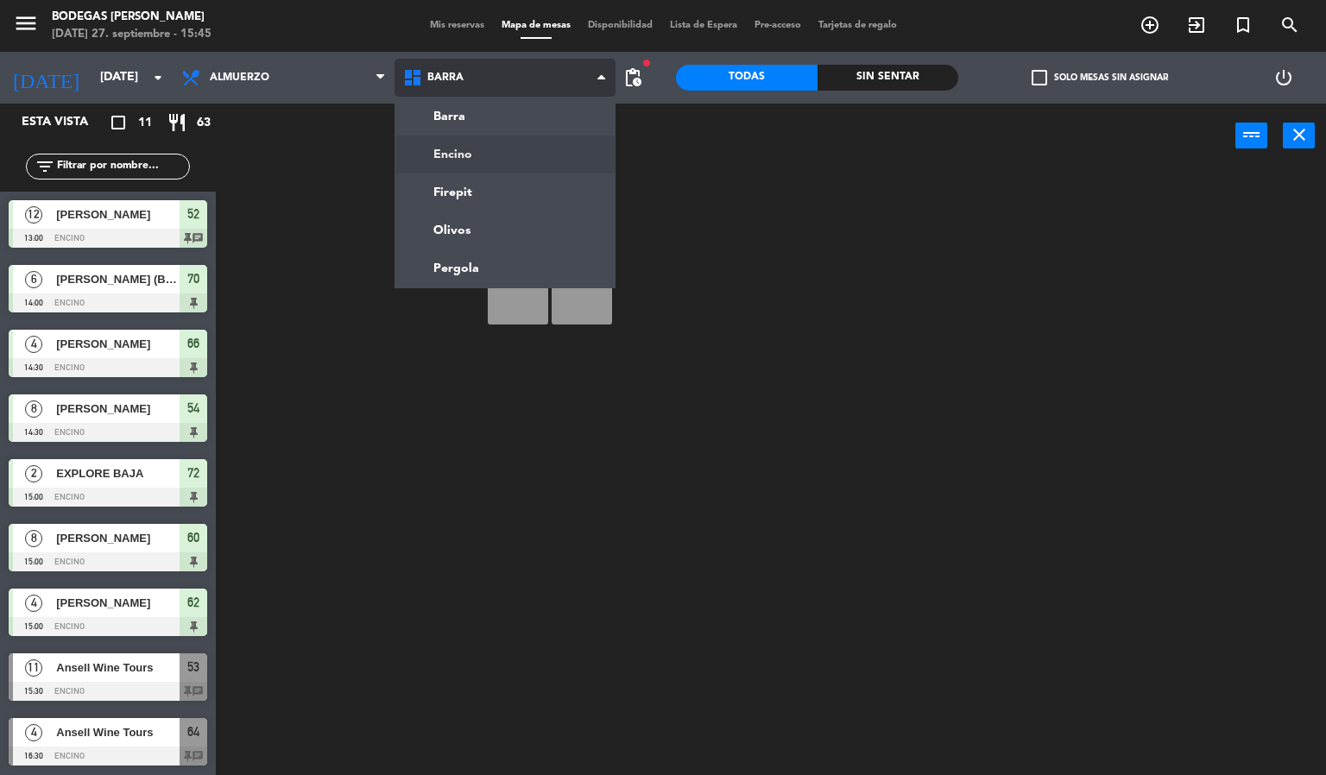
click at [478, 141] on ng-component "menu Bodegas [PERSON_NAME] [DATE] 27. septiembre - 15:45 Mis reservas Mapa de m…" at bounding box center [663, 388] width 1326 height 776
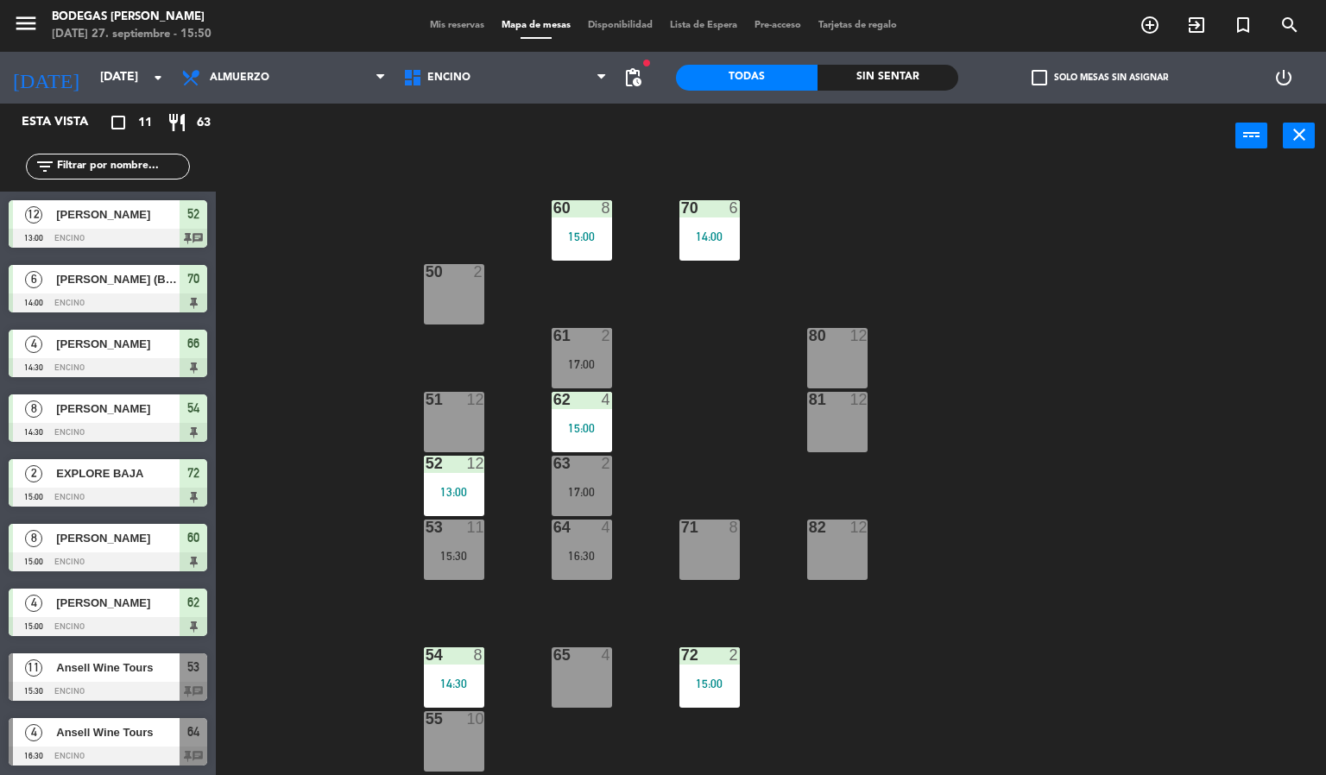
scroll to position [130, 0]
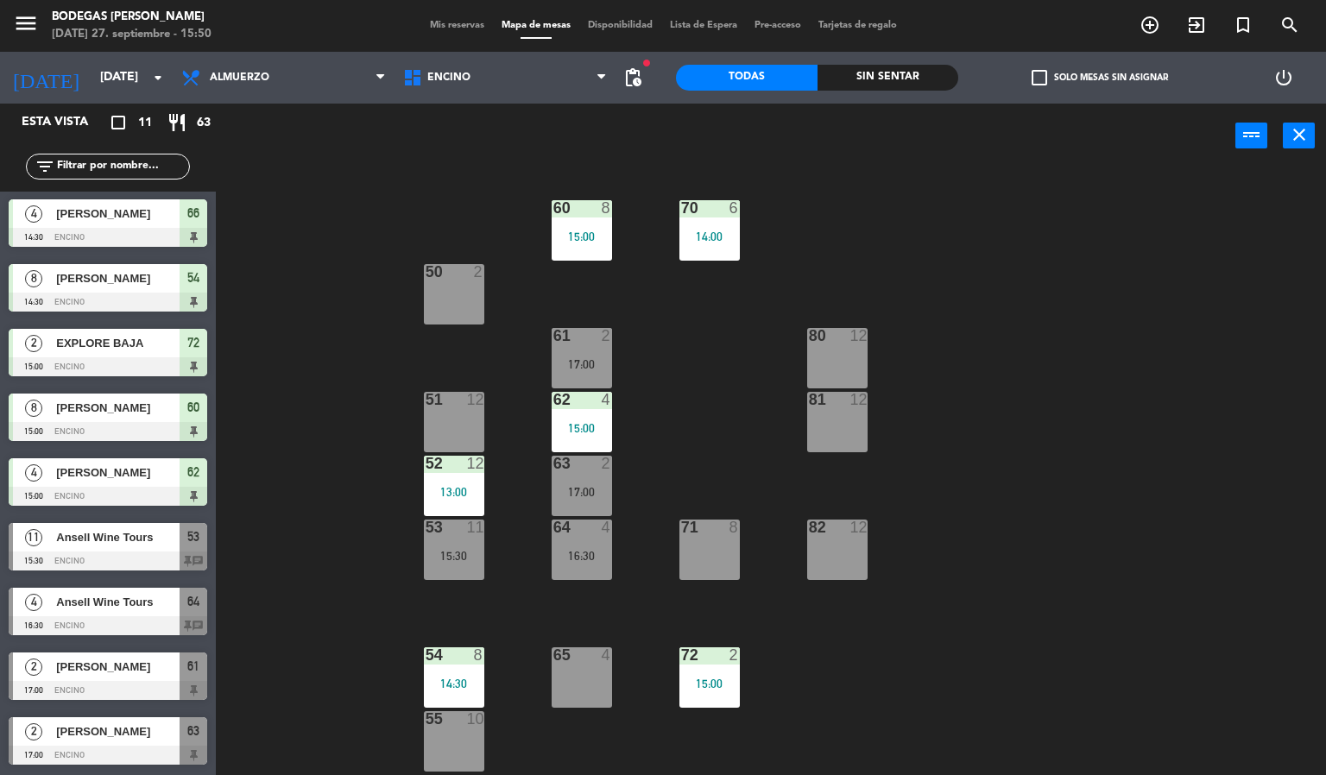
click at [117, 606] on div "4 Ansell Wine Tours 16:30 Encino 64 chat" at bounding box center [108, 611] width 216 height 65
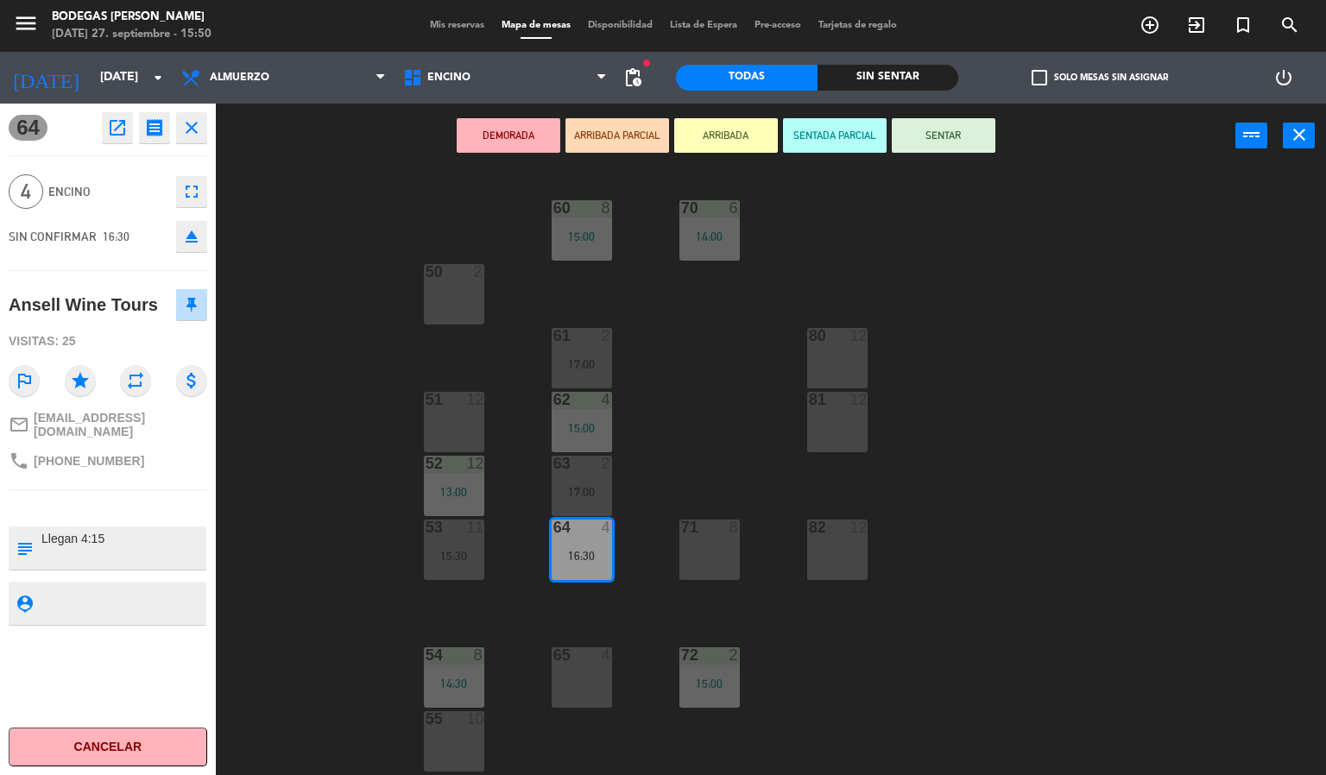
click at [338, 596] on div "60 8 15:00 70 6 14:00 50 2 61 2 17:00 80 12 51 12 62 4 15:00 81 12 52 12 13:00 …" at bounding box center [778, 472] width 1098 height 607
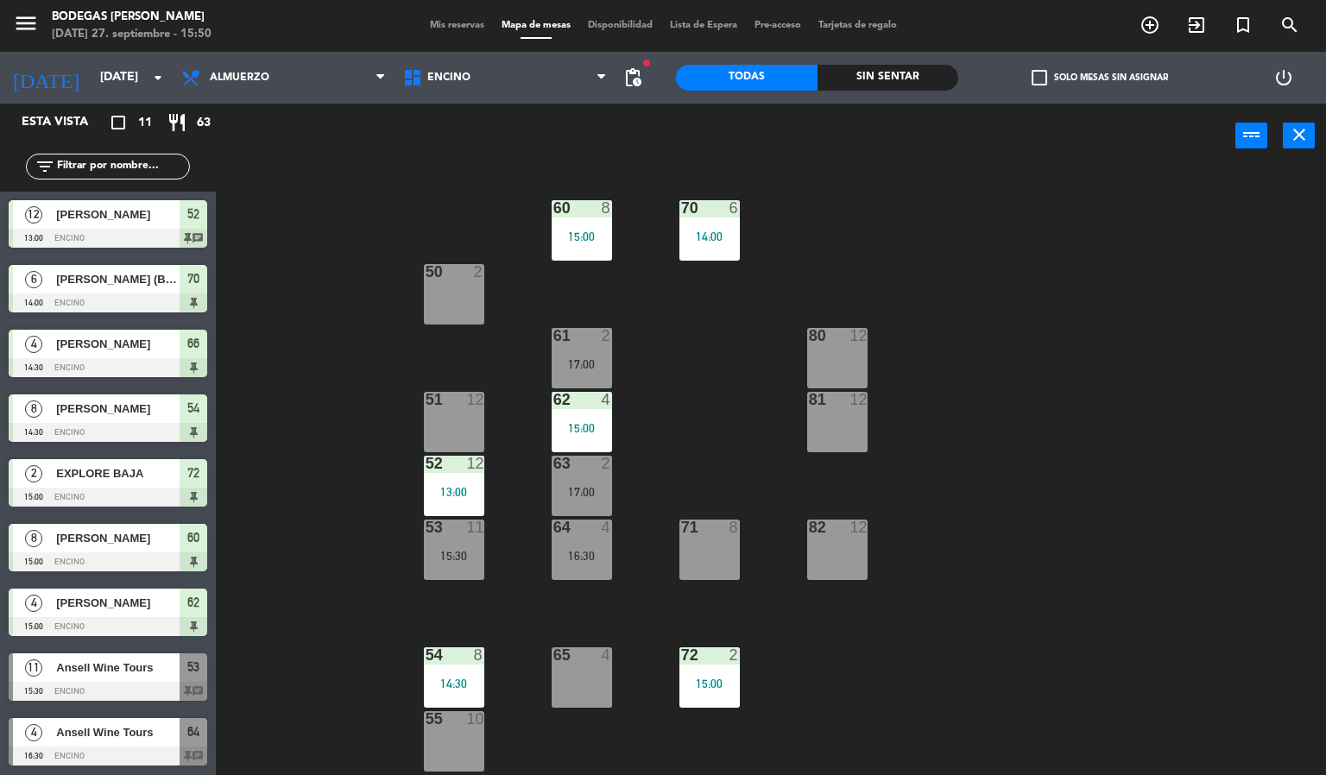
scroll to position [62, 0]
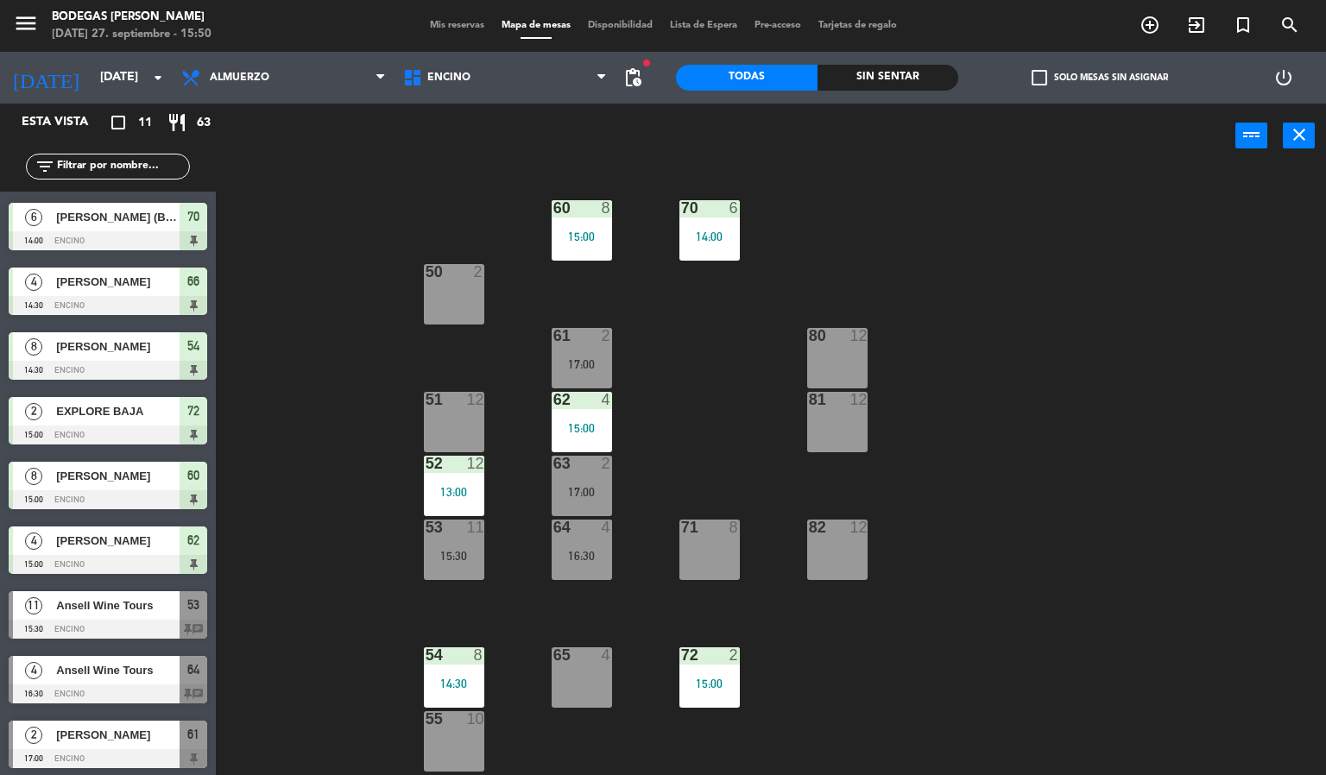
click at [73, 597] on span "Ansell Wine Tours" at bounding box center [117, 606] width 123 height 18
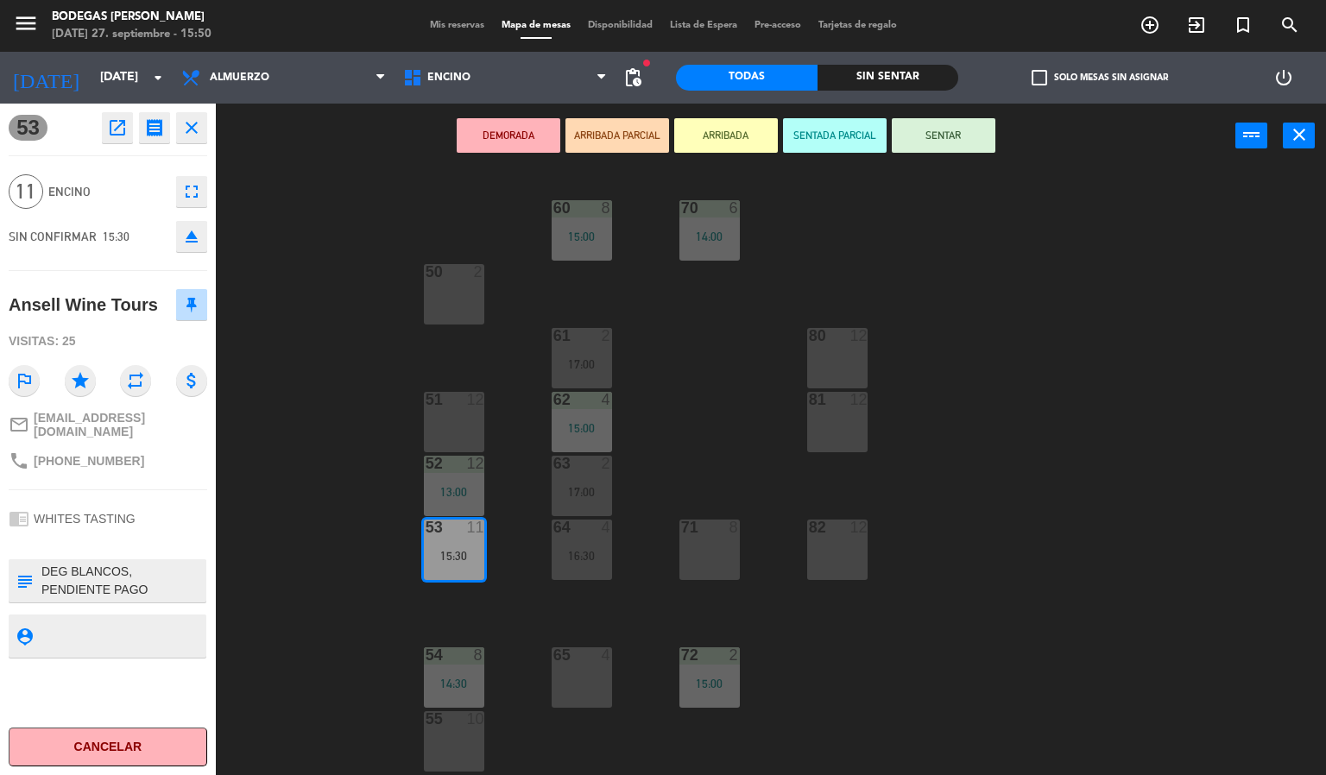
click at [285, 513] on div "60 8 15:00 70 6 14:00 50 2 61 2 17:00 80 12 51 12 62 4 15:00 81 12 52 12 13:00 …" at bounding box center [778, 472] width 1098 height 607
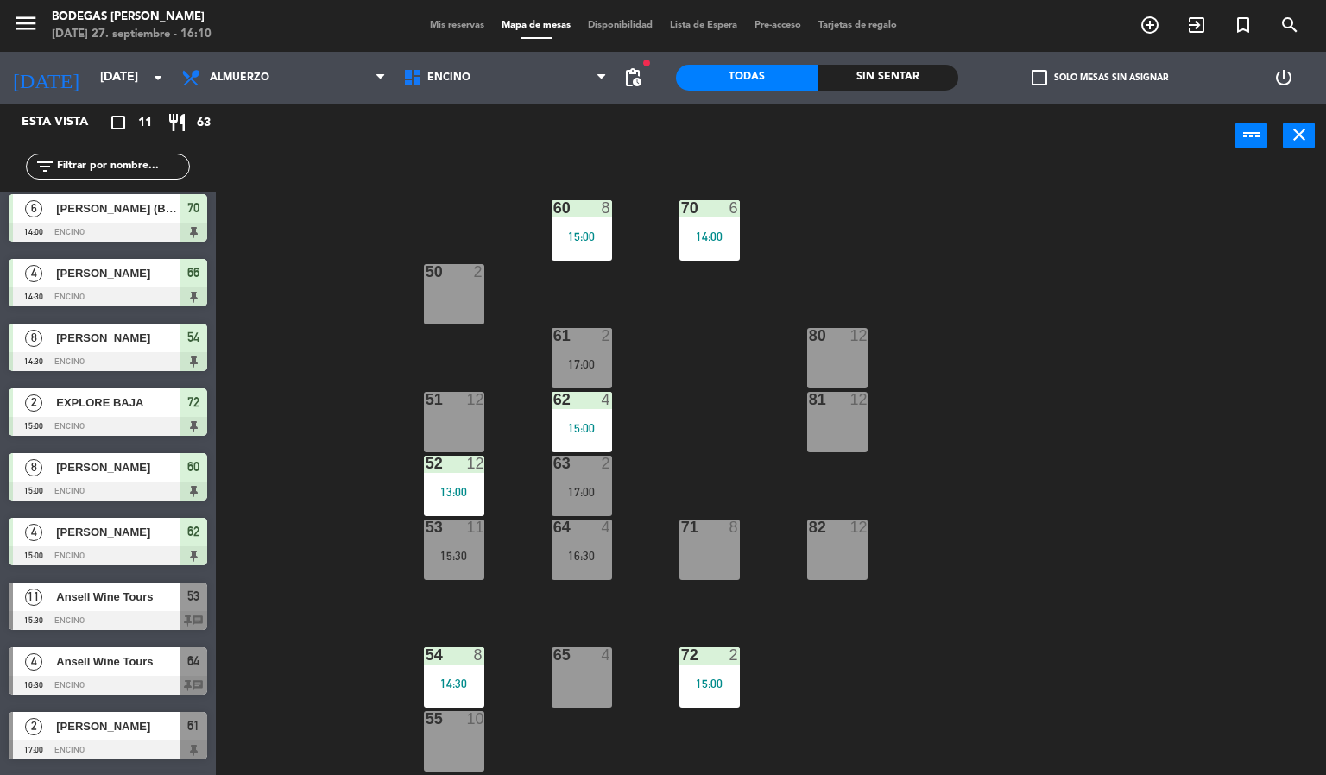
scroll to position [130, 0]
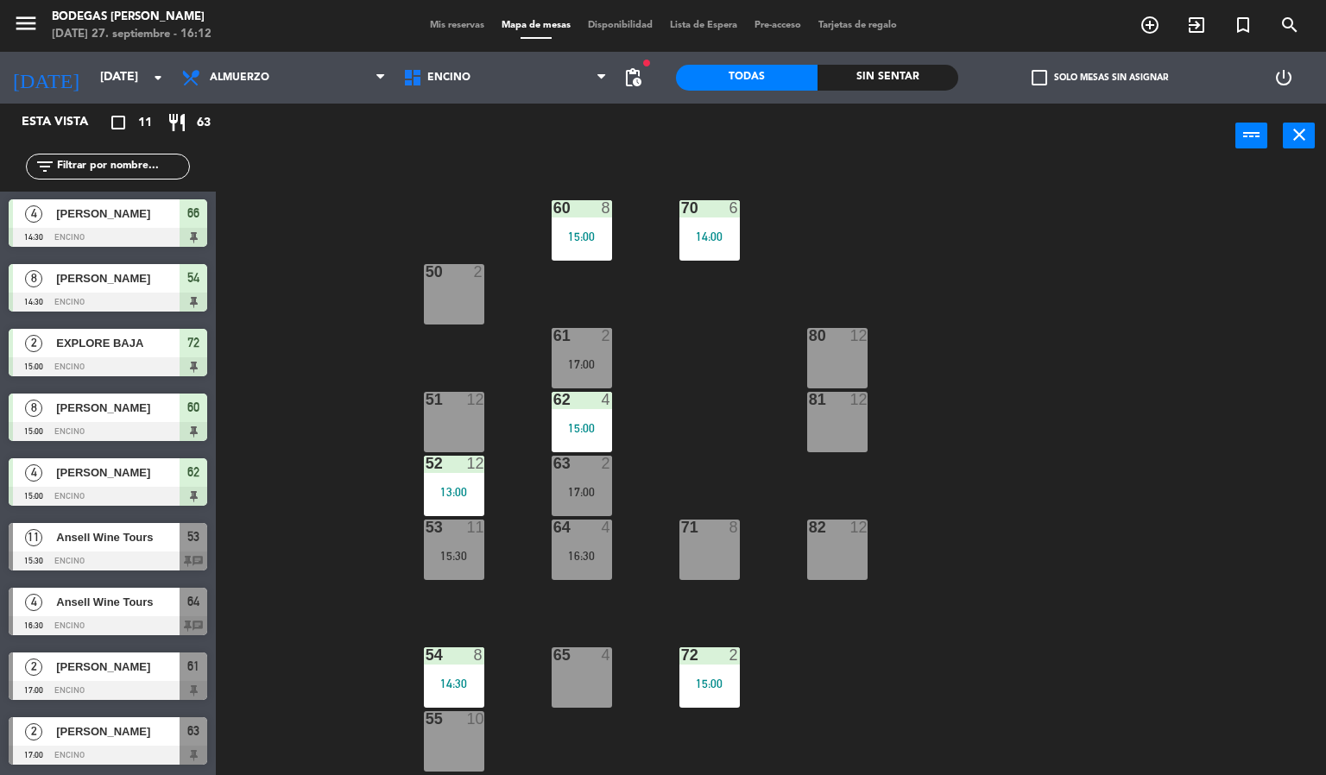
click at [120, 736] on span "[PERSON_NAME]" at bounding box center [117, 732] width 123 height 18
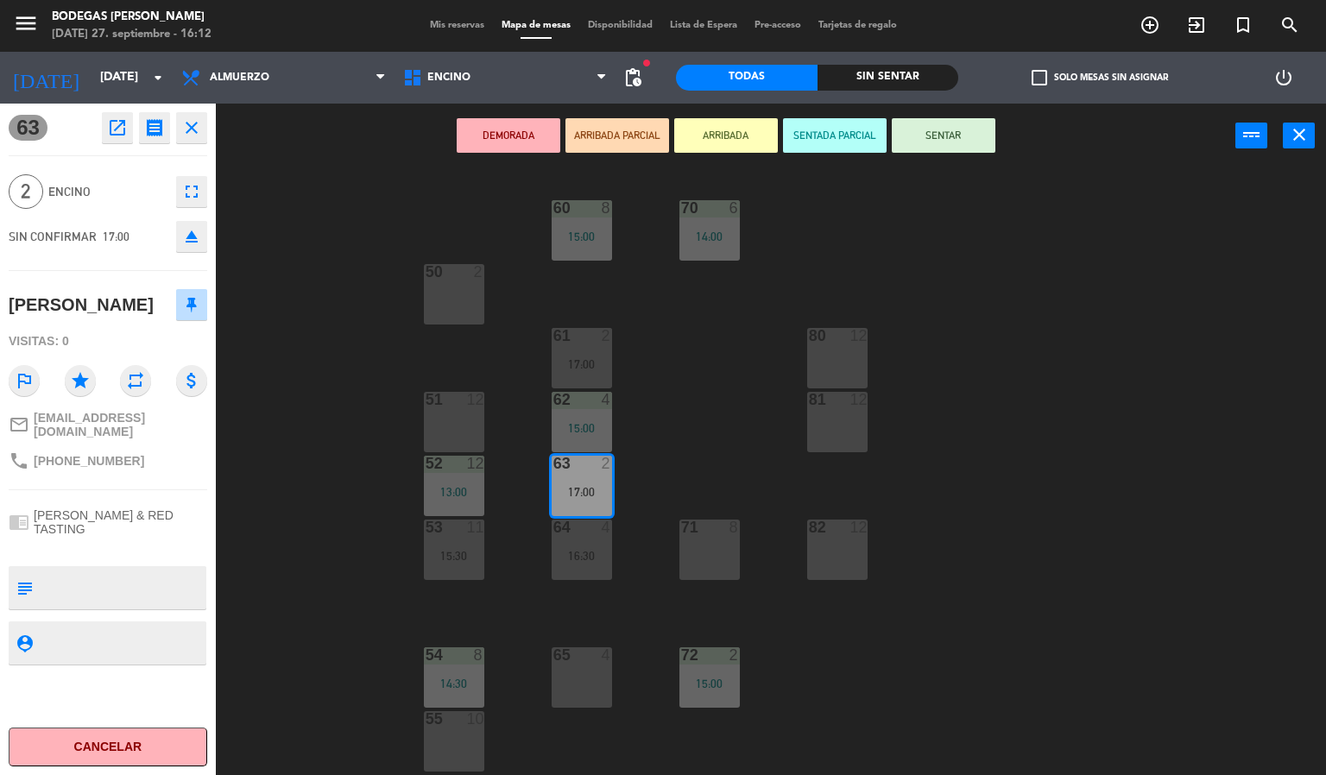
click at [141, 731] on button "Cancelar" at bounding box center [108, 747] width 199 height 39
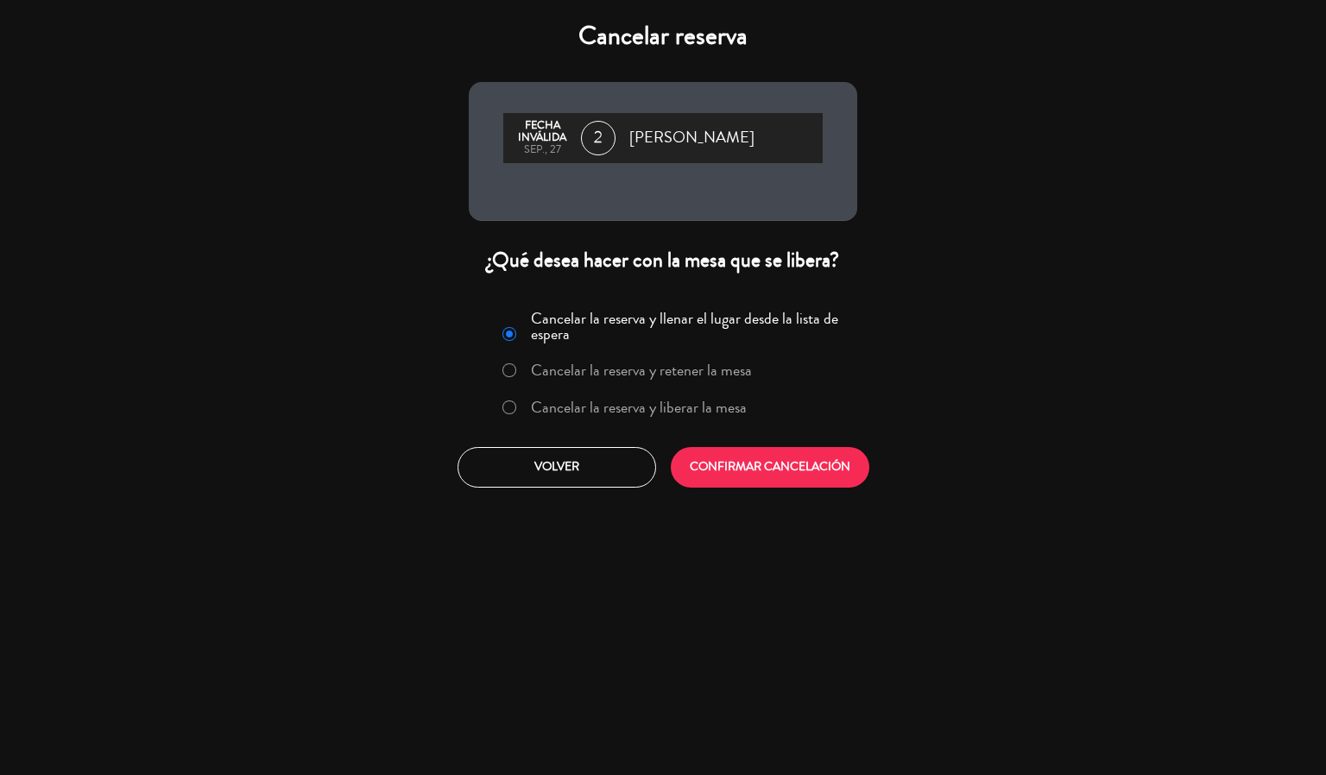
click at [632, 395] on label "Cancelar la reserva y liberar la mesa" at bounding box center [624, 408] width 263 height 31
click at [708, 453] on button "CONFIRMAR CANCELACIÓN" at bounding box center [770, 467] width 199 height 41
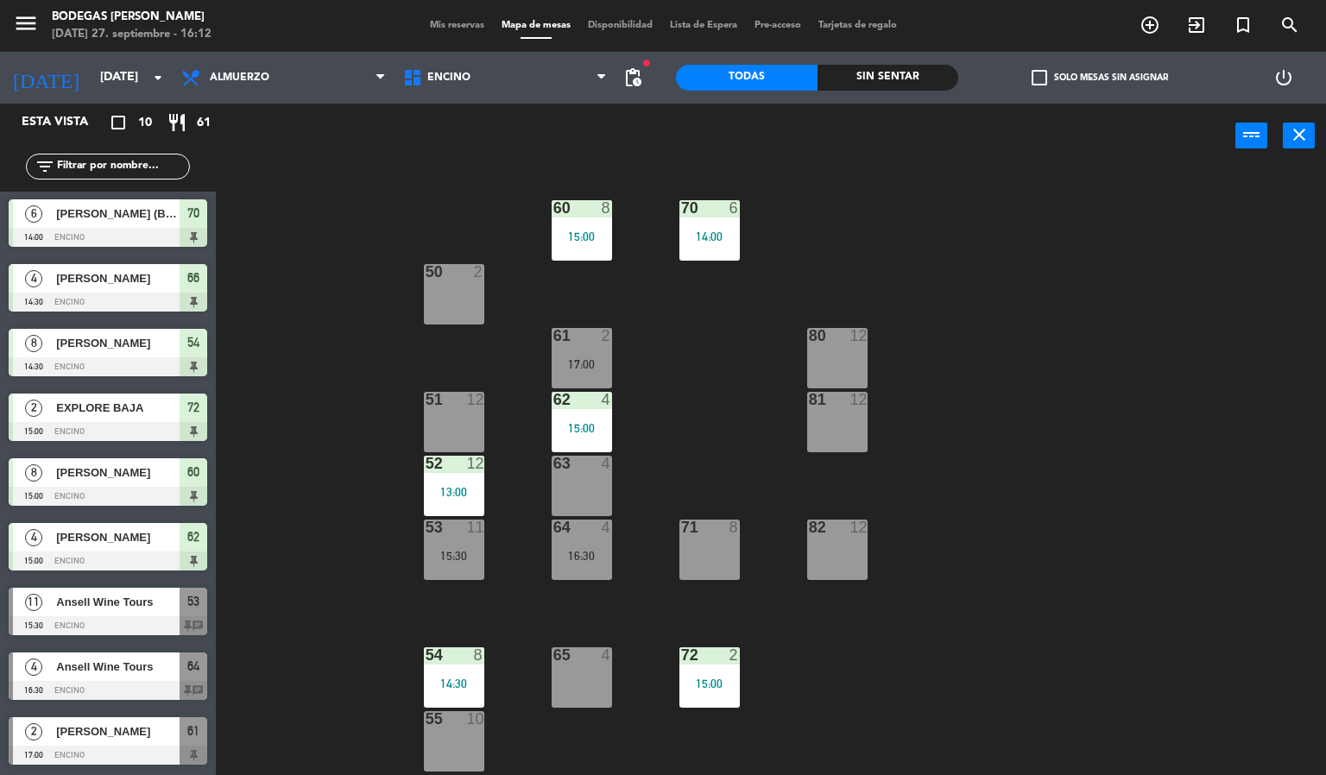
scroll to position [66, 0]
click at [268, 601] on div "60 8 15:00 70 6 14:00 50 2 61 2 17:00 80 12 51 12 62 4 15:00 81 12 52 12 13:00 …" at bounding box center [778, 472] width 1098 height 607
click at [295, 594] on div "60 8 15:00 70 6 14:00 50 2 61 2 17:00 80 12 51 12 62 4 15:00 81 12 52 12 13:00 …" at bounding box center [778, 472] width 1098 height 607
click at [306, 477] on div "60 8 15:00 70 6 14:00 50 2 61 2 17:00 80 12 51 12 62 4 15:00 81 12 52 12 13:00 …" at bounding box center [778, 472] width 1098 height 607
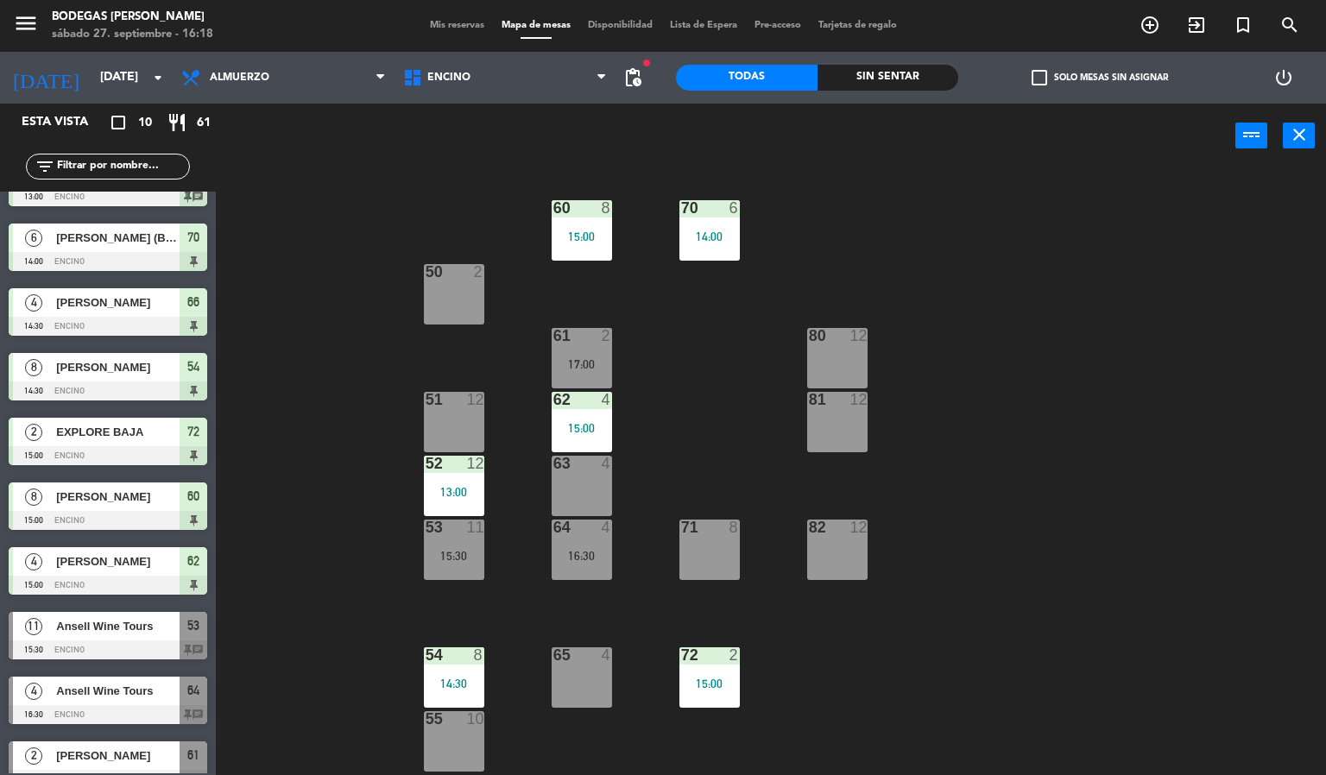
scroll to position [0, 0]
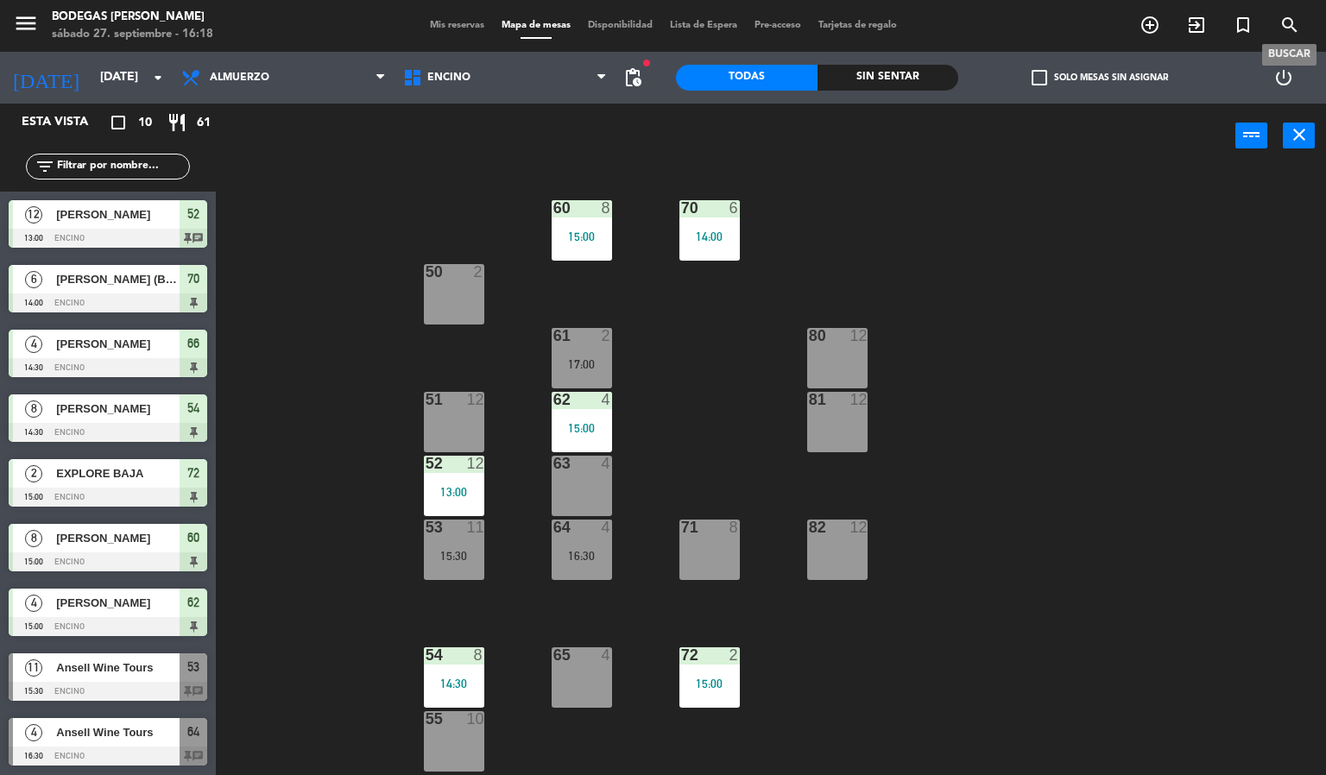
click at [1283, 19] on icon "search" at bounding box center [1290, 25] width 21 height 21
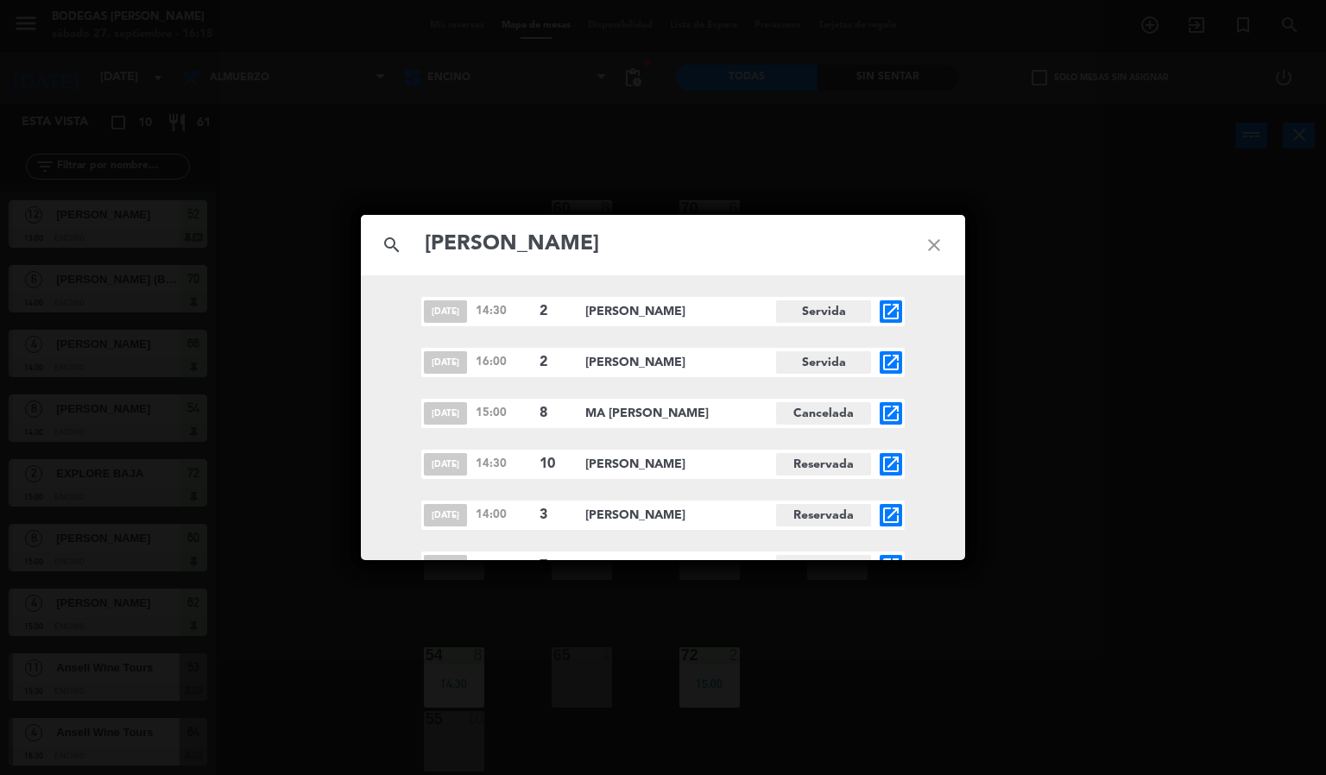
type input "[PERSON_NAME]"
click at [894, 464] on icon "open_in_new" at bounding box center [891, 464] width 21 height 21
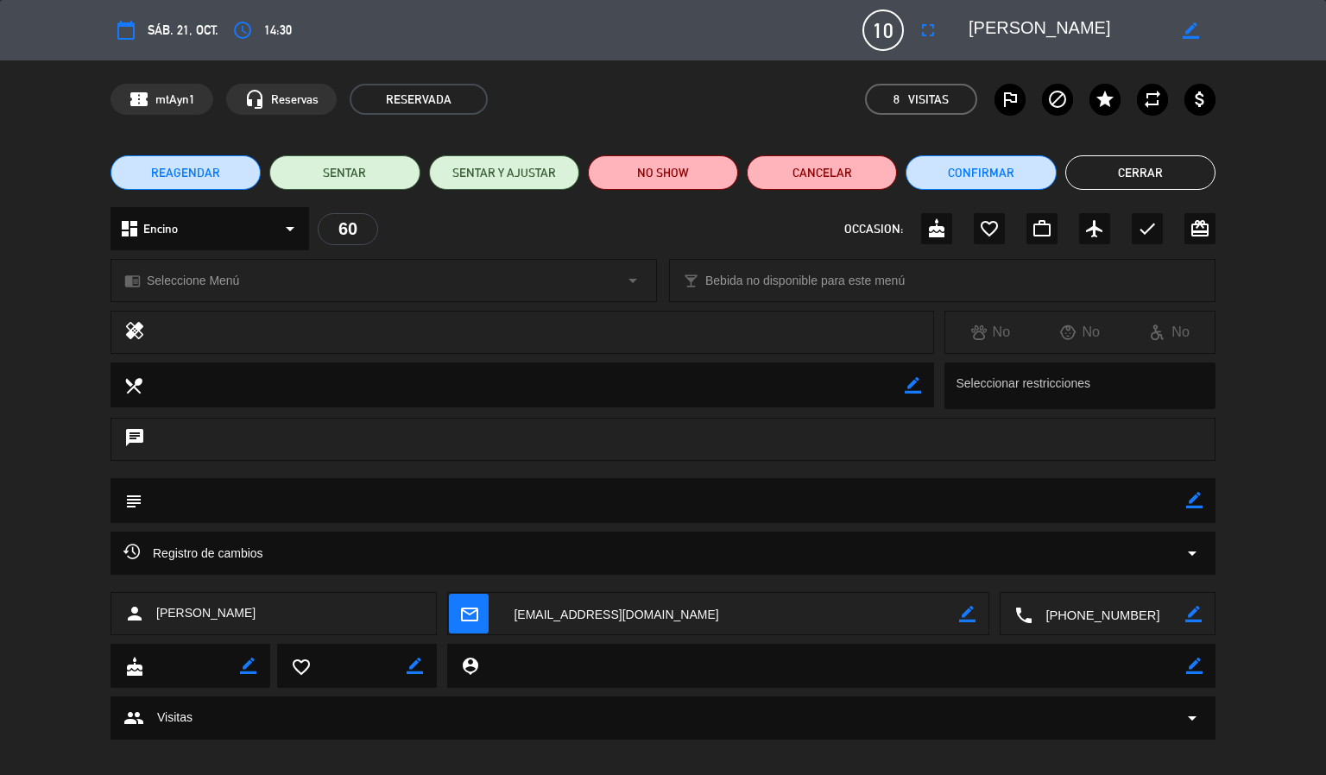
click at [1129, 161] on button "Cerrar" at bounding box center [1141, 172] width 150 height 35
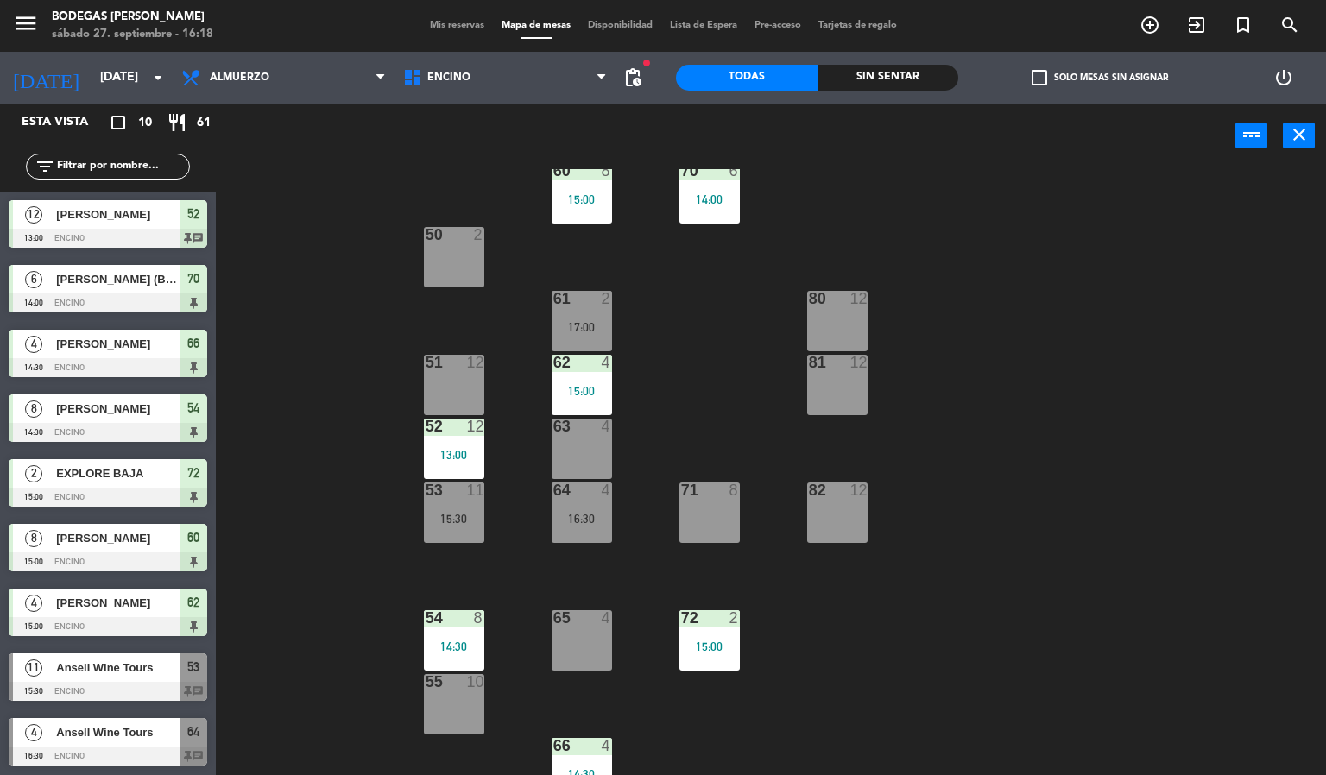
scroll to position [58, 0]
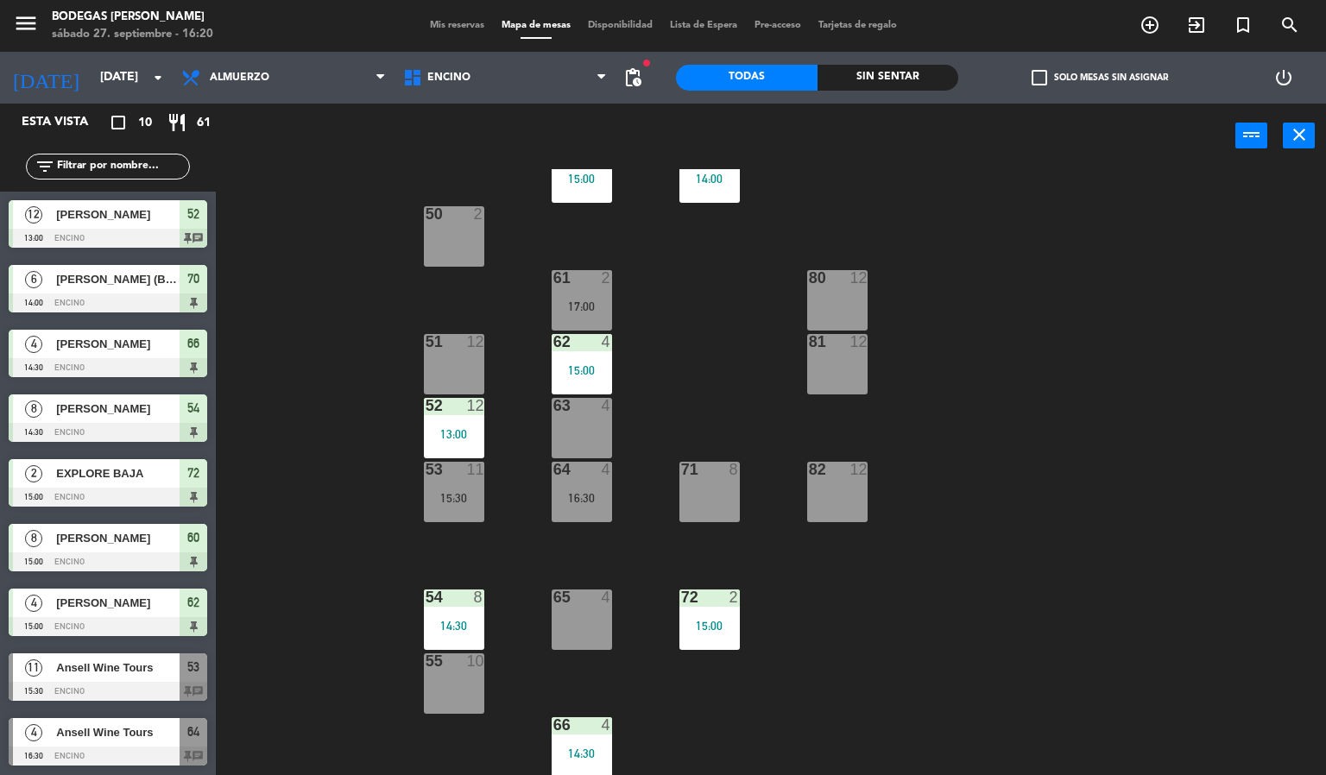
click at [425, 18] on div "Mis reservas Mapa de mesas Disponibilidad Lista de Espera Pre-acceso Tarjetas d…" at bounding box center [663, 26] width 484 height 16
click at [433, 22] on span "Mis reservas" at bounding box center [457, 25] width 72 height 9
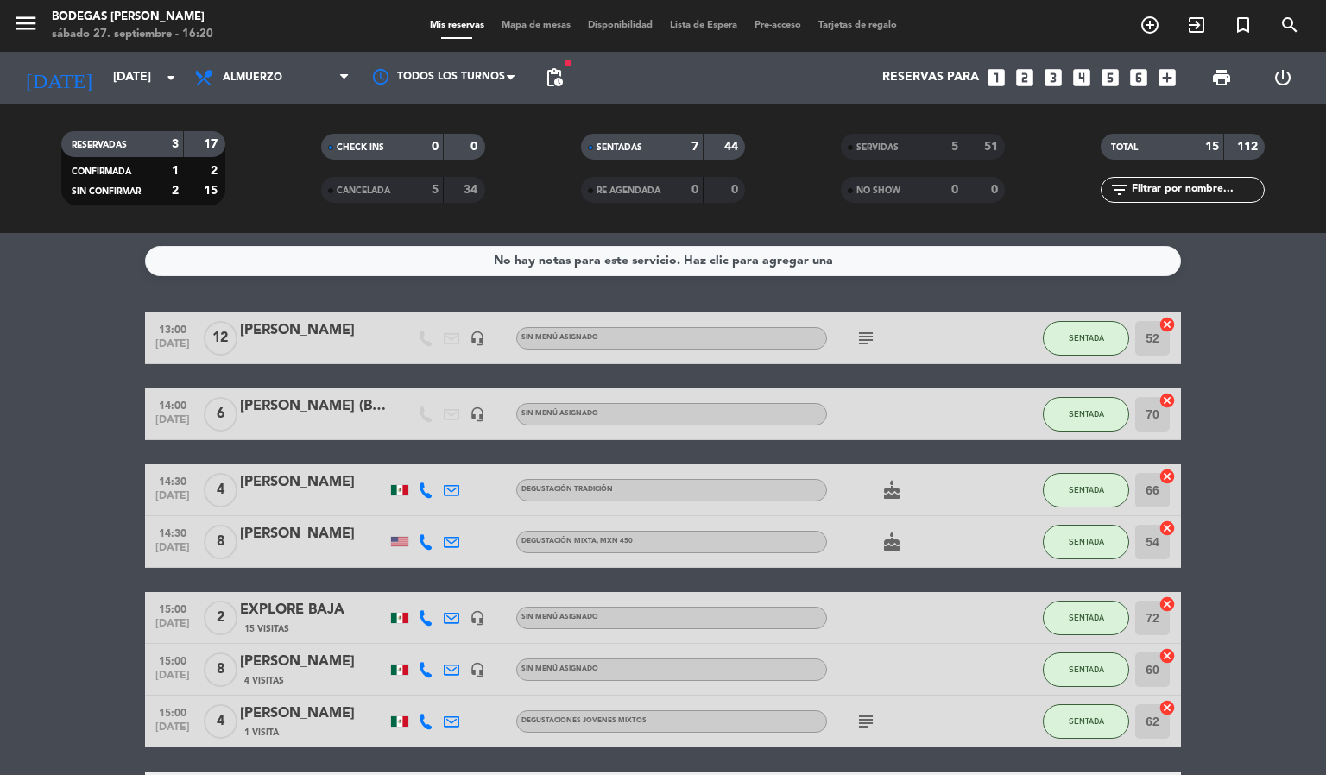
click at [386, 195] on span "CANCELADA" at bounding box center [364, 191] width 54 height 9
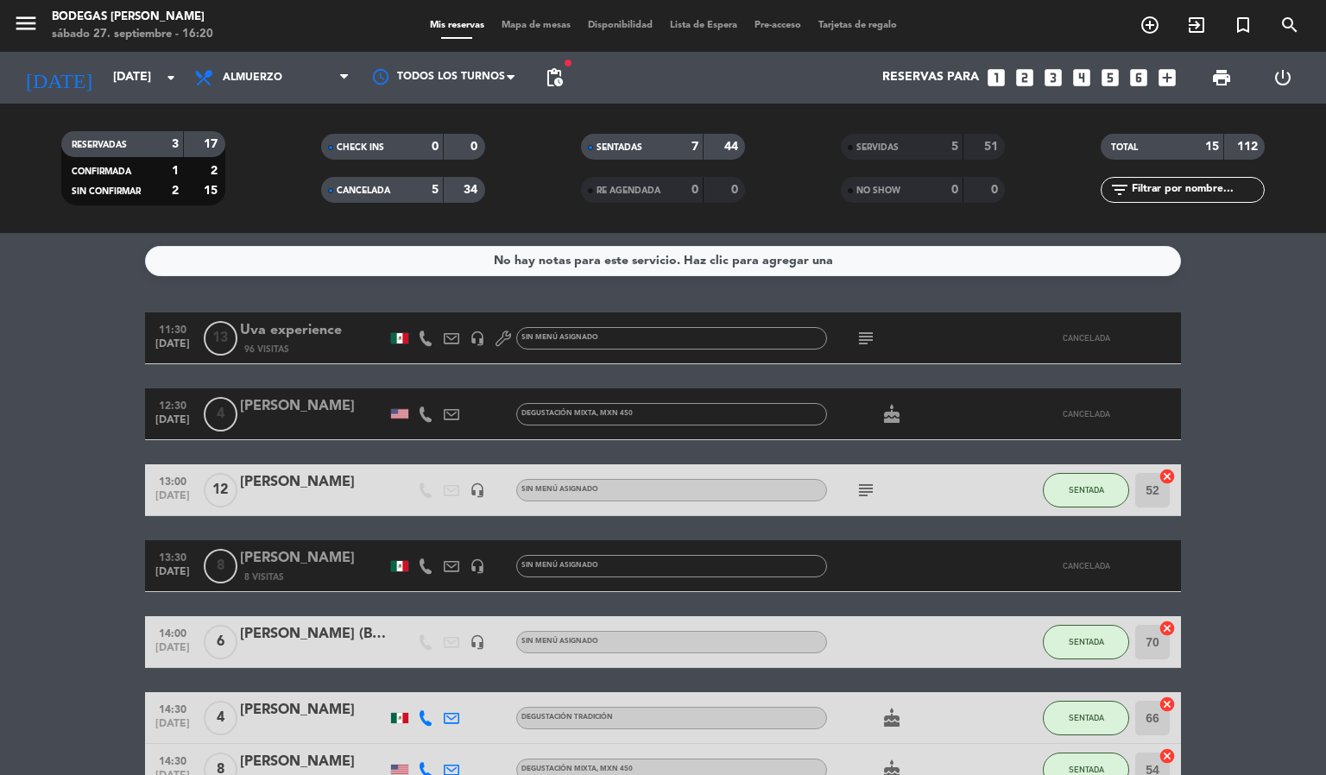
click at [337, 358] on div "11:30 [DATE] Uva experience 96 Visitas headset_mic Sin menú asignado subject CA…" at bounding box center [663, 339] width 1036 height 52
click at [332, 311] on div "No hay notas para este servicio. Haz clic para agregar una 11:30 [DATE] Uva exp…" at bounding box center [663, 504] width 1326 height 542
click at [334, 320] on div "Uva experience" at bounding box center [313, 331] width 147 height 22
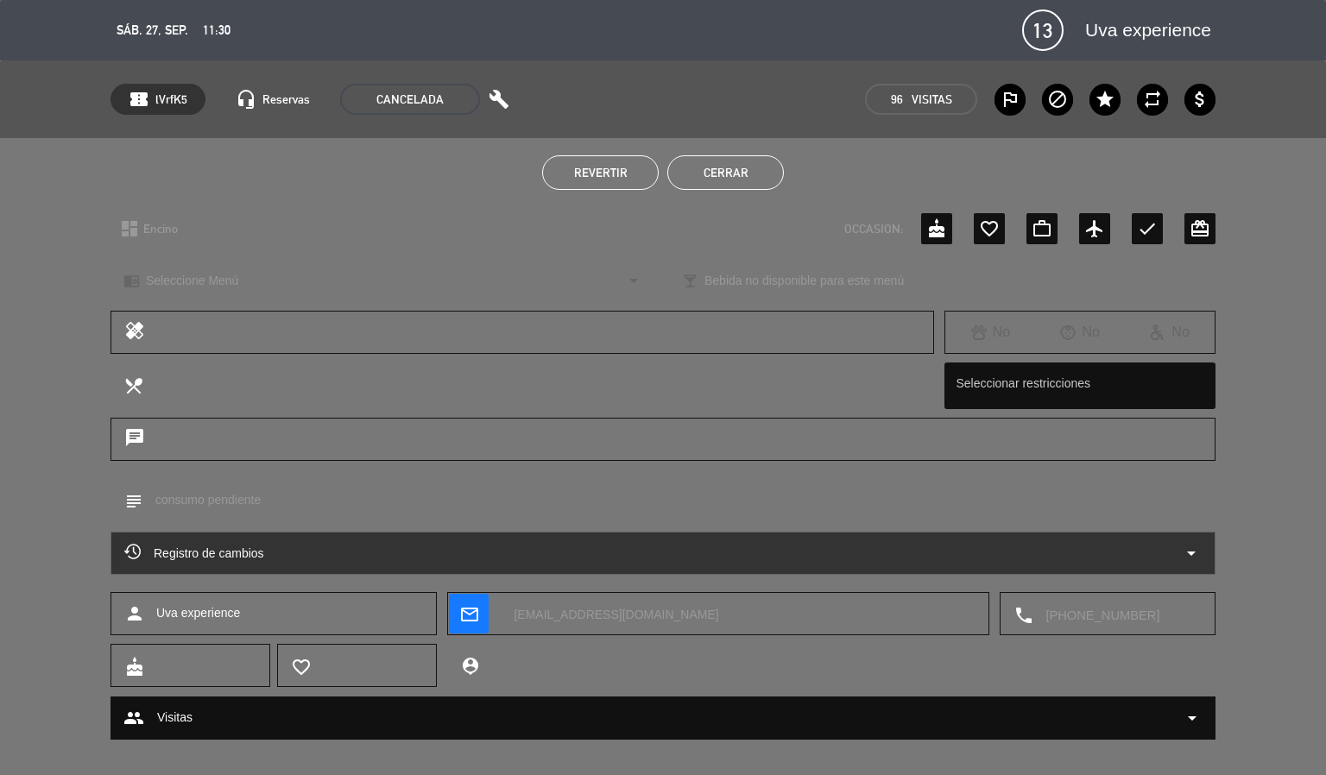
click at [602, 164] on button "Revertir" at bounding box center [600, 172] width 117 height 35
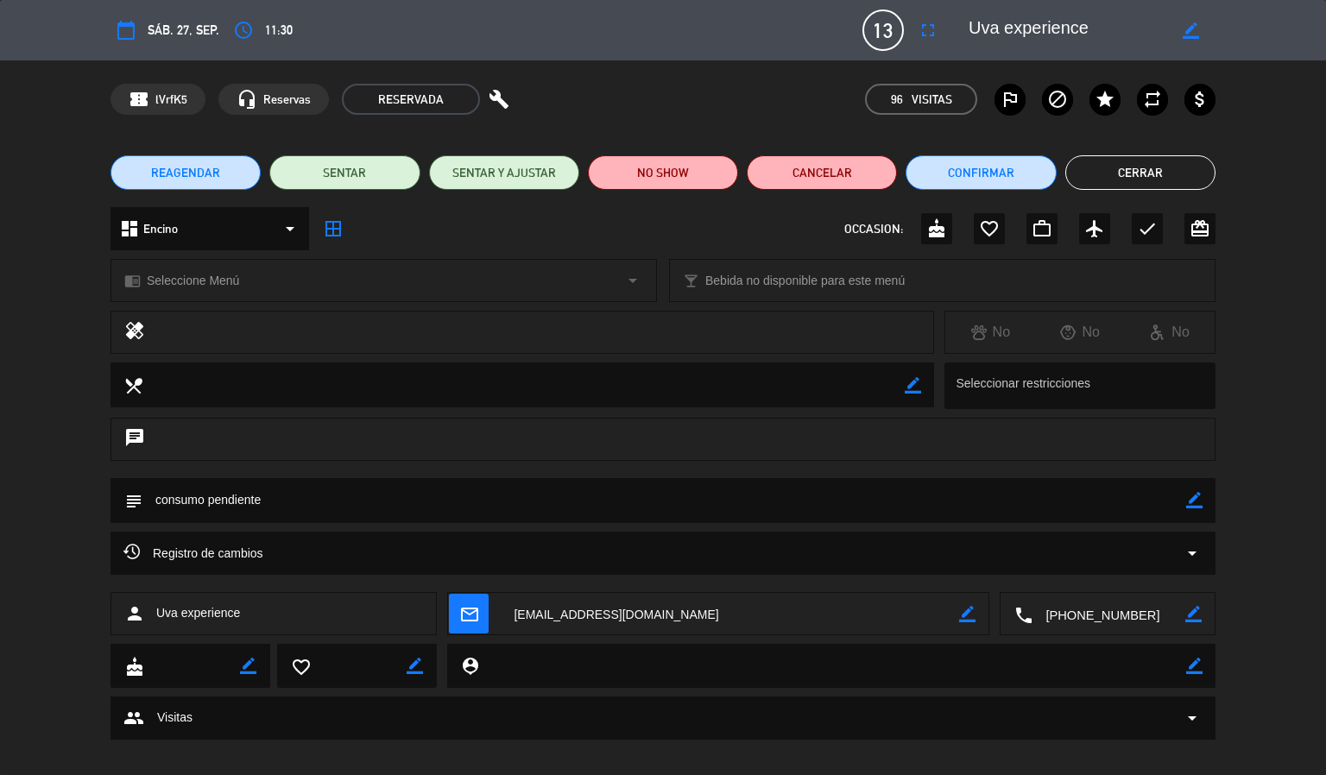
click at [184, 174] on span "REAGENDAR" at bounding box center [185, 173] width 69 height 18
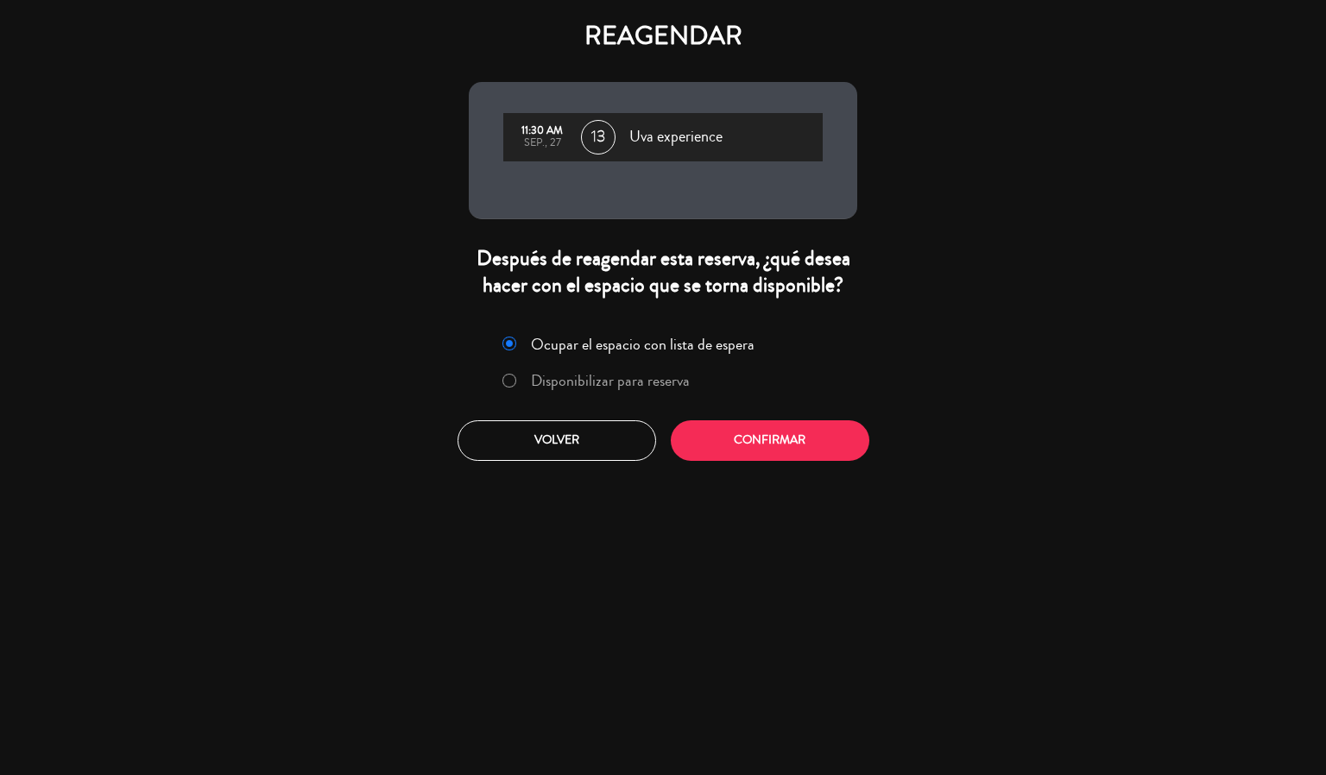
click at [514, 383] on div at bounding box center [510, 381] width 14 height 15
click at [795, 456] on button "Confirmar" at bounding box center [770, 441] width 199 height 41
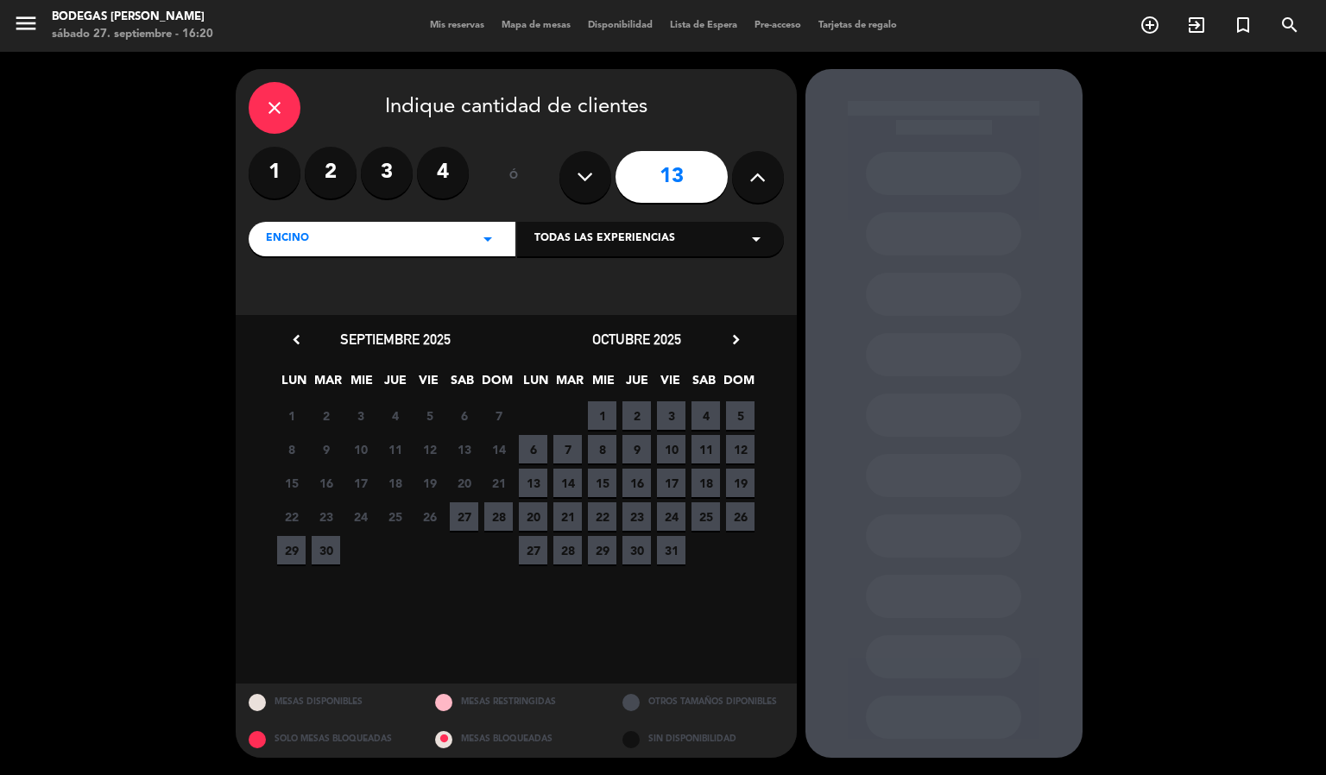
click at [501, 524] on span "28" at bounding box center [498, 517] width 28 height 28
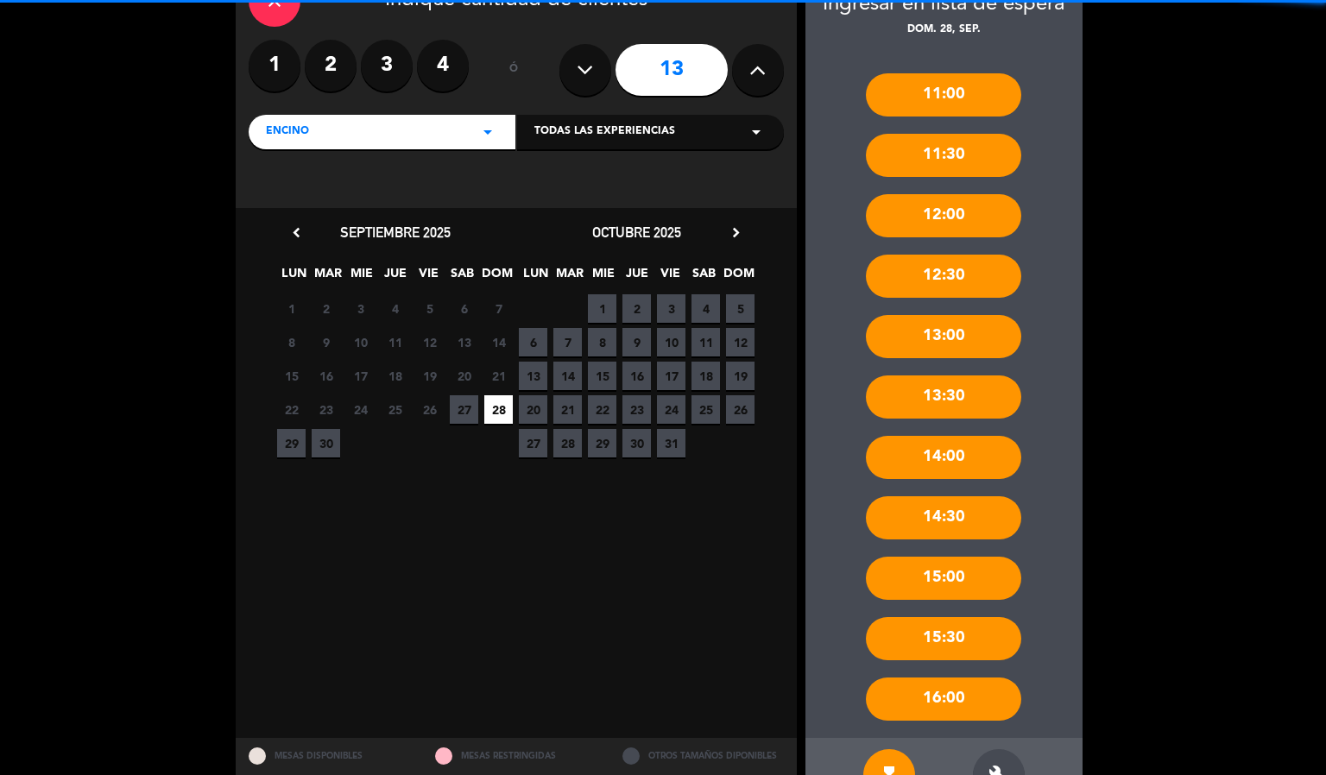
scroll to position [161, 0]
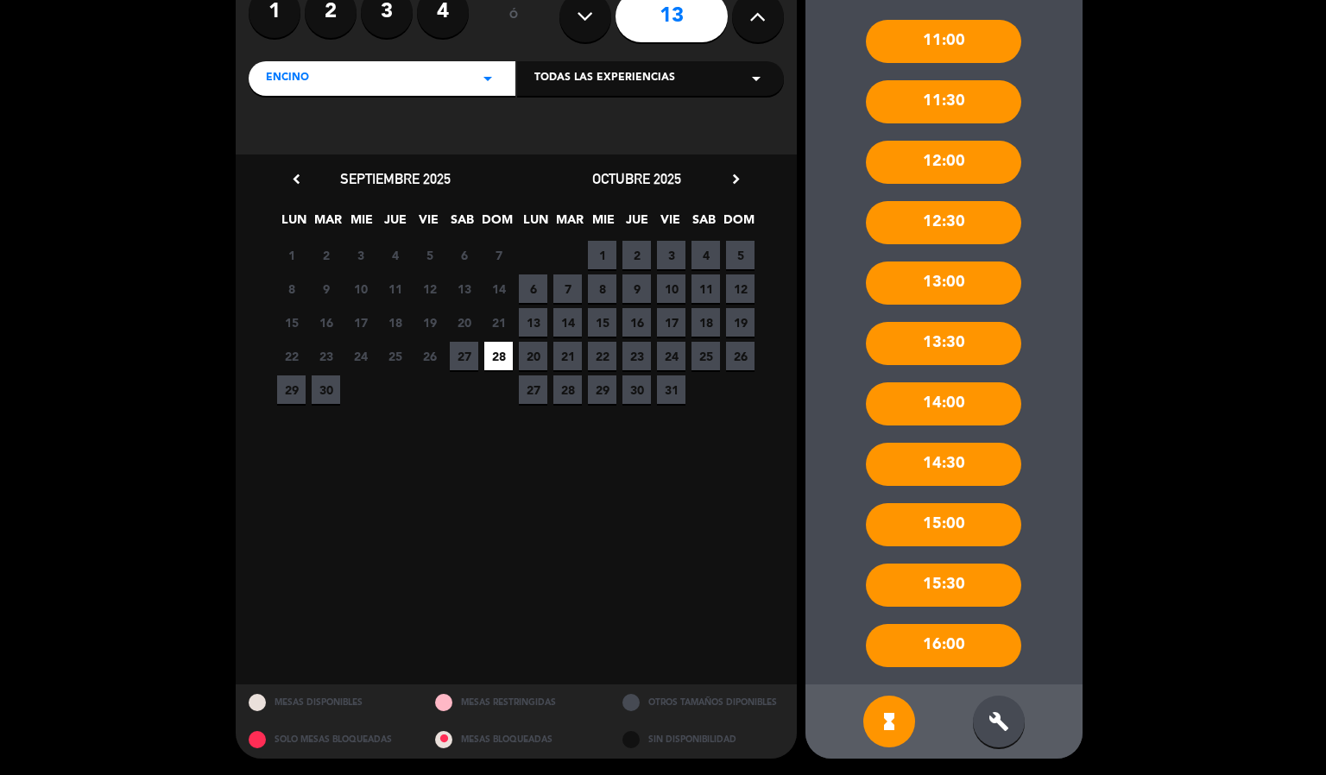
click at [1003, 706] on div "build" at bounding box center [999, 722] width 52 height 52
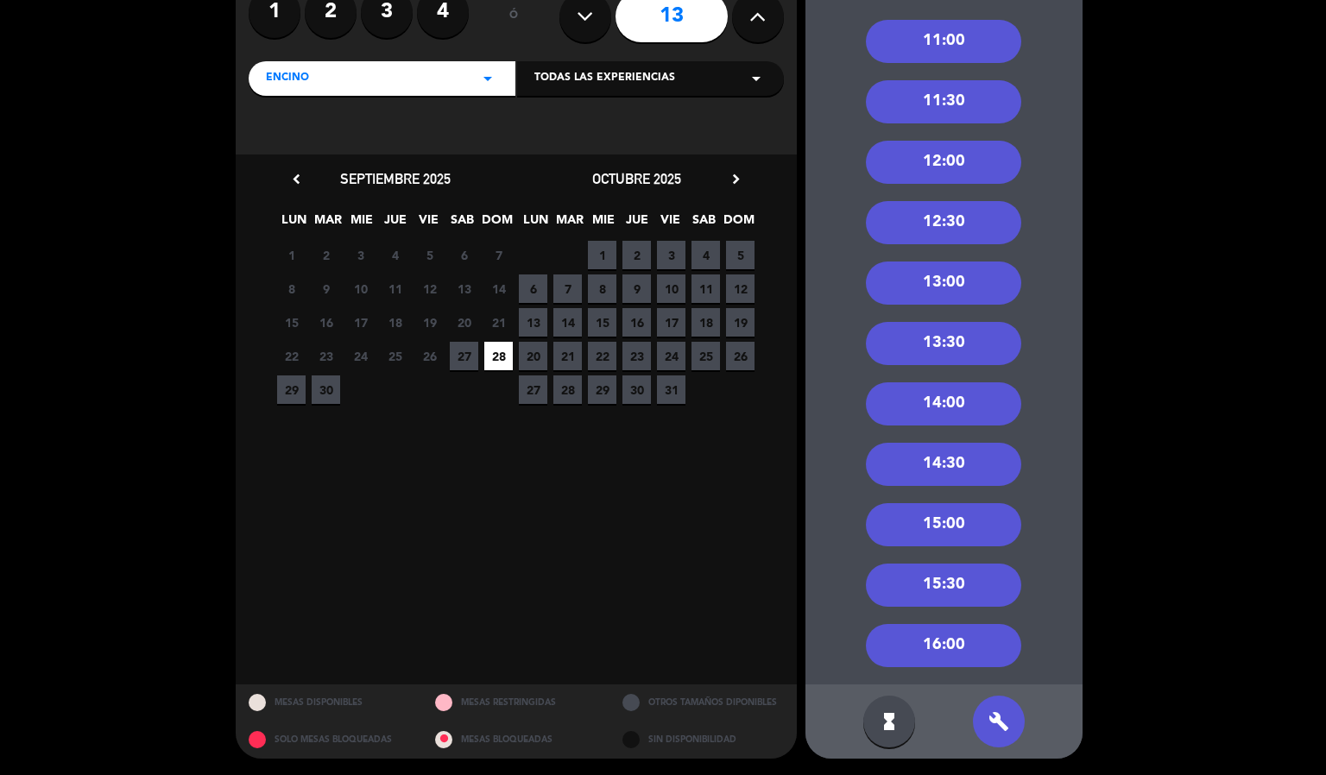
click at [966, 110] on div "11:30" at bounding box center [943, 101] width 155 height 43
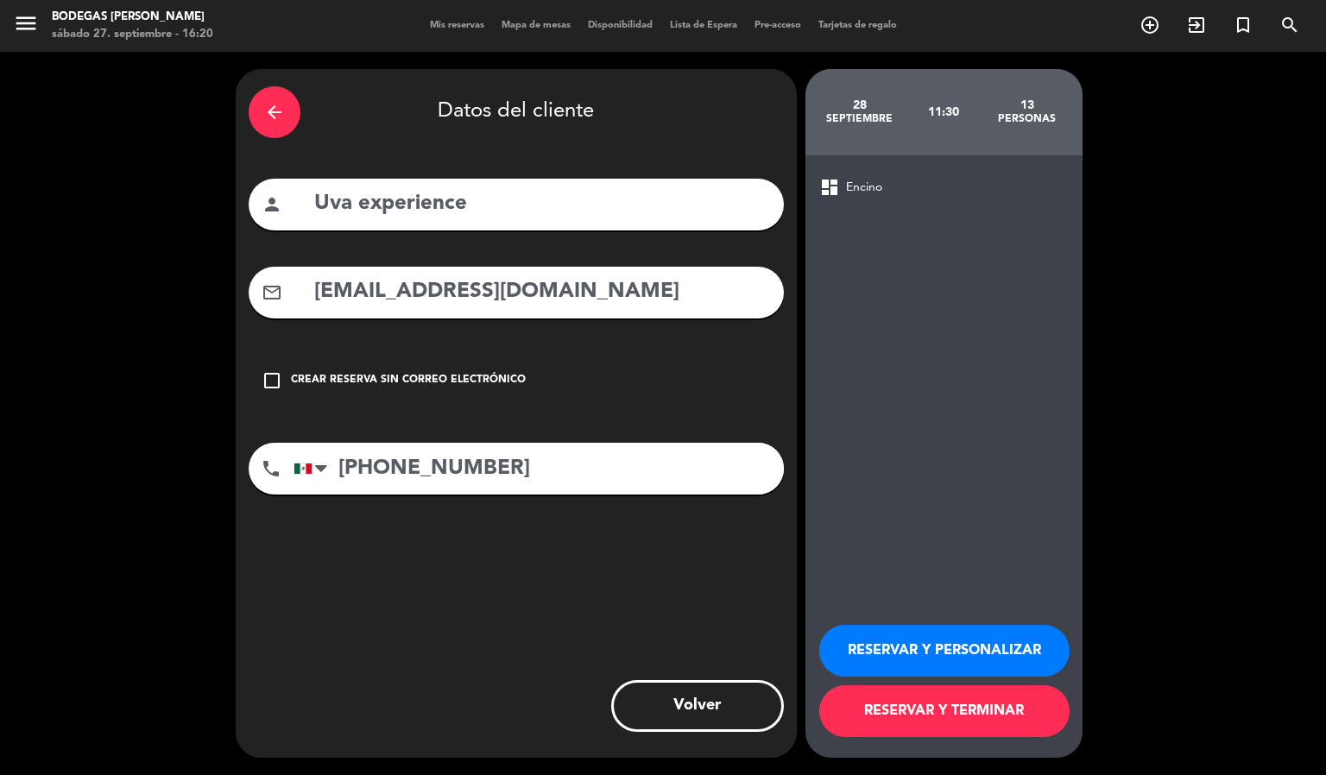
click at [1031, 707] on button "RESERVAR Y TERMINAR" at bounding box center [944, 712] width 250 height 52
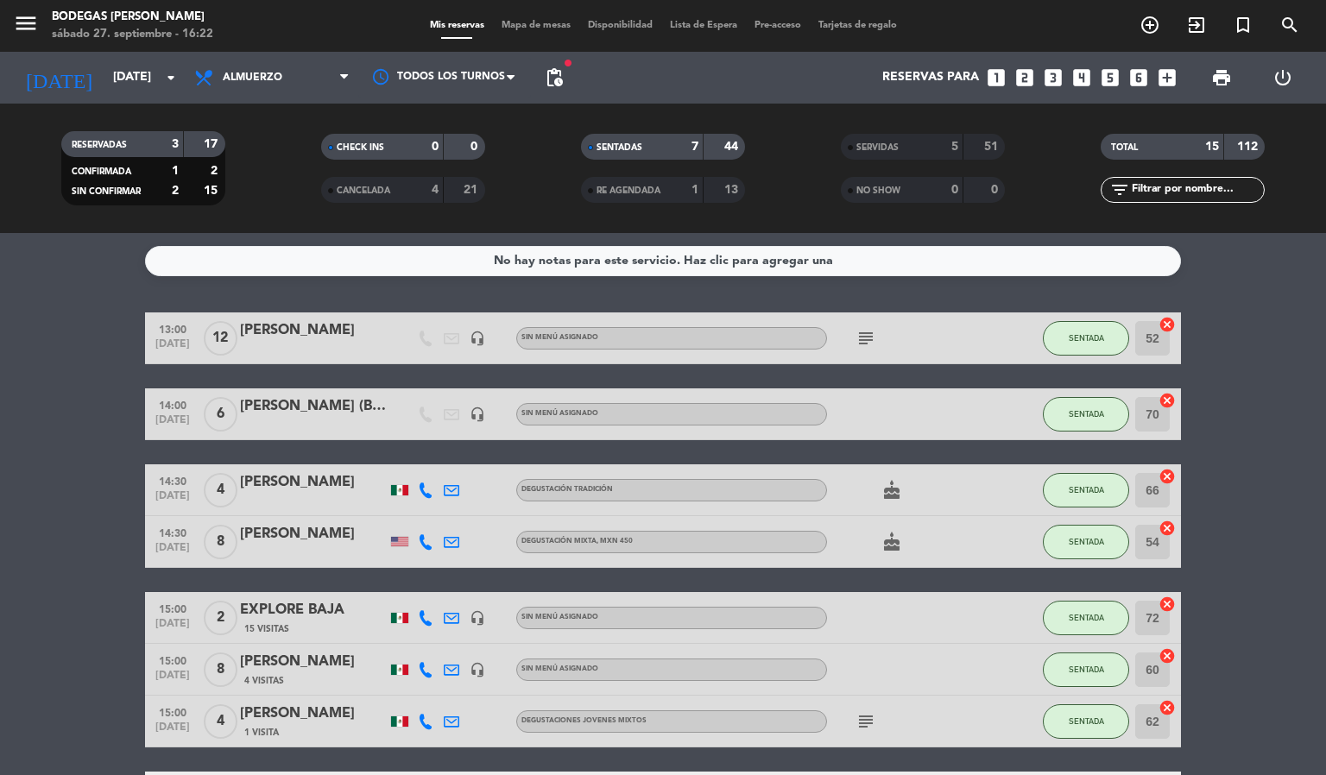
click at [542, 23] on span "Mapa de mesas" at bounding box center [536, 25] width 86 height 9
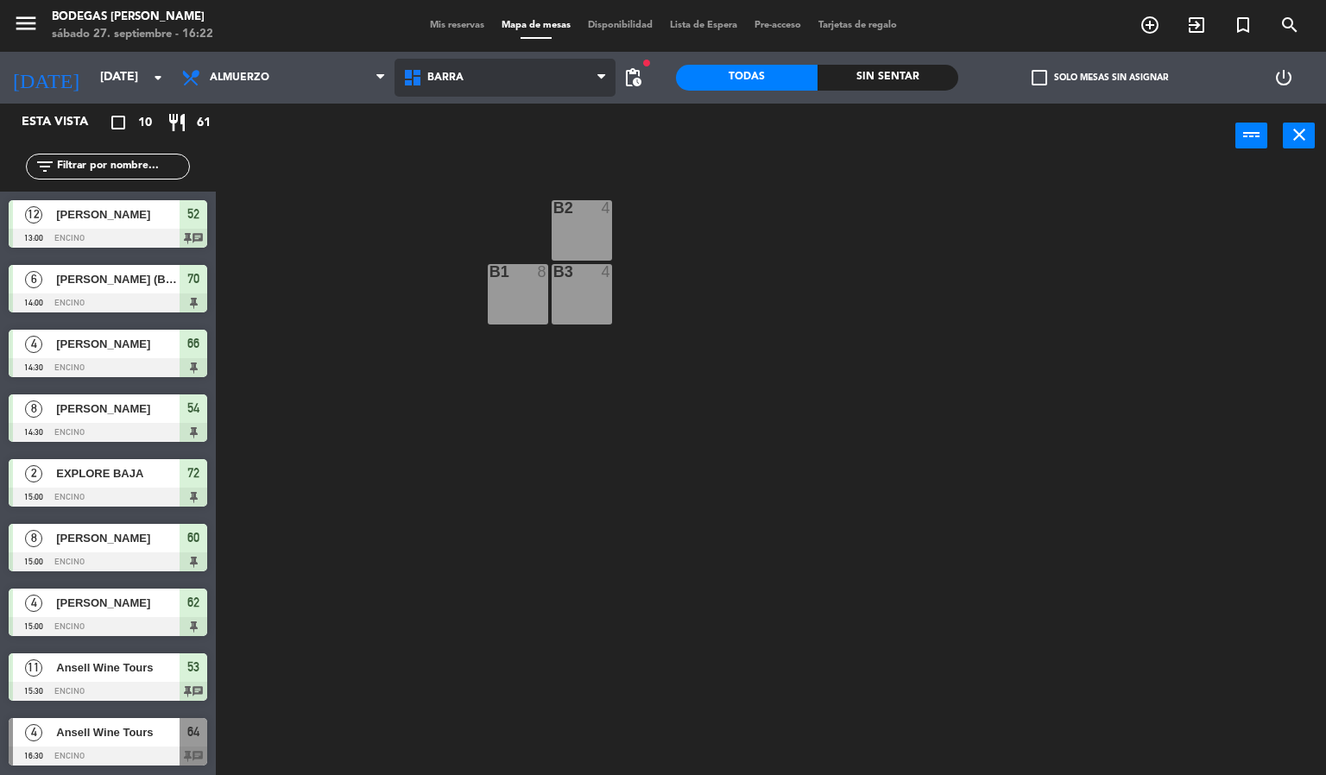
click at [509, 81] on span "Barra" at bounding box center [506, 78] width 222 height 38
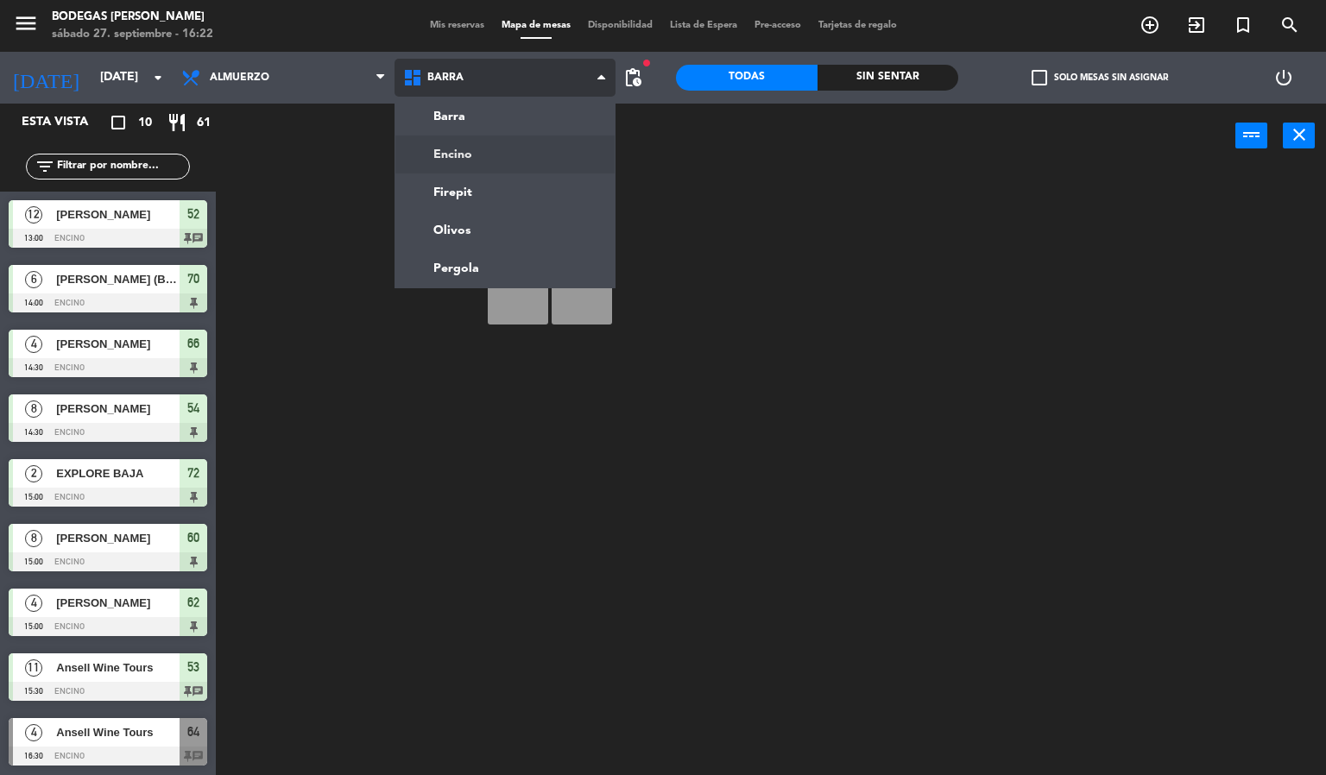
click at [516, 151] on ng-component "menu Bodegas [PERSON_NAME] [DATE] 27. septiembre - 16:22 Mis reservas Mapa de m…" at bounding box center [663, 388] width 1326 height 776
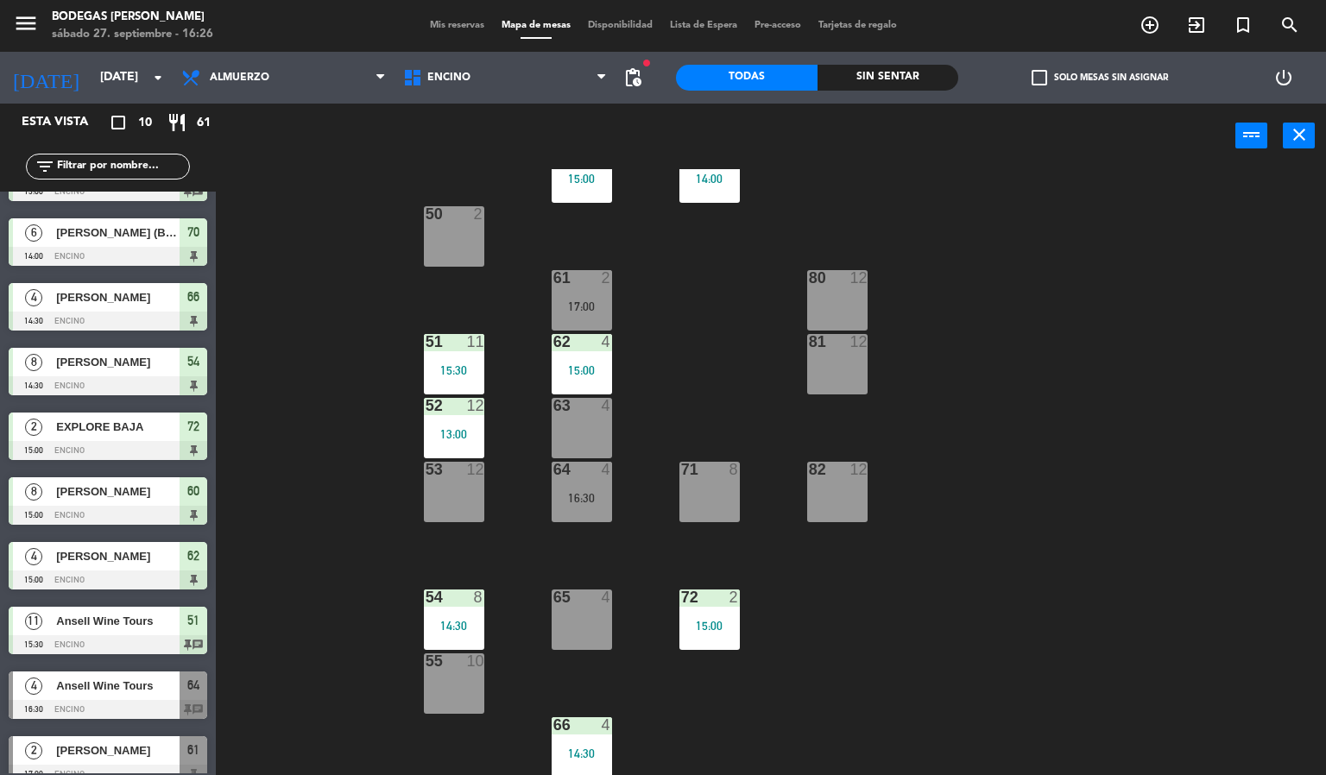
scroll to position [66, 0]
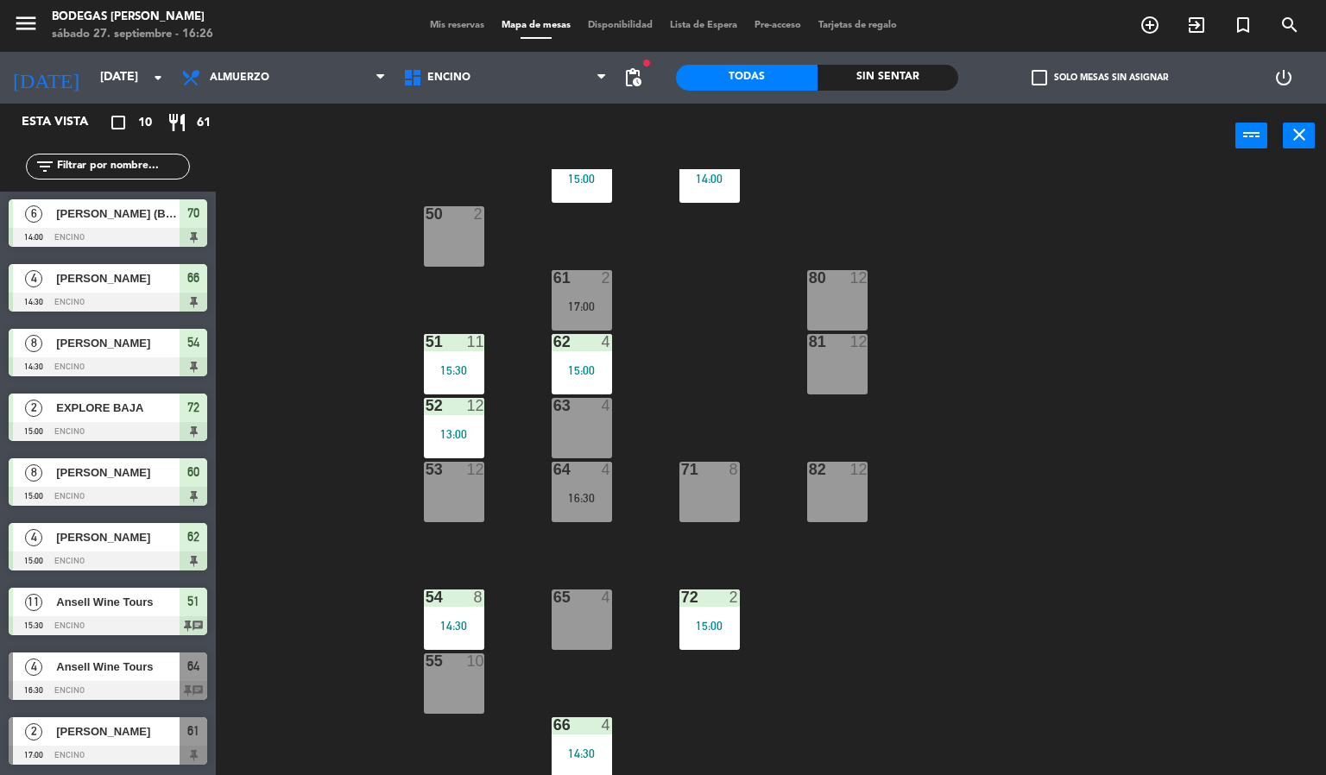
click at [114, 687] on div at bounding box center [108, 690] width 199 height 19
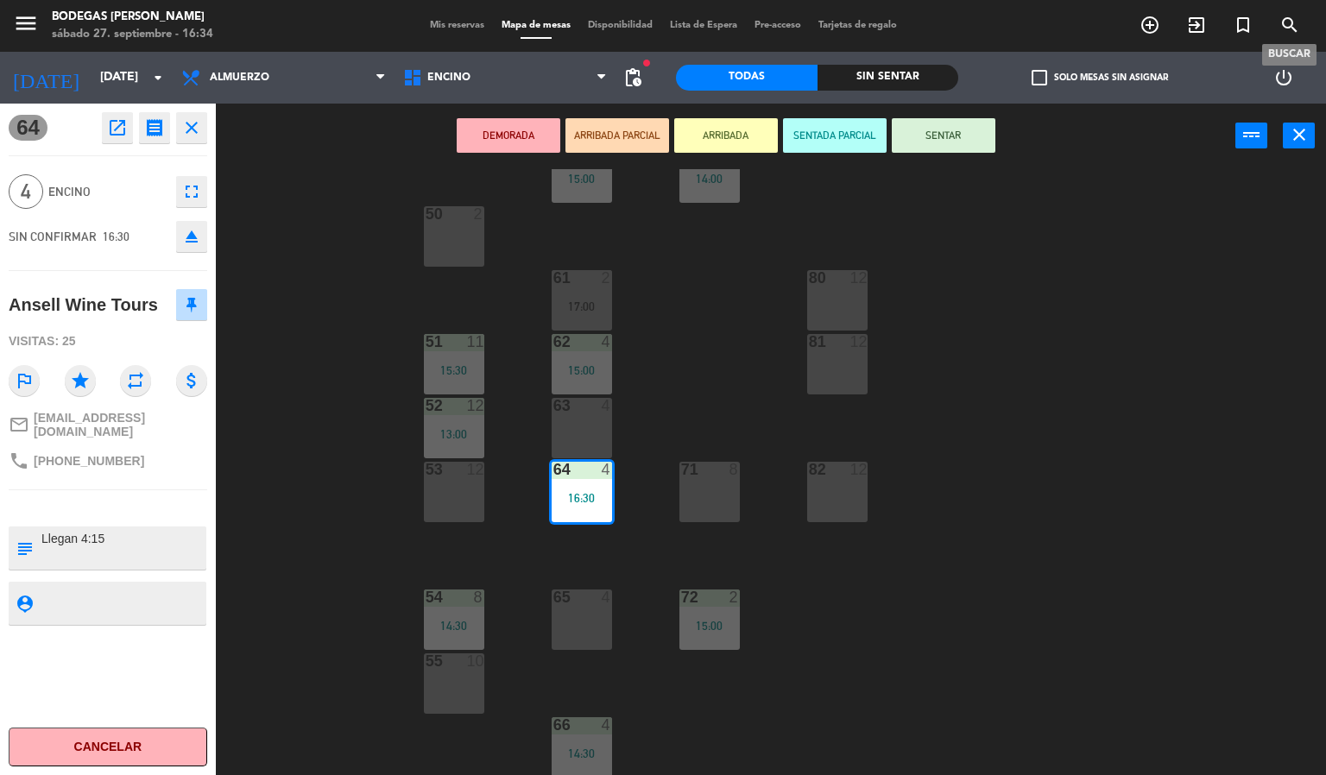
click at [1293, 24] on icon "search" at bounding box center [1290, 25] width 21 height 21
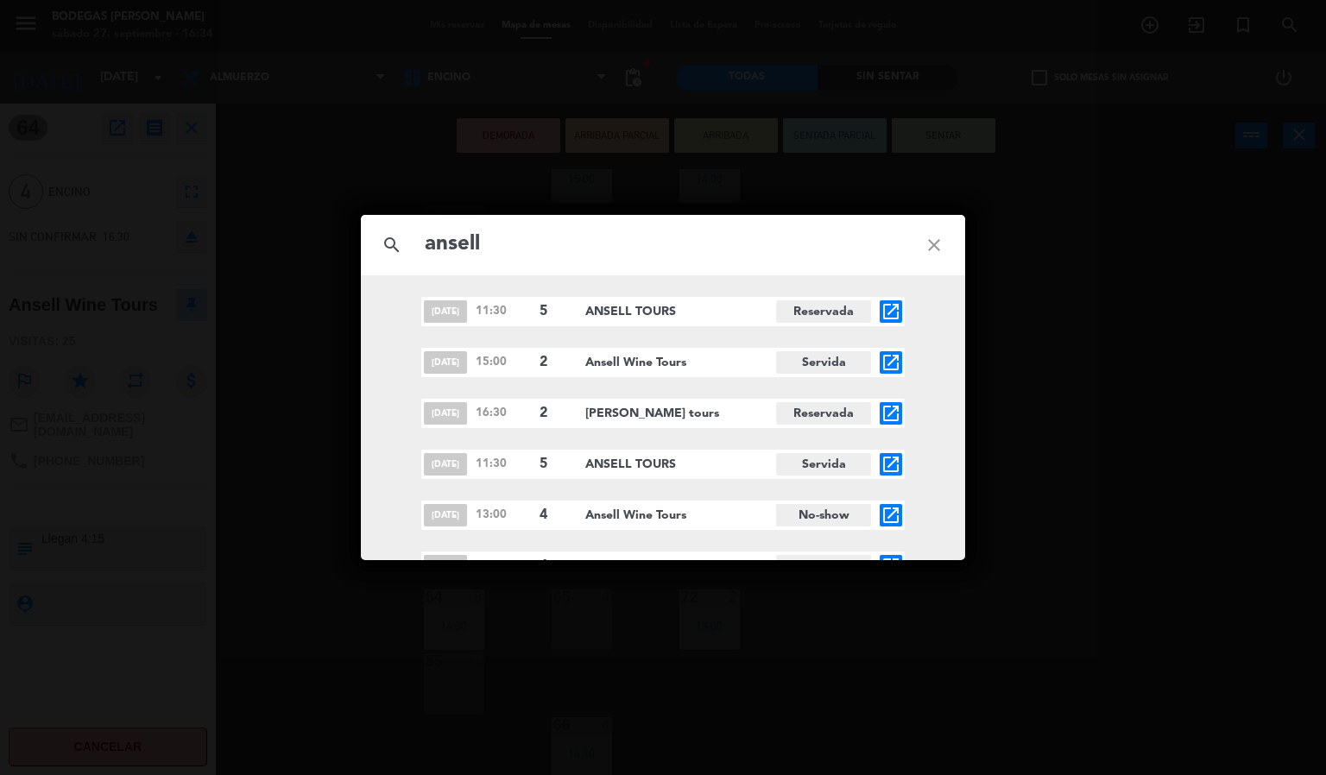
type input "ansell"
click at [882, 309] on icon "open_in_new" at bounding box center [891, 311] width 21 height 21
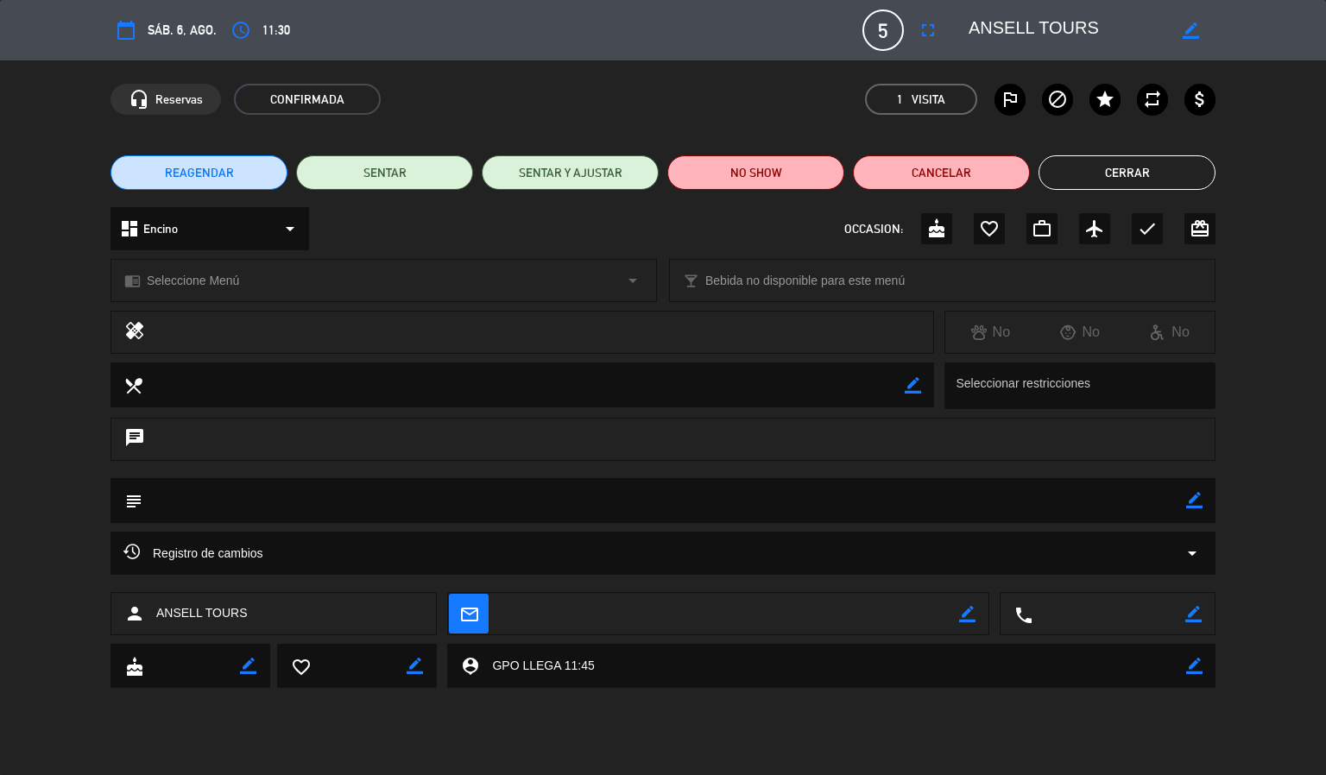
click at [1079, 158] on button "Cerrar" at bounding box center [1127, 172] width 177 height 35
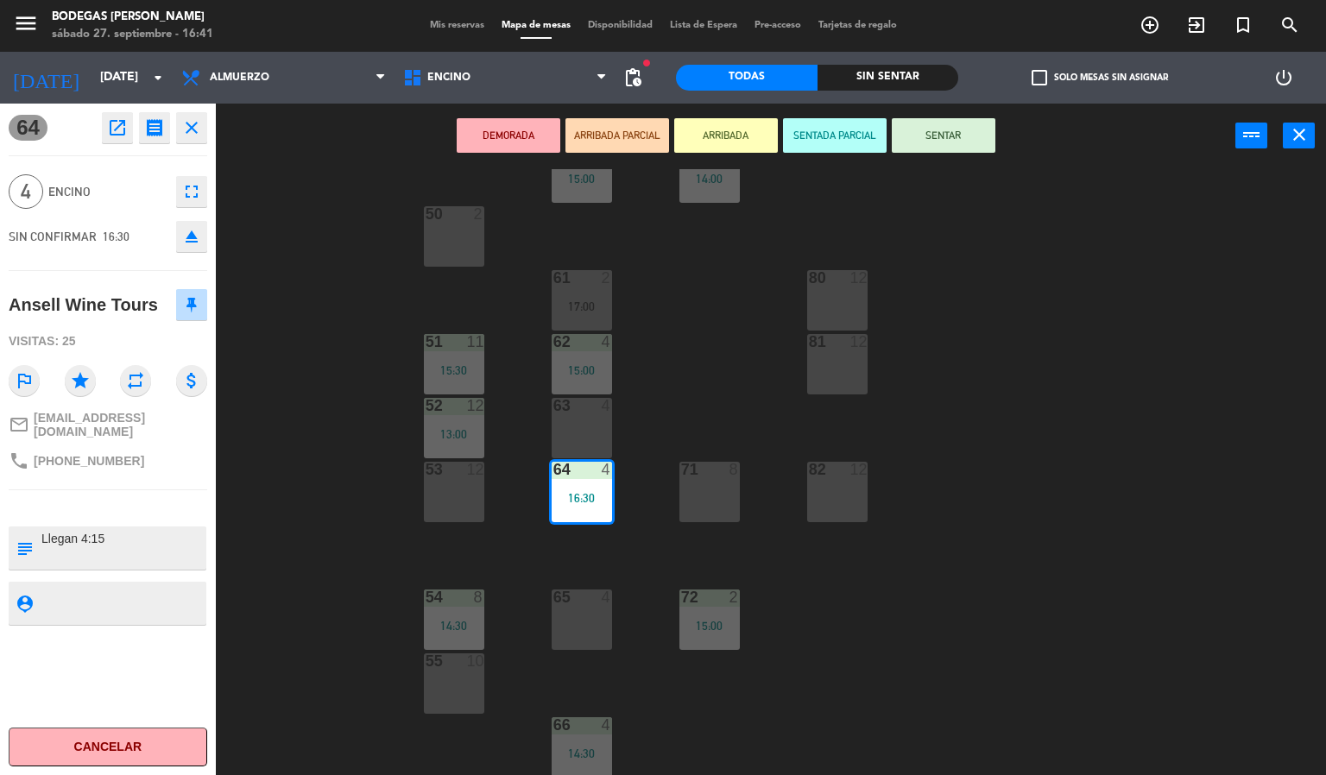
click at [348, 392] on div "60 8 15:00 70 6 14:00 50 2 61 2 17:00 80 12 51 11 15:30 62 4 15:00 81 12 52 12 …" at bounding box center [778, 472] width 1098 height 607
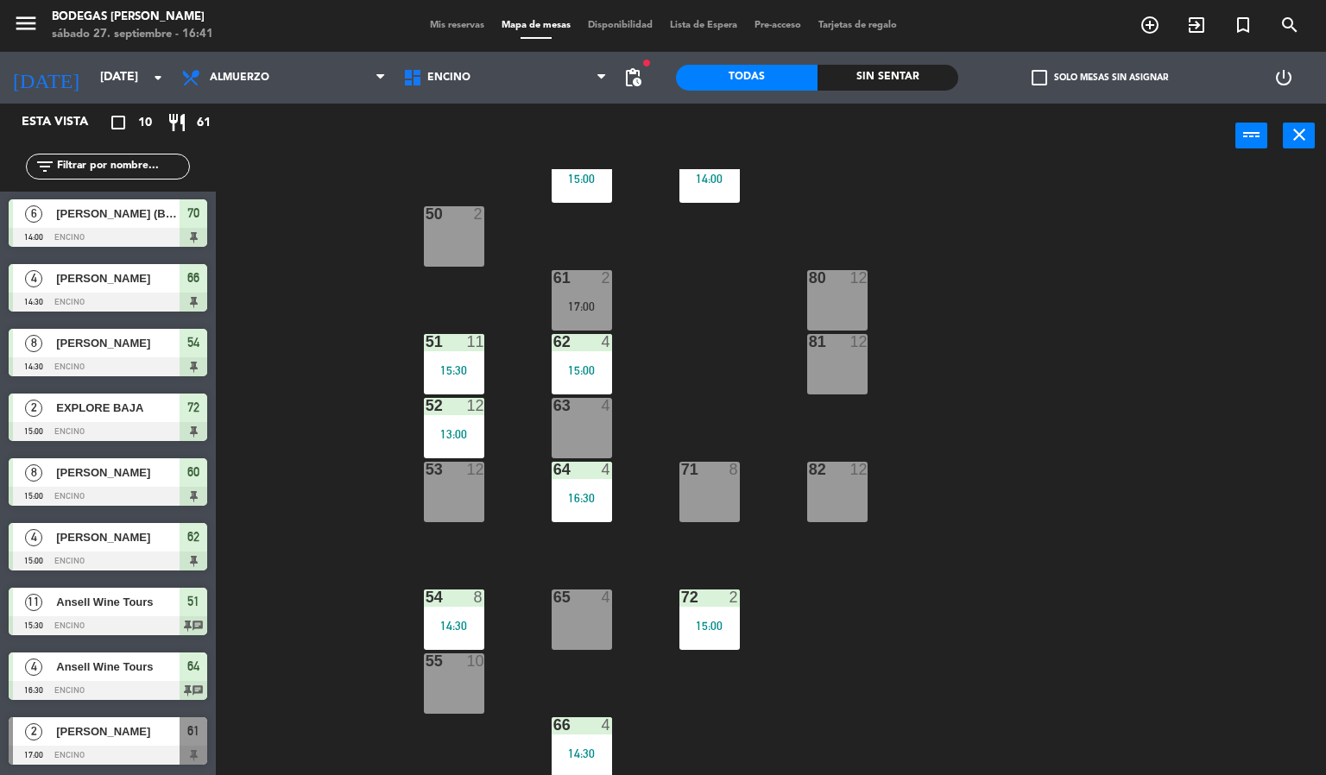
click at [91, 743] on div "2 [PERSON_NAME] 17:00 Encino 61" at bounding box center [108, 741] width 216 height 65
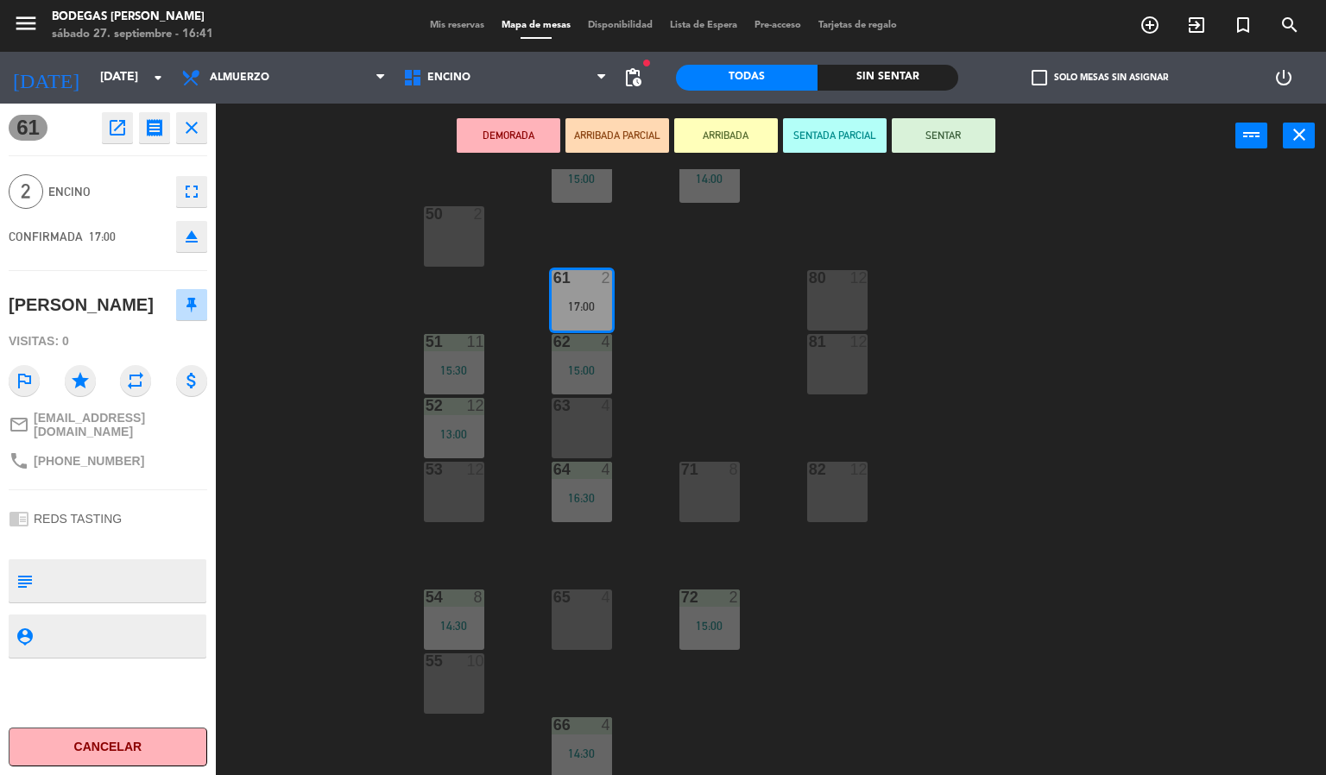
click at [376, 462] on div "60 8 15:00 70 6 14:00 50 2 61 2 17:00 80 12 51 11 15:30 62 4 15:00 81 12 52 12 …" at bounding box center [778, 472] width 1098 height 607
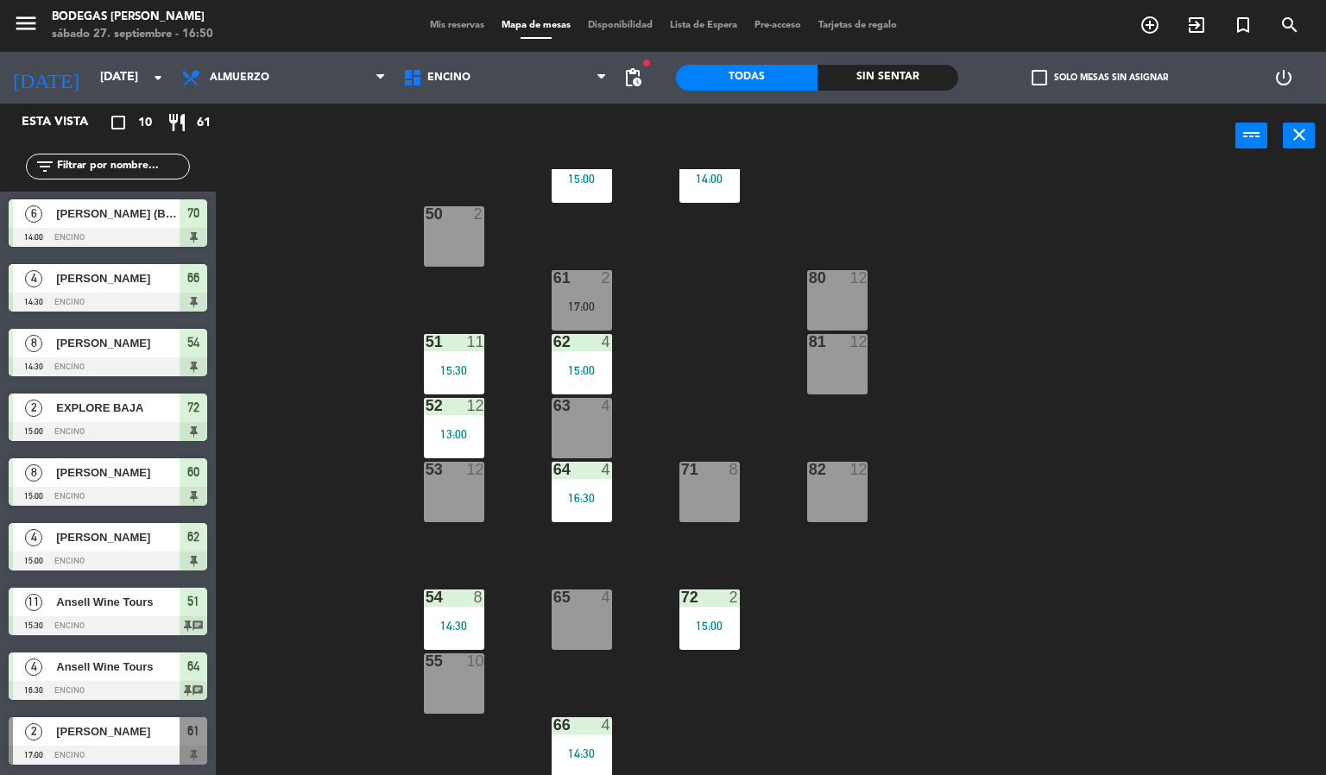
click at [120, 743] on div "[PERSON_NAME]" at bounding box center [116, 732] width 125 height 28
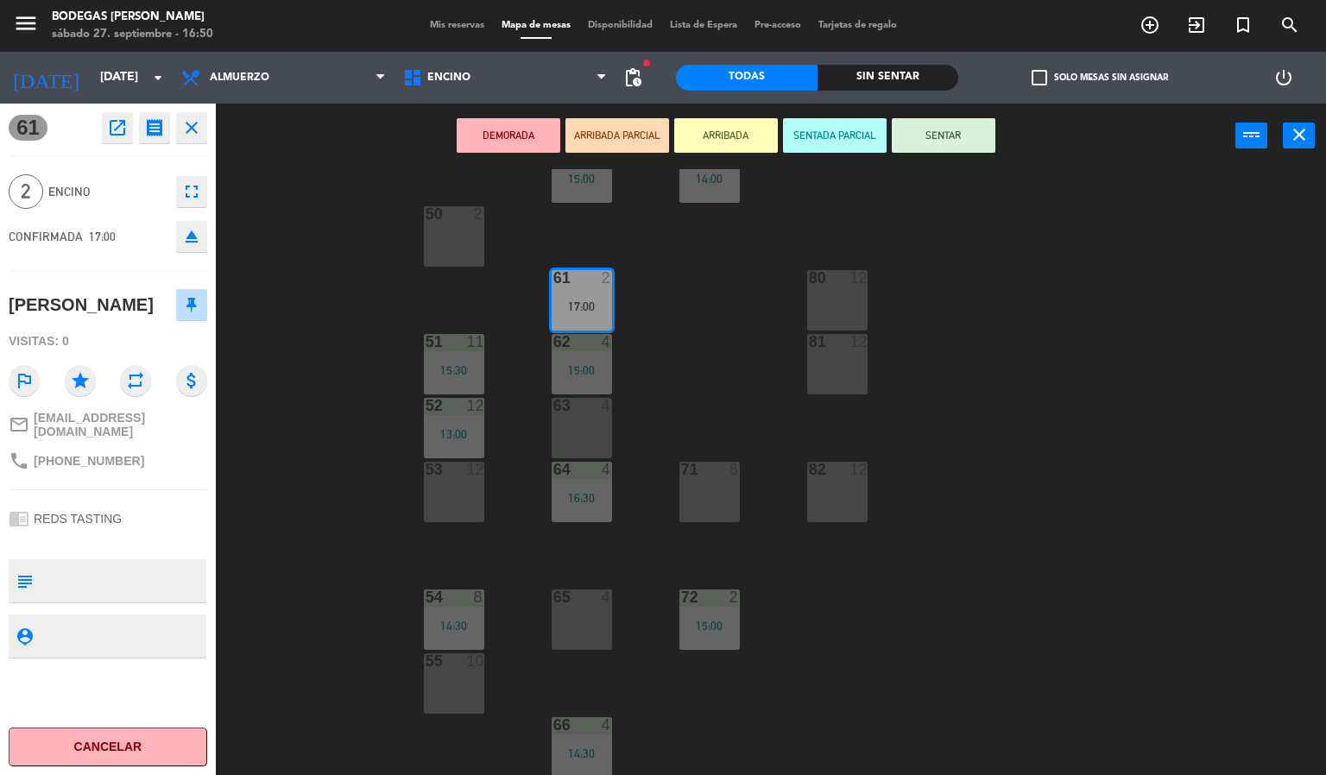
click at [301, 433] on div "60 8 15:00 70 6 14:00 50 2 61 2 17:00 80 12 51 11 15:30 62 4 15:00 81 12 52 12 …" at bounding box center [778, 472] width 1098 height 607
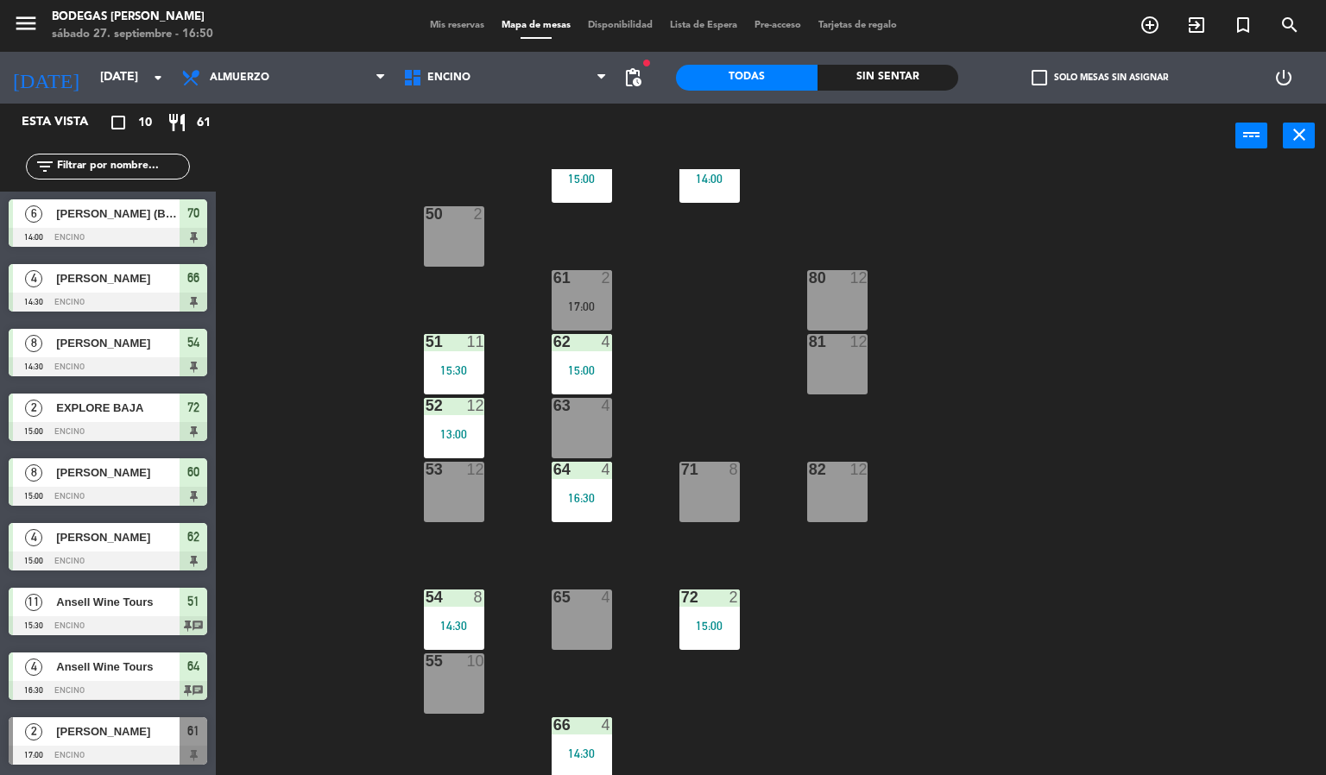
click at [352, 452] on div "60 8 15:00 70 6 14:00 50 2 61 2 17:00 80 12 51 11 15:30 62 4 15:00 81 12 52 12 …" at bounding box center [778, 472] width 1098 height 607
click at [81, 101] on div "[DATE] [DATE] arrow_drop_down" at bounding box center [86, 78] width 173 height 52
click at [81, 93] on div "[DATE] [DATE] arrow_drop_down" at bounding box center [86, 78] width 173 height 38
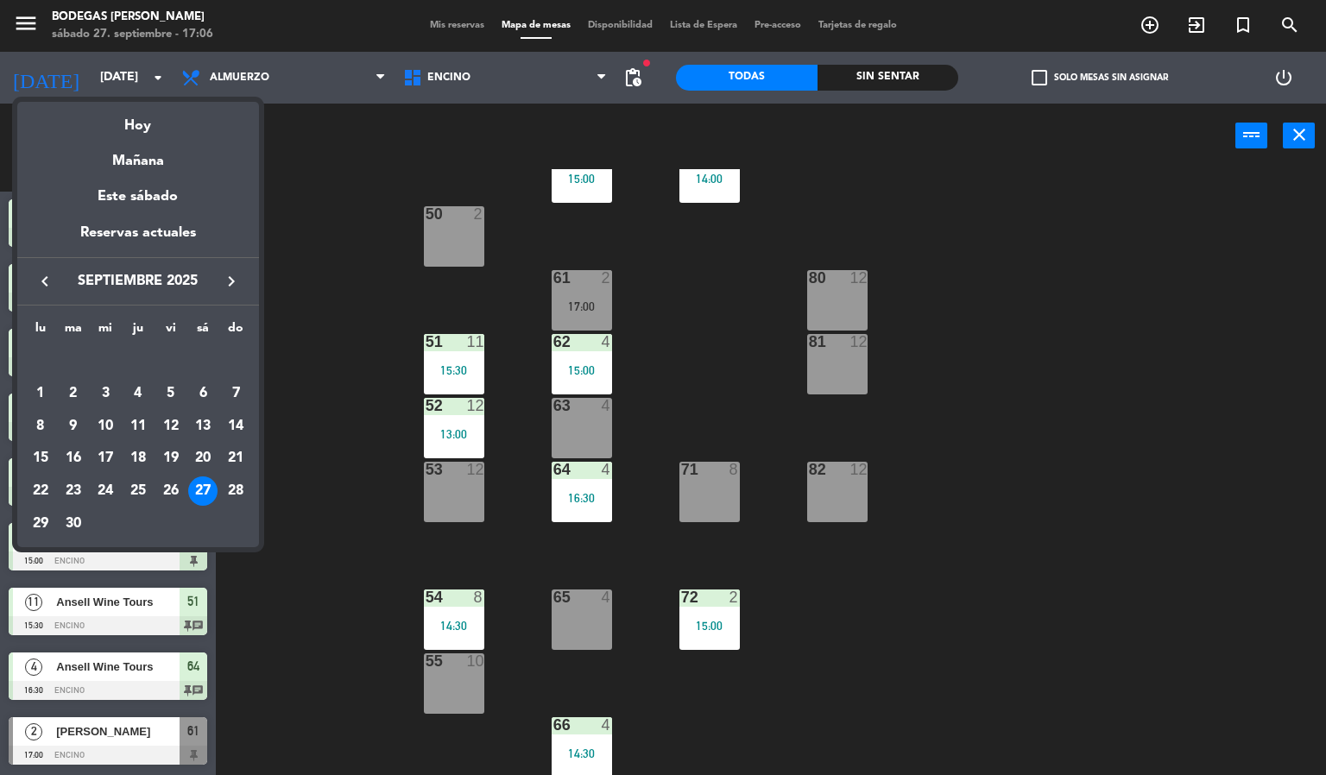
click at [229, 490] on div "28" at bounding box center [235, 491] width 29 height 29
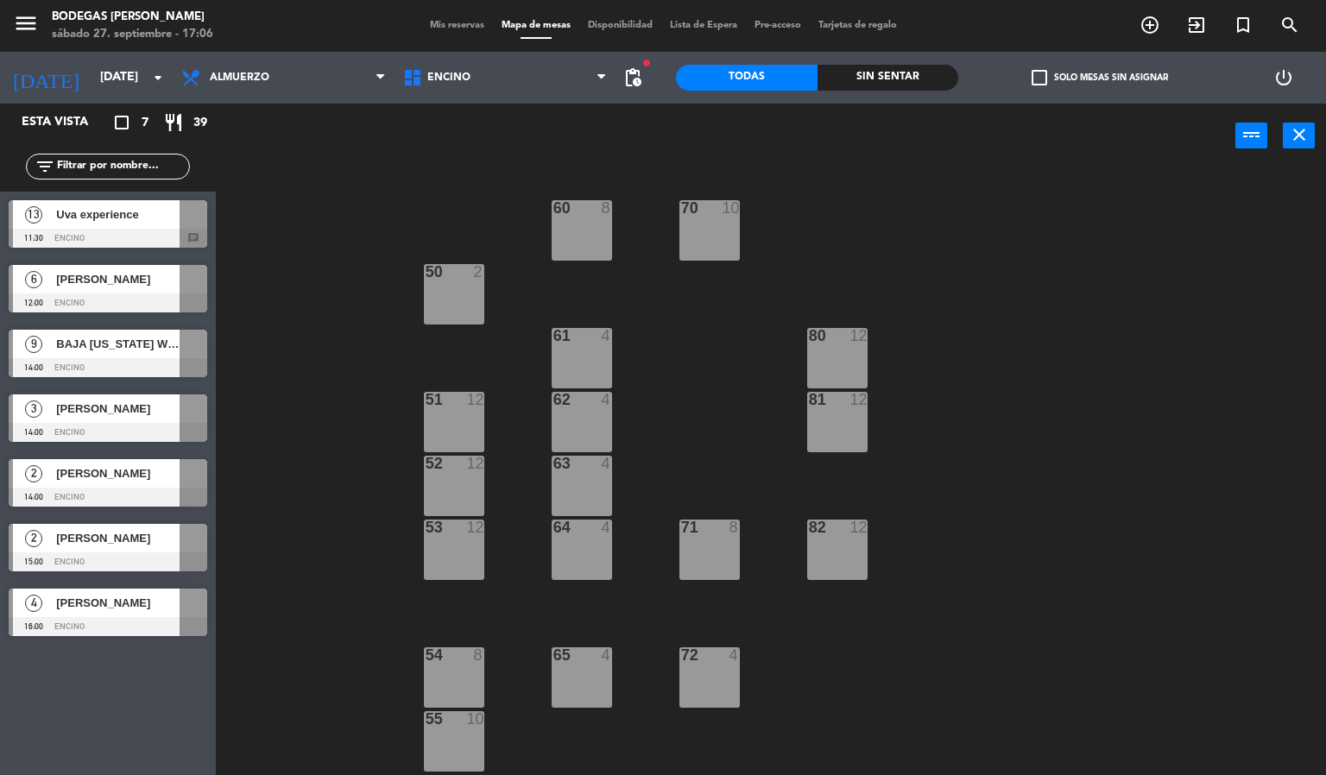
scroll to position [0, 0]
click at [98, 79] on input "[DATE]" at bounding box center [174, 77] width 164 height 31
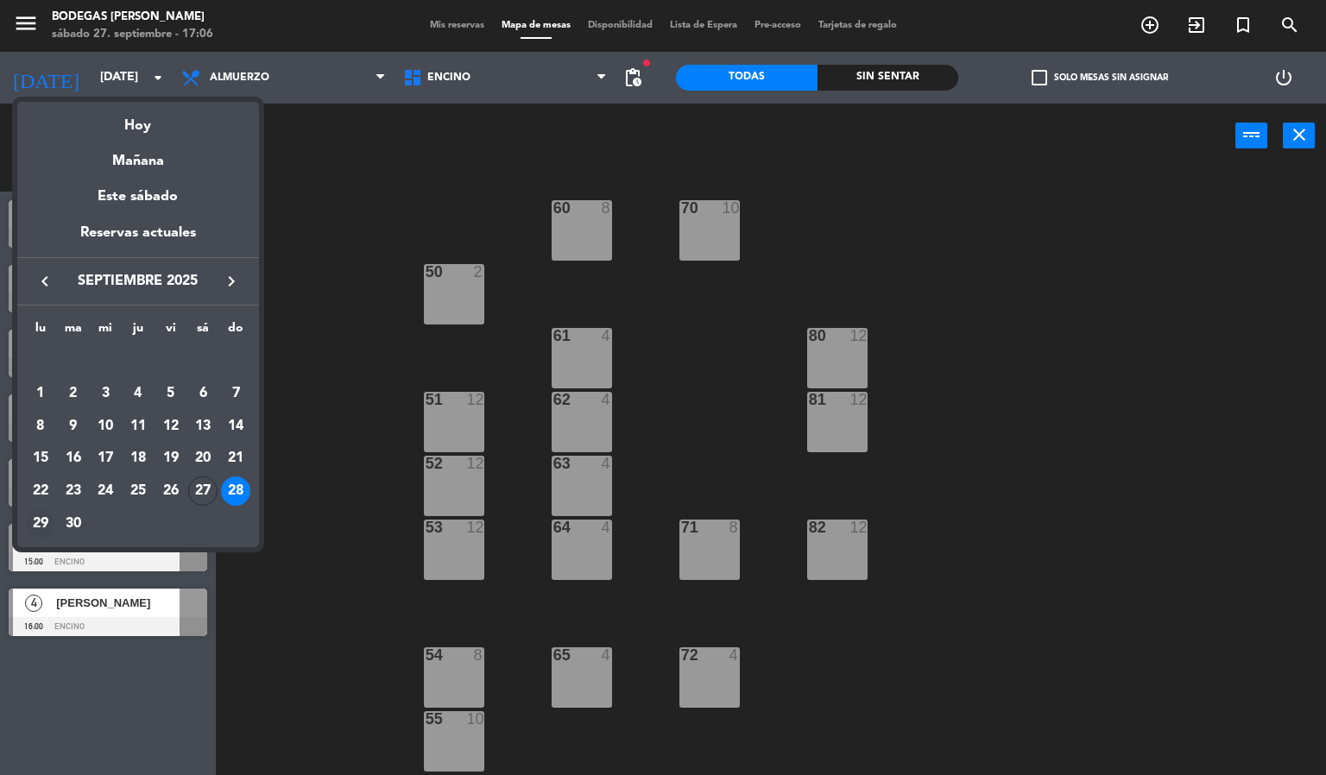
click at [42, 528] on div "29" at bounding box center [40, 523] width 29 height 29
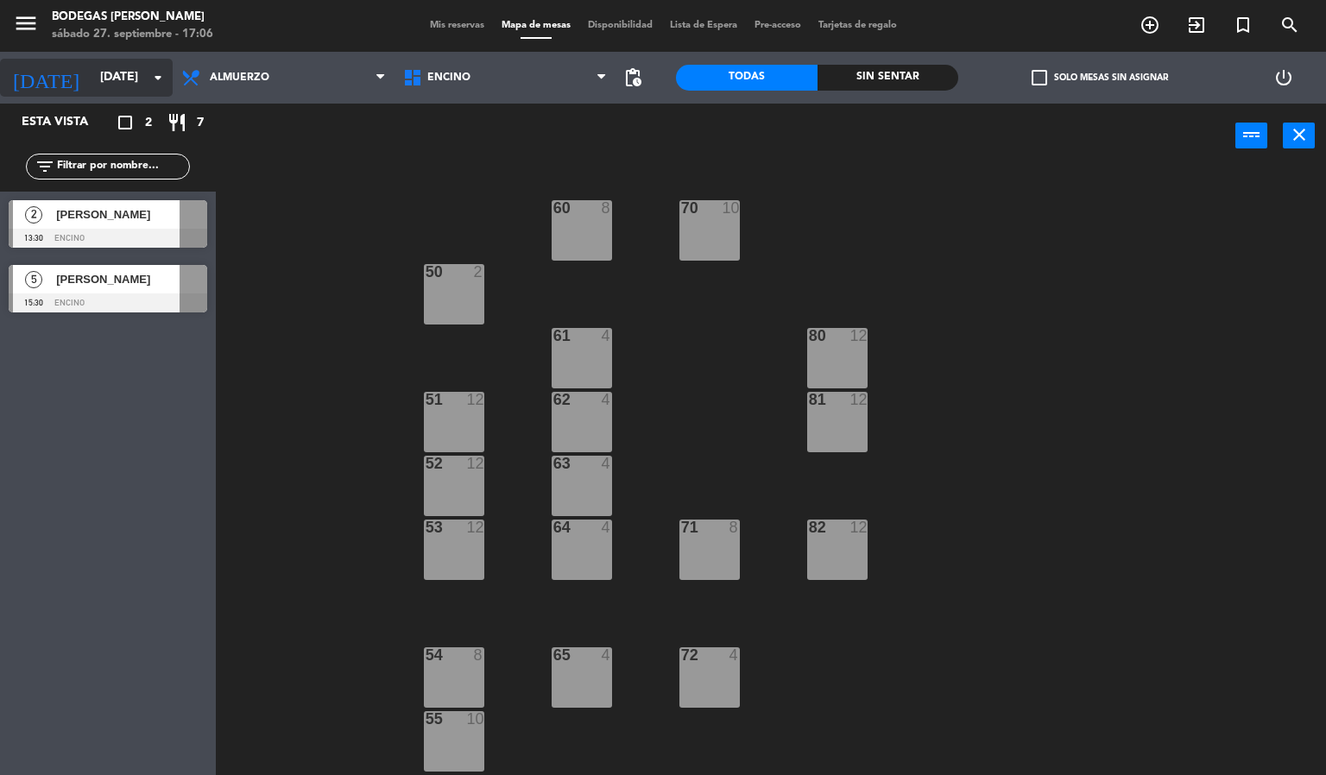
click at [107, 86] on input "[DATE]" at bounding box center [174, 77] width 164 height 31
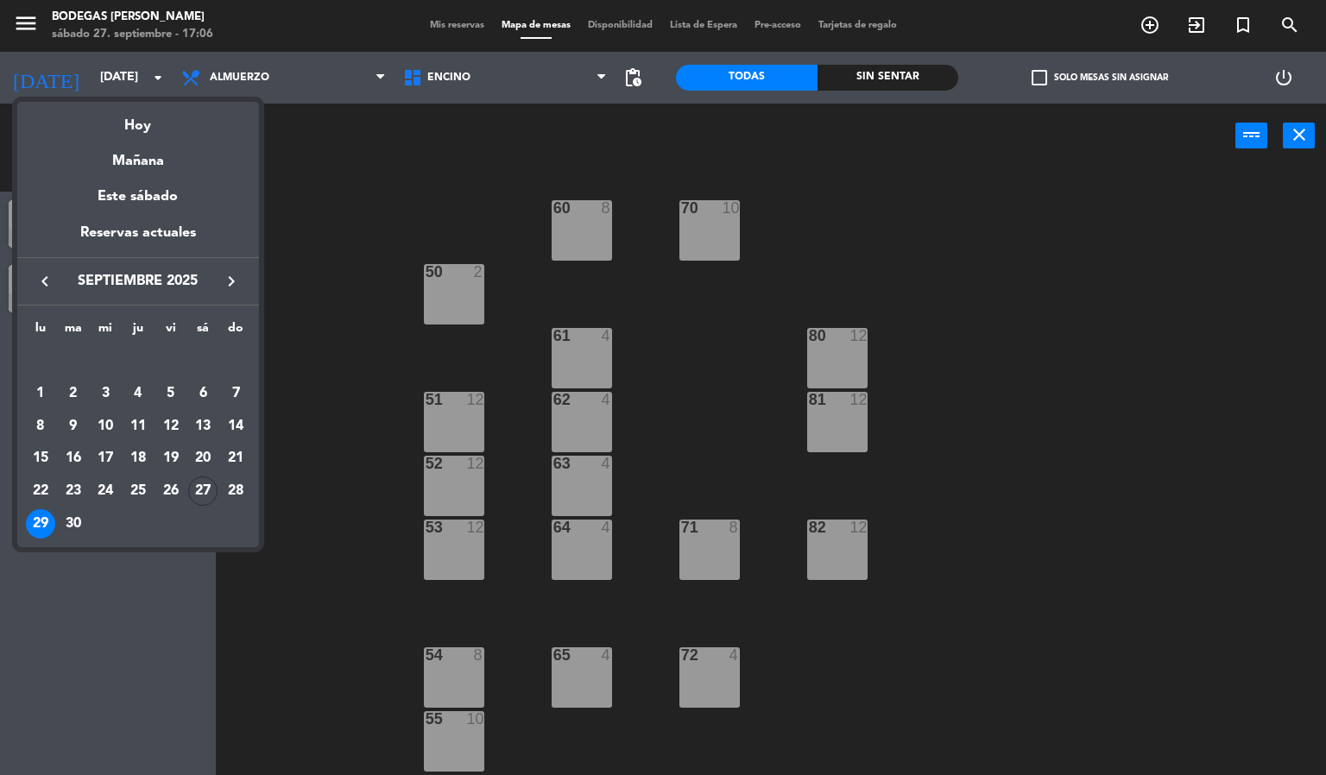
drag, startPoint x: 435, startPoint y: 163, endPoint x: 425, endPoint y: 166, distance: 10.7
click at [433, 163] on div at bounding box center [663, 387] width 1326 height 775
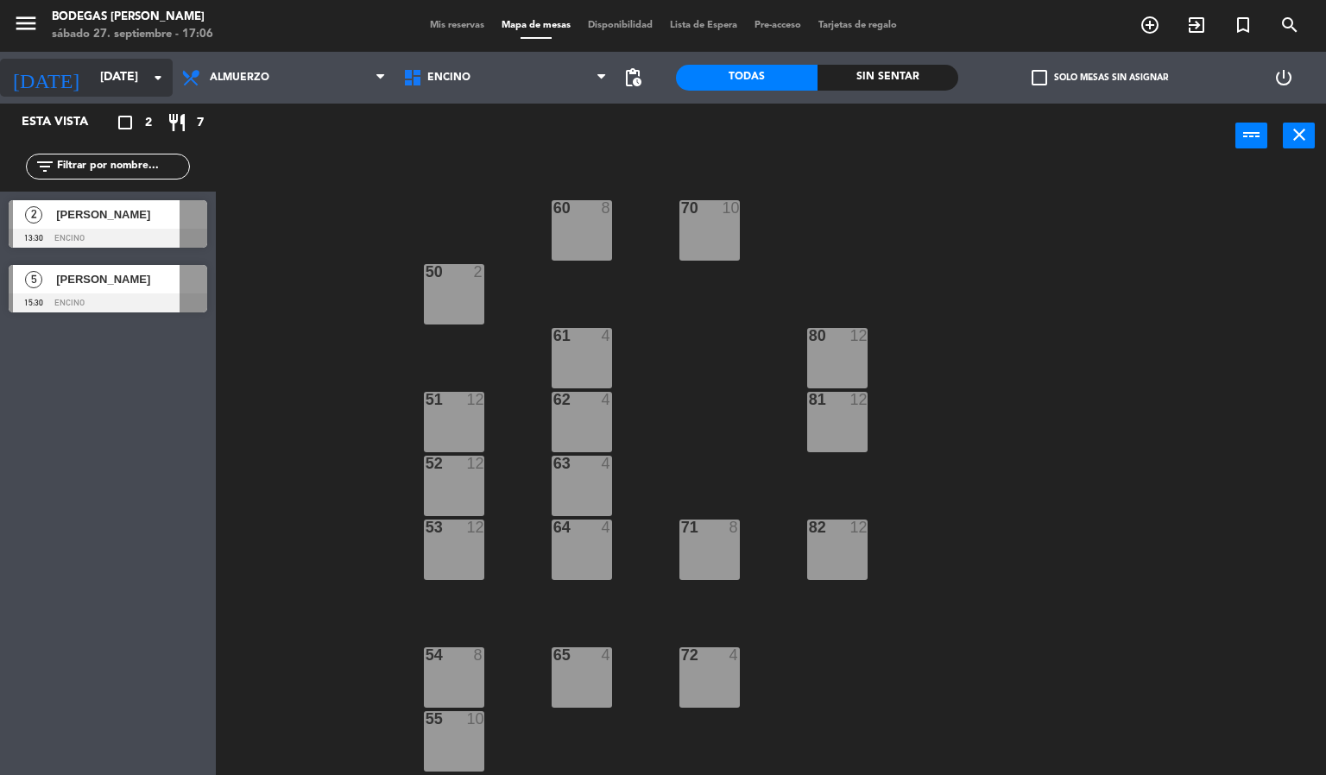
click at [148, 71] on icon "arrow_drop_down" at bounding box center [158, 77] width 21 height 21
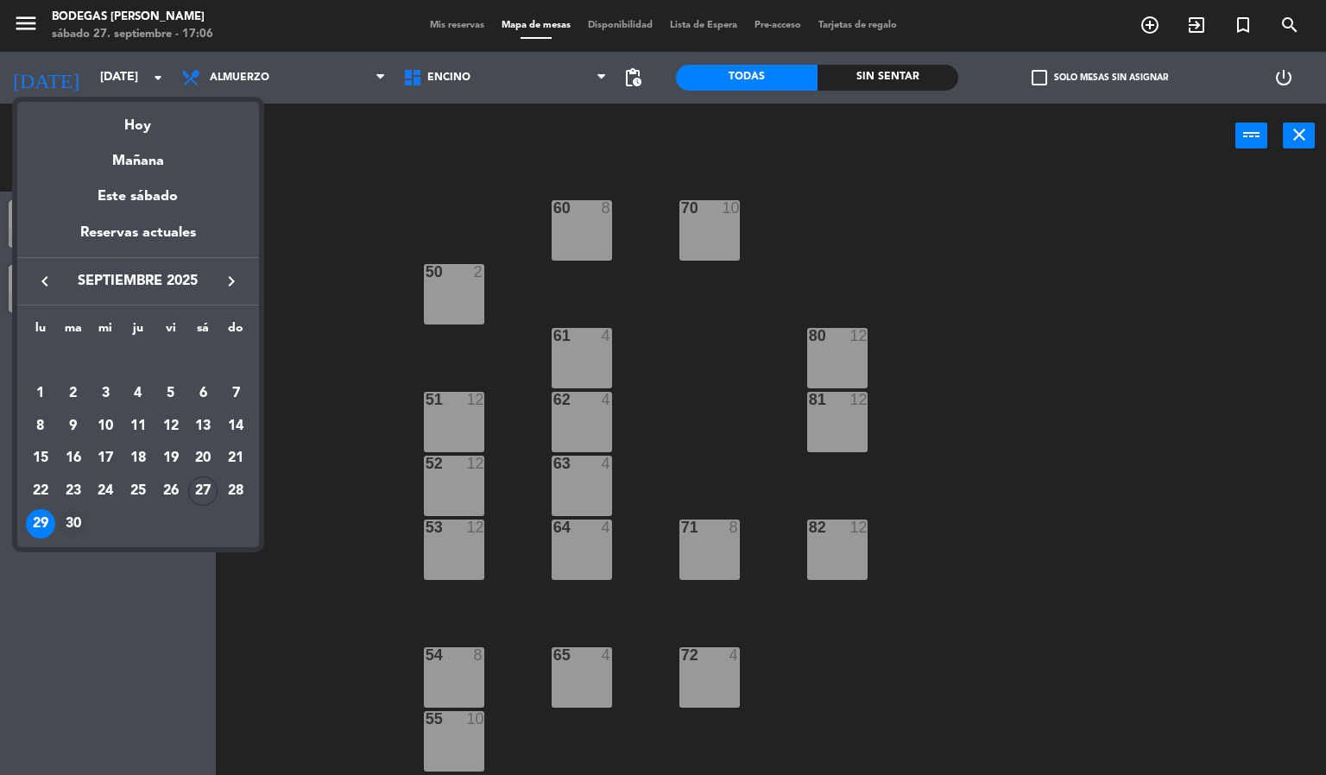
click at [81, 523] on div "30" at bounding box center [73, 523] width 29 height 29
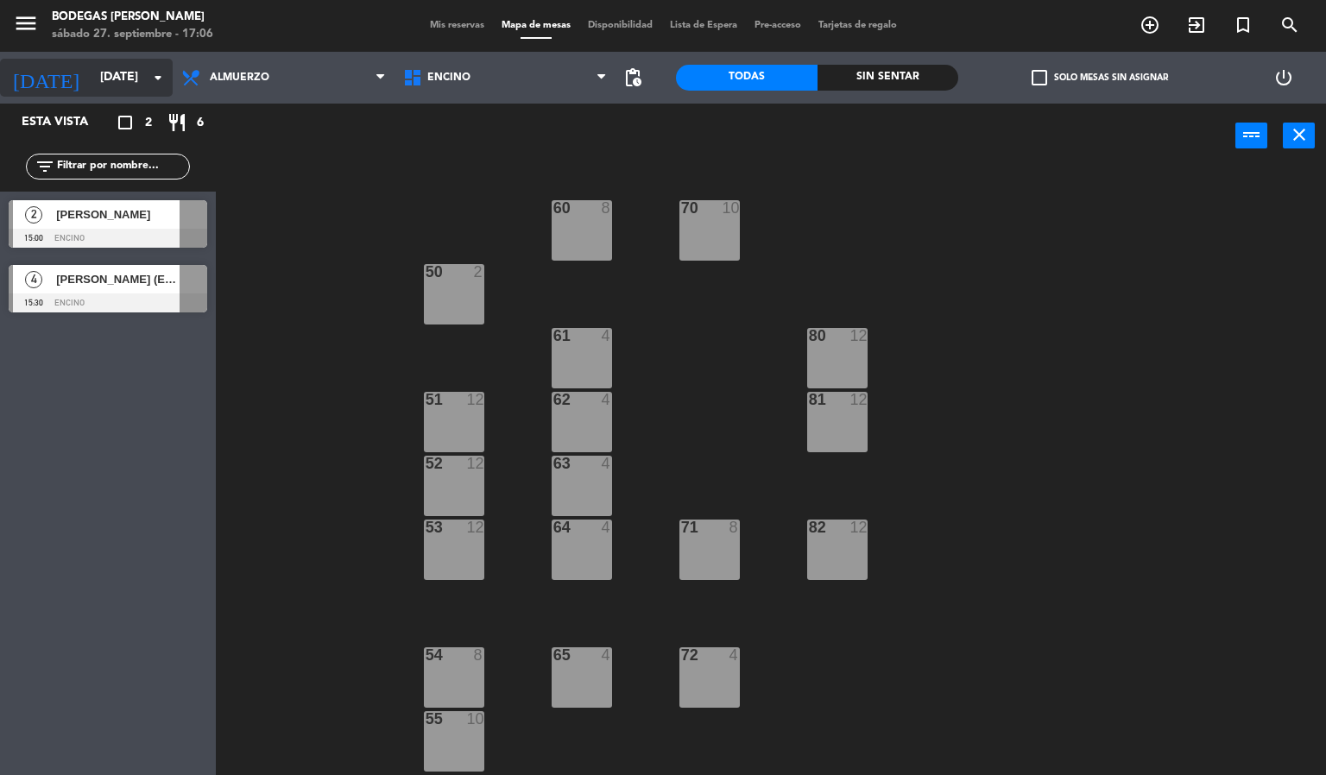
click at [101, 84] on input "[DATE]" at bounding box center [174, 77] width 164 height 31
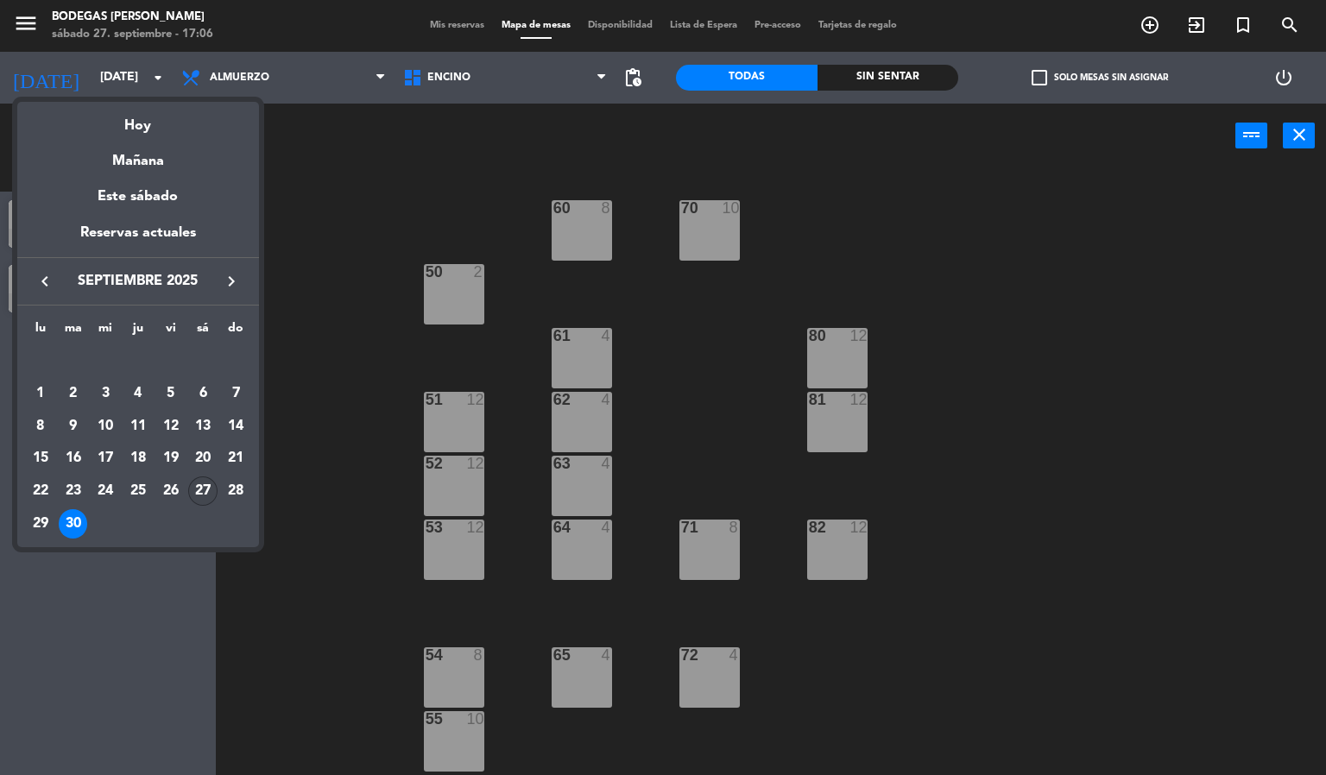
click at [198, 495] on div "27" at bounding box center [202, 491] width 29 height 29
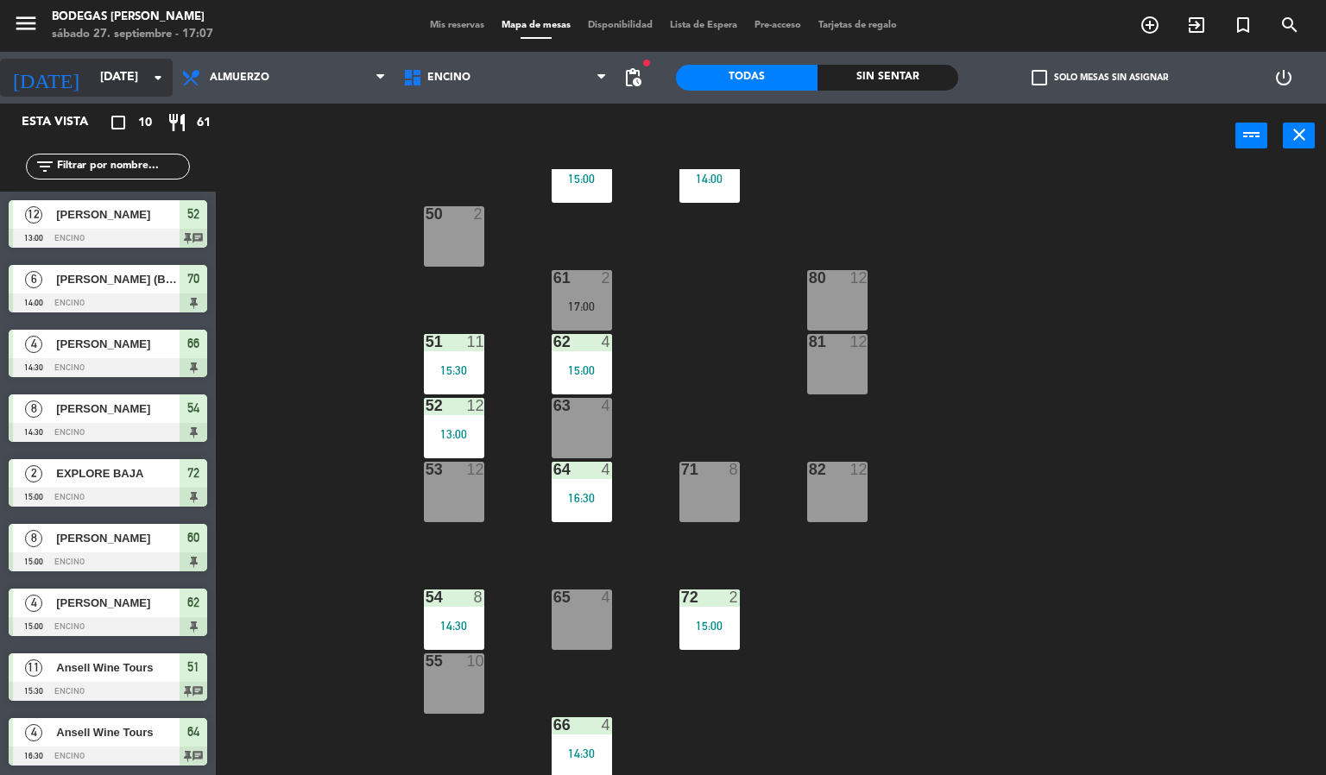
click at [124, 73] on input "[DATE]" at bounding box center [174, 77] width 164 height 31
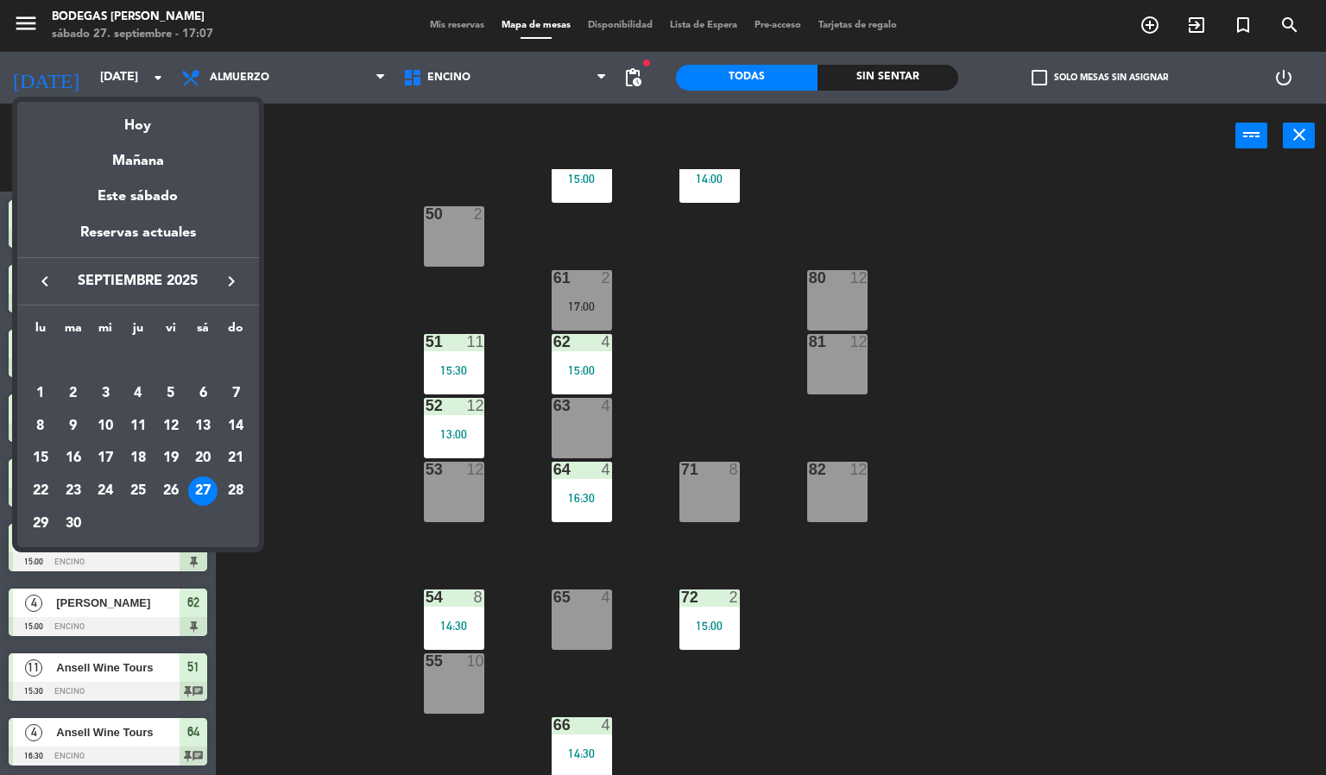
click at [343, 509] on div at bounding box center [663, 387] width 1326 height 775
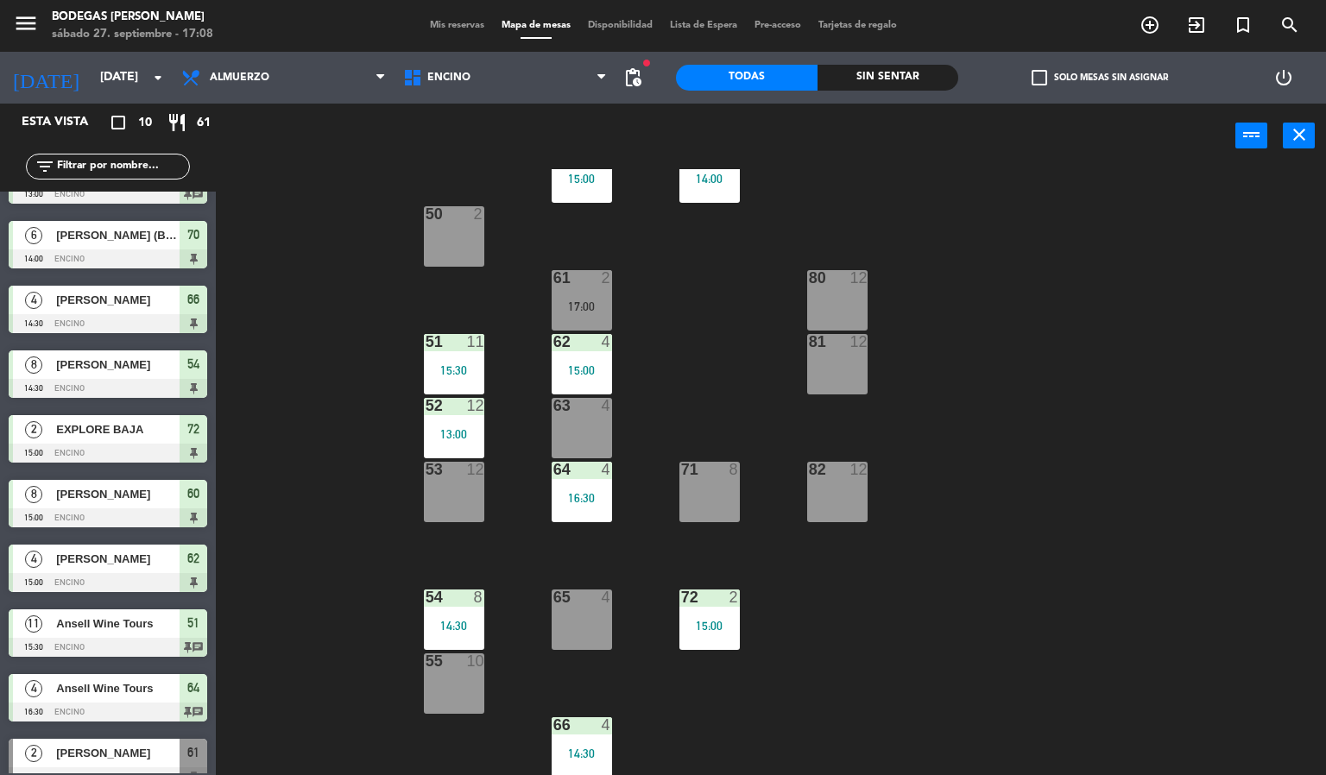
scroll to position [66, 0]
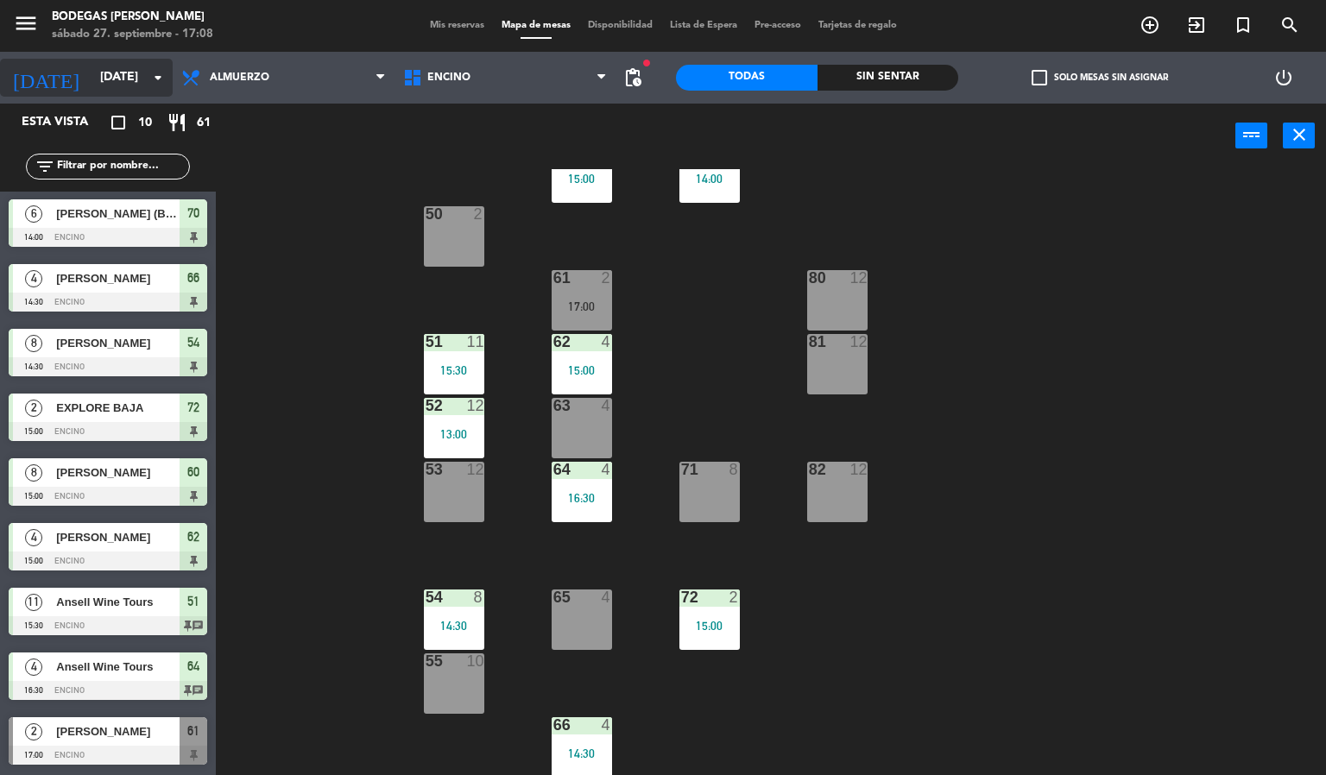
click at [133, 75] on input "[DATE]" at bounding box center [174, 77] width 164 height 31
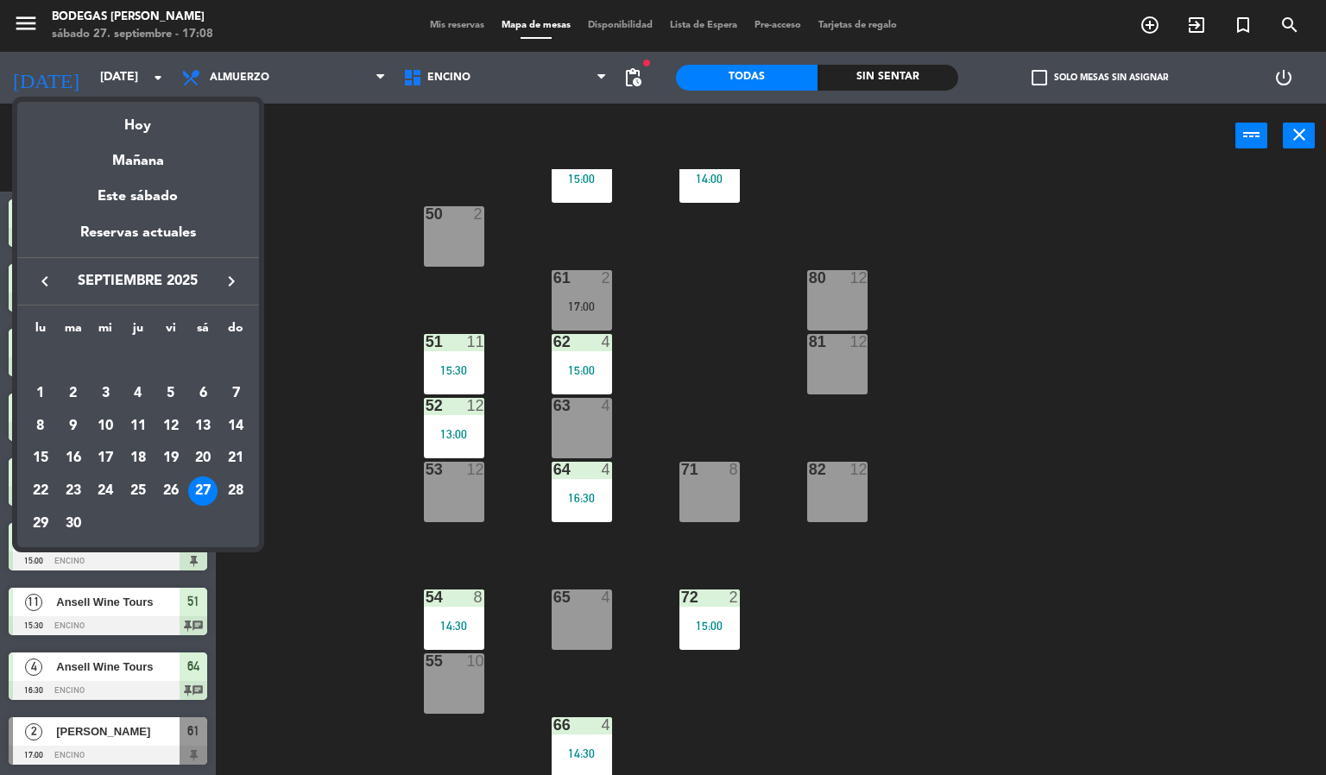
click at [238, 288] on icon "keyboard_arrow_right" at bounding box center [231, 281] width 21 height 21
click at [198, 397] on div "4" at bounding box center [202, 393] width 29 height 29
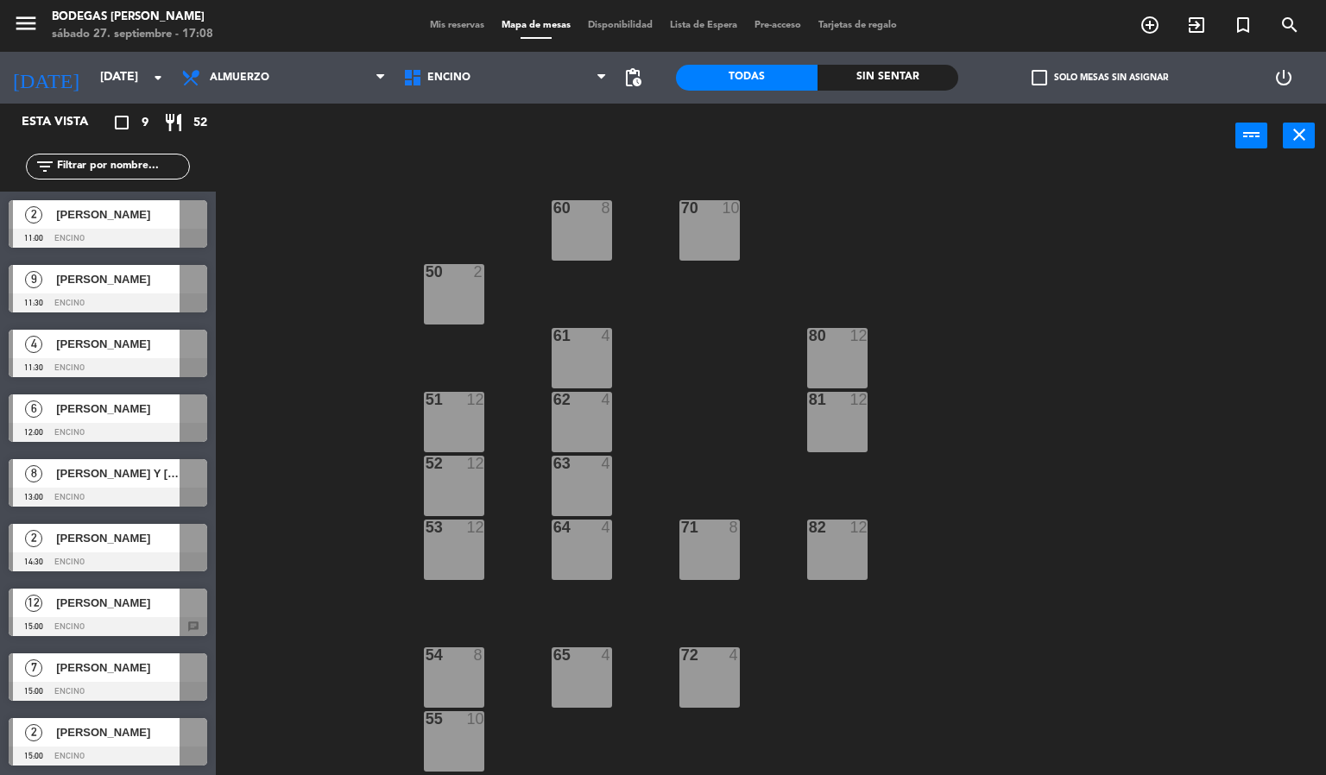
scroll to position [1, 0]
click at [137, 625] on div at bounding box center [108, 626] width 199 height 19
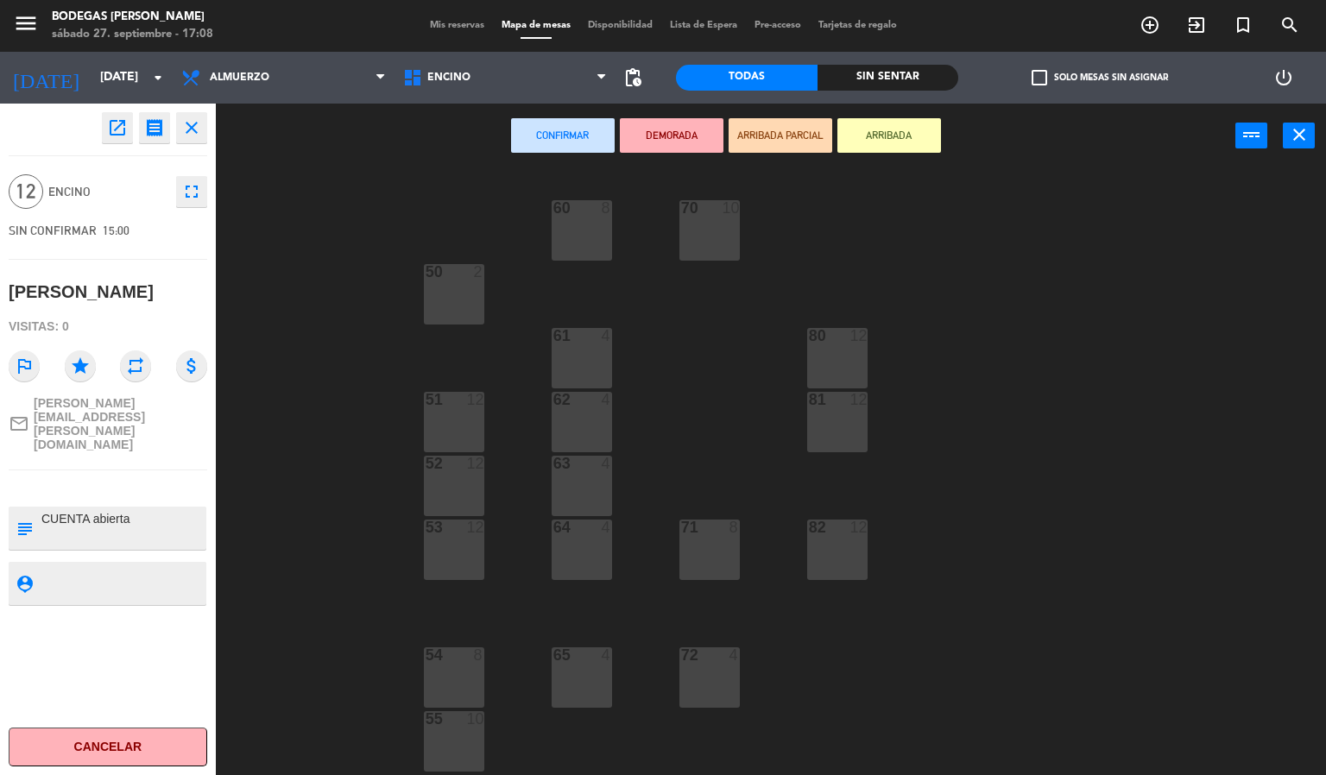
click at [252, 490] on div "60 8 70 10 50 2 61 4 80 12 51 12 62 4 81 12 52 12 63 4 53 12 64 4 71 8 82 12 54…" at bounding box center [778, 472] width 1098 height 607
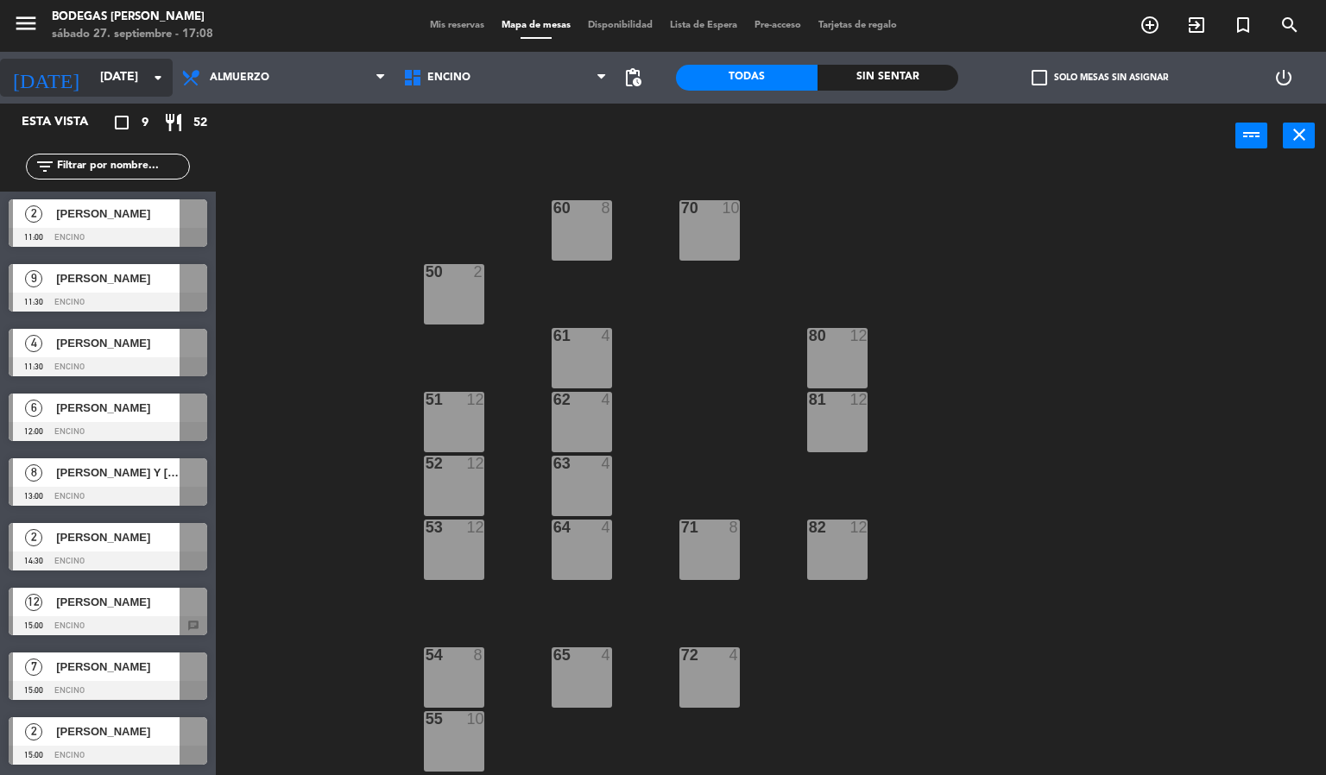
click at [128, 66] on input "[DATE]" at bounding box center [174, 77] width 164 height 31
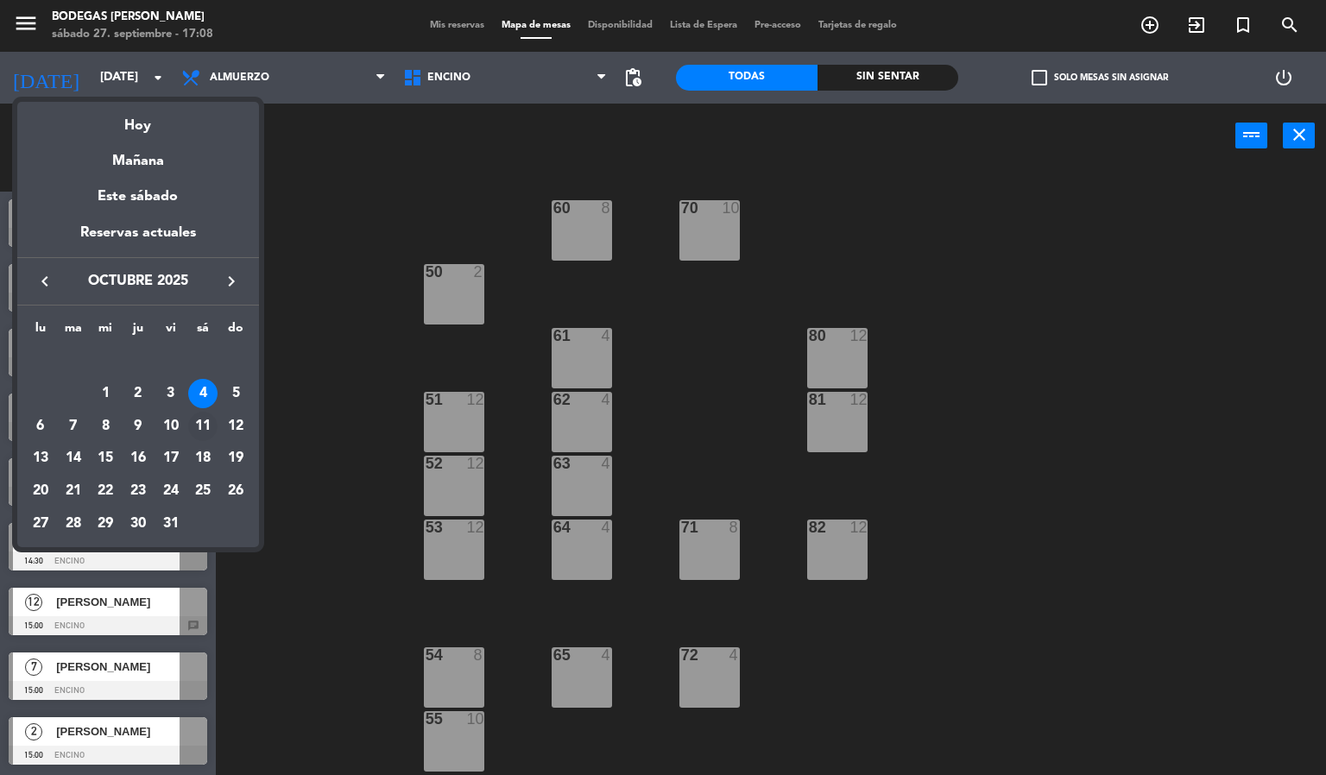
click at [199, 413] on div "11" at bounding box center [202, 426] width 29 height 29
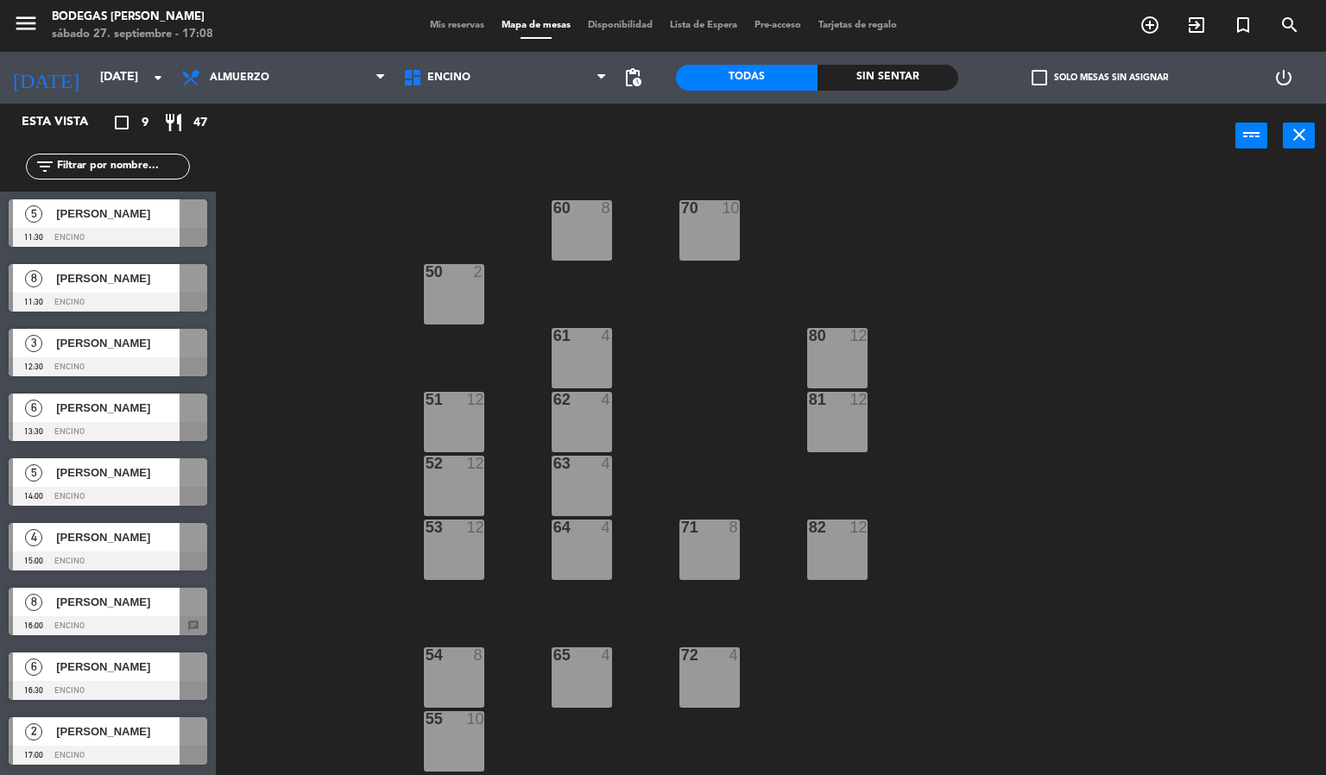
scroll to position [0, 0]
click at [156, 623] on div at bounding box center [108, 626] width 199 height 19
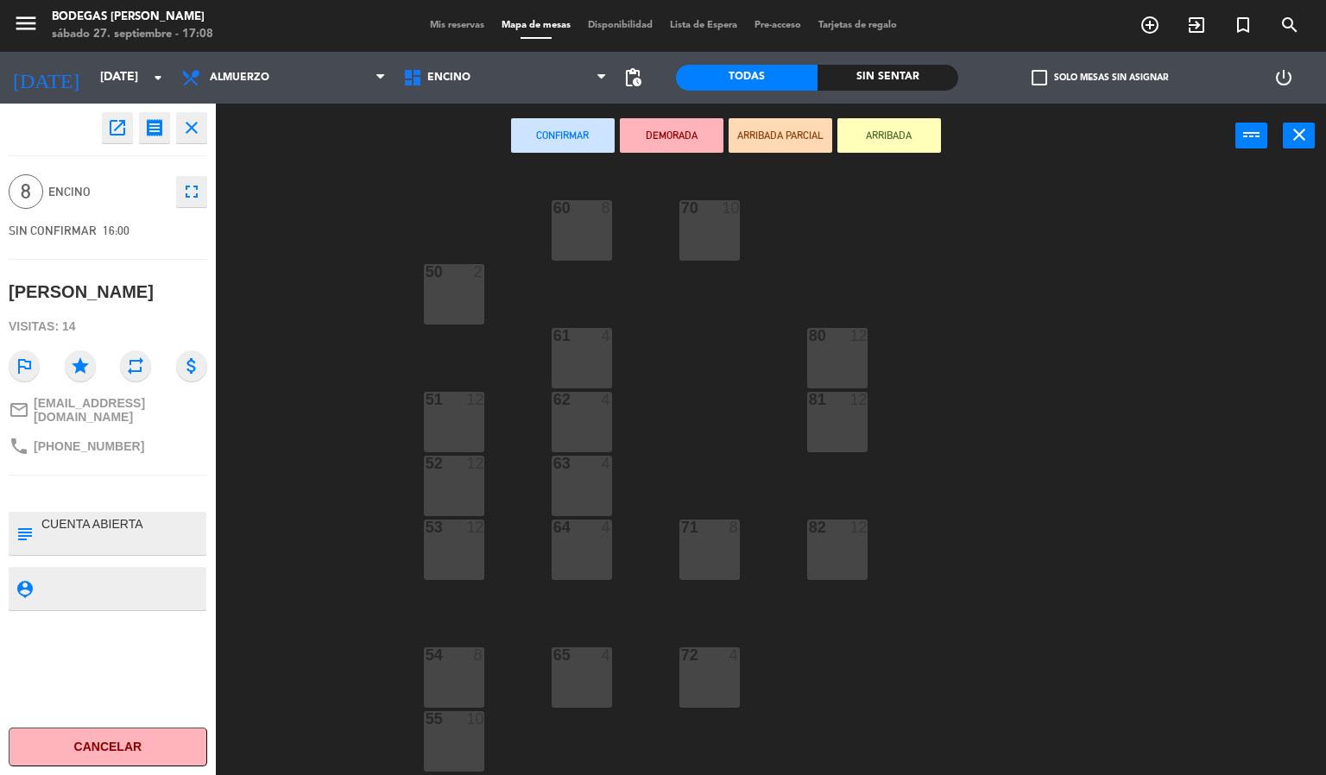
click at [244, 505] on div "60 8 70 10 50 2 61 4 80 12 51 12 62 4 81 12 52 12 63 4 53 12 64 4 71 8 82 12 54…" at bounding box center [778, 472] width 1098 height 607
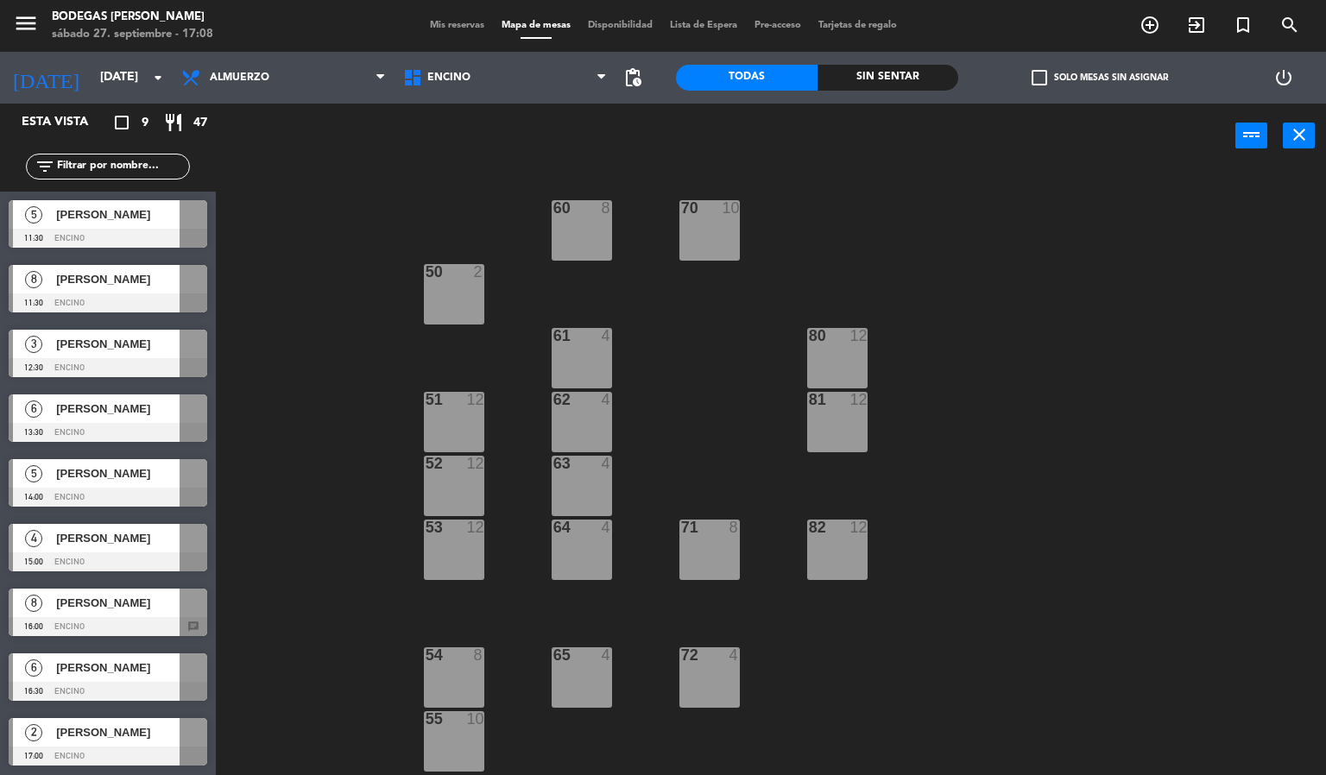
scroll to position [1, 0]
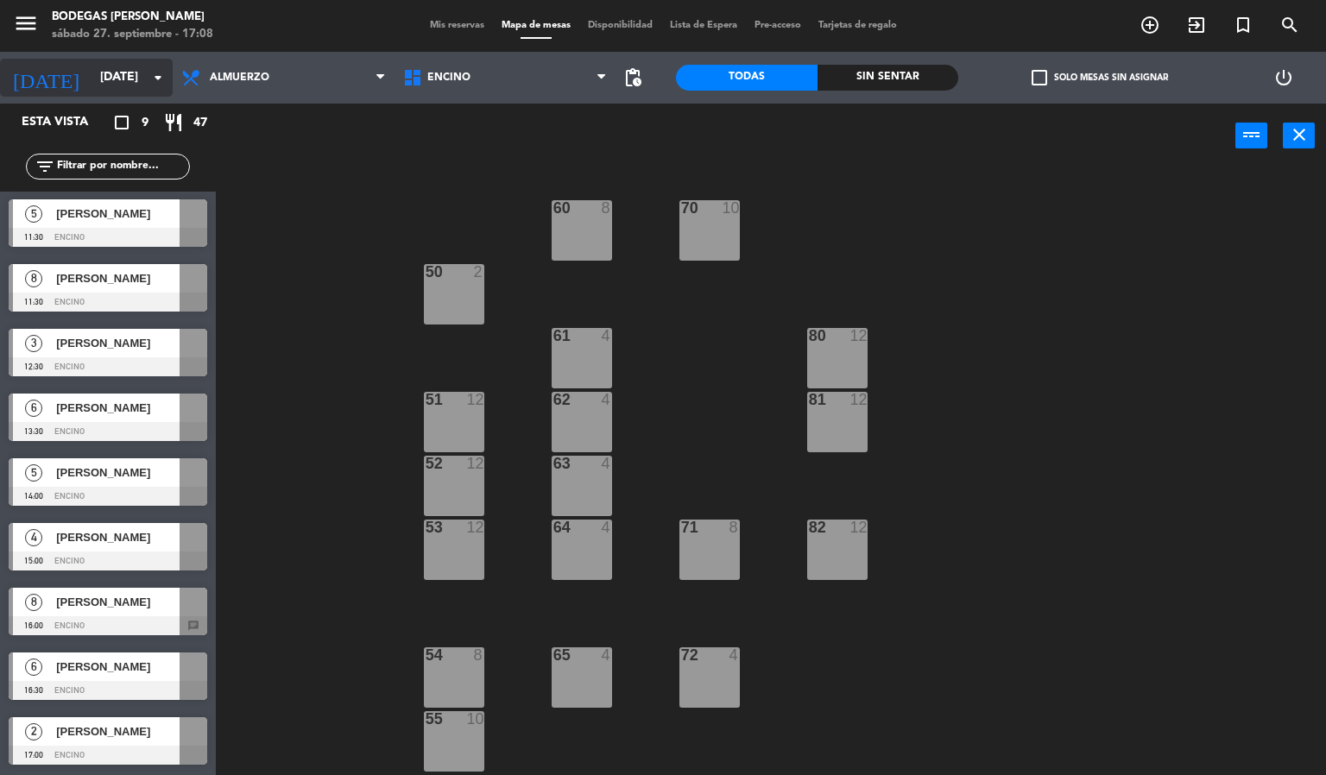
click at [112, 65] on input "[DATE]" at bounding box center [174, 77] width 164 height 31
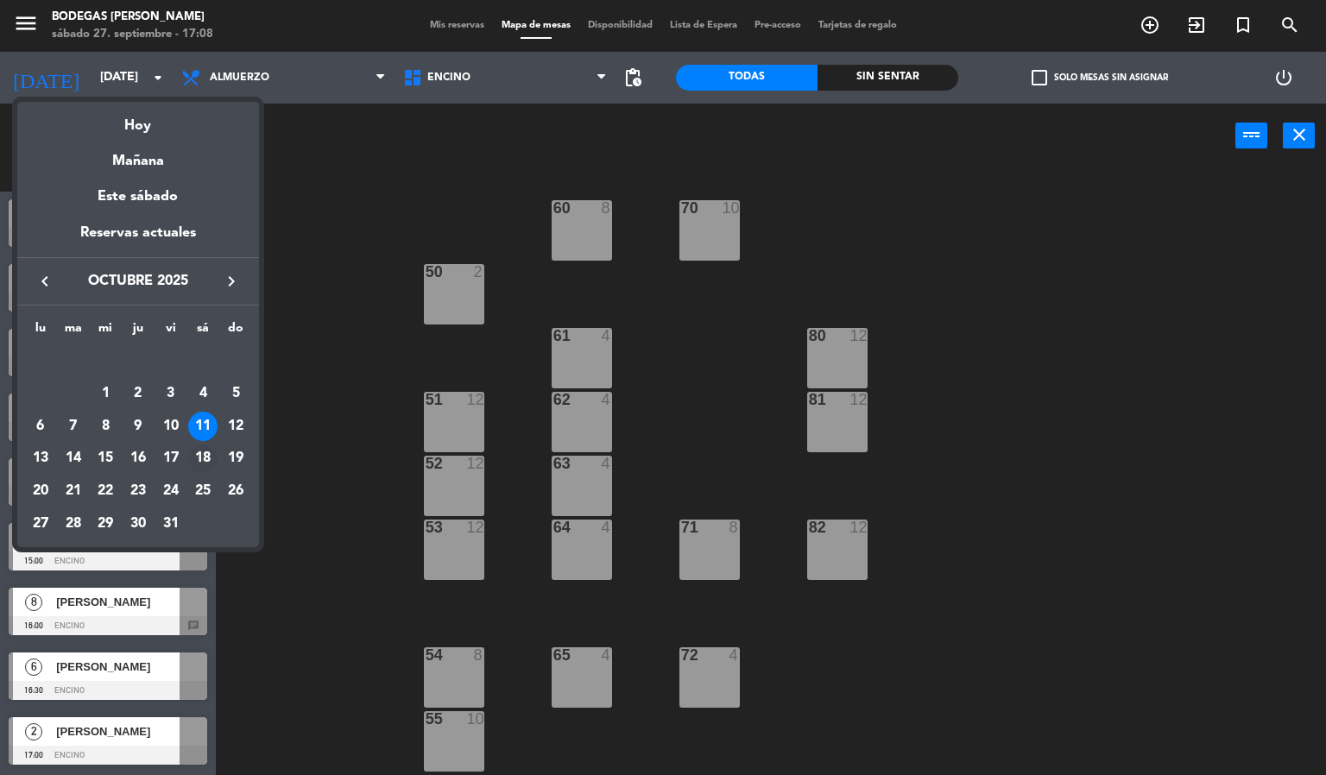
click at [205, 444] on td "18" at bounding box center [203, 459] width 33 height 33
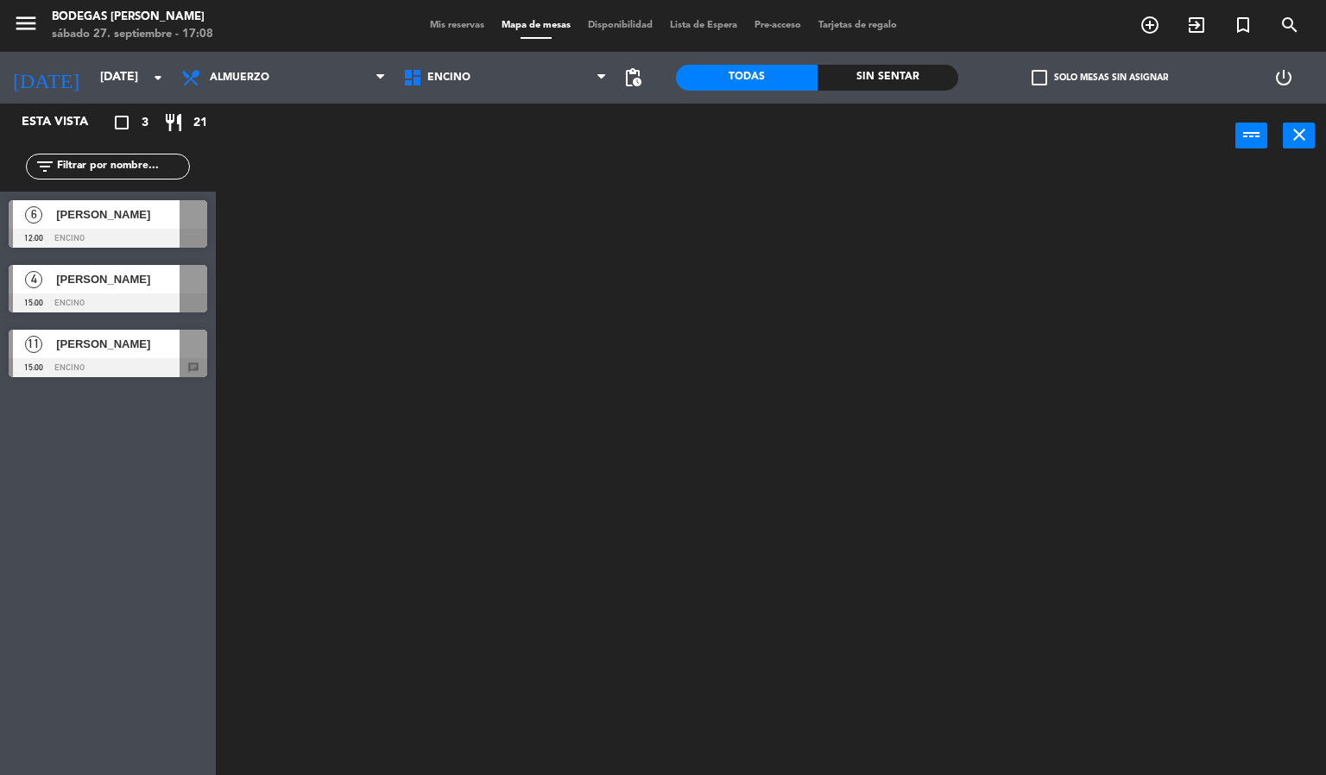
scroll to position [0, 0]
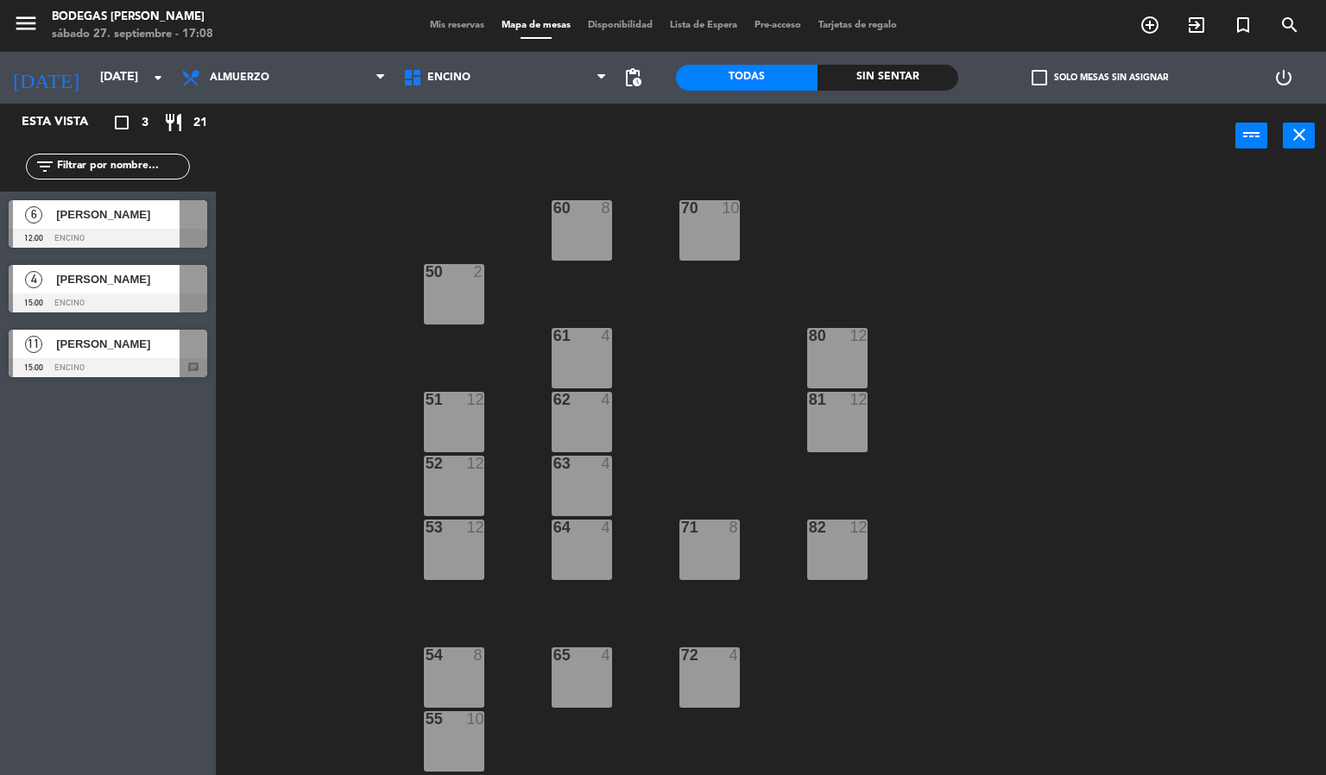
click at [106, 371] on div "11 [PERSON_NAME] 15:00 Encino chat" at bounding box center [108, 353] width 216 height 65
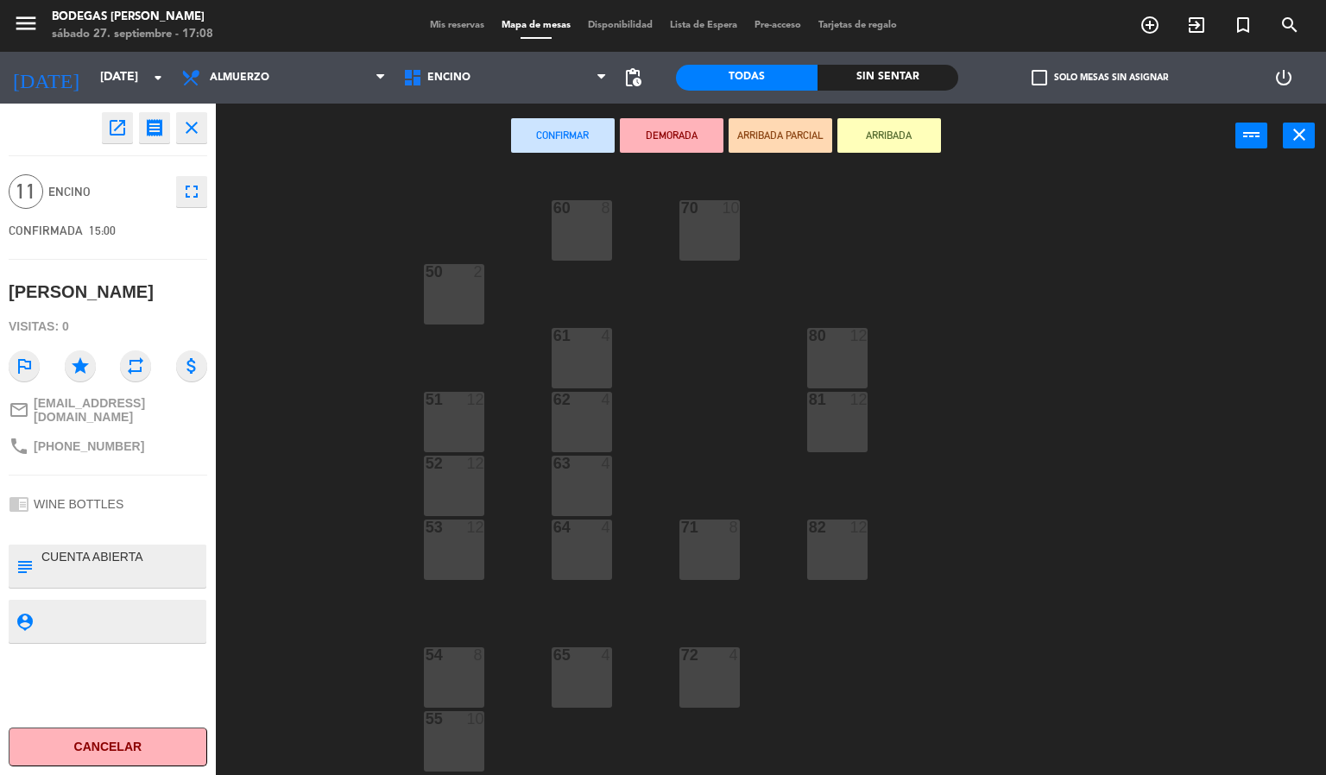
click at [277, 244] on div "60 8 70 10 50 2 61 4 80 12 51 12 62 4 81 12 52 12 63 4 53 12 64 4 71 8 82 12 54…" at bounding box center [778, 472] width 1098 height 607
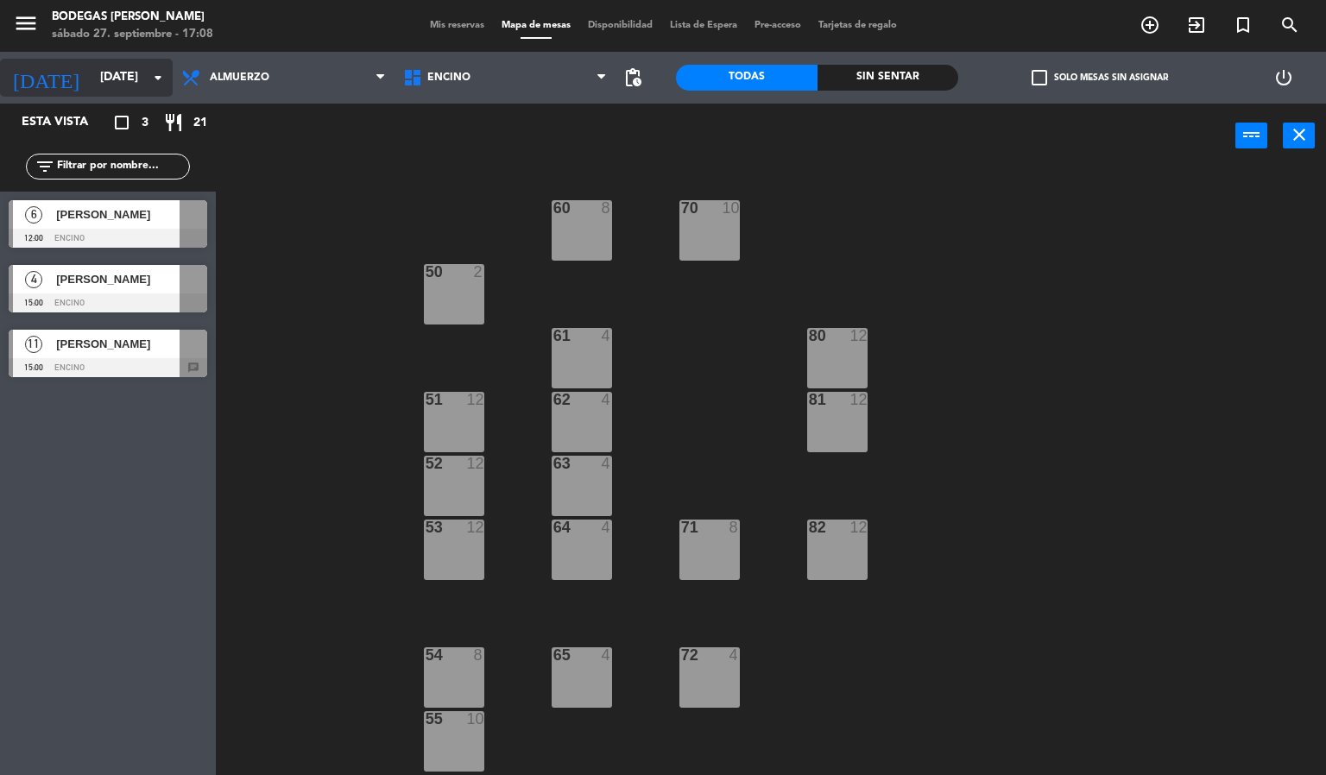
click at [130, 81] on input "[DATE]" at bounding box center [174, 77] width 164 height 31
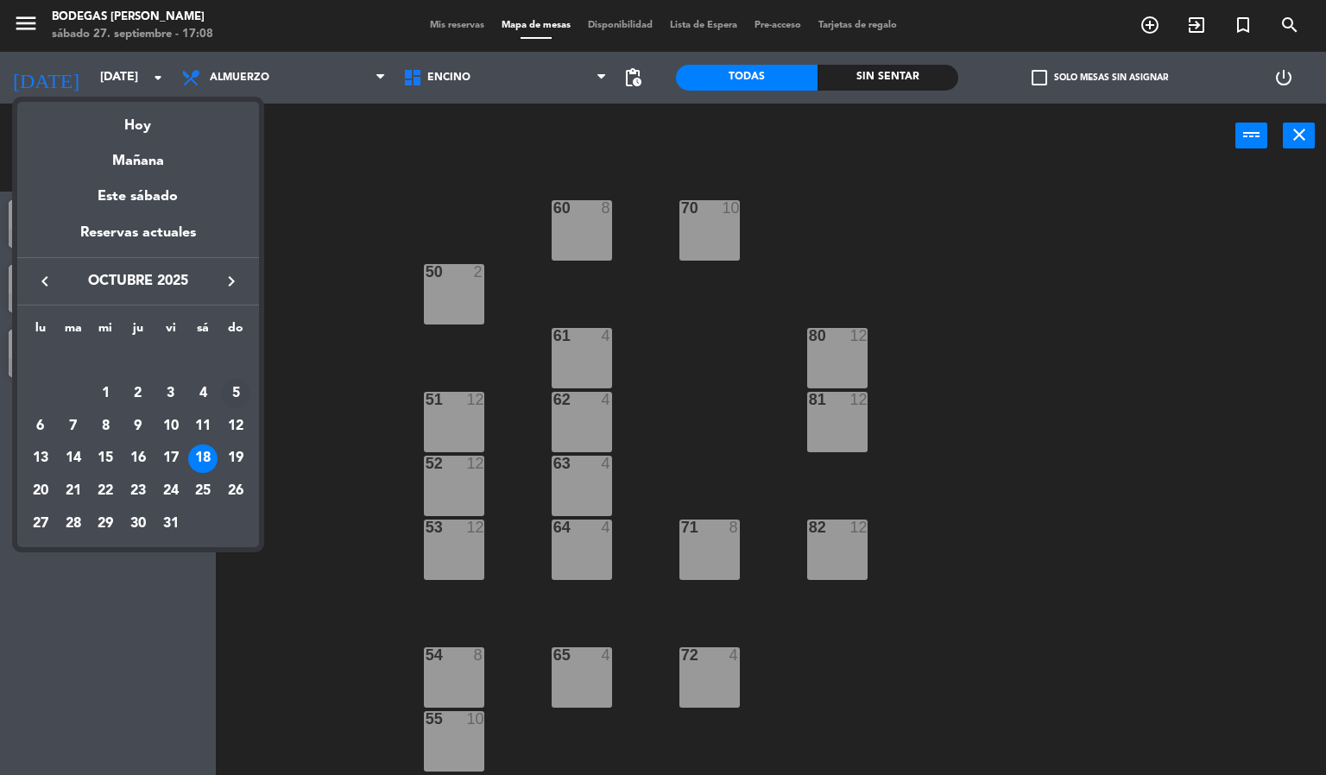
click at [231, 392] on div "5" at bounding box center [235, 393] width 29 height 29
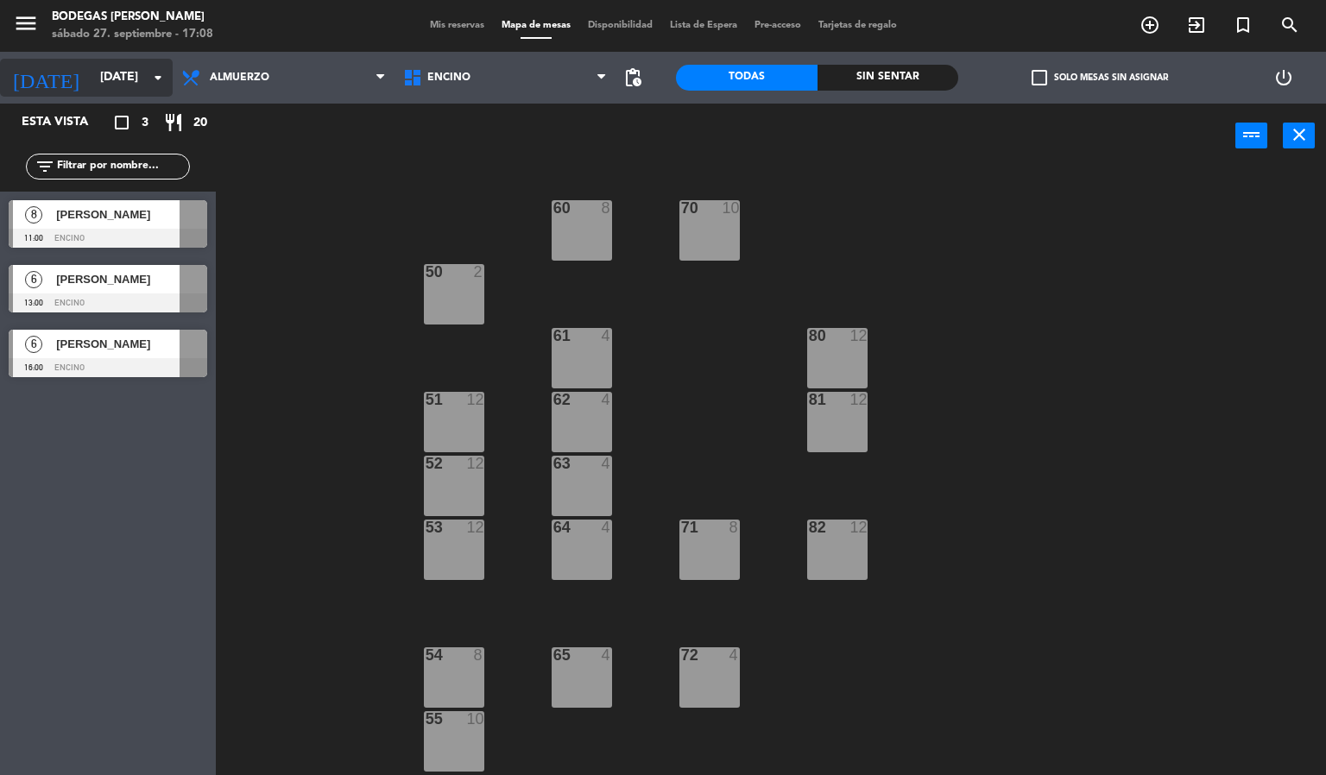
click at [112, 65] on input "[DATE]" at bounding box center [174, 77] width 164 height 31
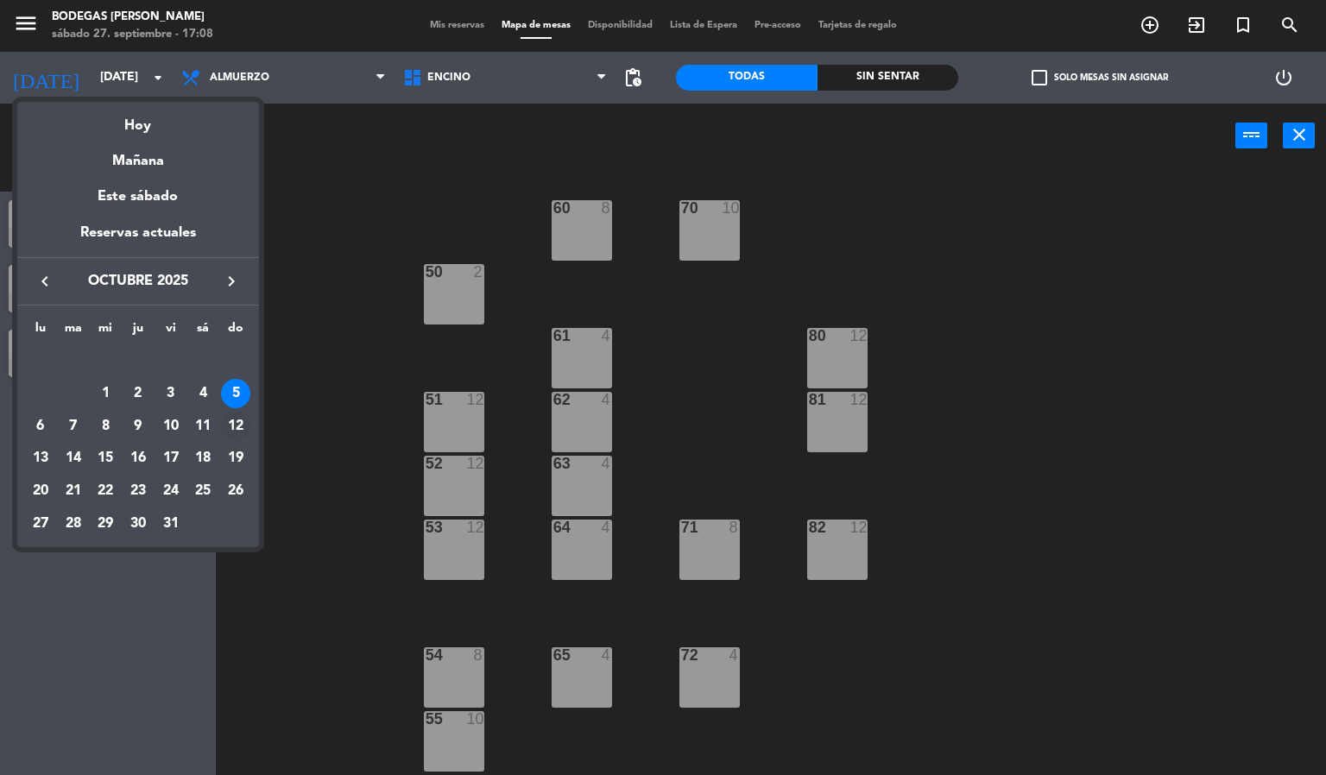
click at [237, 418] on div "12" at bounding box center [235, 426] width 29 height 29
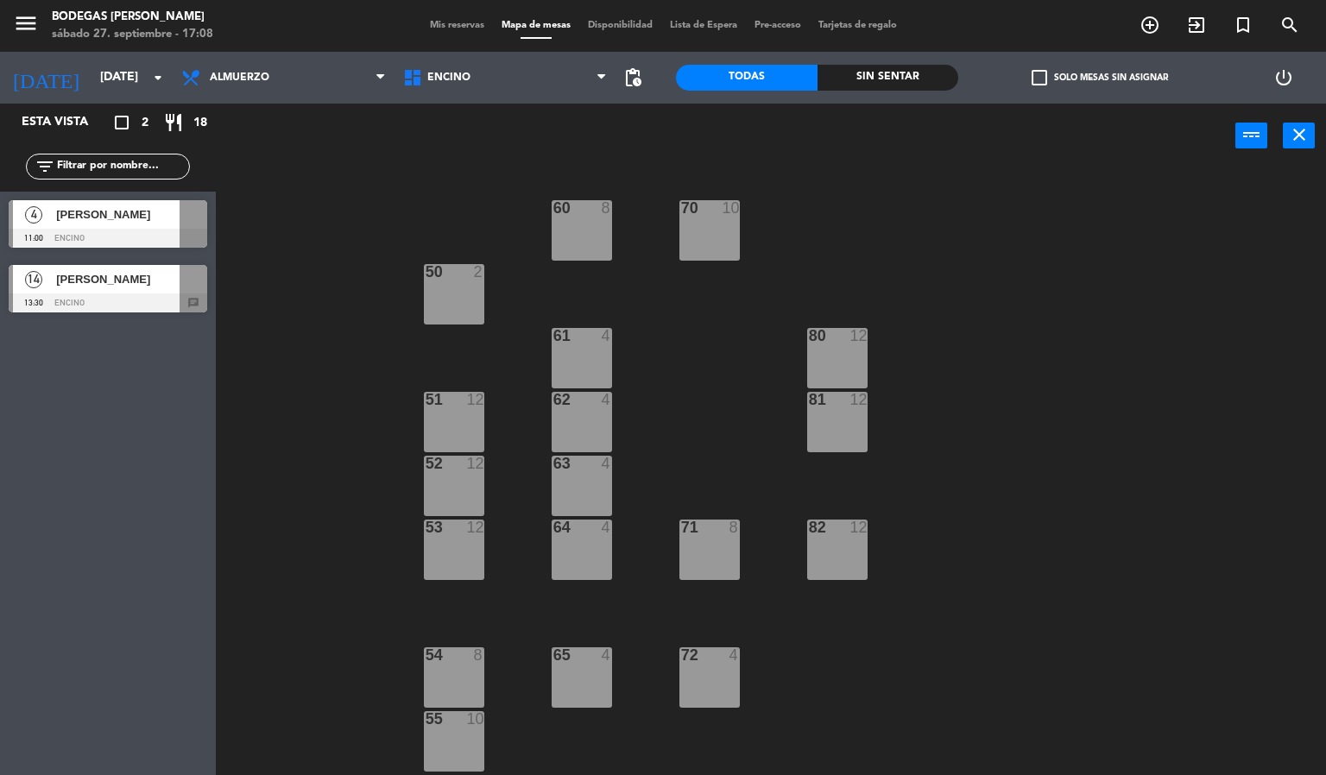
click at [120, 301] on div "14 [PERSON_NAME] 13:30 Encino chat" at bounding box center [108, 288] width 216 height 65
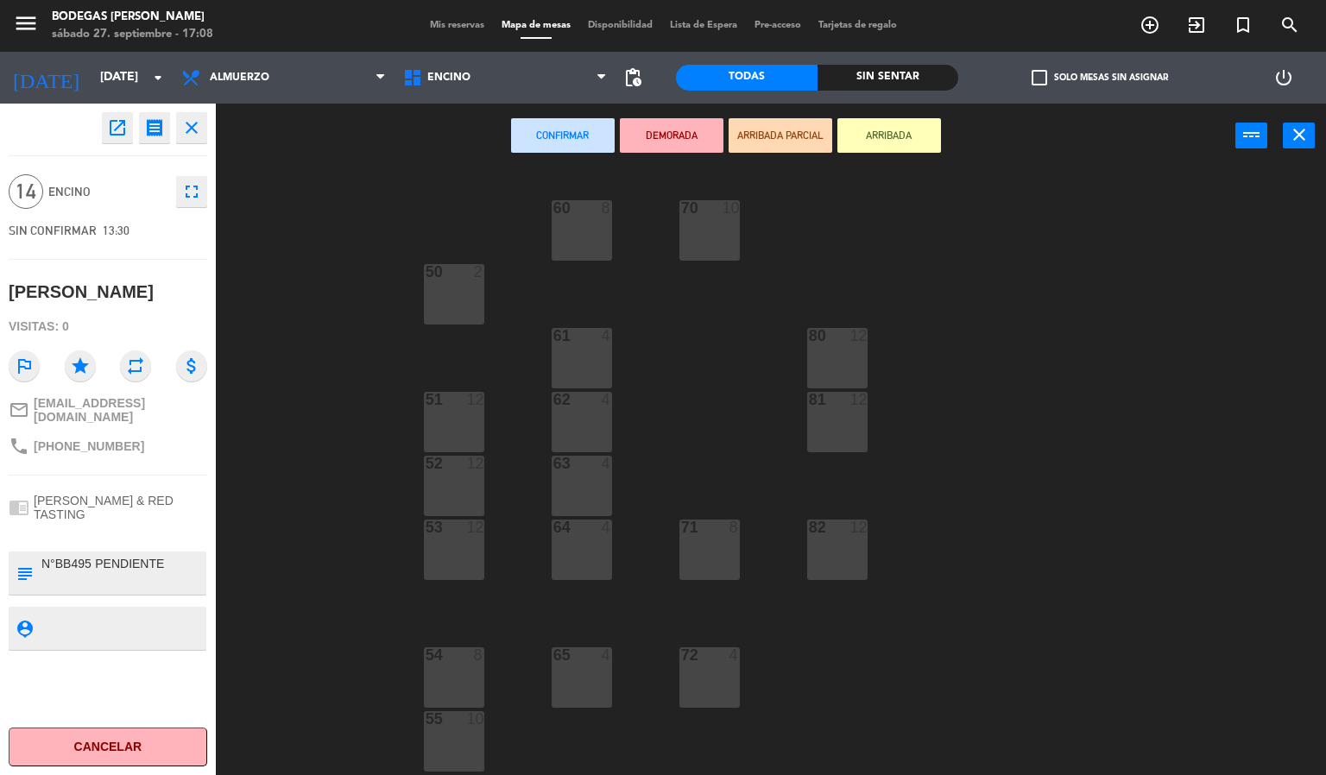
click at [249, 187] on div "60 8 70 10 50 2 61 4 80 12 51 12 62 4 81 12 52 12 63 4 53 12 64 4 71 8 82 12 54…" at bounding box center [778, 472] width 1098 height 607
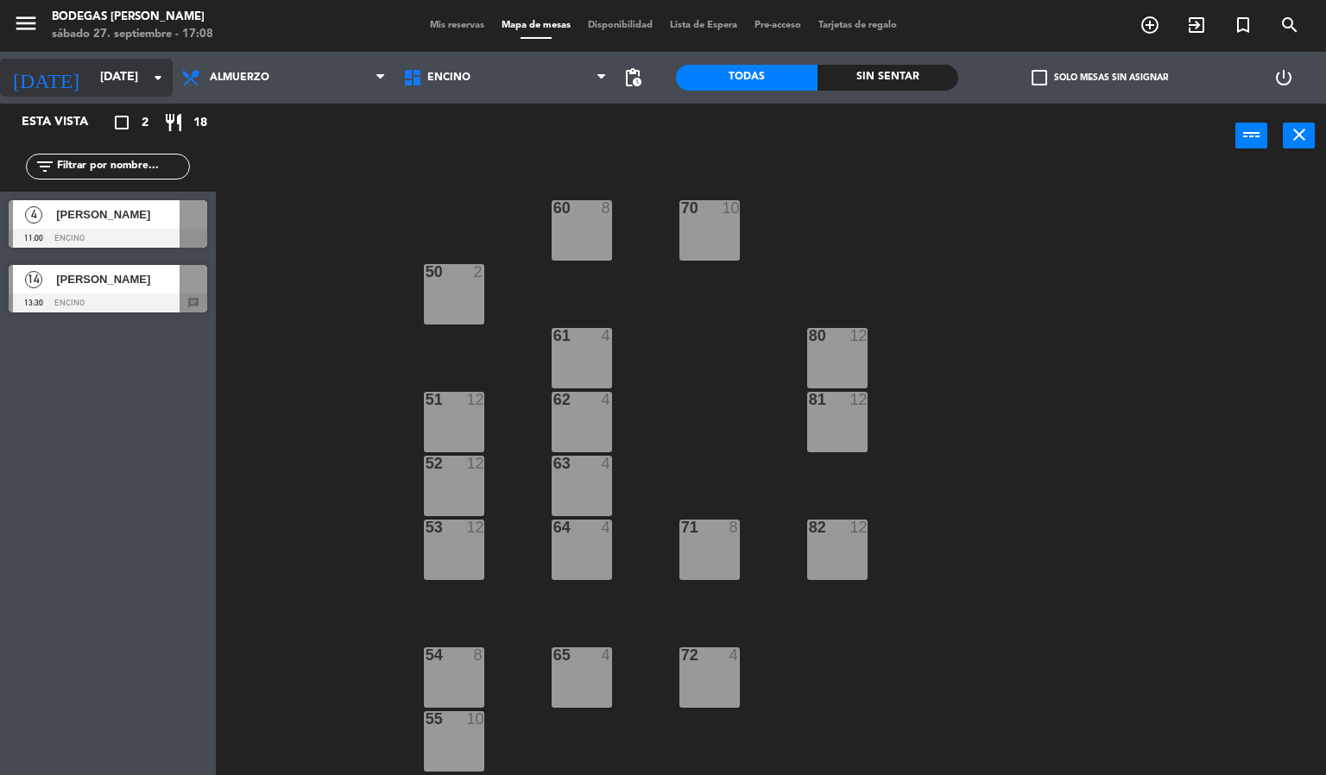
click at [92, 71] on input "[DATE]" at bounding box center [174, 77] width 164 height 31
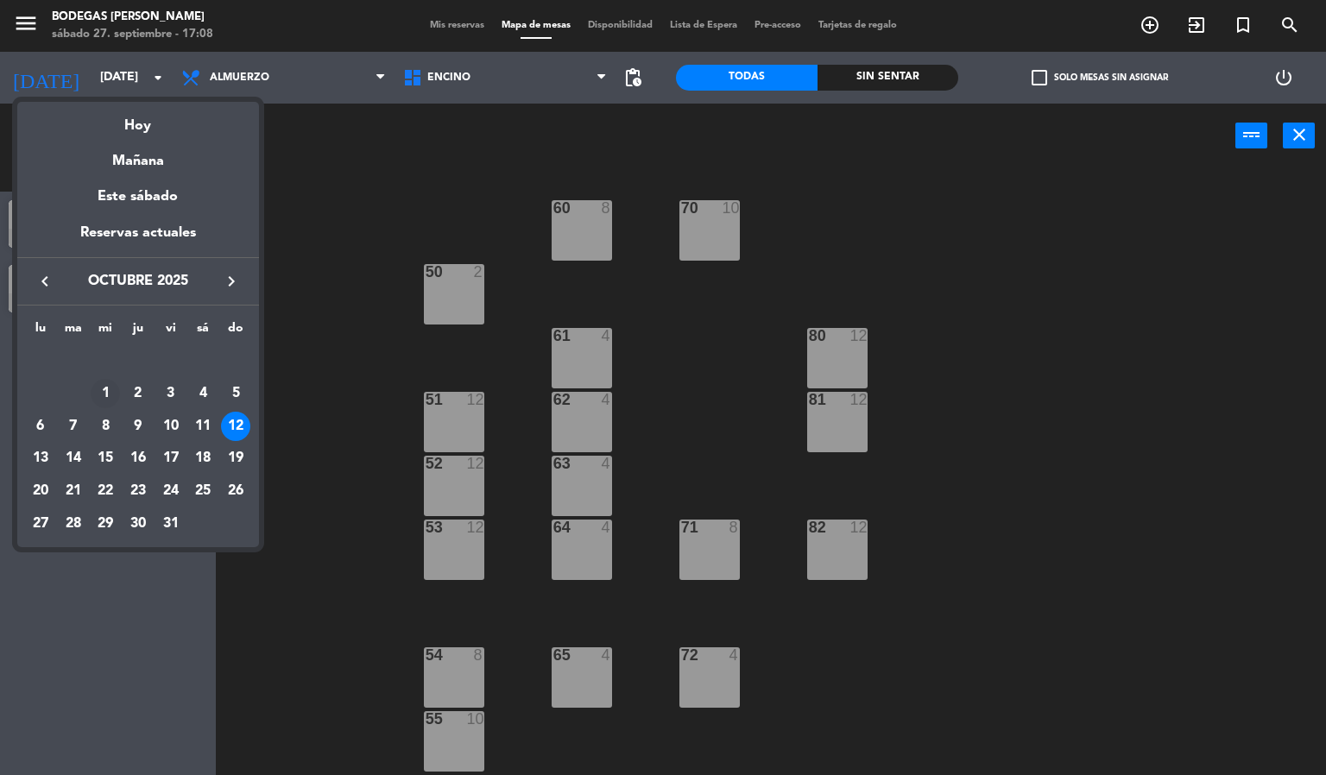
click at [117, 391] on div "1" at bounding box center [105, 393] width 29 height 29
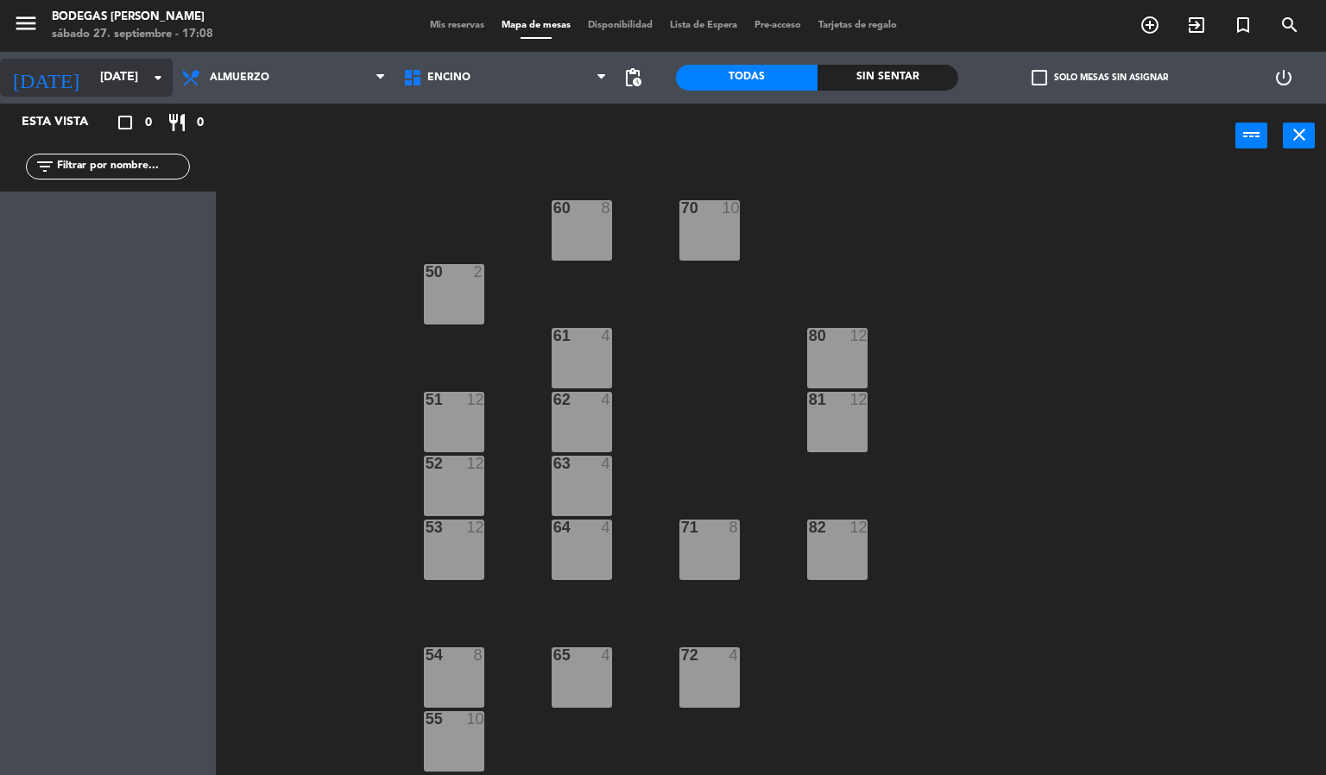
click at [96, 81] on input "[DATE]" at bounding box center [174, 77] width 164 height 31
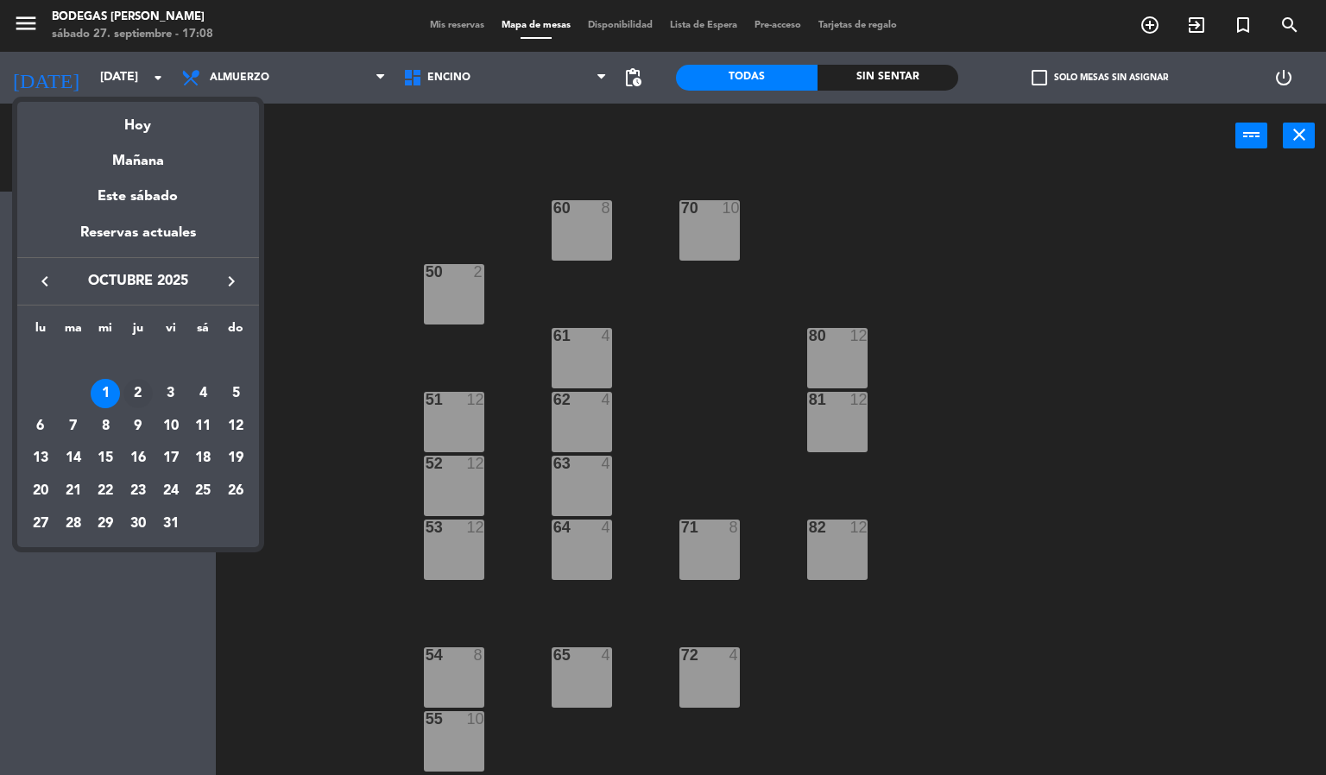
click at [136, 389] on div "2" at bounding box center [137, 393] width 29 height 29
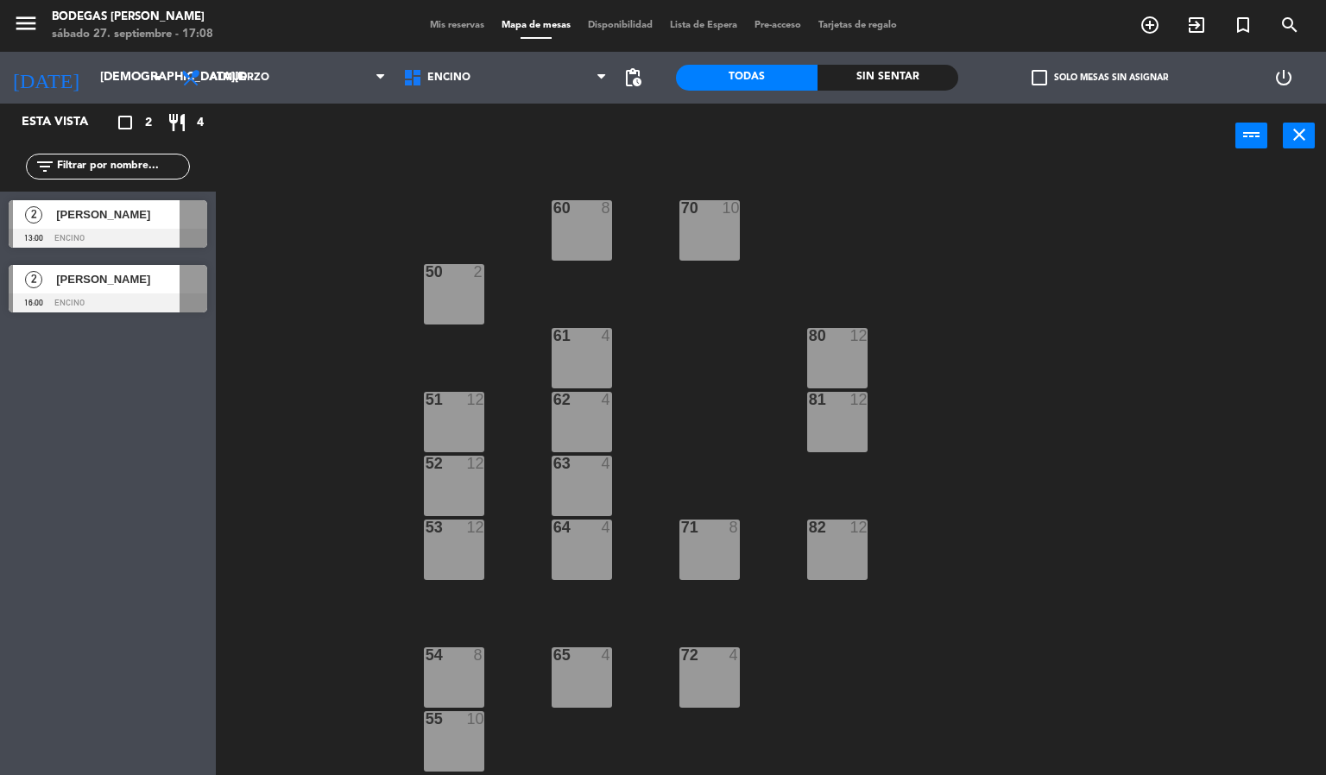
click at [127, 236] on div at bounding box center [108, 238] width 199 height 19
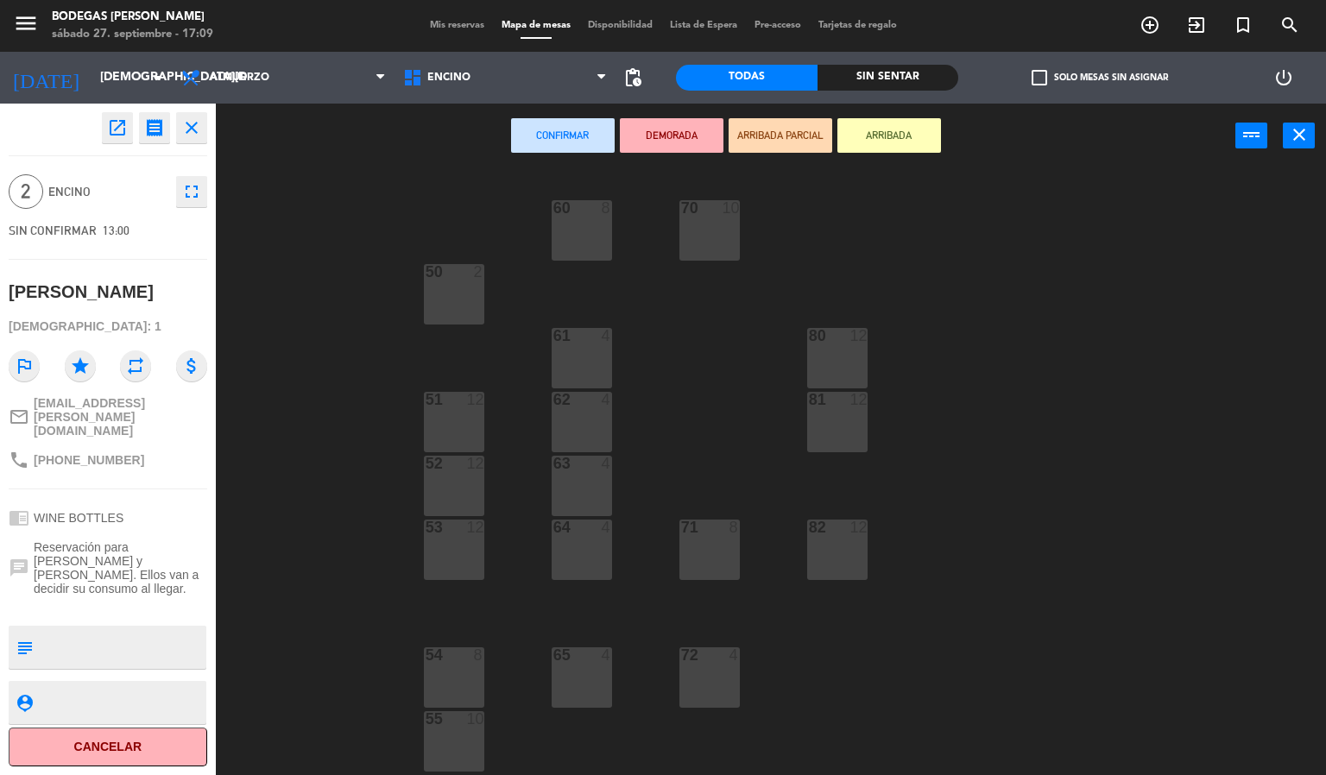
click at [267, 203] on div "60 8 70 10 50 2 61 4 80 12 51 12 62 4 81 12 52 12 63 4 53 12 64 4 71 8 82 12 54…" at bounding box center [778, 472] width 1098 height 607
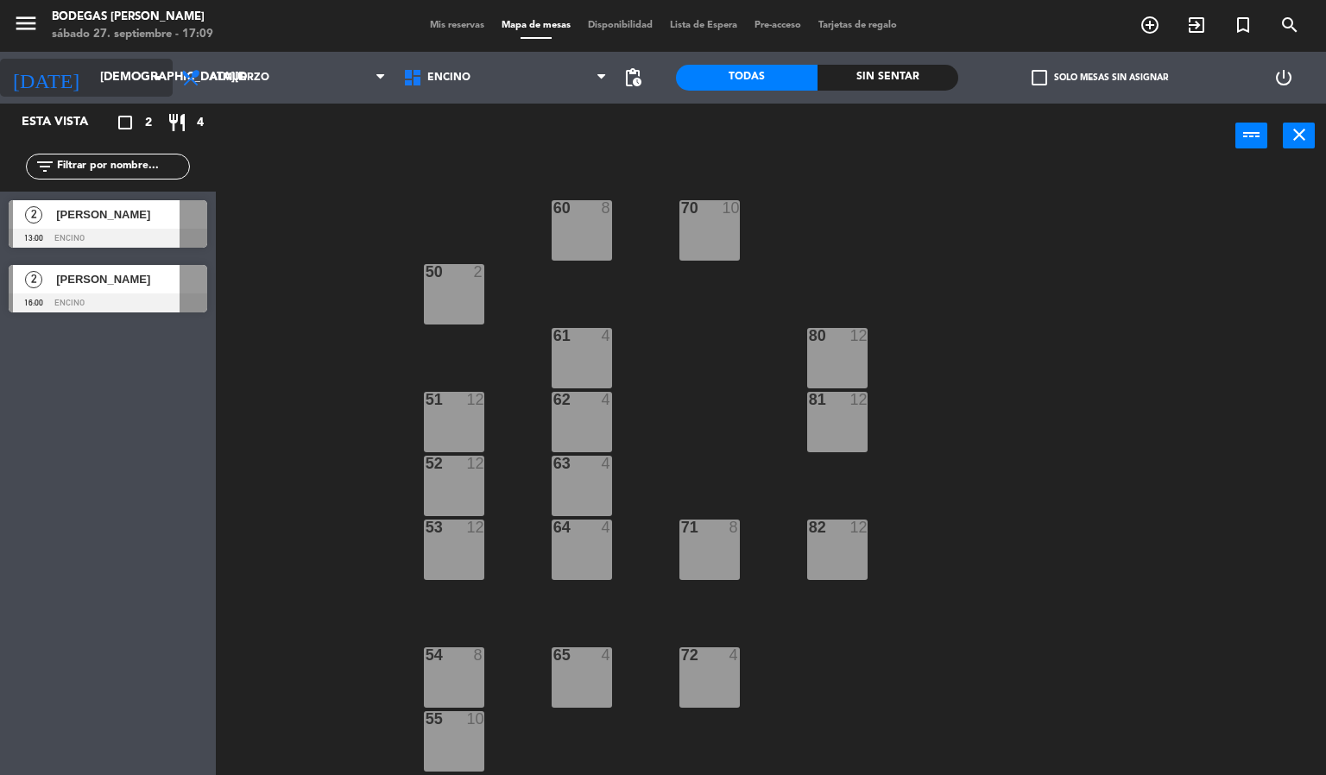
click at [130, 70] on input "[DEMOGRAPHIC_DATA][DATE]" at bounding box center [174, 77] width 164 height 31
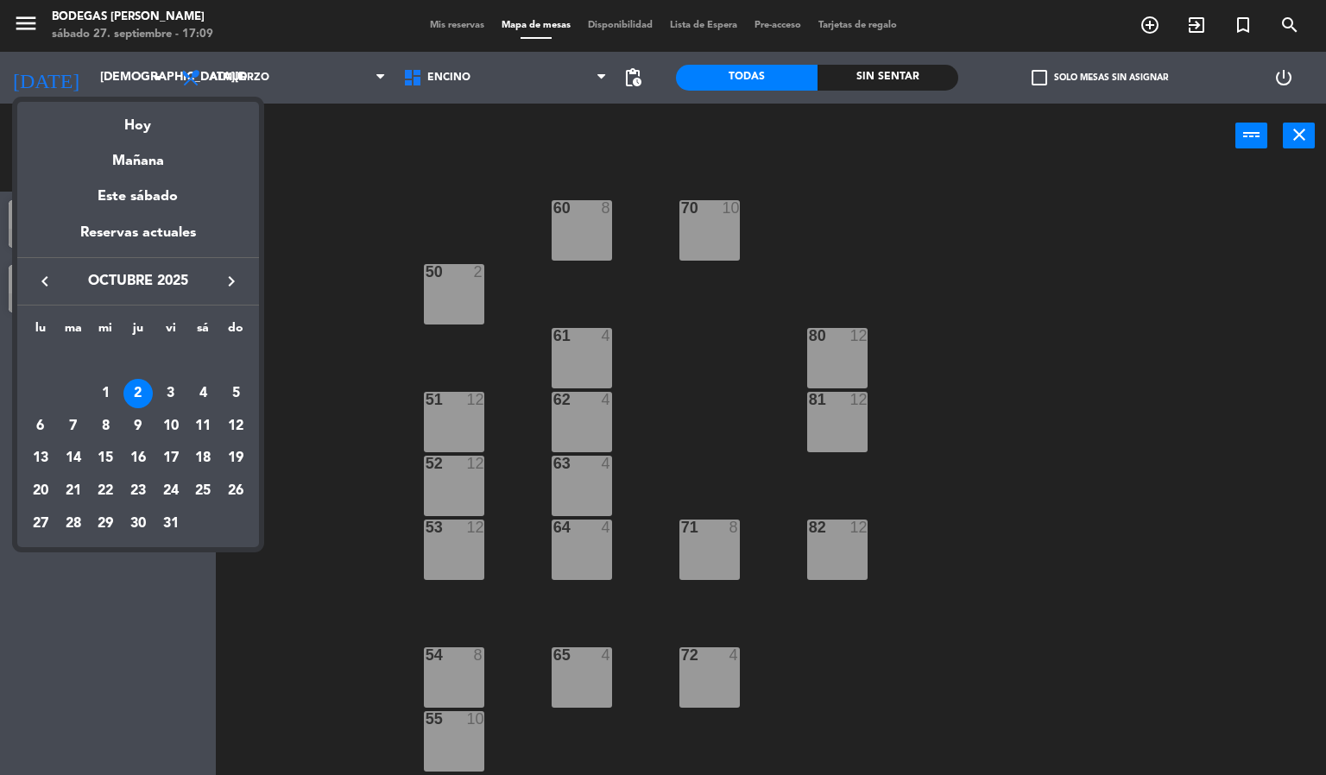
click at [169, 400] on div "3" at bounding box center [170, 393] width 29 height 29
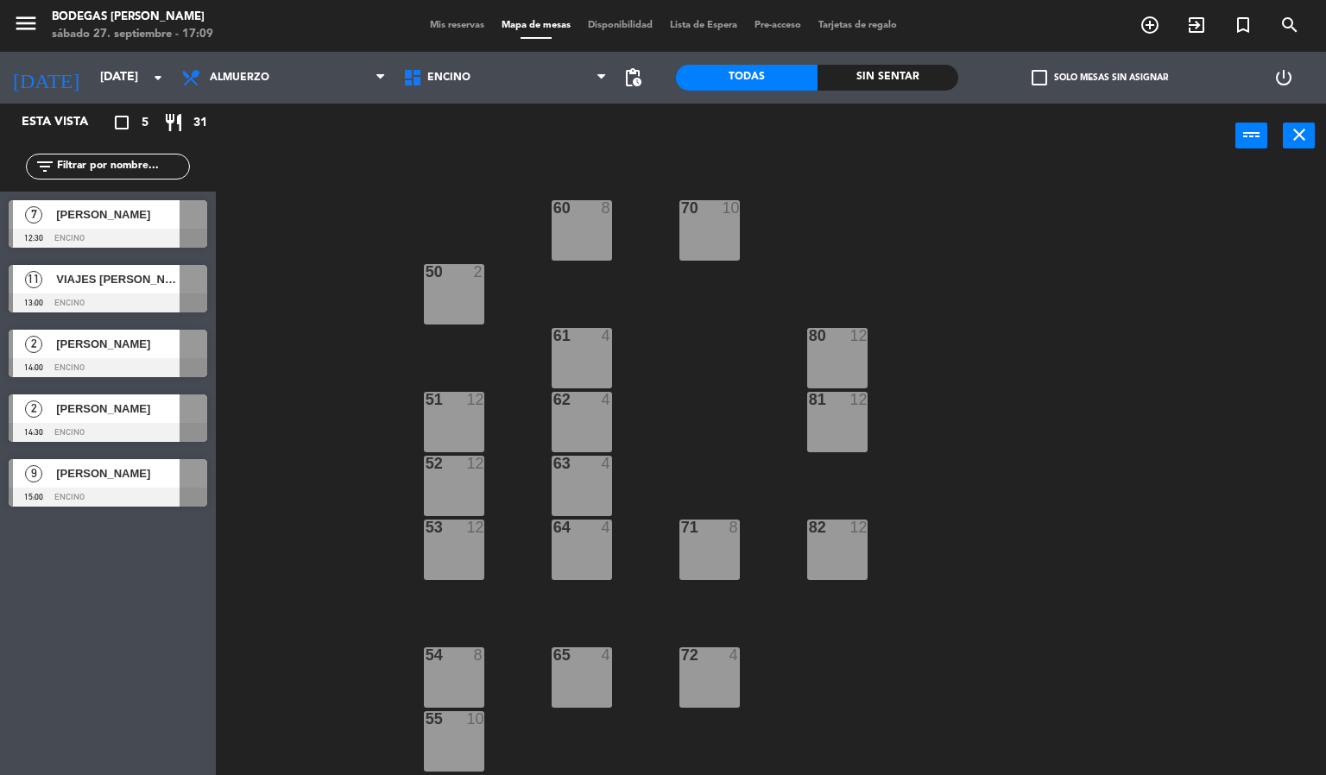
click at [172, 277] on span "VIAJES [PERSON_NAME]" at bounding box center [117, 279] width 123 height 18
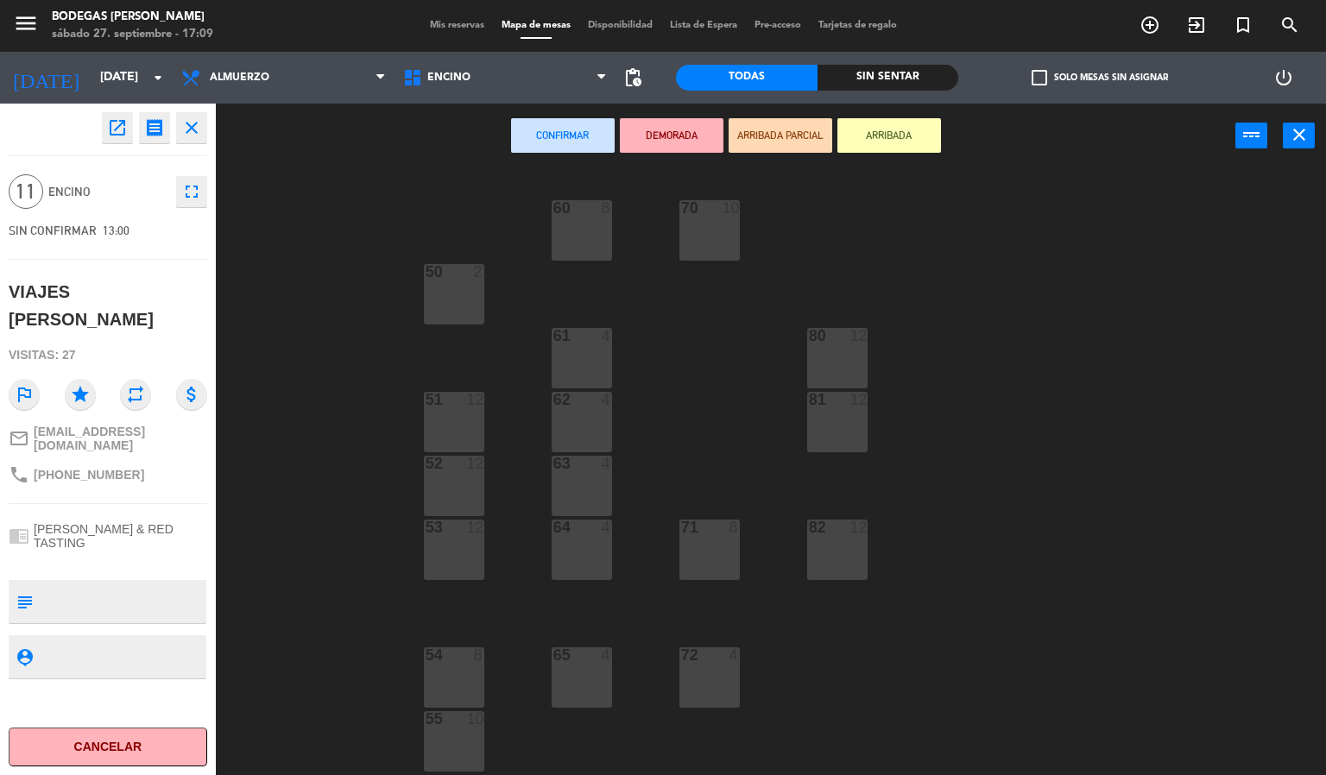
click at [268, 256] on div "60 8 70 10 50 2 61 4 80 12 51 12 62 4 81 12 52 12 63 4 53 12 64 4 71 8 82 12 54…" at bounding box center [778, 472] width 1098 height 607
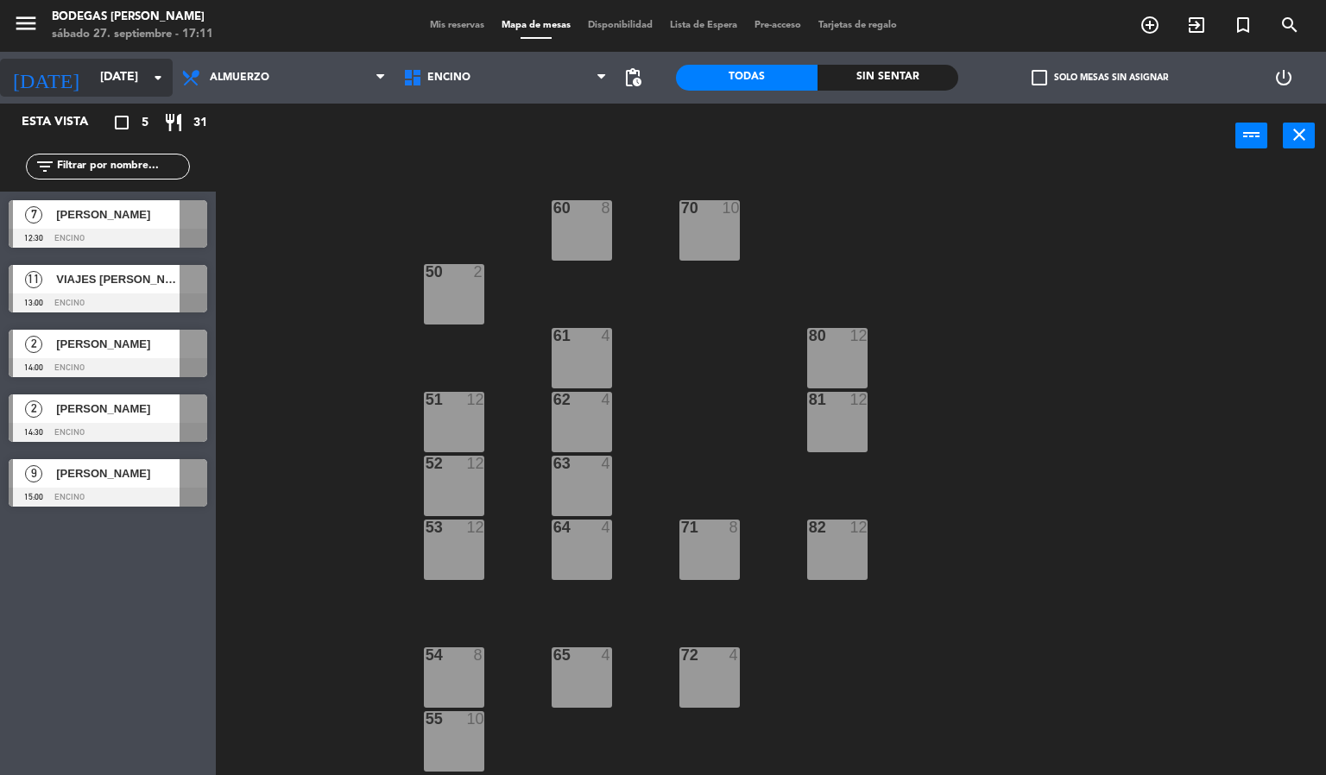
click at [104, 73] on input "[DATE]" at bounding box center [174, 77] width 164 height 31
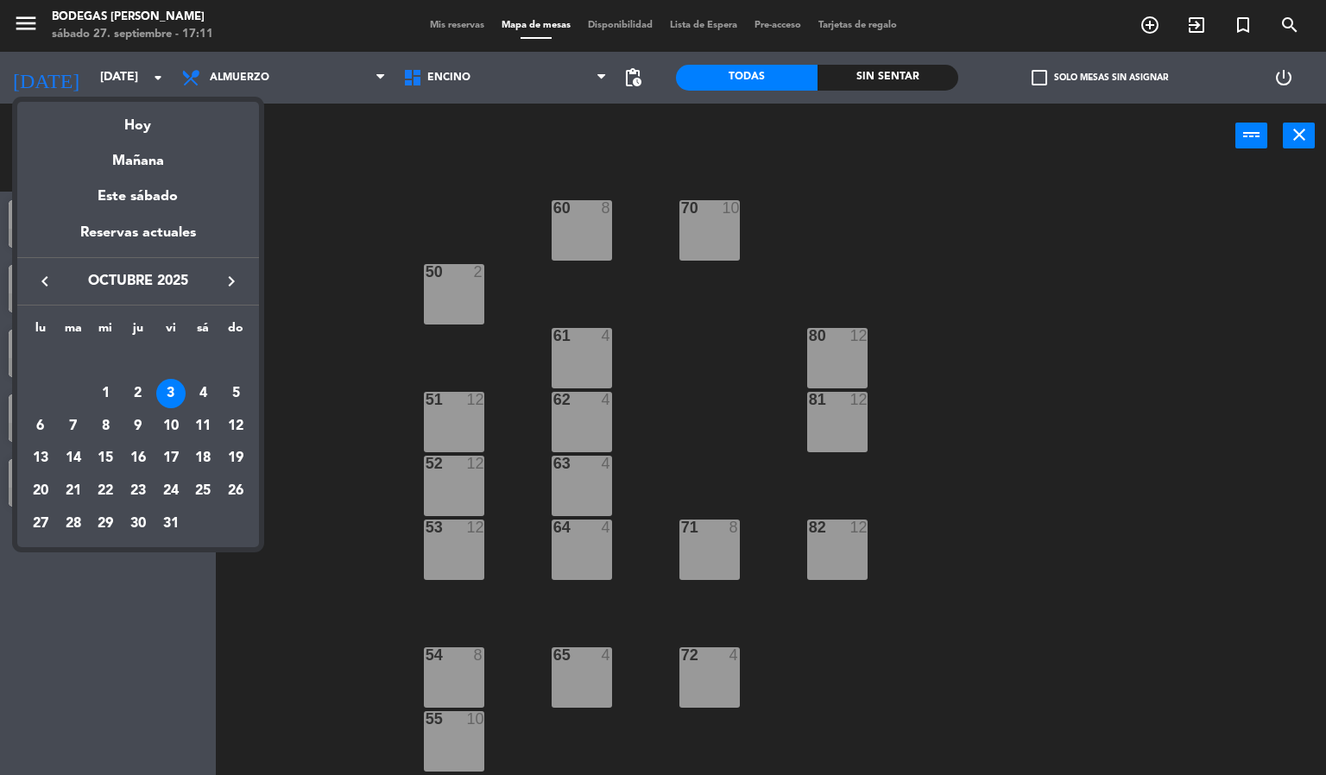
click at [52, 288] on icon "keyboard_arrow_left" at bounding box center [45, 281] width 21 height 21
click at [203, 487] on div "27" at bounding box center [202, 491] width 29 height 29
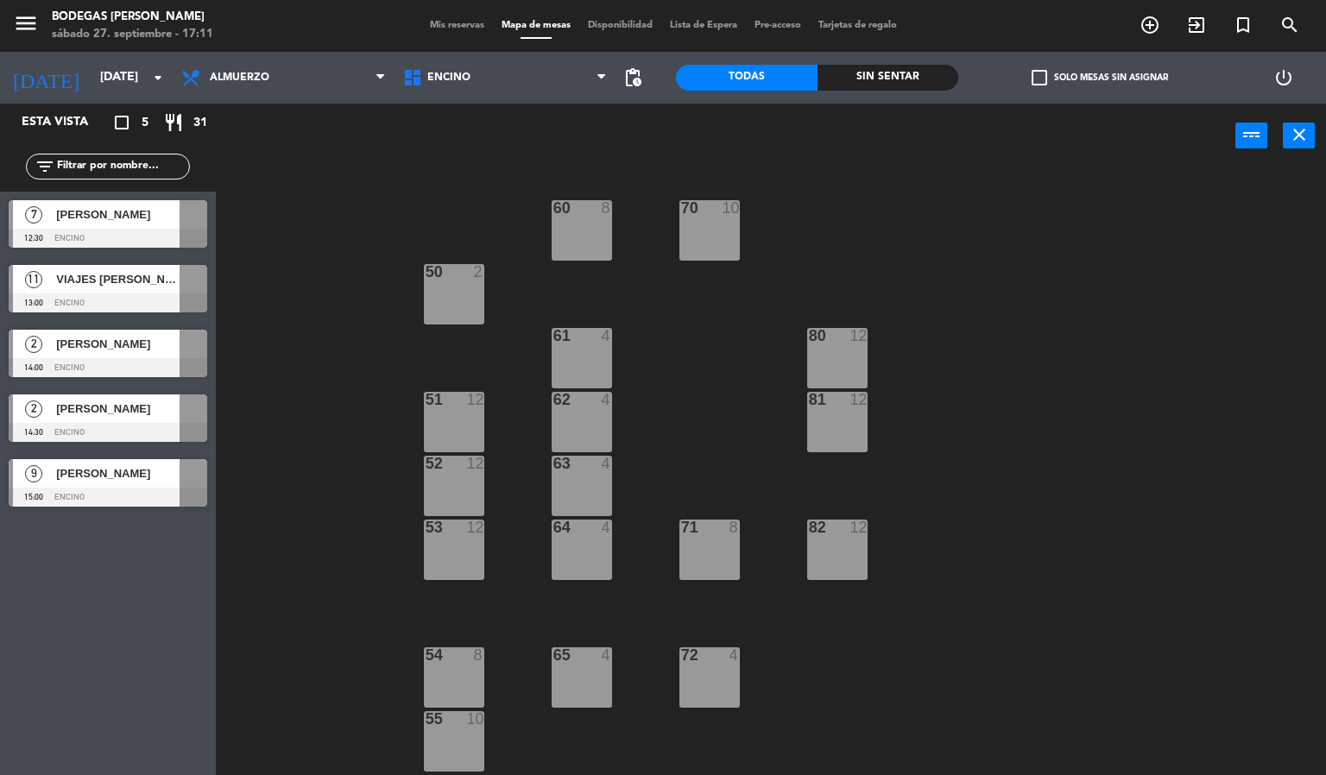
type input "[DATE]"
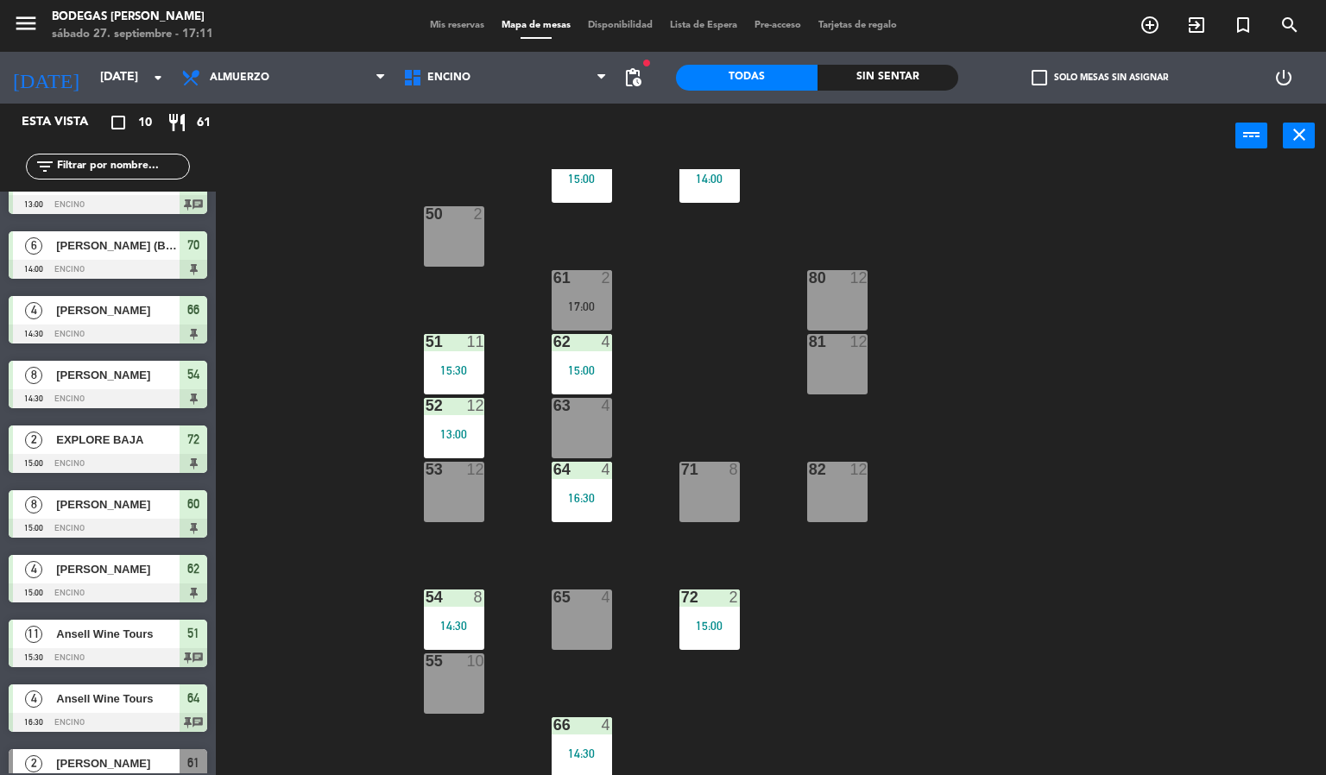
scroll to position [66, 0]
